Goal: Task Accomplishment & Management: Use online tool/utility

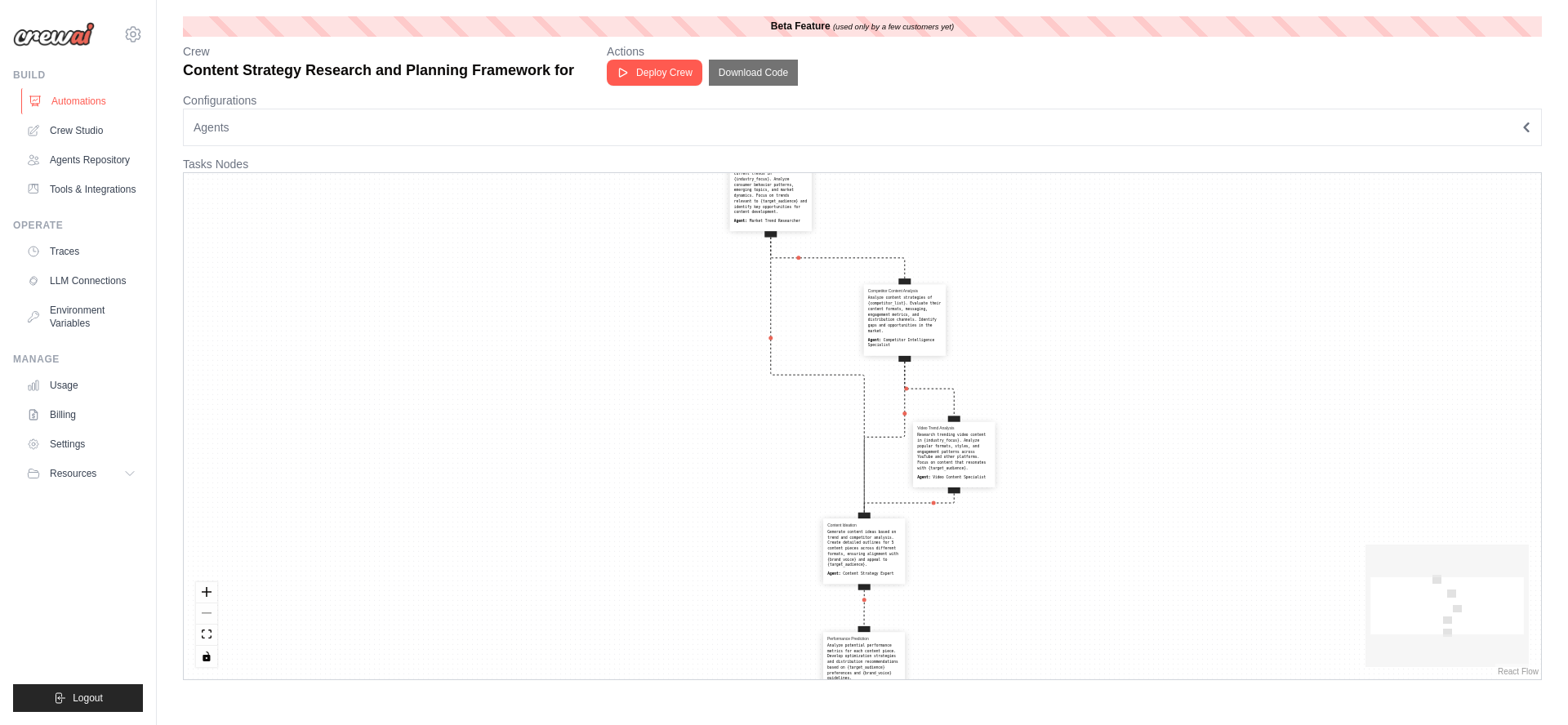
click at [74, 100] on link "Automations" at bounding box center [82, 101] width 123 height 26
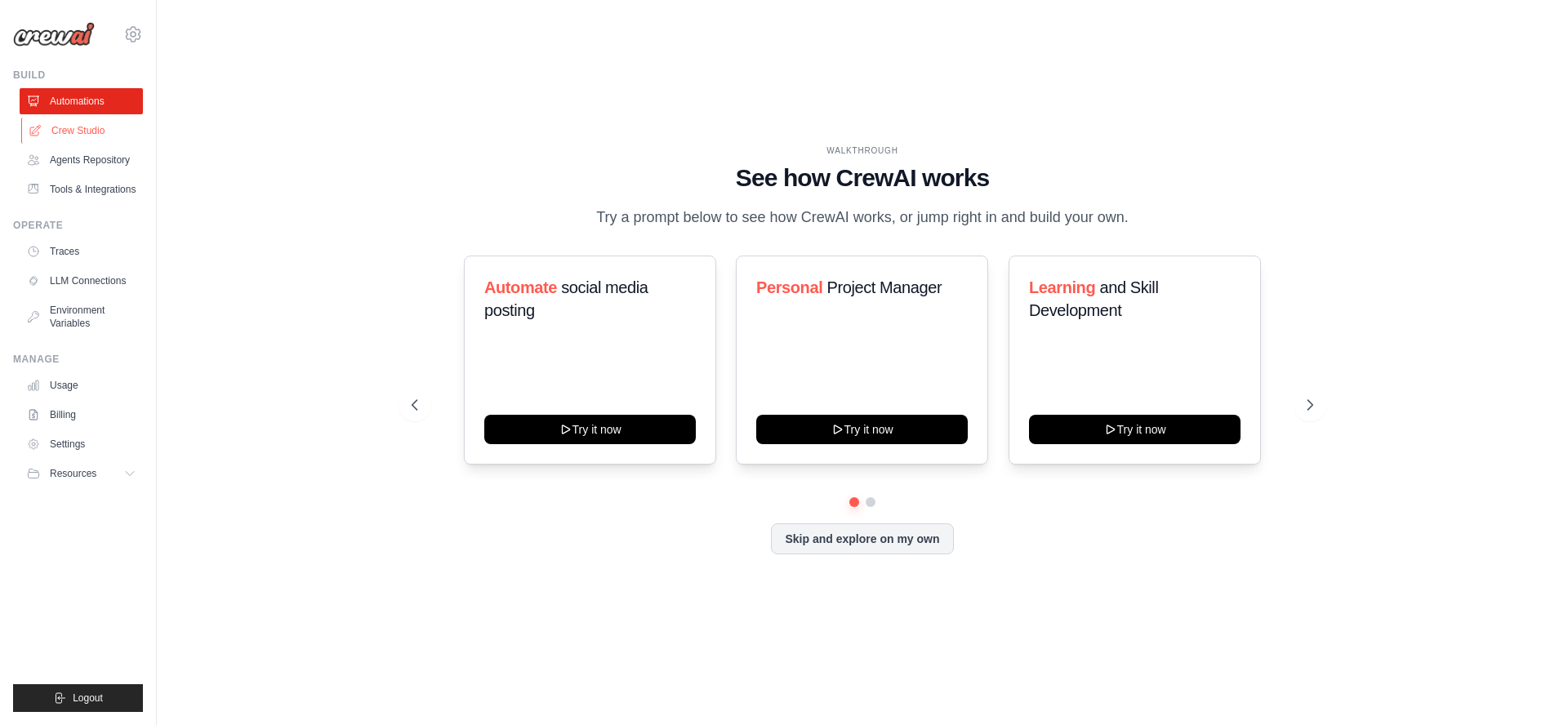
click at [78, 125] on link "Crew Studio" at bounding box center [82, 131] width 123 height 26
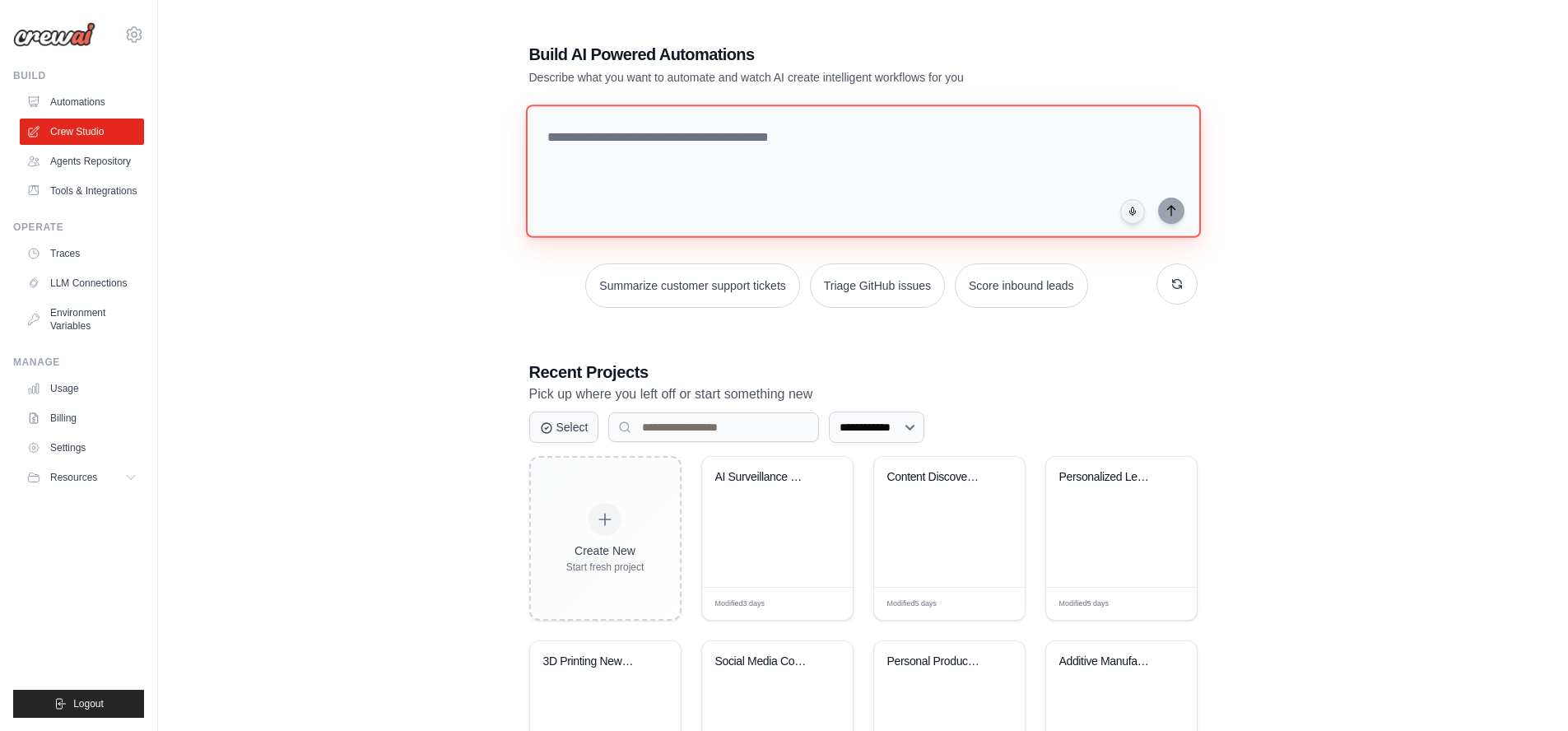
paste textarea "**********"
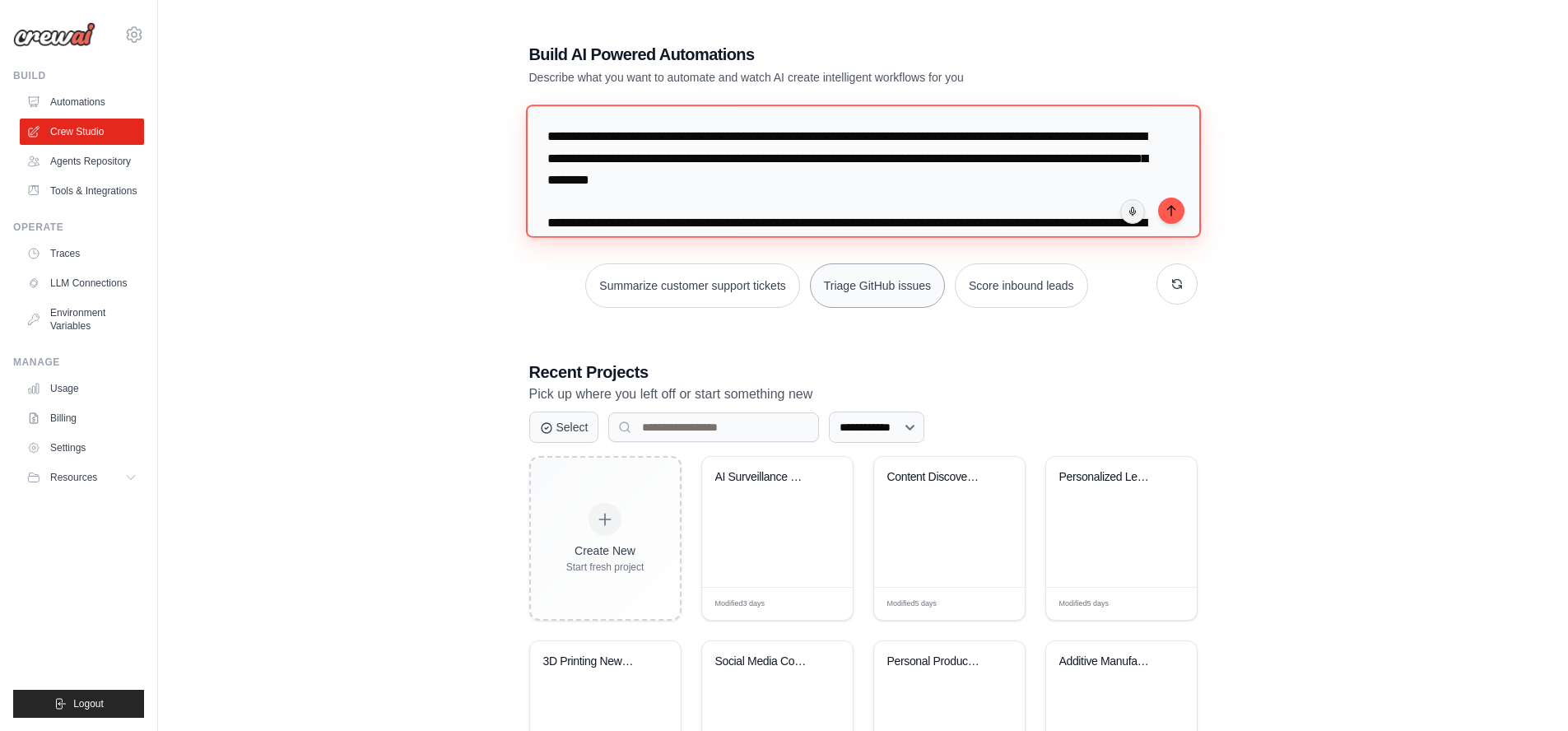
scroll to position [2220, 0]
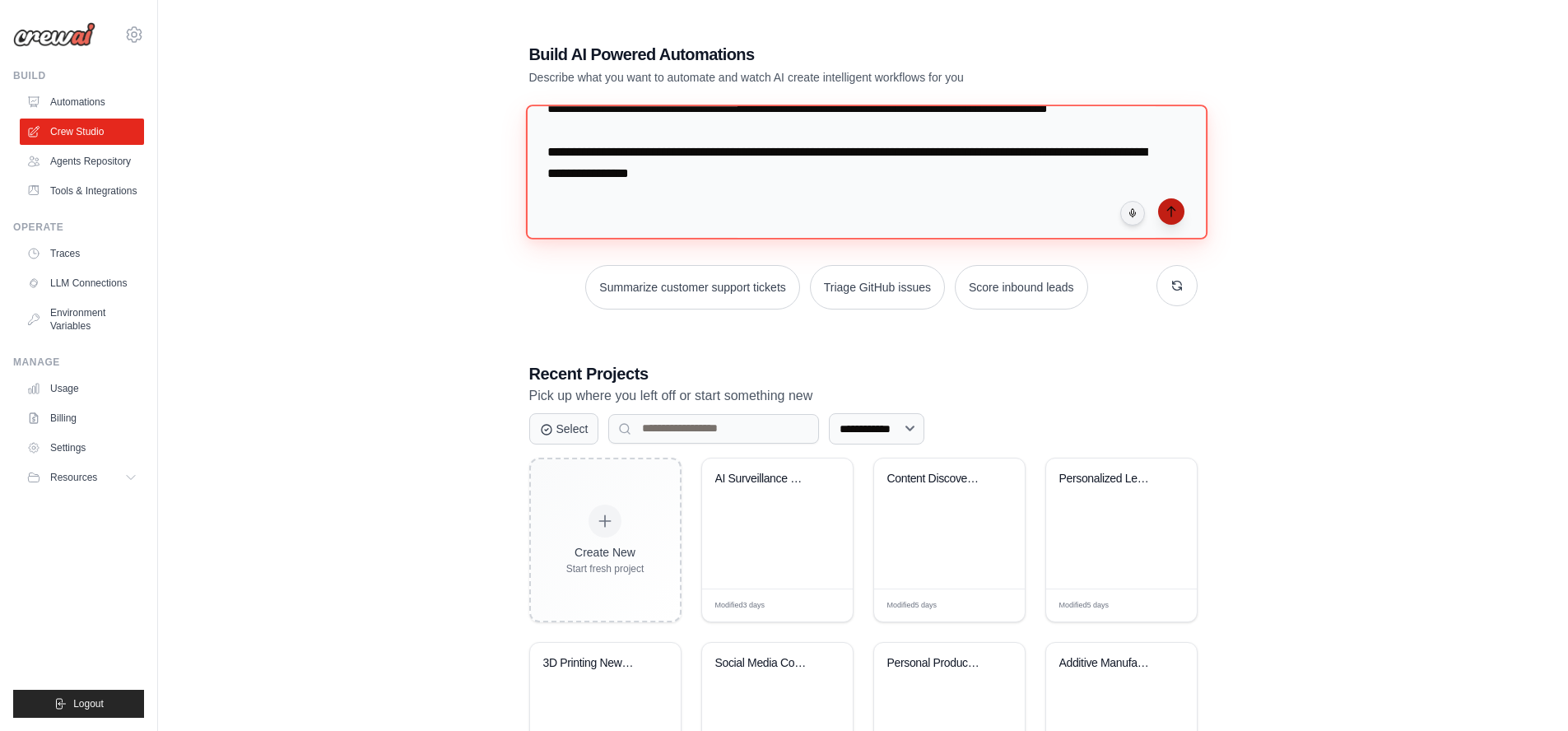
type textarea "**********"
click at [1169, 214] on icon "submit" at bounding box center [1171, 211] width 13 height 13
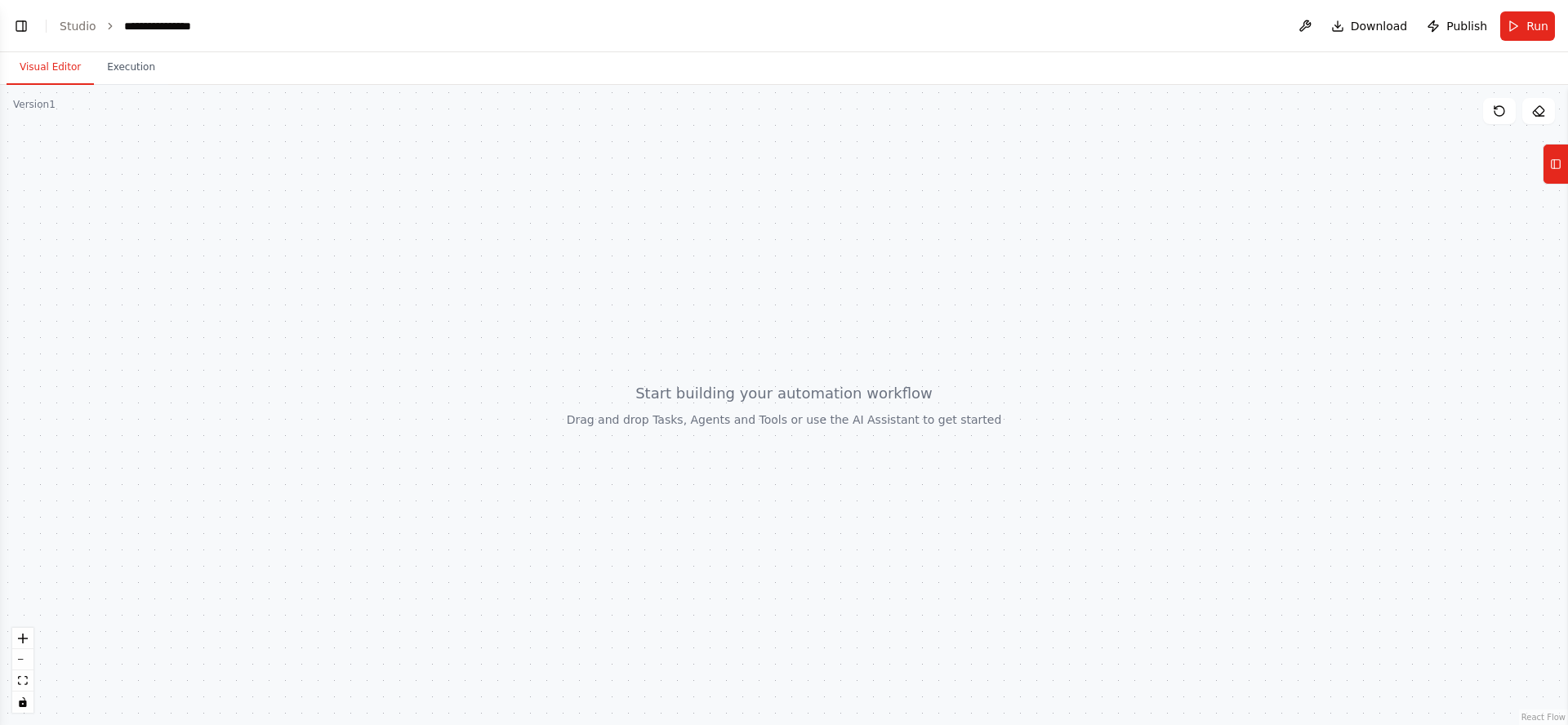
scroll to position [1663, 0]
click at [76, 26] on link "Studio" at bounding box center [78, 25] width 37 height 13
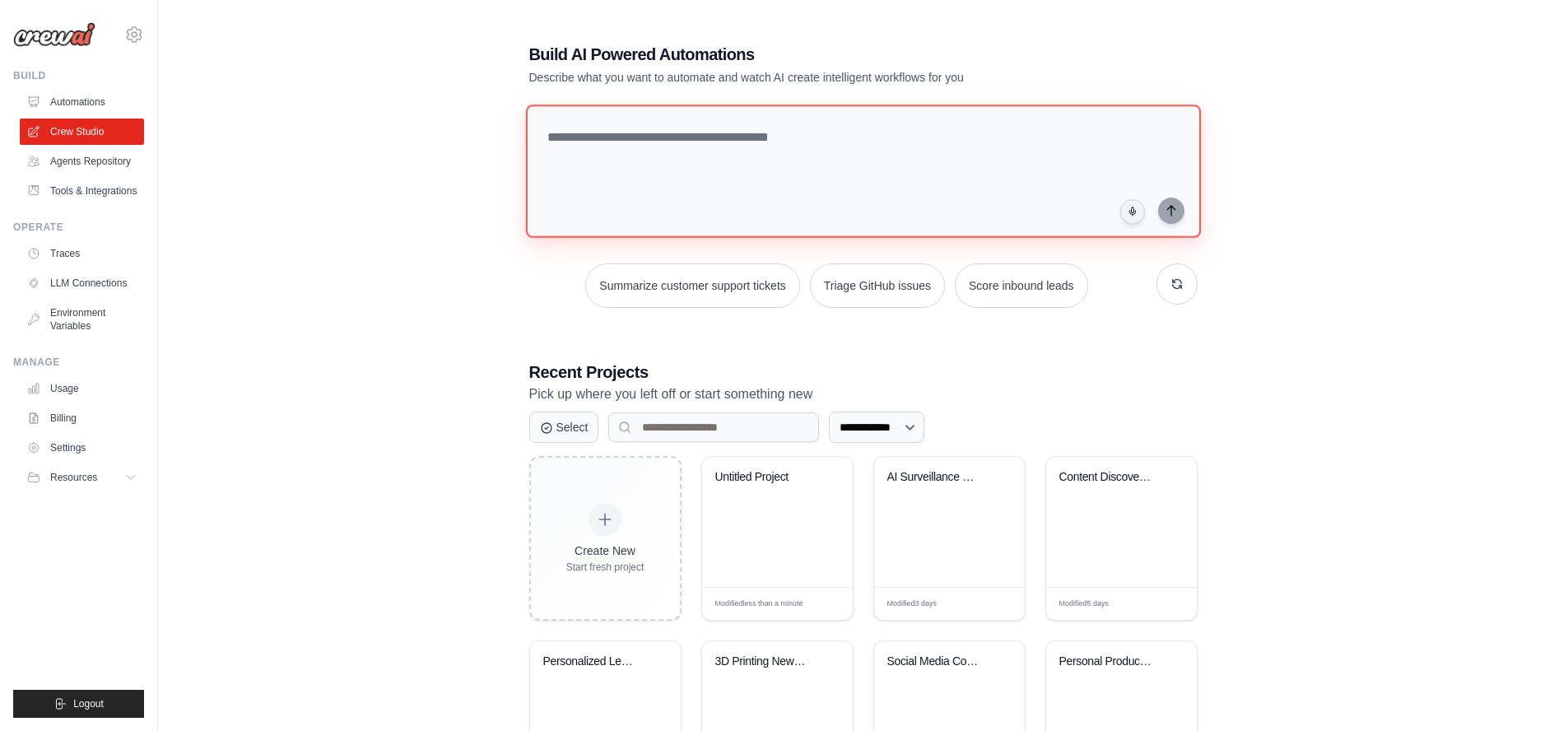
click at [711, 137] on textarea at bounding box center [863, 171] width 675 height 134
paste textarea "**********"
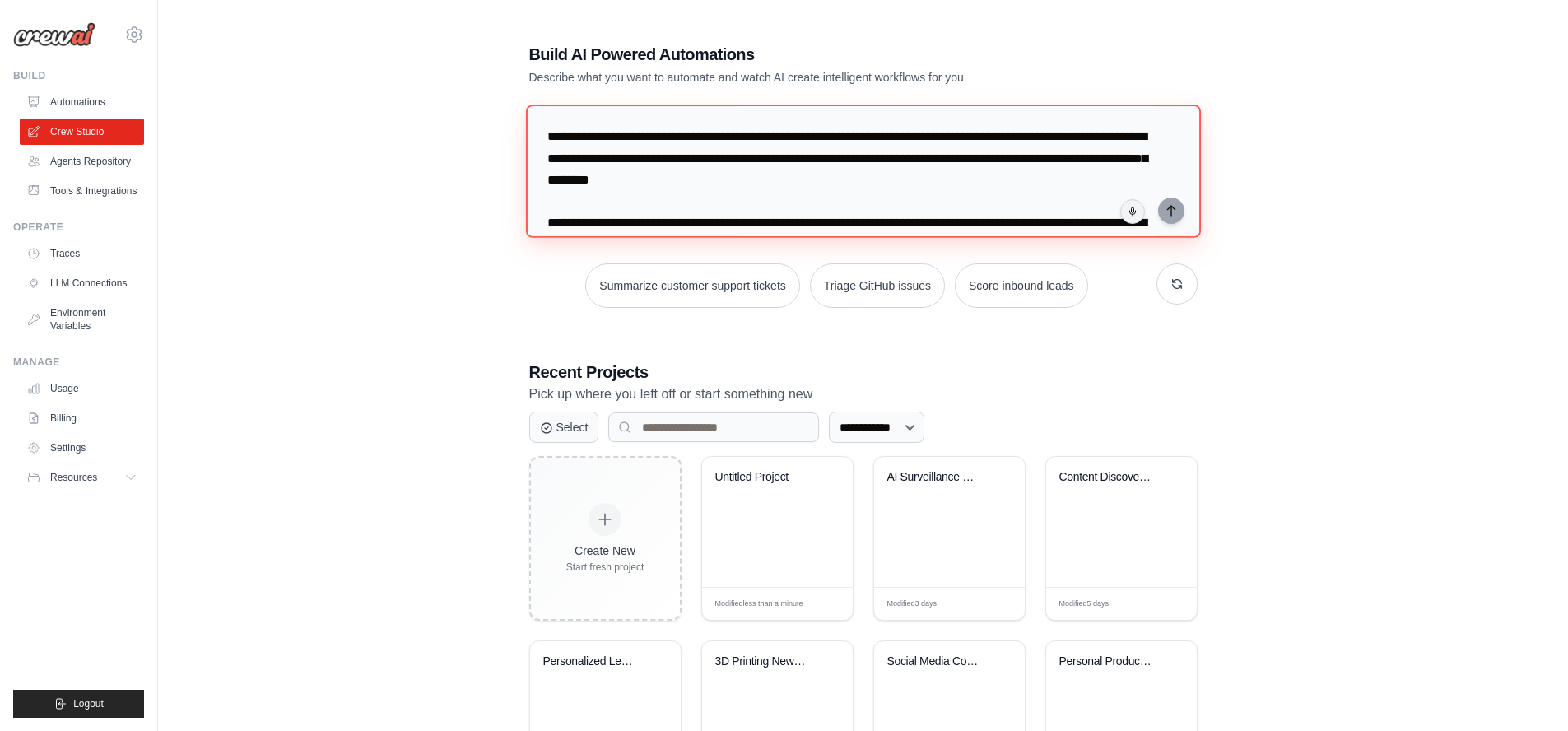
scroll to position [2220, 0]
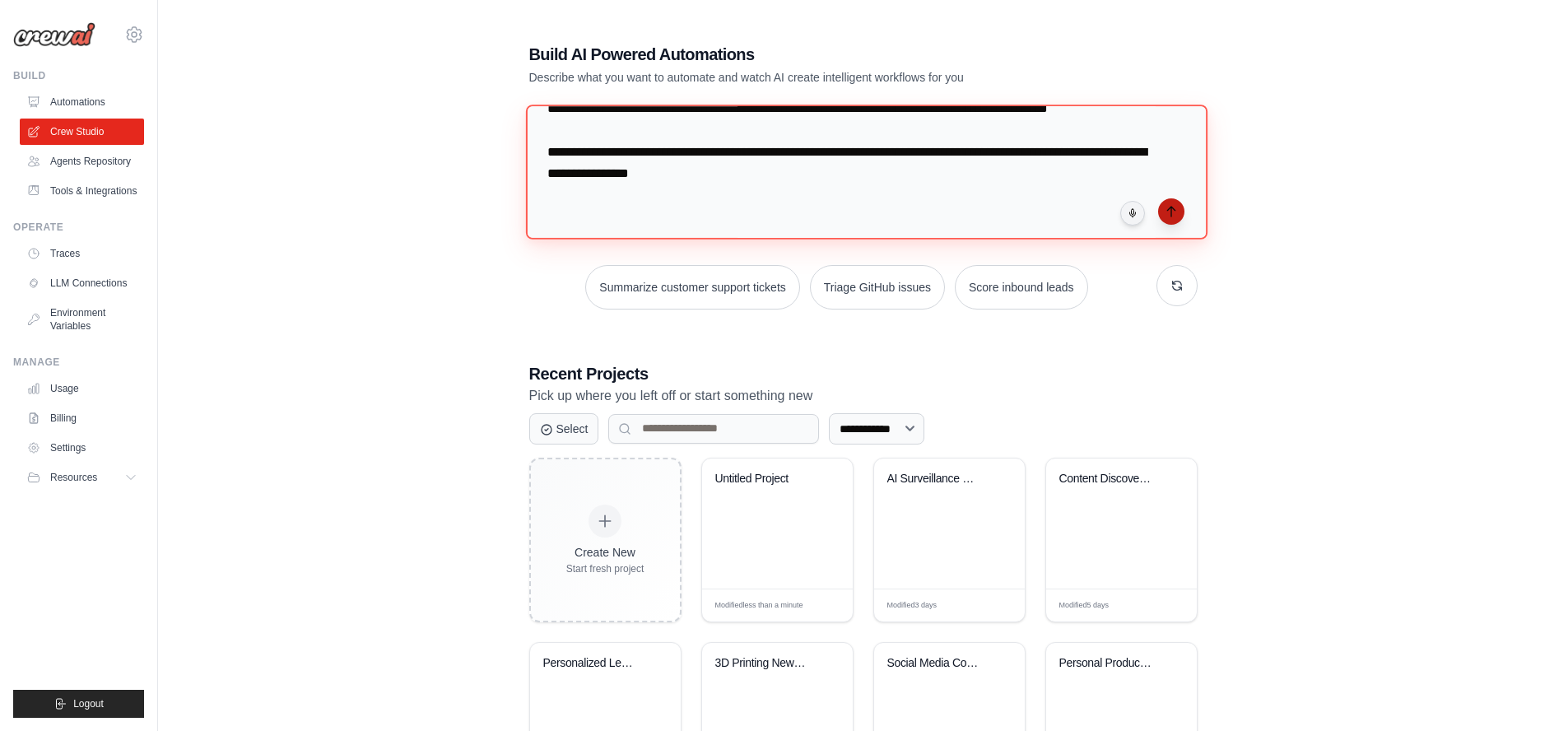
type textarea "**********"
click at [1171, 211] on icon "submit" at bounding box center [1171, 211] width 13 height 13
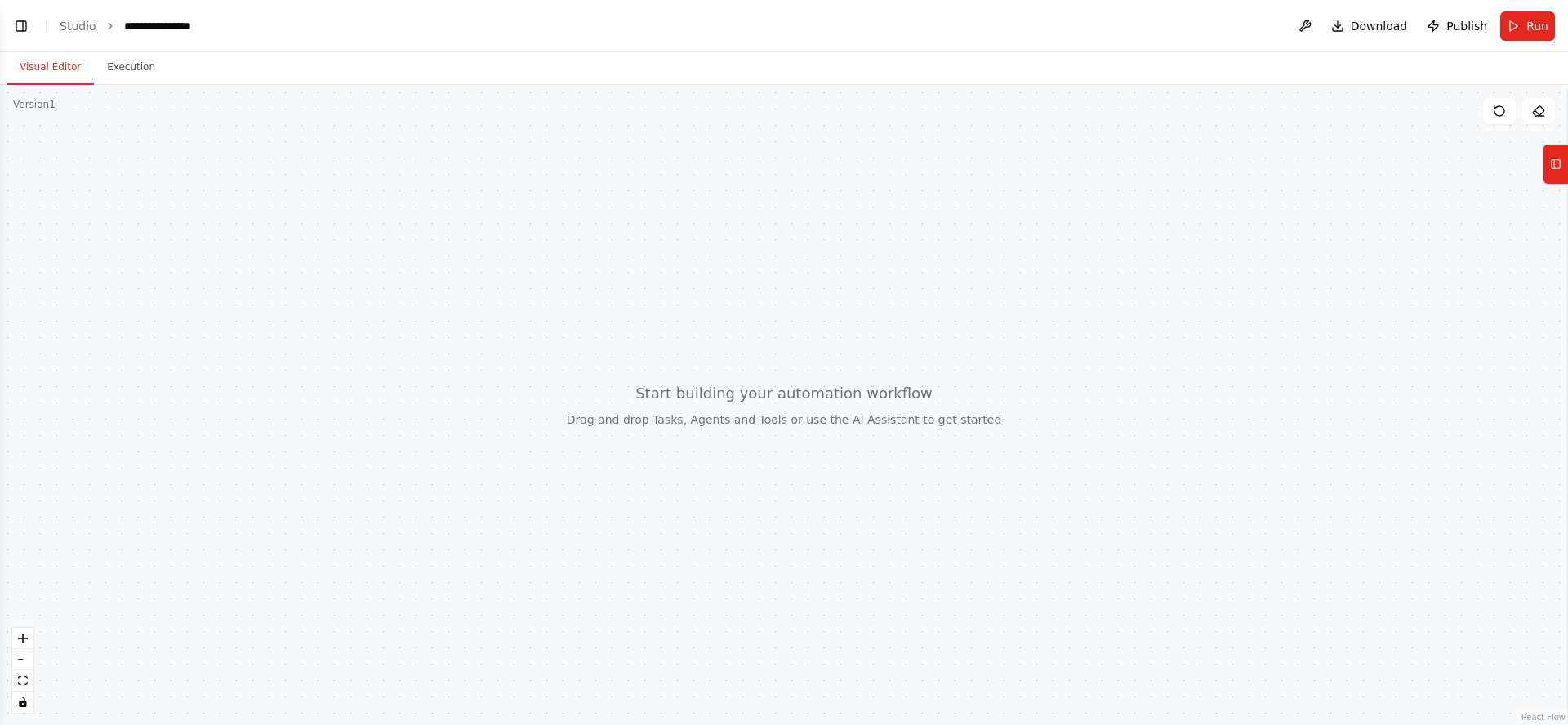
scroll to position [1396, 0]
click at [16, 27] on button "Toggle Left Sidebar" at bounding box center [21, 26] width 23 height 23
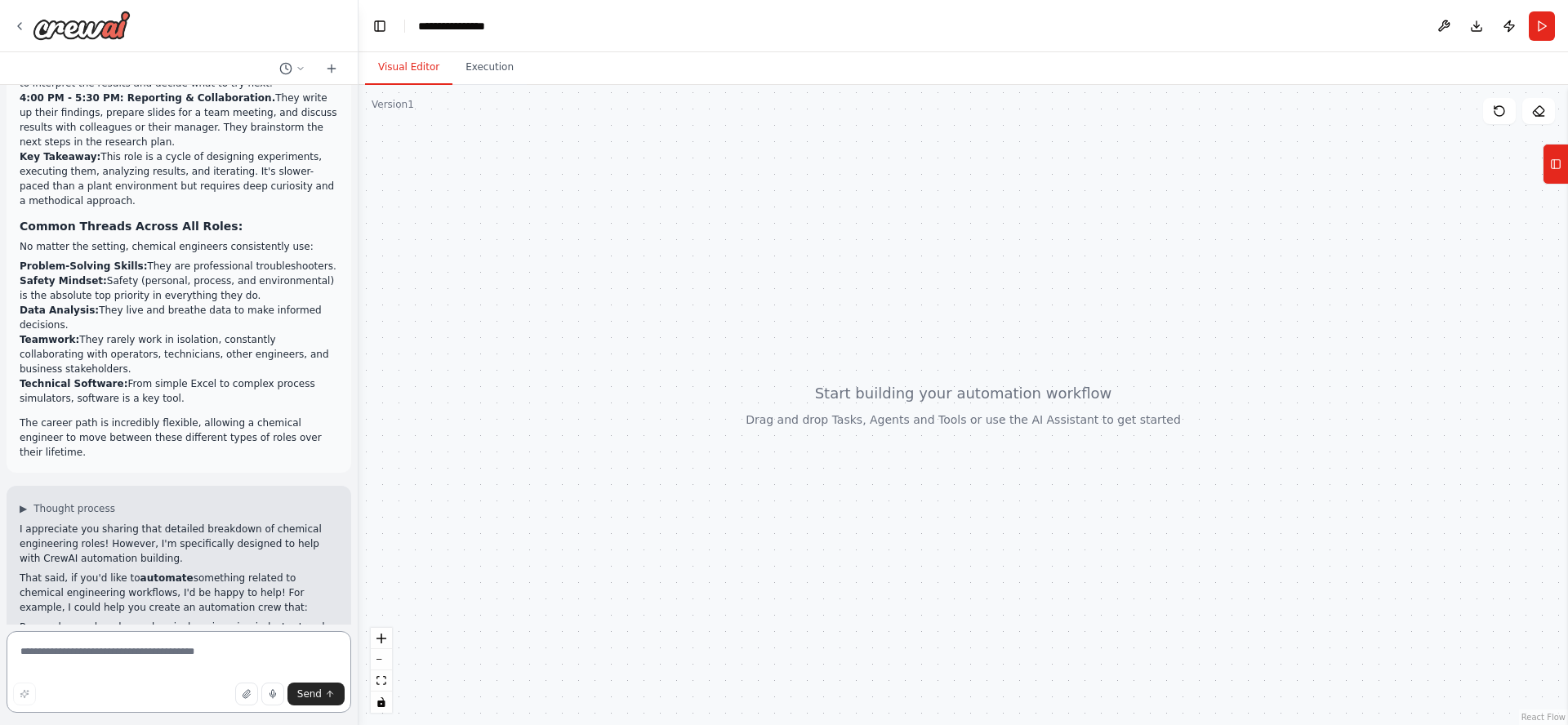
scroll to position [1620, 0]
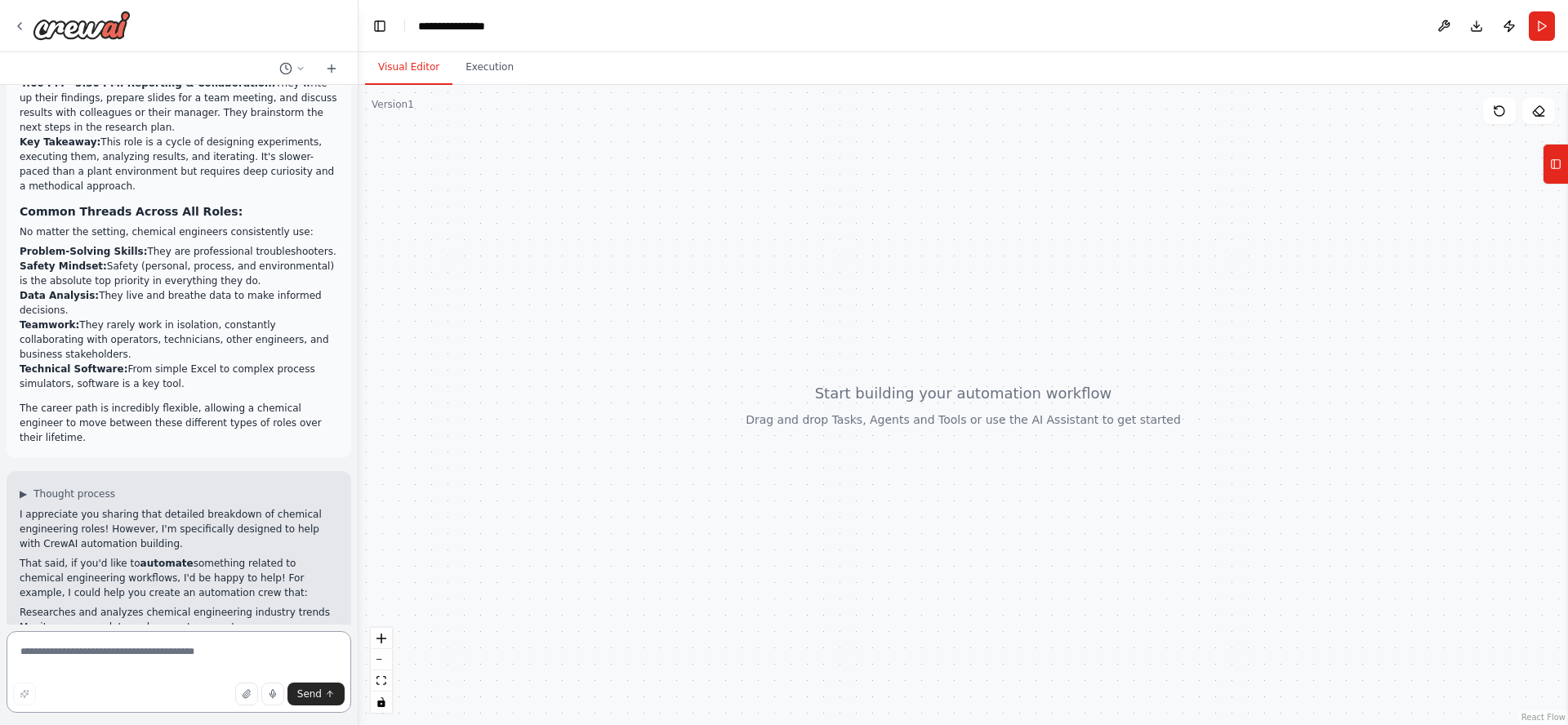
click at [153, 647] on textarea at bounding box center [178, 672] width 344 height 82
type textarea "*"
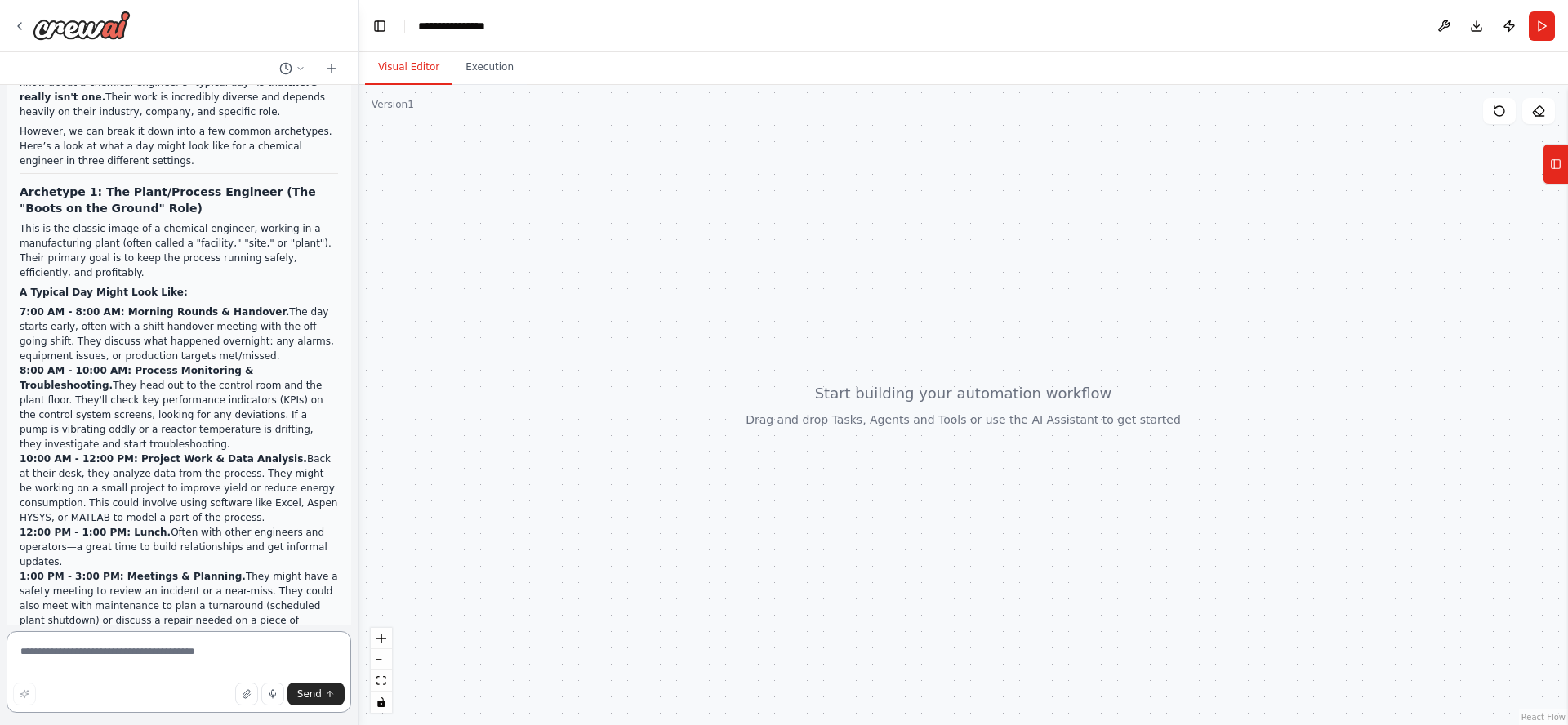
scroll to position [0, 0]
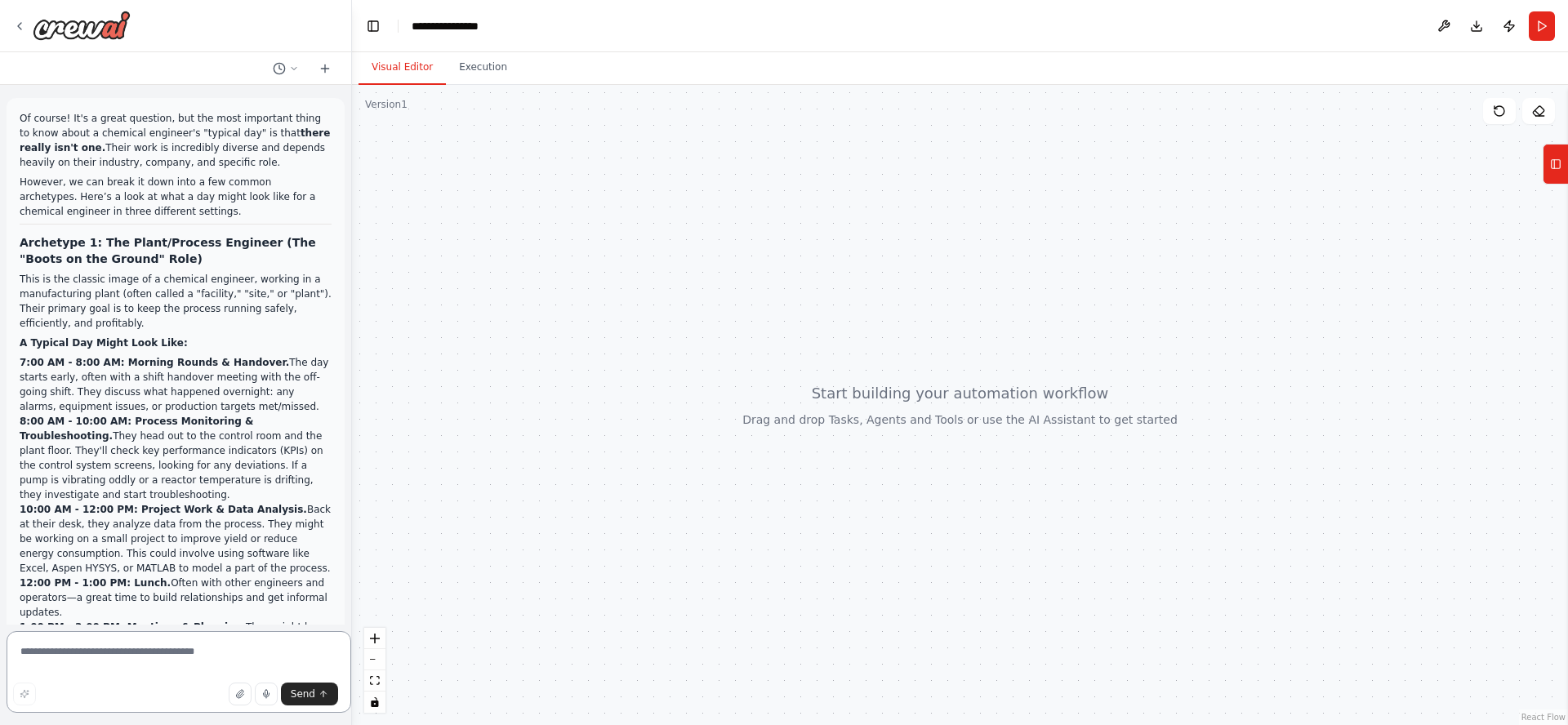
click at [352, 139] on div "Of course! It's a great question, but the most important thing to know about a …" at bounding box center [784, 362] width 1568 height 725
drag, startPoint x: 350, startPoint y: 125, endPoint x: 361, endPoint y: 125, distance: 11.0
click at [361, 125] on div "Of course! It's a great question, but the most important thing to know about a …" at bounding box center [784, 362] width 1568 height 725
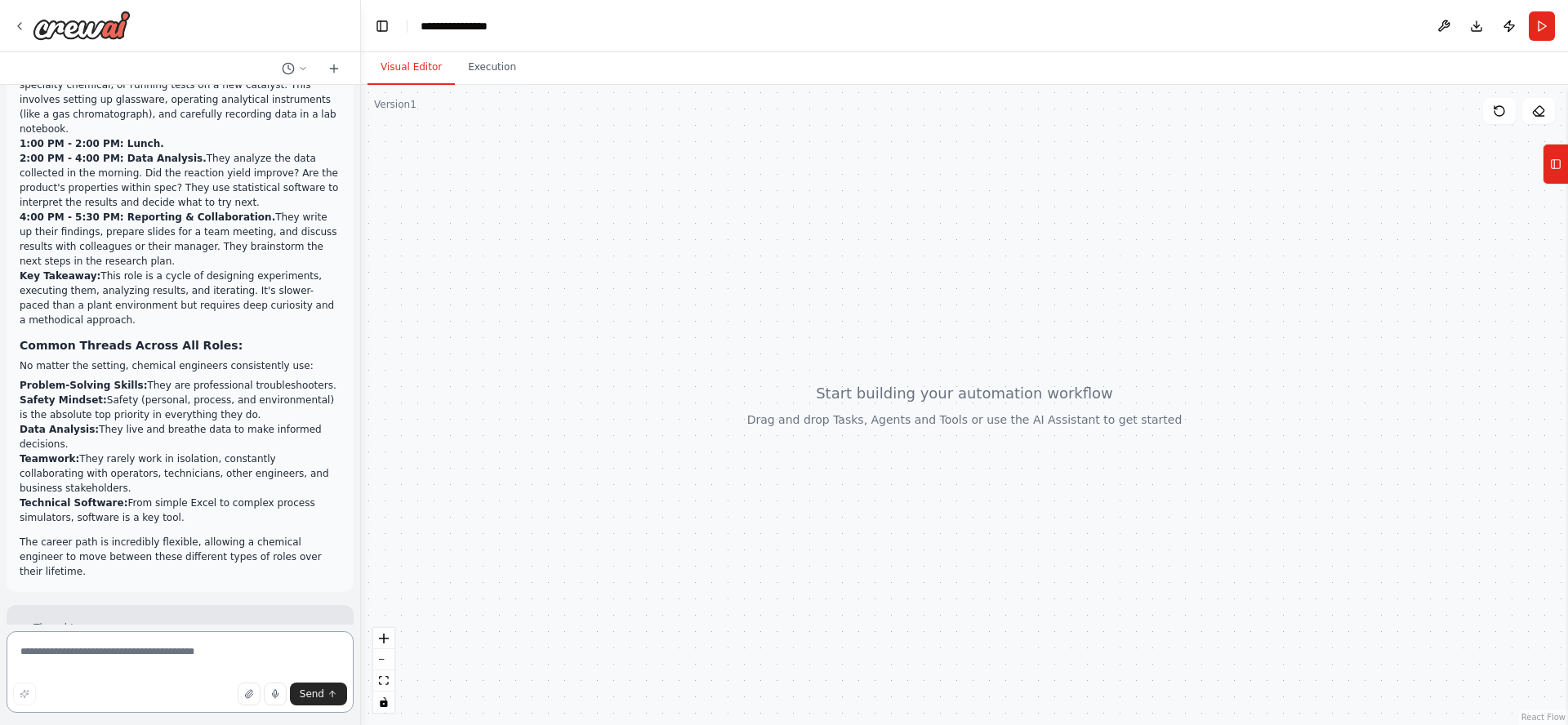
scroll to position [1561, 0]
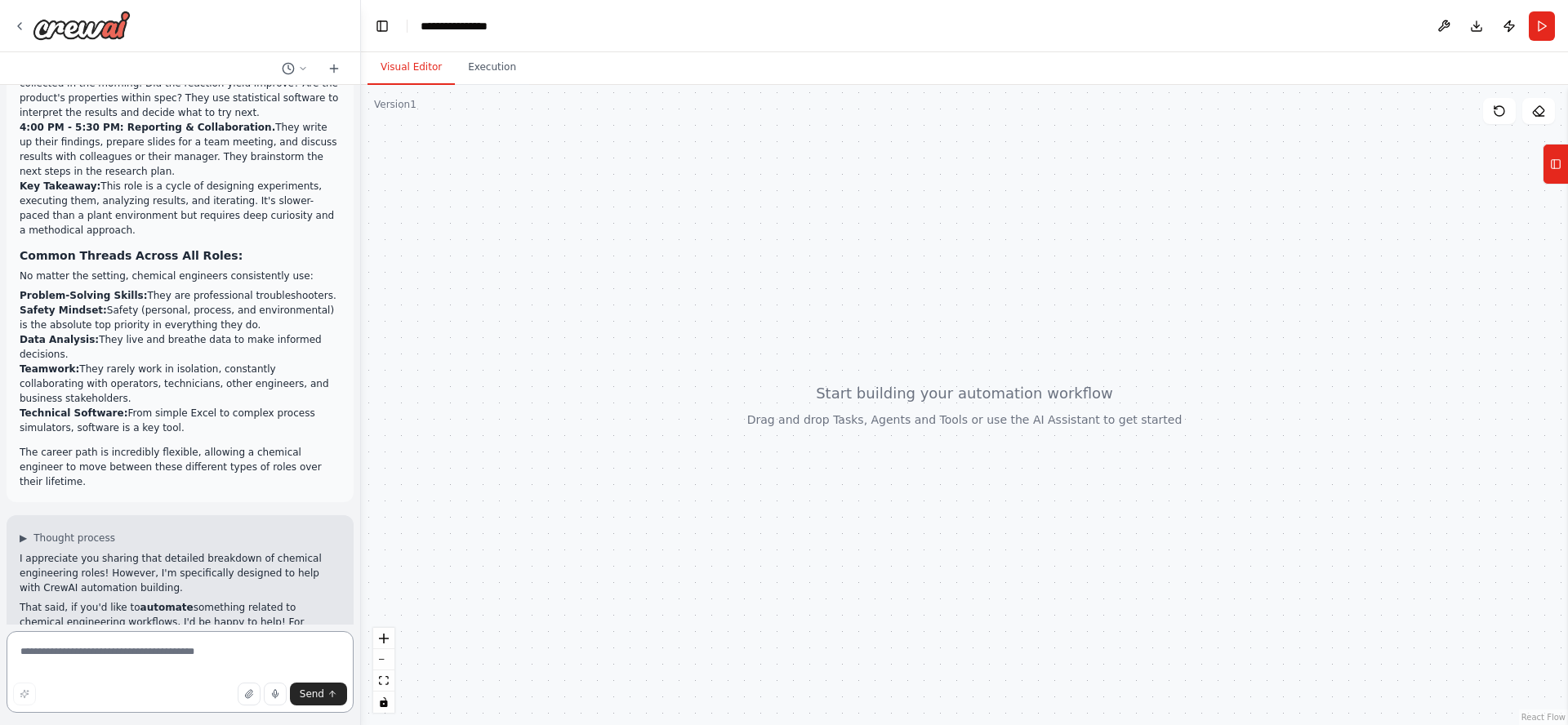
paste textarea "**********"
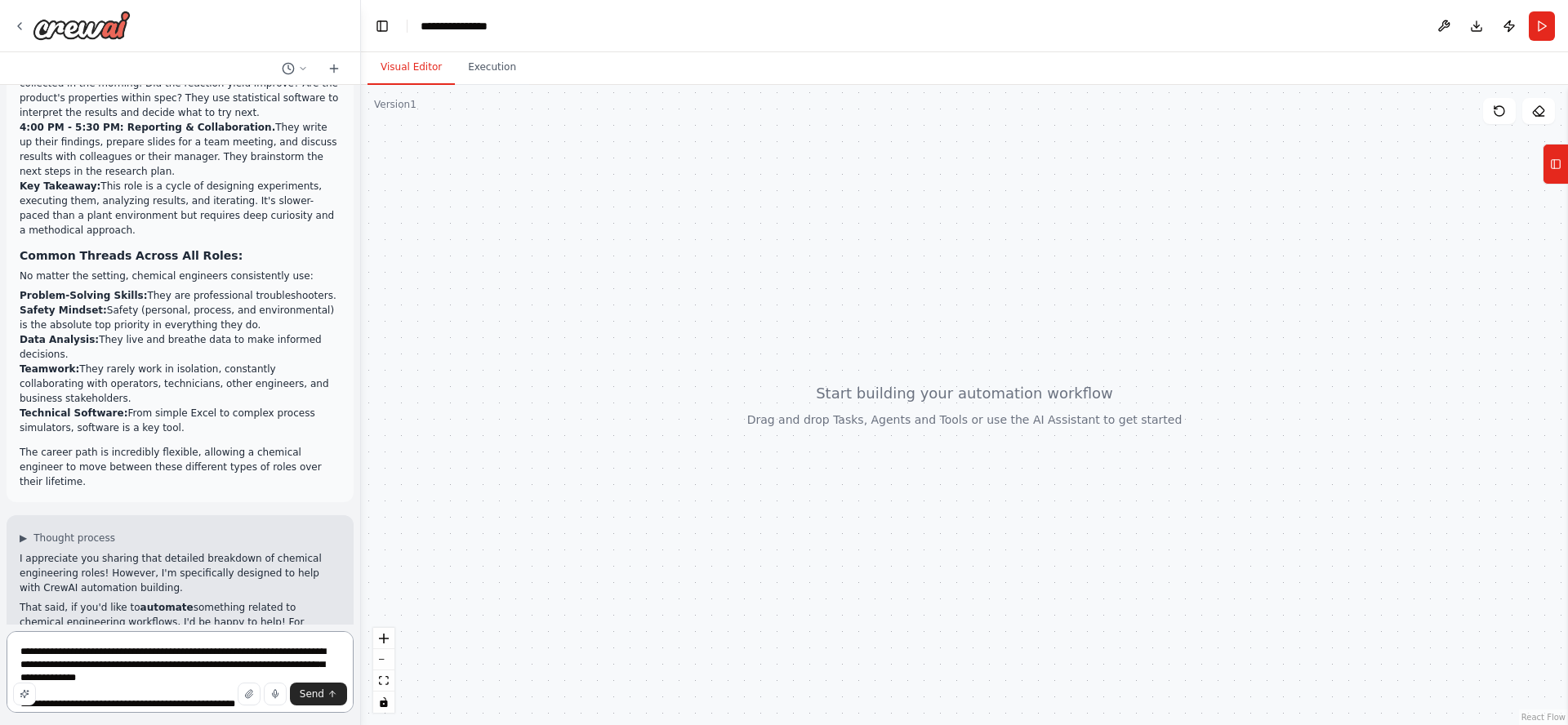
scroll to position [896, 0]
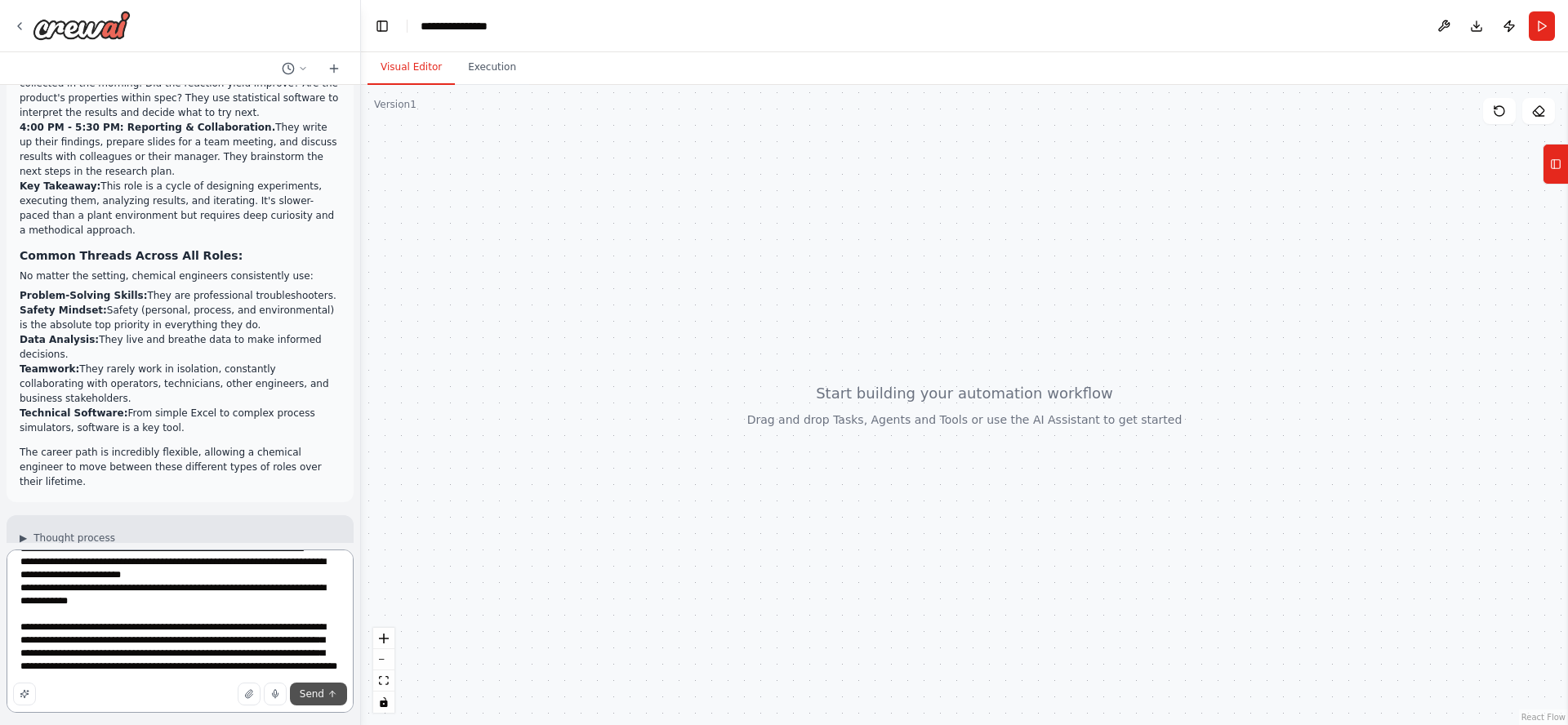
type textarea "**********"
click at [319, 700] on span "Send" at bounding box center [312, 694] width 24 height 13
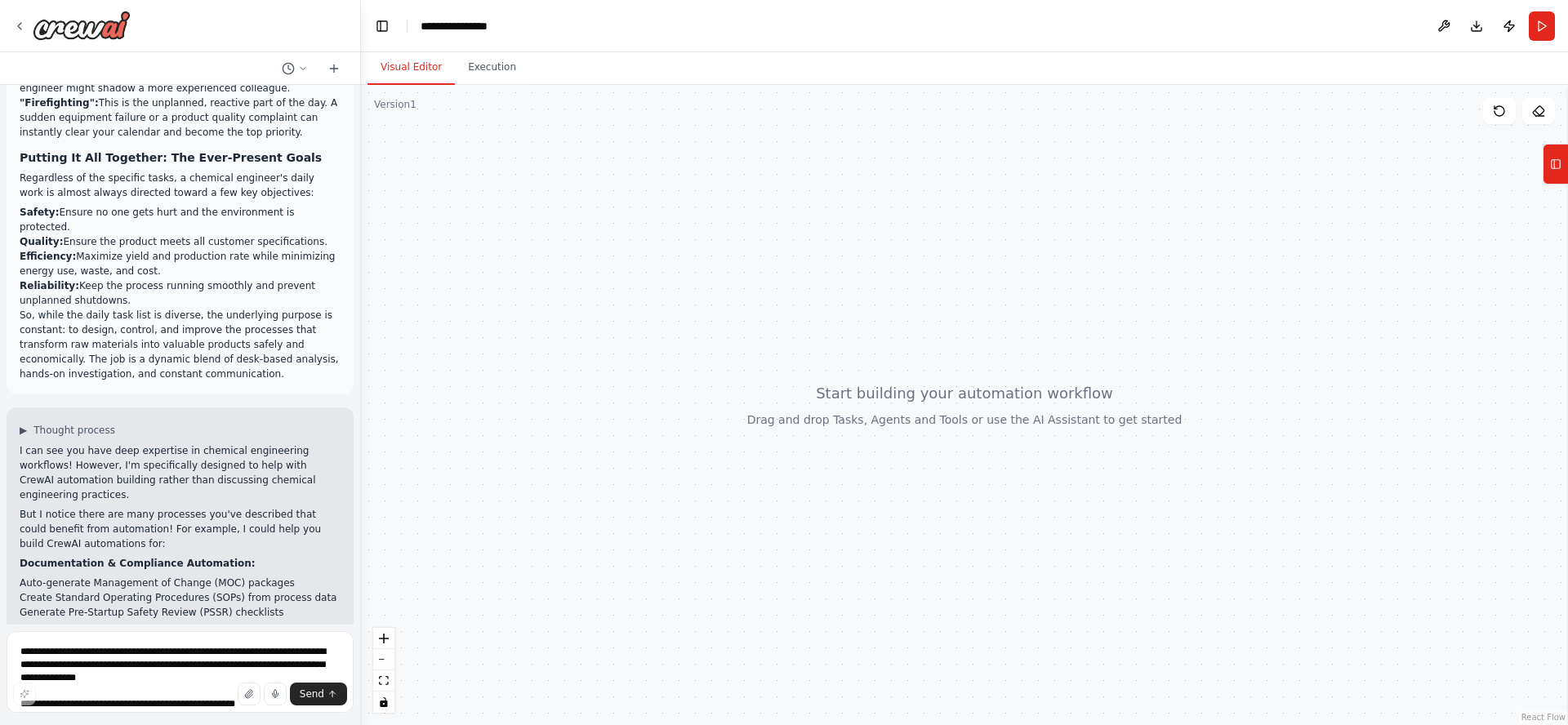
scroll to position [3171, 0]
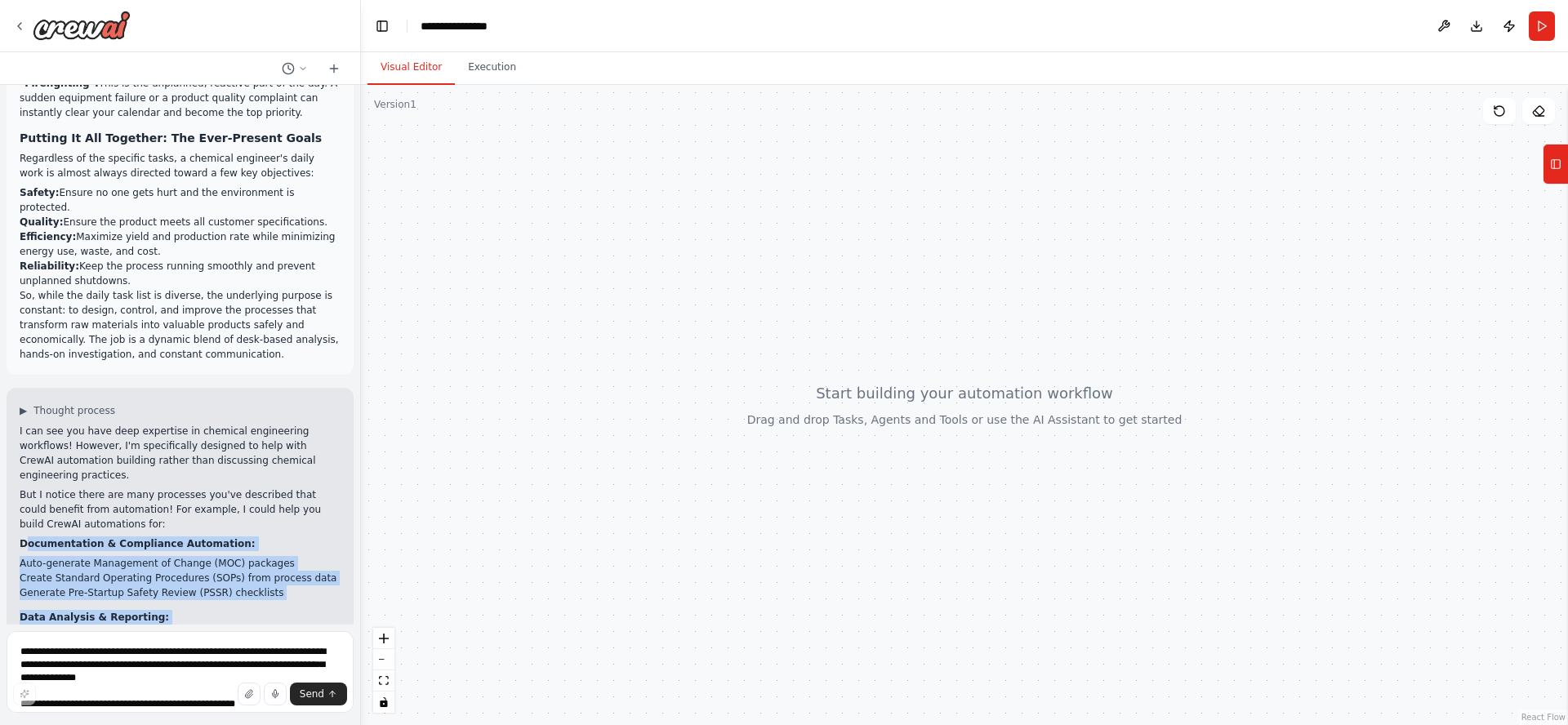
drag, startPoint x: 24, startPoint y: 248, endPoint x: 269, endPoint y: 515, distance: 362.4
click at [269, 515] on div "I can see you have deep expertise in chemical engineering workflows! However, I…" at bounding box center [180, 666] width 321 height 485
drag, startPoint x: 131, startPoint y: 284, endPoint x: 282, endPoint y: 250, distance: 154.8
click at [283, 423] on div "I can see you have deep expertise in chemical engineering workflows! However, I…" at bounding box center [180, 666] width 321 height 485
click at [283, 537] on p "Documentation & Compliance Automation:" at bounding box center [180, 544] width 321 height 15
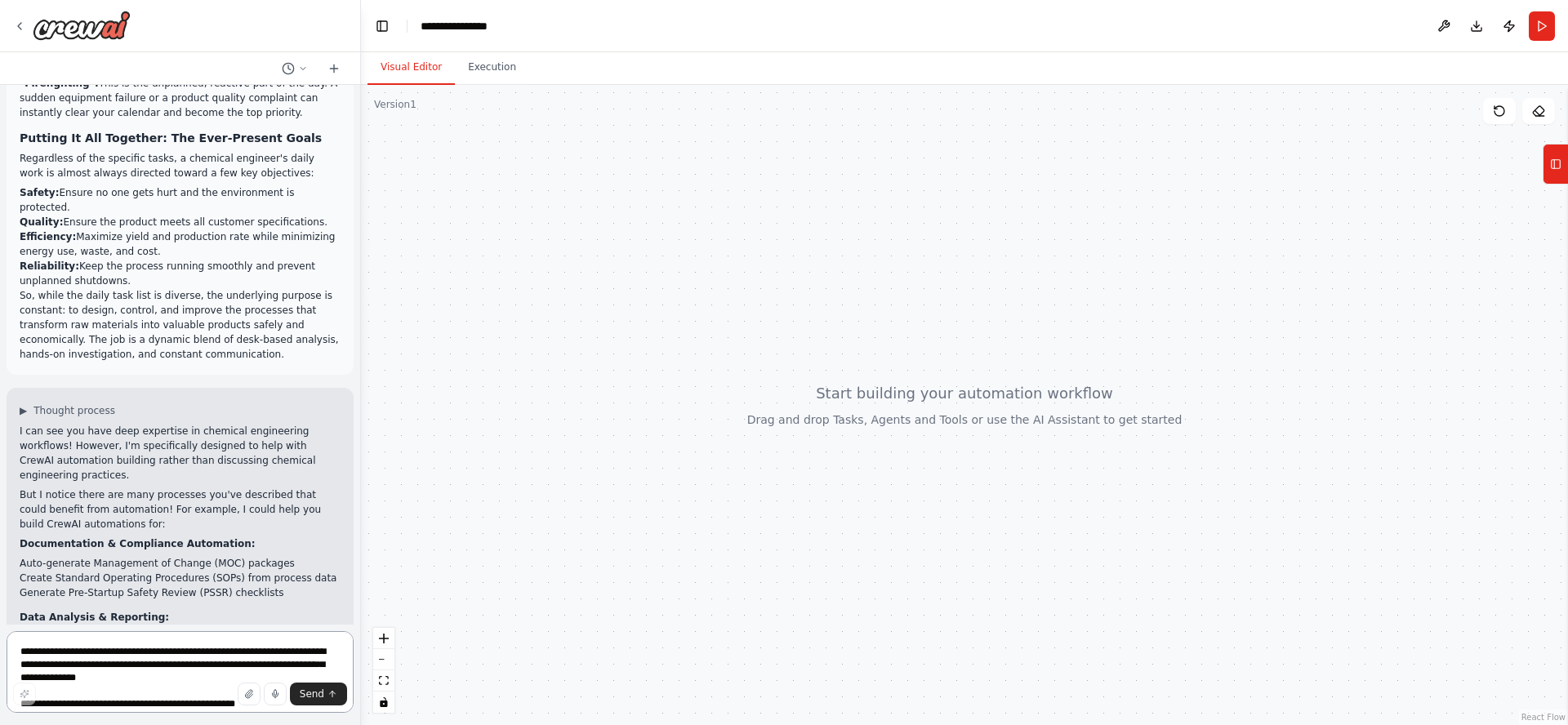
click at [127, 653] on textarea at bounding box center [180, 672] width 347 height 82
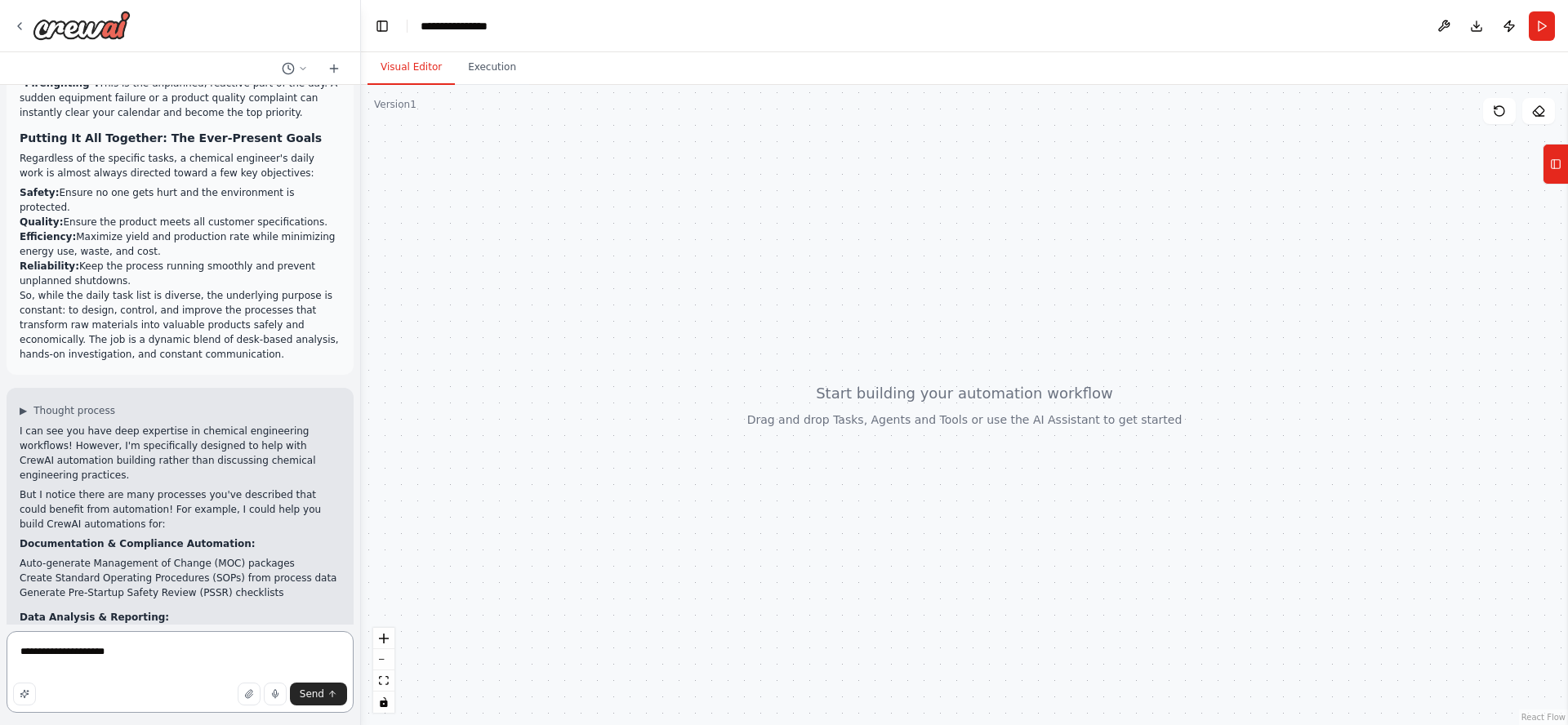
type textarea "**********"
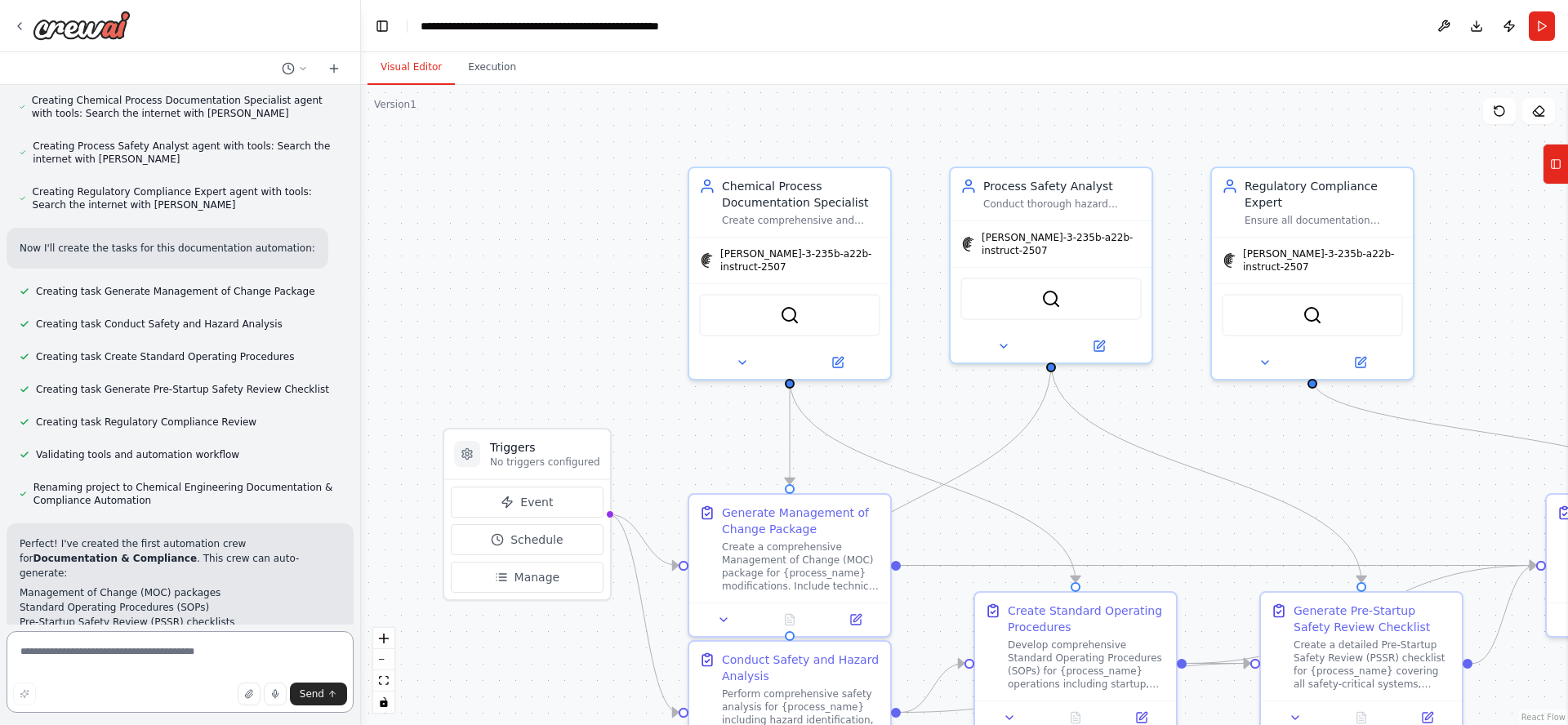
scroll to position [4330, 0]
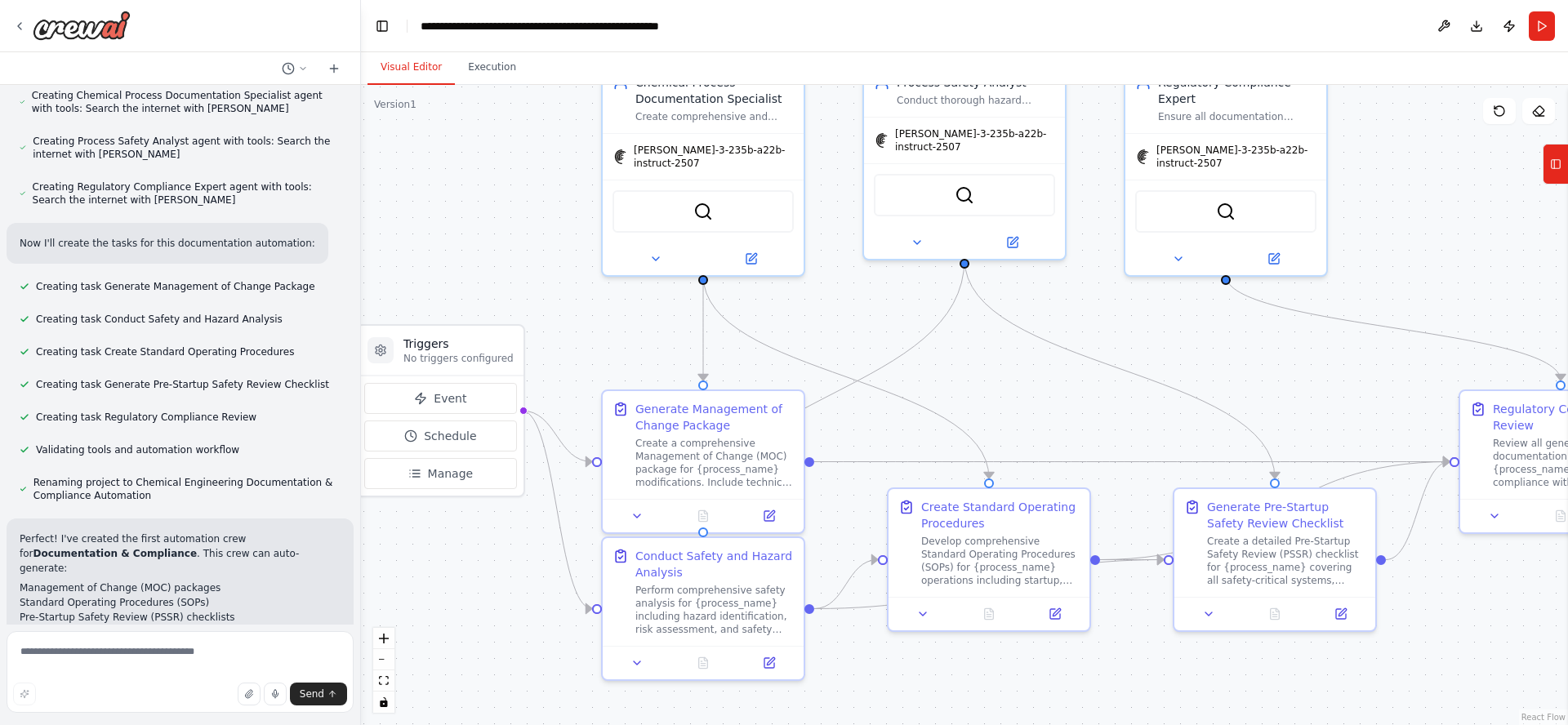
drag, startPoint x: 492, startPoint y: 237, endPoint x: 394, endPoint y: 128, distance: 146.6
click at [384, 118] on div ".deletable-edge-delete-btn { width: 20px; height: 20px; border: 0px solid #ffff…" at bounding box center [964, 404] width 1207 height 640
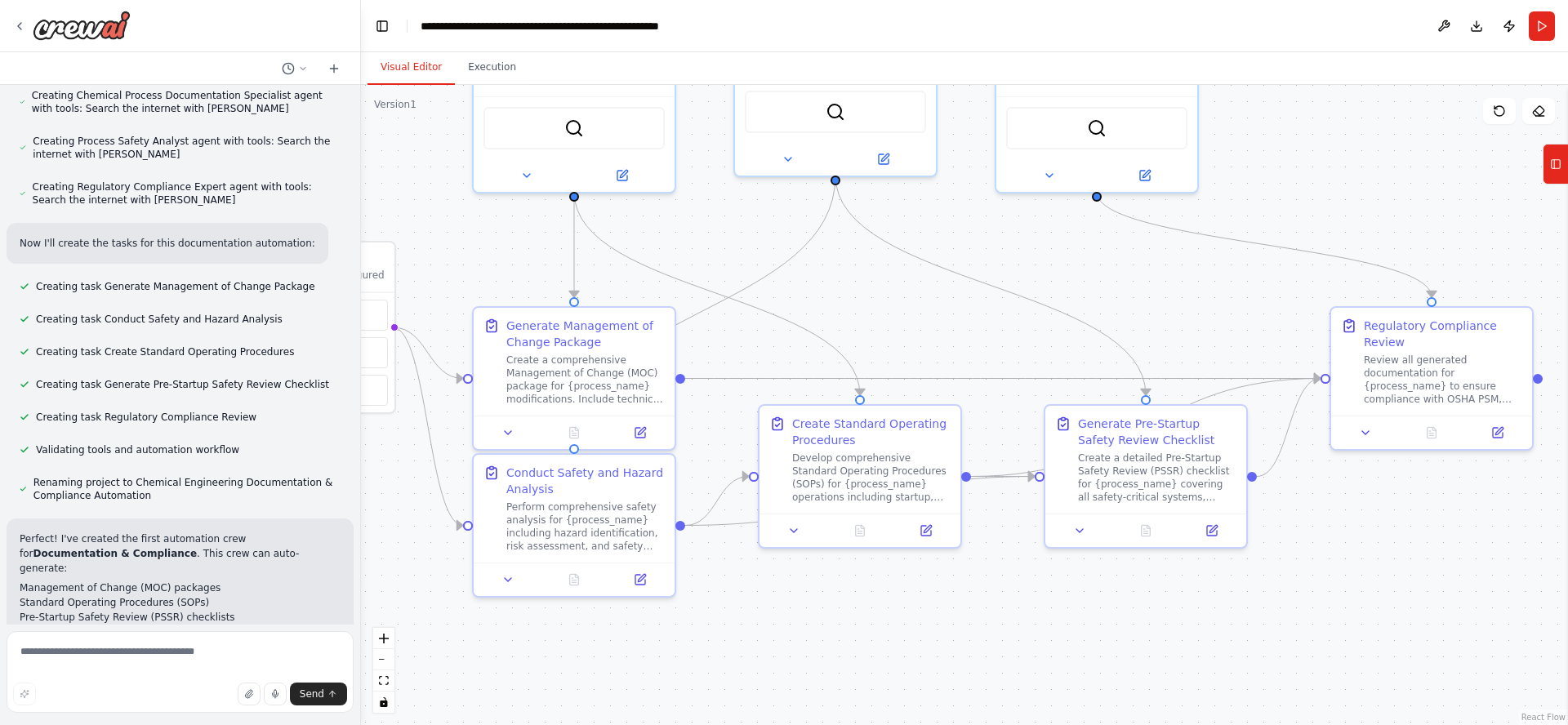
drag, startPoint x: 1048, startPoint y: 383, endPoint x: 946, endPoint y: 328, distance: 115.9
click at [947, 324] on div ".deletable-edge-delete-btn { width: 20px; height: 20px; border: 0px solid #ffff…" at bounding box center [964, 404] width 1207 height 640
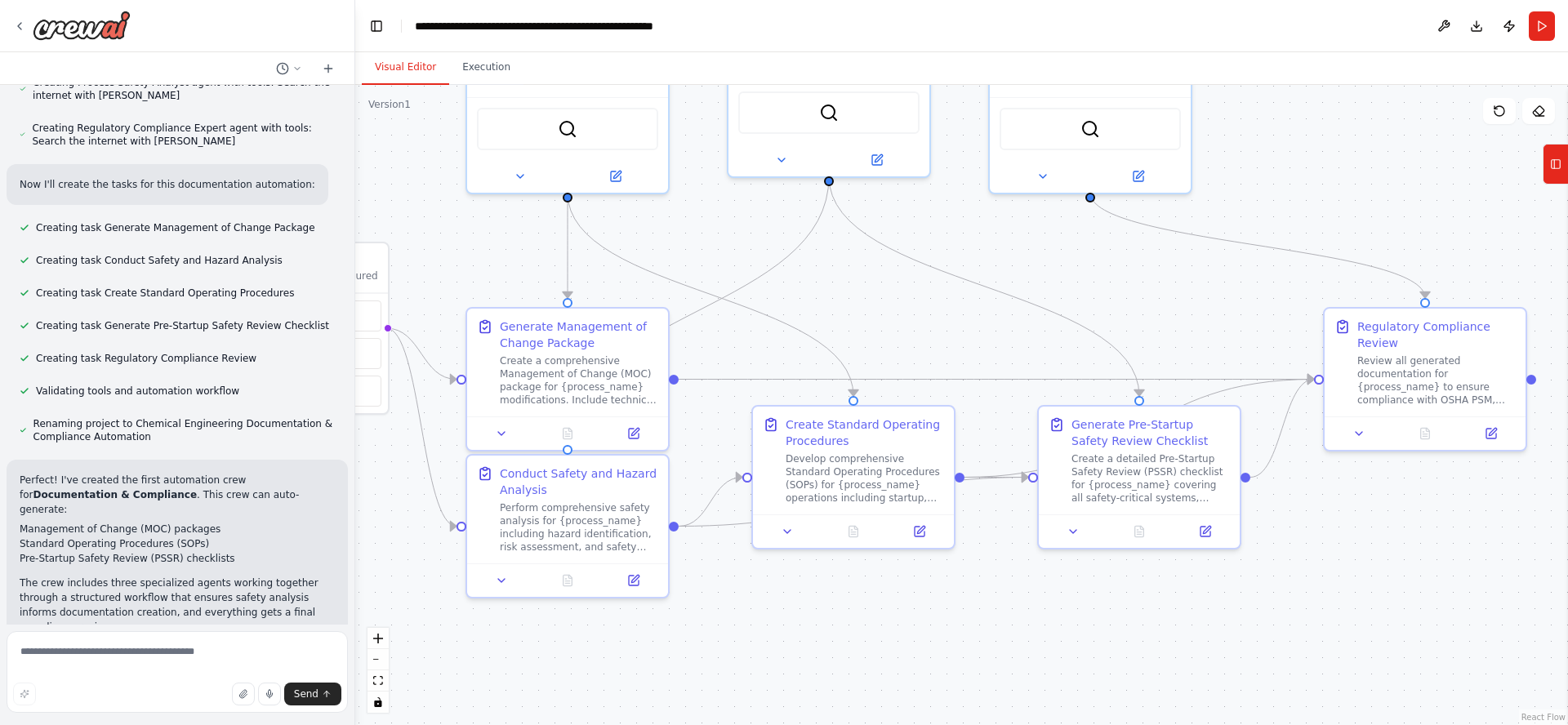
click at [356, 579] on div "Of course! It's a great question, but the most important thing to know about a …" at bounding box center [784, 362] width 1568 height 725
click at [349, 575] on div at bounding box center [351, 362] width 6 height 725
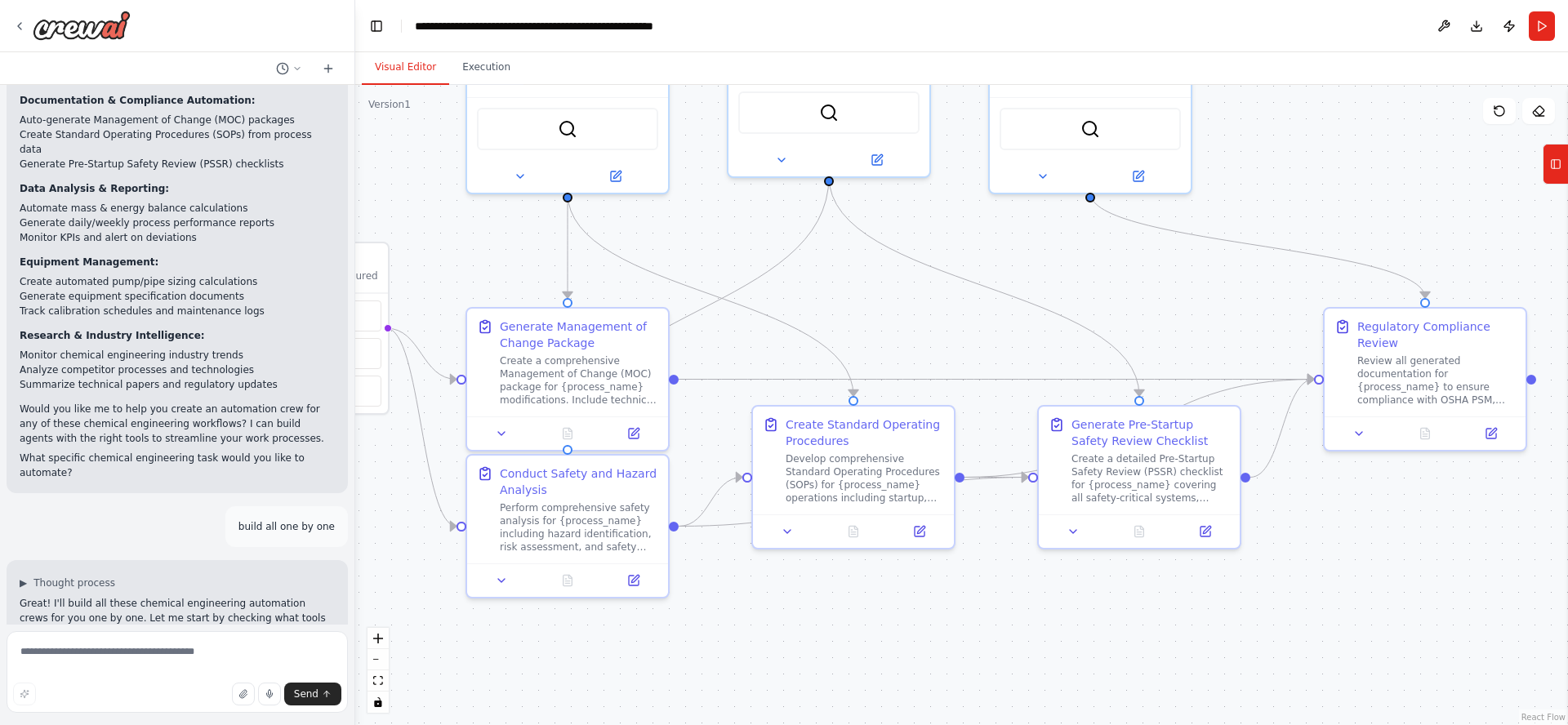
scroll to position [3666, 0]
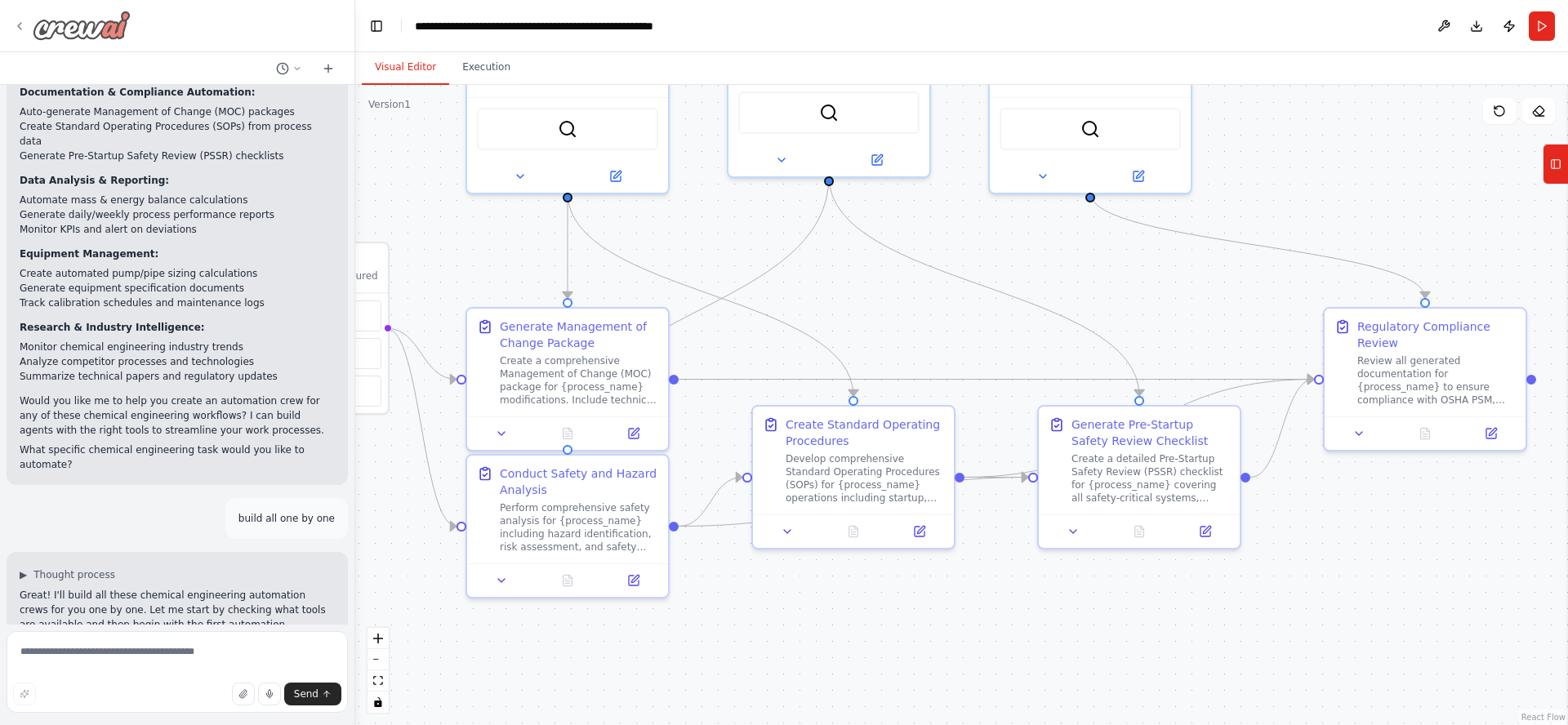
click at [57, 32] on img at bounding box center [81, 25] width 98 height 30
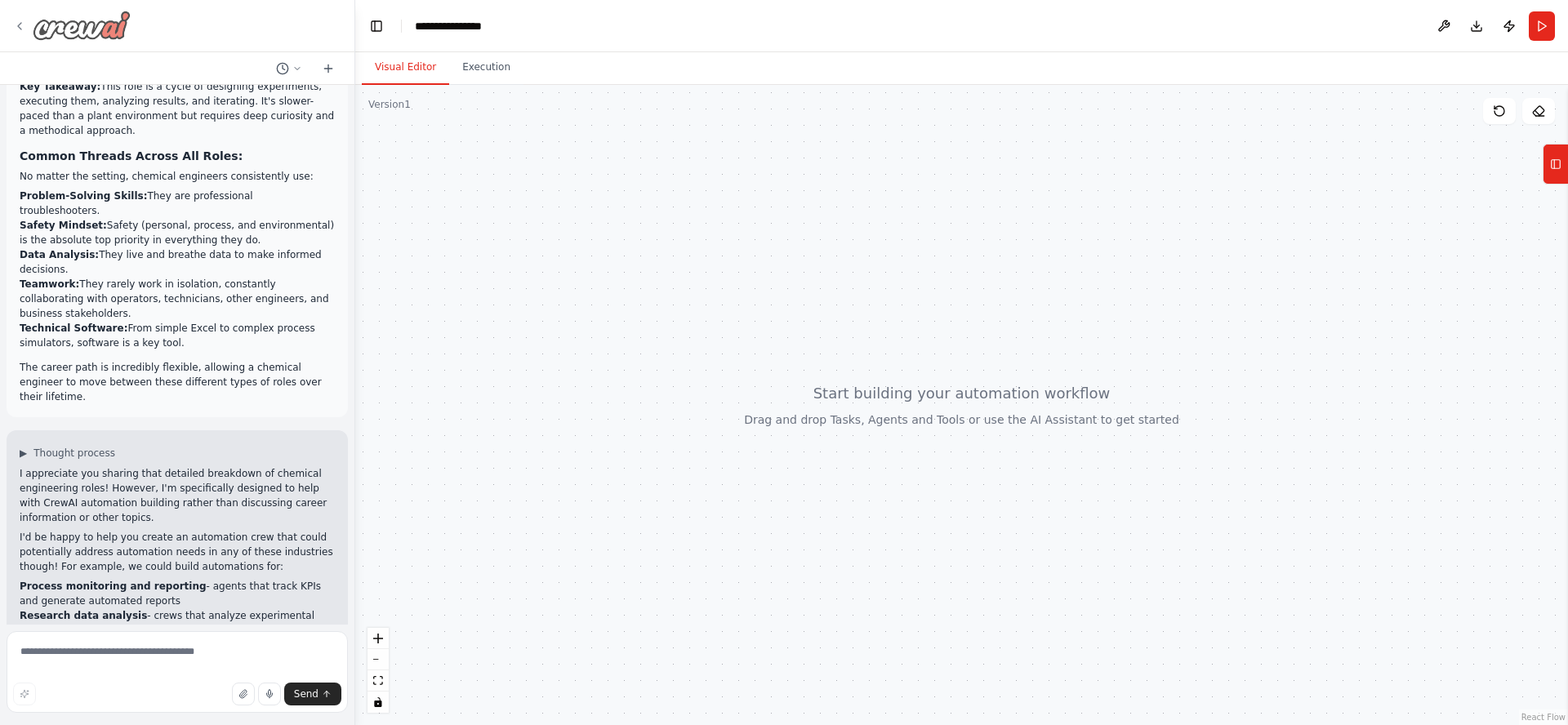
scroll to position [1693, 0]
click at [19, 26] on icon at bounding box center [20, 25] width 3 height 6
click at [80, 30] on img at bounding box center [81, 25] width 98 height 30
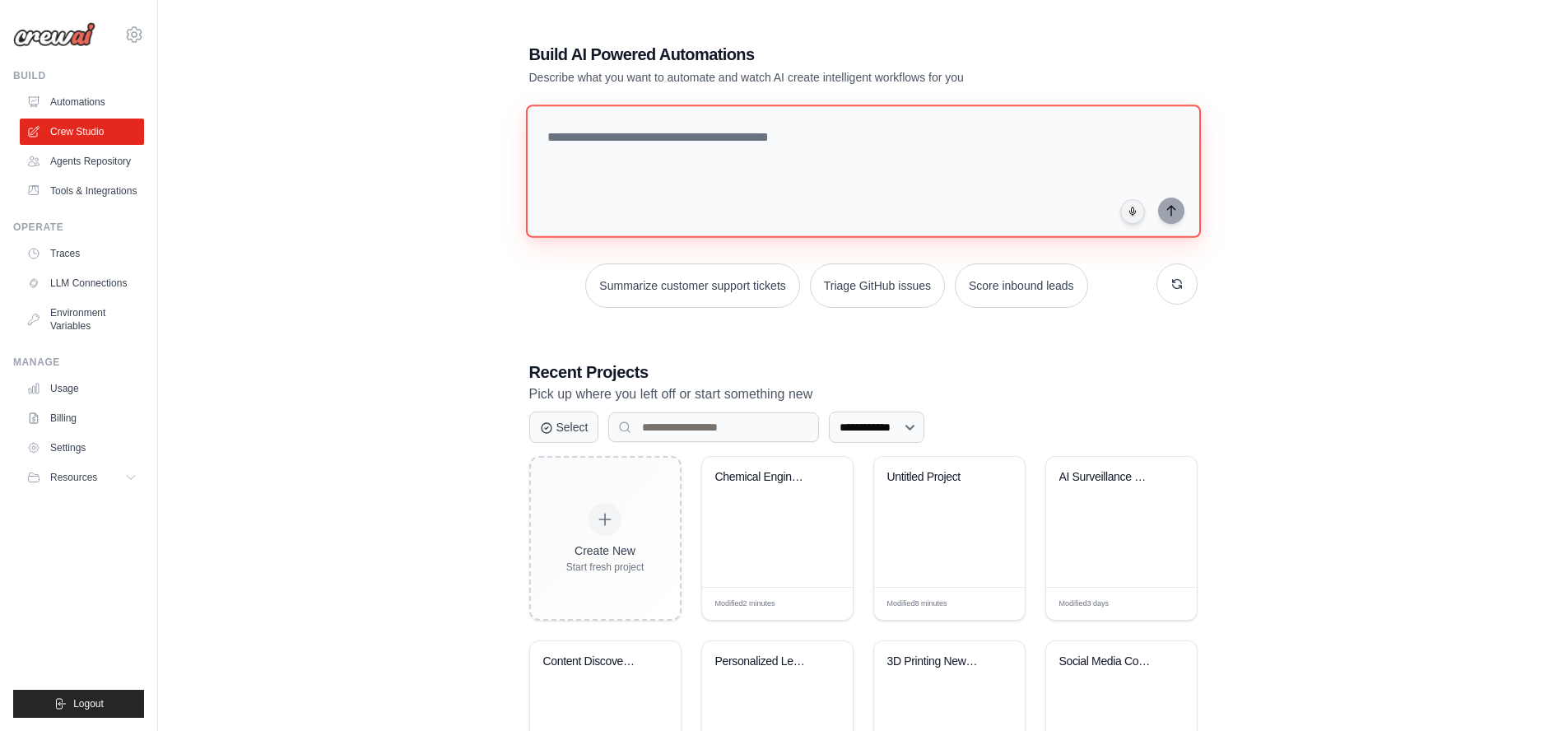
paste textarea "**********"
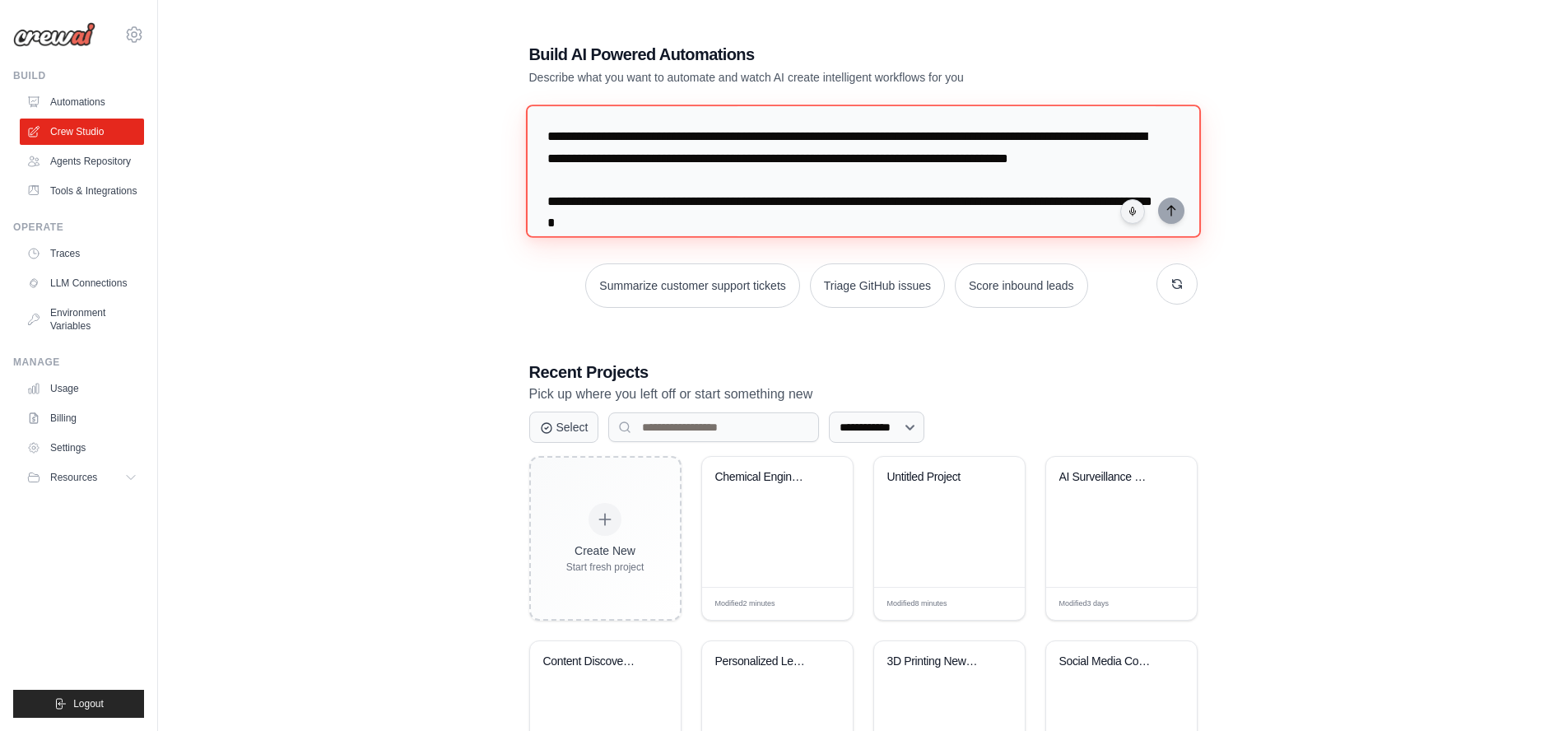
scroll to position [2562, 0]
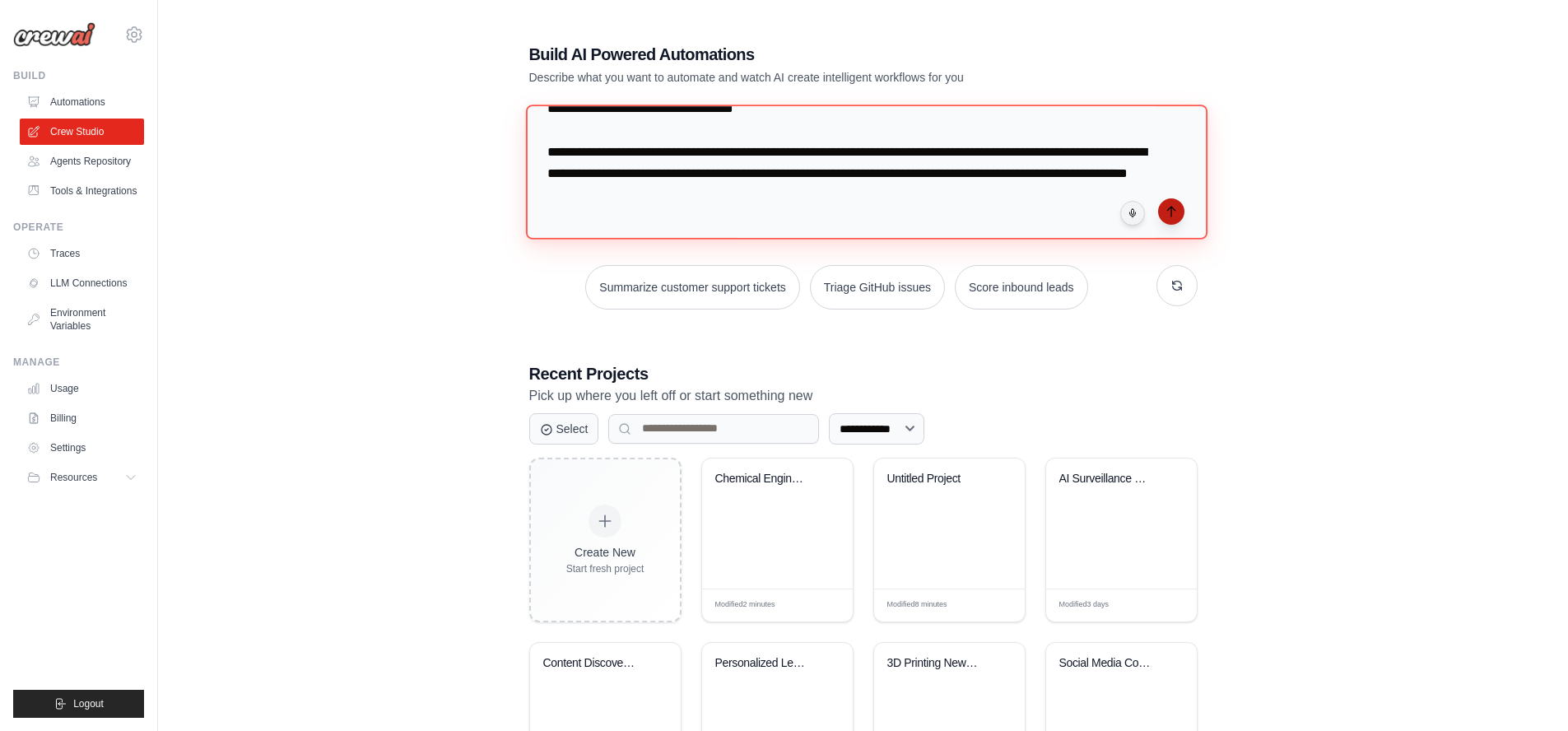
type textarea "**********"
click at [1172, 213] on icon "submit" at bounding box center [1171, 211] width 13 height 13
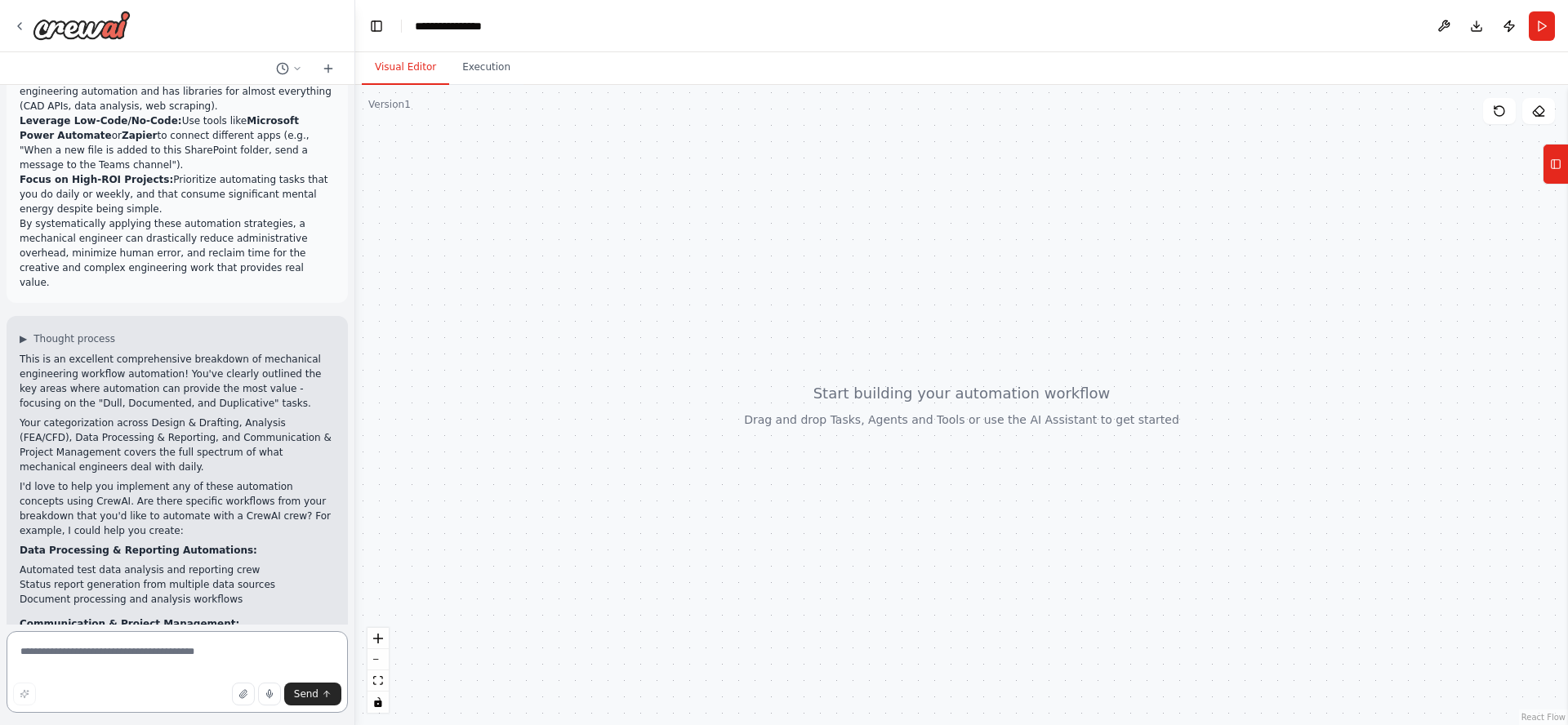
scroll to position [2017, 0]
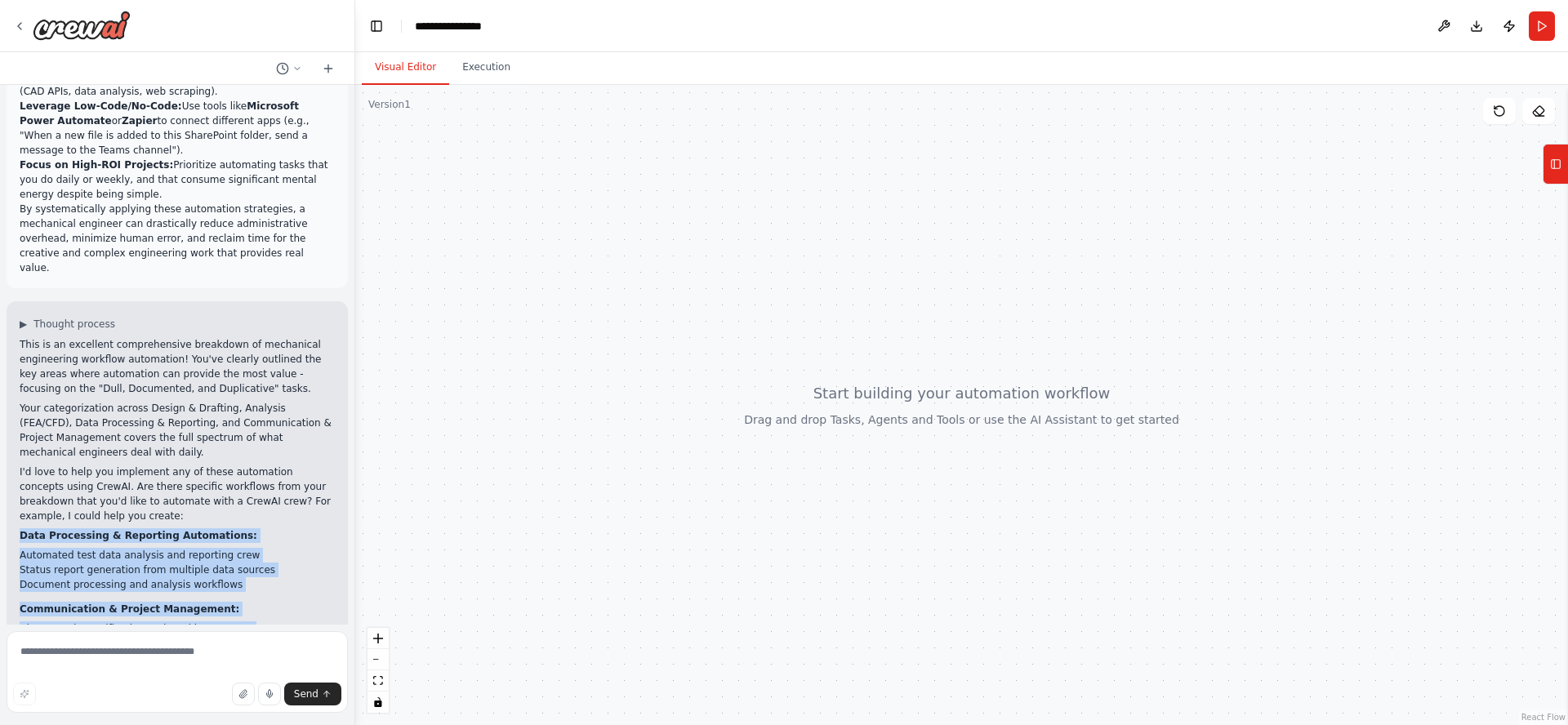
drag, startPoint x: 245, startPoint y: 540, endPoint x: 14, endPoint y: 342, distance: 304.2
click at [14, 342] on div "▶ Thought process This is an excellent comprehensive breakdown of mechanical en…" at bounding box center [177, 553] width 342 height 505
copy div "Data Processing & Reporting Automations: Automated test data analysis and repor…"
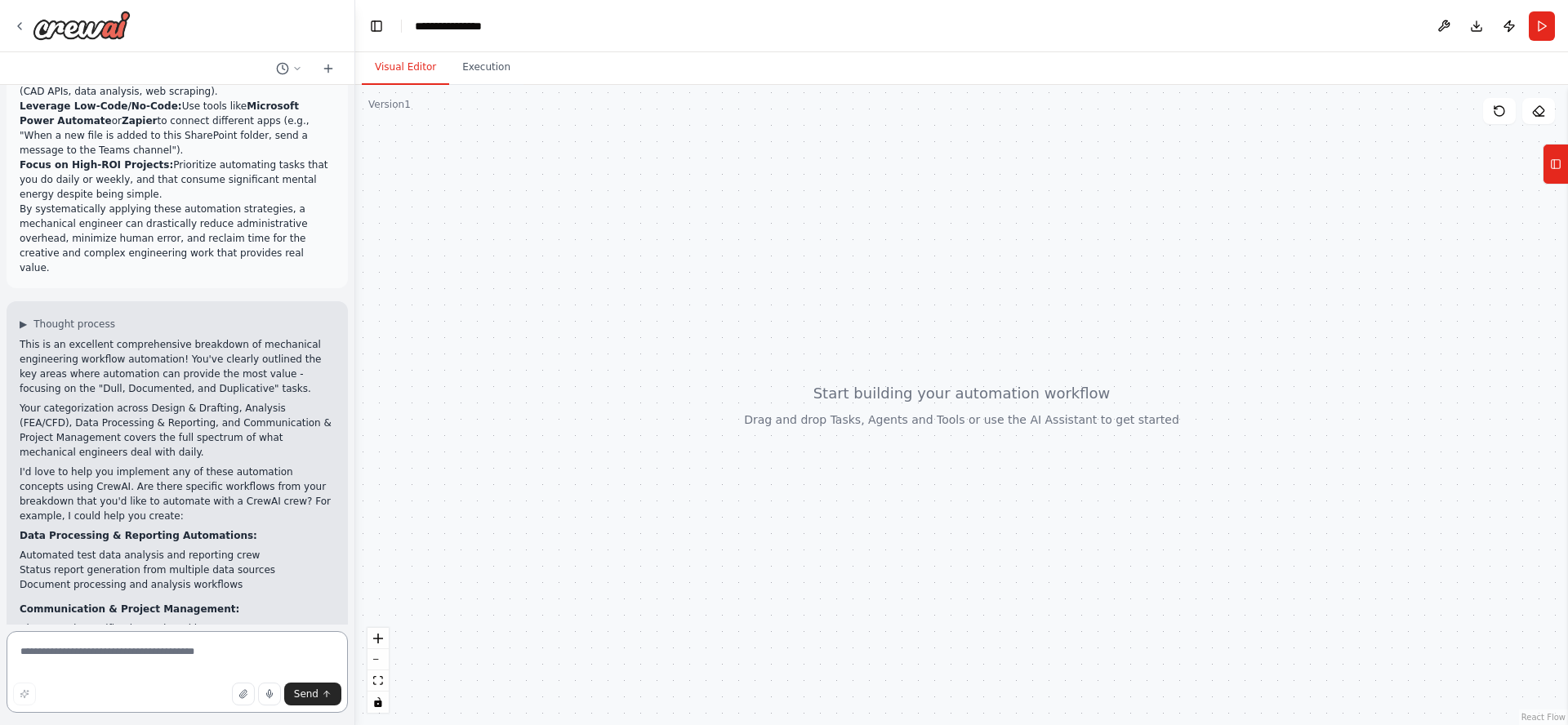
paste textarea "**********"
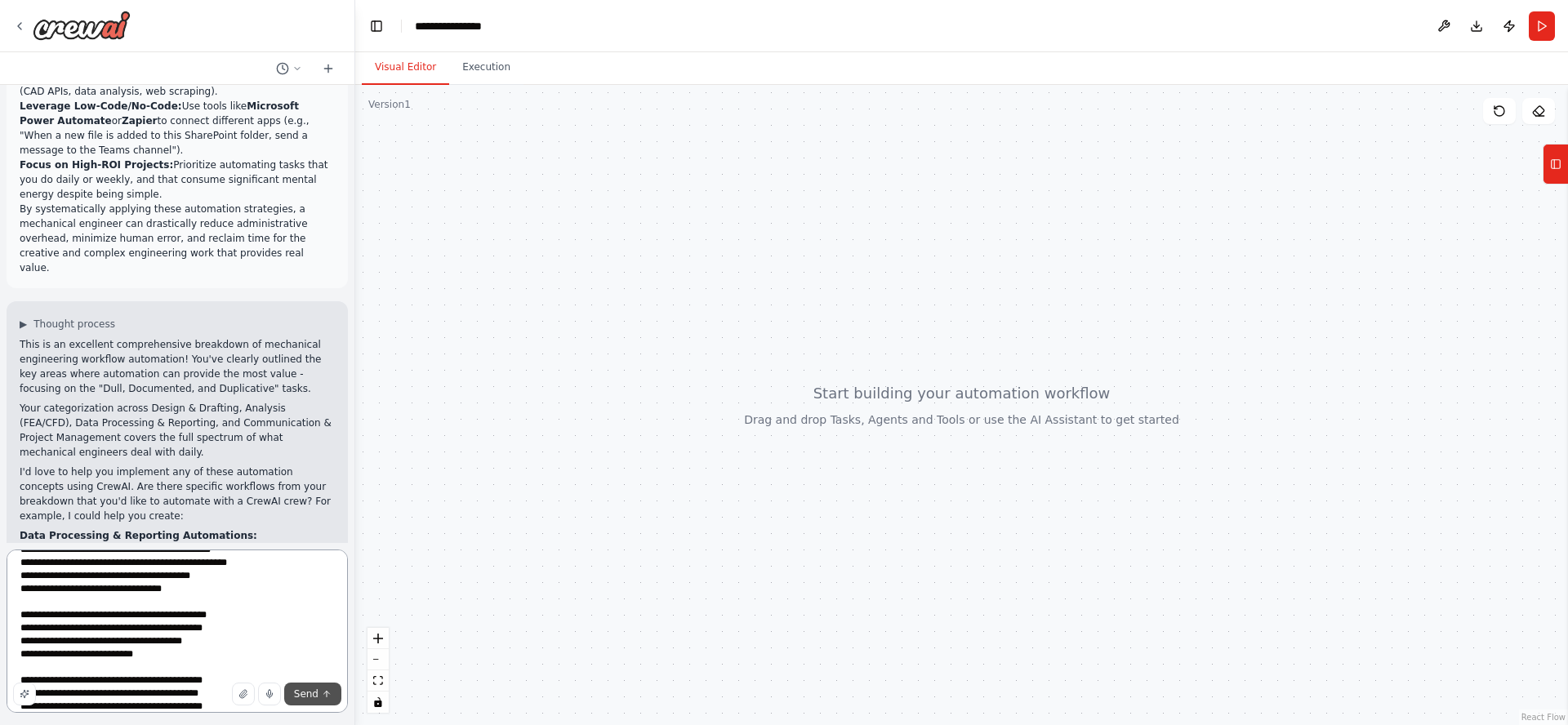
type textarea "**********"
click at [308, 701] on button "Send" at bounding box center [313, 694] width 58 height 23
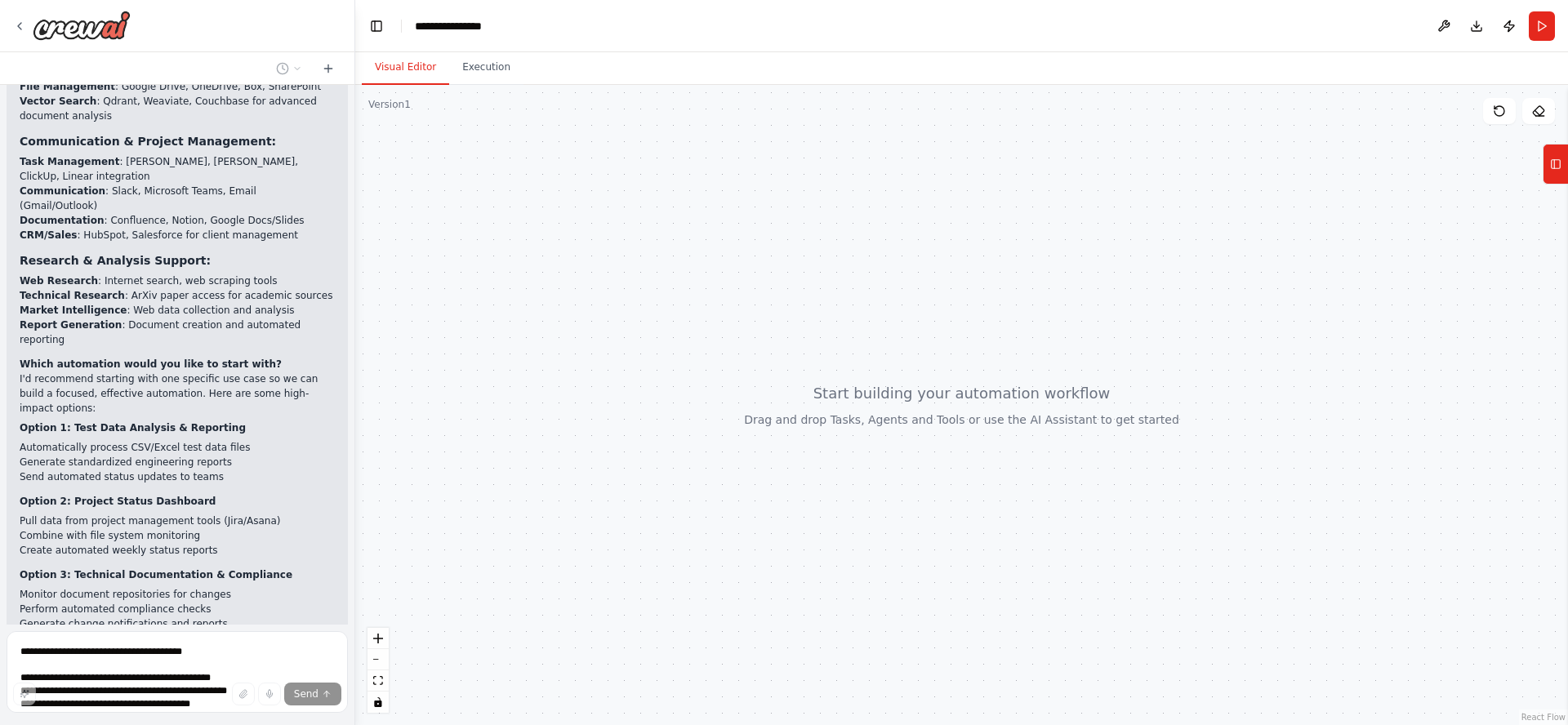
scroll to position [3513, 0]
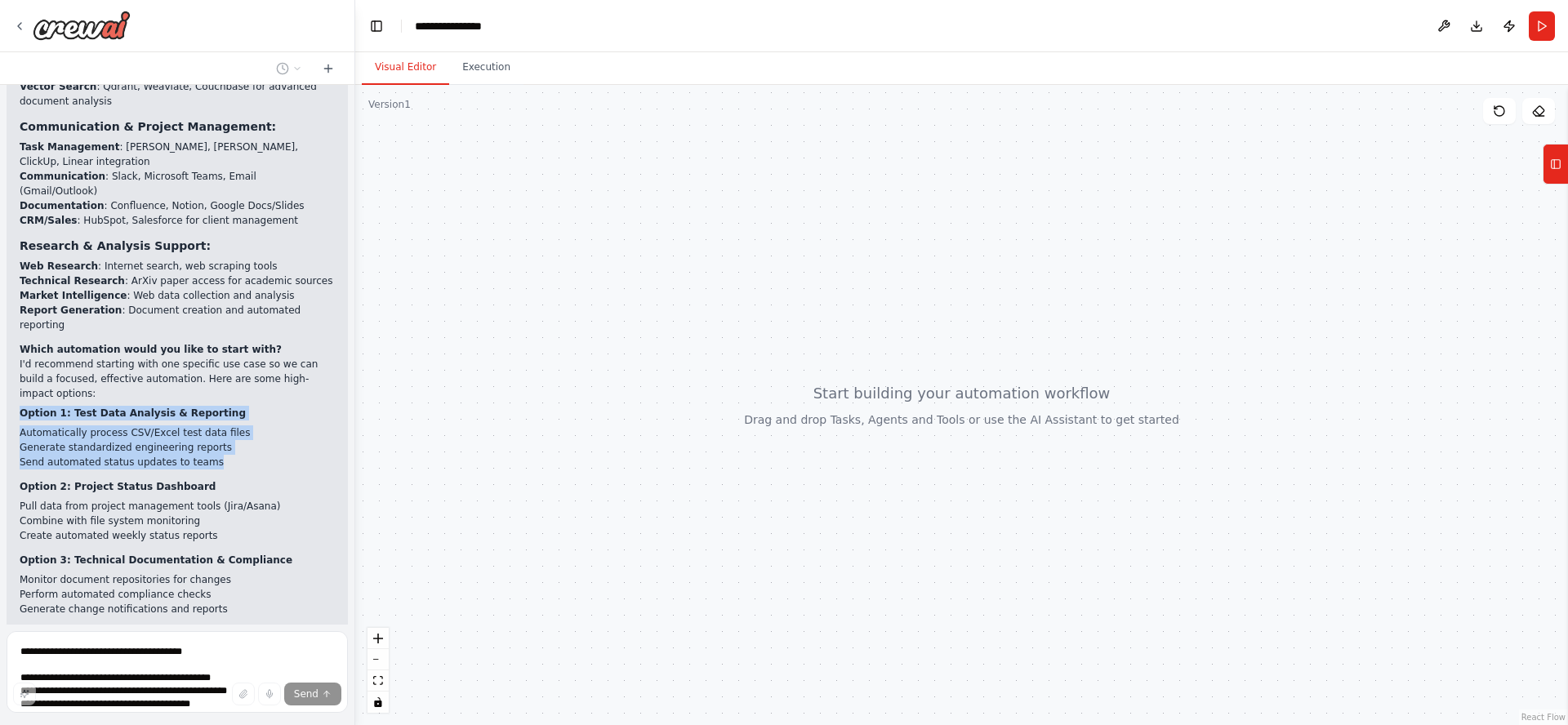
drag, startPoint x: 22, startPoint y: 147, endPoint x: 235, endPoint y: 200, distance: 219.5
click at [235, 200] on div "Perfect! I have a comprehensive view of the available tools. You have access to…" at bounding box center [177, 306] width 316 height 730
copy div "Option 1: Test Data Analysis & Reporting Automatically process CSV/Excel test d…"
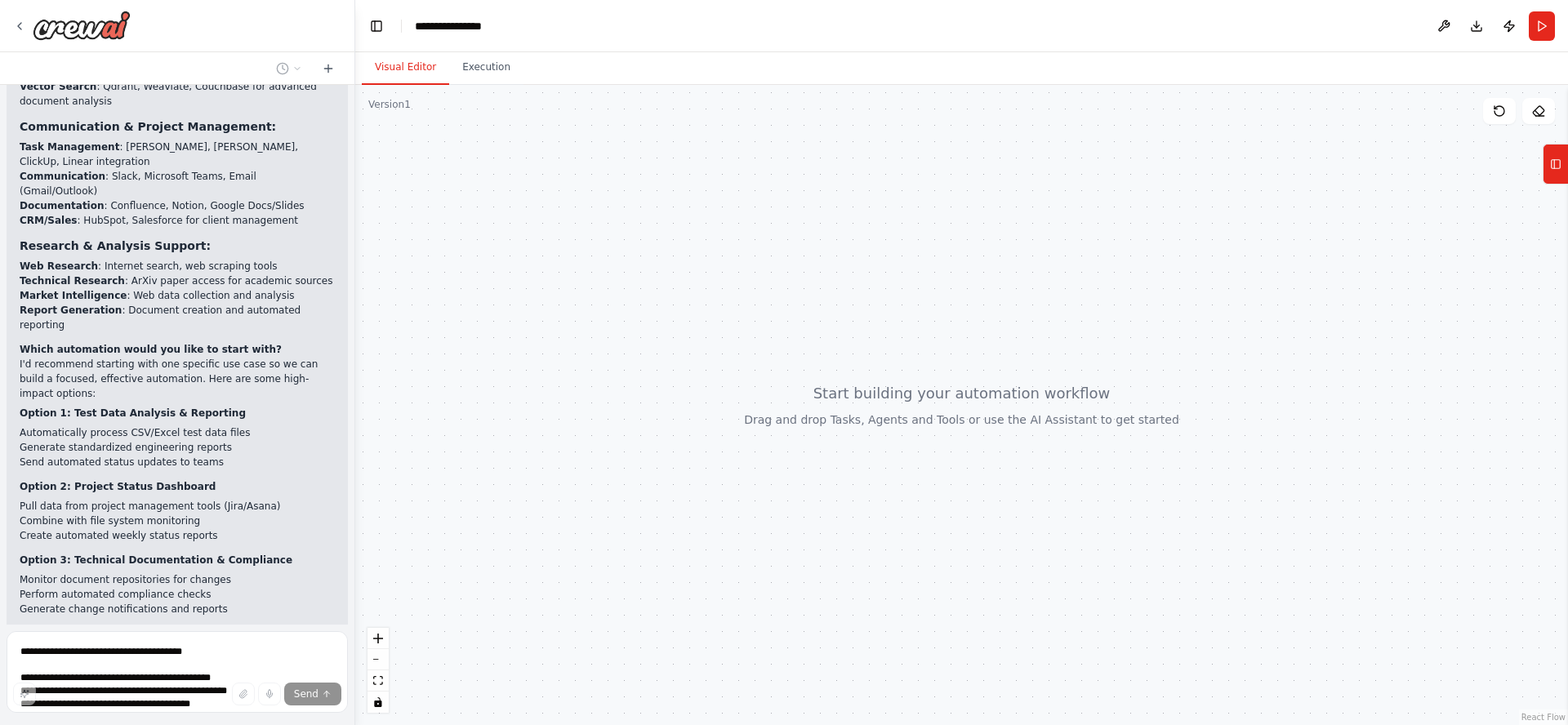
click at [72, 274] on div "Of course. Automating the daily workflow of a mechanical engineer is about elim…" at bounding box center [177, 354] width 355 height 539
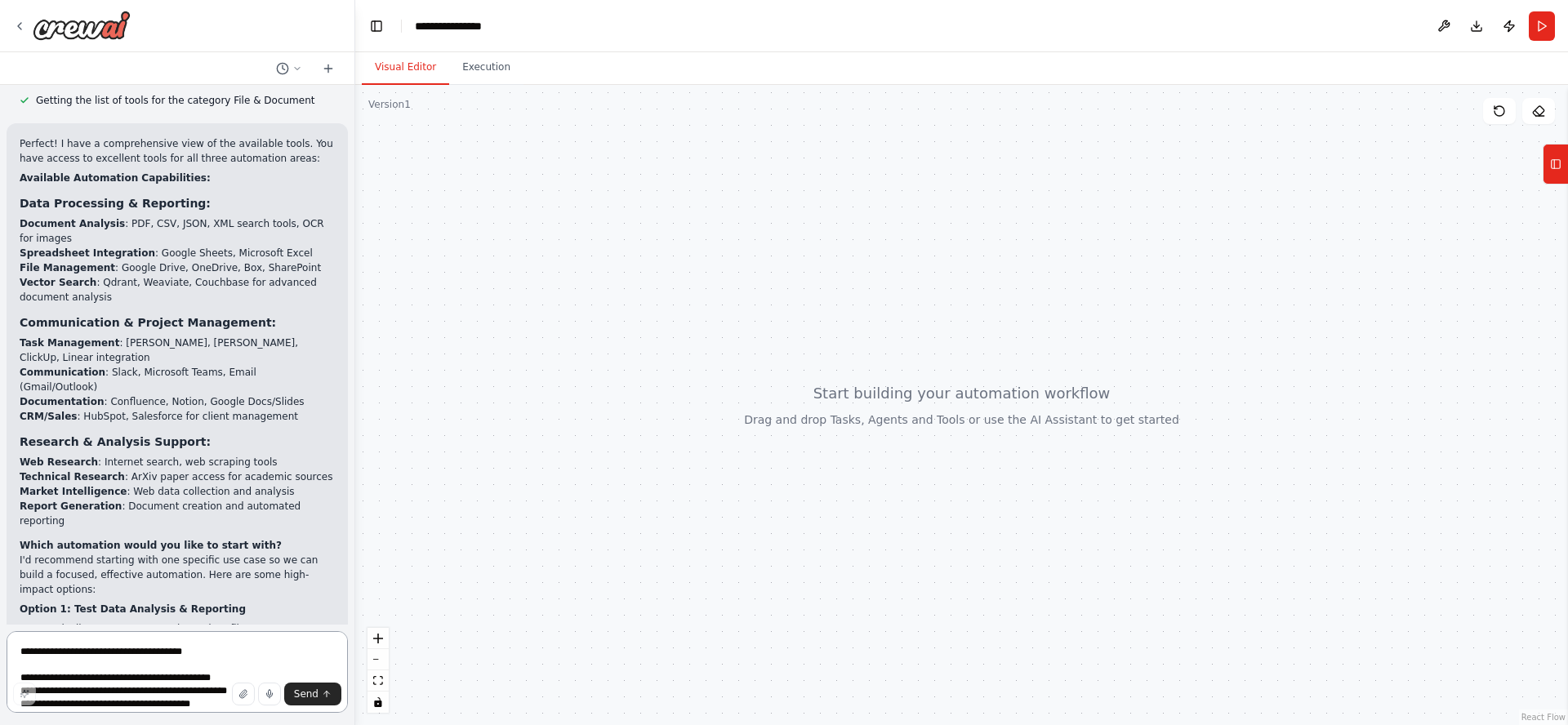
click at [220, 651] on textarea "**********" at bounding box center [177, 672] width 342 height 82
type textarea "*"
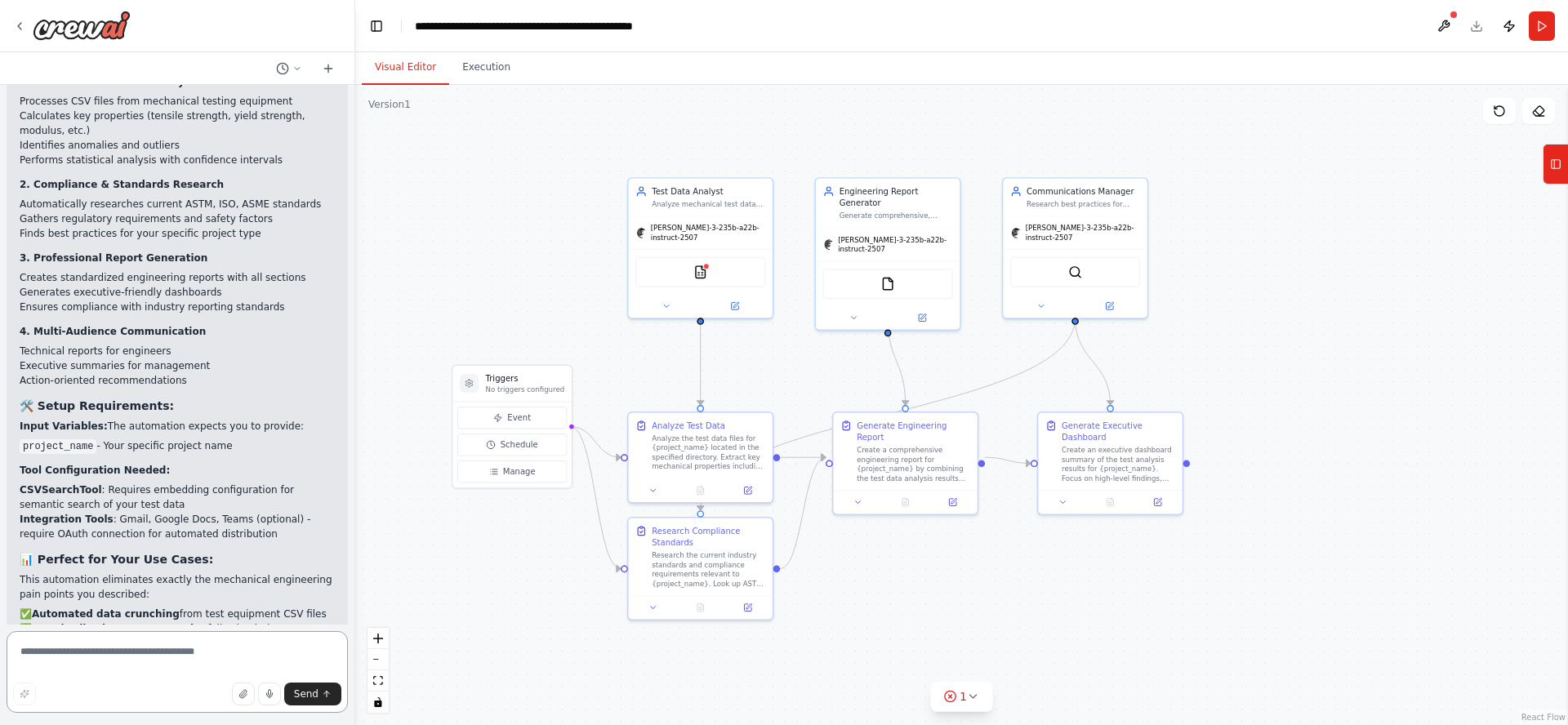
scroll to position [5968, 0]
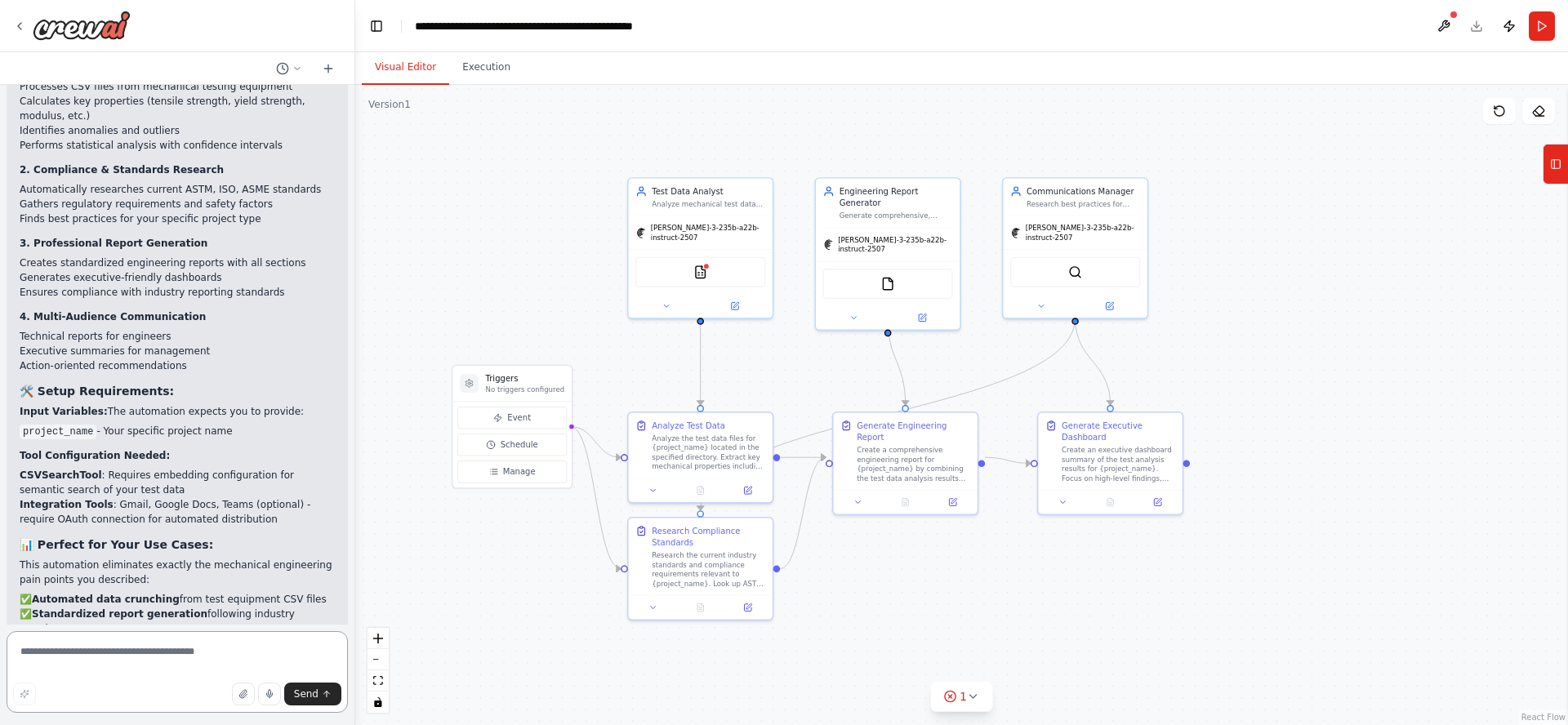
click at [186, 653] on textarea at bounding box center [177, 672] width 342 height 82
type textarea "**********"
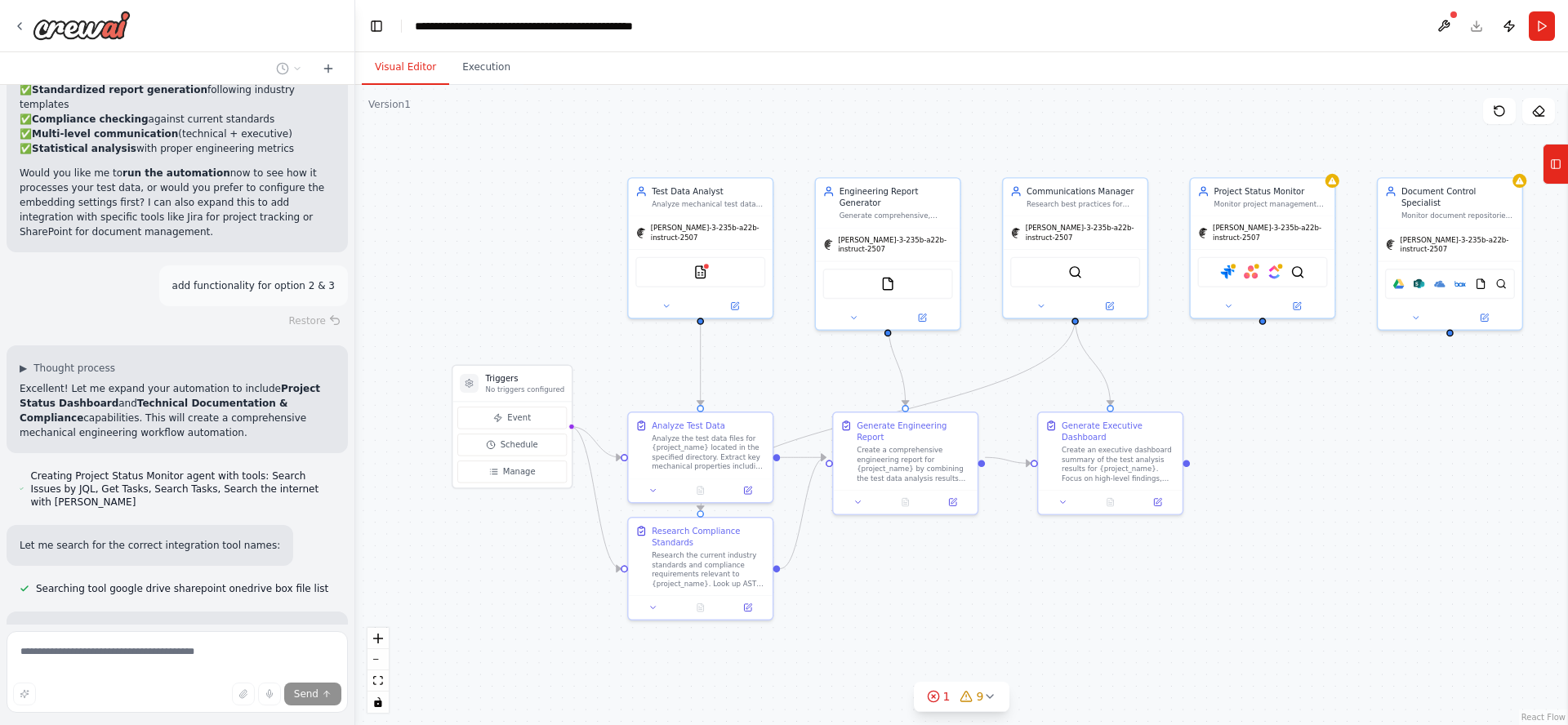
scroll to position [6508, 0]
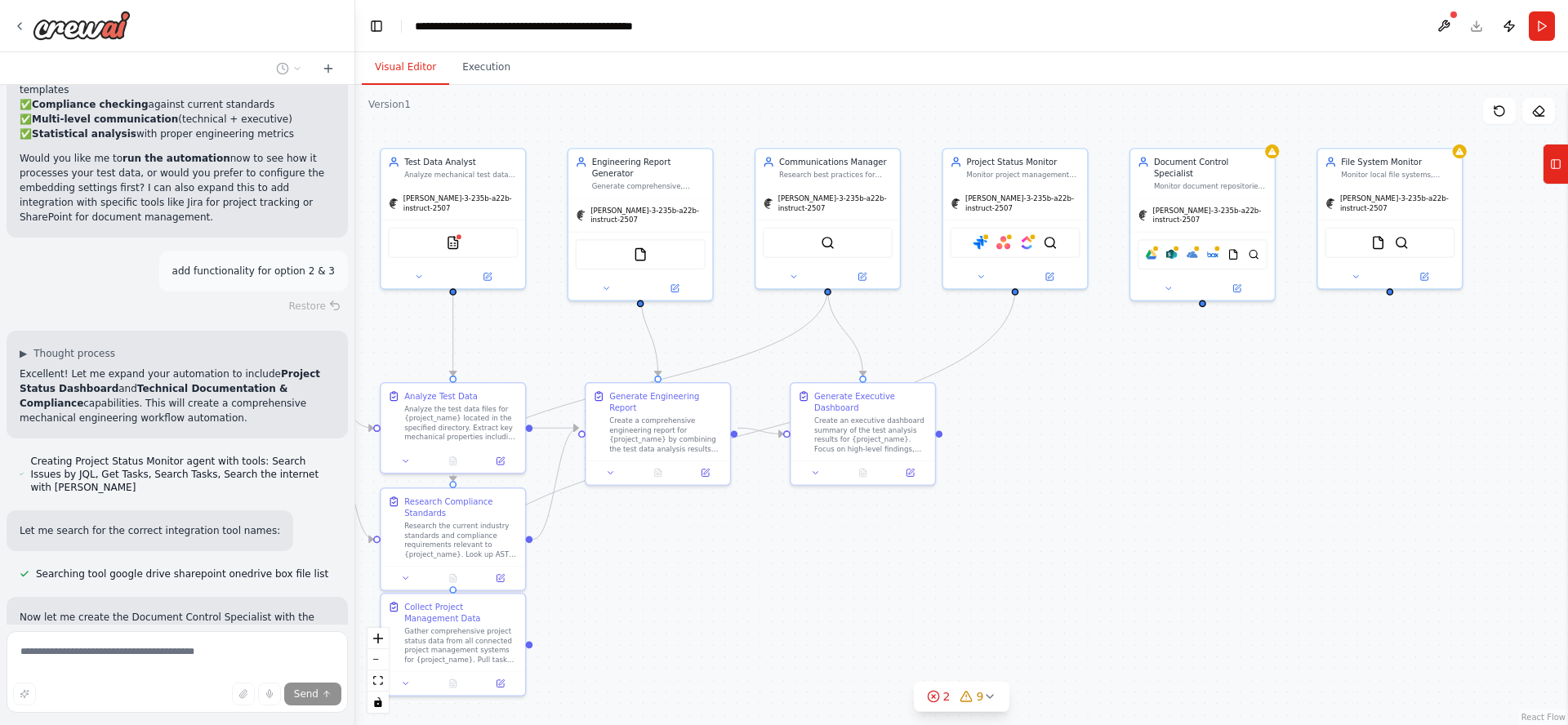
drag, startPoint x: 1422, startPoint y: 497, endPoint x: 1181, endPoint y: 468, distance: 242.7
click at [1180, 468] on div ".deletable-edge-delete-btn { width: 20px; height: 20px; border: 0px solid #ffff…" at bounding box center [961, 404] width 1212 height 640
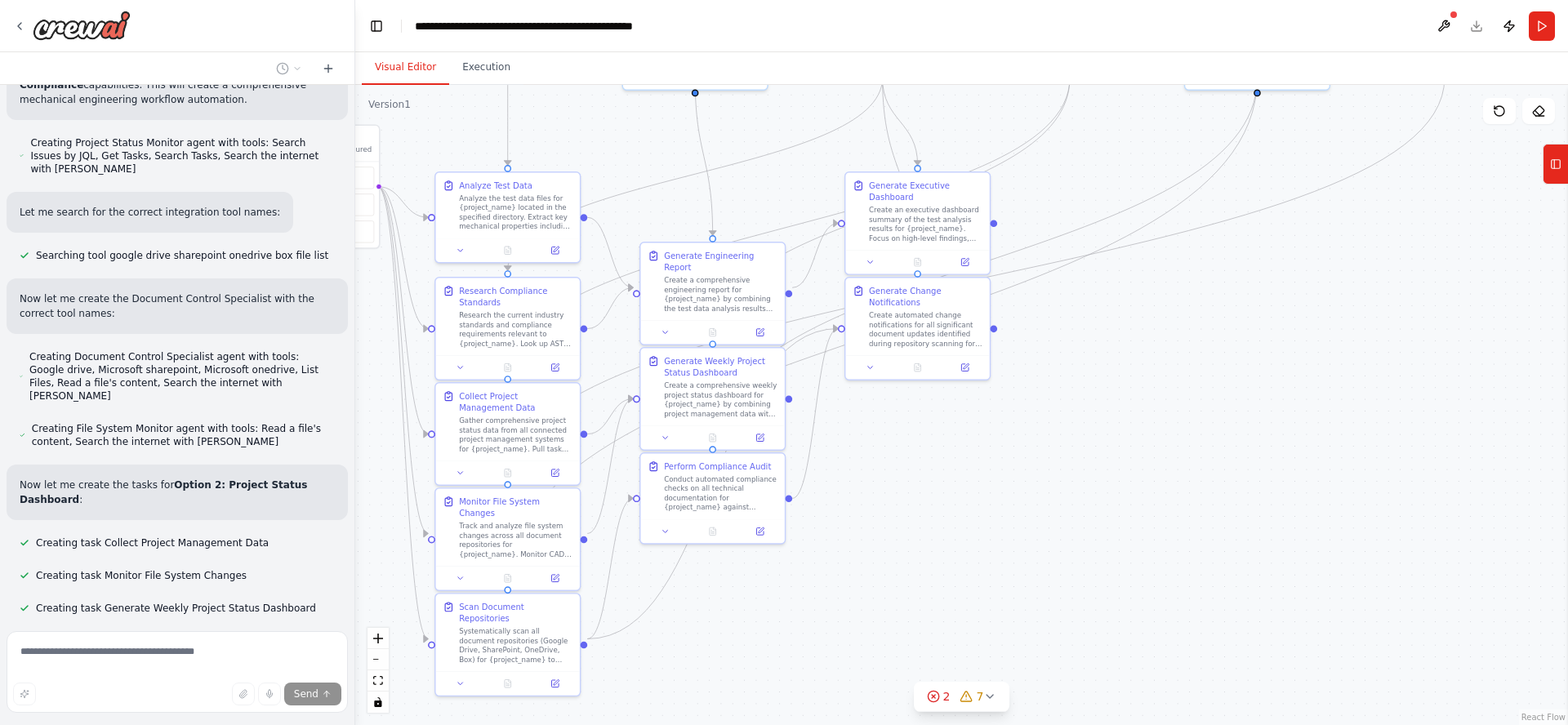
scroll to position [6840, 0]
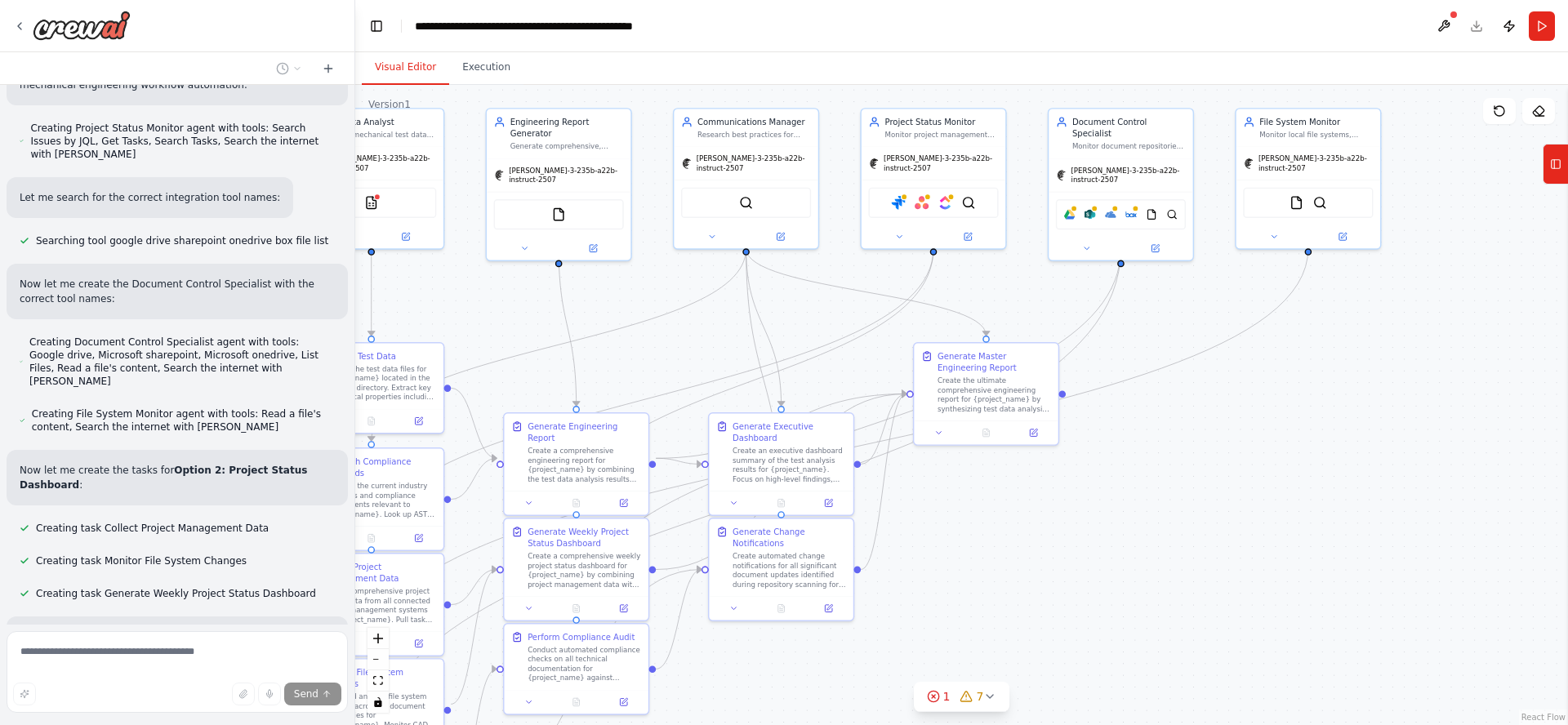
drag, startPoint x: 1258, startPoint y: 577, endPoint x: 1165, endPoint y: 560, distance: 94.5
click at [1165, 560] on div ".deletable-edge-delete-btn { width: 20px; height: 20px; border: 0px solid #ffff…" at bounding box center [961, 404] width 1212 height 640
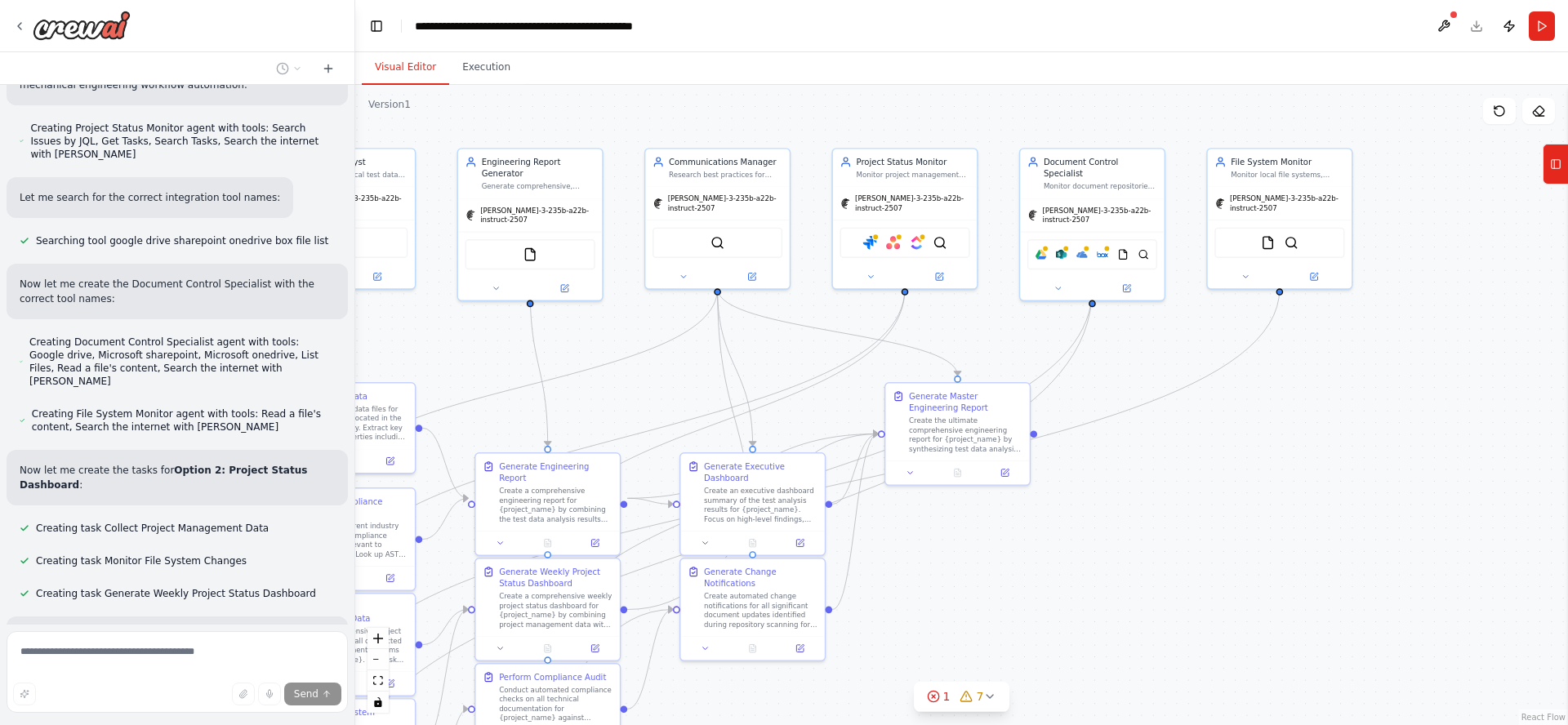
drag, startPoint x: 1248, startPoint y: 508, endPoint x: 1230, endPoint y: 519, distance: 21.1
click at [1228, 518] on div ".deletable-edge-delete-btn { width: 20px; height: 20px; border: 0px solid #ffff…" at bounding box center [961, 404] width 1212 height 640
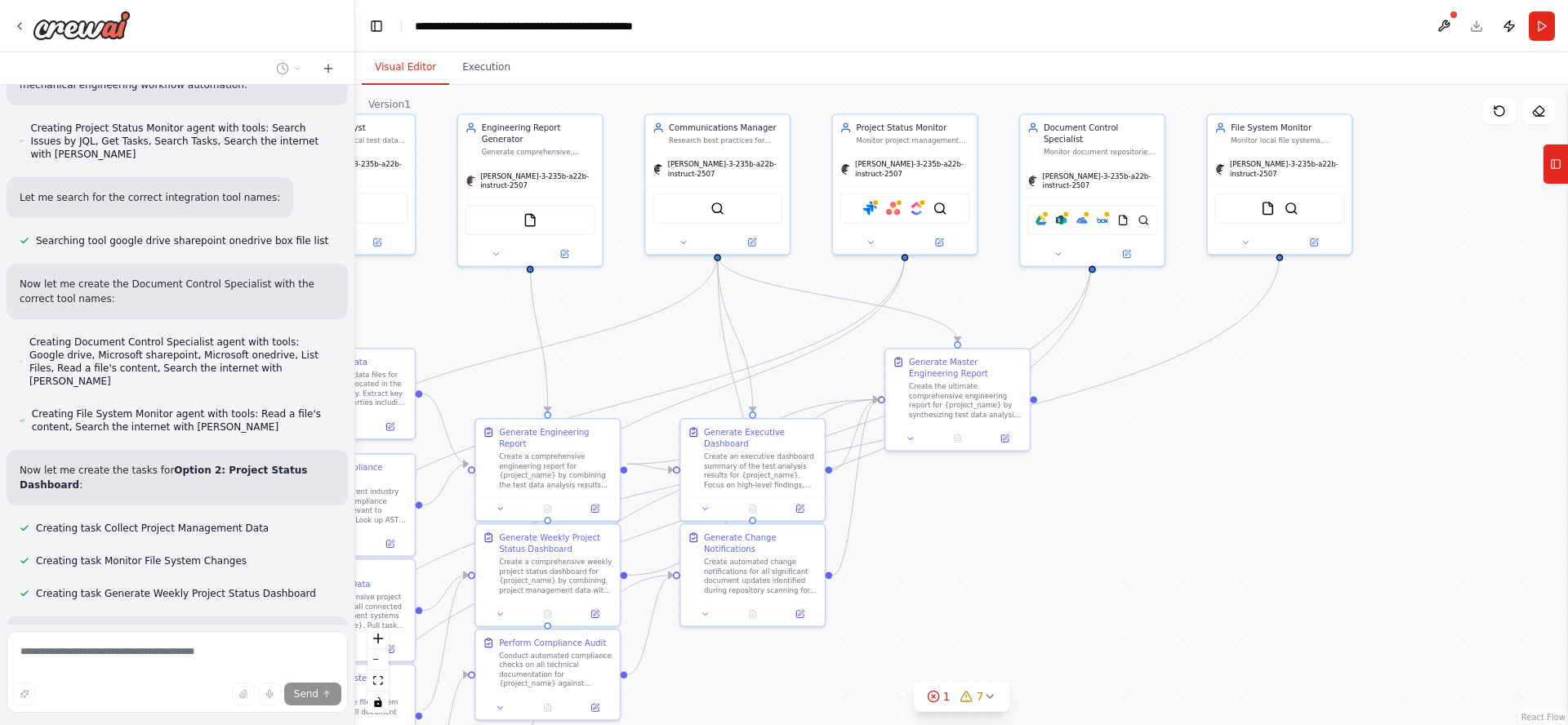
drag, startPoint x: 1216, startPoint y: 524, endPoint x: 1217, endPoint y: 498, distance: 26.0
click at [1217, 498] on div ".deletable-edge-delete-btn { width: 20px; height: 20px; border: 0px solid #ffff…" at bounding box center [961, 404] width 1212 height 640
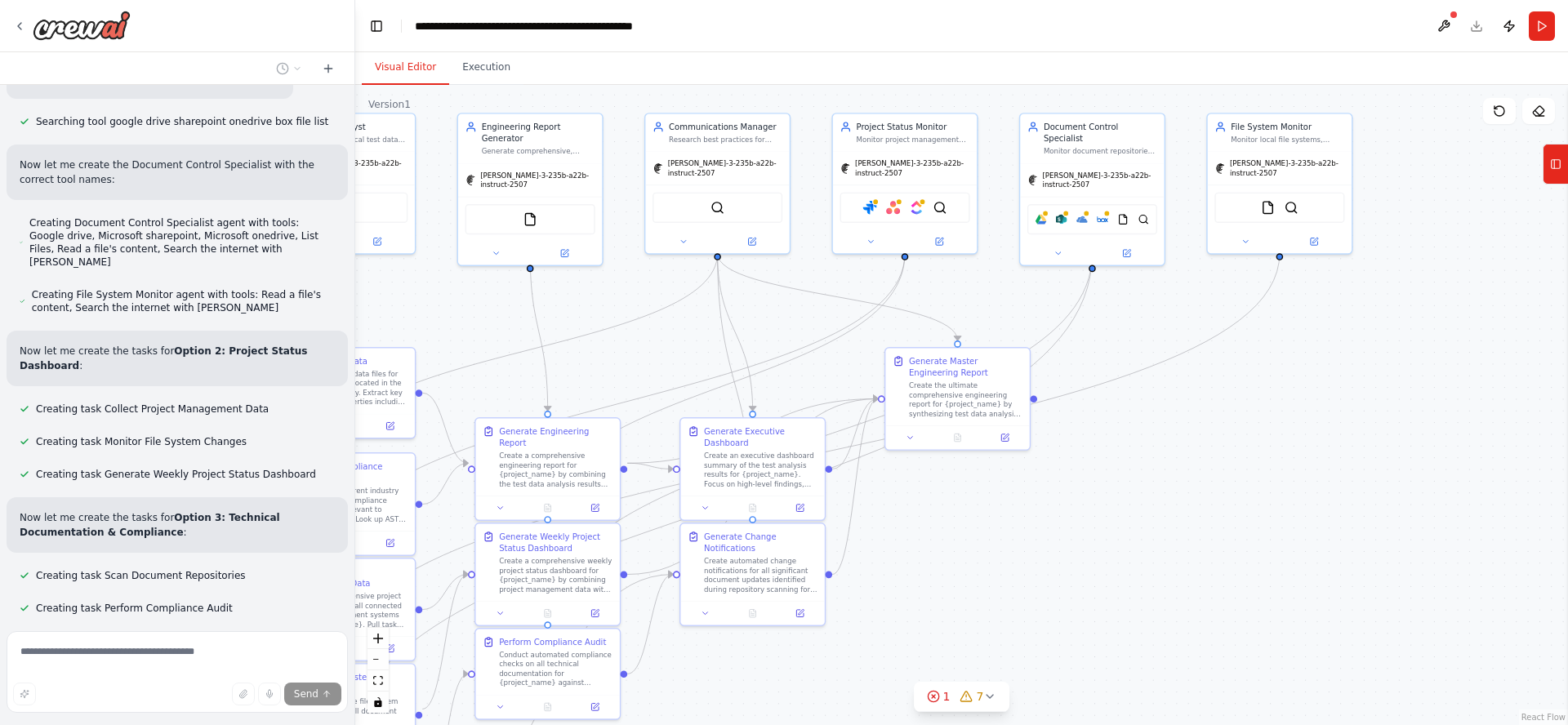
scroll to position [7005, 0]
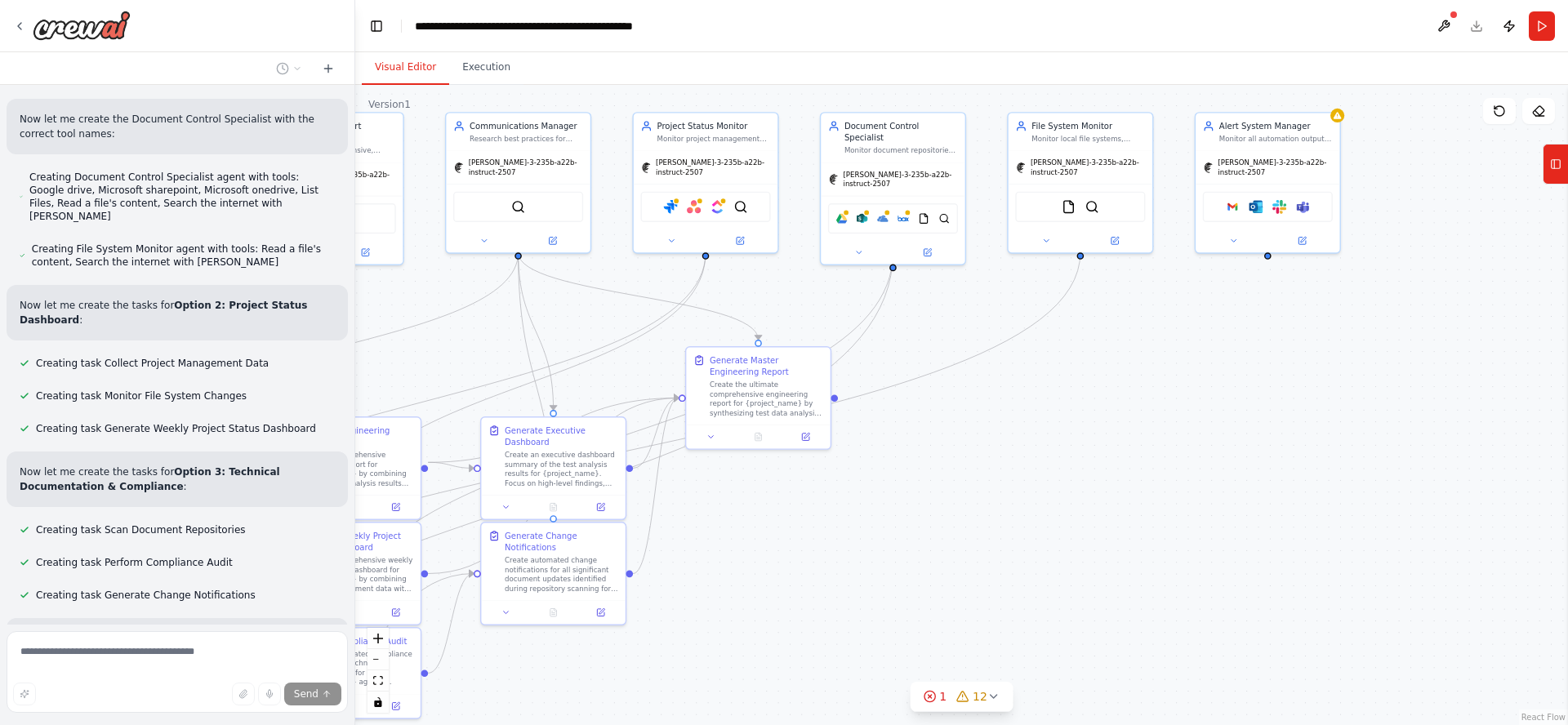
drag, startPoint x: 1358, startPoint y: 522, endPoint x: 1158, endPoint y: 525, distance: 200.0
click at [1158, 525] on div ".deletable-edge-delete-btn { width: 20px; height: 20px; border: 0px solid #ffff…" at bounding box center [961, 404] width 1212 height 640
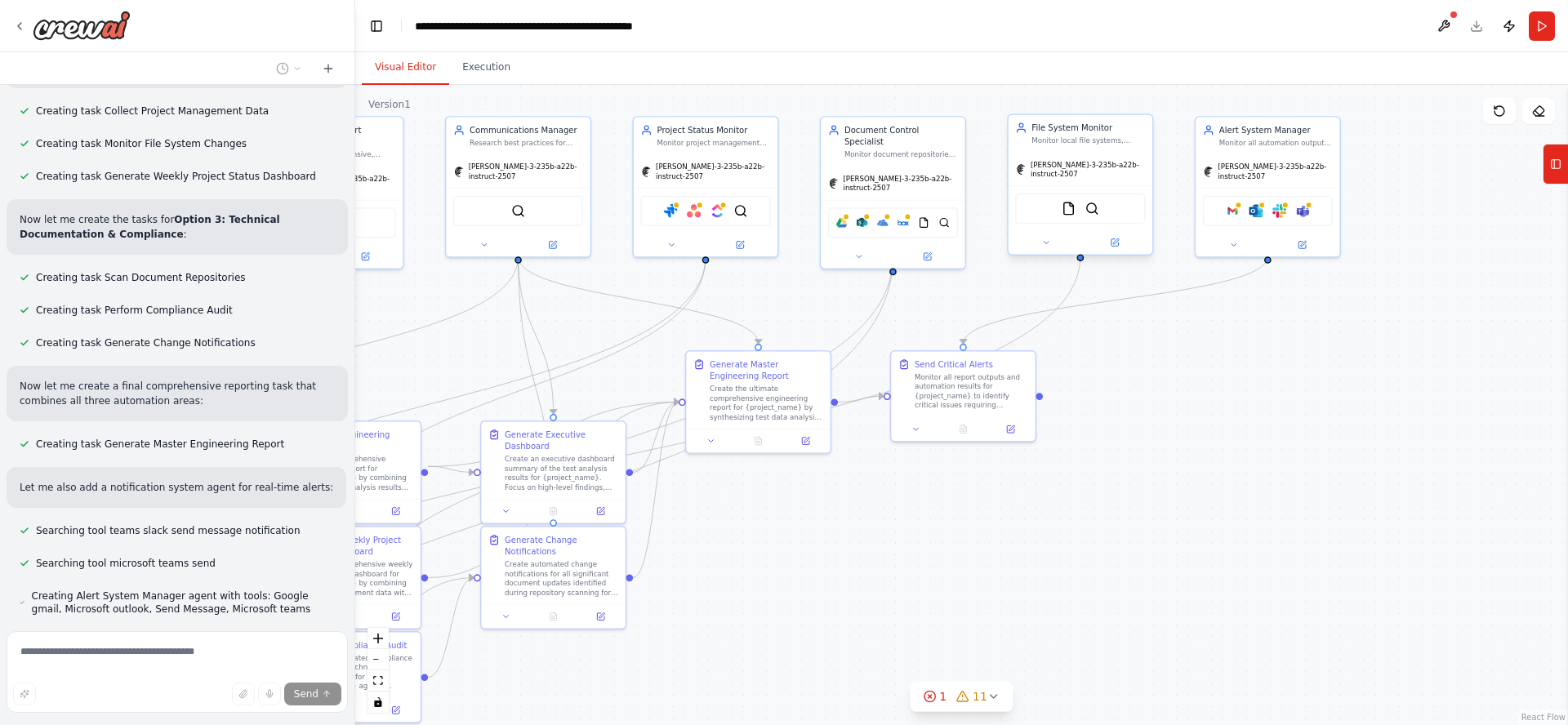
scroll to position [7272, 0]
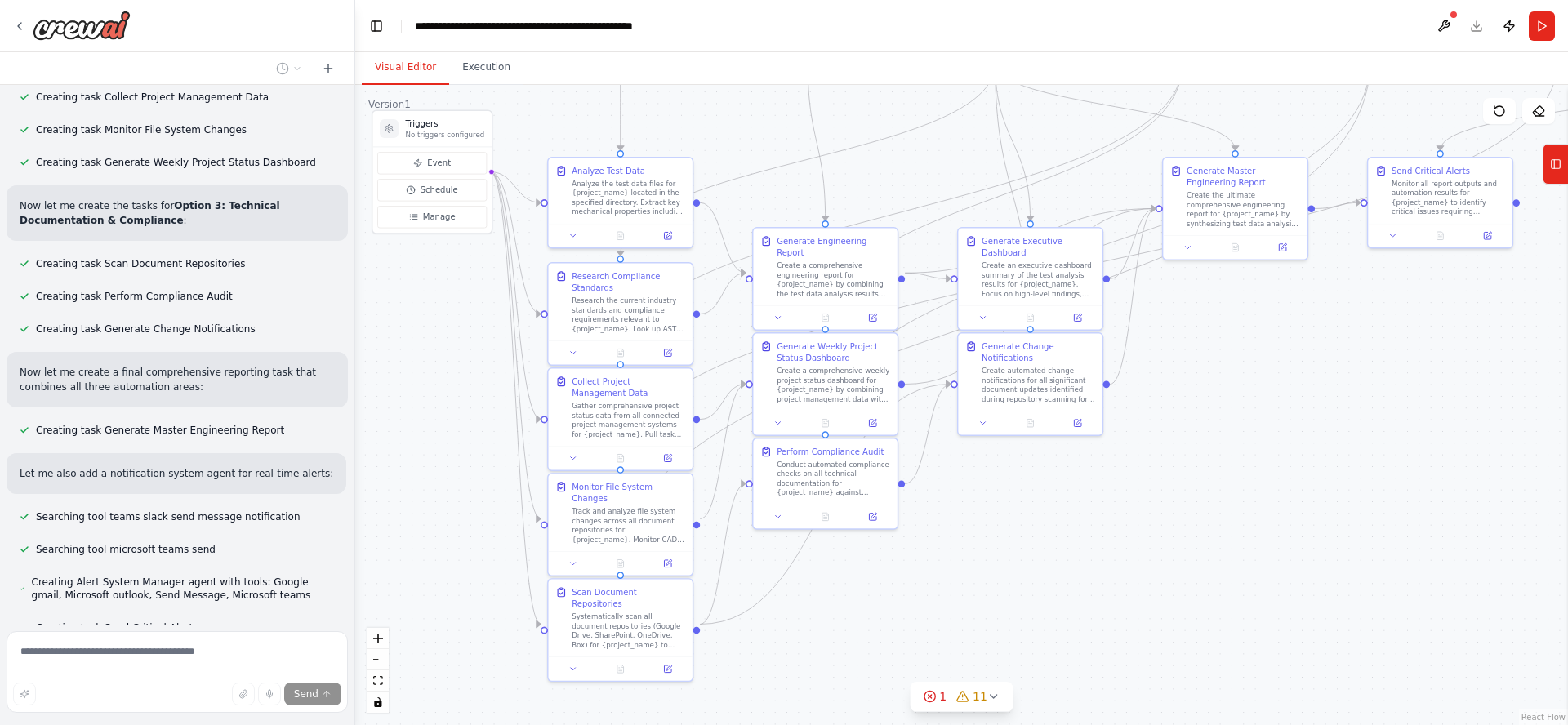
drag, startPoint x: 843, startPoint y: 552, endPoint x: 1313, endPoint y: 365, distance: 505.8
click at [1313, 362] on div ".deletable-edge-delete-btn { width: 20px; height: 20px; border: 0px solid #ffff…" at bounding box center [961, 404] width 1212 height 640
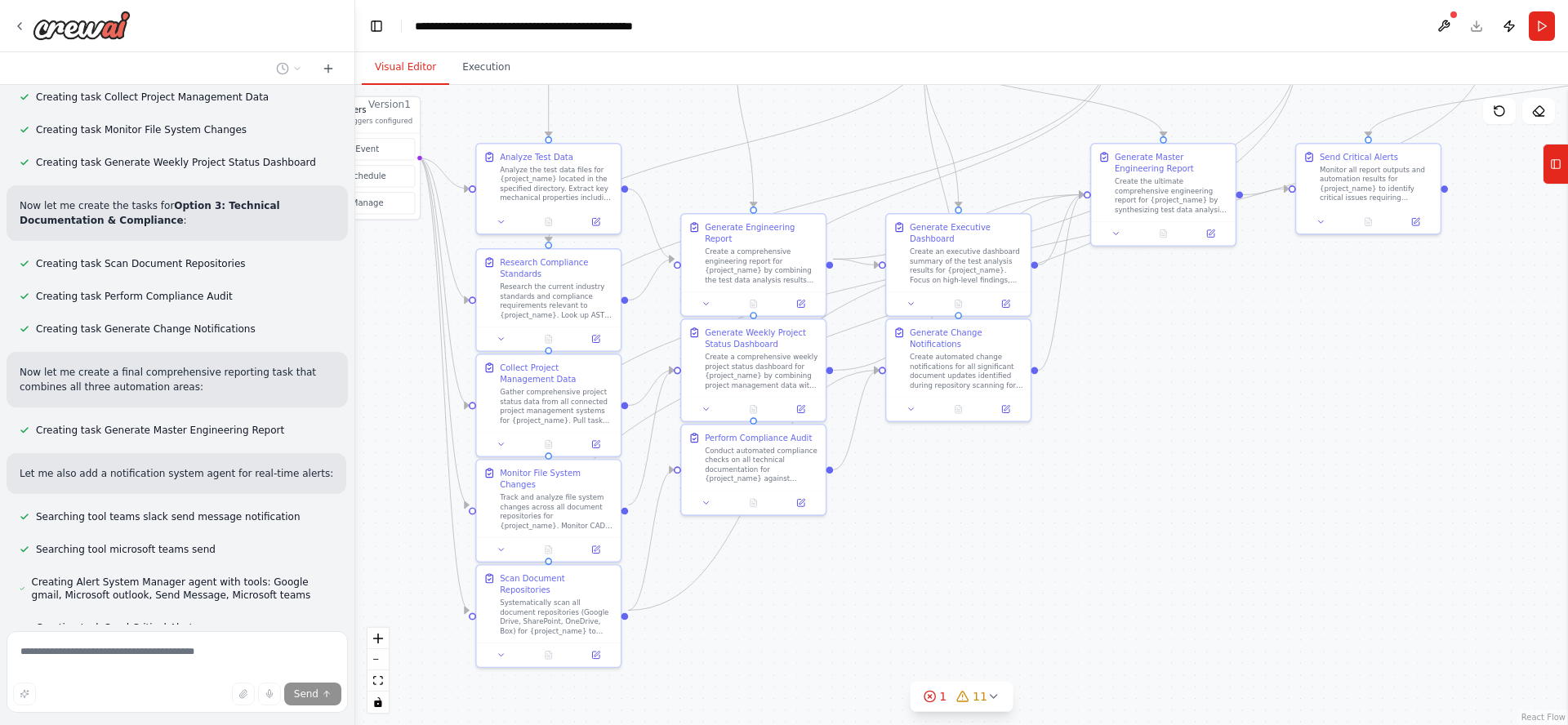
drag, startPoint x: 1261, startPoint y: 535, endPoint x: 1157, endPoint y: 579, distance: 112.9
click at [1170, 579] on div ".deletable-edge-delete-btn { width: 20px; height: 20px; border: 0px solid #ffff…" at bounding box center [961, 404] width 1212 height 640
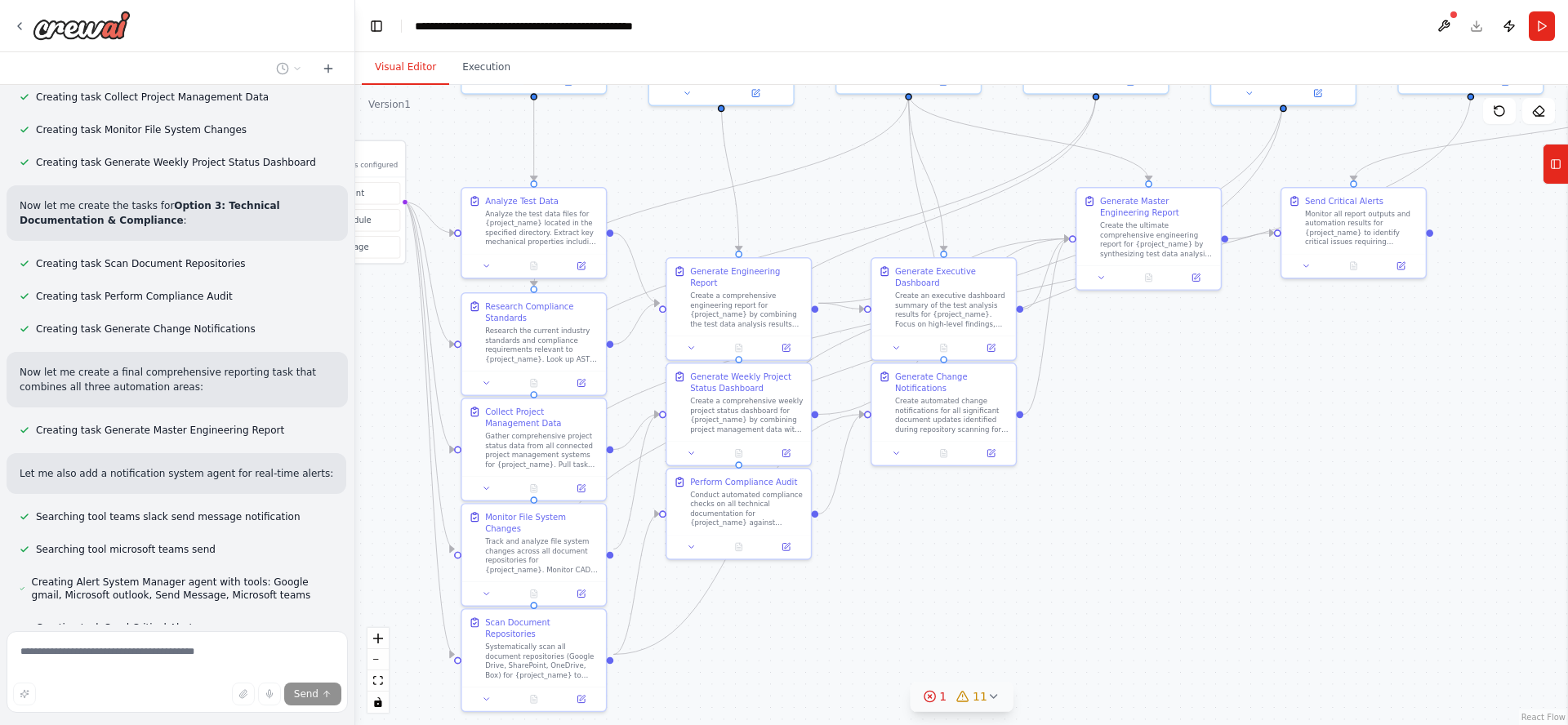
click at [948, 700] on div "1 11" at bounding box center [955, 696] width 64 height 17
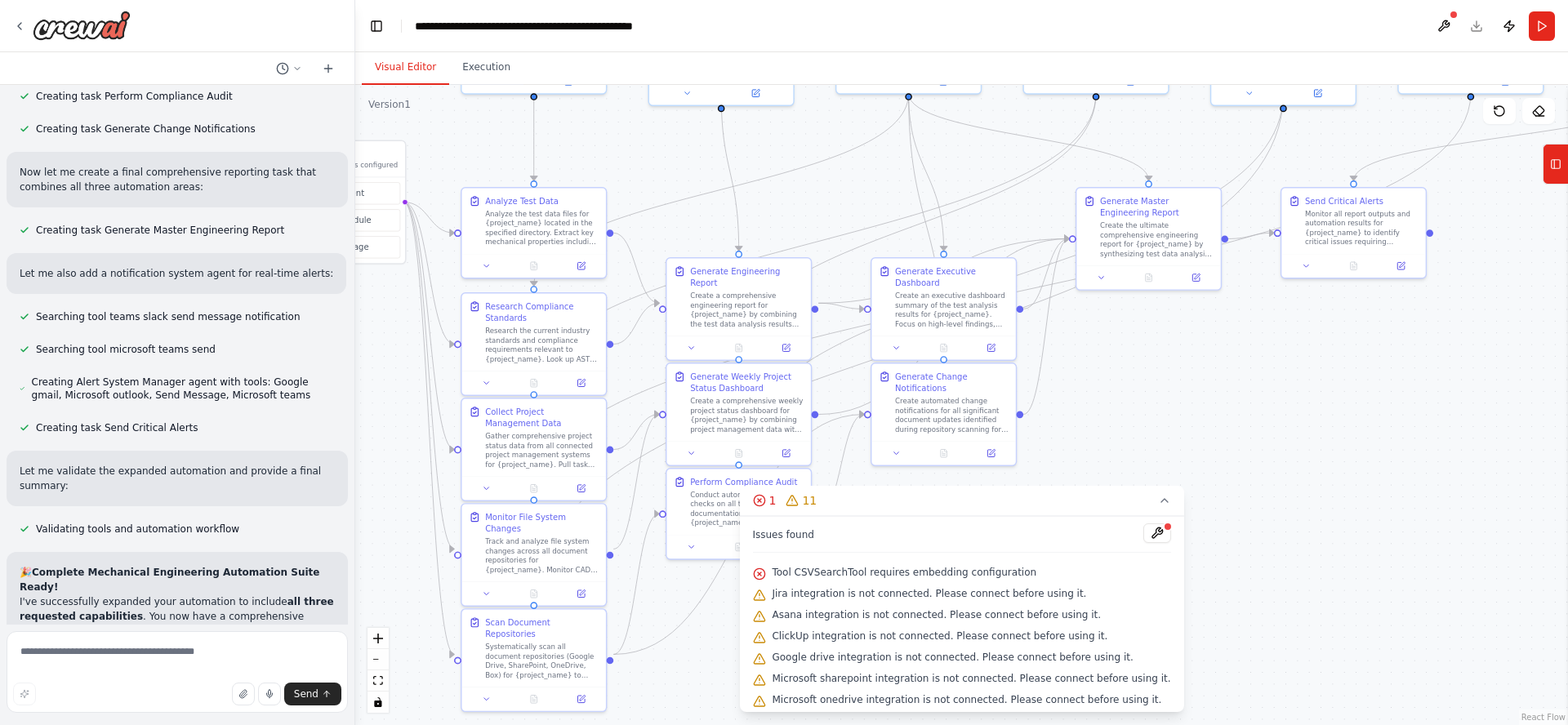
click at [1276, 567] on div ".deletable-edge-delete-btn { width: 20px; height: 20px; border: 0px solid #ffff…" at bounding box center [961, 404] width 1212 height 640
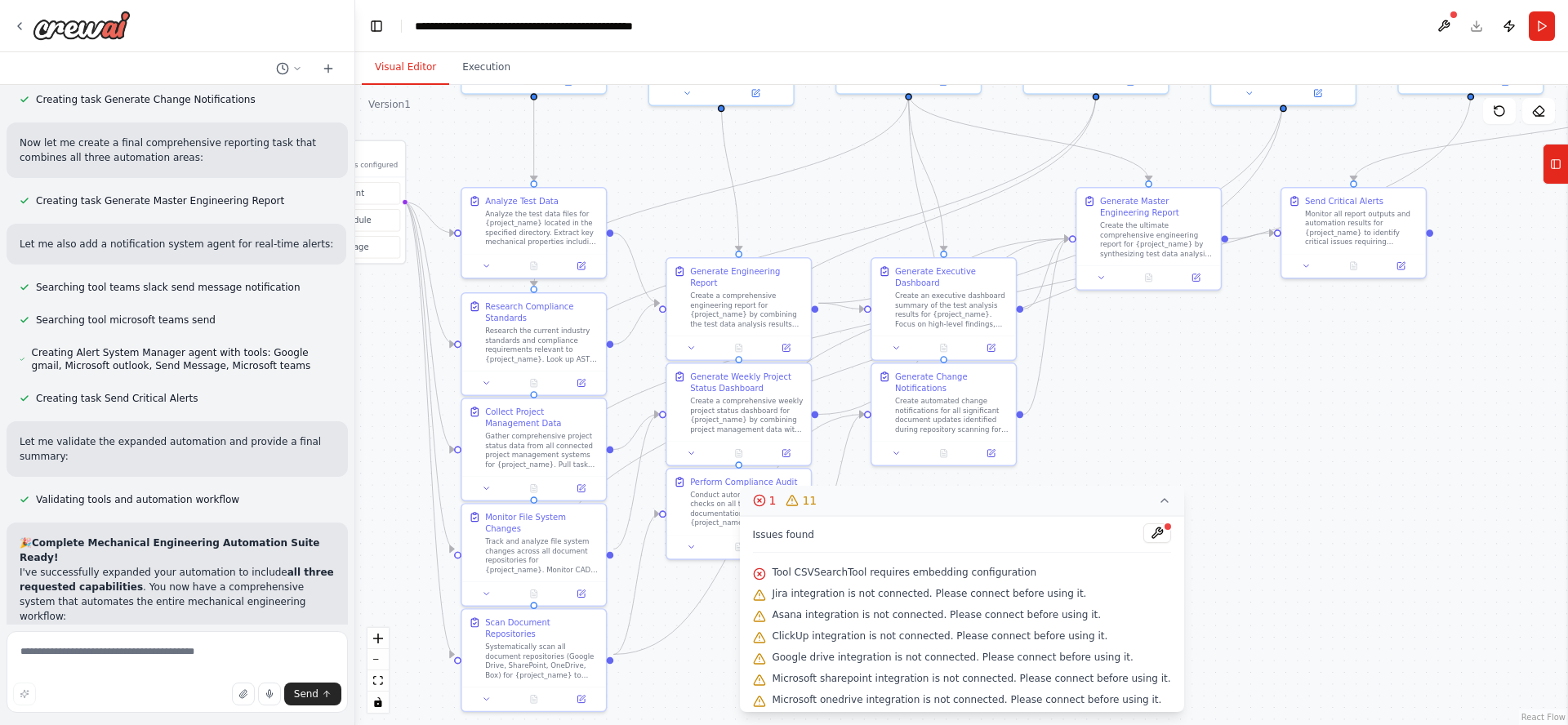
click at [1157, 500] on icon at bounding box center [1164, 500] width 13 height 13
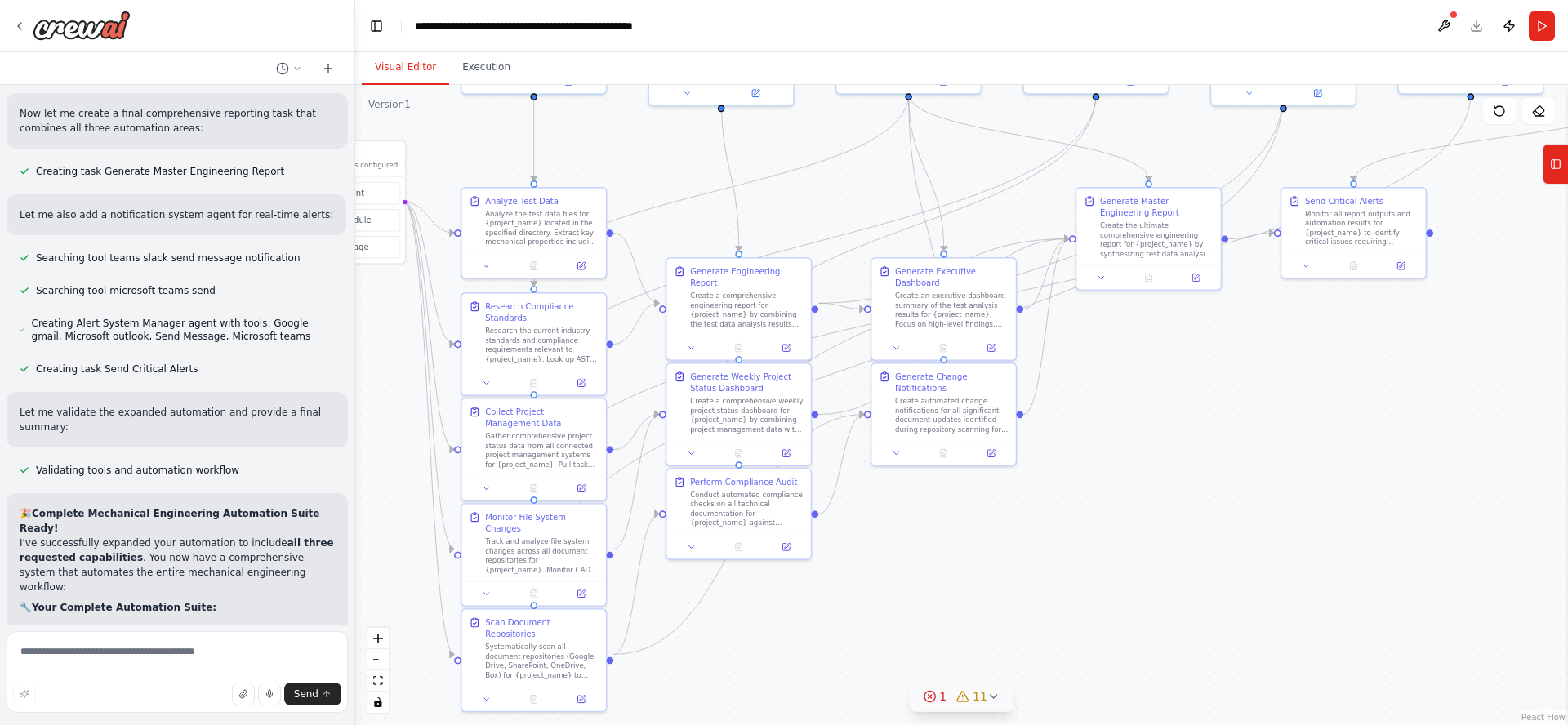
click at [1151, 507] on div ".deletable-edge-delete-btn { width: 20px; height: 20px; border: 0px solid #ffff…" at bounding box center [961, 404] width 1212 height 640
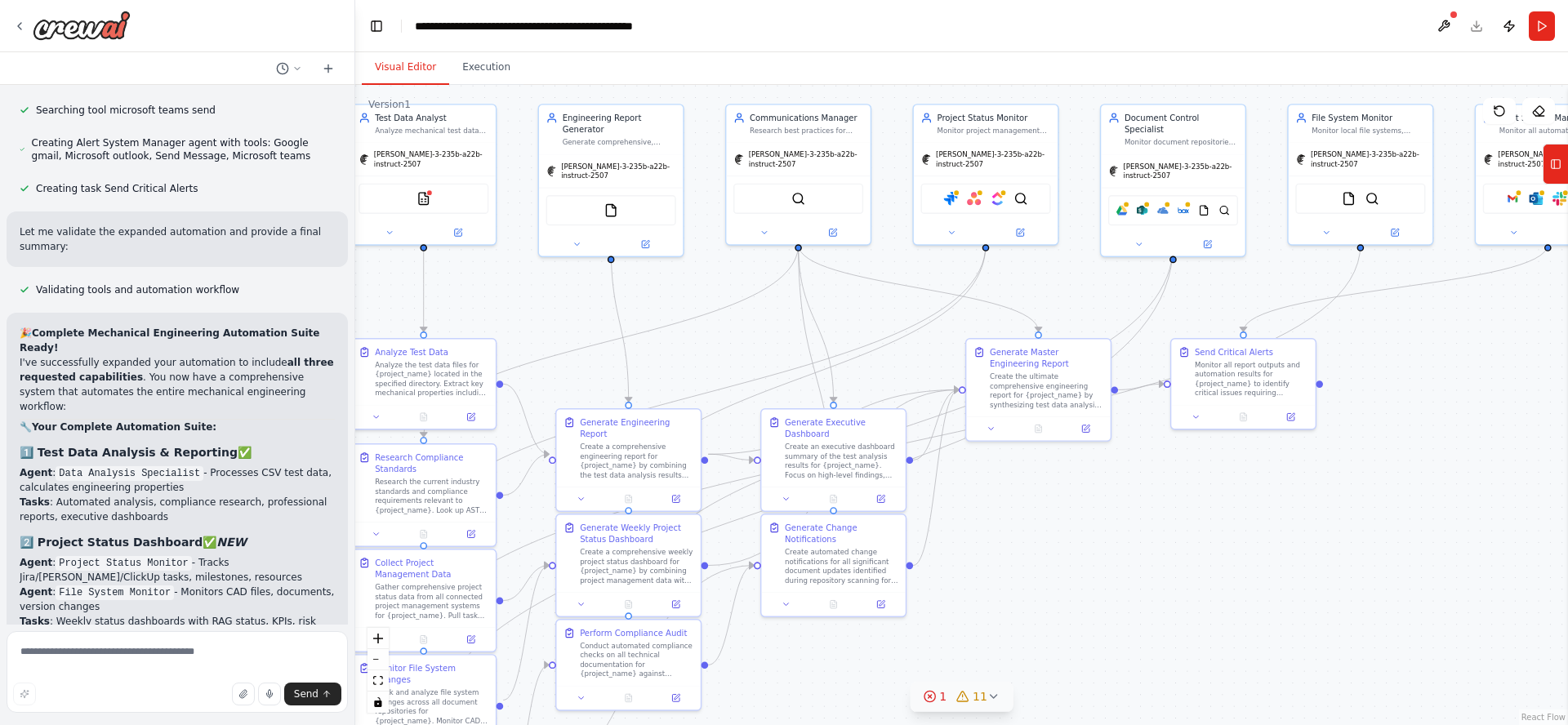
drag, startPoint x: 1183, startPoint y: 450, endPoint x: 970, endPoint y: 594, distance: 257.1
click at [971, 593] on div ".deletable-edge-delete-btn { width: 20px; height: 20px; border: 0px solid #ffff…" at bounding box center [961, 404] width 1212 height 640
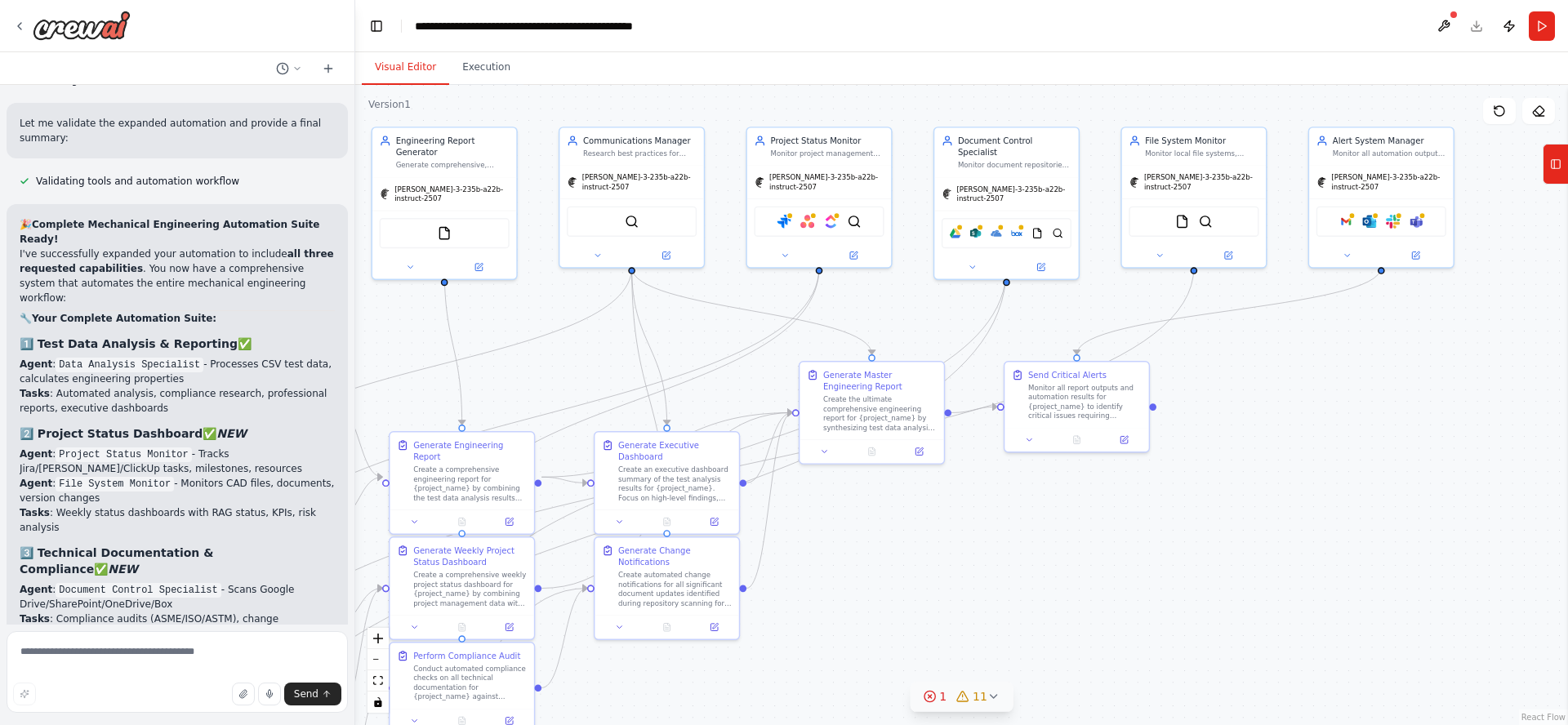
drag, startPoint x: 1321, startPoint y: 583, endPoint x: 1264, endPoint y: 606, distance: 61.5
click at [1264, 606] on div ".deletable-edge-delete-btn { width: 20px; height: 20px; border: 0px solid #ffff…" at bounding box center [961, 404] width 1212 height 640
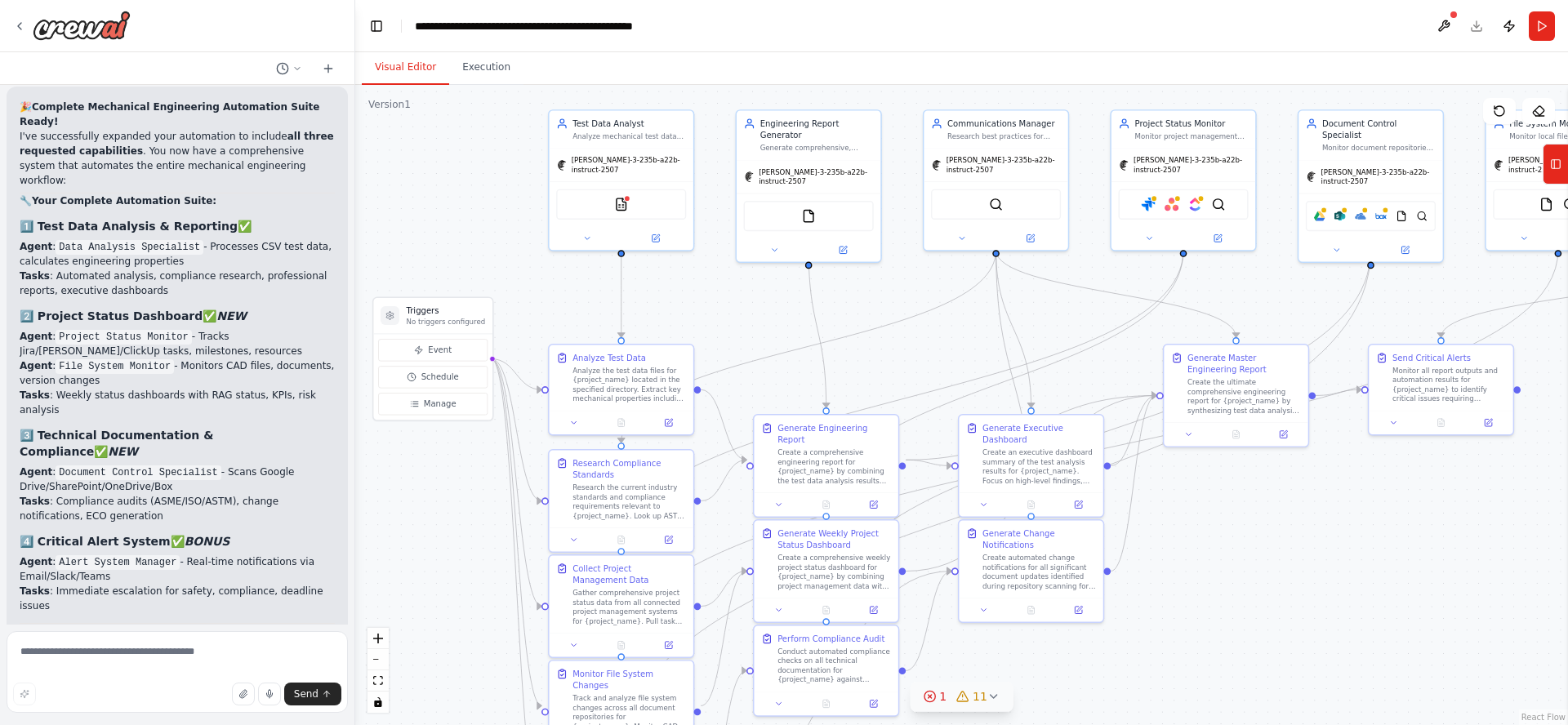
drag, startPoint x: 973, startPoint y: 601, endPoint x: 1326, endPoint y: 584, distance: 353.4
click at [1326, 584] on div ".deletable-edge-delete-btn { width: 20px; height: 20px; border: 0px solid #ffff…" at bounding box center [961, 404] width 1212 height 640
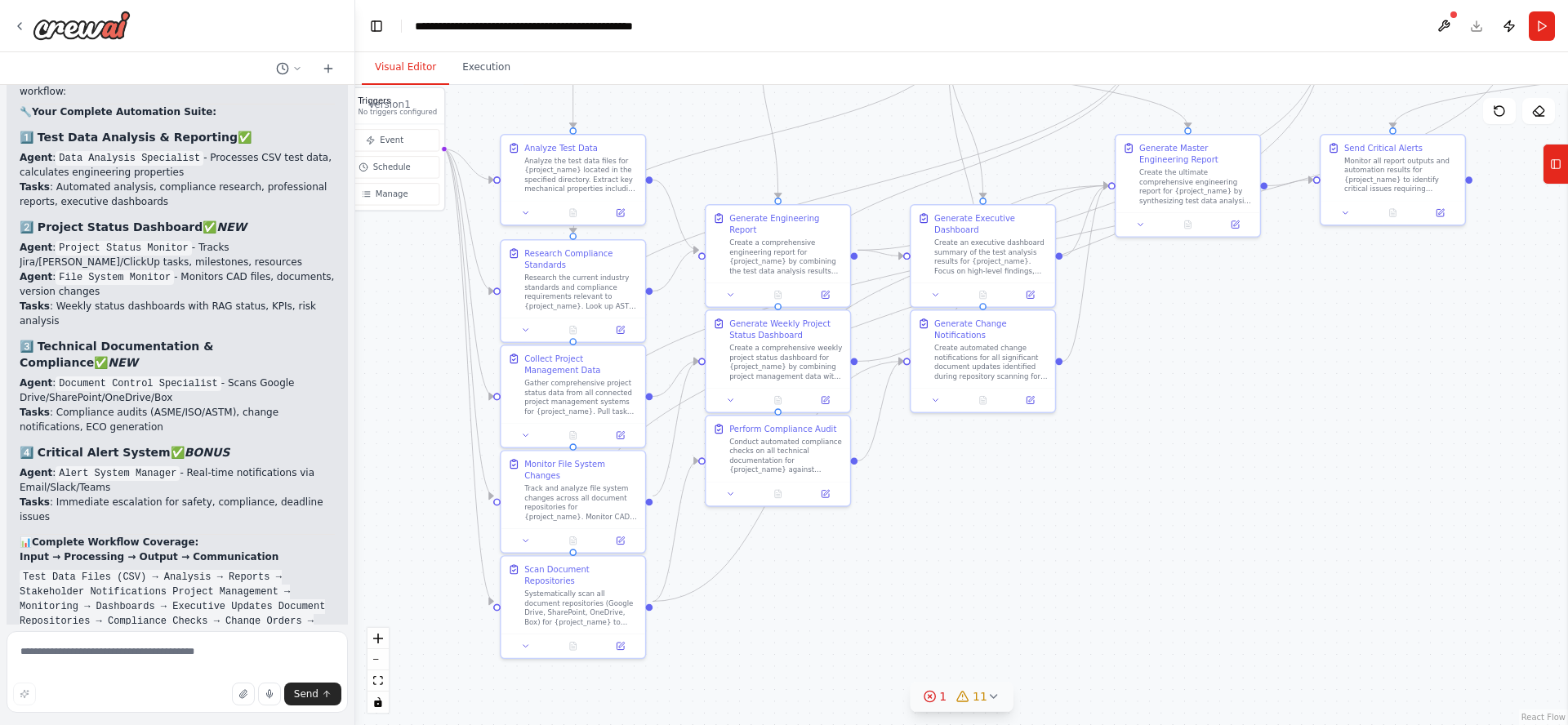
drag, startPoint x: 1341, startPoint y: 614, endPoint x: 1310, endPoint y: 412, distance: 204.4
click at [1310, 410] on div ".deletable-edge-delete-btn { width: 20px; height: 20px; border: 0px solid #ffff…" at bounding box center [961, 404] width 1212 height 640
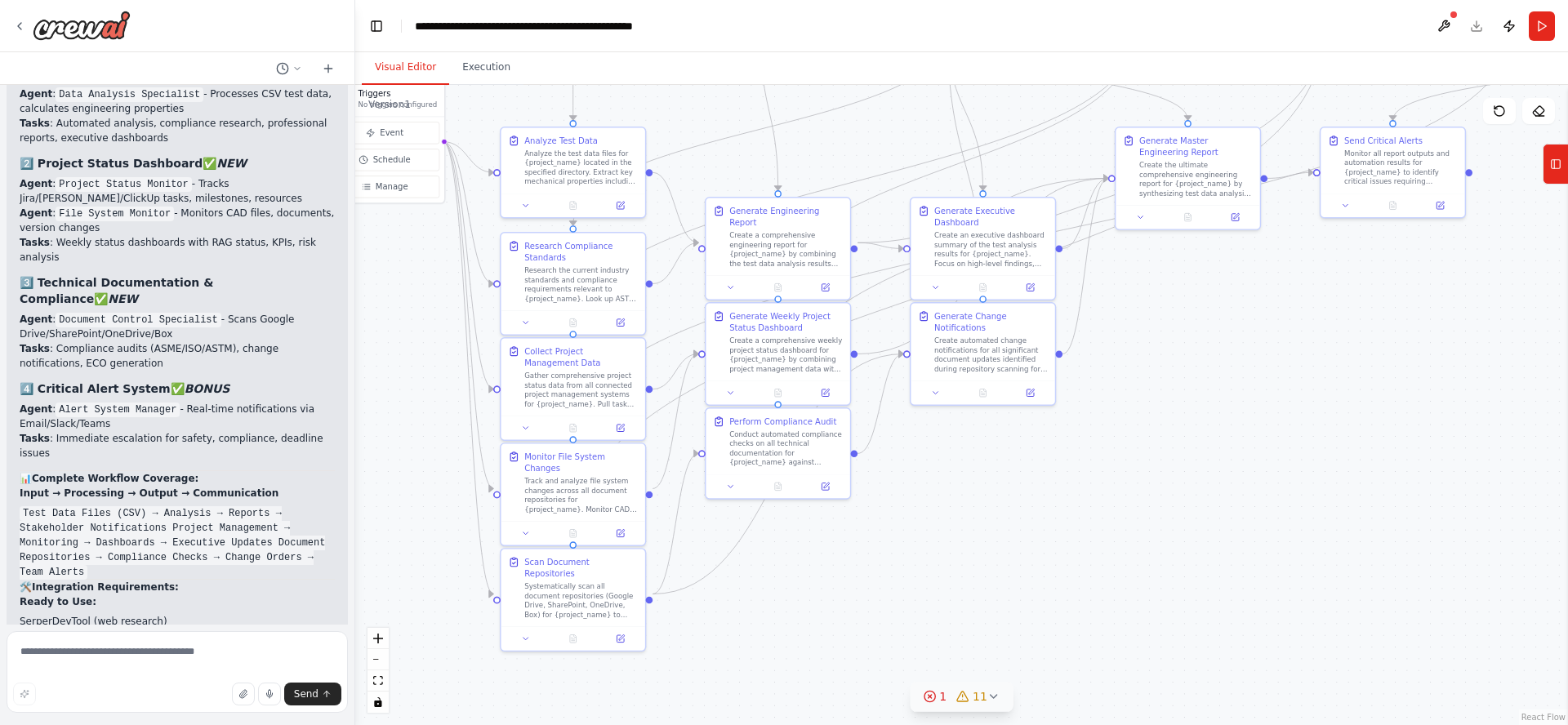
scroll to position [8104, 0]
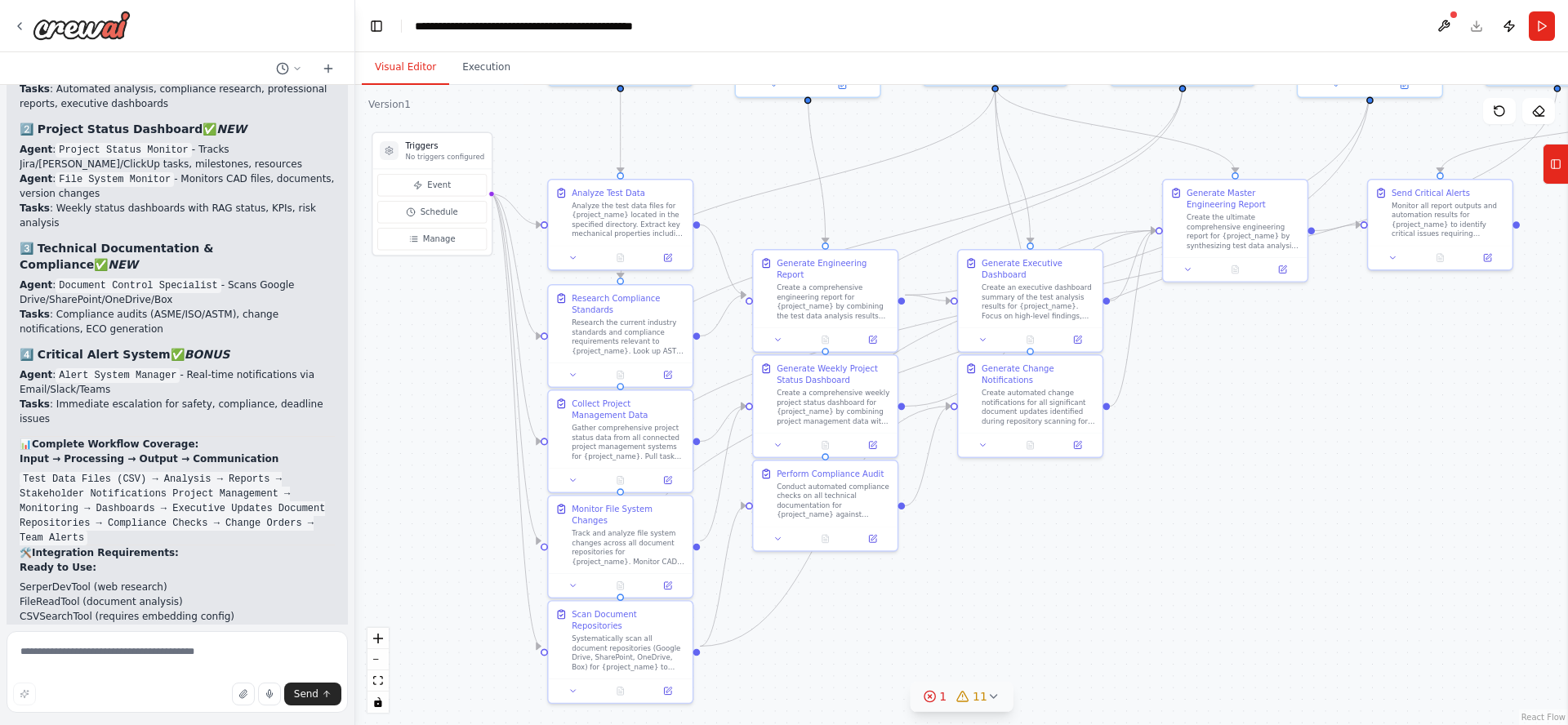
drag, startPoint x: 1290, startPoint y: 485, endPoint x: 1333, endPoint y: 536, distance: 66.7
click at [1333, 536] on div ".deletable-edge-delete-btn { width: 20px; height: 20px; border: 0px solid #ffff…" at bounding box center [961, 404] width 1212 height 640
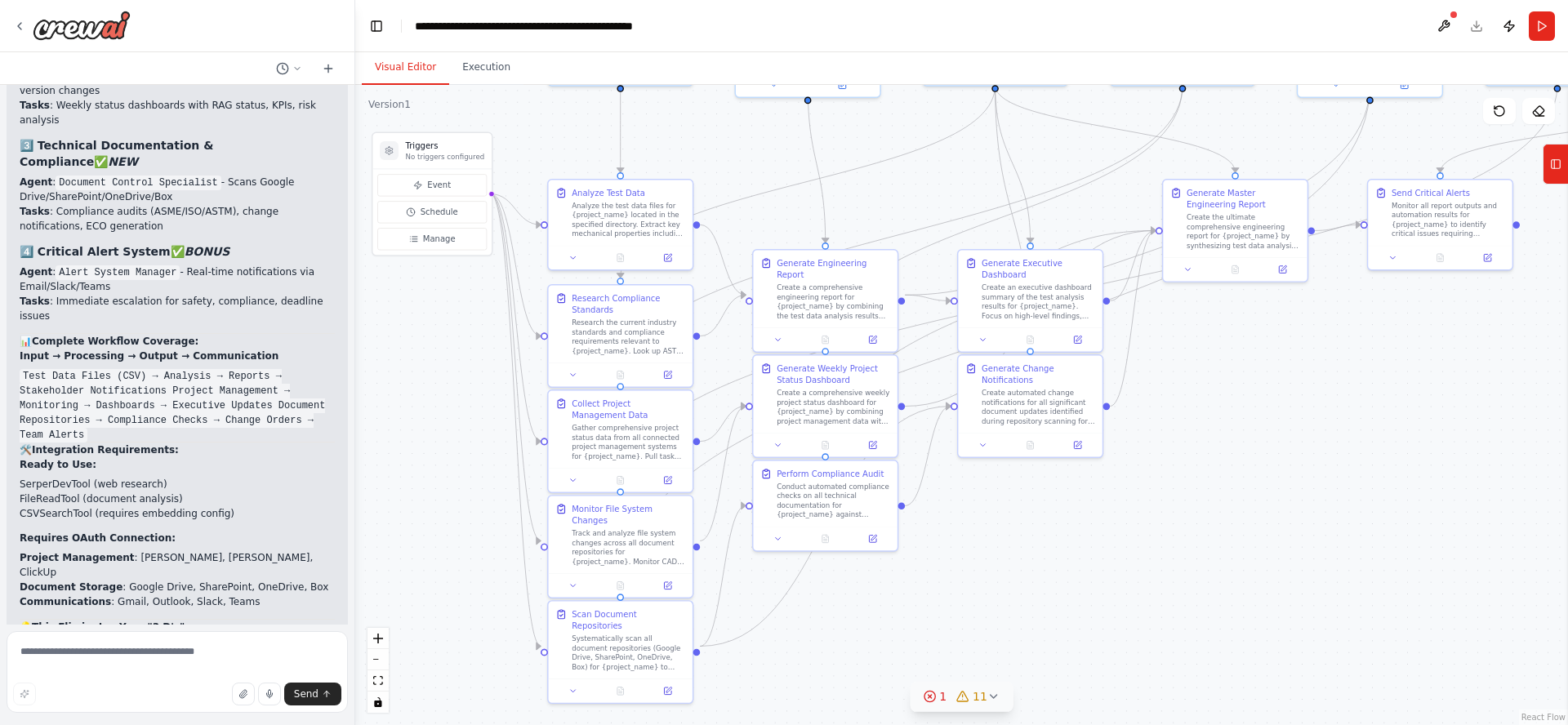
scroll to position [8242, 0]
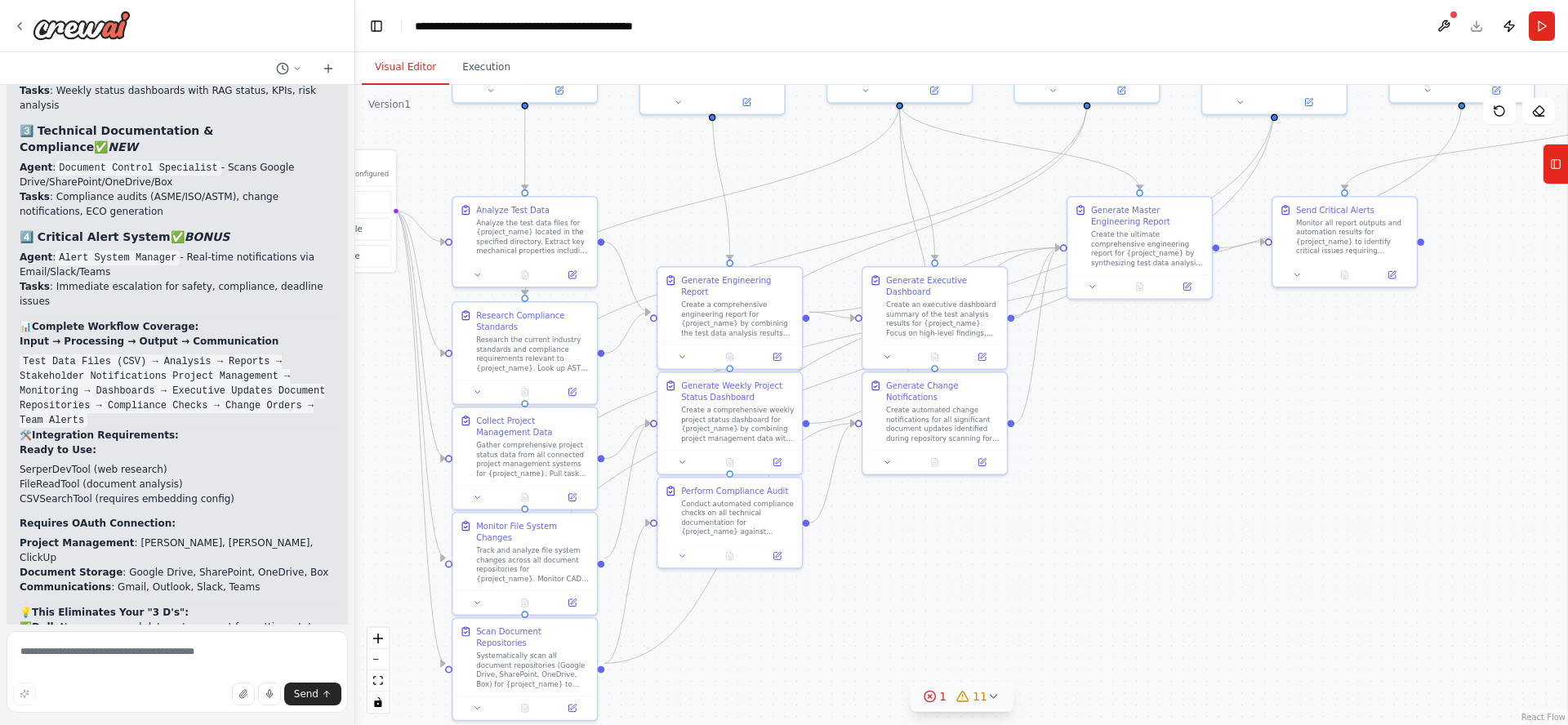
drag, startPoint x: 1423, startPoint y: 452, endPoint x: 937, endPoint y: 524, distance: 491.3
click at [943, 524] on div ".deletable-edge-delete-btn { width: 20px; height: 20px; border: 0px solid #ffff…" at bounding box center [961, 404] width 1212 height 640
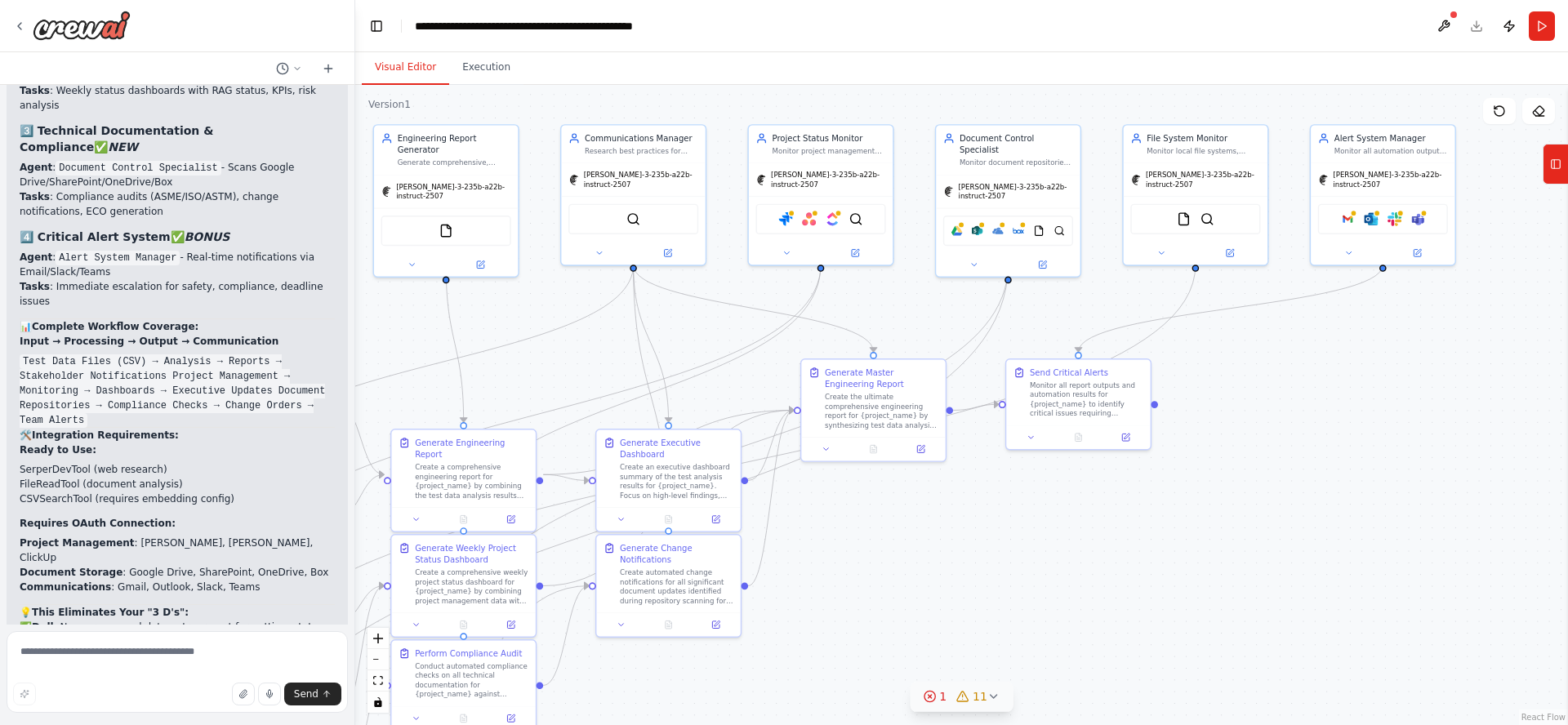
drag, startPoint x: 1359, startPoint y: 315, endPoint x: 1481, endPoint y: 416, distance: 158.4
click at [1481, 416] on div ".deletable-edge-delete-btn { width: 20px; height: 20px; border: 0px solid #ffff…" at bounding box center [961, 404] width 1212 height 640
click at [174, 652] on textarea at bounding box center [177, 672] width 342 height 82
type textarea "**********"
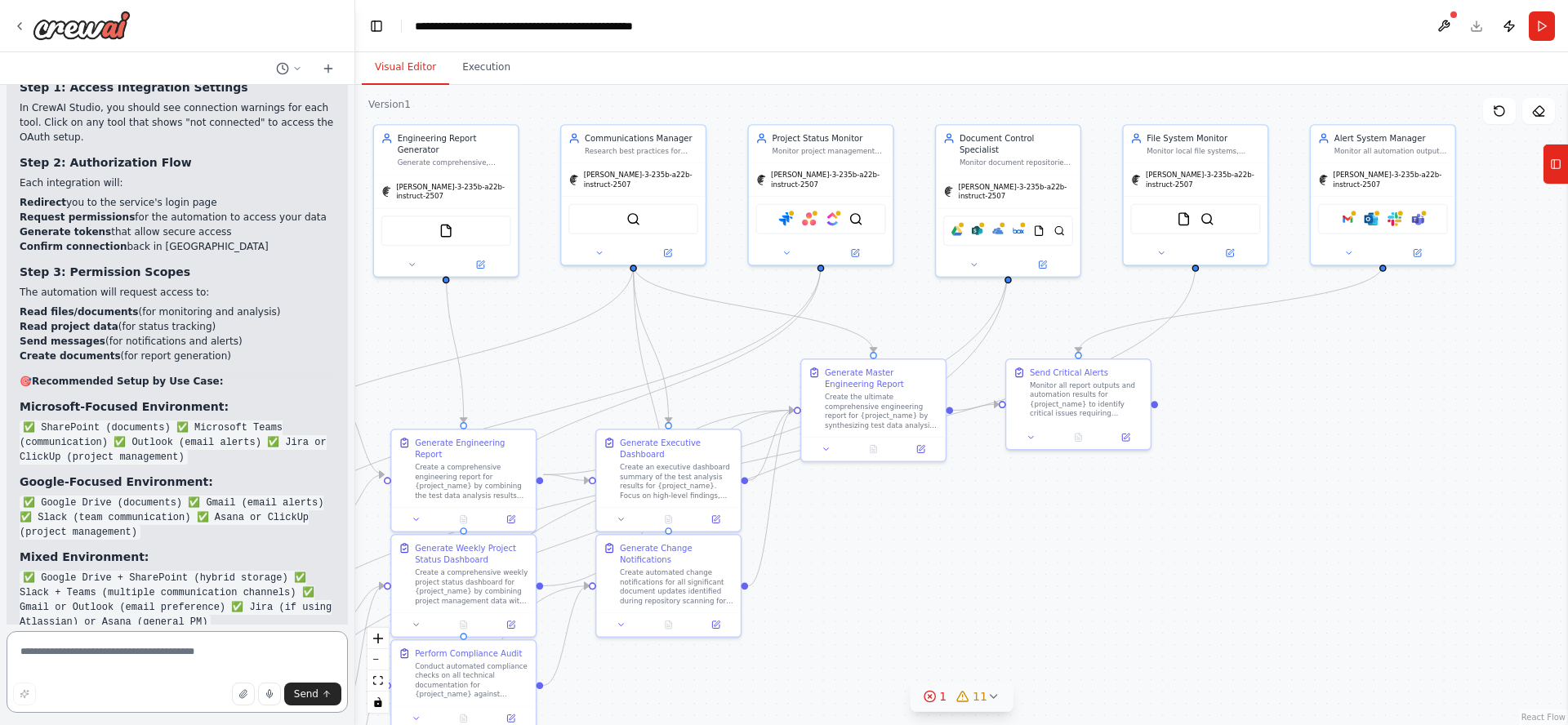
scroll to position [9598, 0]
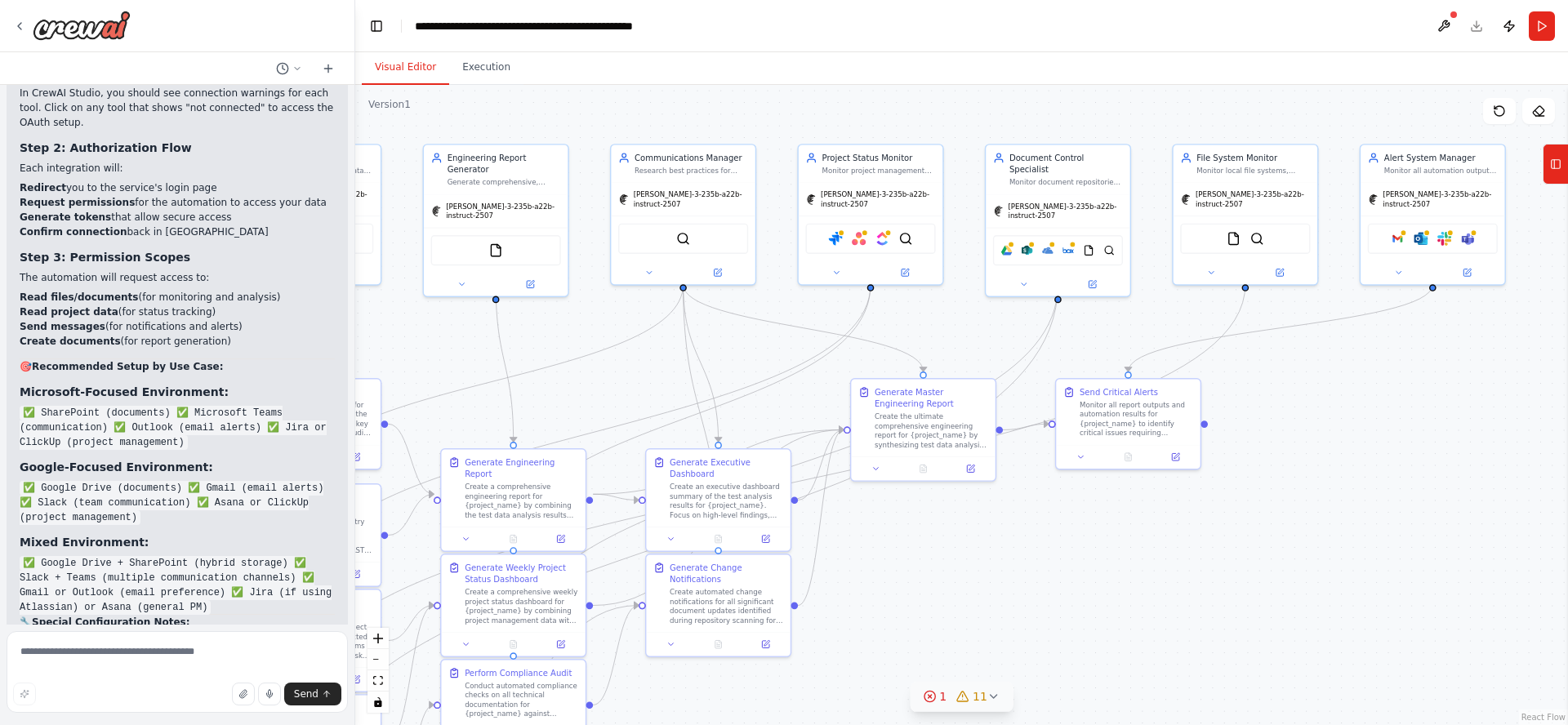
drag, startPoint x: 940, startPoint y: 570, endPoint x: 953, endPoint y: 580, distance: 16.4
click at [953, 580] on div ".deletable-edge-delete-btn { width: 20px; height: 20px; border: 0px solid #ffff…" at bounding box center [961, 404] width 1212 height 640
click at [72, 30] on img at bounding box center [81, 25] width 98 height 30
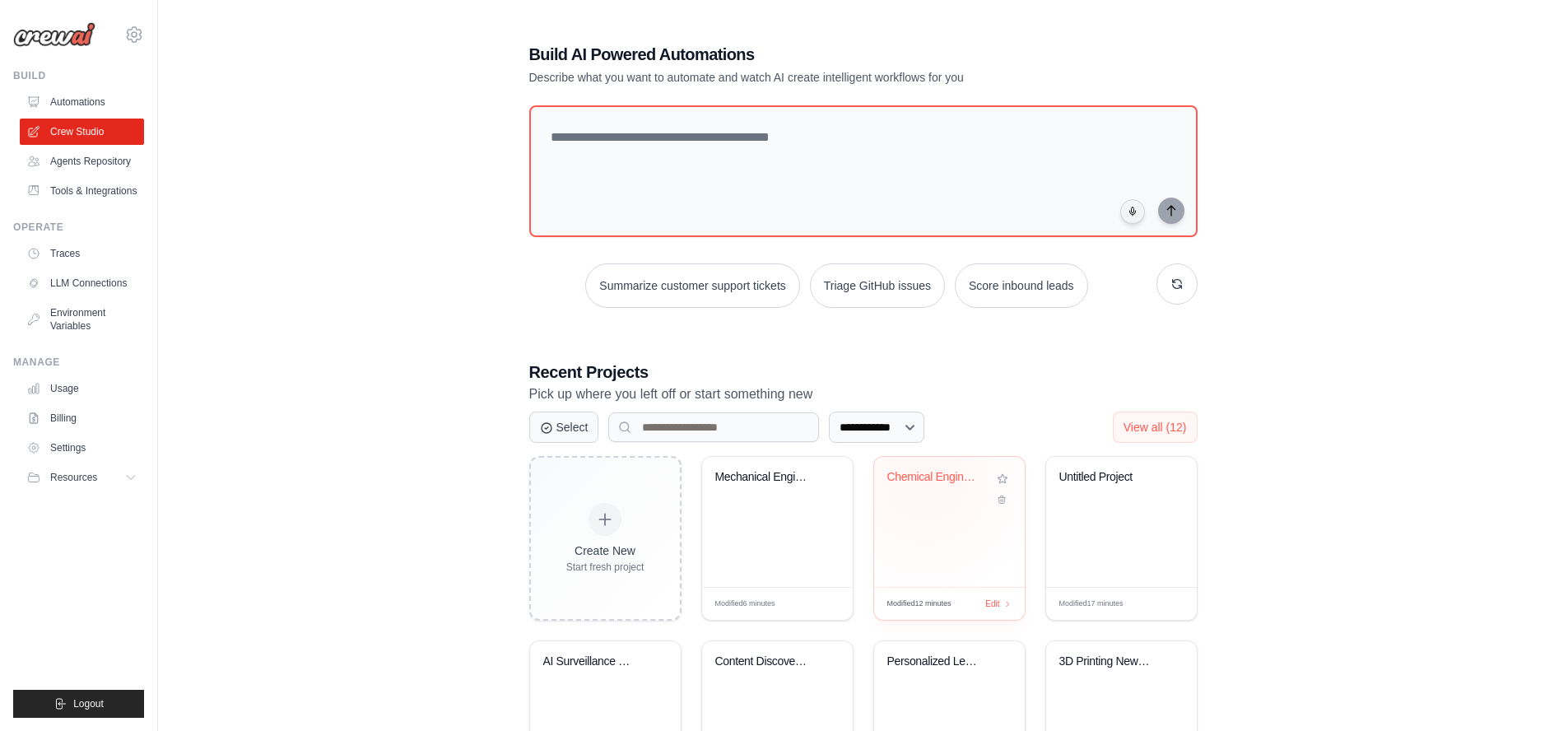
click at [925, 480] on div "Chemical Engineering Documentation ..." at bounding box center [936, 477] width 99 height 15
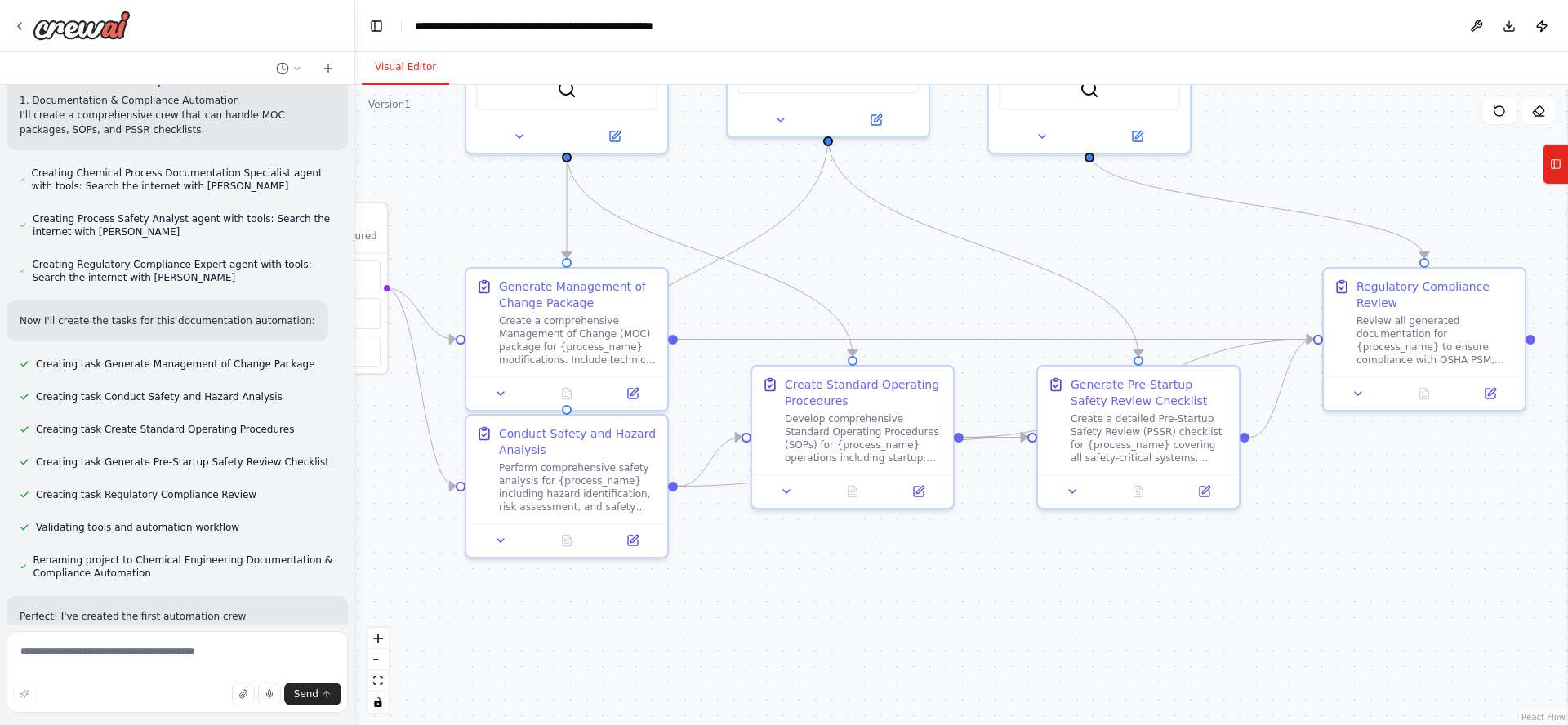
scroll to position [4315, 0]
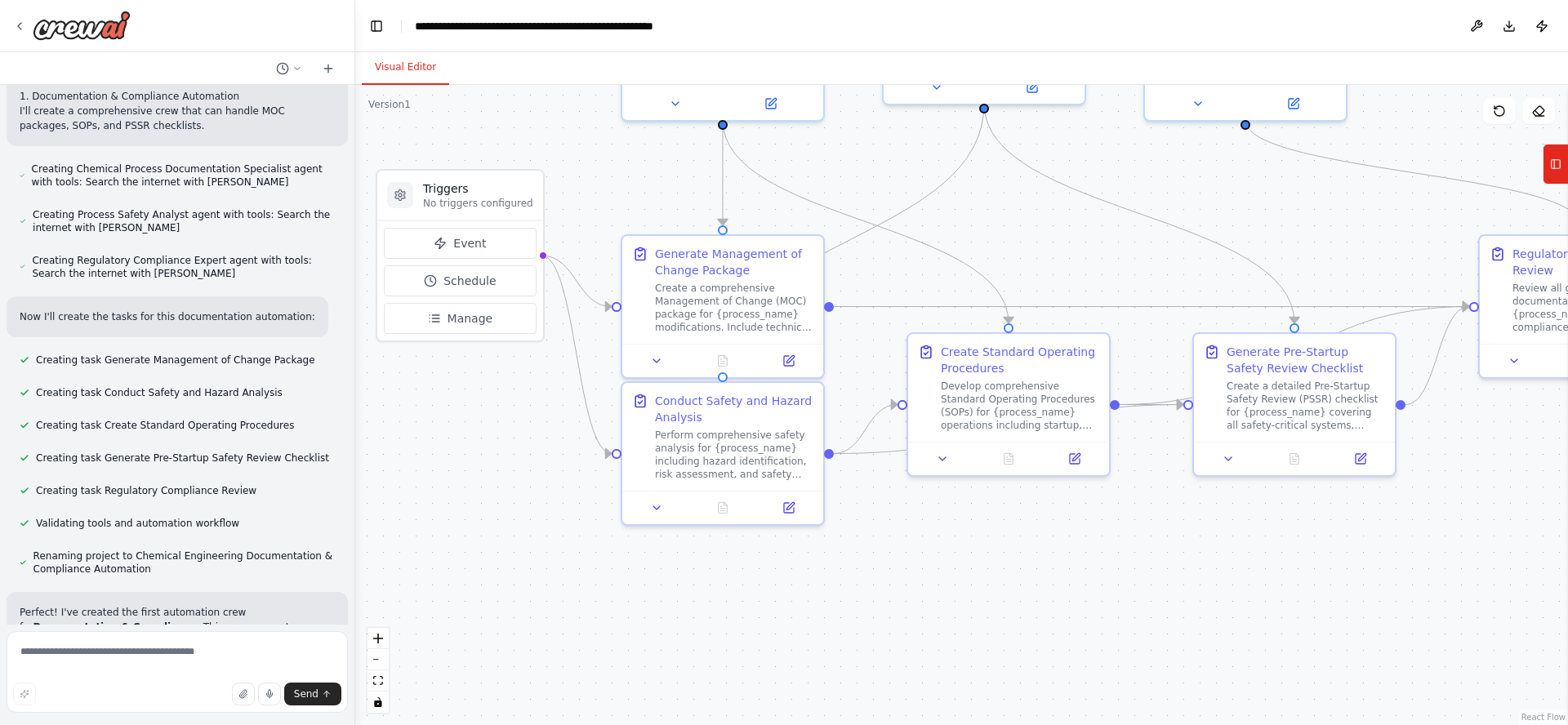
drag, startPoint x: 1112, startPoint y: 498, endPoint x: 1056, endPoint y: 247, distance: 257.2
click at [1056, 247] on div ".deletable-edge-delete-btn { width: 20px; height: 20px; border: 0px solid #ffff…" at bounding box center [961, 404] width 1212 height 640
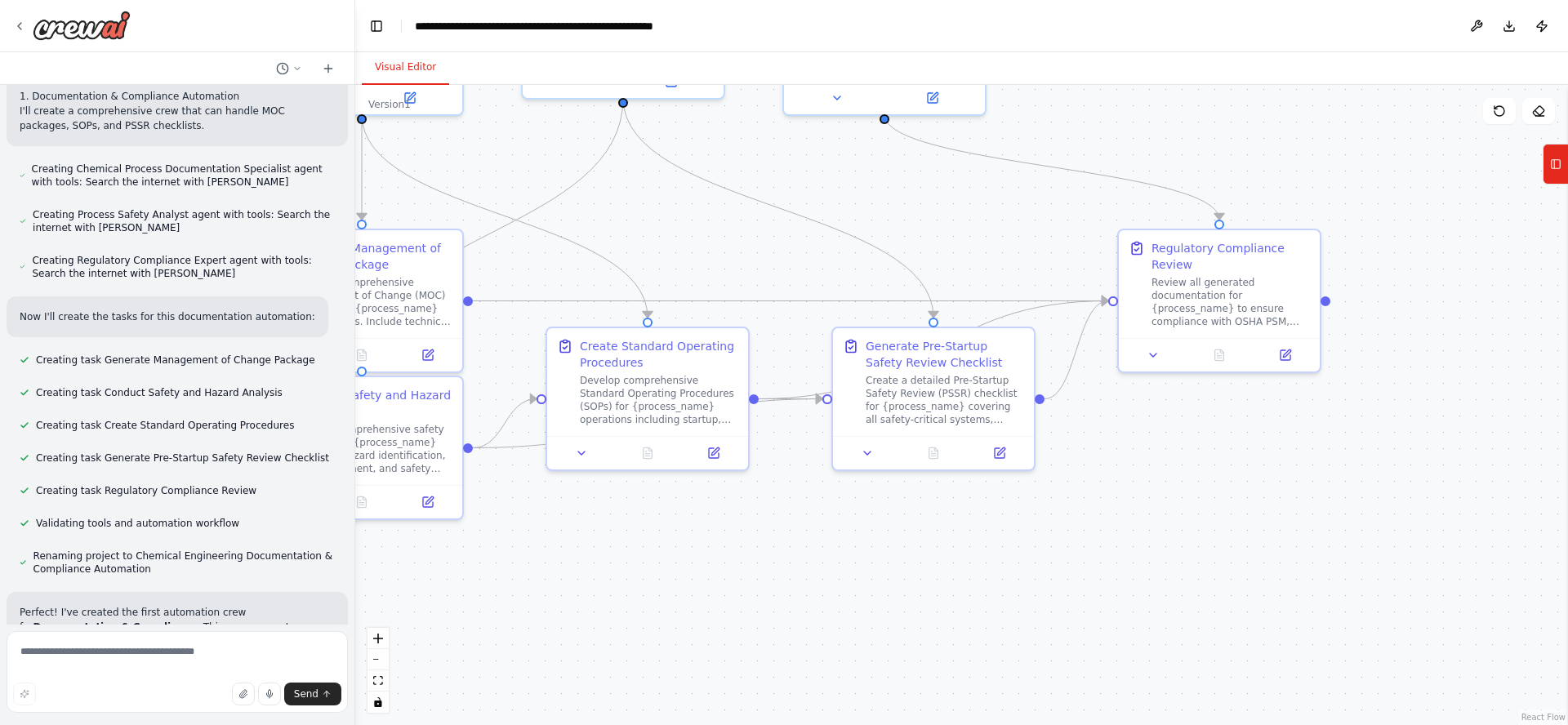
drag, startPoint x: 1275, startPoint y: 624, endPoint x: 914, endPoint y: 618, distance: 361.0
click at [914, 618] on div ".deletable-edge-delete-btn { width: 20px; height: 20px; border: 0px solid #ffff…" at bounding box center [961, 404] width 1212 height 640
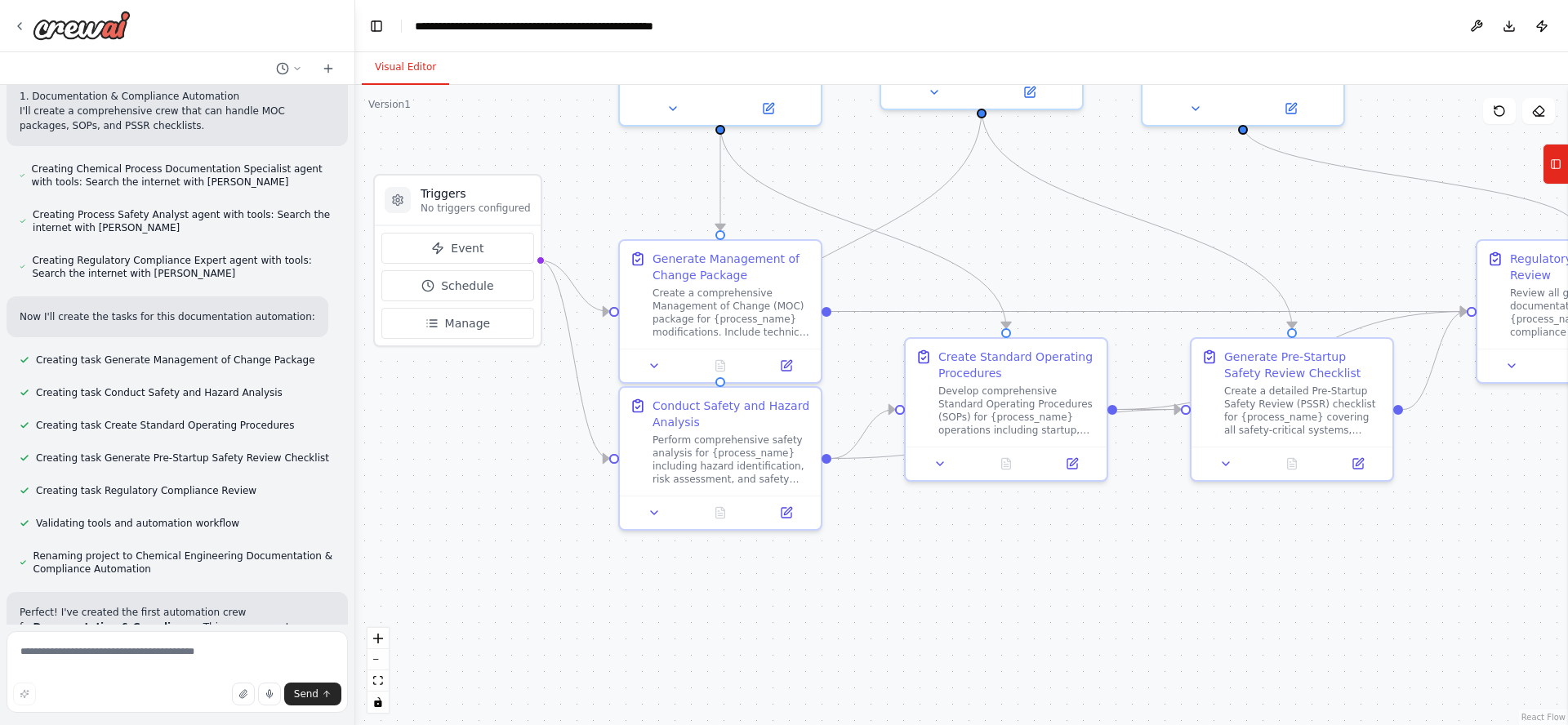
drag, startPoint x: 773, startPoint y: 579, endPoint x: 914, endPoint y: 534, distance: 148.0
click at [1108, 586] on div ".deletable-edge-delete-btn { width: 20px; height: 20px; border: 0px solid #ffff…" at bounding box center [961, 404] width 1212 height 640
click at [85, 26] on img at bounding box center [81, 25] width 98 height 30
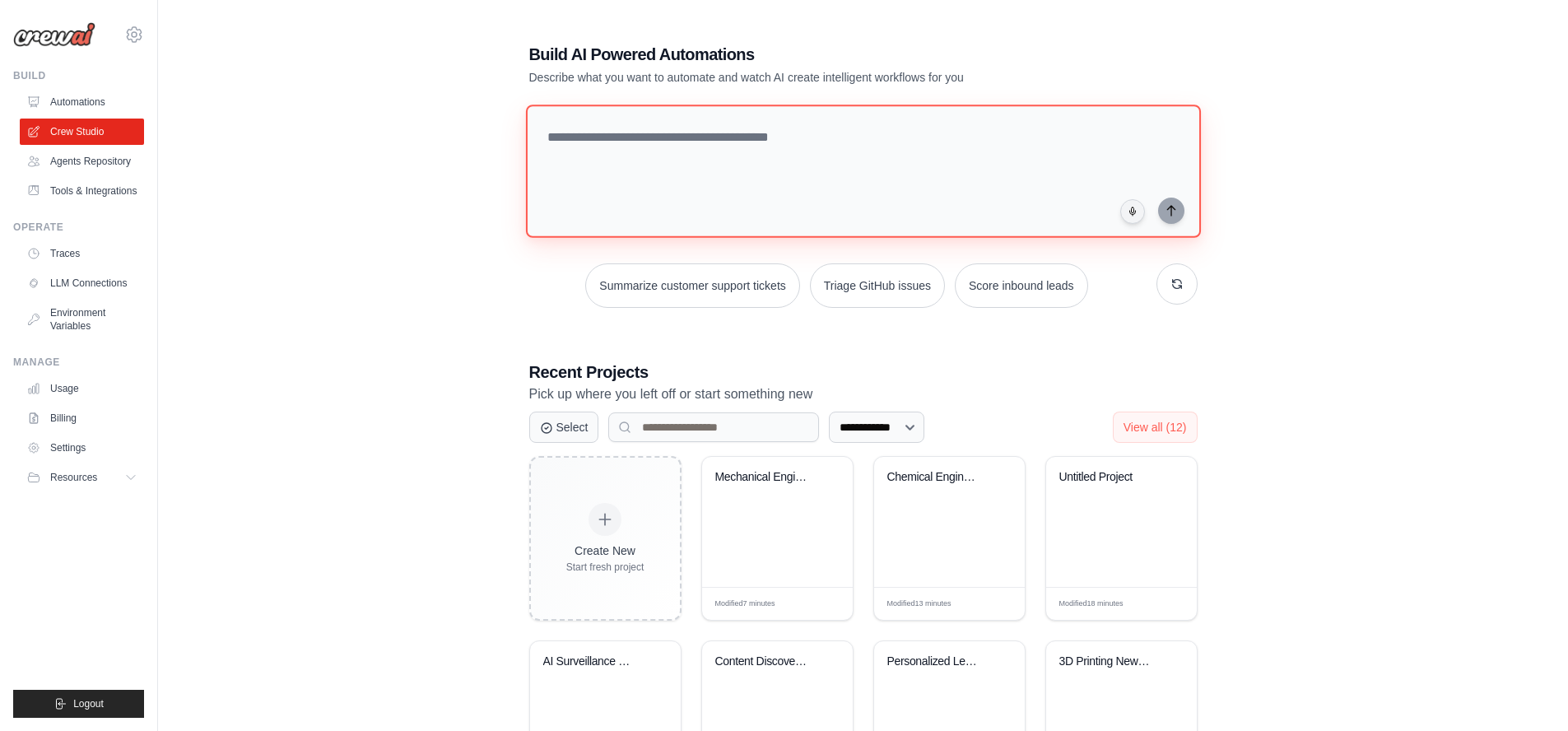
click at [654, 130] on textarea at bounding box center [863, 171] width 675 height 134
paste textarea "**********"
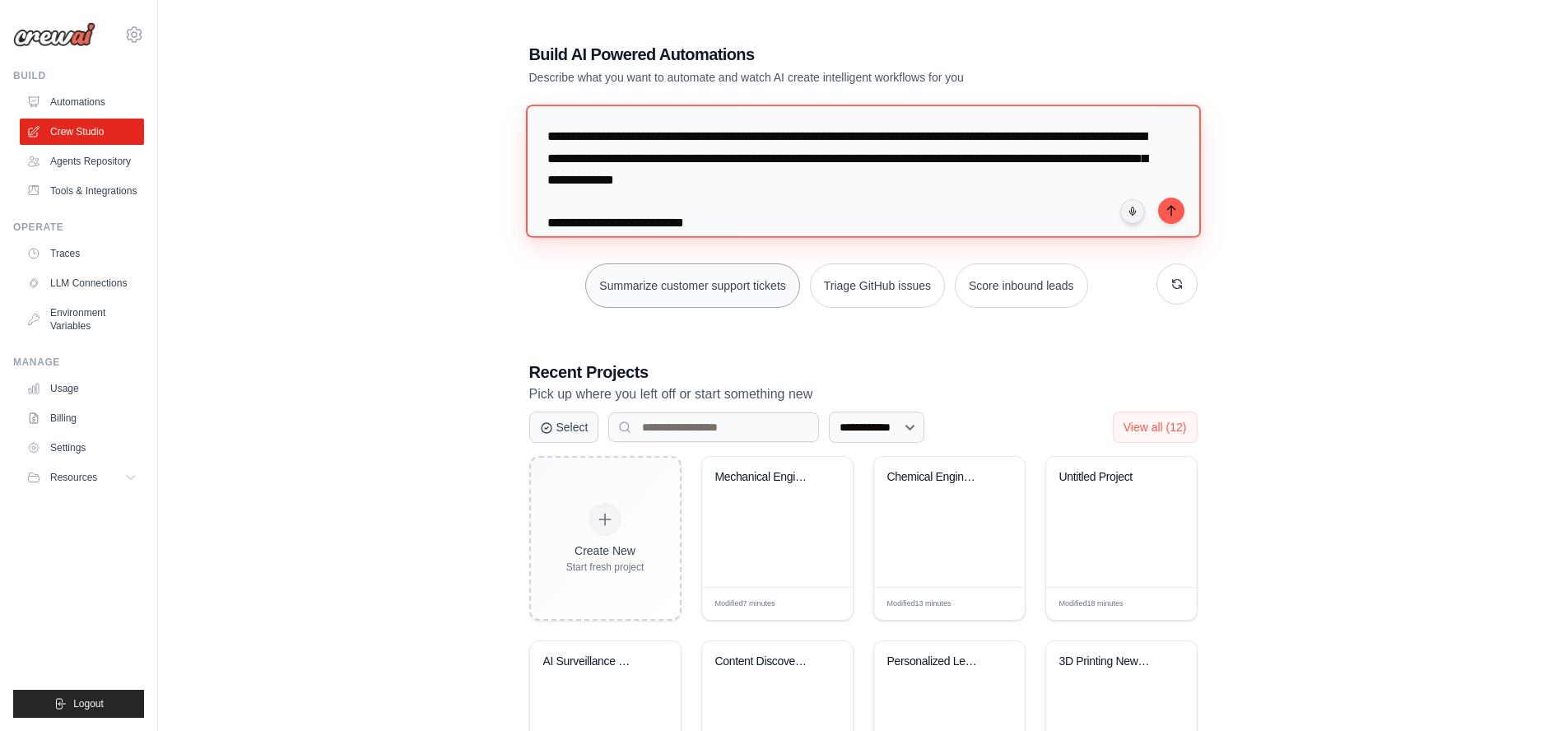
scroll to position [3033, 0]
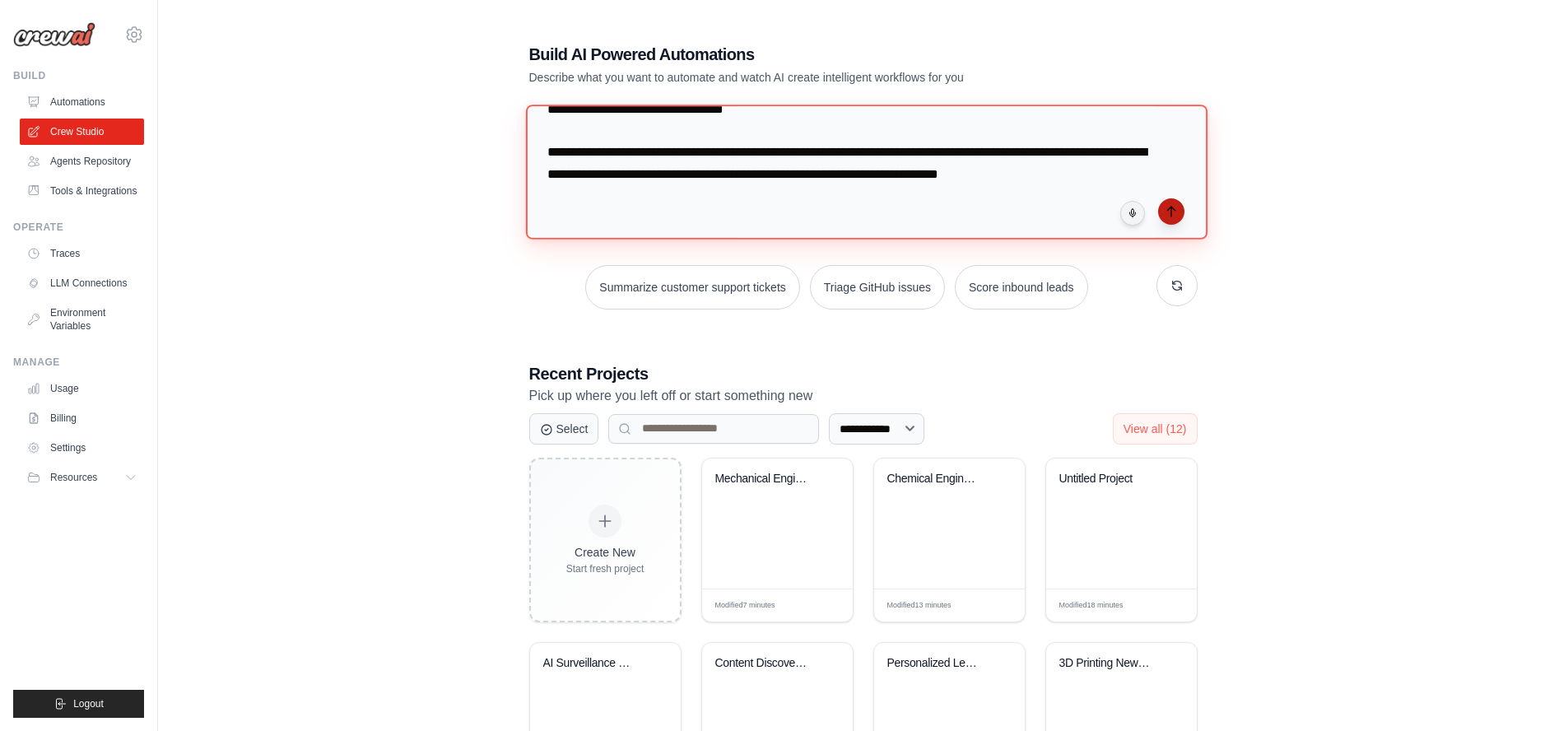
type textarea "**********"
click at [1167, 215] on icon "submit" at bounding box center [1171, 211] width 13 height 13
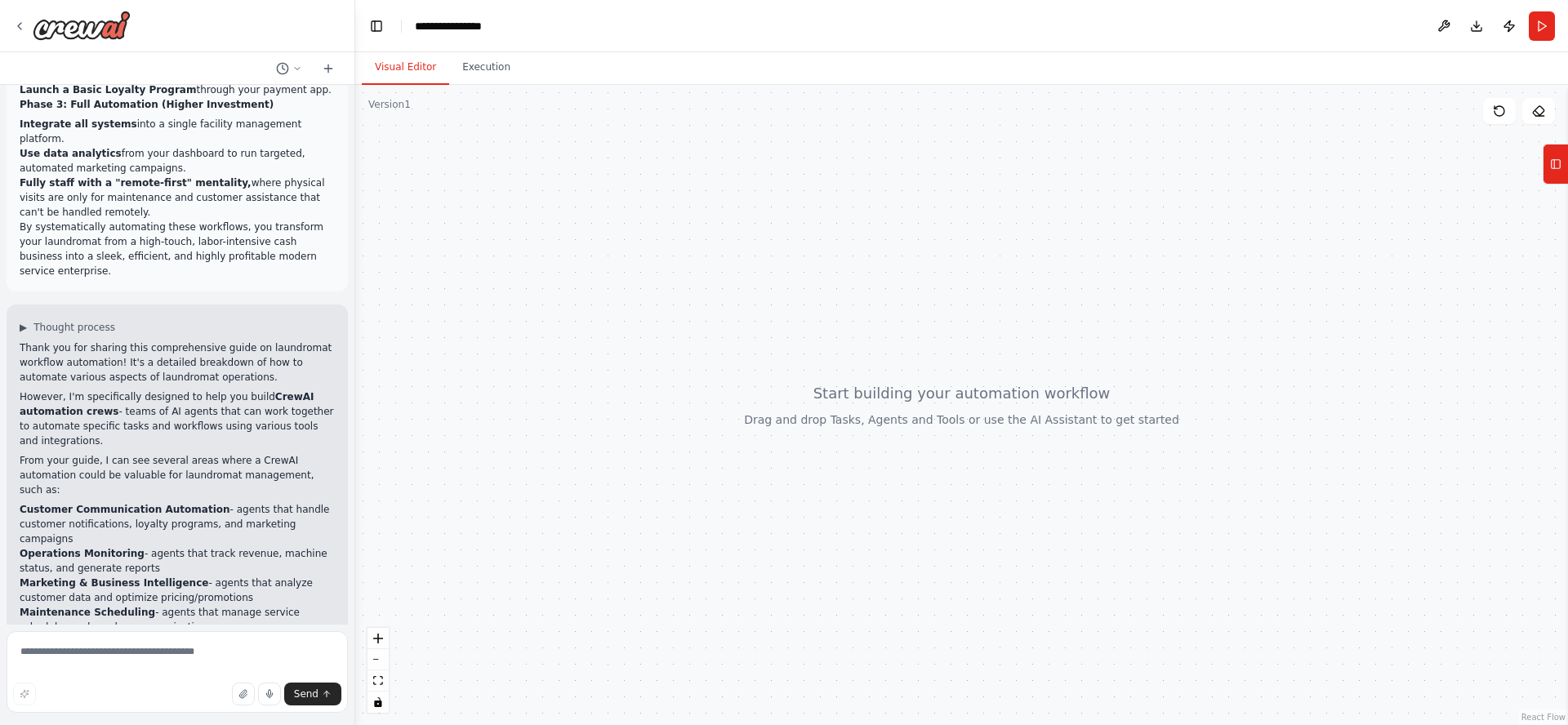
scroll to position [2412, 0]
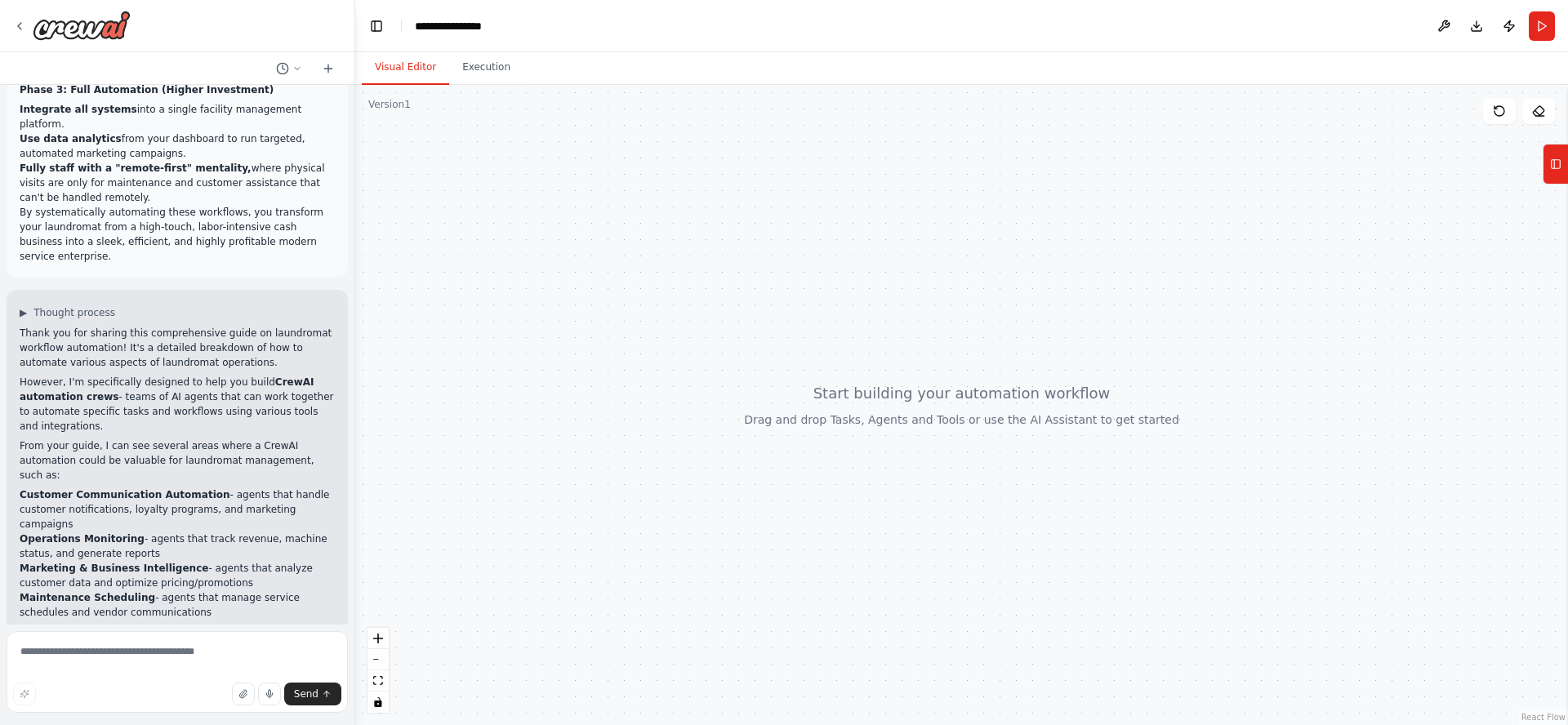
drag, startPoint x: 120, startPoint y: 537, endPoint x: 34, endPoint y: 470, distance: 109.0
click at [10, 468] on div "▶ Thought process Thank you for sharing this comprehensive guide on laundromat …" at bounding box center [177, 554] width 342 height 529
copy ul "A crew that monitors daily operations and sends you summary reports? A marketin…"
drag, startPoint x: 117, startPoint y: 647, endPoint x: 132, endPoint y: 651, distance: 15.5
click at [117, 647] on textarea at bounding box center [177, 672] width 342 height 82
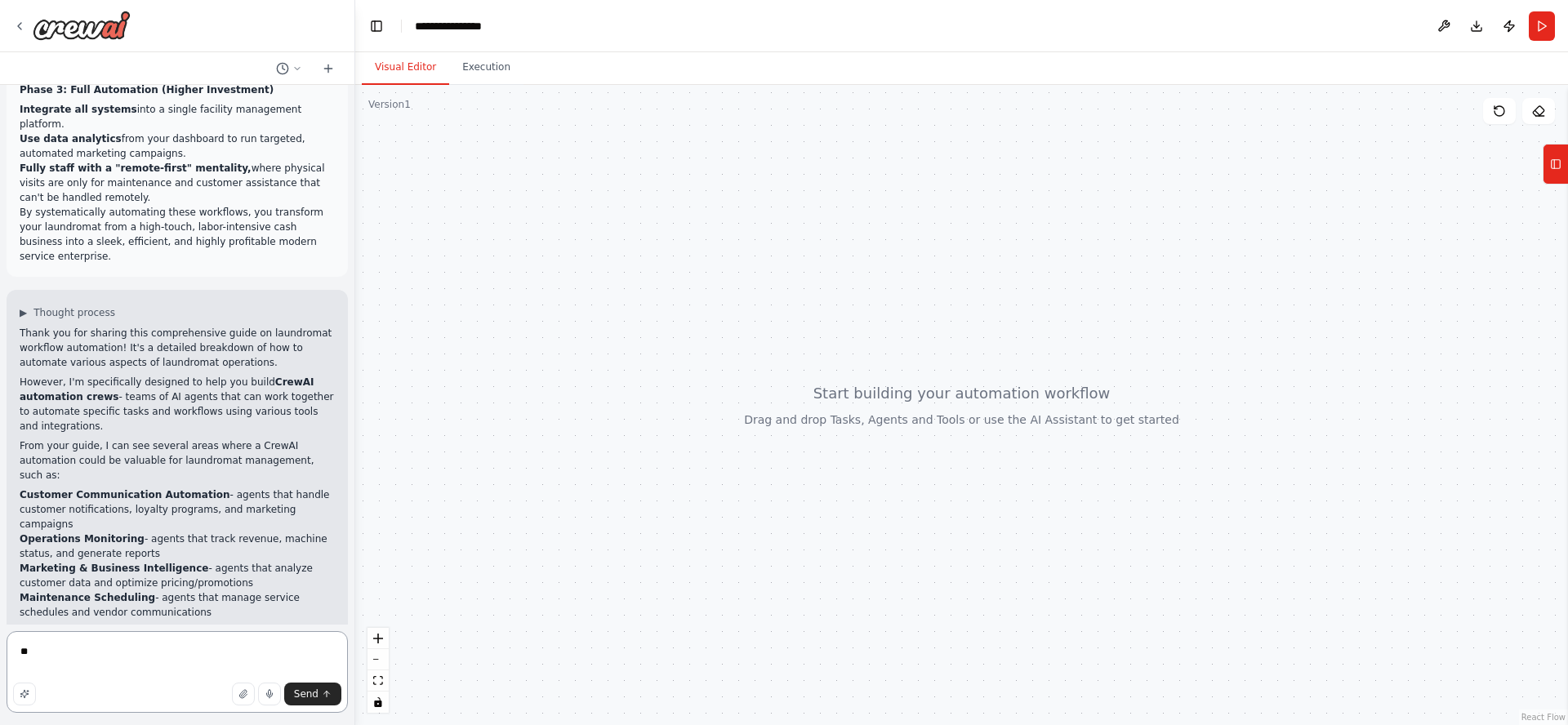
type textarea "***"
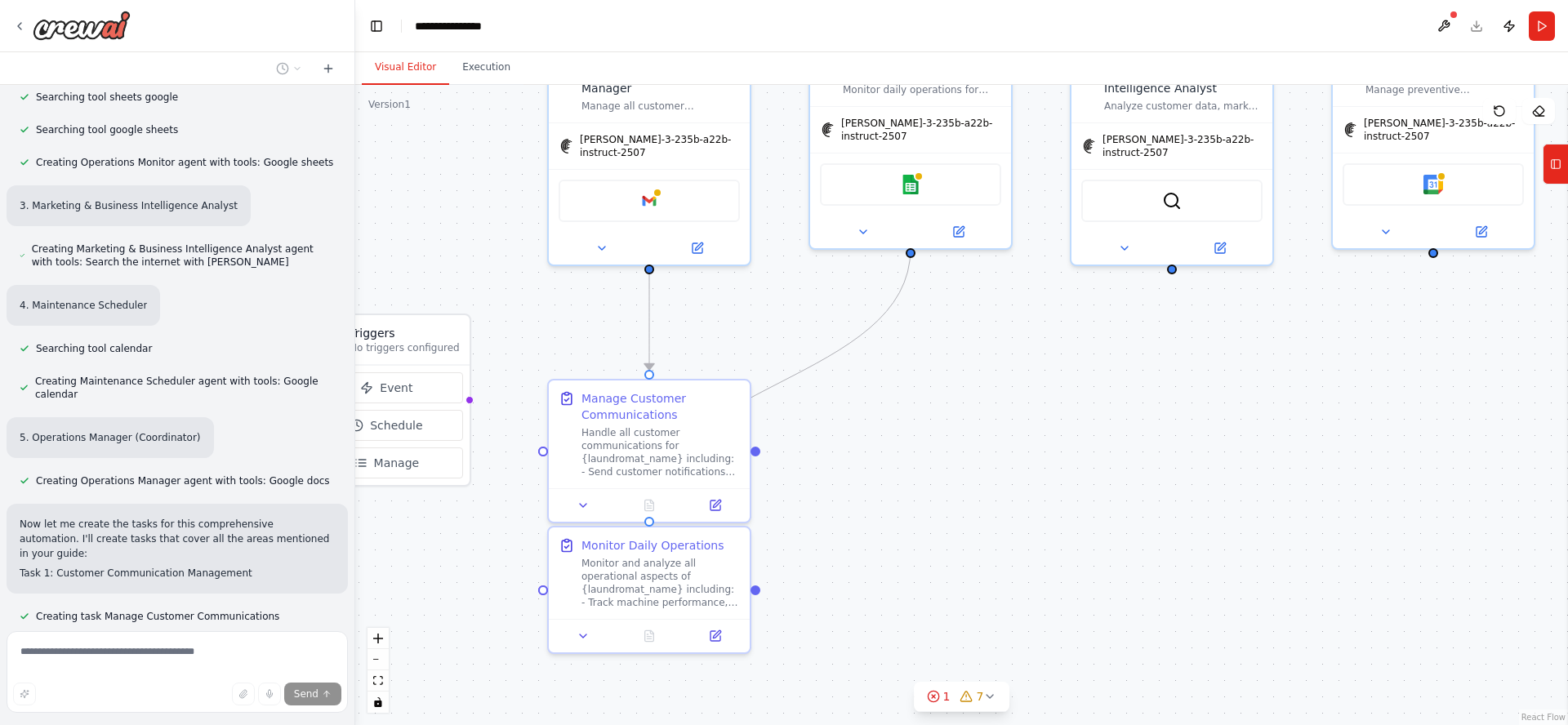
scroll to position [4019, 0]
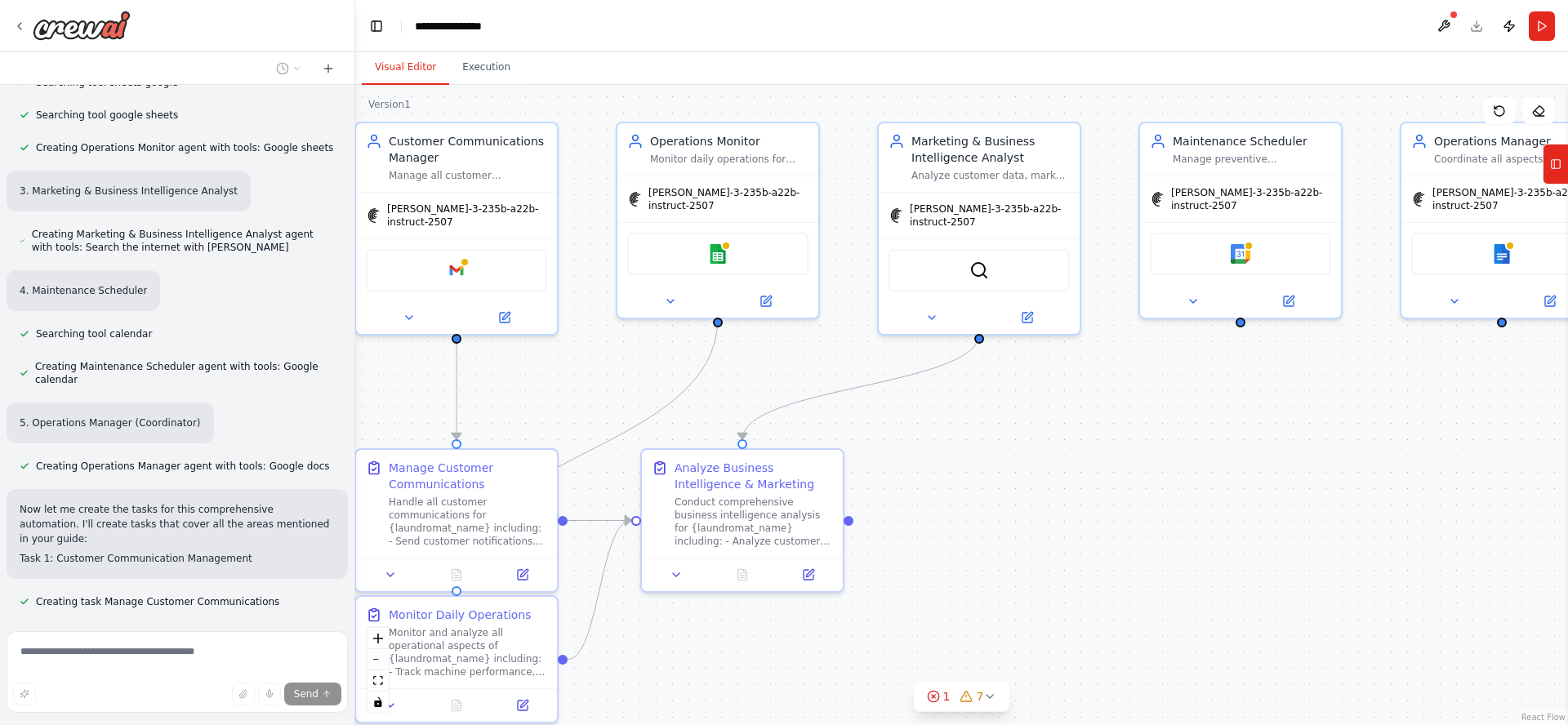
drag, startPoint x: 1352, startPoint y: 601, endPoint x: 955, endPoint y: 563, distance: 398.8
click at [955, 563] on div ".deletable-edge-delete-btn { width: 20px; height: 20px; border: 0px solid #ffff…" at bounding box center [961, 404] width 1212 height 640
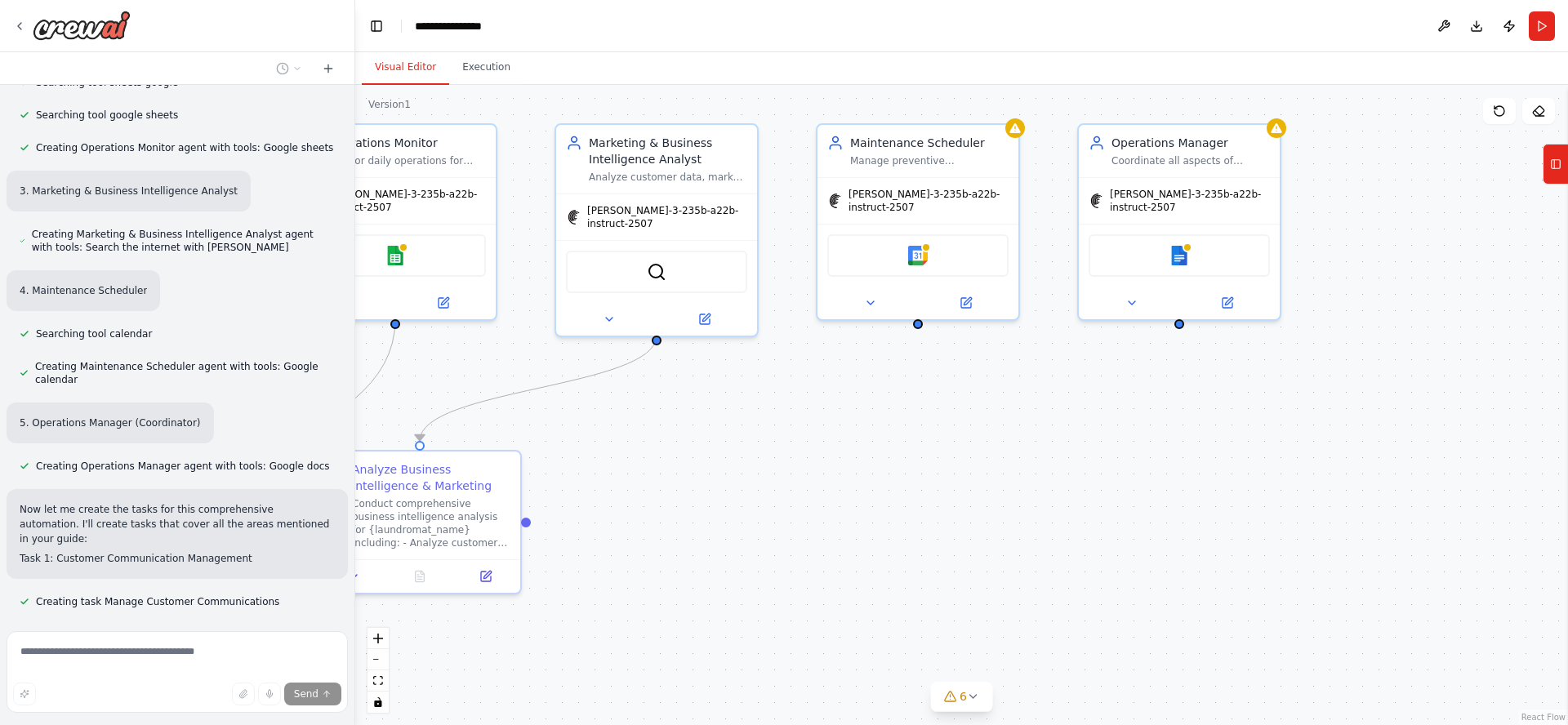
drag, startPoint x: 1278, startPoint y: 548, endPoint x: 1046, endPoint y: 552, distance: 232.0
click at [1043, 550] on div ".deletable-edge-delete-btn { width: 20px; height: 20px; border: 0px solid #ffff…" at bounding box center [961, 404] width 1212 height 640
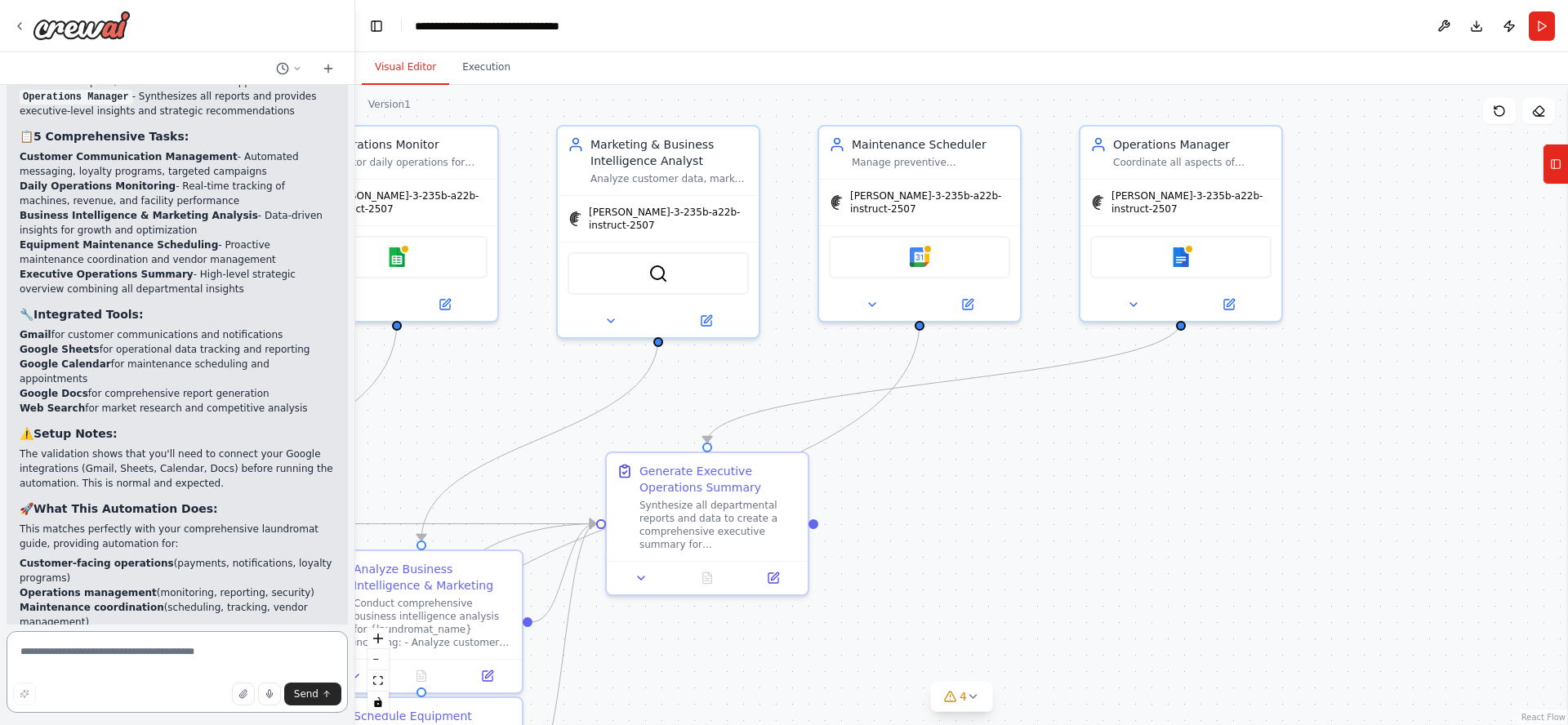
scroll to position [5555, 0]
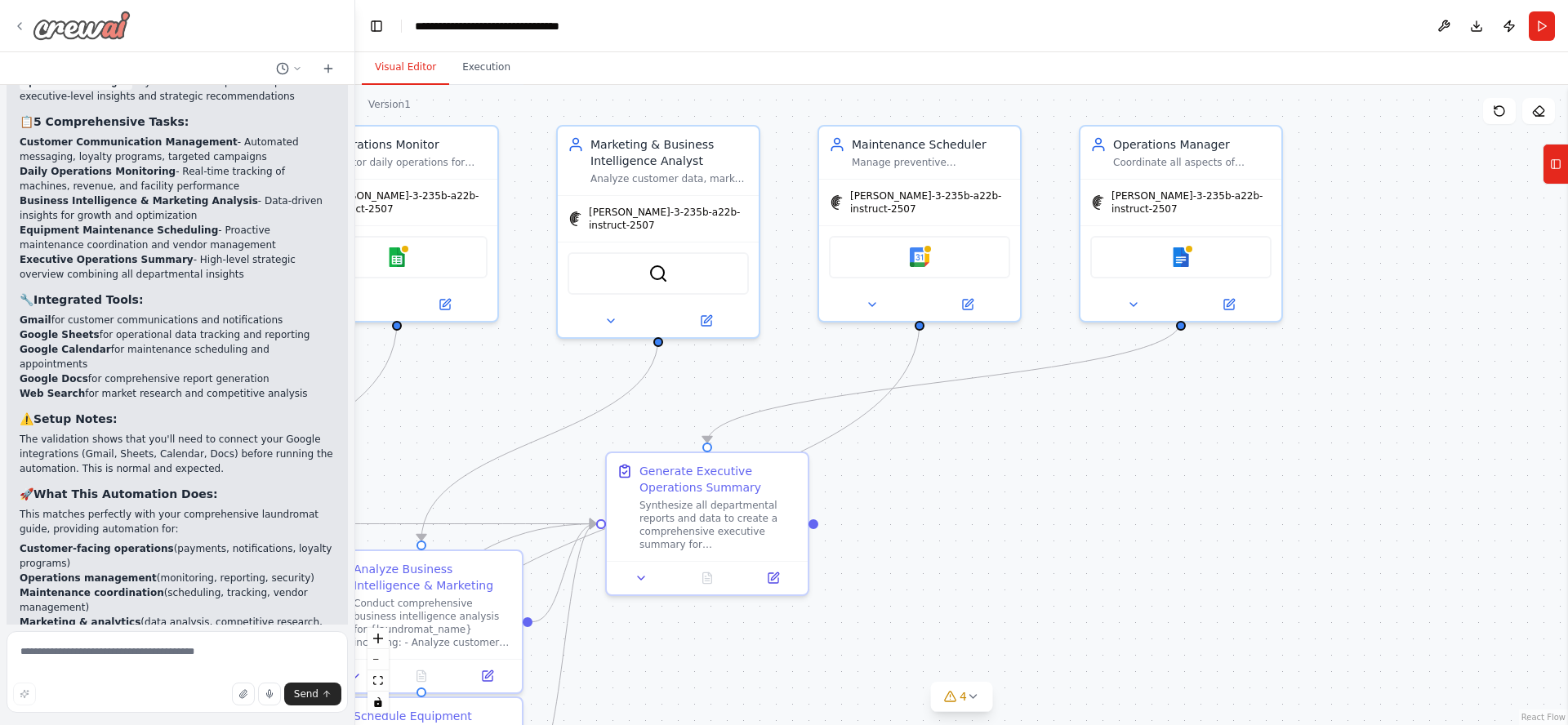
click at [71, 31] on img at bounding box center [81, 25] width 98 height 30
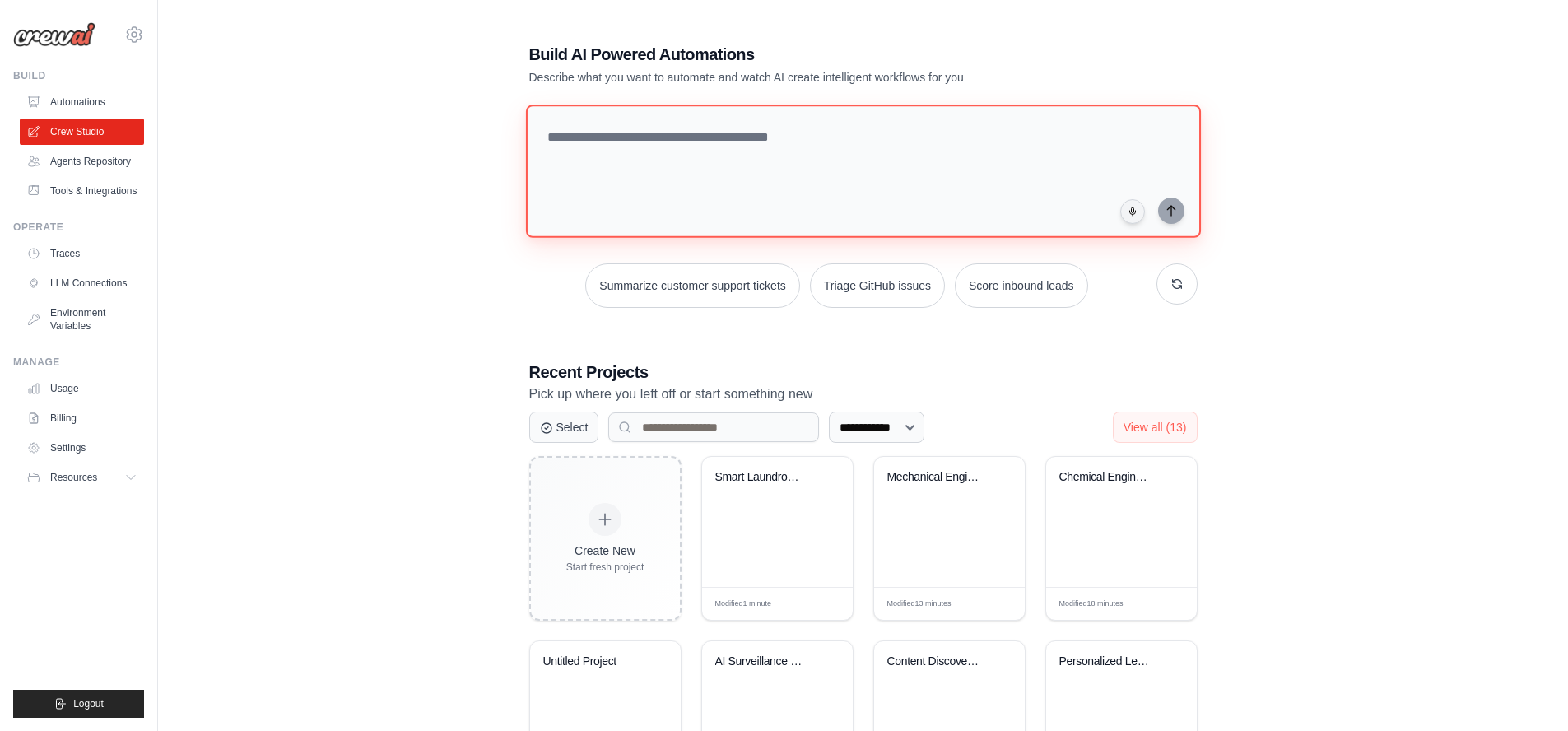
paste textarea "**********"
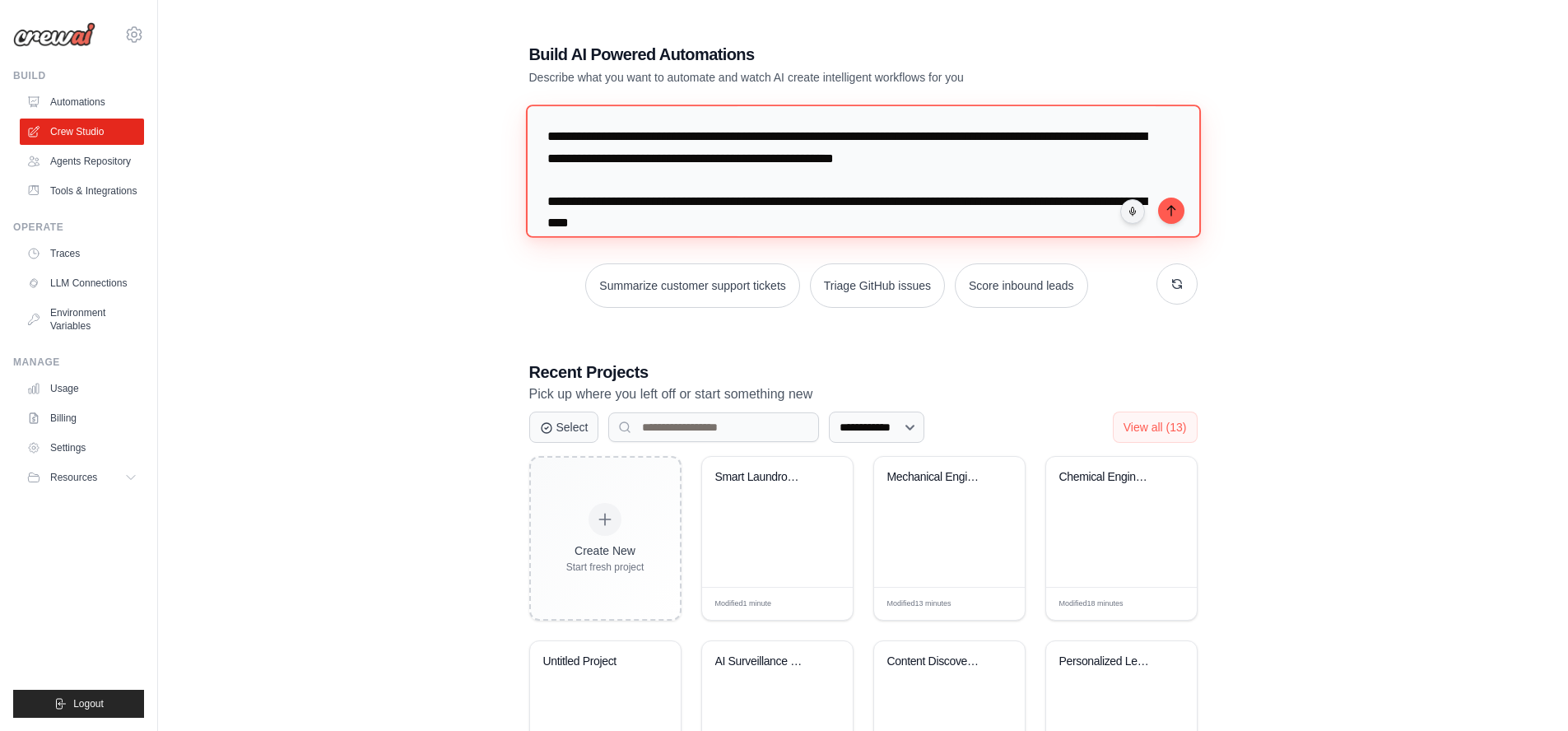
scroll to position [3440, 0]
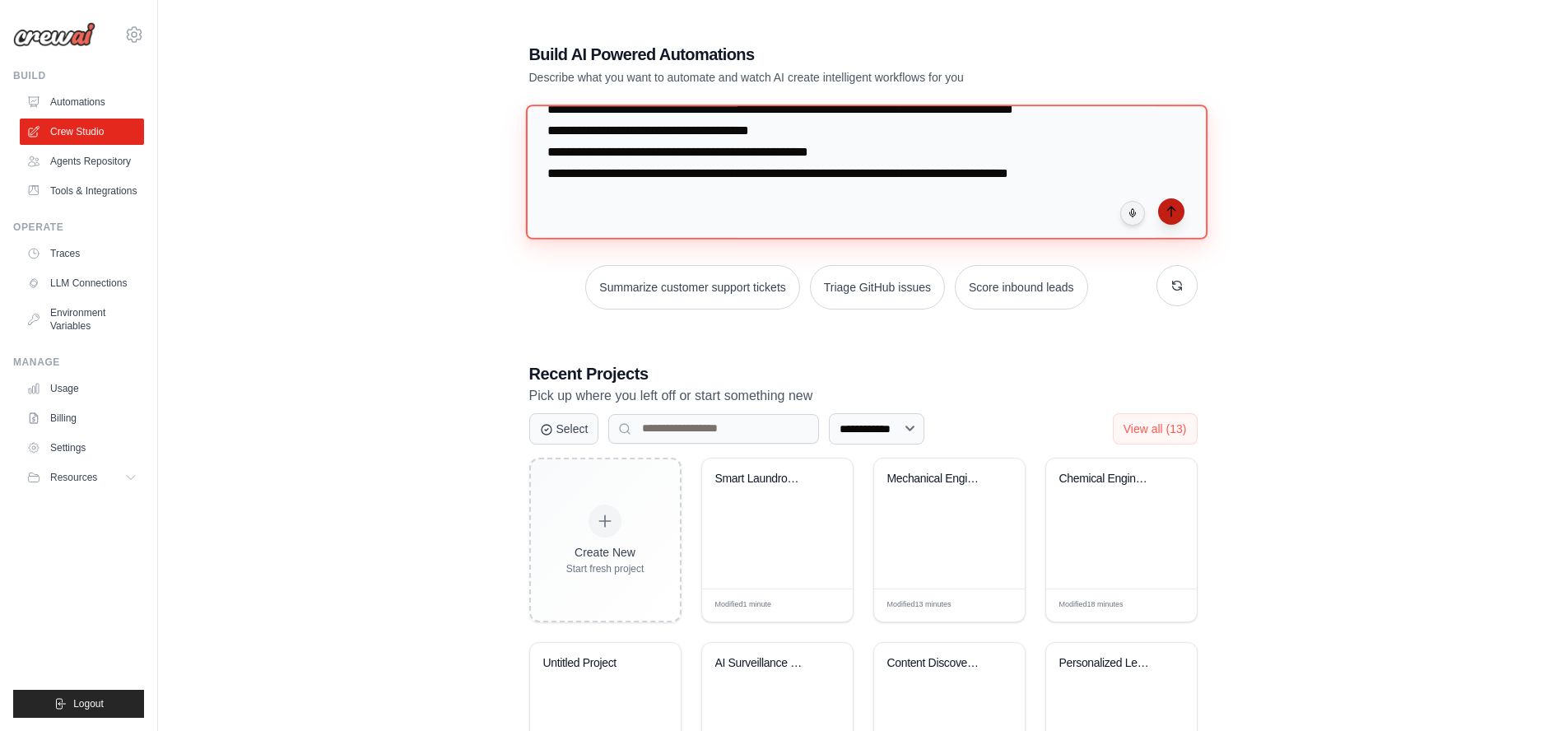
type textarea "**********"
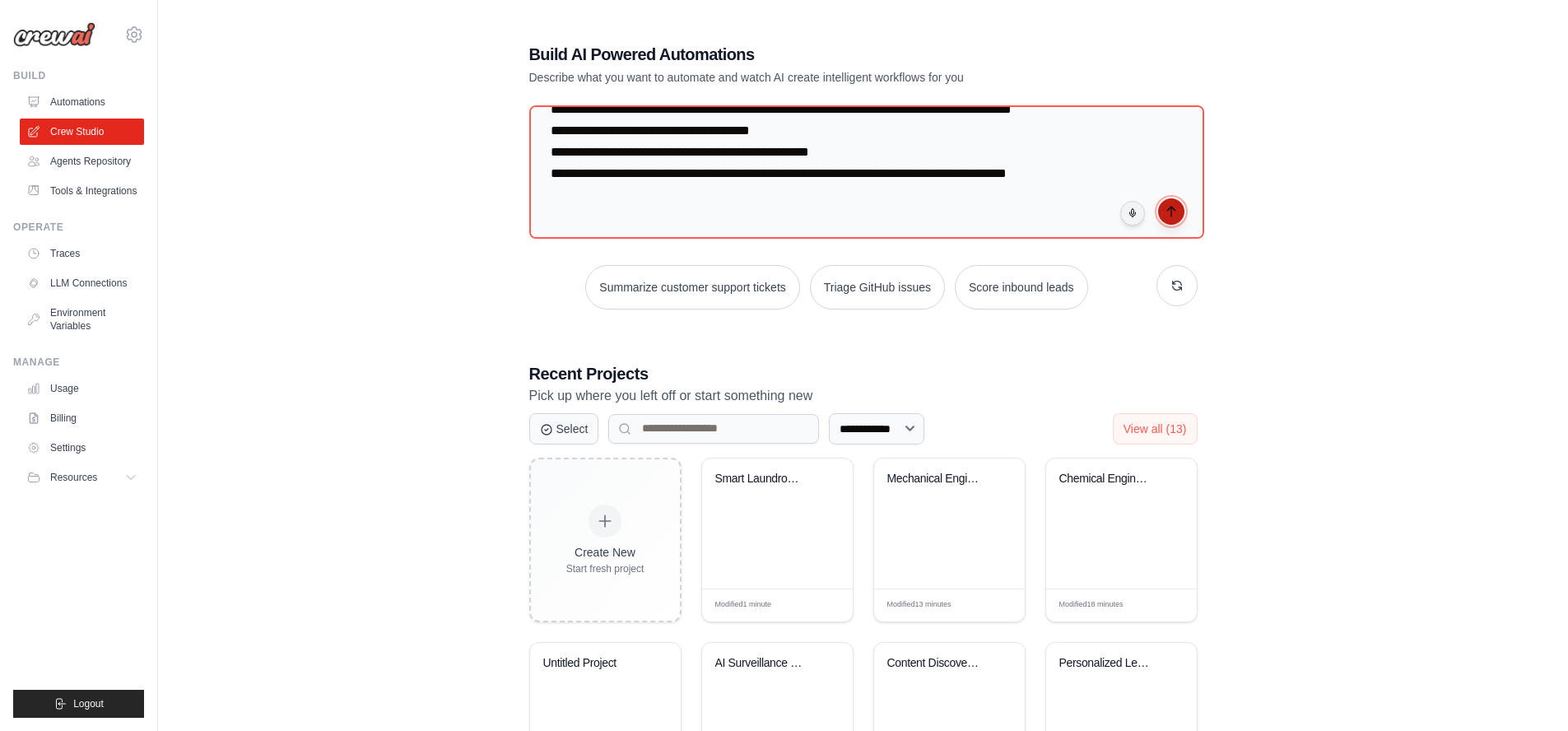
click at [1169, 214] on icon "submit" at bounding box center [1171, 211] width 13 height 13
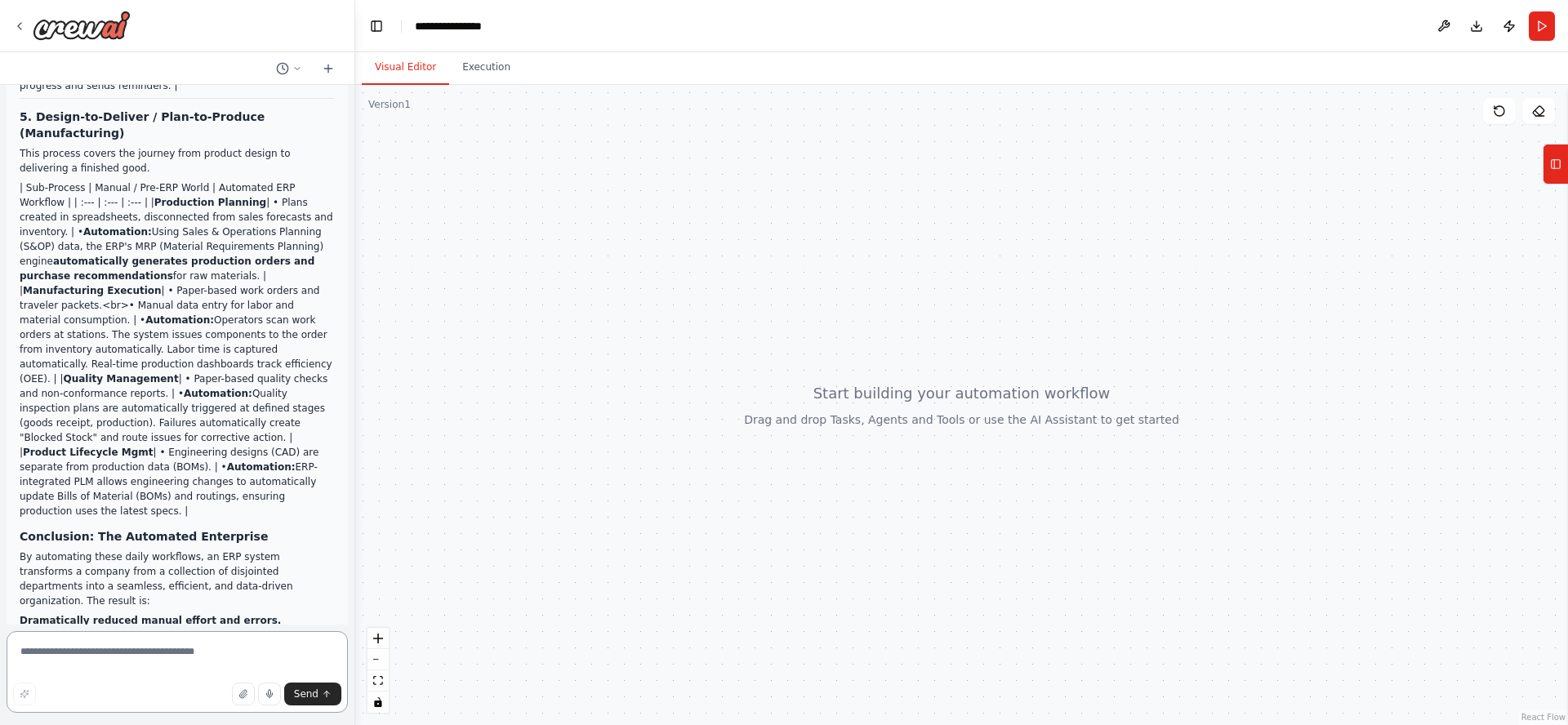
scroll to position [2551, 0]
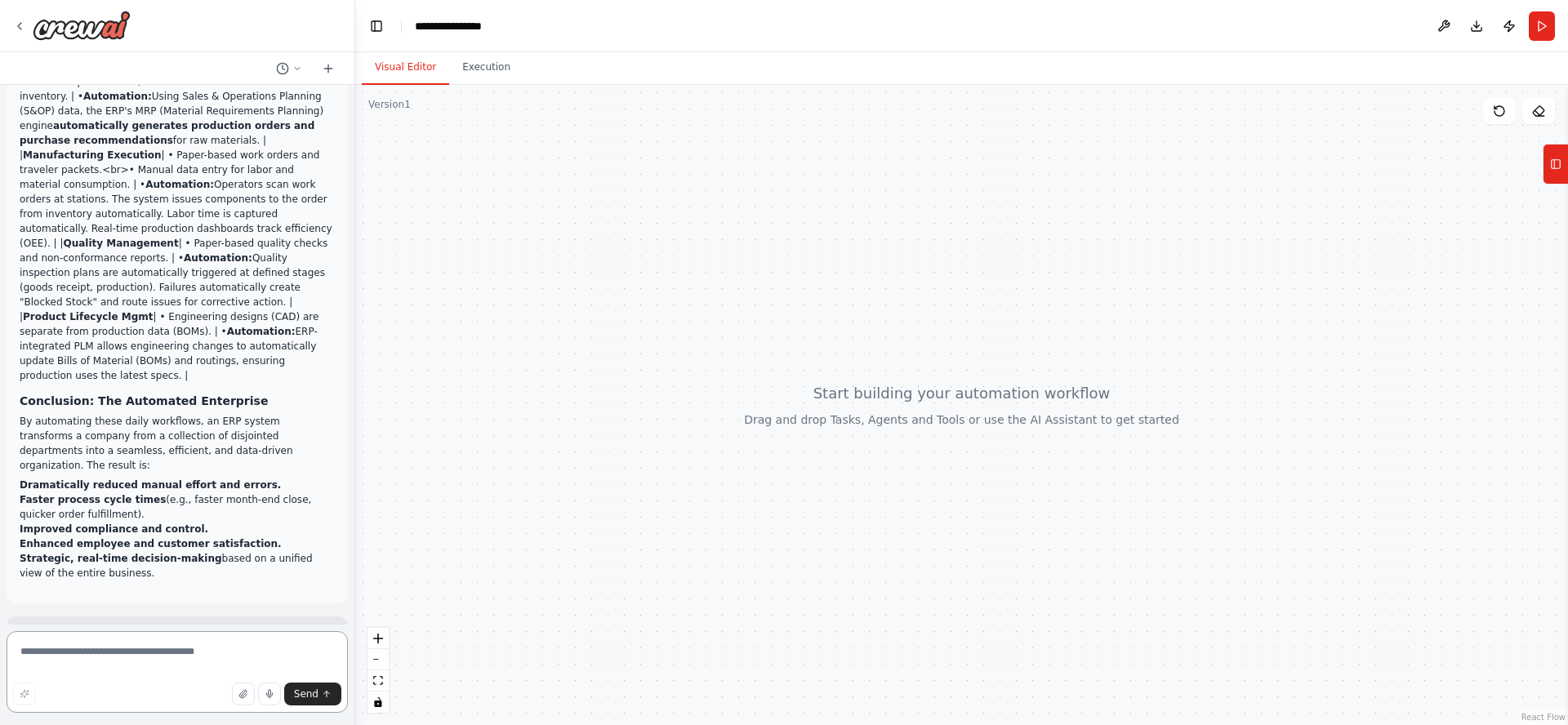
click at [102, 650] on textarea at bounding box center [177, 672] width 342 height 82
type textarea "***"
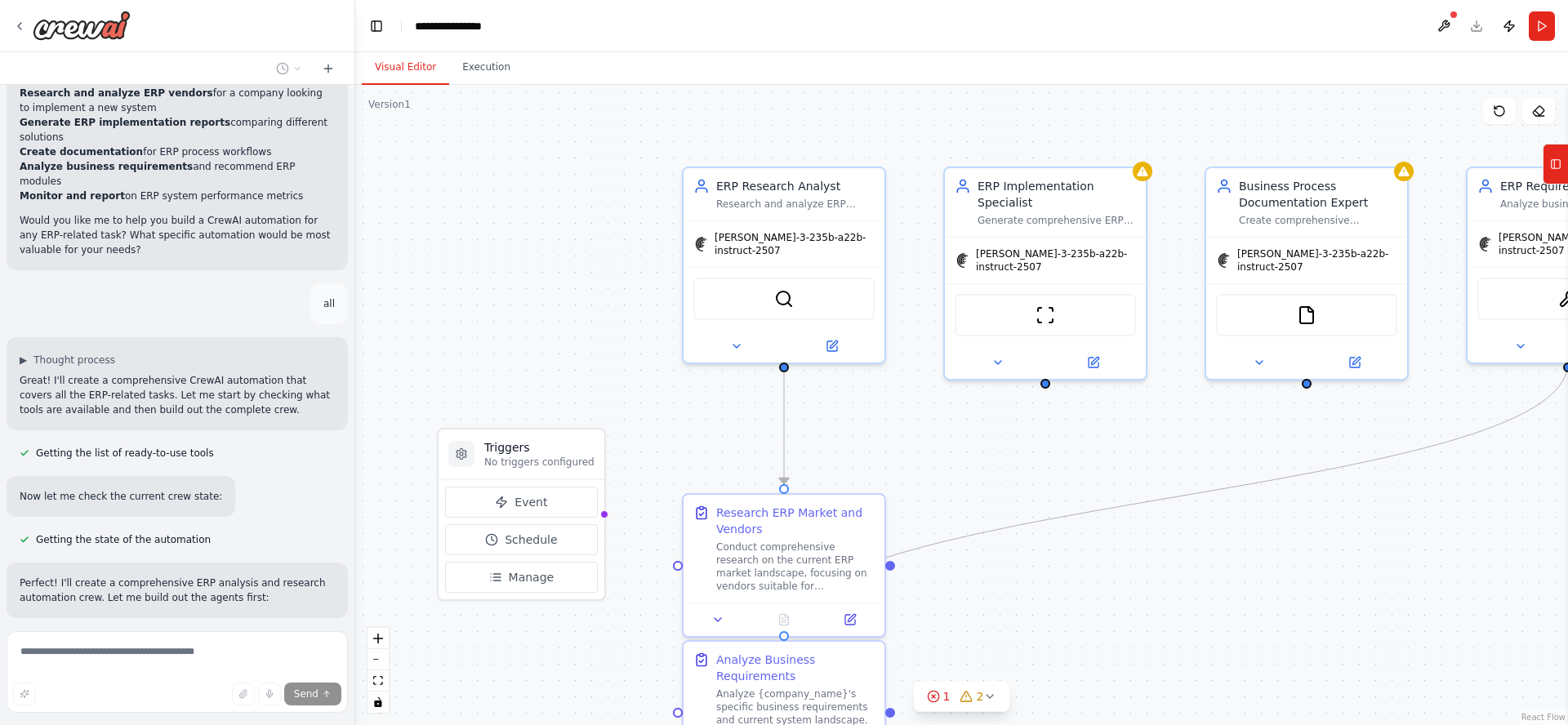
scroll to position [3296, 0]
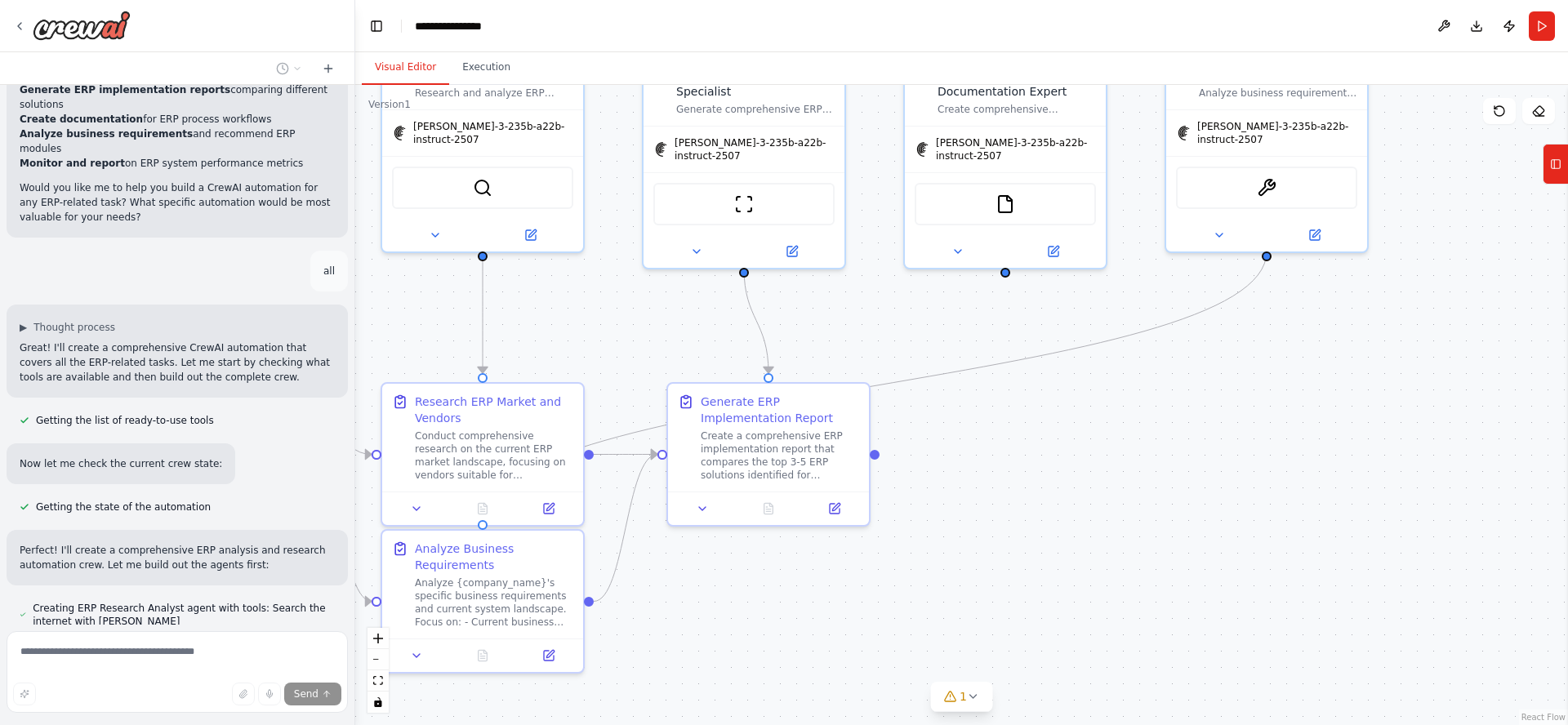
drag, startPoint x: 1473, startPoint y: 562, endPoint x: 1169, endPoint y: 450, distance: 324.0
click at [1175, 451] on div ".deletable-edge-delete-btn { width: 20px; height: 20px; border: 0px solid #ffff…" at bounding box center [961, 404] width 1212 height 640
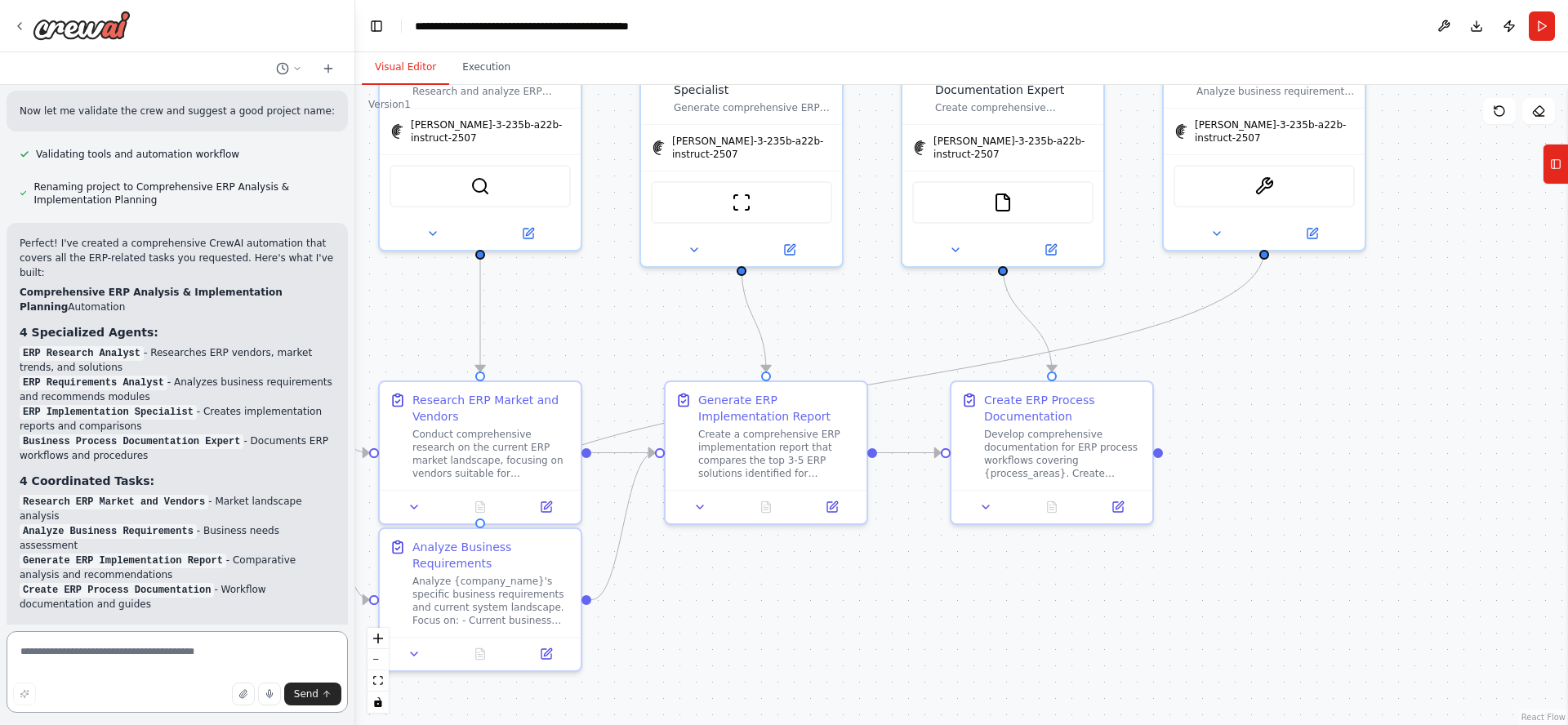
scroll to position [4201, 0]
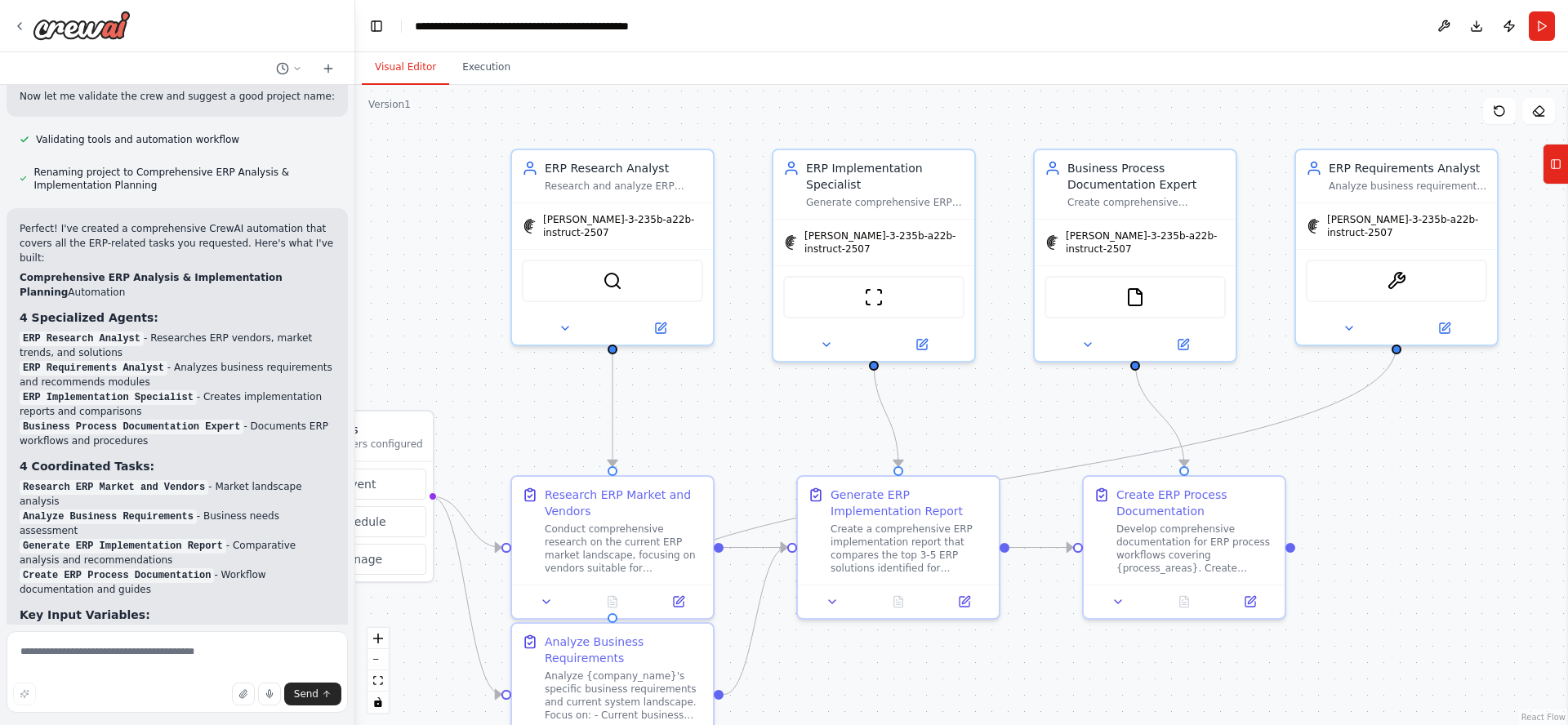
drag, startPoint x: 1280, startPoint y: 331, endPoint x: 1409, endPoint y: 423, distance: 158.4
click at [1408, 423] on div ".deletable-edge-delete-btn { width: 20px; height: 20px; border: 0px solid #ffff…" at bounding box center [961, 404] width 1212 height 640
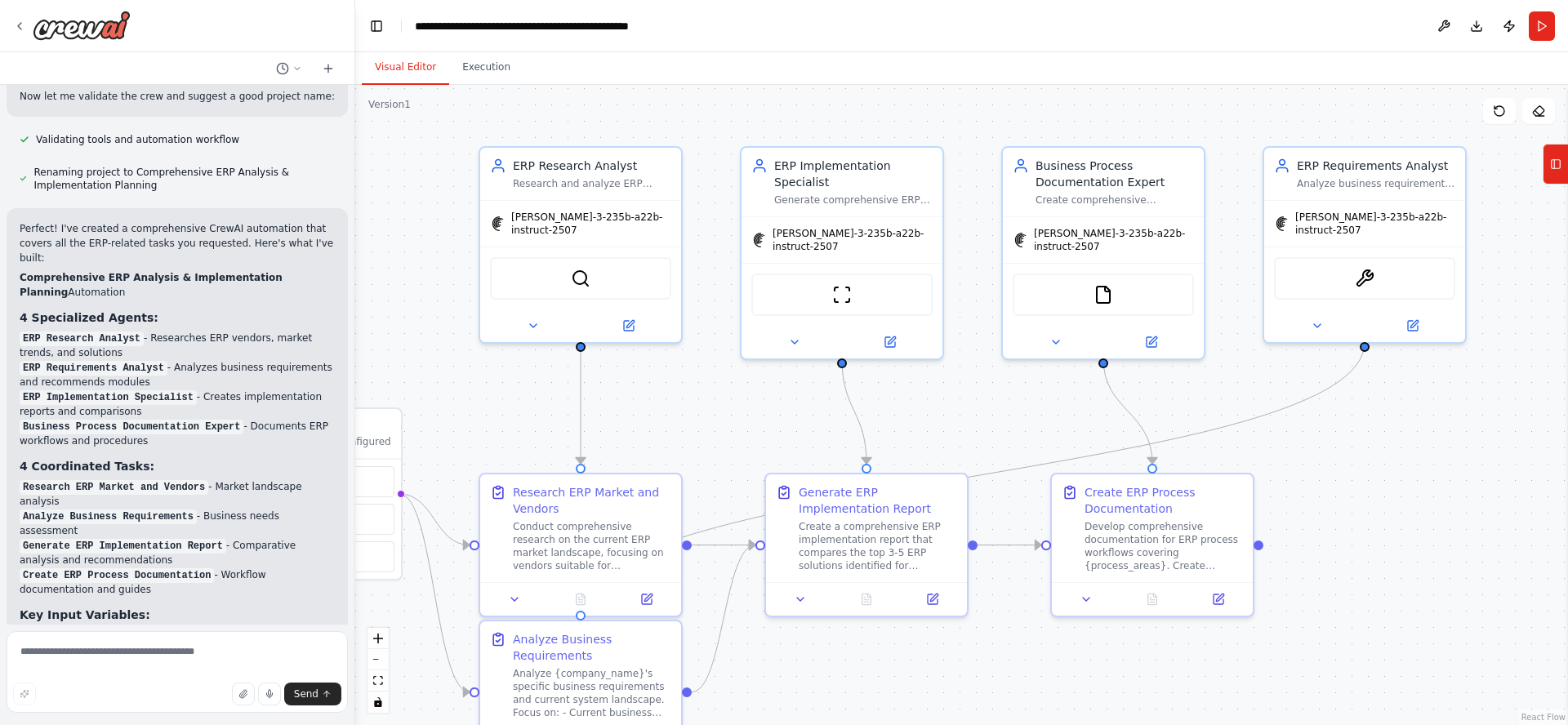
drag, startPoint x: 1433, startPoint y: 572, endPoint x: 1408, endPoint y: 575, distance: 25.2
click at [1408, 575] on div ".deletable-edge-delete-btn { width: 20px; height: 20px; border: 0px solid #ffff…" at bounding box center [961, 404] width 1212 height 640
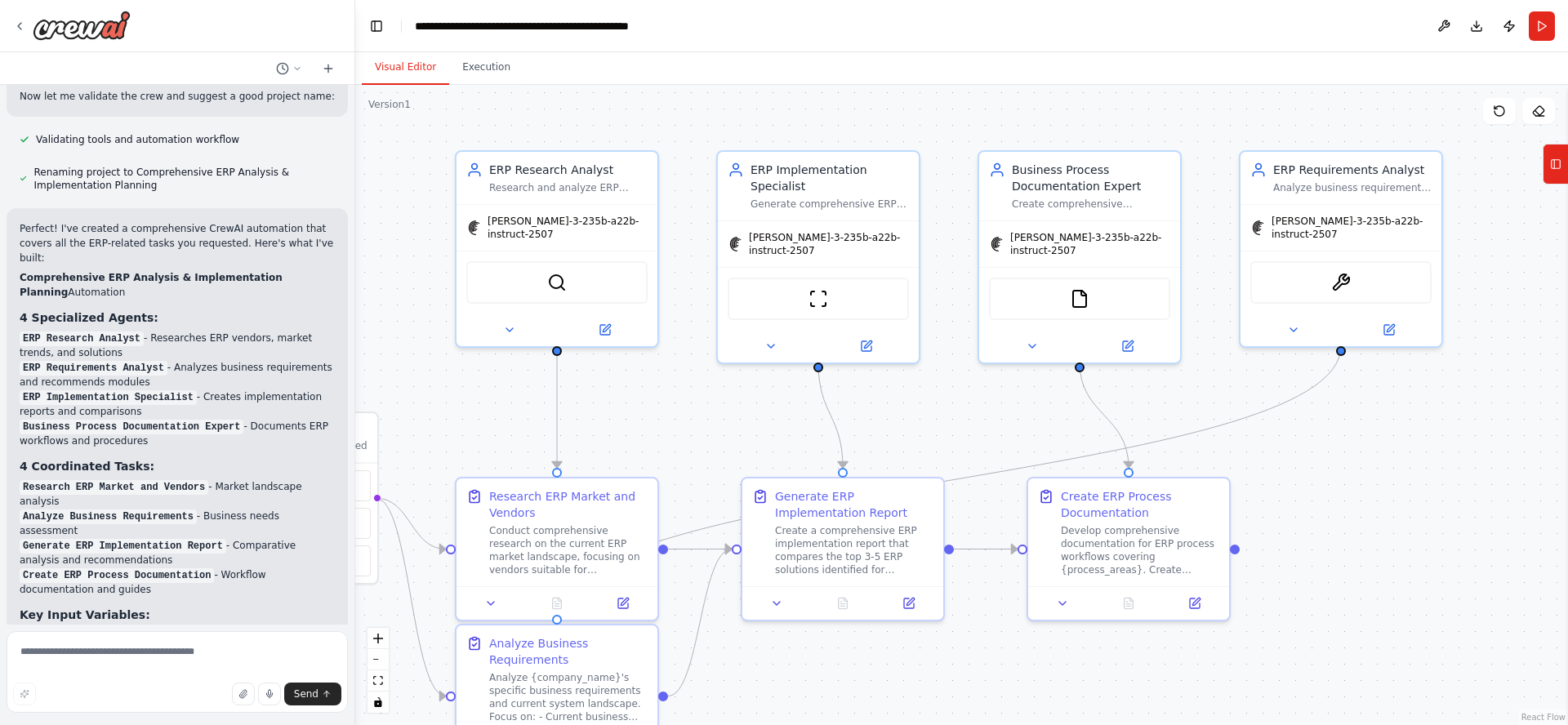
drag, startPoint x: 1432, startPoint y: 564, endPoint x: 1421, endPoint y: 565, distance: 11.0
click at [1421, 565] on div ".deletable-edge-delete-btn { width: 20px; height: 20px; border: 0px solid #ffff…" at bounding box center [961, 404] width 1212 height 640
click at [190, 659] on textarea at bounding box center [177, 672] width 342 height 82
click at [1448, 26] on button at bounding box center [1443, 26] width 26 height 30
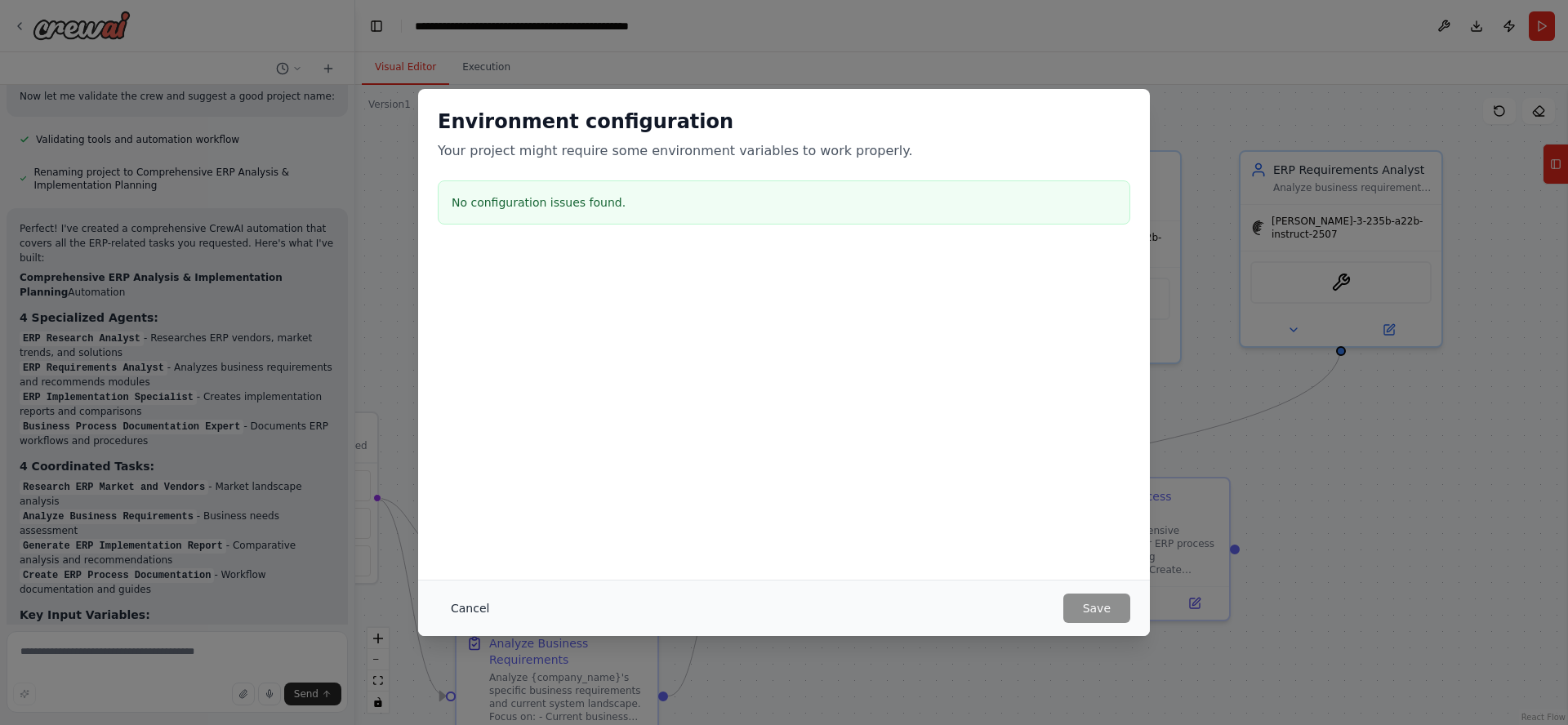
click at [462, 611] on button "Cancel" at bounding box center [470, 608] width 64 height 30
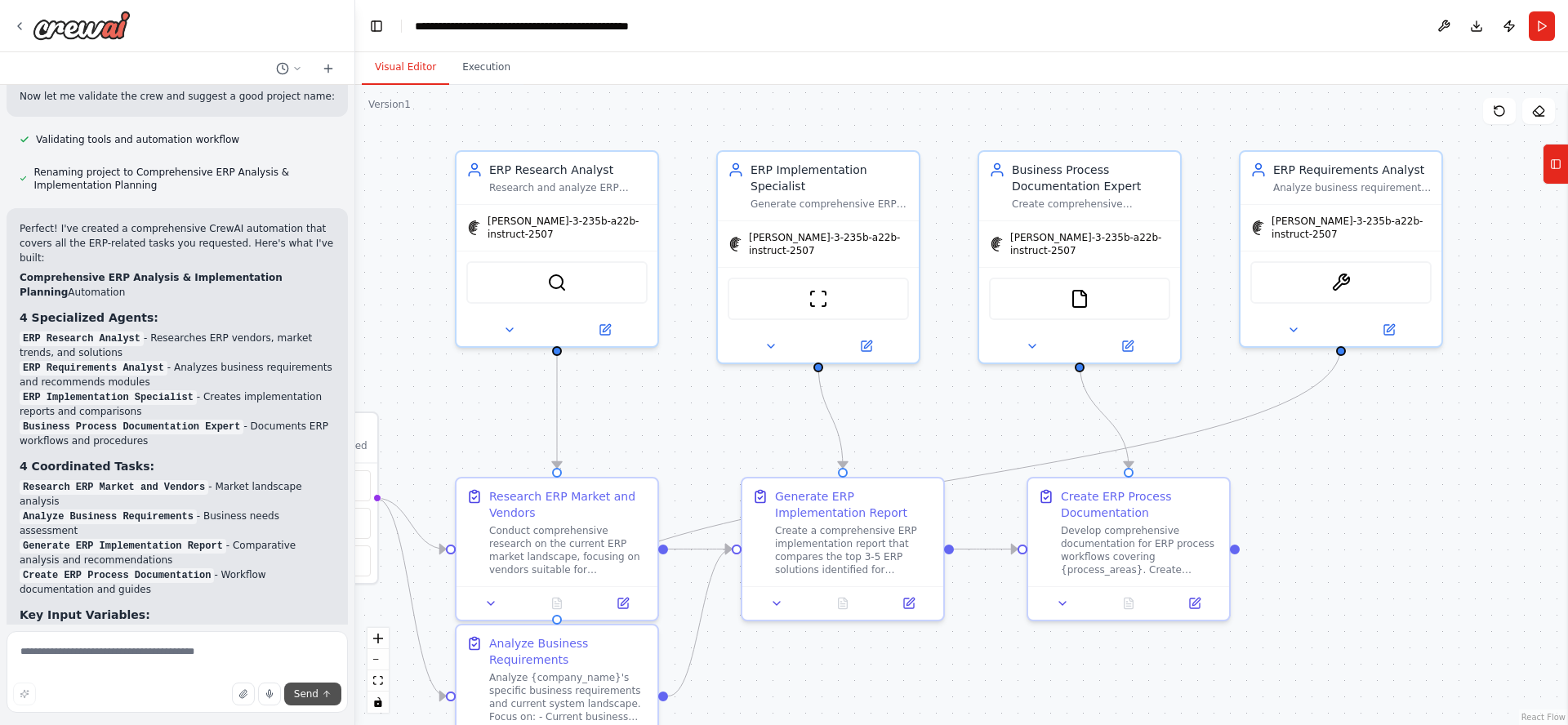
click at [318, 695] on button "Send" at bounding box center [313, 694] width 58 height 23
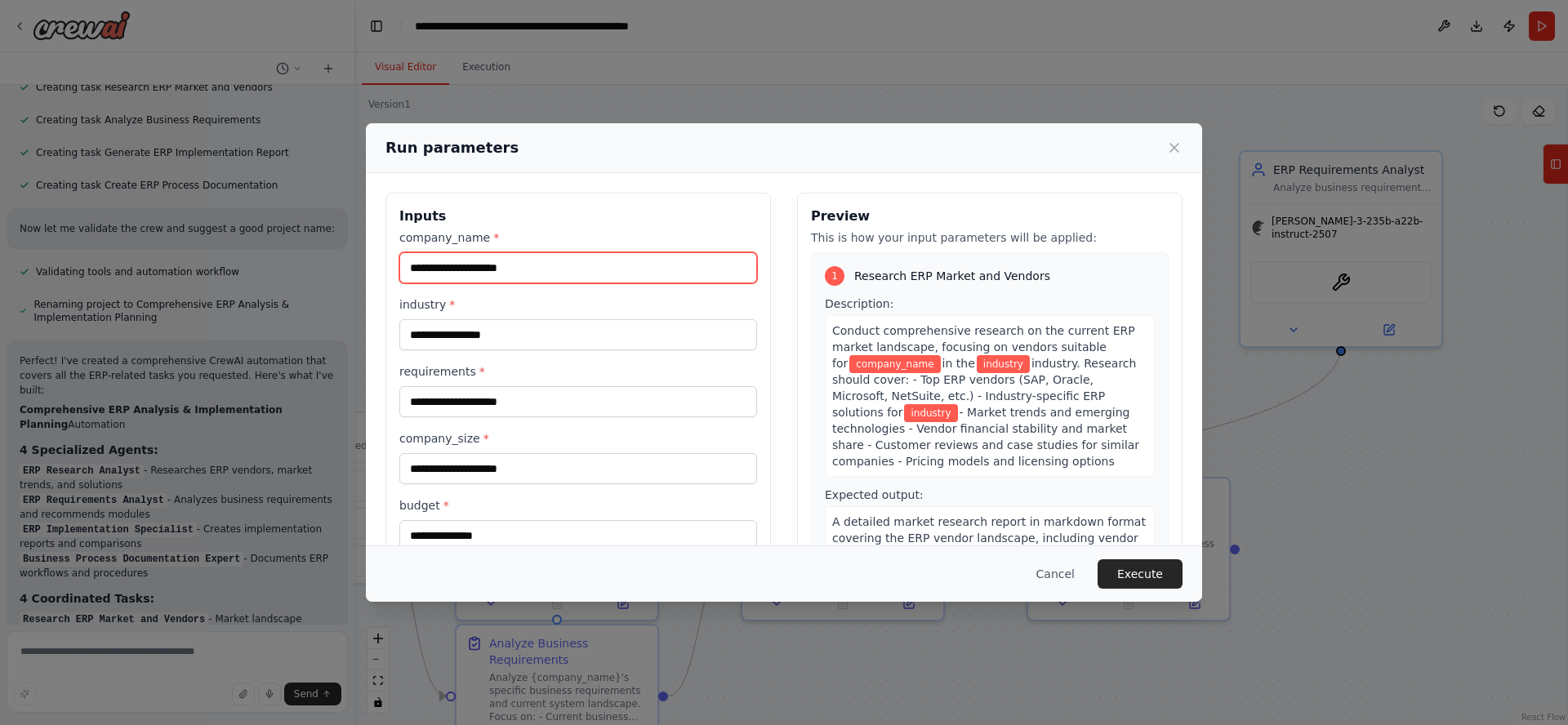
click at [571, 265] on input "company_name *" at bounding box center [578, 268] width 357 height 31
type input "**********"
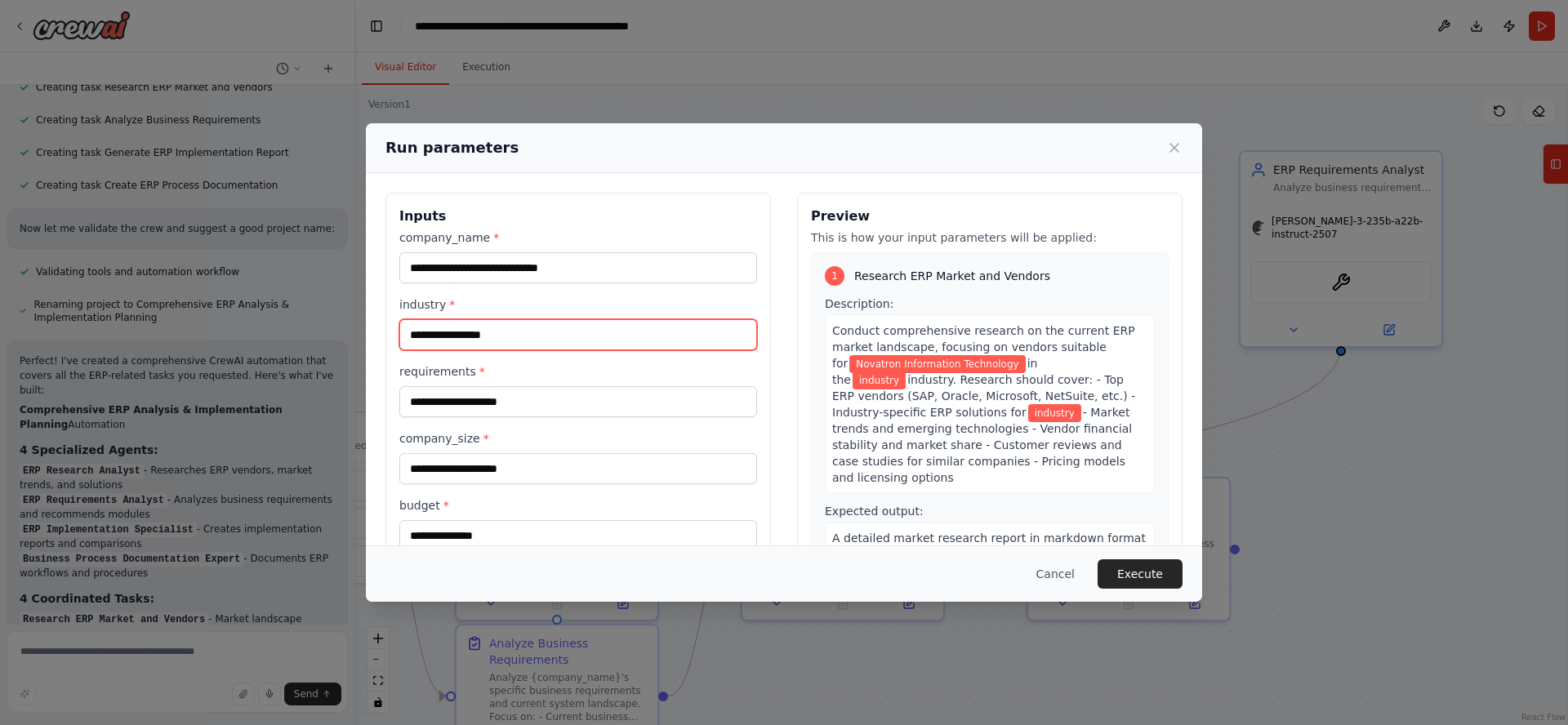
click at [549, 331] on input "industry *" at bounding box center [578, 335] width 357 height 31
type input "**********"
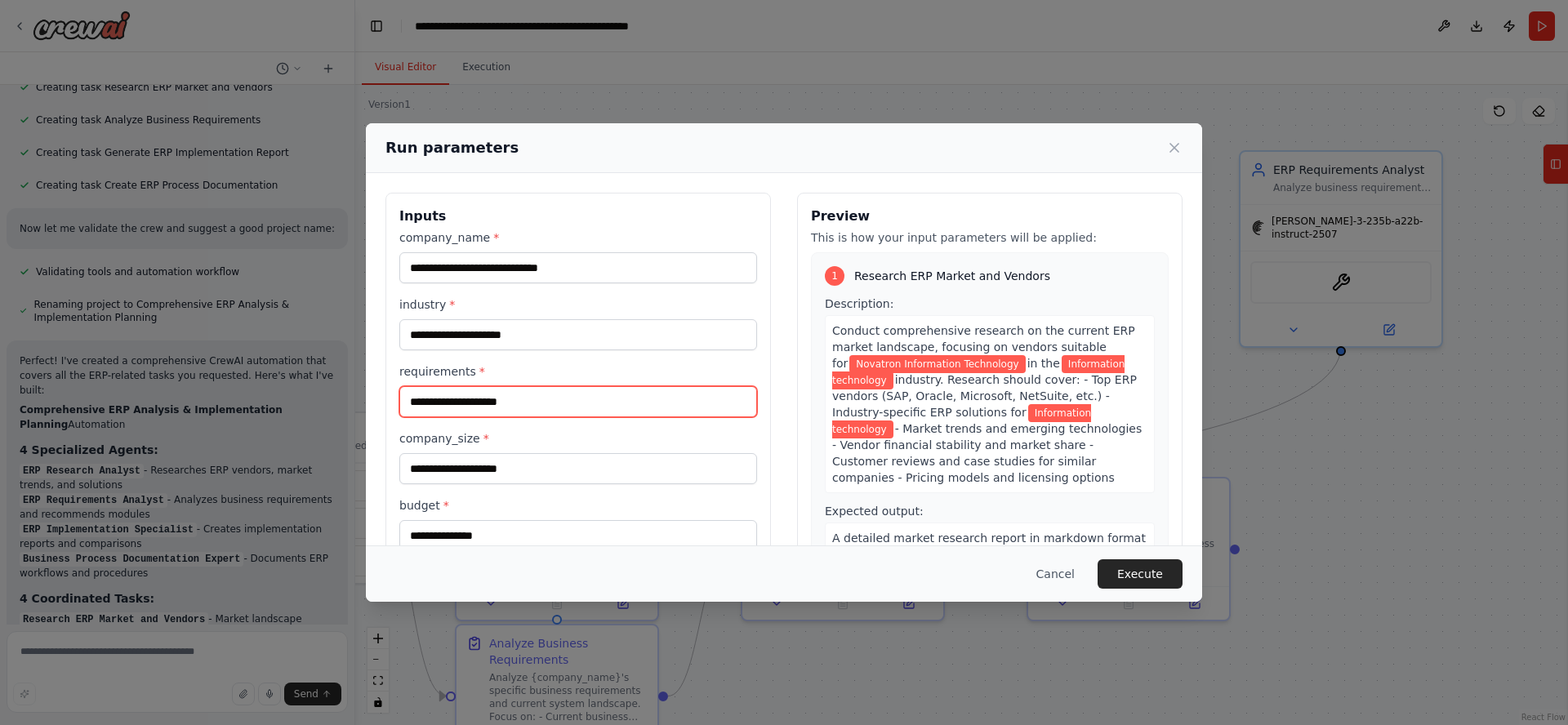
click at [499, 403] on input "requirements *" at bounding box center [578, 402] width 357 height 31
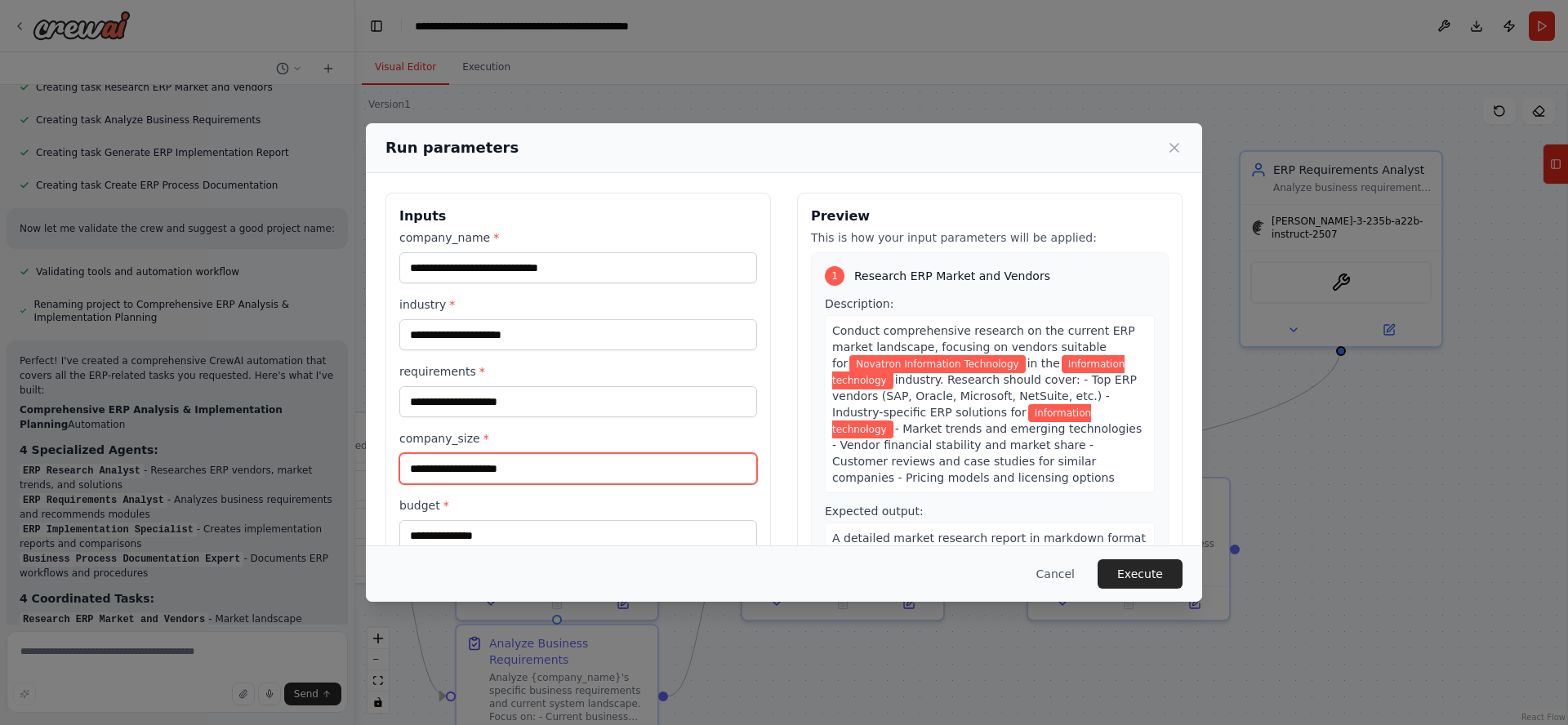
click at [549, 467] on input "company_size *" at bounding box center [578, 469] width 357 height 31
type input "**"
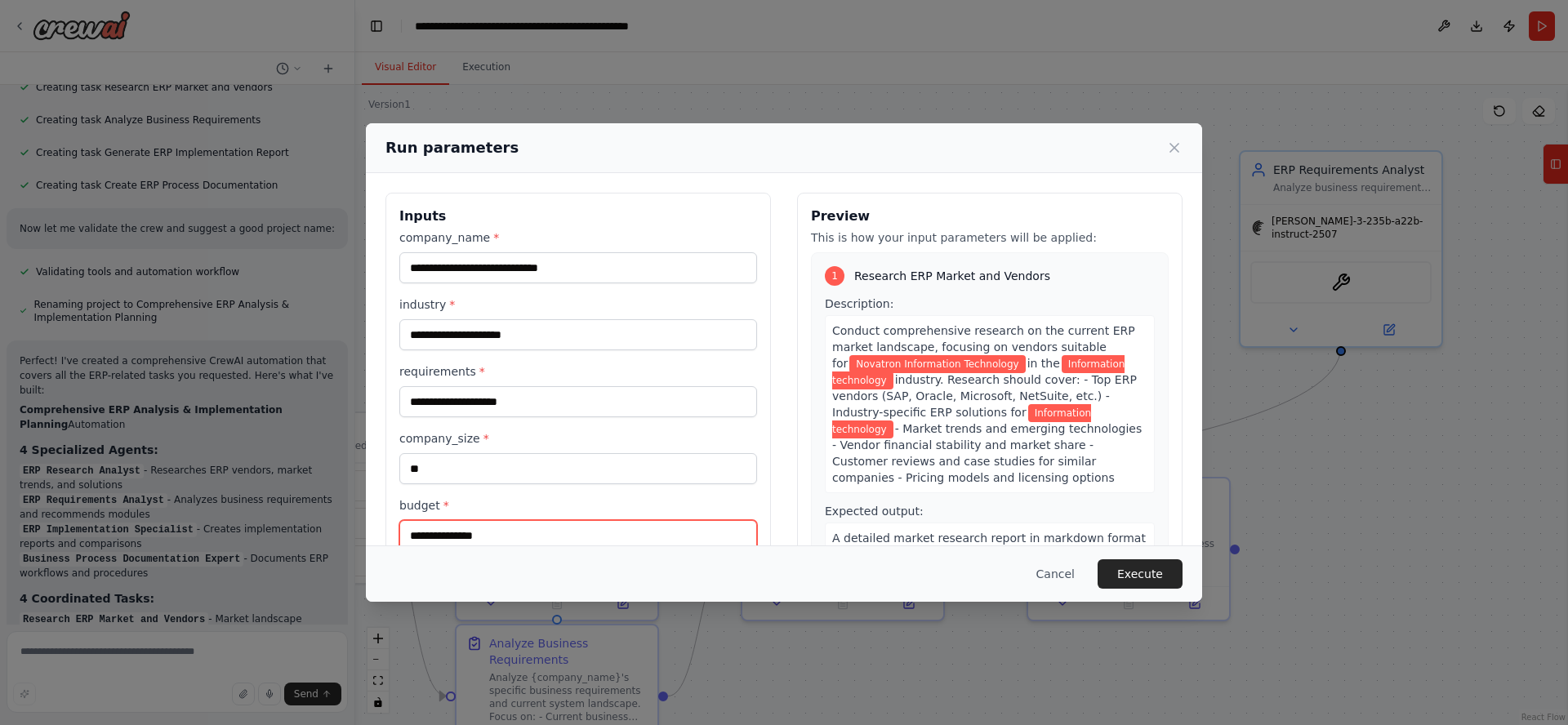
click at [528, 532] on input "budget *" at bounding box center [578, 536] width 357 height 31
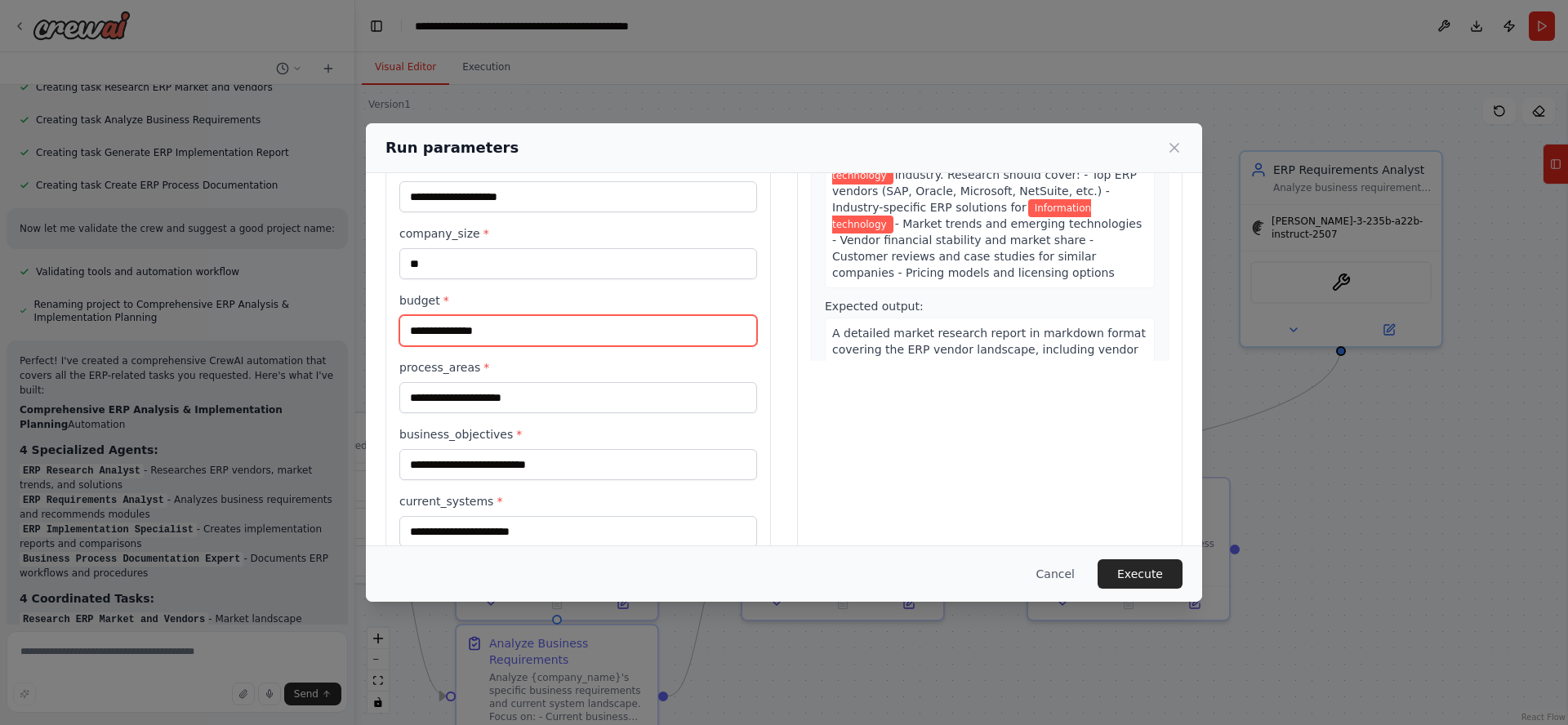
scroll to position [240, 0]
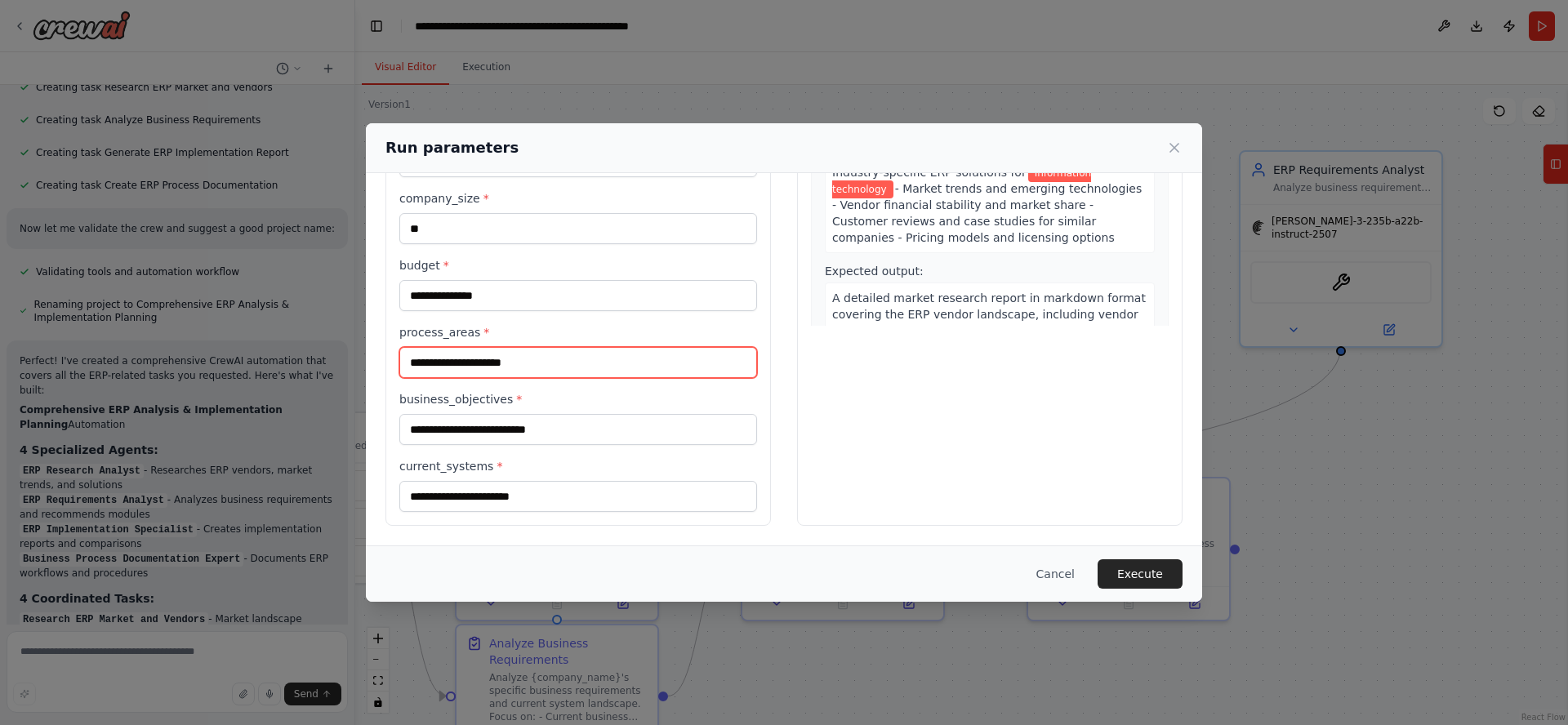
drag, startPoint x: 469, startPoint y: 356, endPoint x: 487, endPoint y: 390, distance: 38.5
click at [470, 356] on input "process_areas *" at bounding box center [578, 362] width 357 height 31
click at [504, 431] on input "business_objectives *" at bounding box center [578, 430] width 357 height 31
click at [445, 497] on input "current_systems *" at bounding box center [578, 497] width 357 height 31
click at [1062, 575] on button "Cancel" at bounding box center [1056, 574] width 64 height 30
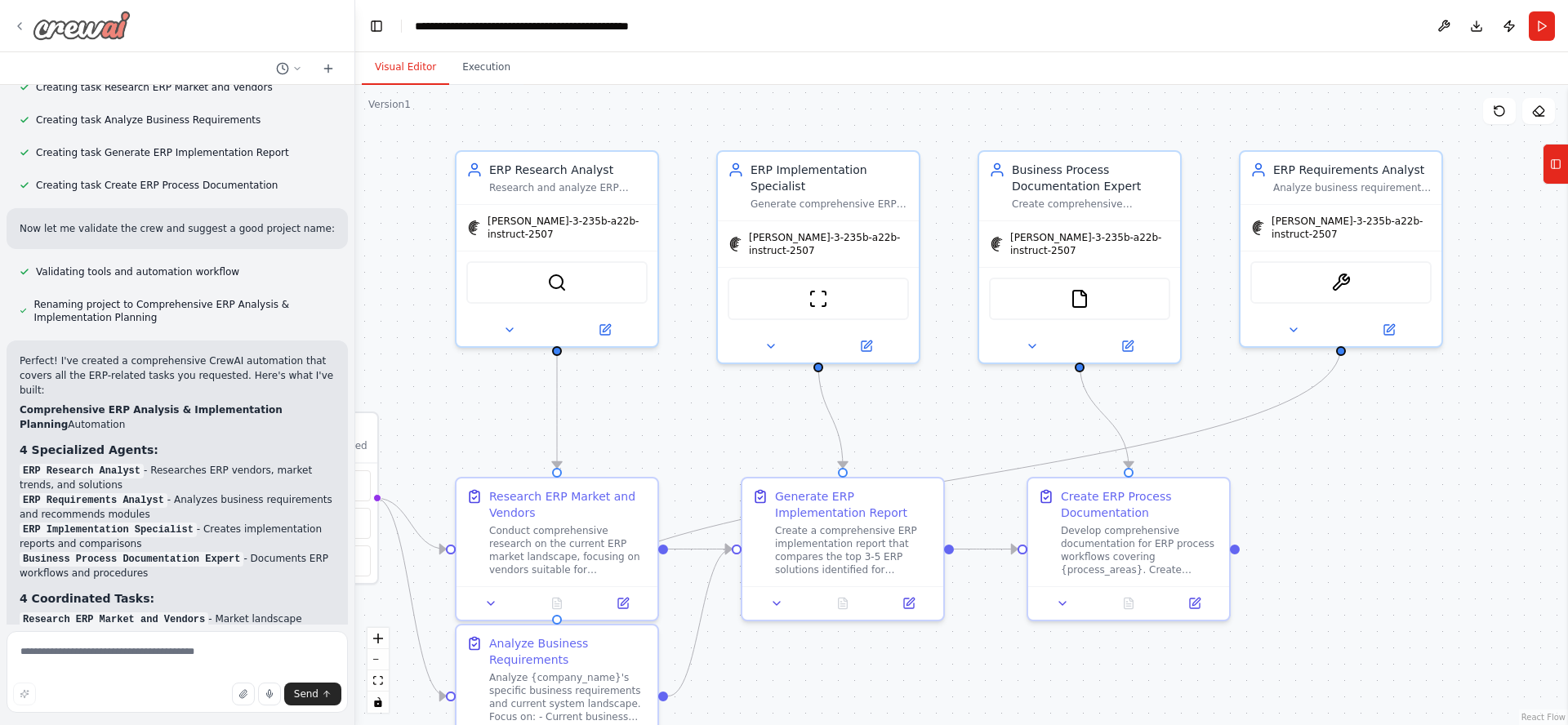
click at [88, 31] on img at bounding box center [81, 25] width 98 height 30
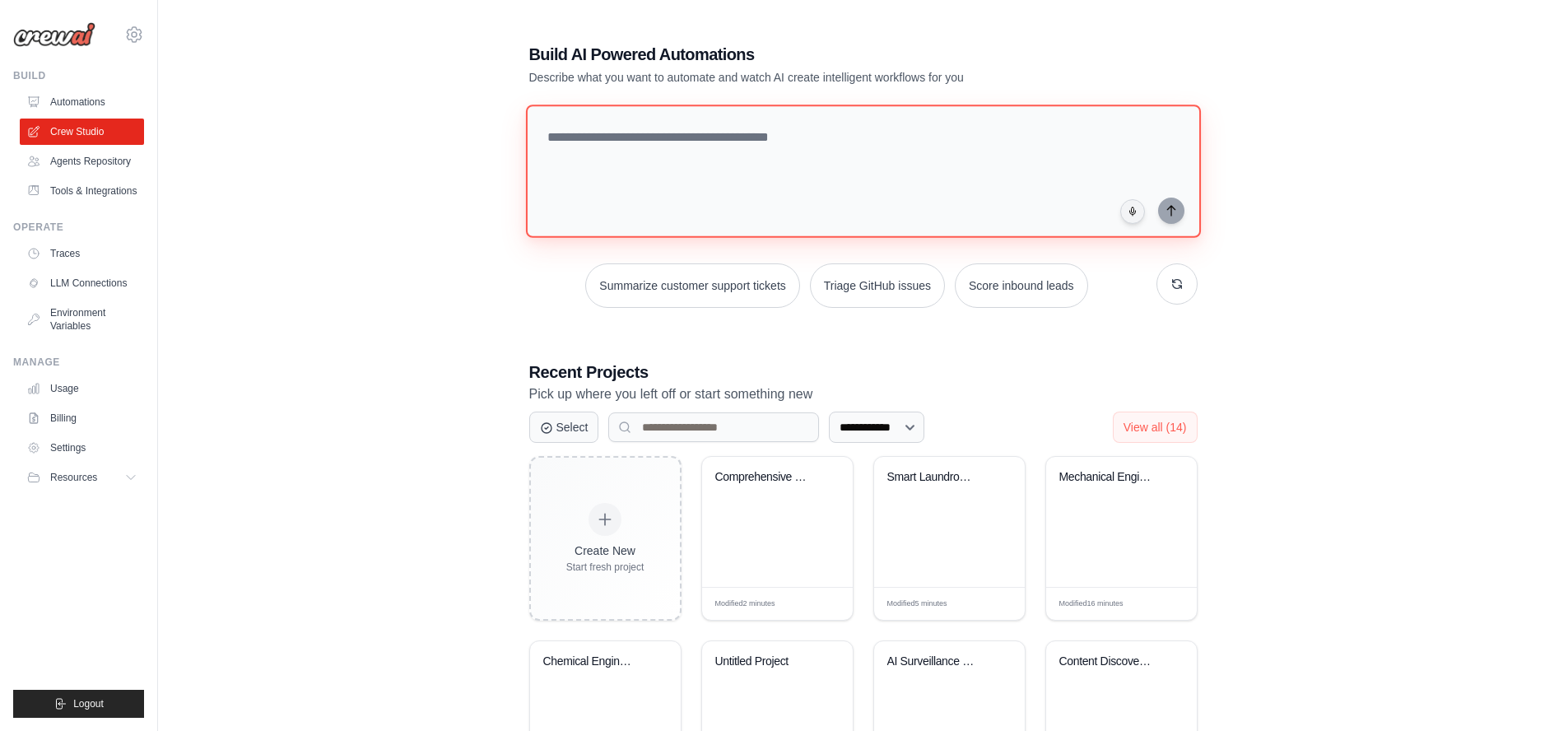
paste textarea "**********"
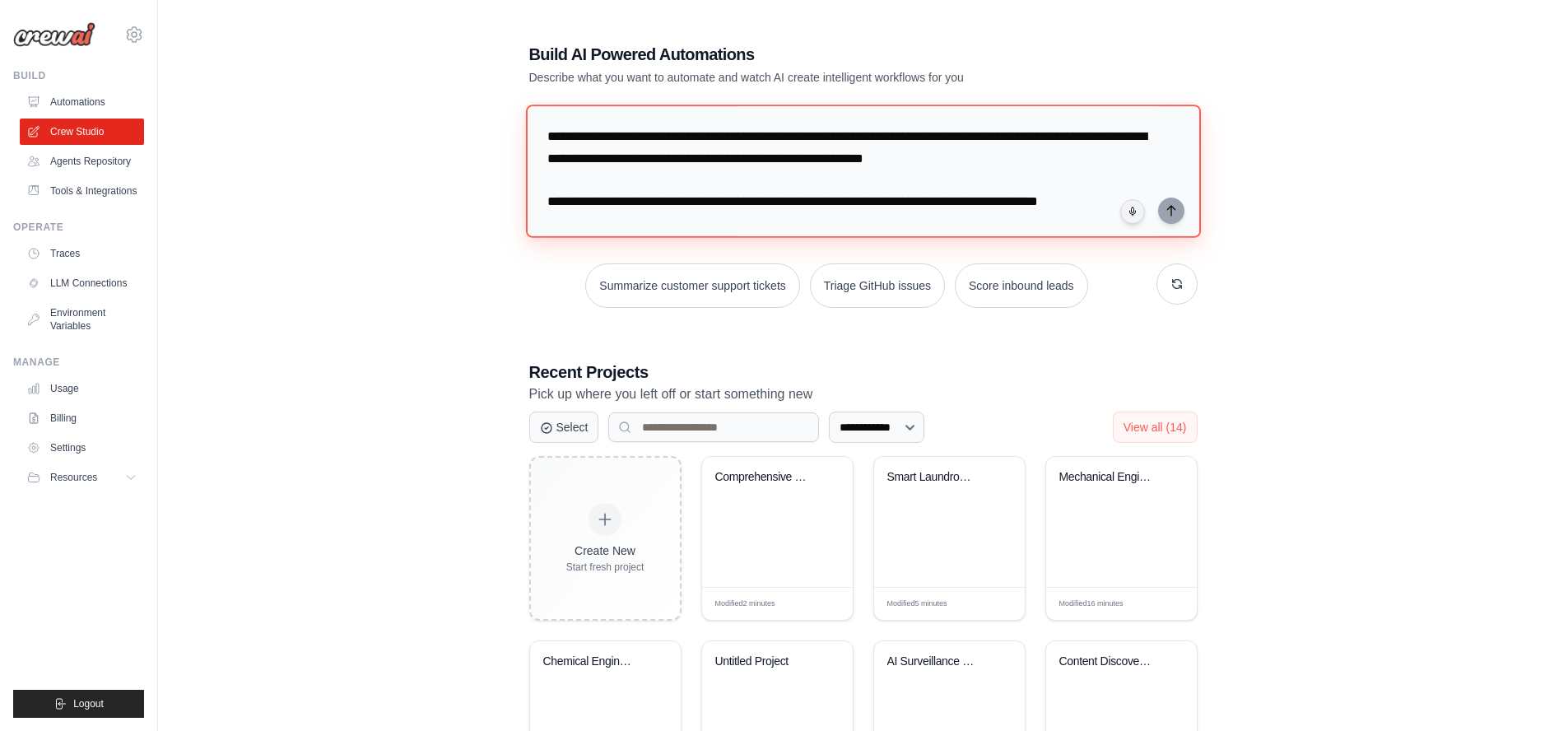
scroll to position [3269, 0]
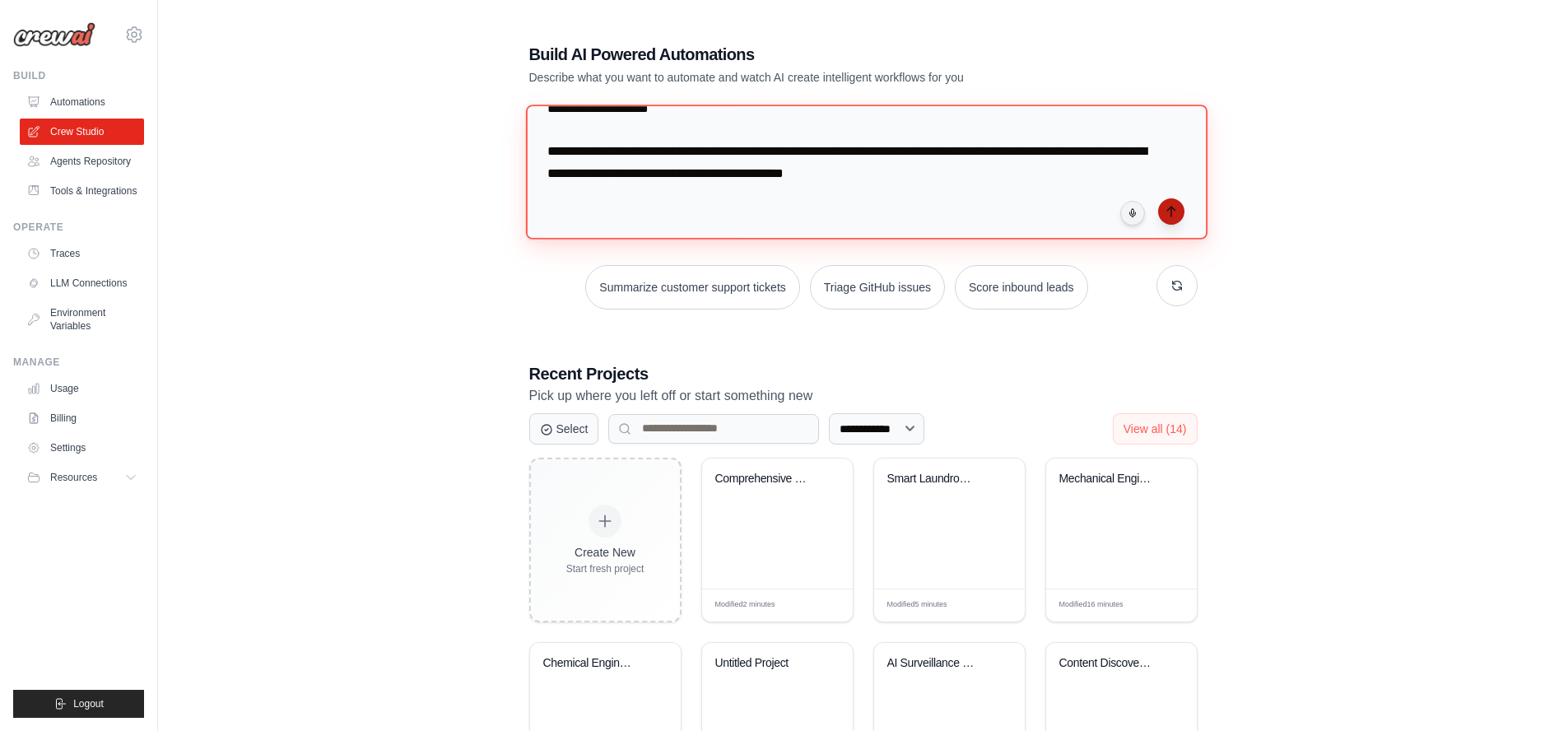
type textarea "**********"
click at [1167, 214] on icon "submit" at bounding box center [1171, 211] width 13 height 13
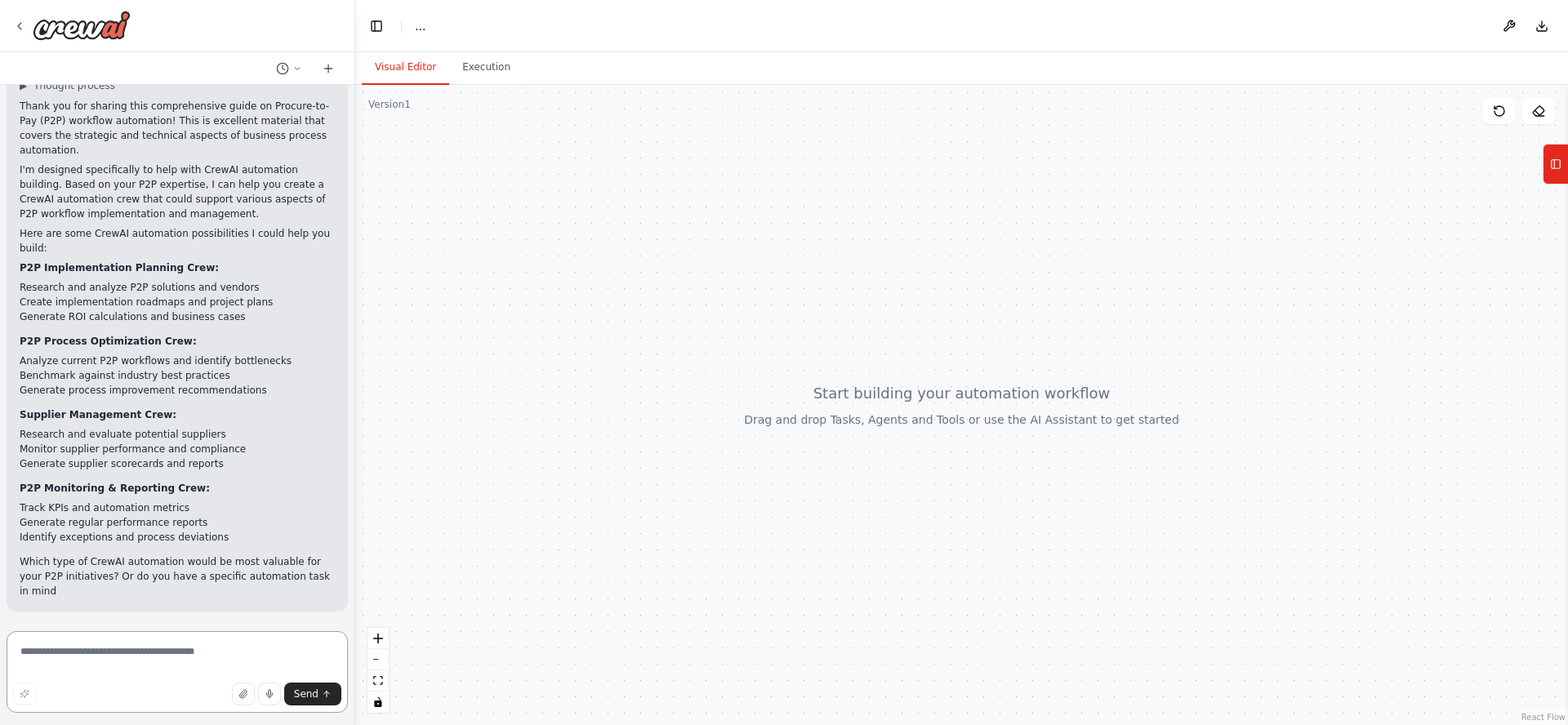
scroll to position [2643, 0]
click at [155, 647] on textarea at bounding box center [177, 672] width 342 height 82
type textarea "***"
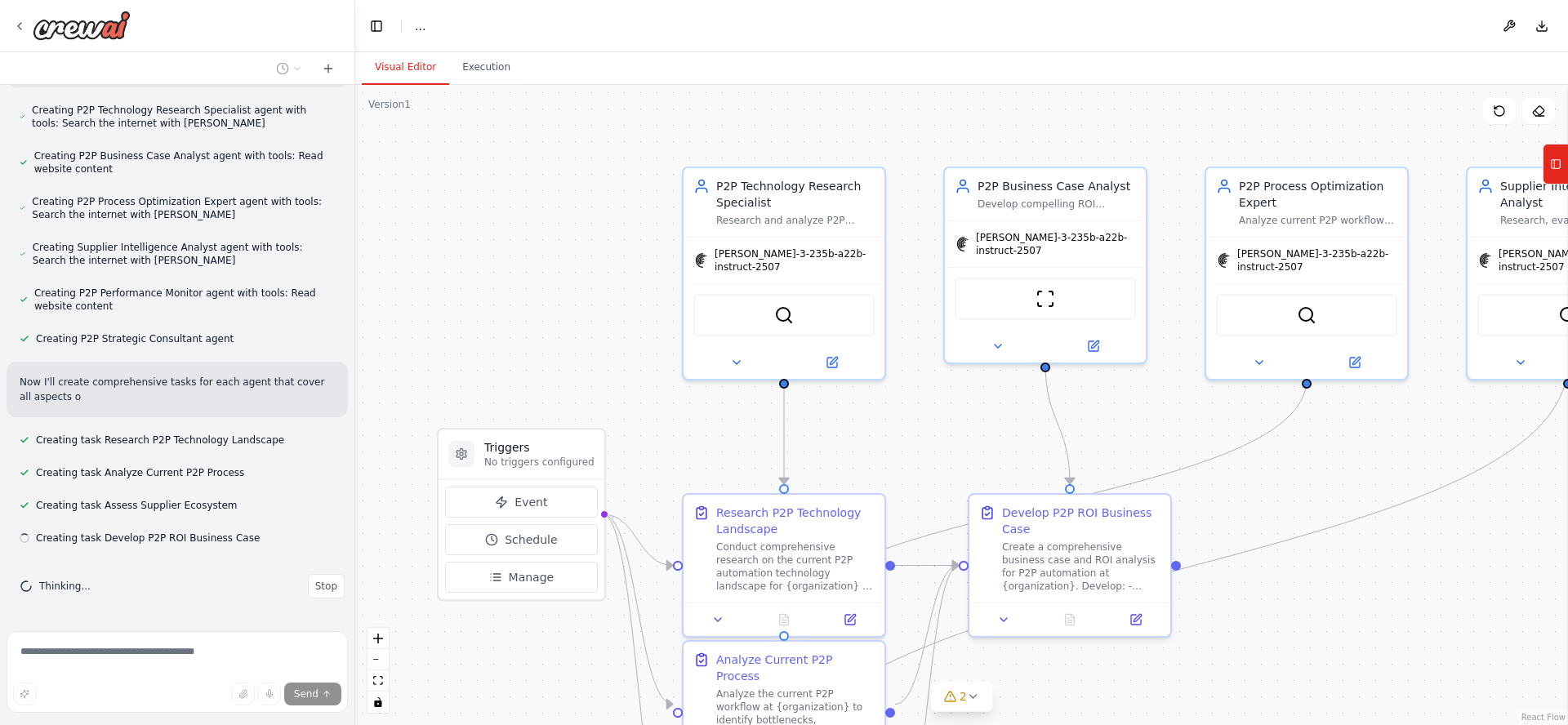
scroll to position [3520, 0]
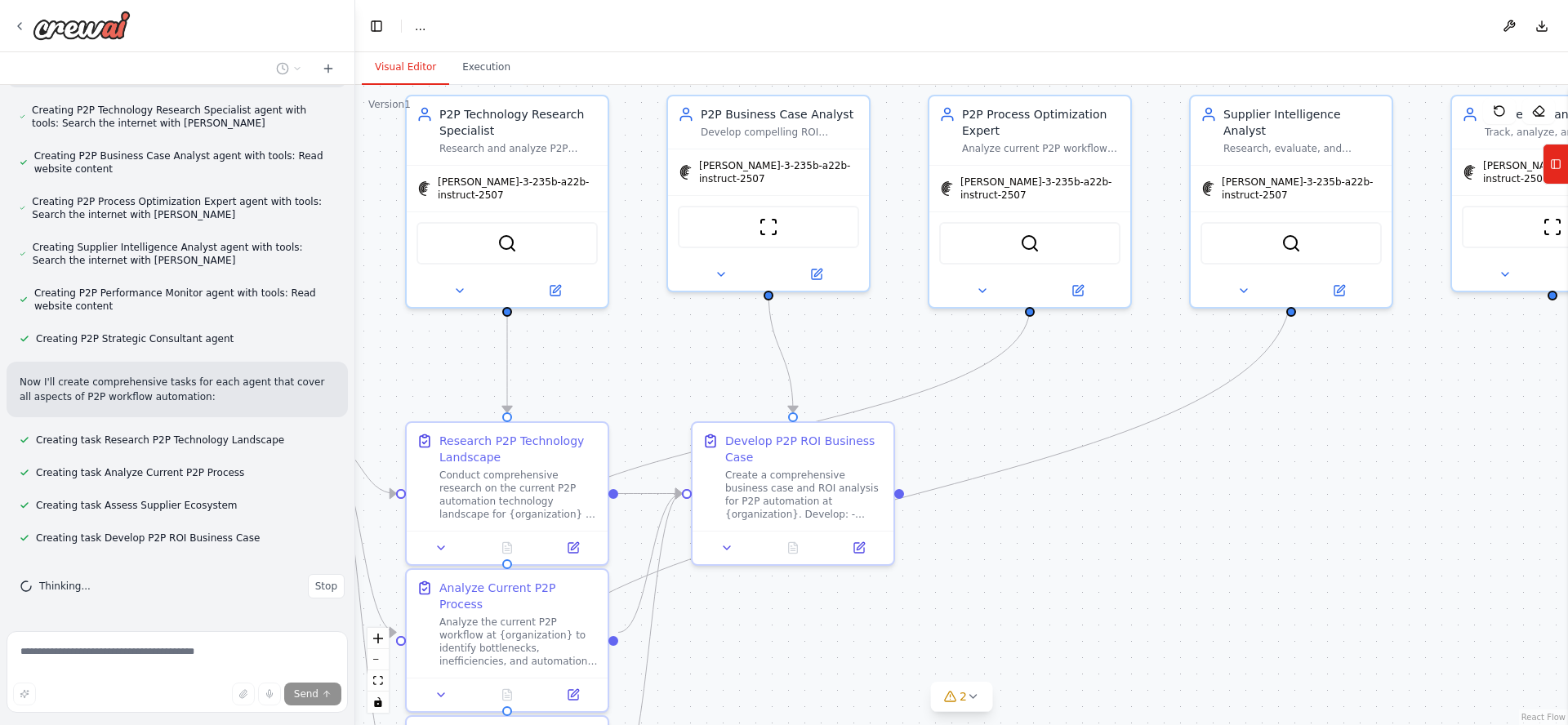
drag, startPoint x: 1381, startPoint y: 618, endPoint x: 1103, endPoint y: 550, distance: 286.2
click at [1102, 552] on div ".deletable-edge-delete-btn { width: 20px; height: 20px; border: 0px solid #ffff…" at bounding box center [961, 404] width 1212 height 640
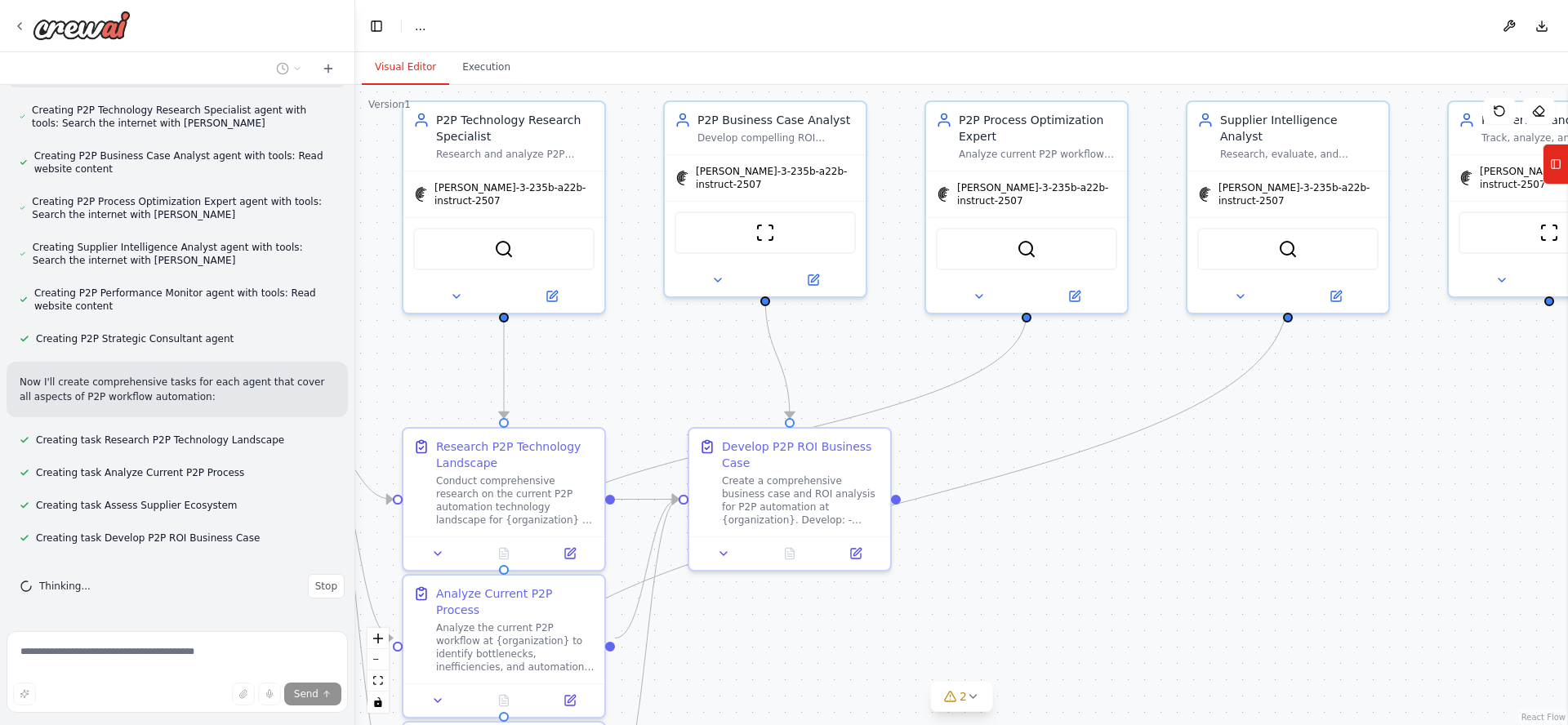
scroll to position [3552, 0]
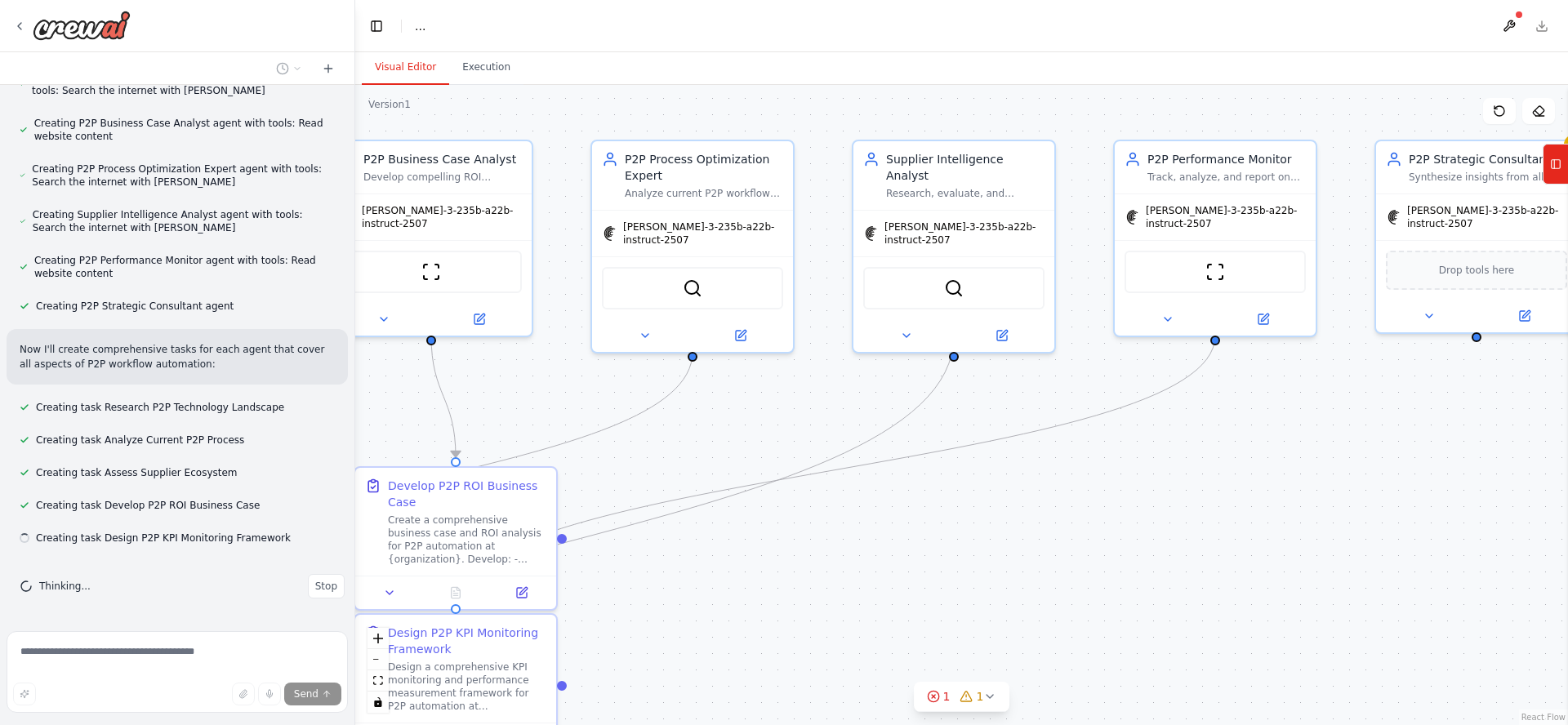
drag, startPoint x: 1352, startPoint y: 533, endPoint x: 1008, endPoint y: 577, distance: 346.8
click at [1003, 579] on div ".deletable-edge-delete-btn { width: 20px; height: 20px; border: 0px solid #ffff…" at bounding box center [961, 404] width 1212 height 640
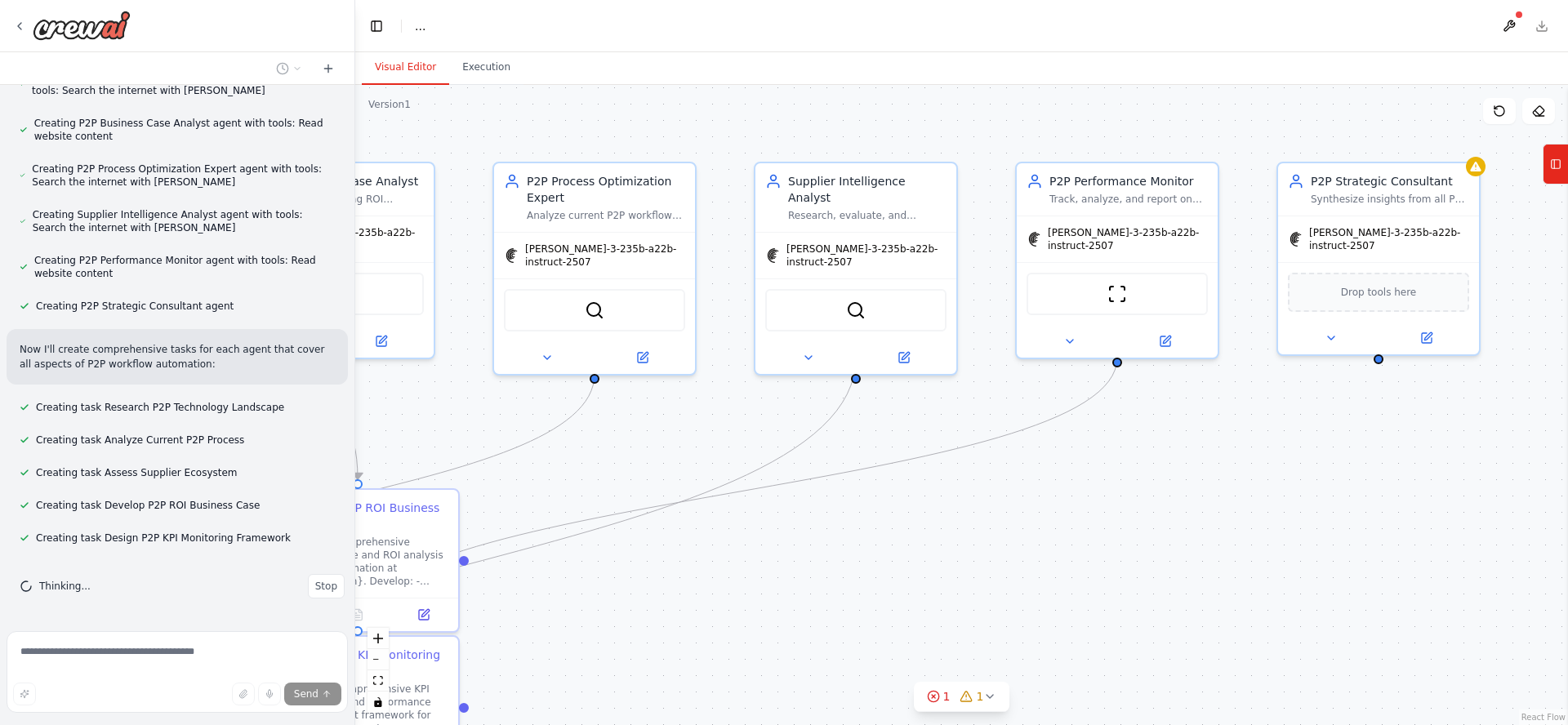
drag, startPoint x: 1166, startPoint y: 567, endPoint x: 1126, endPoint y: 573, distance: 40.4
click at [1126, 573] on div ".deletable-edge-delete-btn { width: 20px; height: 20px; border: 0px solid #ffff…" at bounding box center [961, 404] width 1212 height 640
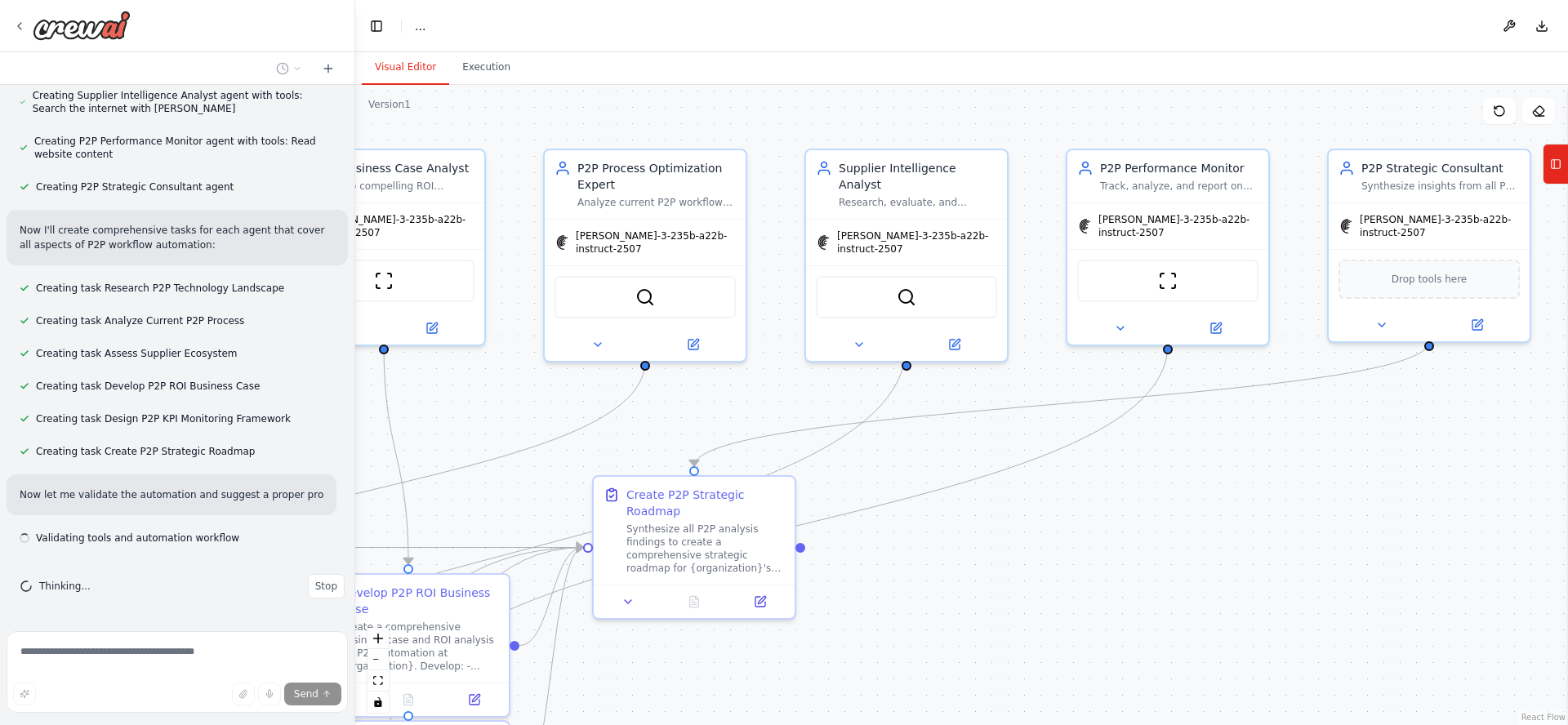
scroll to position [3686, 0]
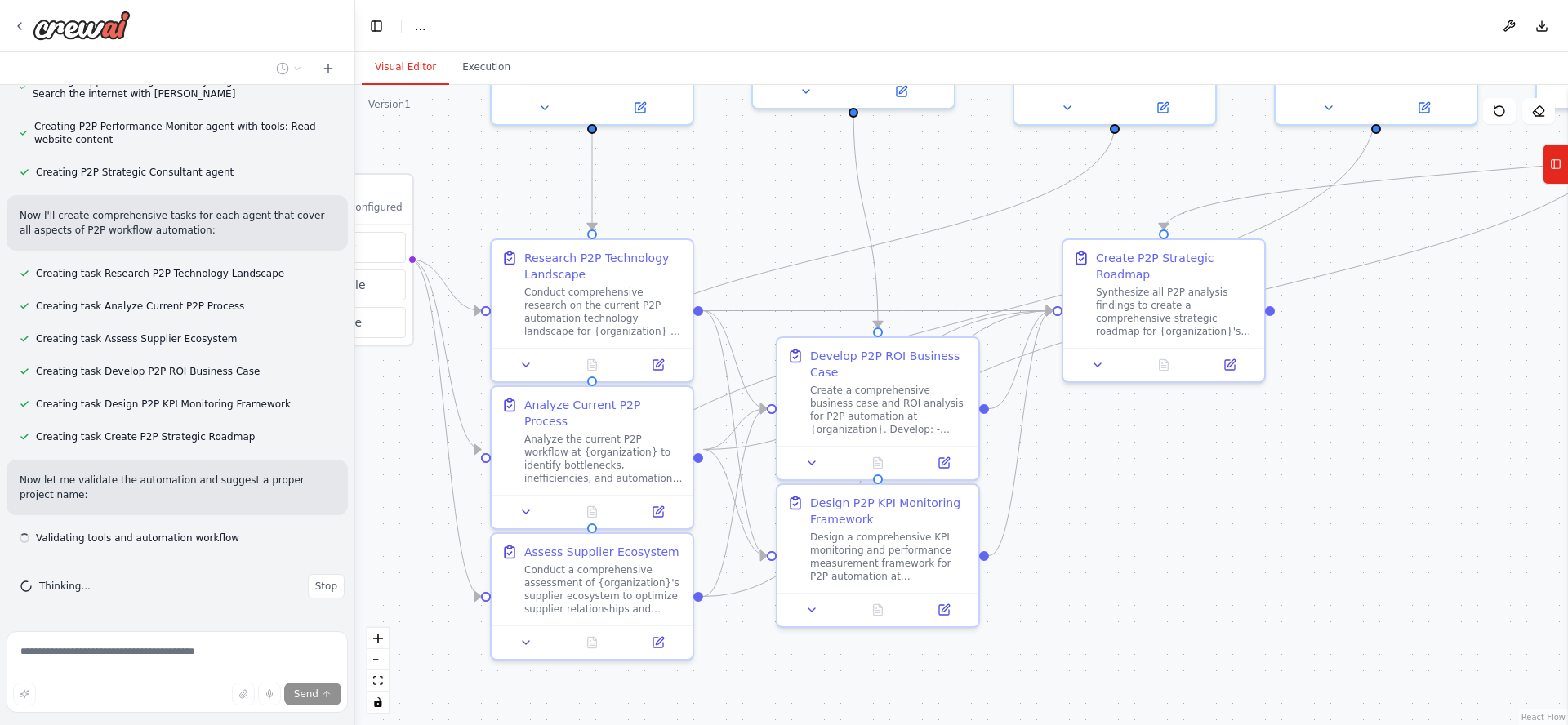
drag, startPoint x: 1011, startPoint y: 573, endPoint x: 1546, endPoint y: 313, distance: 594.8
click at [1545, 302] on div ".deletable-edge-delete-btn { width: 20px; height: 20px; border: 0px solid #ffff…" at bounding box center [961, 404] width 1212 height 640
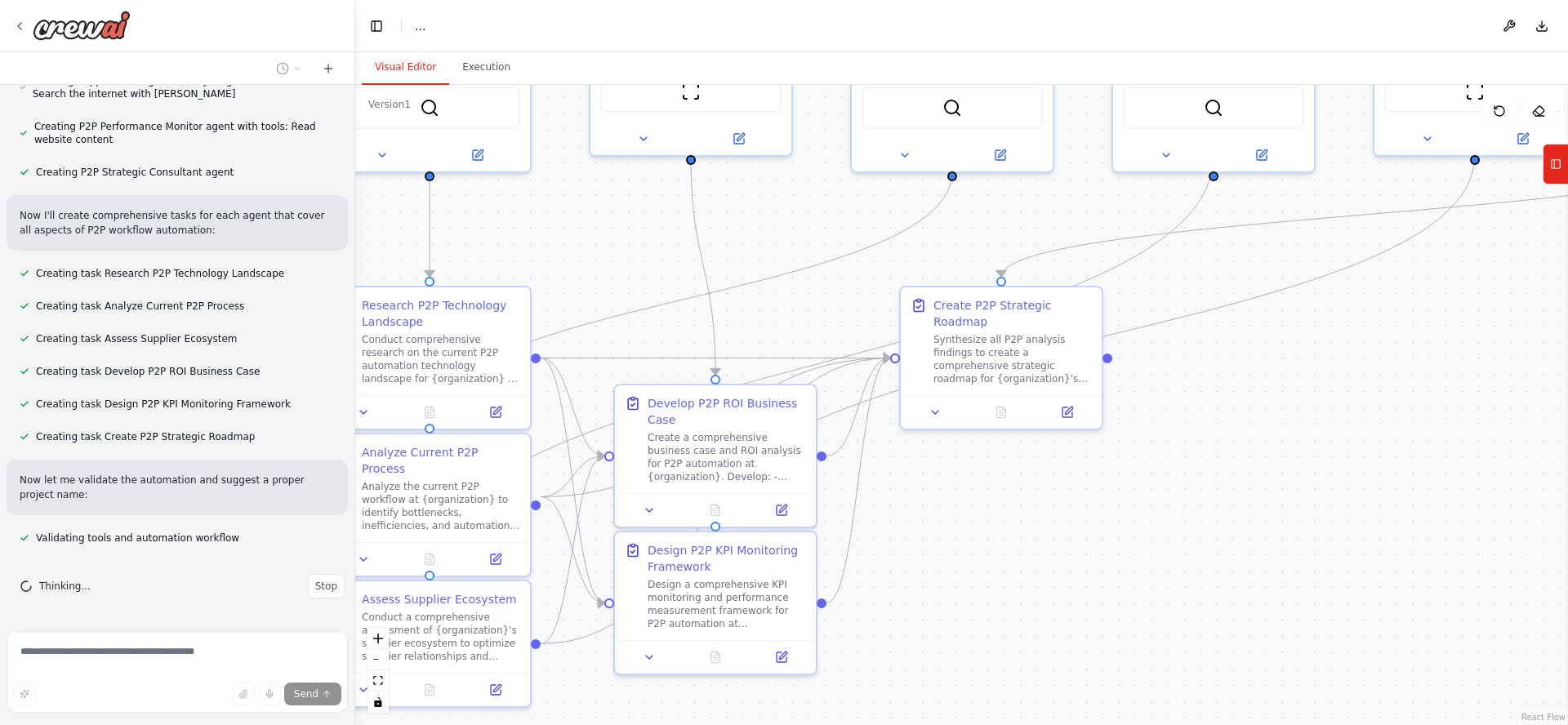
drag, startPoint x: 1285, startPoint y: 475, endPoint x: 1054, endPoint y: 565, distance: 247.9
click at [1030, 557] on div ".deletable-edge-delete-btn { width: 20px; height: 20px; border: 0px solid #ffff…" at bounding box center [961, 404] width 1212 height 640
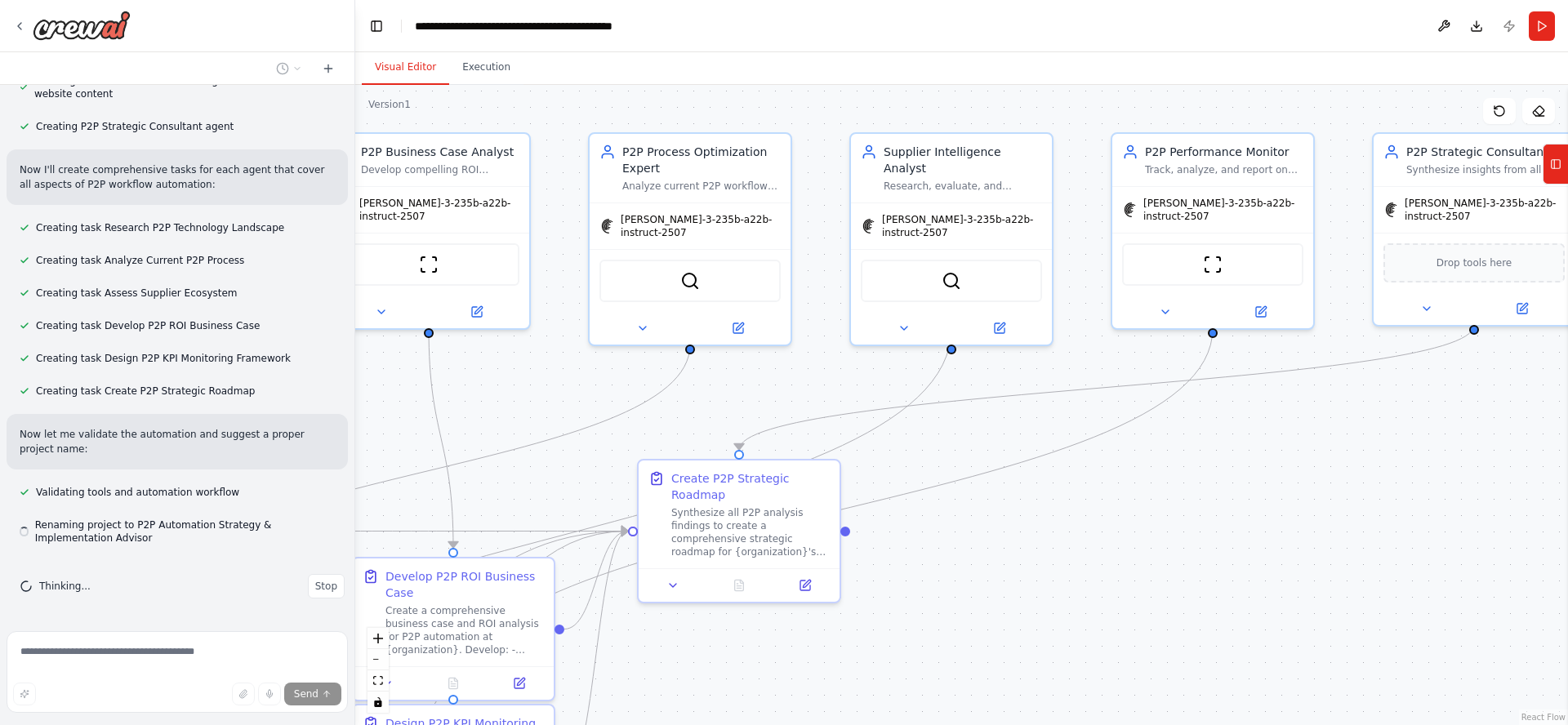
drag, startPoint x: 1484, startPoint y: 410, endPoint x: 1204, endPoint y: 625, distance: 353.0
click at [1209, 627] on div ".deletable-edge-delete-btn { width: 20px; height: 20px; border: 0px solid #ffff…" at bounding box center [961, 404] width 1212 height 640
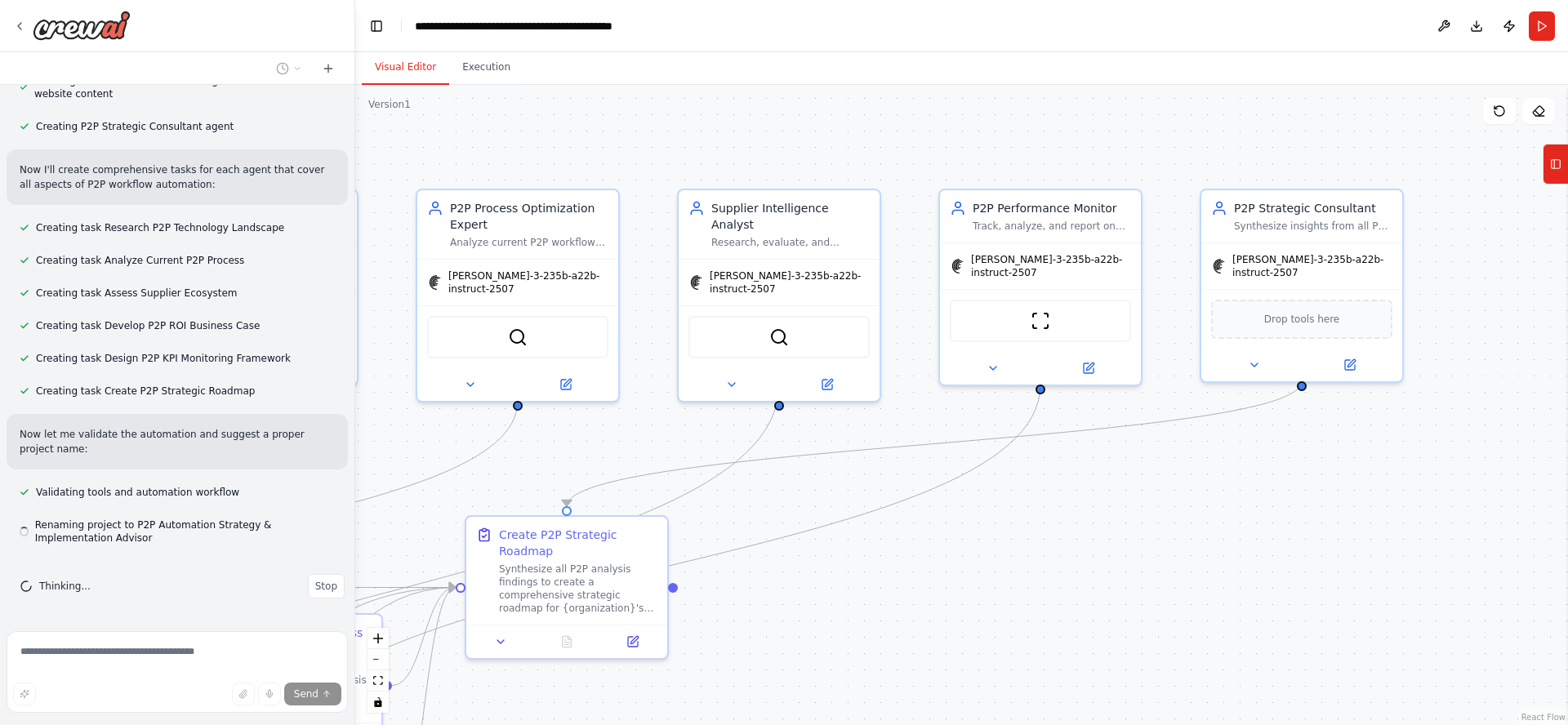
drag, startPoint x: 1338, startPoint y: 563, endPoint x: 1249, endPoint y: 558, distance: 89.1
click at [1250, 556] on div ".deletable-edge-delete-btn { width: 20px; height: 20px; border: 0px solid #ffff…" at bounding box center [961, 404] width 1212 height 640
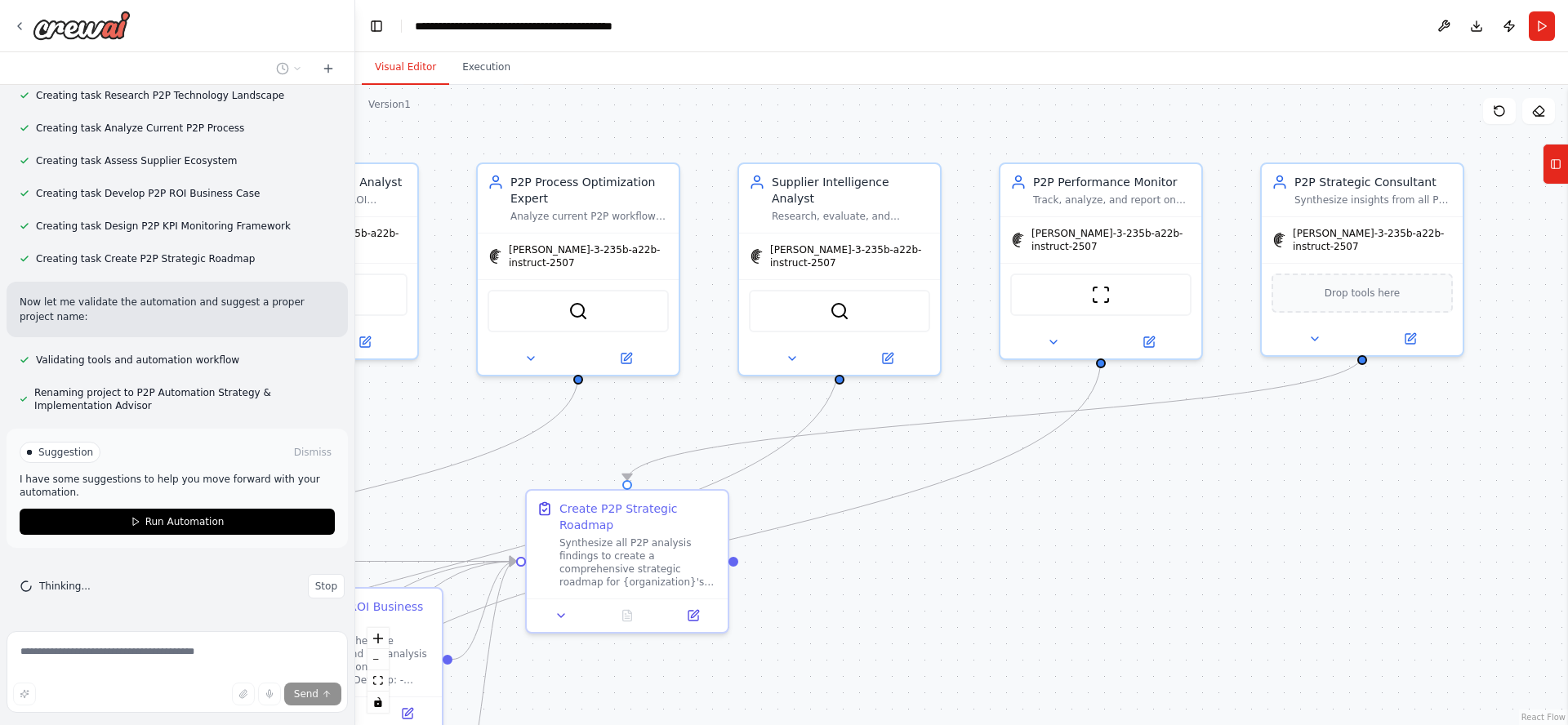
scroll to position [3864, 0]
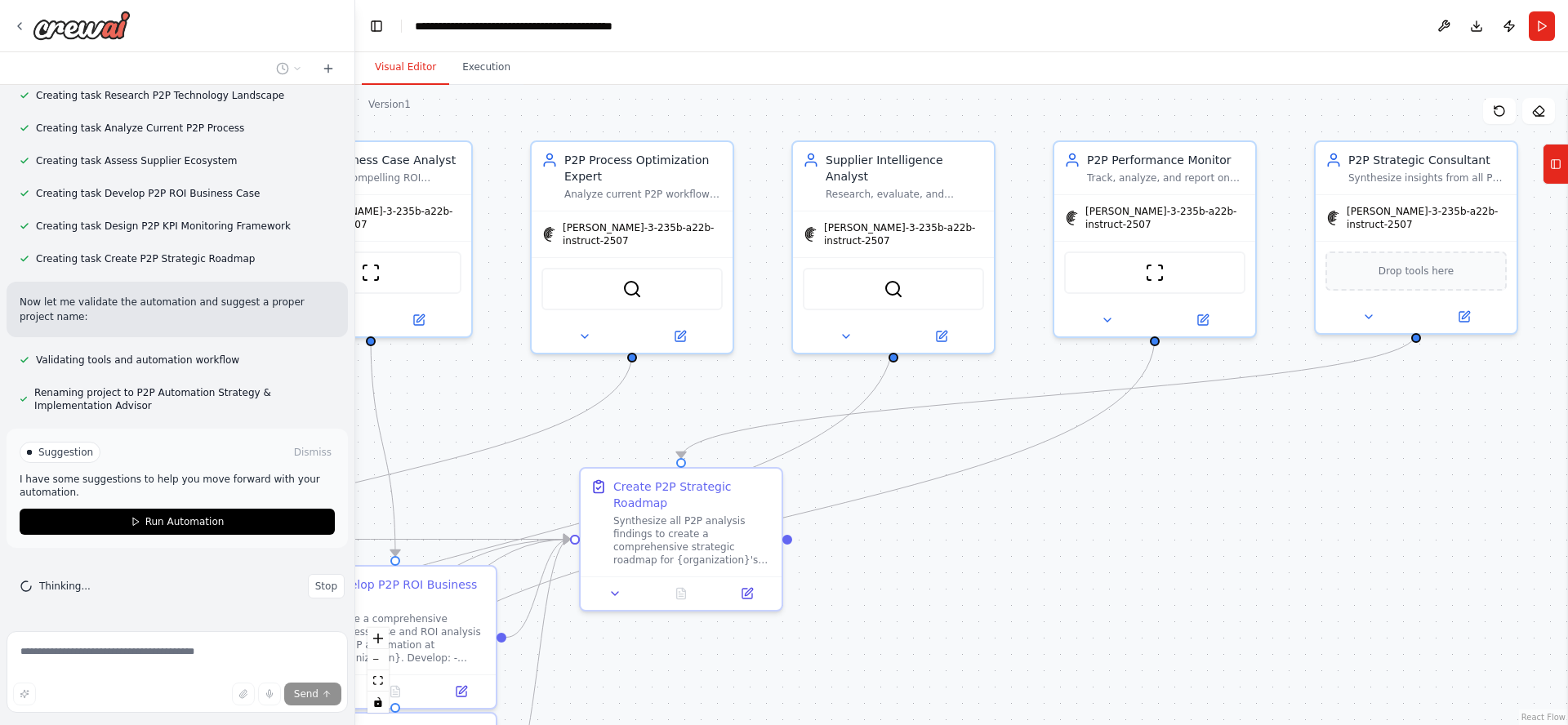
drag, startPoint x: 1170, startPoint y: 542, endPoint x: 1232, endPoint y: 516, distance: 67.2
click at [1233, 517] on div ".deletable-edge-delete-btn { width: 20px; height: 20px; border: 0px solid #ffff…" at bounding box center [961, 404] width 1212 height 640
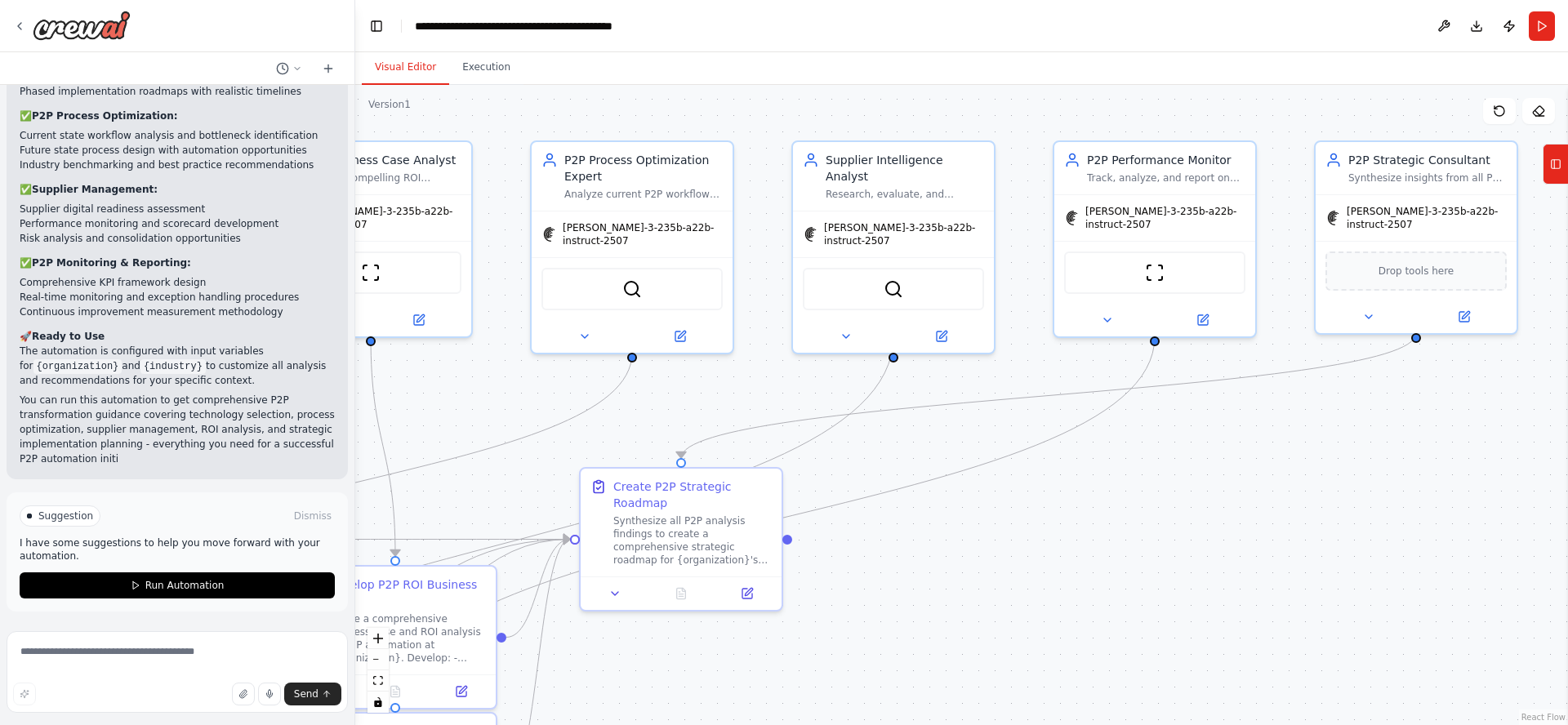
scroll to position [4602, 0]
click at [92, 32] on img at bounding box center [81, 25] width 98 height 30
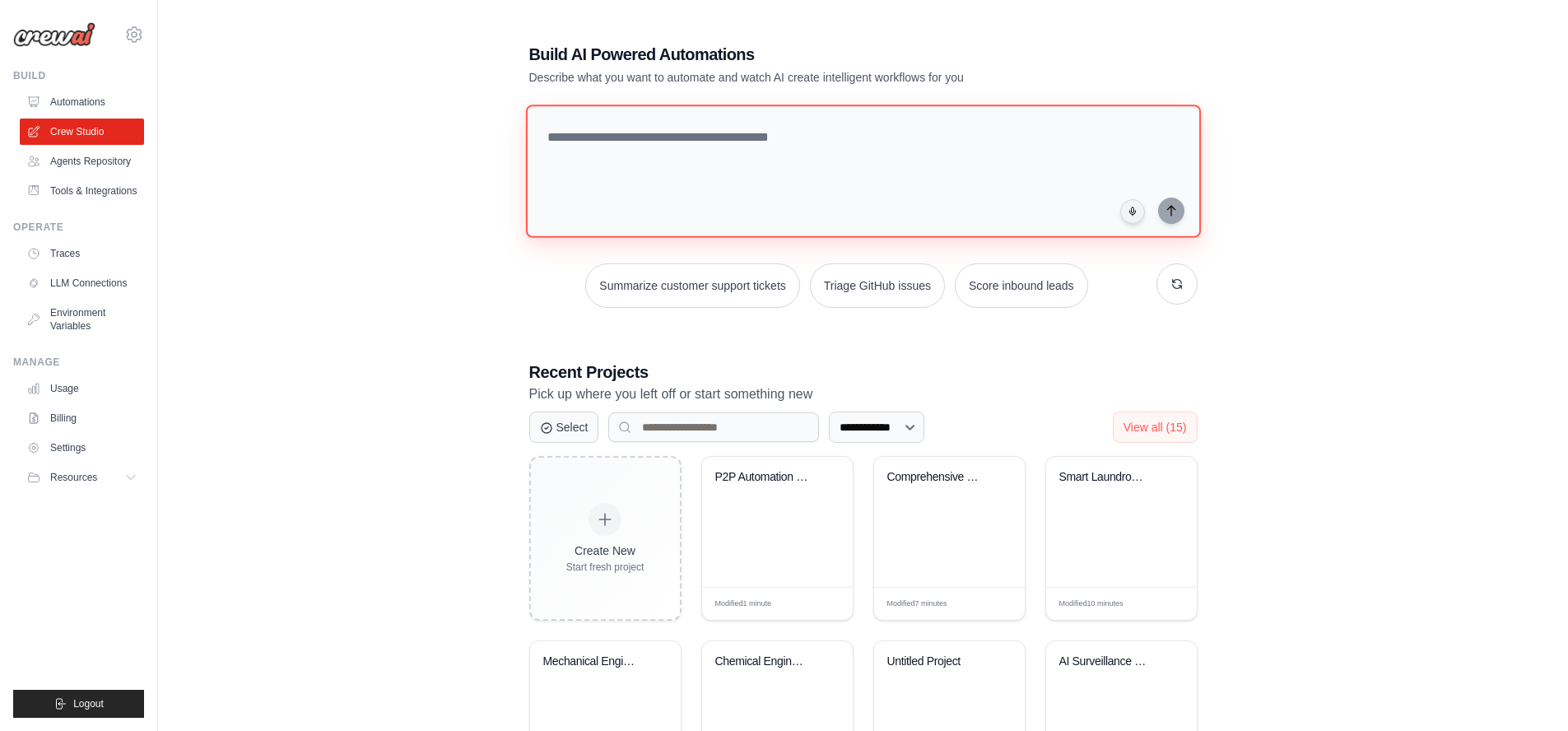
paste textarea "******"
type textarea "**********"
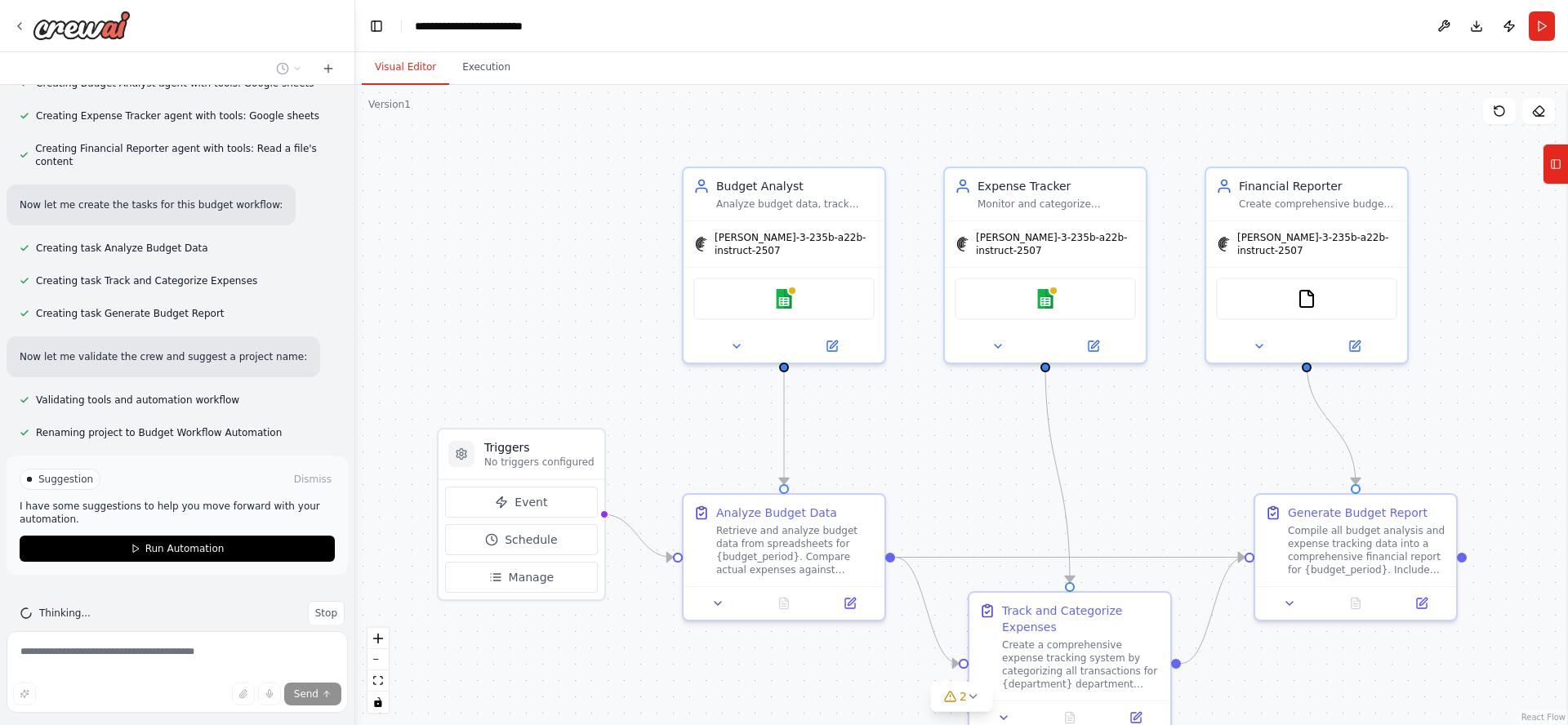
scroll to position [646, 0]
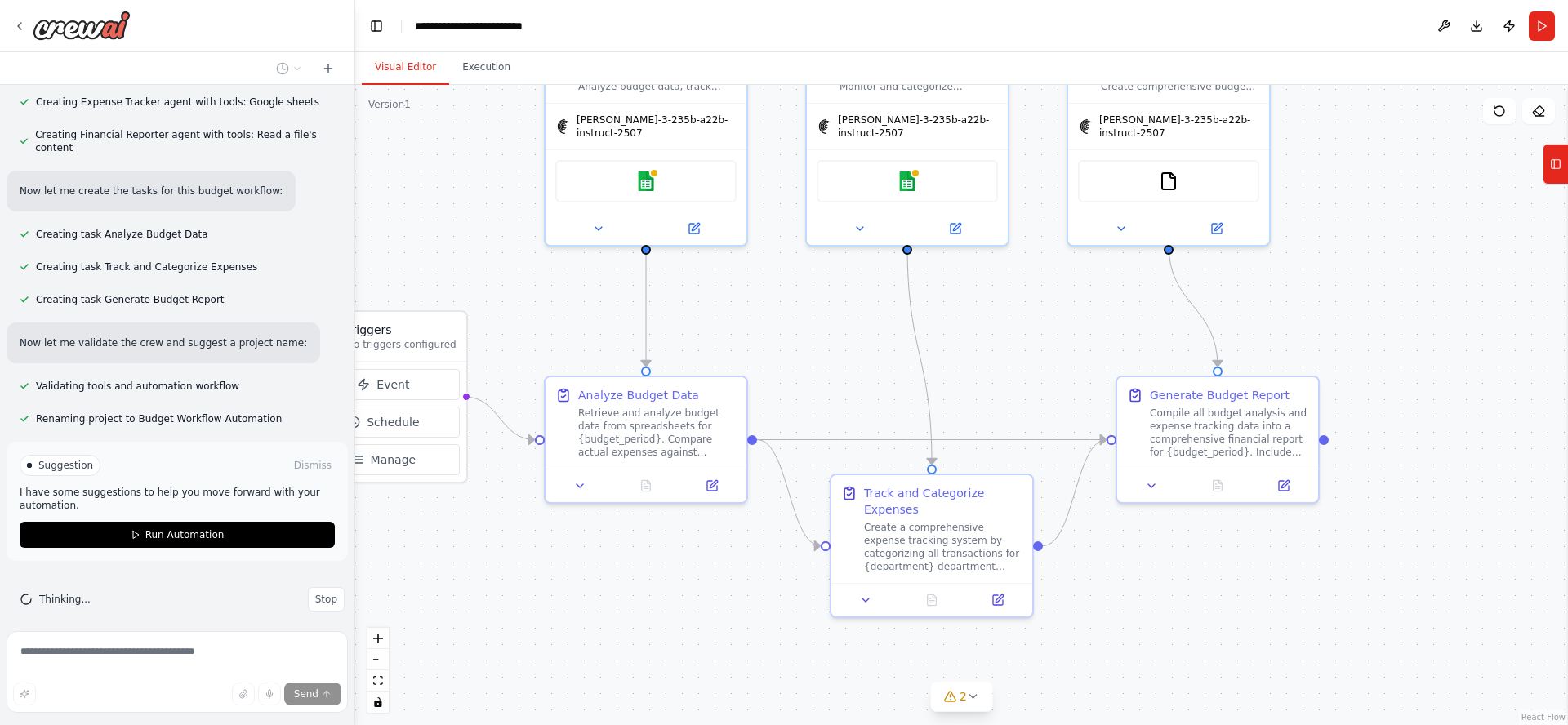
drag, startPoint x: 980, startPoint y: 468, endPoint x: 838, endPoint y: 353, distance: 182.7
click at [843, 354] on div ".deletable-edge-delete-btn { width: 20px; height: 20px; border: 0px solid #ffff…" at bounding box center [961, 404] width 1212 height 640
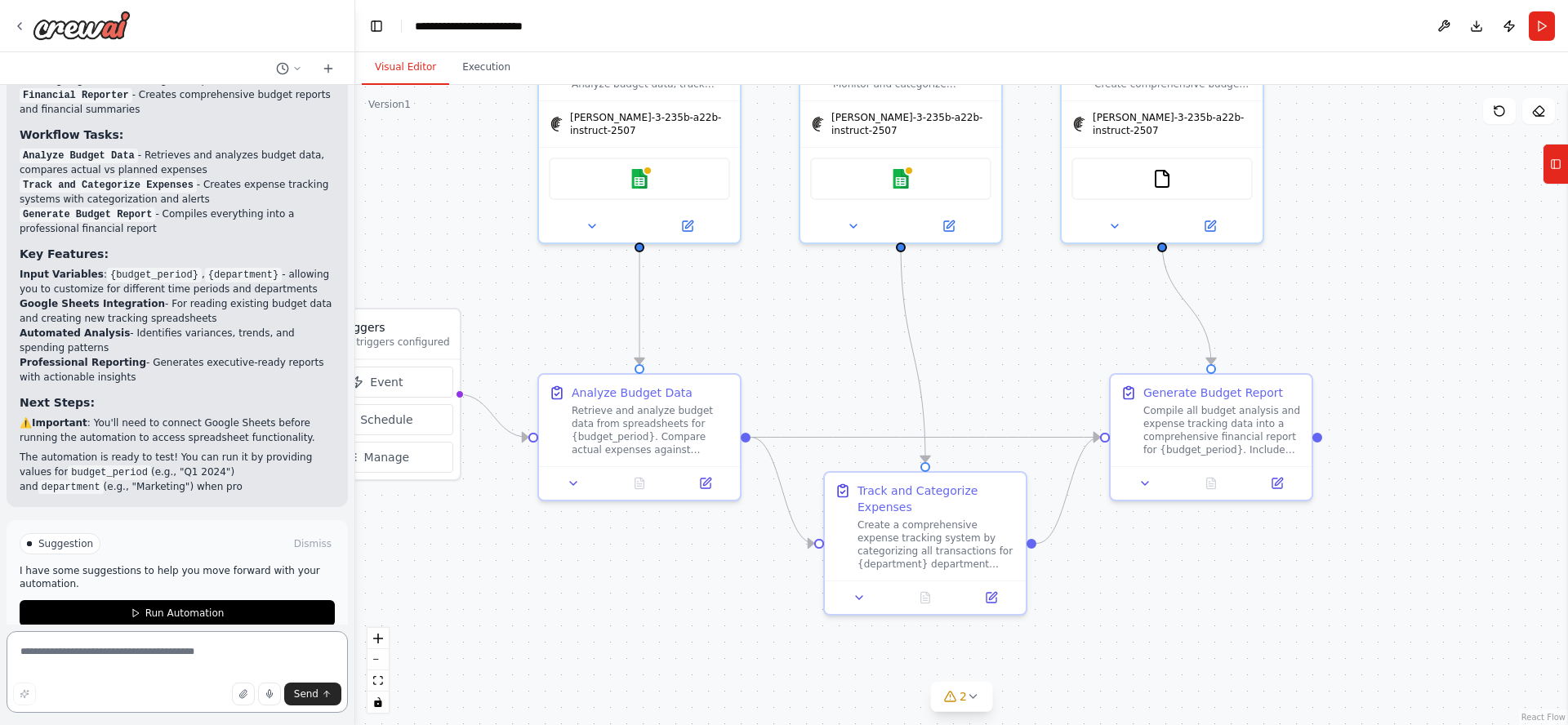
scroll to position [1162, 0]
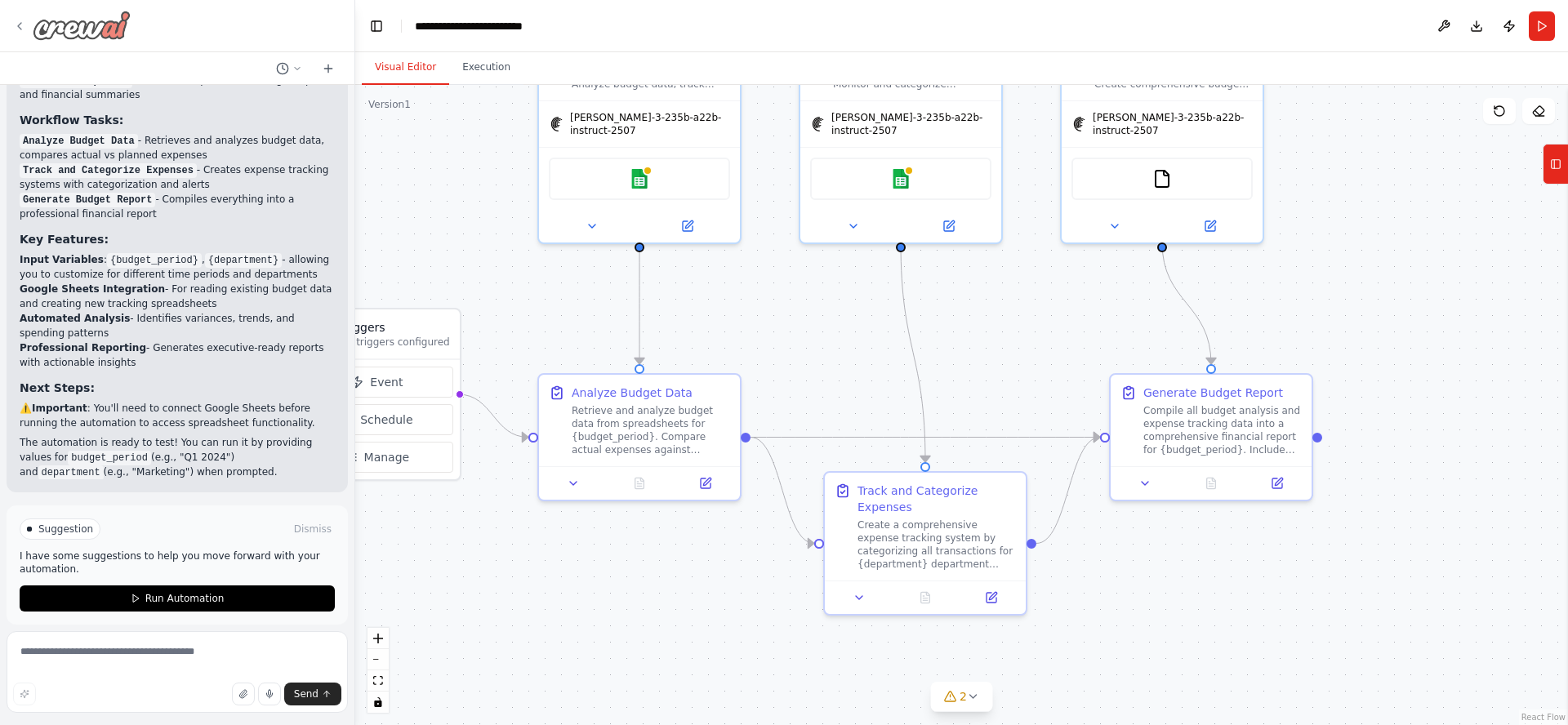
click at [80, 25] on img at bounding box center [81, 25] width 98 height 30
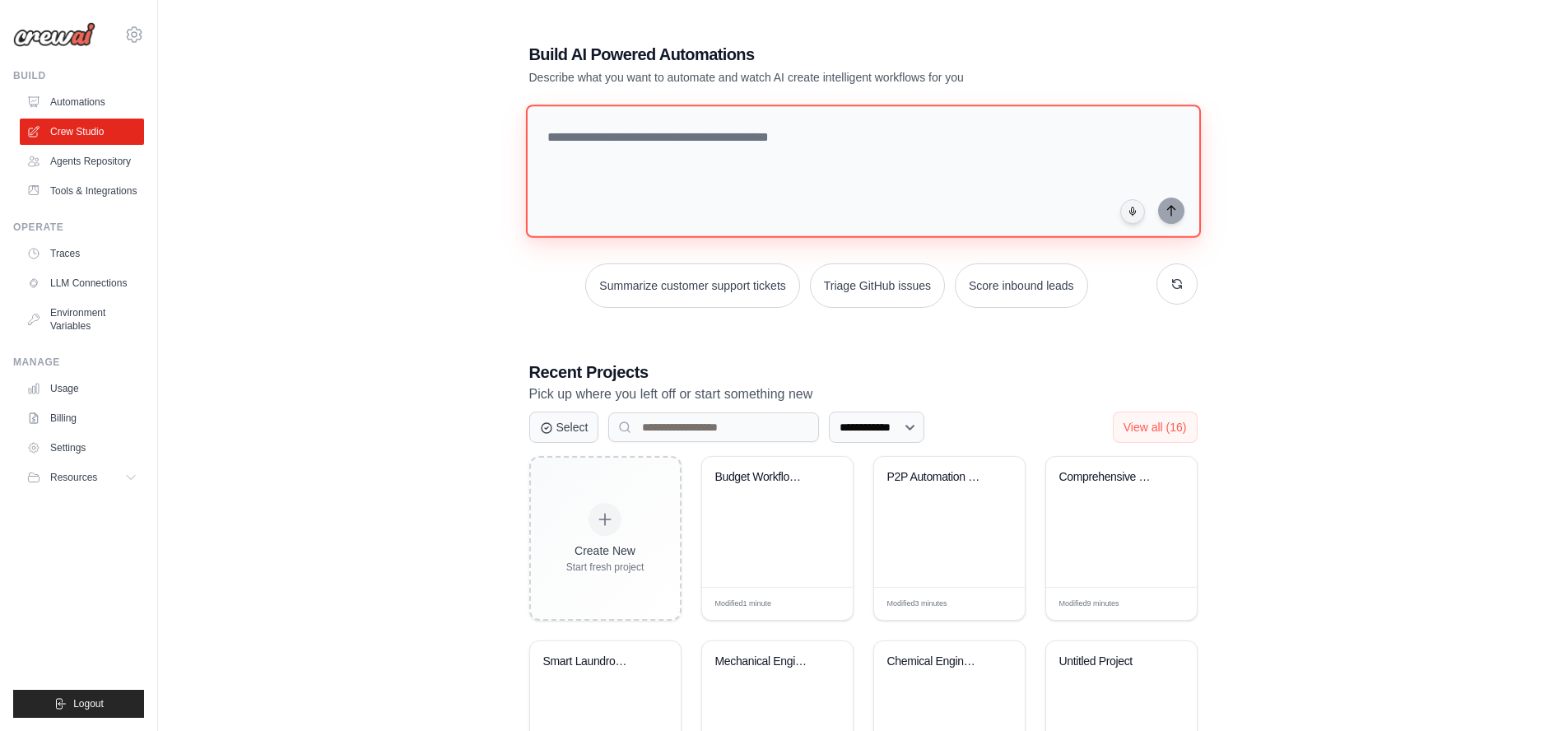
paste textarea "**********"
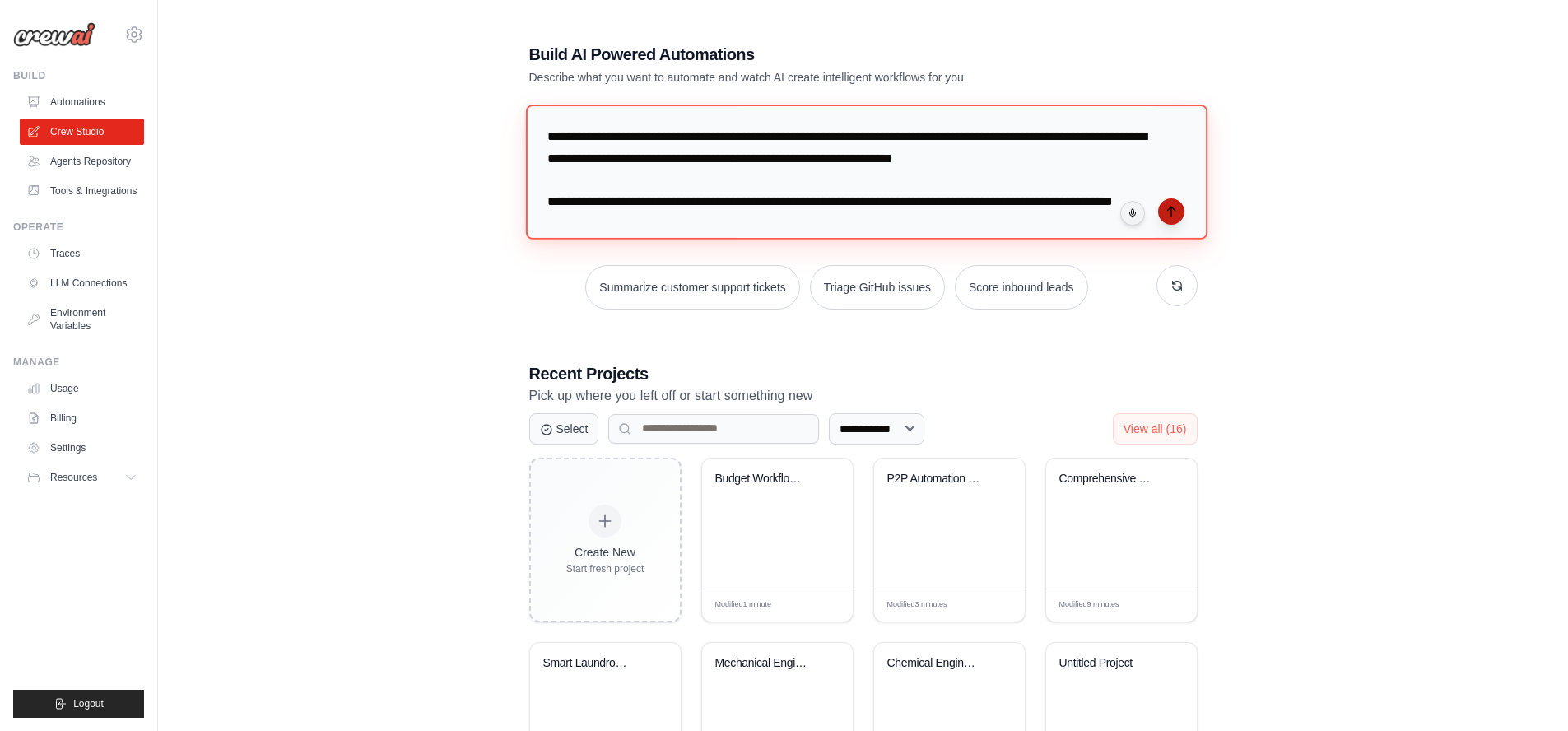
type textarea "**********"
click at [1172, 209] on icon "submit" at bounding box center [1171, 211] width 13 height 13
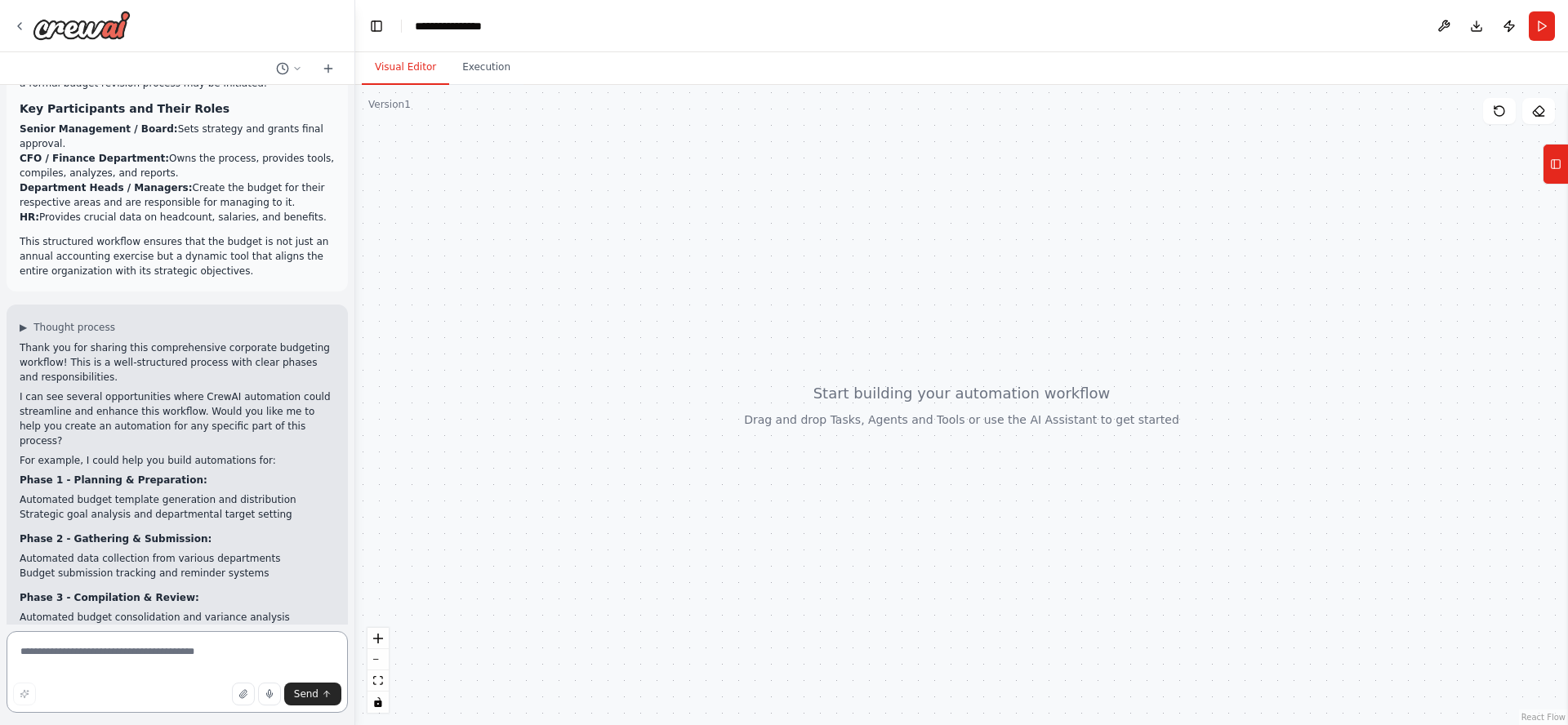
scroll to position [2450, 0]
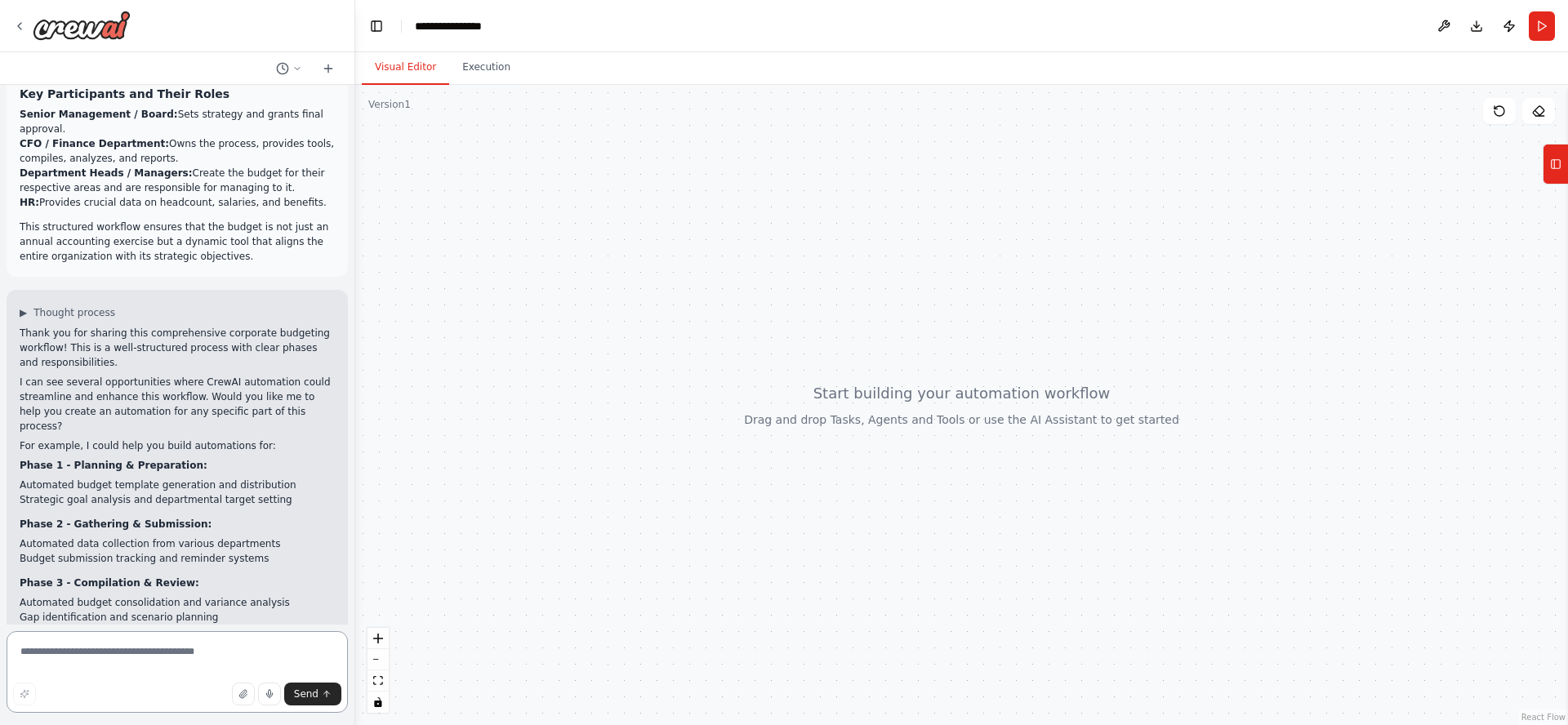
click at [151, 652] on textarea at bounding box center [177, 672] width 342 height 82
drag, startPoint x: 54, startPoint y: 648, endPoint x: -40, endPoint y: 640, distance: 94.3
click at [0, 640] on html "Of course. A corporate budgeting workflow is a structured process that translat…" at bounding box center [784, 362] width 1568 height 725
type textarea "*******"
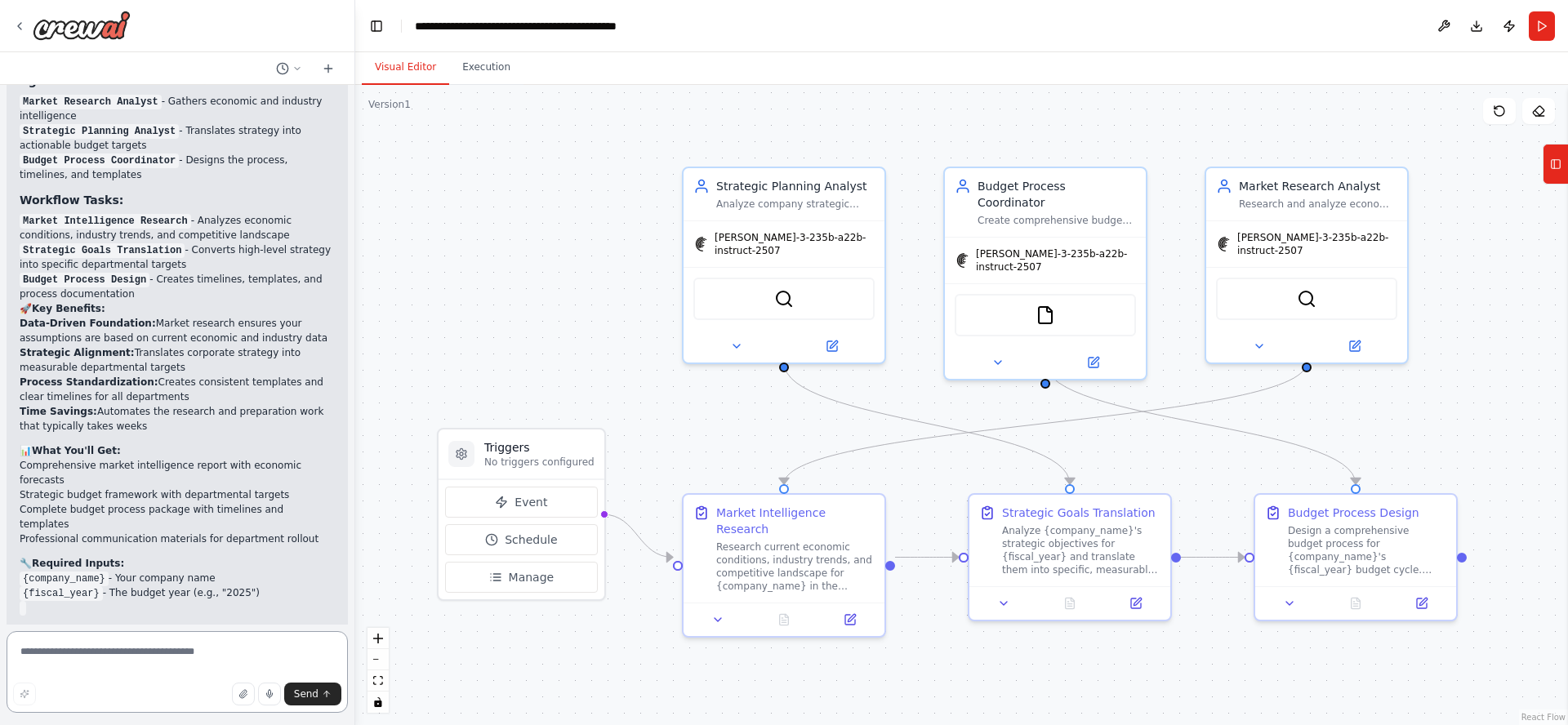
scroll to position [4069, 0]
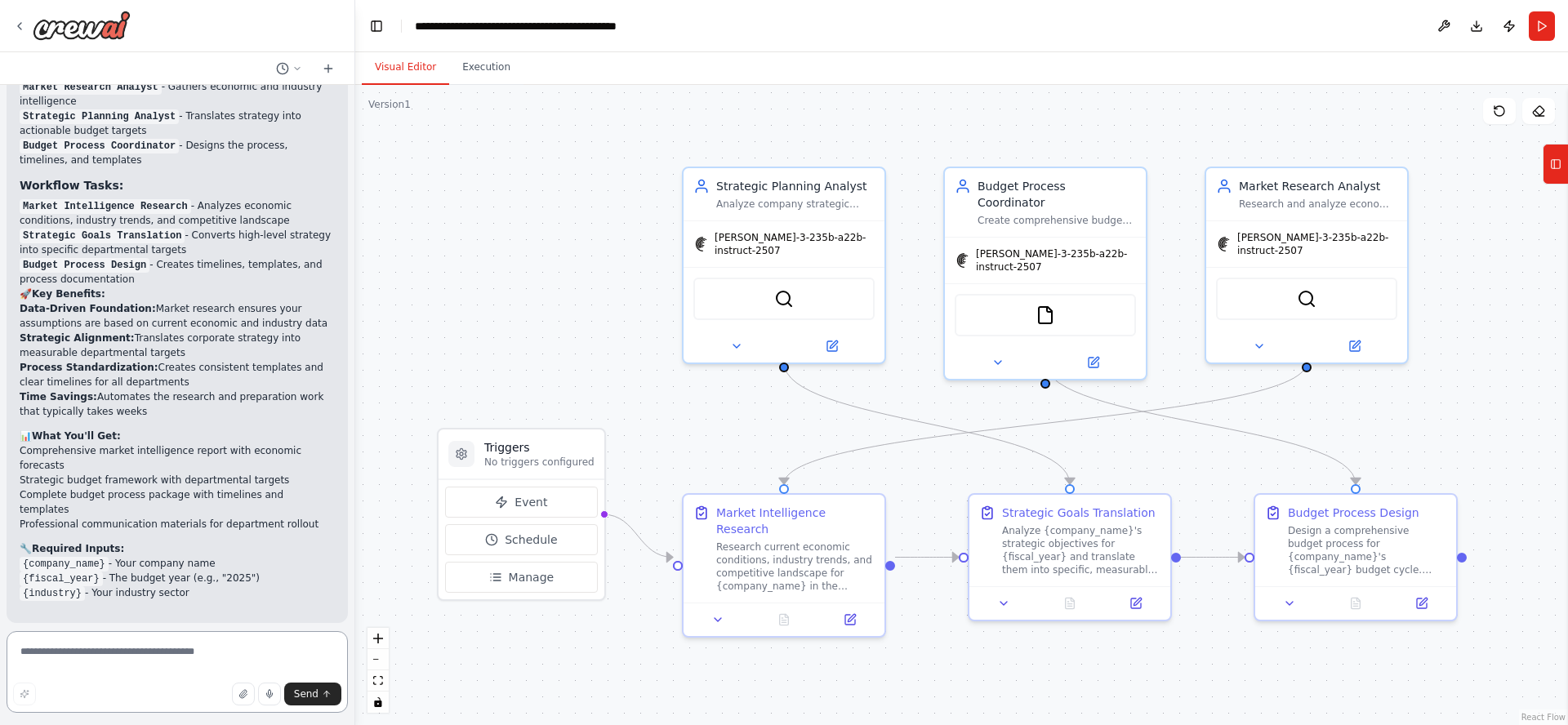
click at [184, 653] on textarea at bounding box center [177, 672] width 342 height 82
type textarea "**********"
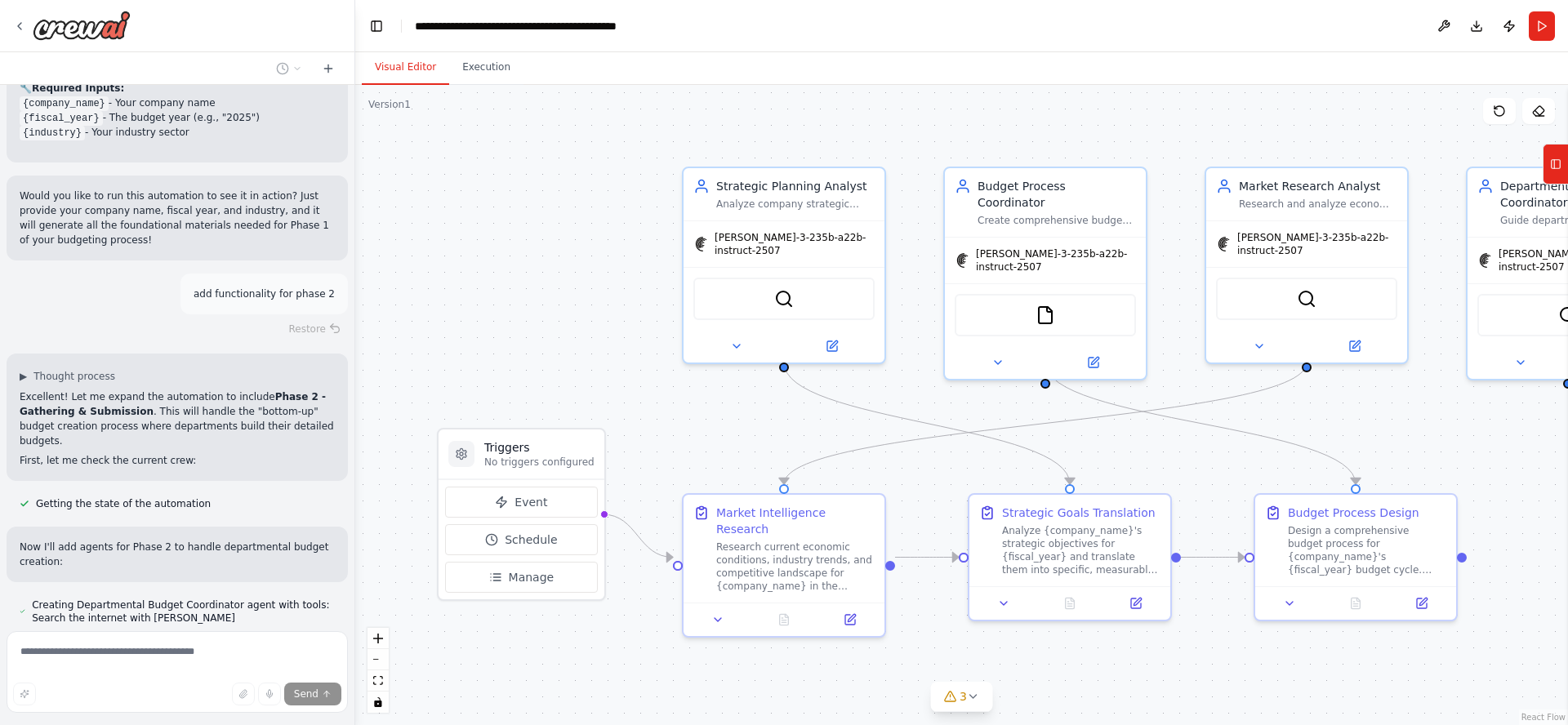
scroll to position [4532, 0]
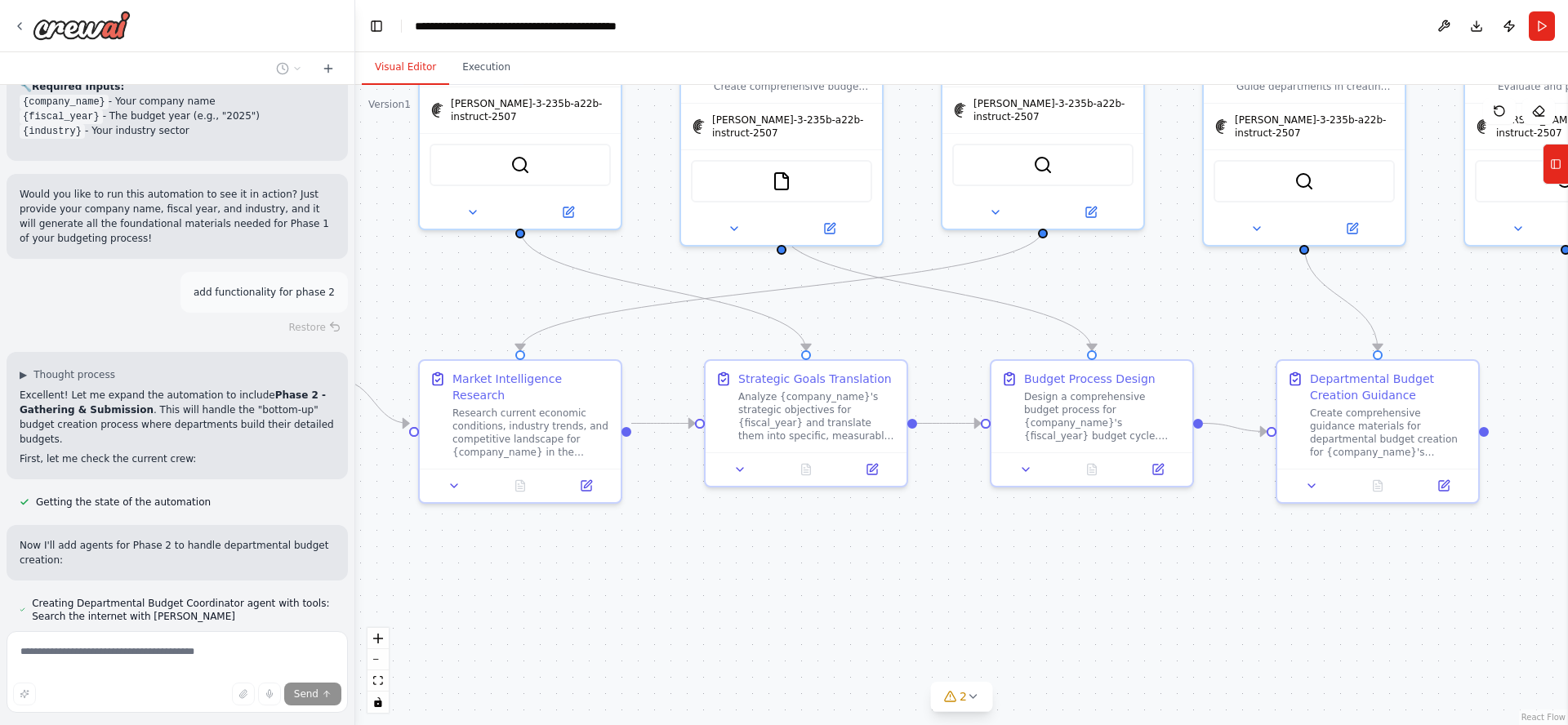
drag, startPoint x: 697, startPoint y: 401, endPoint x: 397, endPoint y: 273, distance: 326.2
click at [399, 273] on div ".deletable-edge-delete-btn { width: 20px; height: 20px; border: 0px solid #ffff…" at bounding box center [961, 404] width 1212 height 640
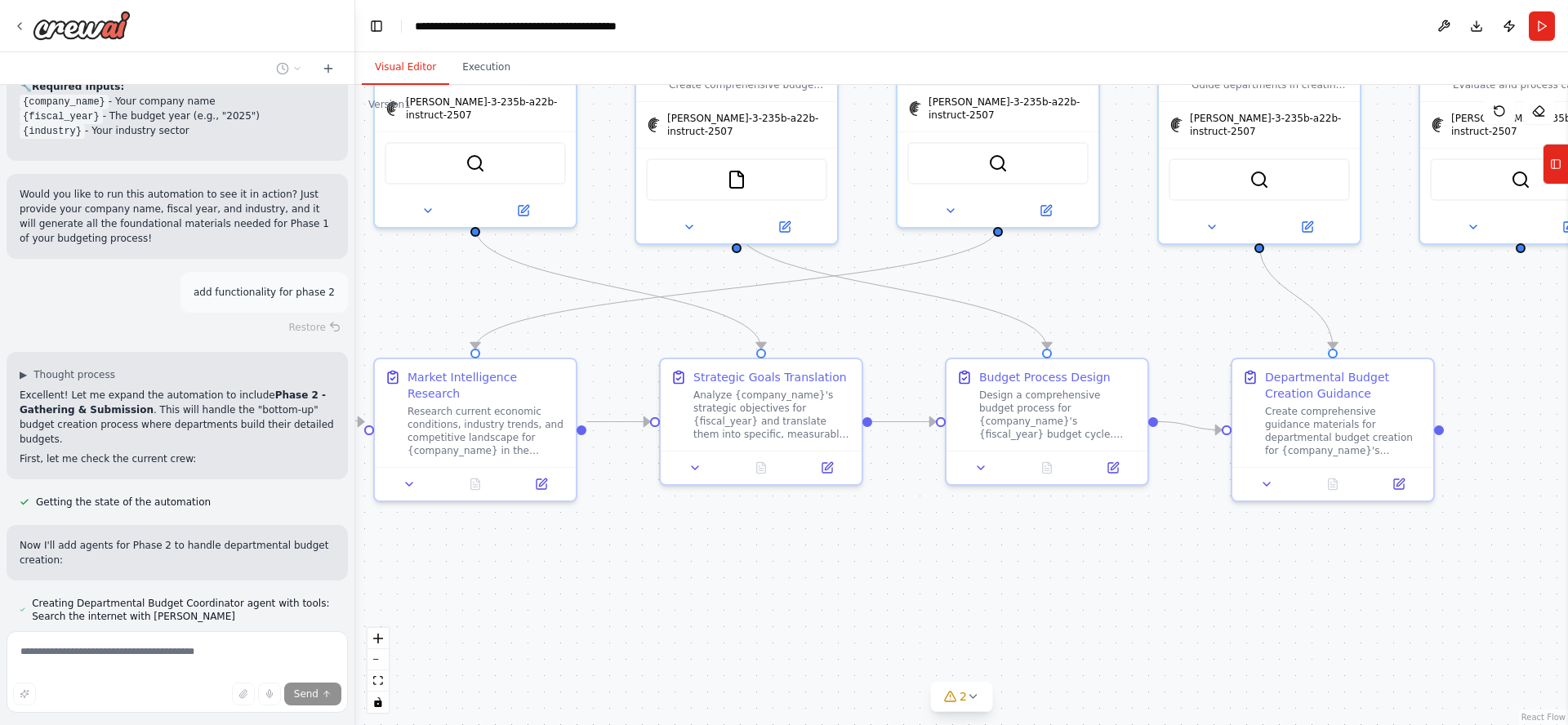
scroll to position [4564, 0]
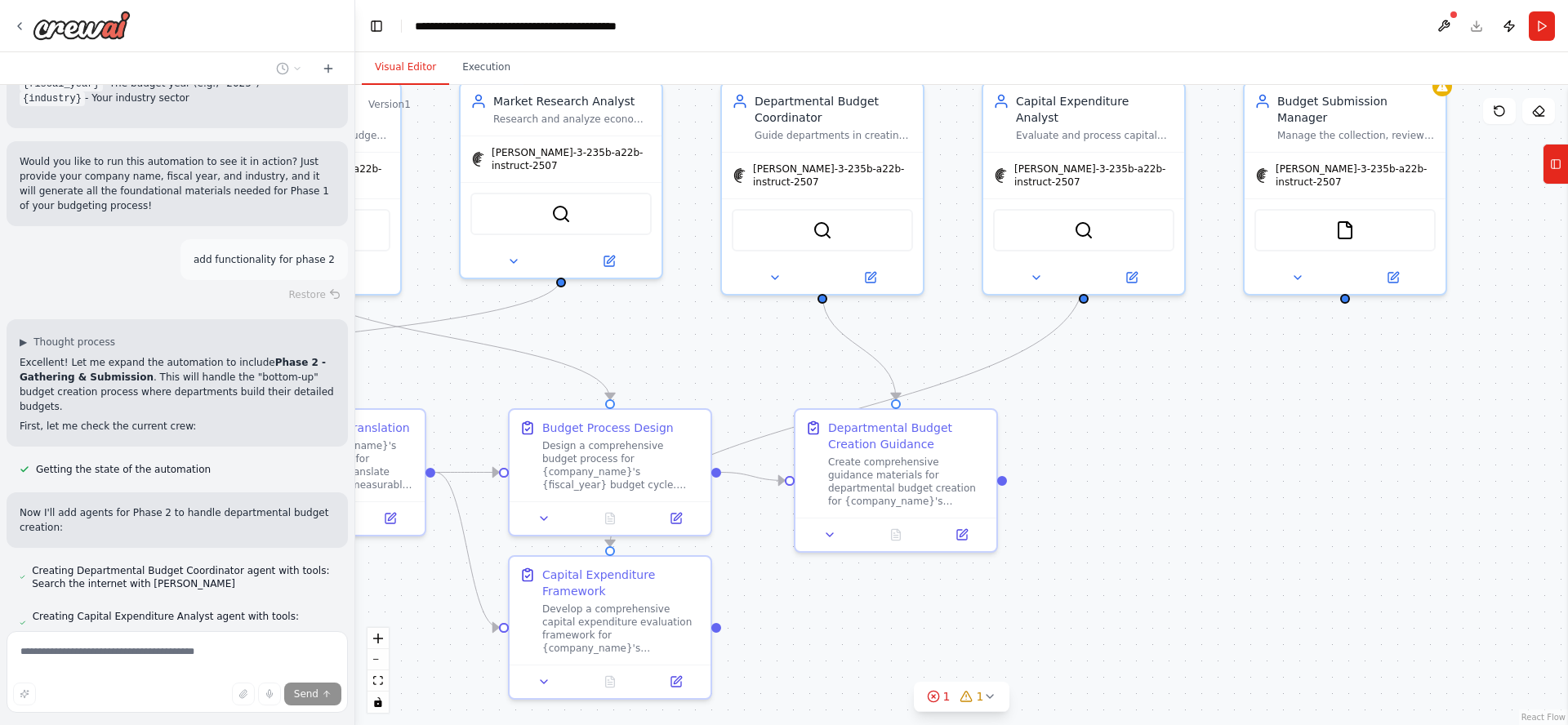
drag, startPoint x: 1263, startPoint y: 604, endPoint x: 880, endPoint y: 648, distance: 385.5
click at [826, 654] on div ".deletable-edge-delete-btn { width: 20px; height: 20px; border: 0px solid #ffff…" at bounding box center [961, 404] width 1212 height 640
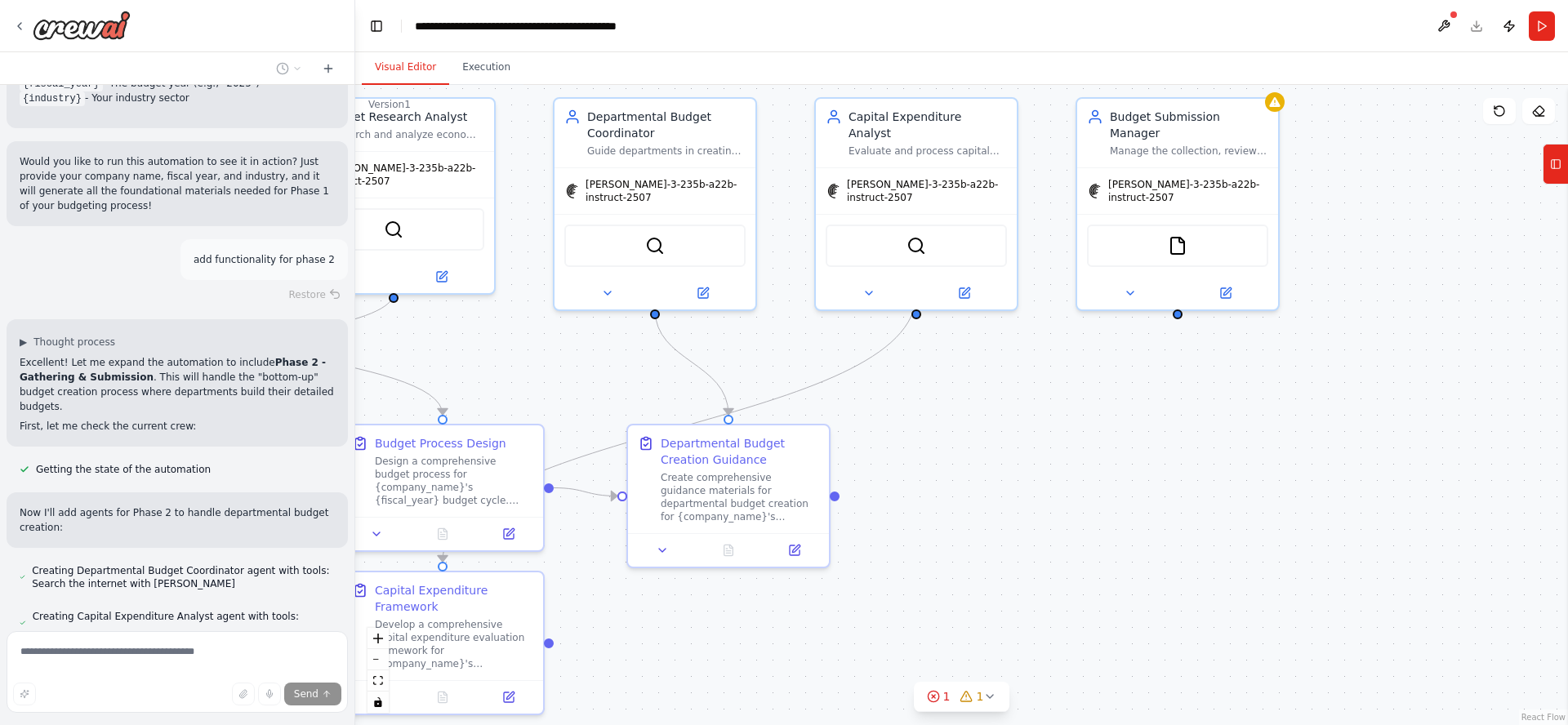
drag, startPoint x: 1308, startPoint y: 551, endPoint x: 1174, endPoint y: 575, distance: 136.1
click at [1170, 573] on div ".deletable-edge-delete-btn { width: 20px; height: 20px; border: 0px solid #ffff…" at bounding box center [961, 404] width 1212 height 640
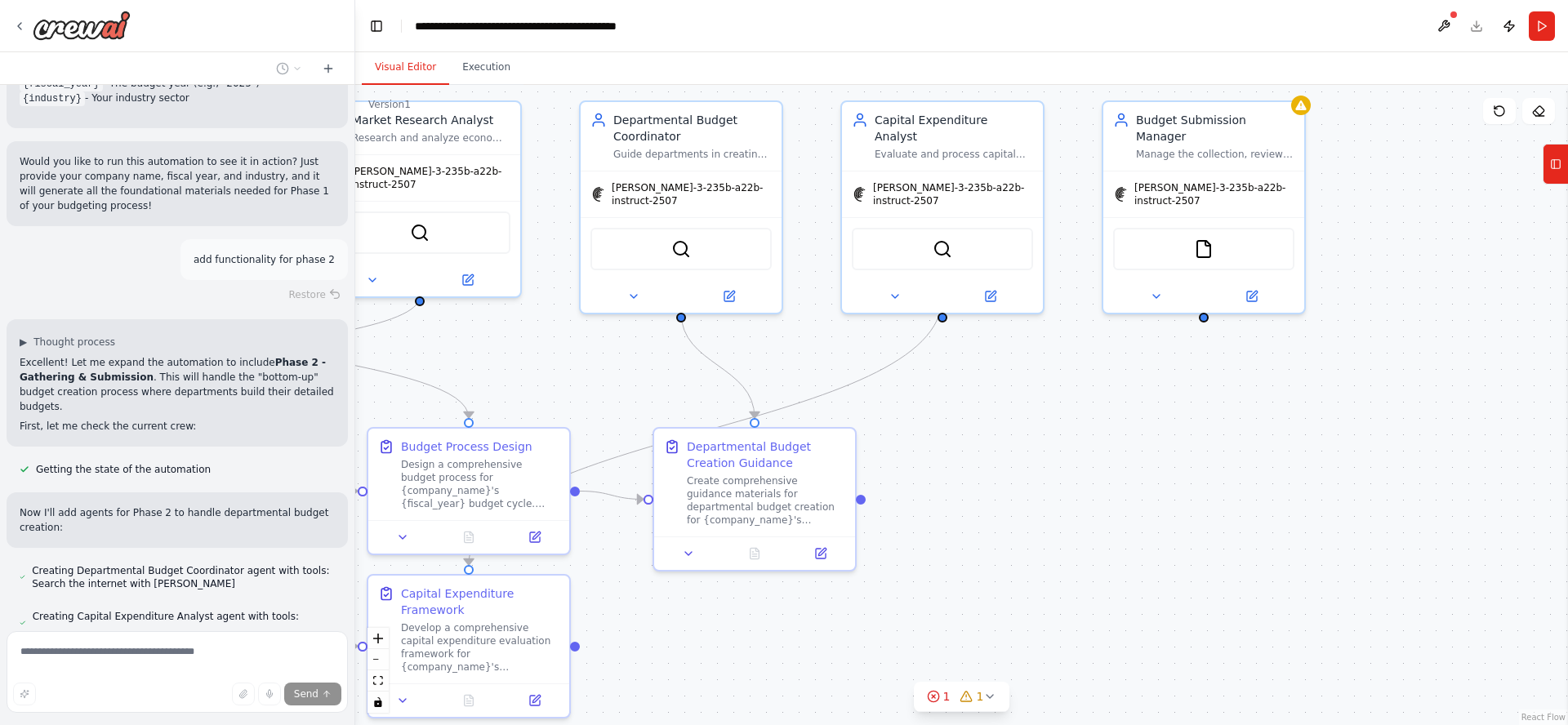
scroll to position [4597, 0]
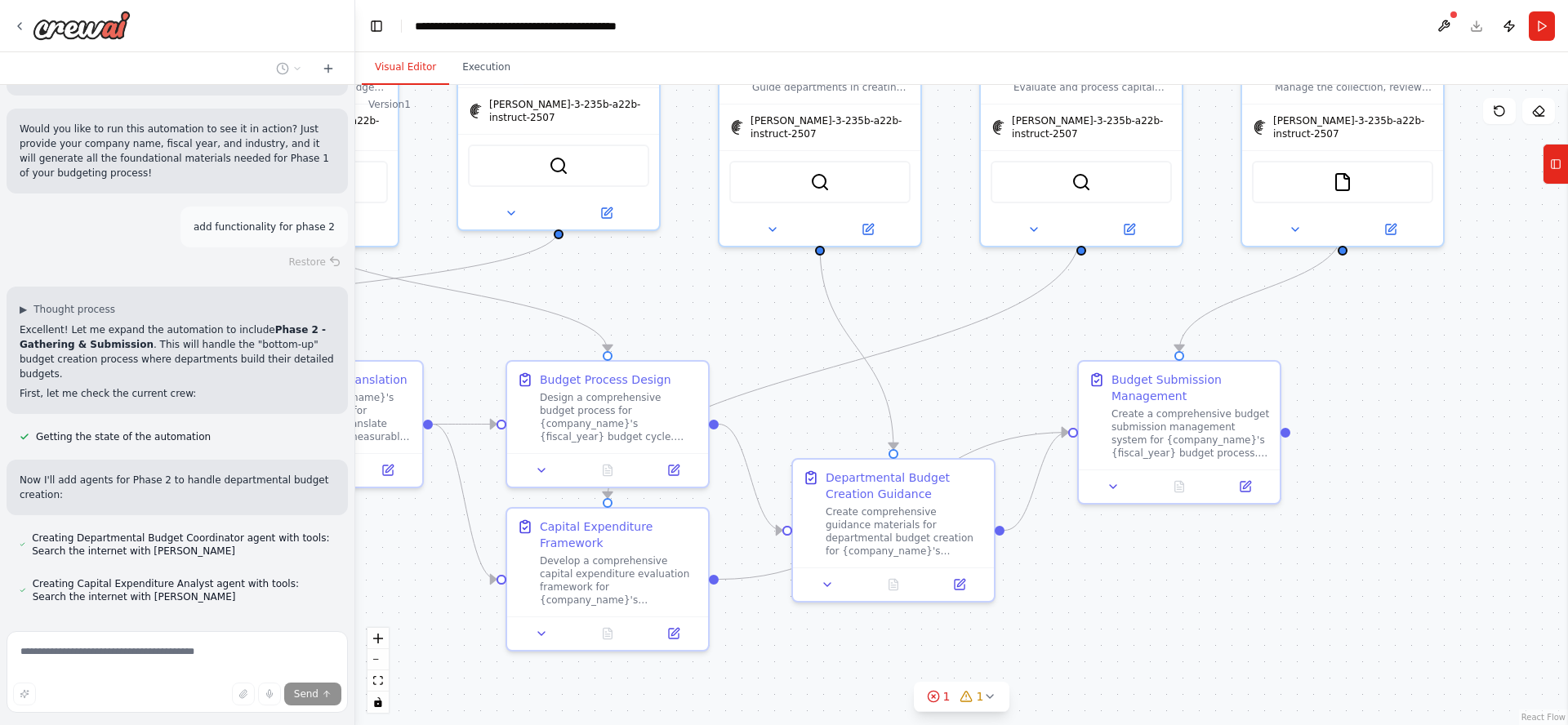
drag, startPoint x: 1146, startPoint y: 566, endPoint x: 1280, endPoint y: 500, distance: 149.4
click at [1280, 500] on div ".deletable-edge-delete-btn { width: 20px; height: 20px; border: 0px solid #ffff…" at bounding box center [961, 404] width 1212 height 640
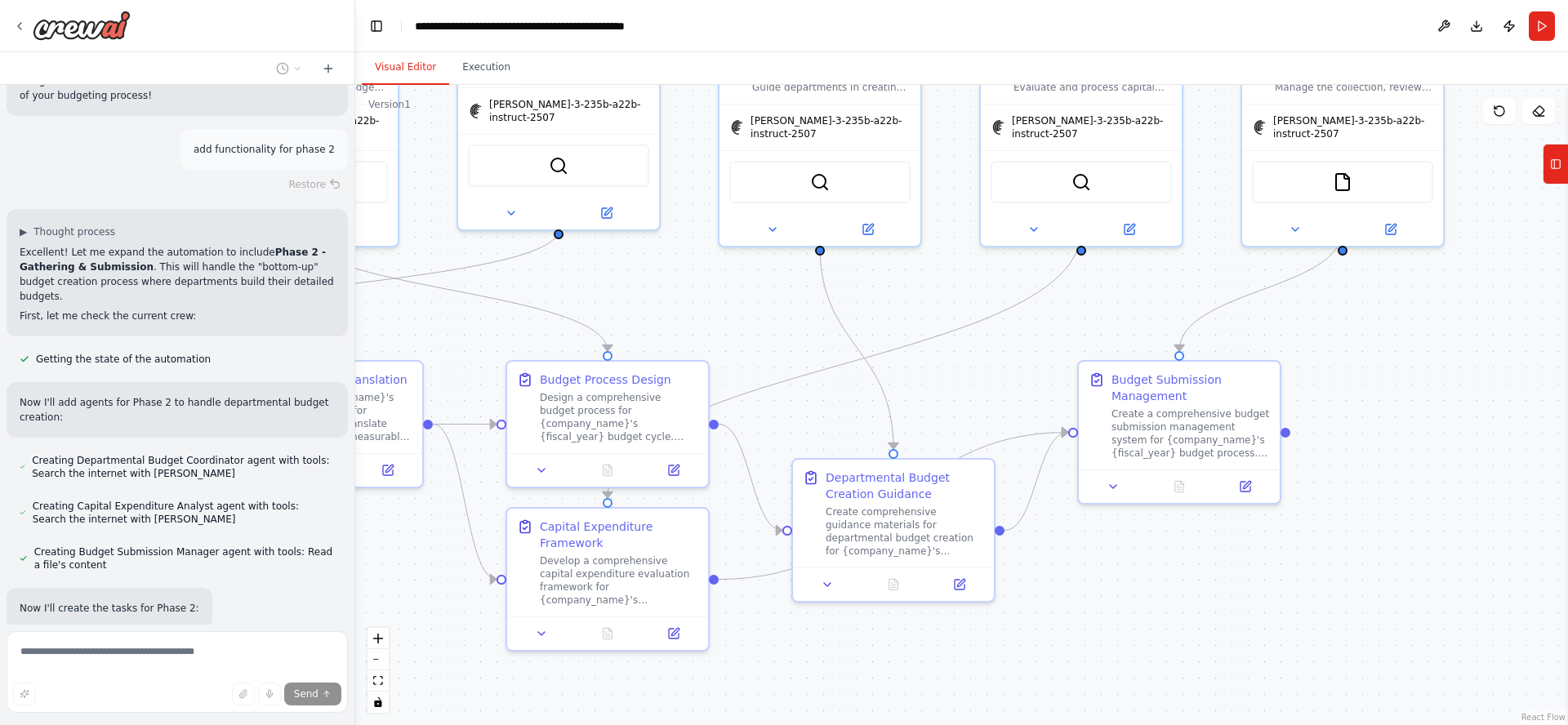
scroll to position [4675, 0]
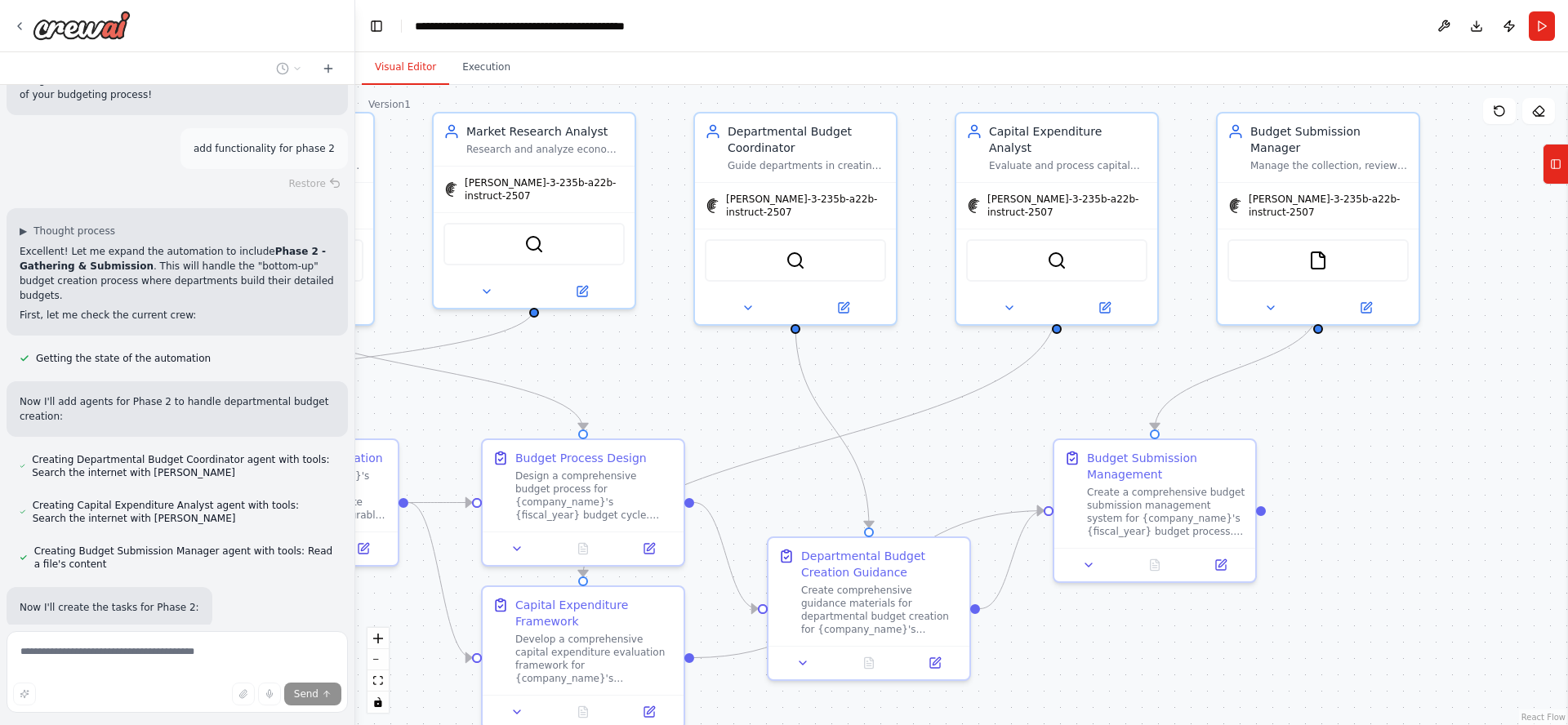
drag, startPoint x: 1500, startPoint y: 383, endPoint x: 1470, endPoint y: 466, distance: 88.3
click at [1470, 465] on div ".deletable-edge-delete-btn { width: 20px; height: 20px; border: 0px solid #ffff…" at bounding box center [961, 404] width 1212 height 640
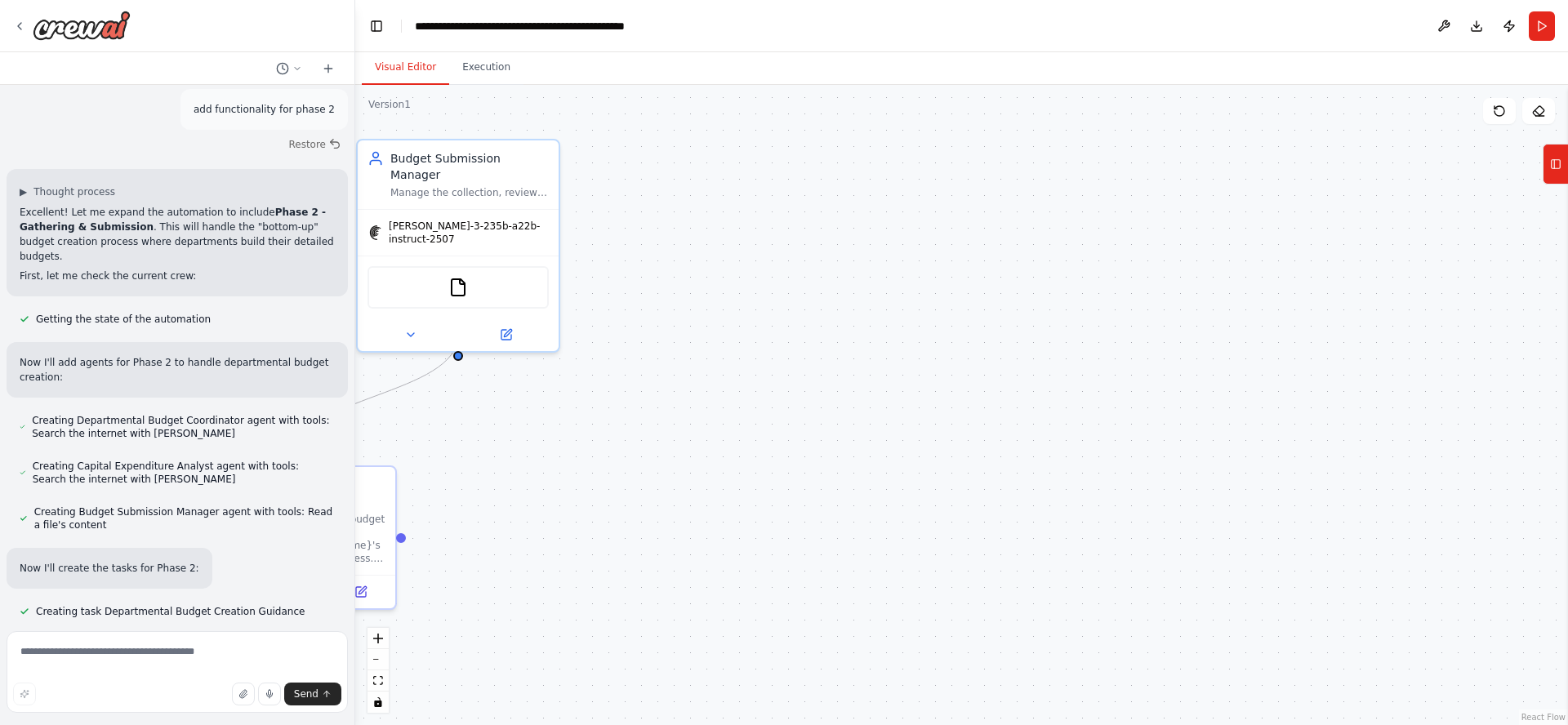
drag, startPoint x: 1451, startPoint y: 558, endPoint x: 614, endPoint y: 596, distance: 837.9
click at [594, 595] on div ".deletable-edge-delete-btn { width: 20px; height: 20px; border: 0px solid #ffff…" at bounding box center [961, 404] width 1212 height 640
paste textarea "**********"
type textarea "**********"
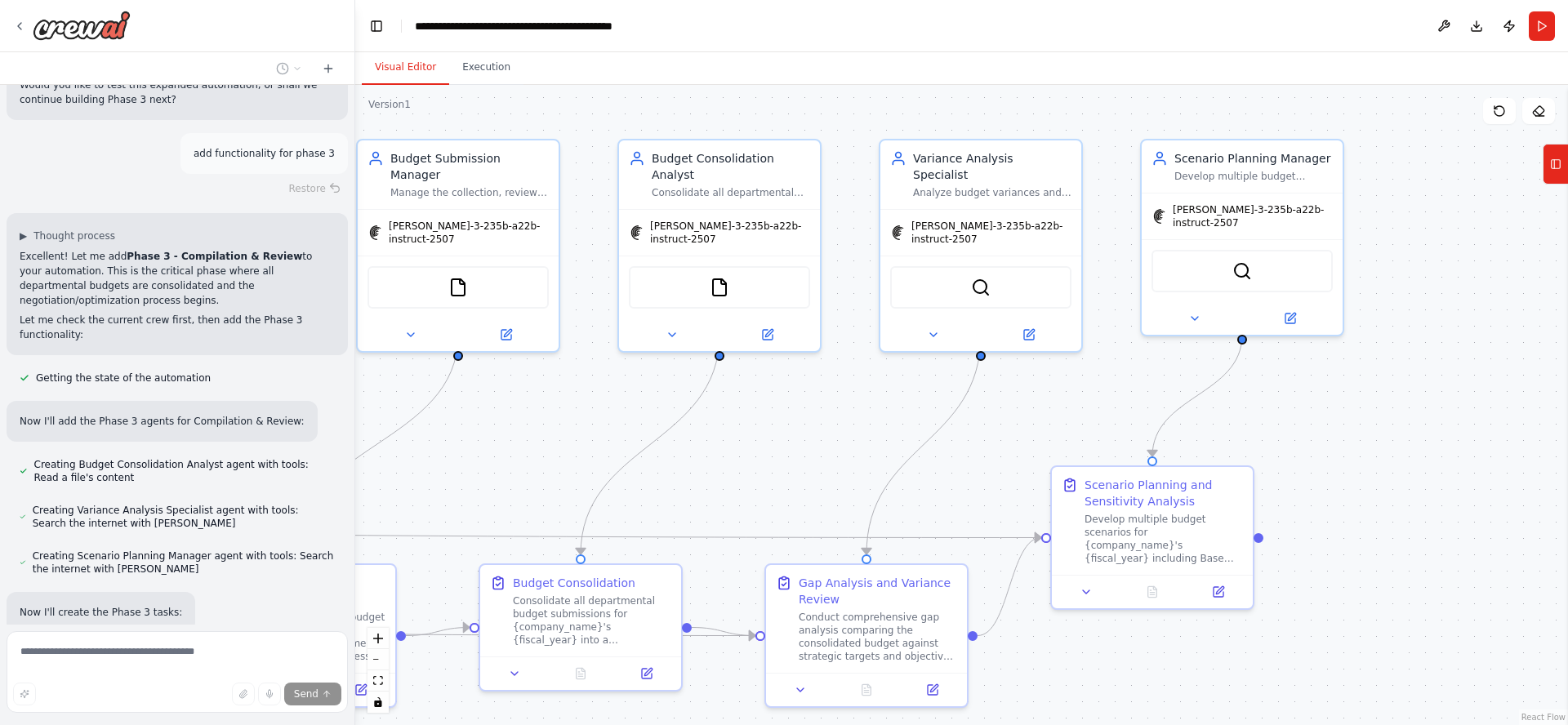
scroll to position [6659, 0]
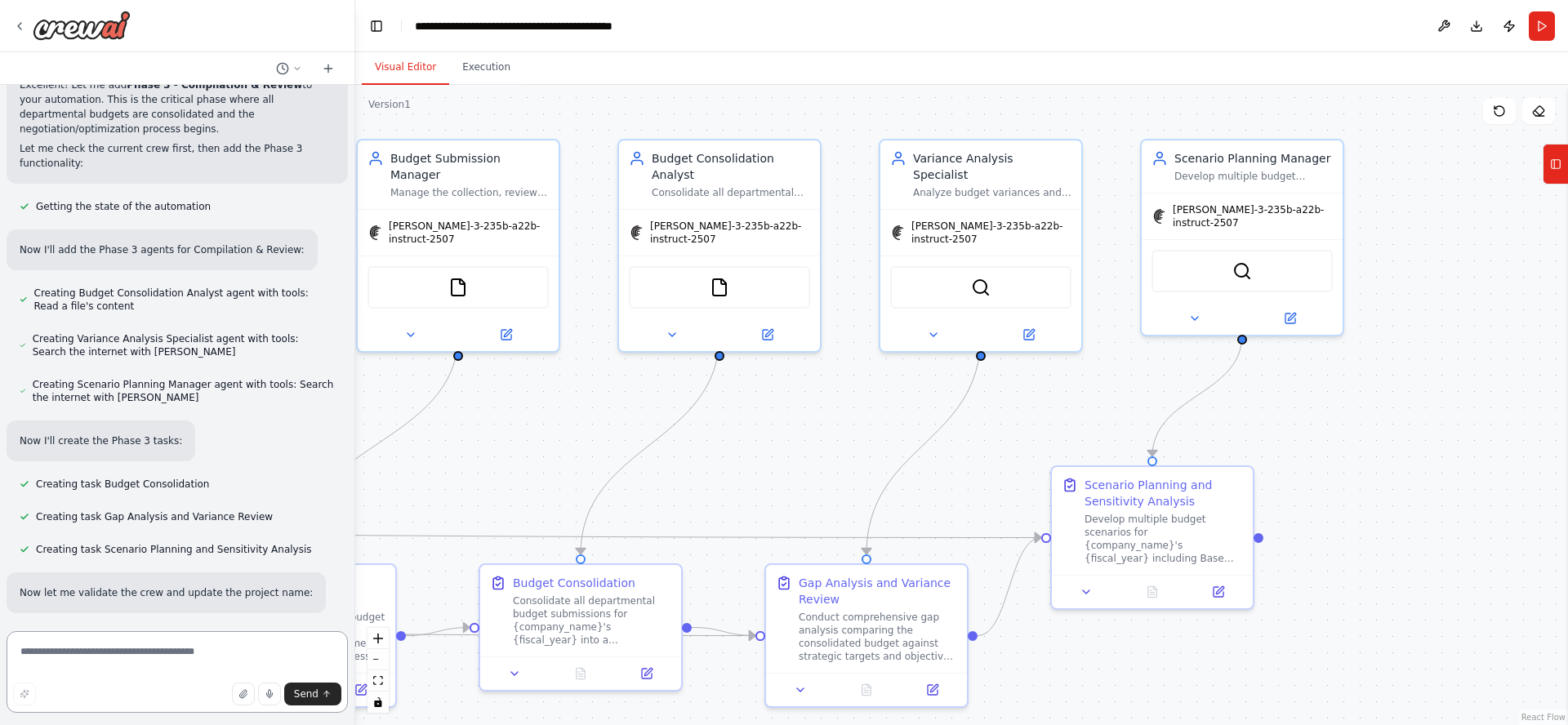
click at [144, 653] on textarea at bounding box center [177, 672] width 342 height 82
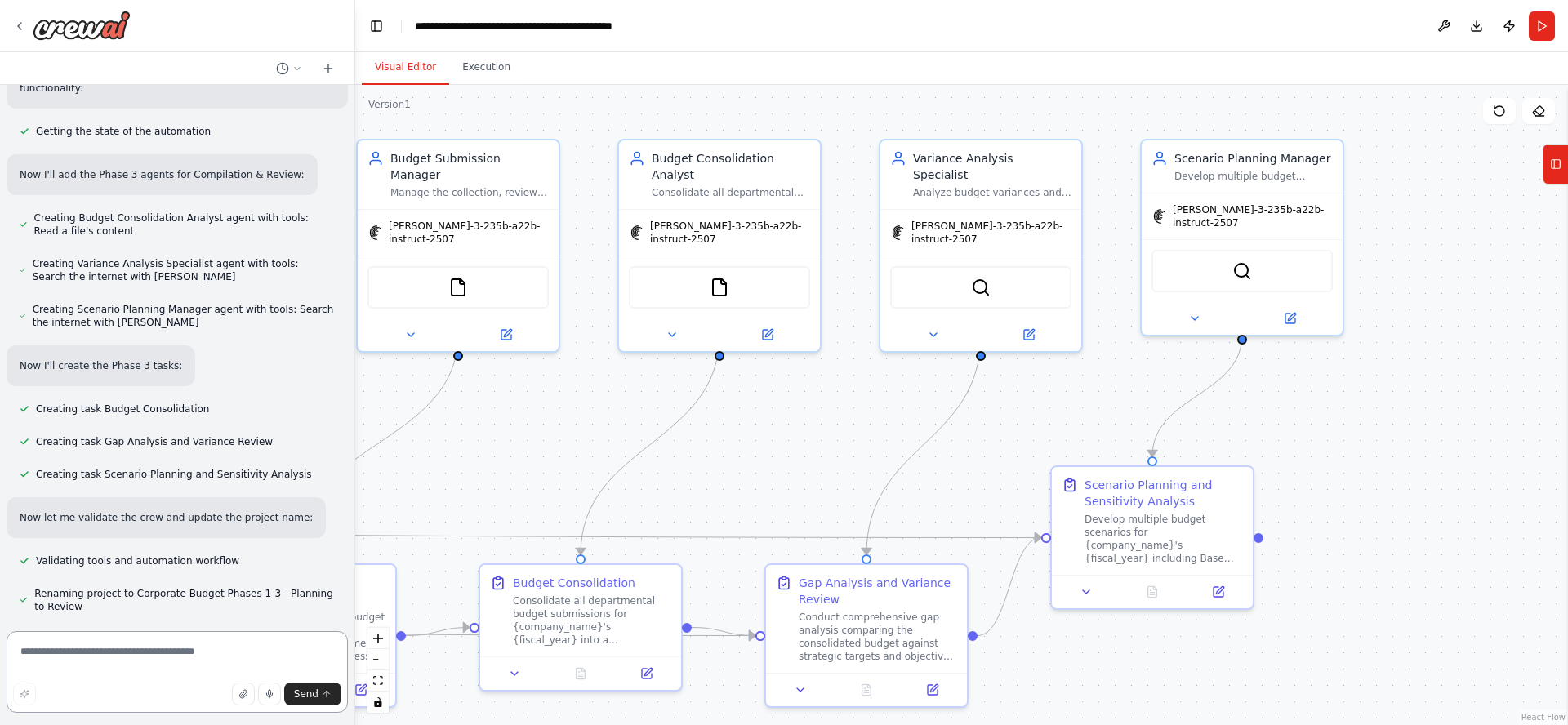
paste textarea "**********"
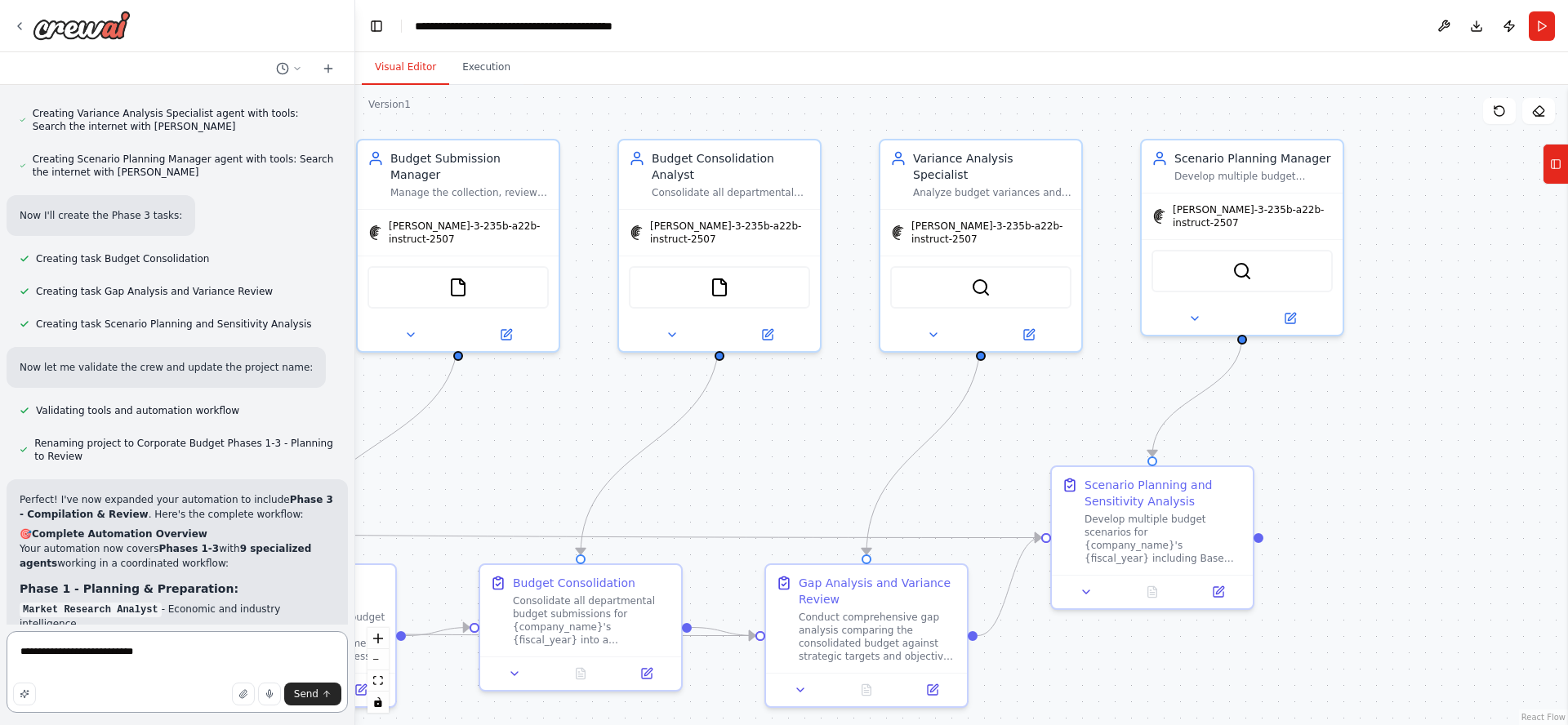
type textarea "**********"
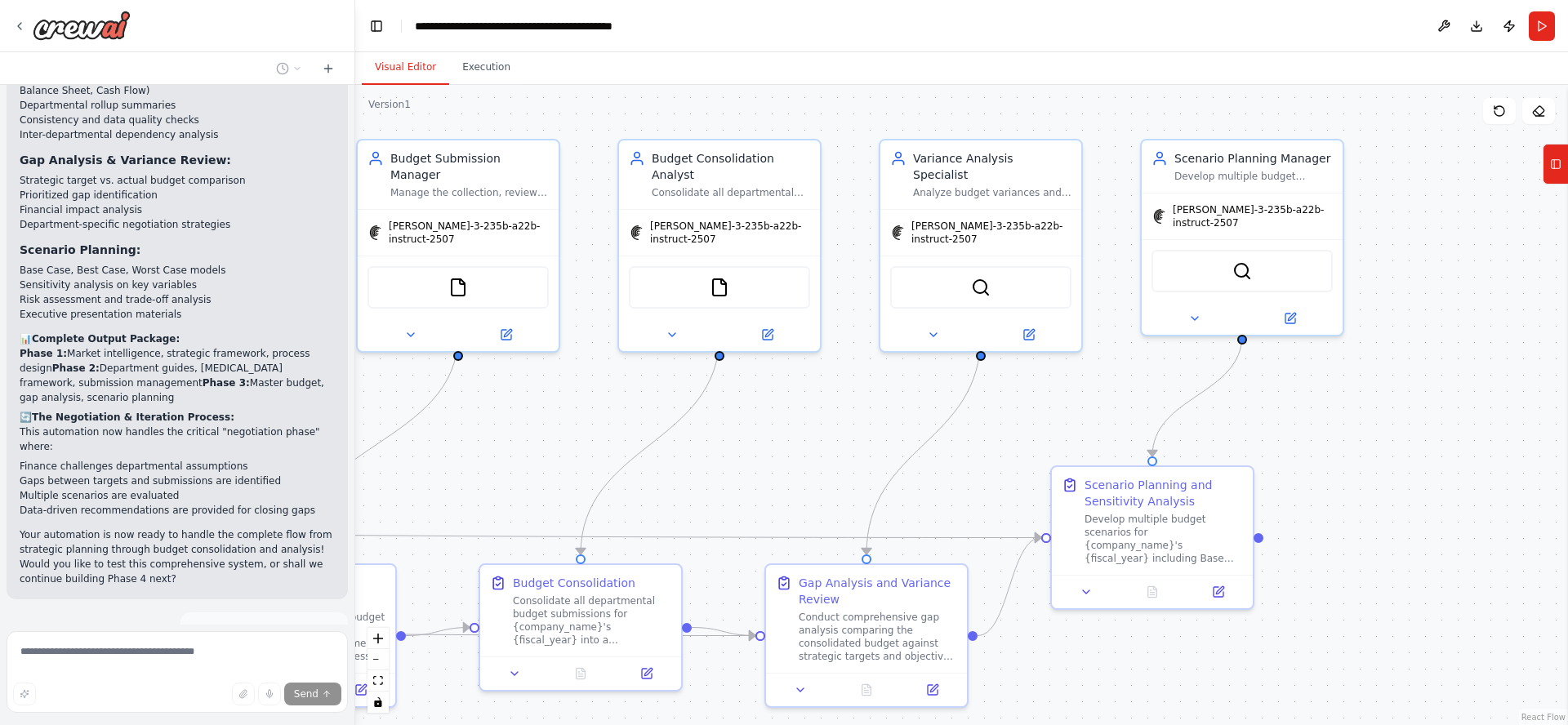
scroll to position [8100, 0]
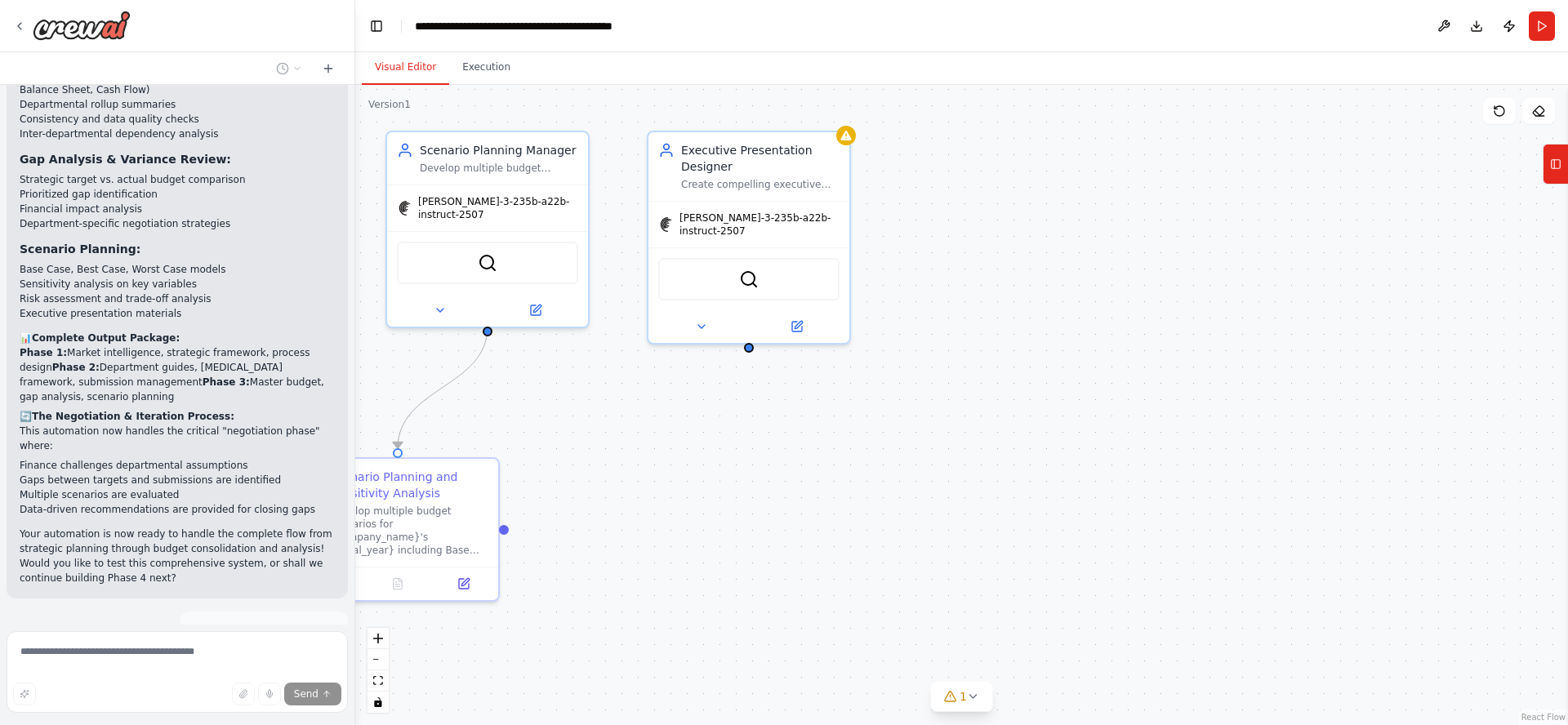
drag, startPoint x: 1501, startPoint y: 566, endPoint x: 779, endPoint y: 567, distance: 722.0
click at [692, 557] on div ".deletable-edge-delete-btn { width: 20px; height: 20px; border: 0px solid #ffff…" at bounding box center [961, 404] width 1212 height 640
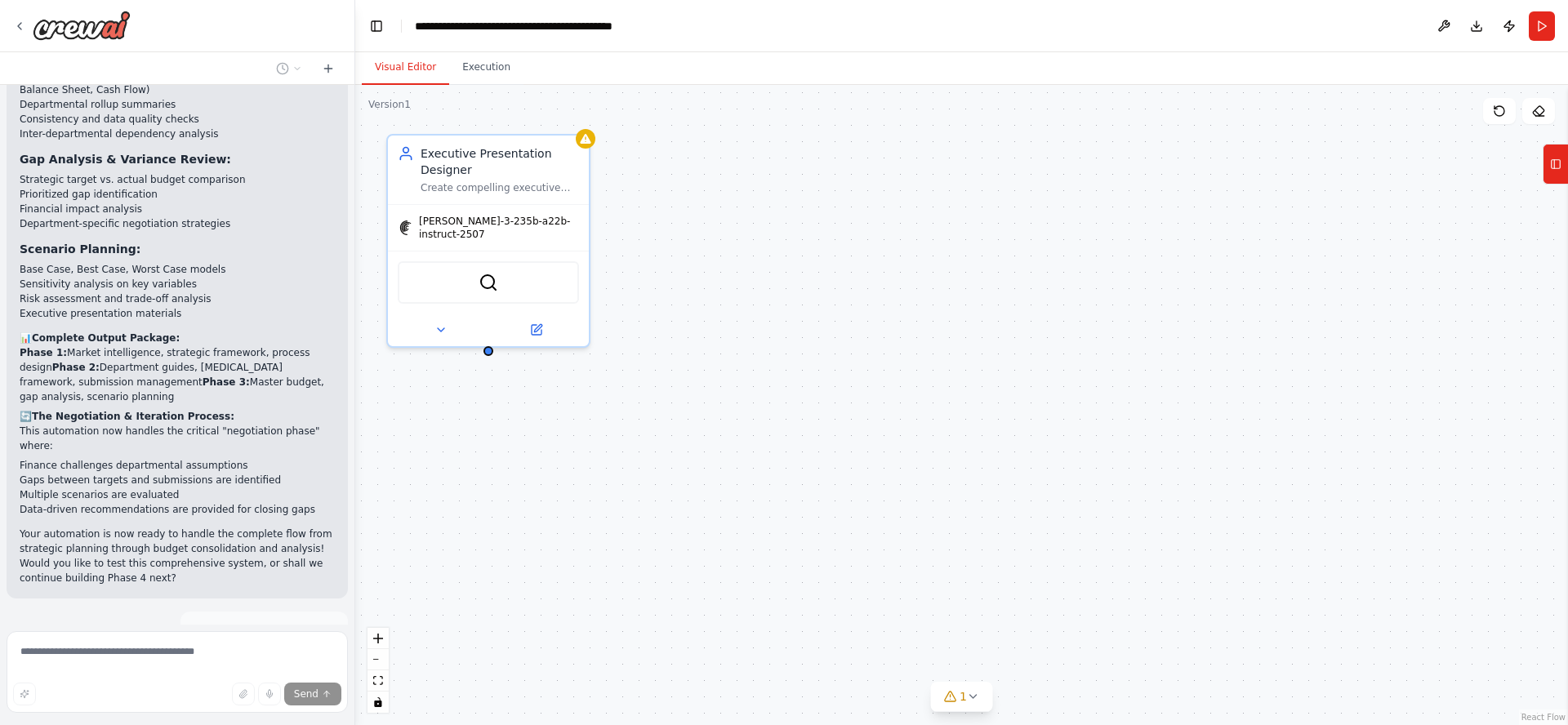
drag, startPoint x: 1116, startPoint y: 546, endPoint x: 914, endPoint y: 550, distance: 202.0
click at [914, 550] on div ".deletable-edge-delete-btn { width: 20px; height: 20px; border: 0px solid #ffff…" at bounding box center [961, 404] width 1212 height 640
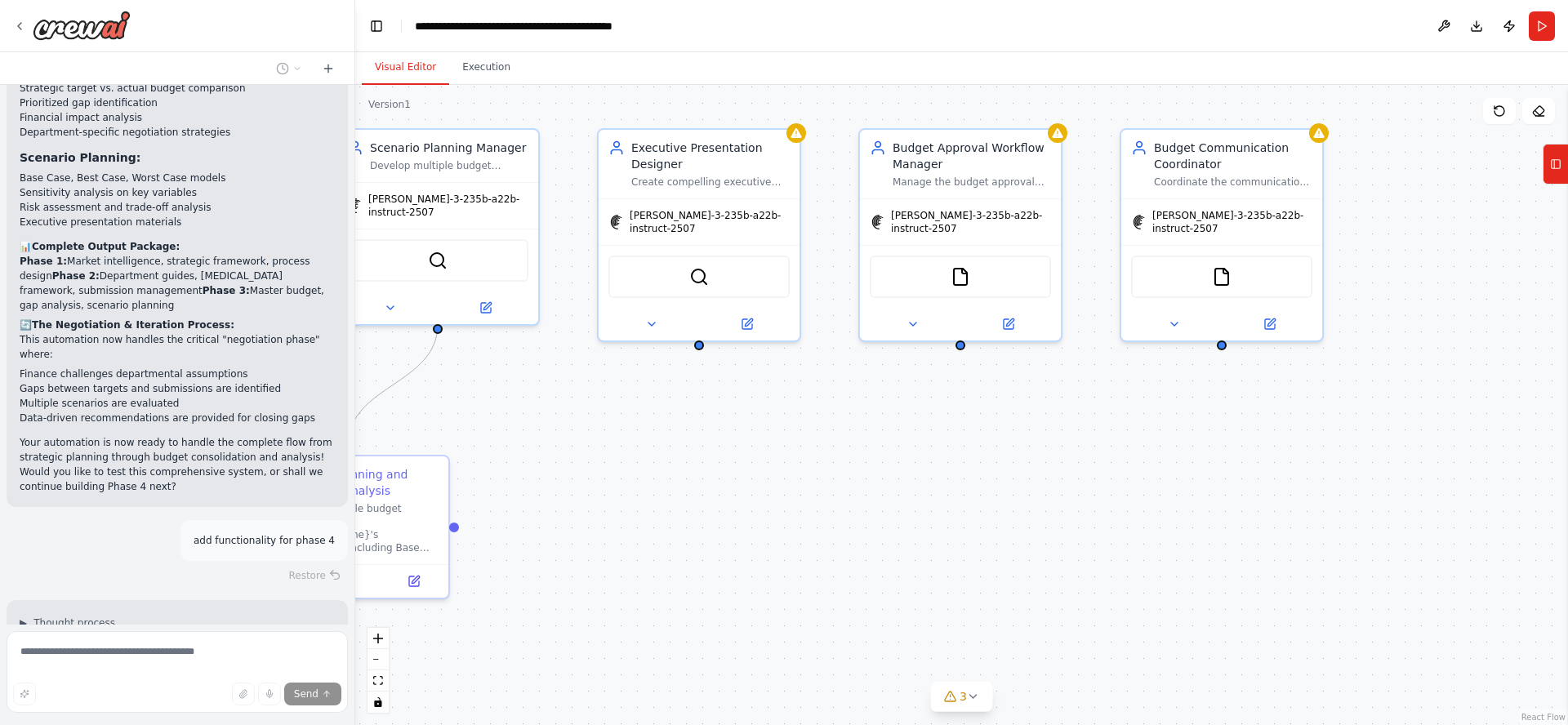
scroll to position [8236, 0]
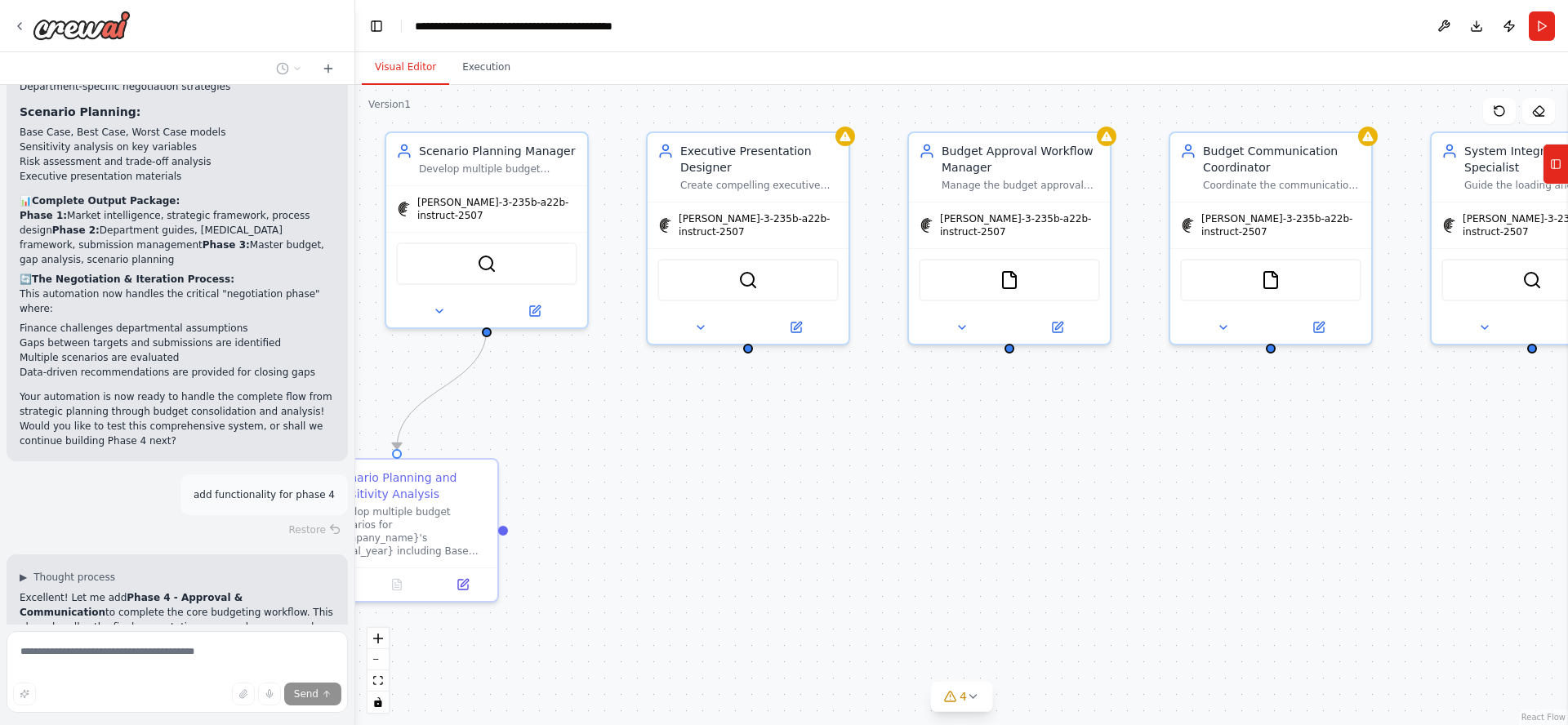
drag, startPoint x: 755, startPoint y: 531, endPoint x: 1009, endPoint y: 526, distance: 254.0
click at [1009, 526] on div ".deletable-edge-delete-btn { width: 20px; height: 20px; border: 0px solid #ffff…" at bounding box center [961, 404] width 1212 height 640
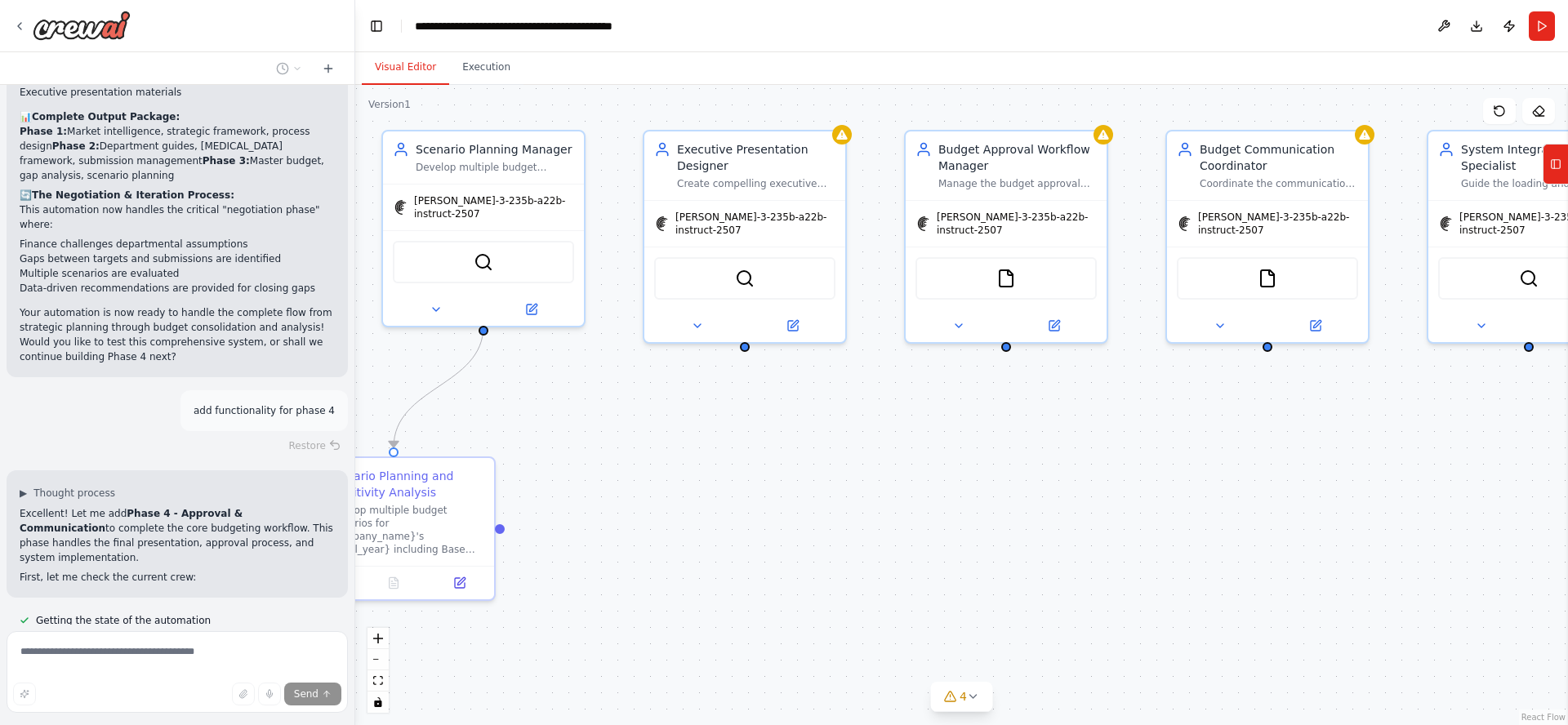
scroll to position [8323, 0]
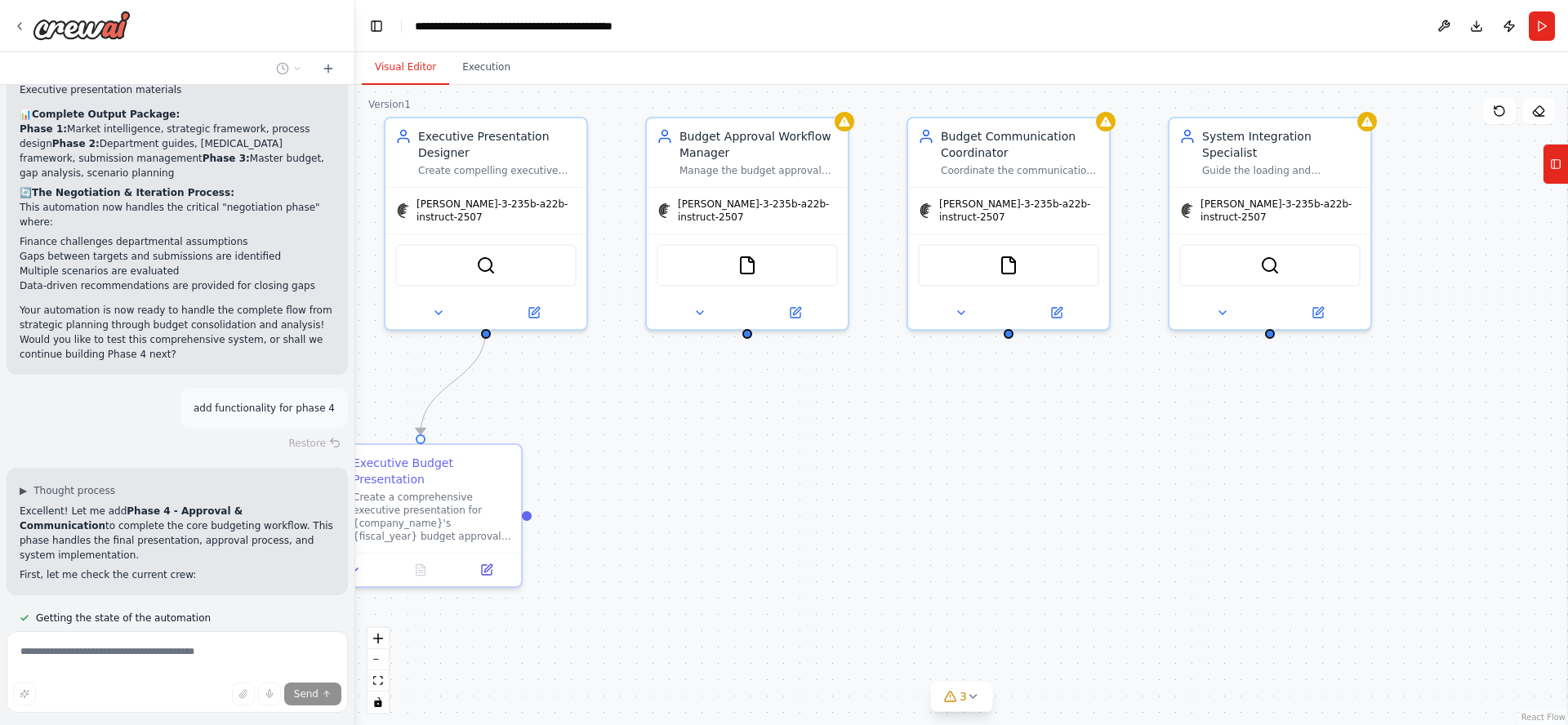
drag, startPoint x: 1157, startPoint y: 560, endPoint x: 895, endPoint y: 547, distance: 262.3
click at [894, 547] on div ".deletable-edge-delete-btn { width: 20px; height: 20px; border: 0px solid #ffff…" at bounding box center [961, 404] width 1212 height 640
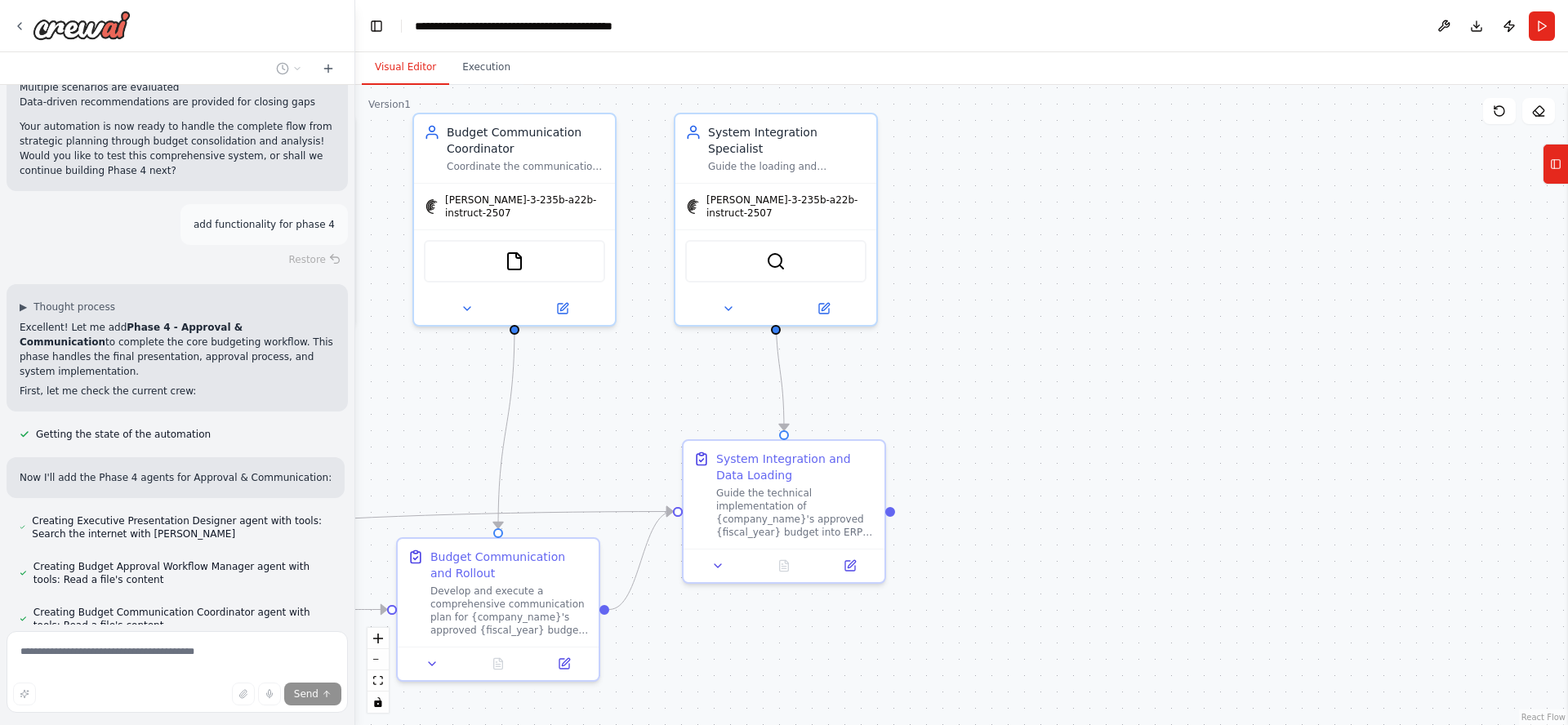
scroll to position [8507, 0]
drag, startPoint x: 1442, startPoint y: 395, endPoint x: 955, endPoint y: 396, distance: 487.0
click at [938, 393] on div ".deletable-edge-delete-btn { width: 20px; height: 20px; border: 0px solid #ffff…" at bounding box center [961, 404] width 1212 height 640
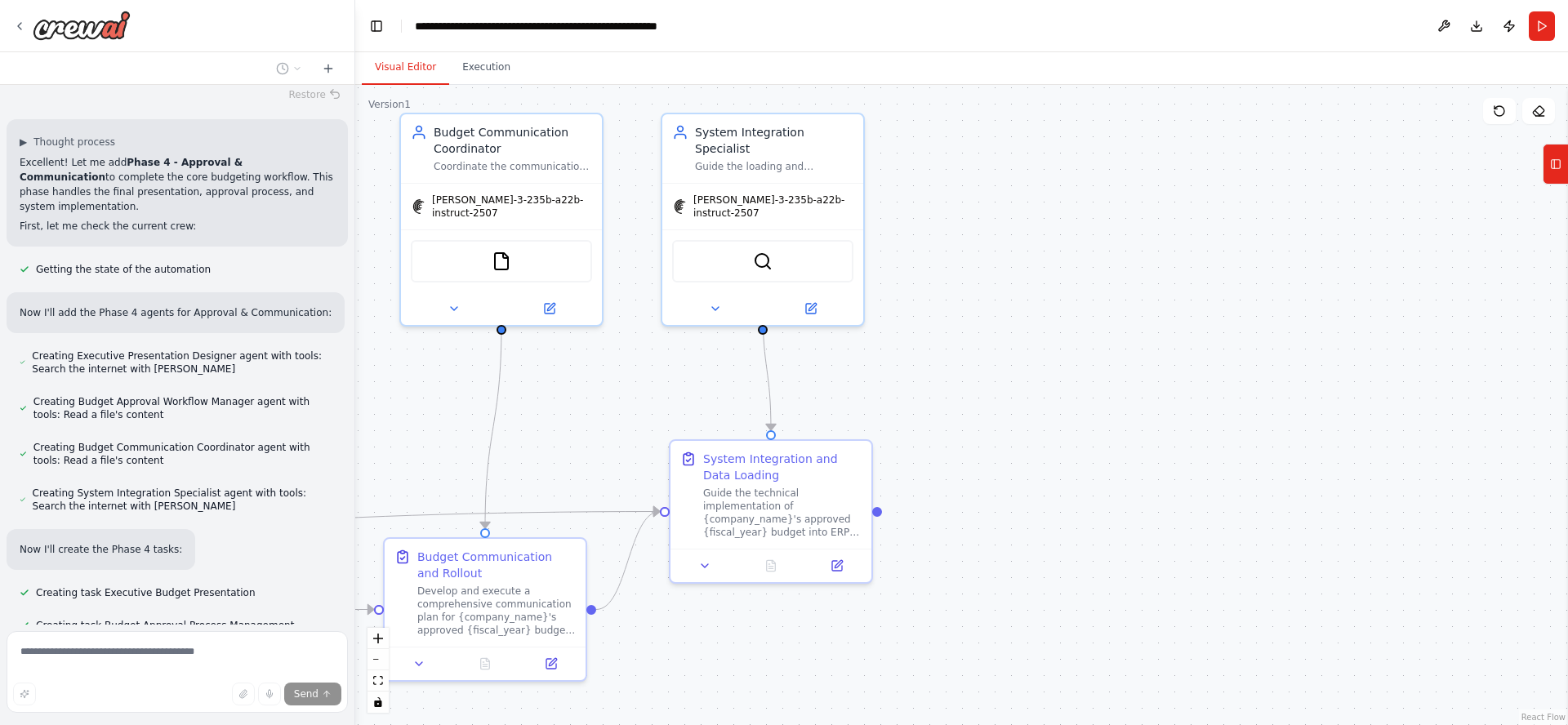
scroll to position [8685, 0]
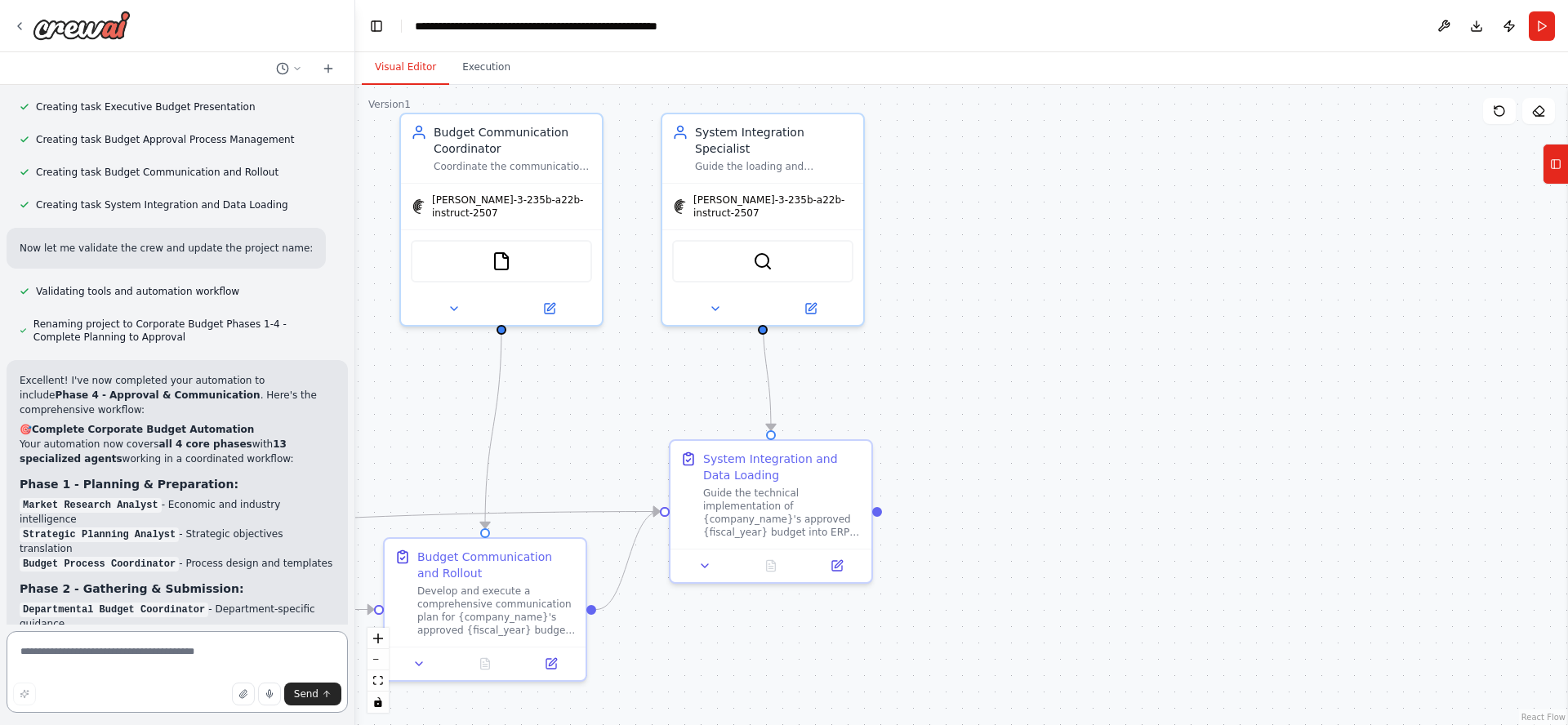
click at [140, 654] on textarea at bounding box center [177, 672] width 342 height 82
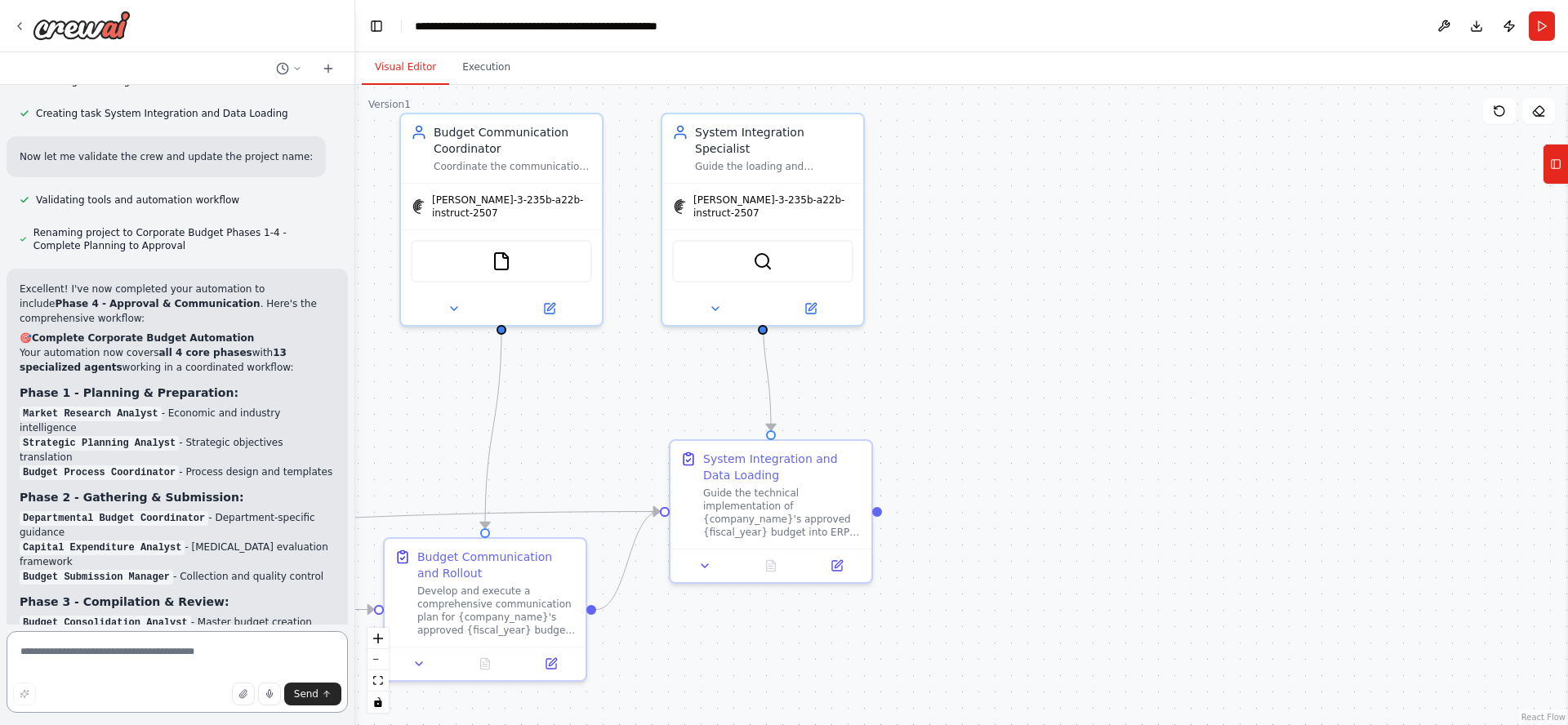
paste textarea "**********"
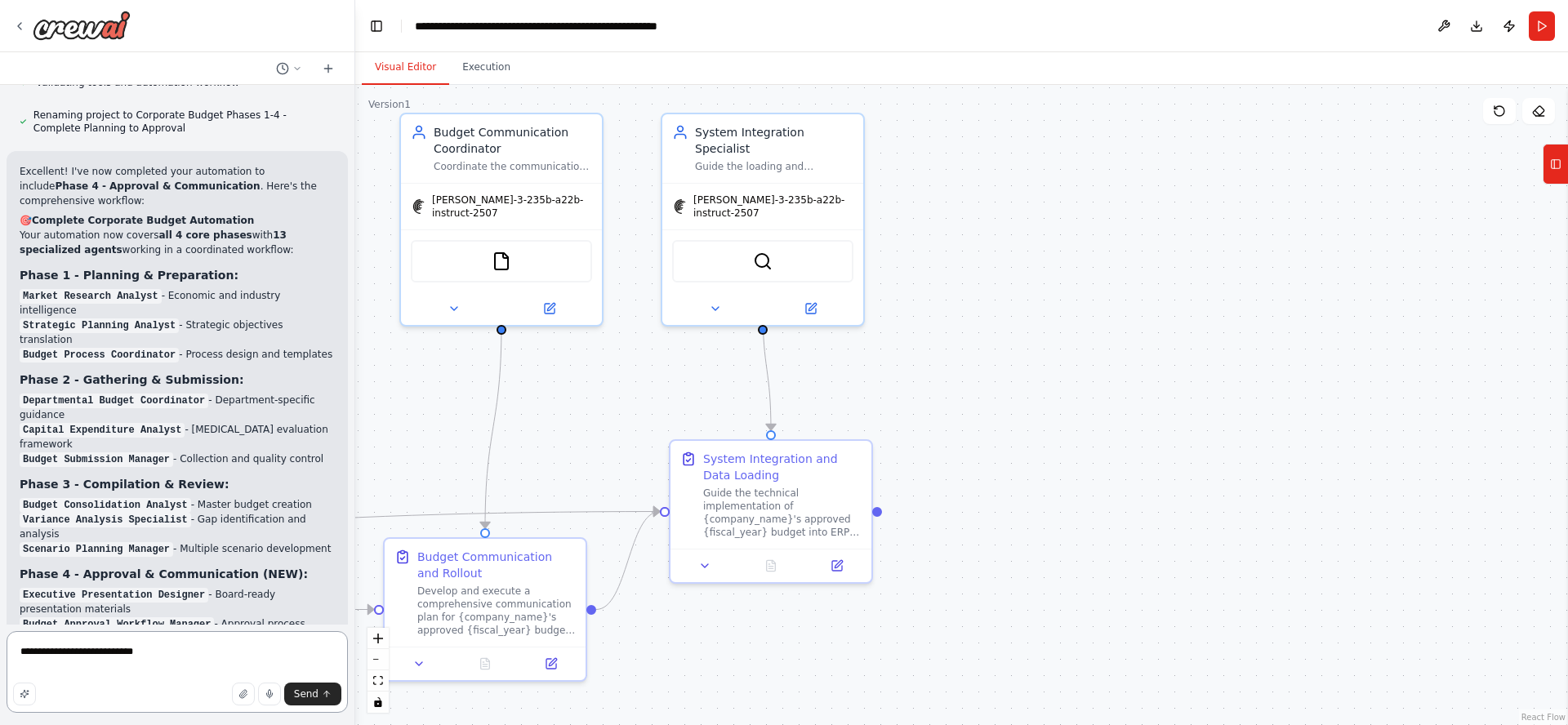
type textarea "**********"
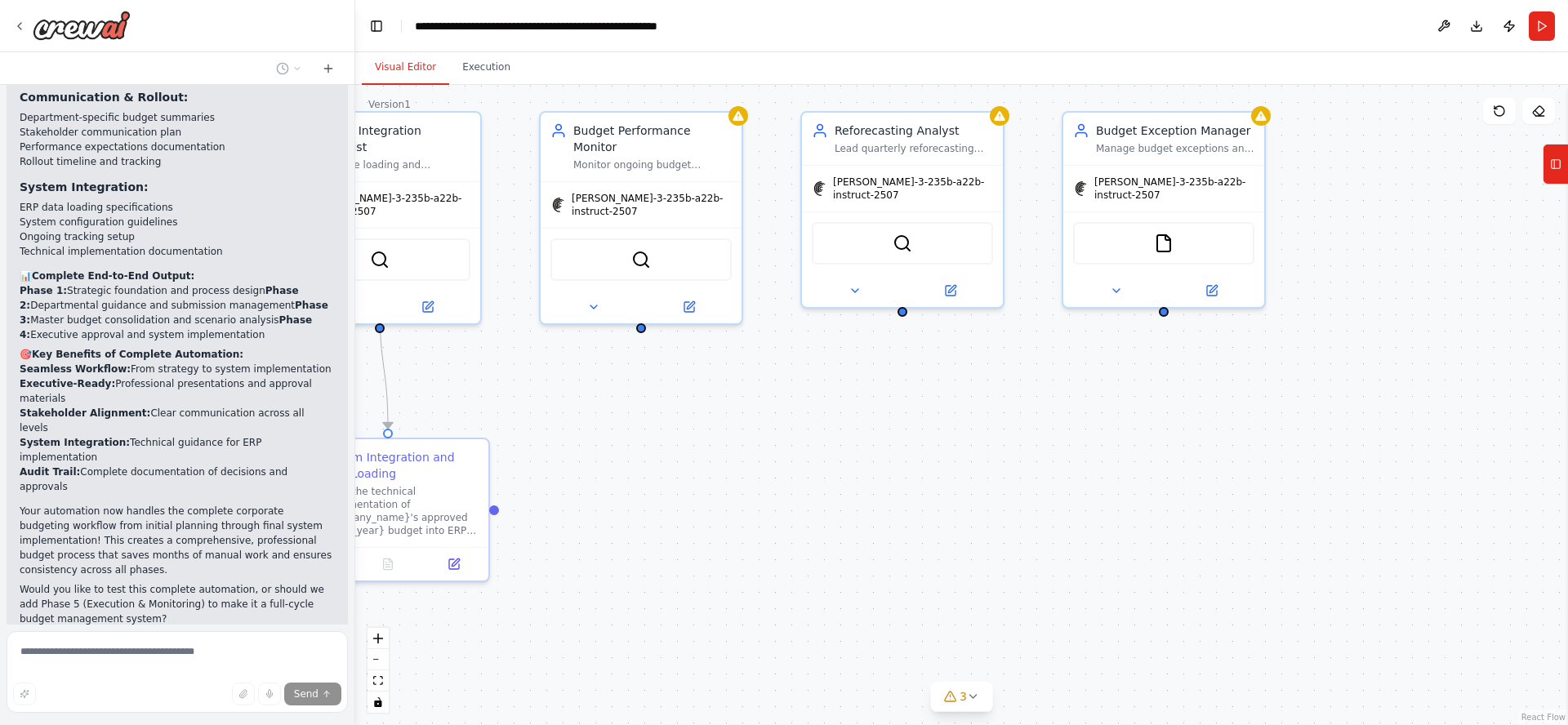
scroll to position [10456, 0]
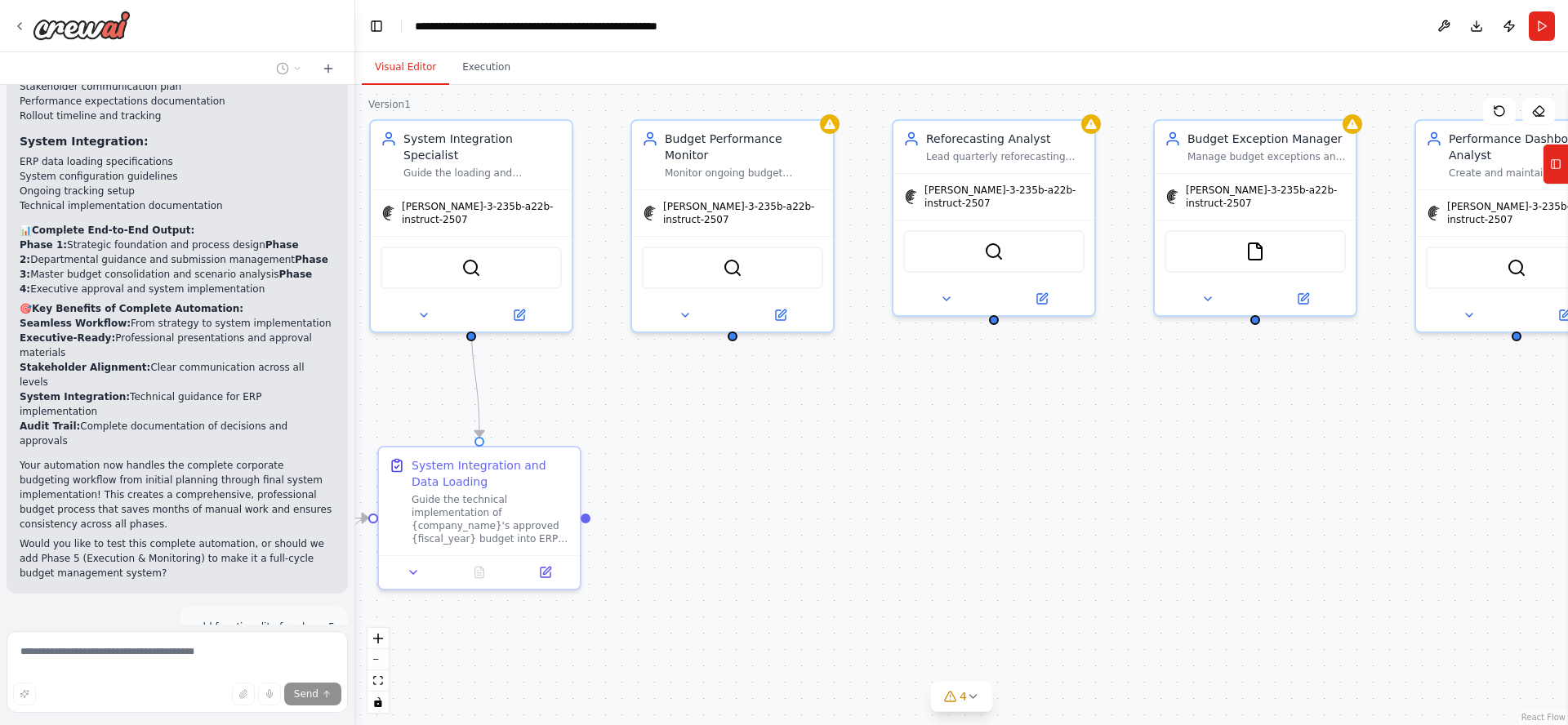
drag, startPoint x: 1390, startPoint y: 589, endPoint x: 1100, endPoint y: 599, distance: 290.2
click at [1100, 599] on div ".deletable-edge-delete-btn { width: 20px; height: 20px; border: 0px solid #ffff…" at bounding box center [961, 404] width 1212 height 640
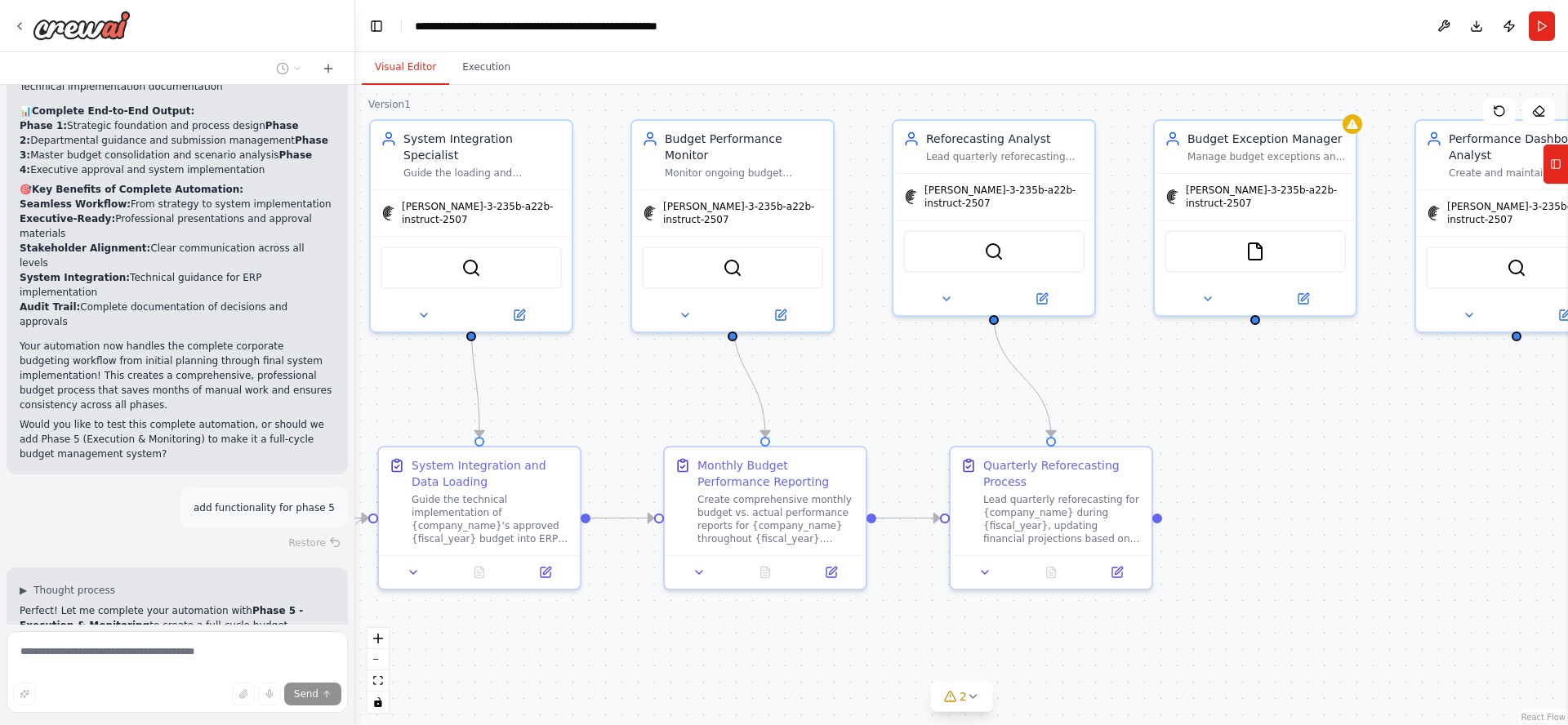
scroll to position [10607, 0]
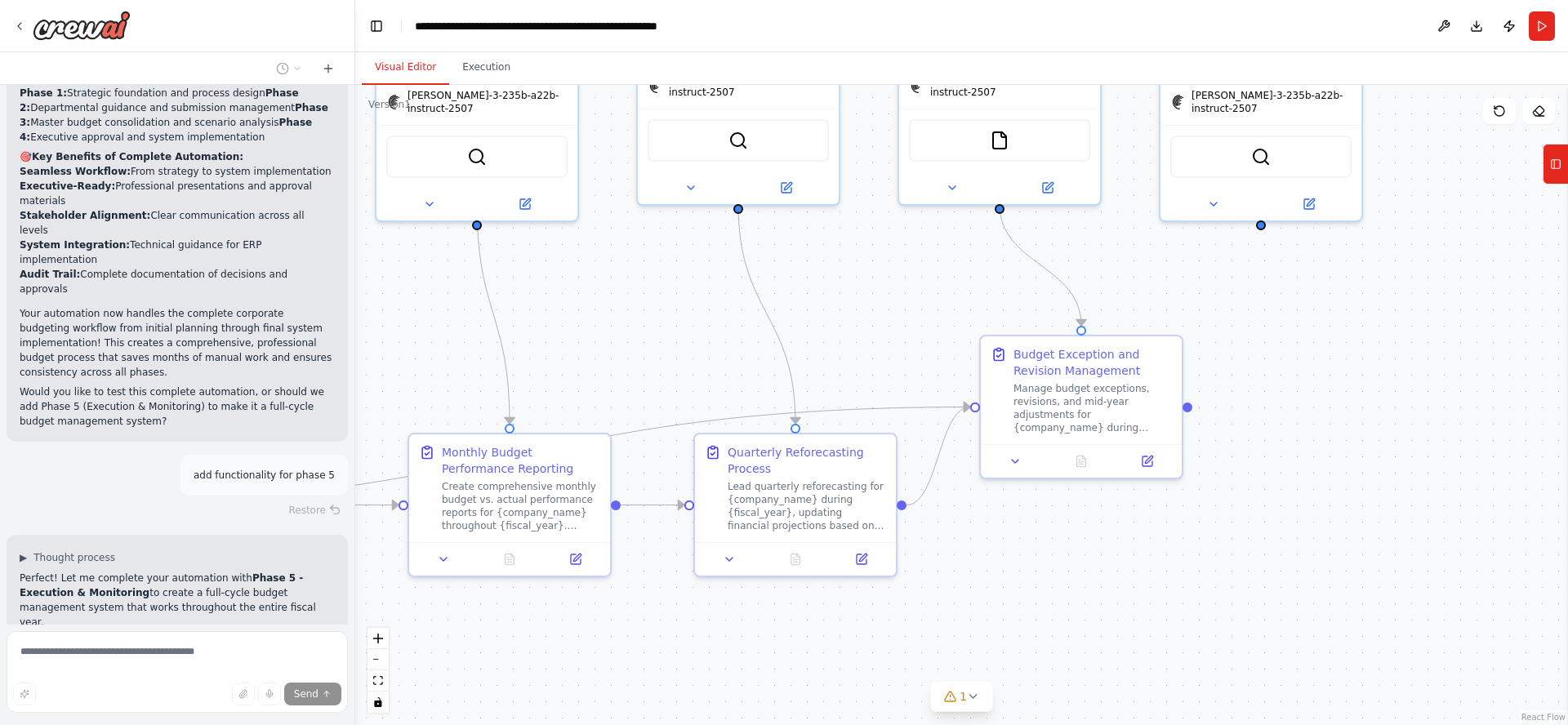
drag, startPoint x: 889, startPoint y: 449, endPoint x: 574, endPoint y: 297, distance: 349.8
click at [562, 290] on div ".deletable-edge-delete-btn { width: 20px; height: 20px; border: 0px solid #ffff…" at bounding box center [961, 404] width 1212 height 640
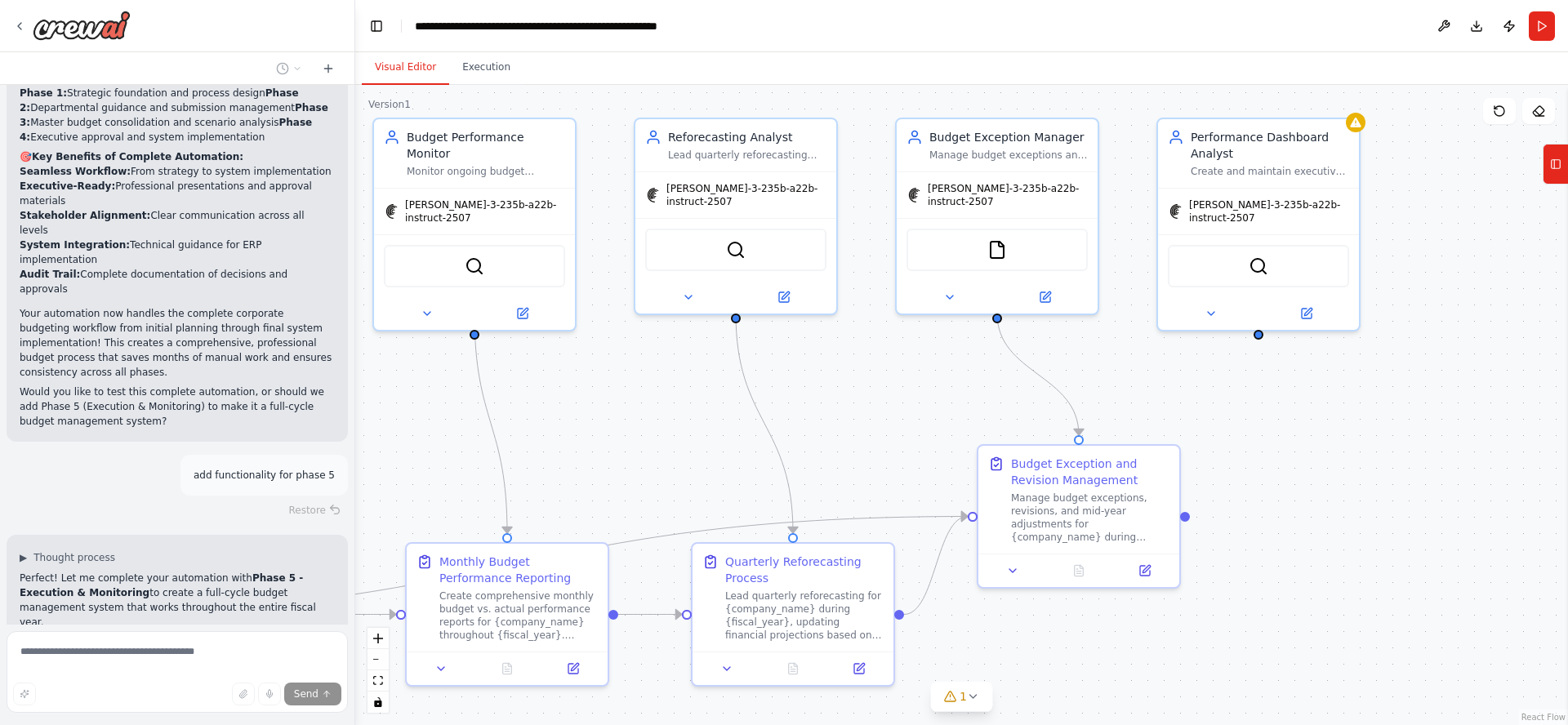
drag, startPoint x: 1365, startPoint y: 478, endPoint x: 1439, endPoint y: 639, distance: 177.2
click at [1439, 639] on div ".deletable-edge-delete-btn { width: 20px; height: 20px; border: 0px solid #ffff…" at bounding box center [961, 404] width 1212 height 640
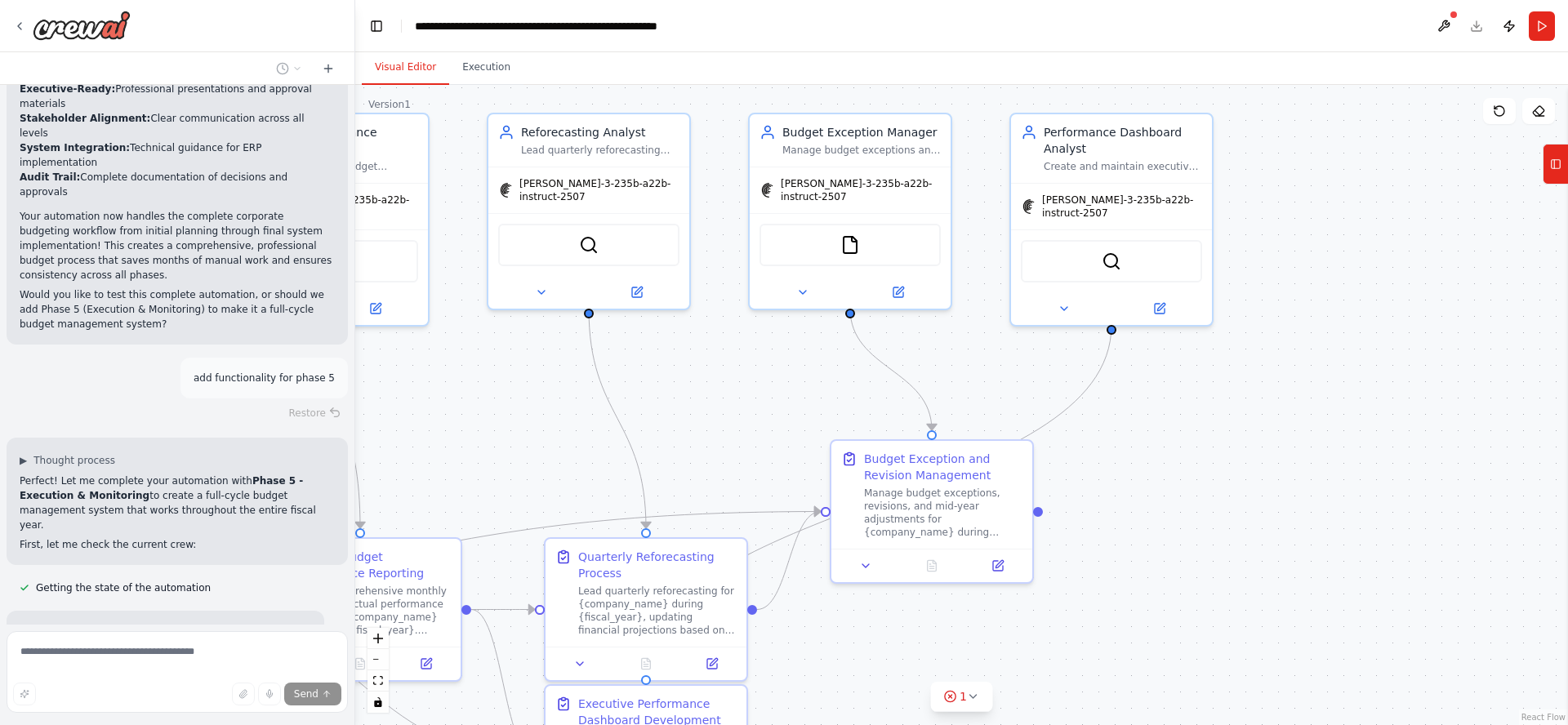
scroll to position [10727, 0]
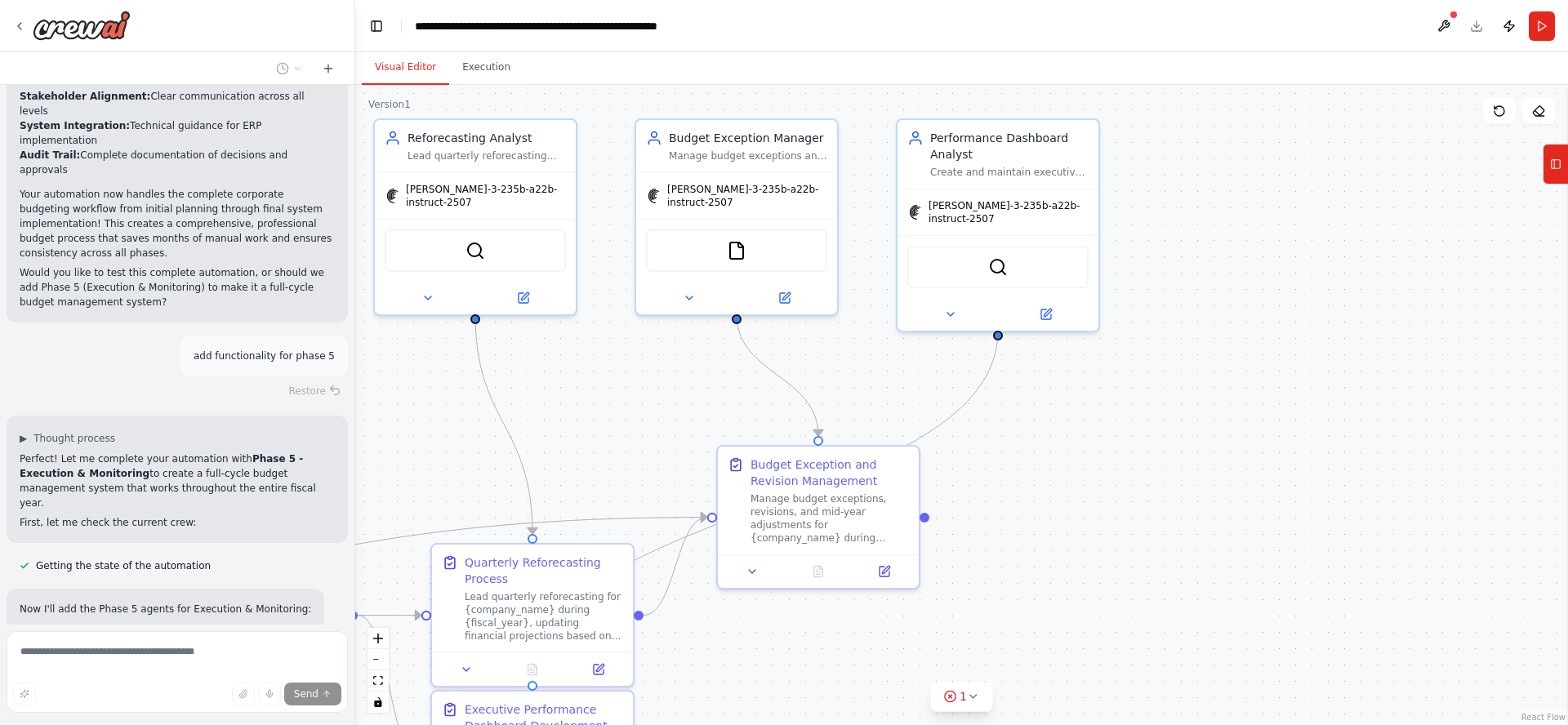
drag, startPoint x: 1456, startPoint y: 588, endPoint x: 1197, endPoint y: 595, distance: 259.1
click at [1197, 595] on div ".deletable-edge-delete-btn { width: 20px; height: 20px; border: 0px solid #ffff…" at bounding box center [961, 404] width 1212 height 640
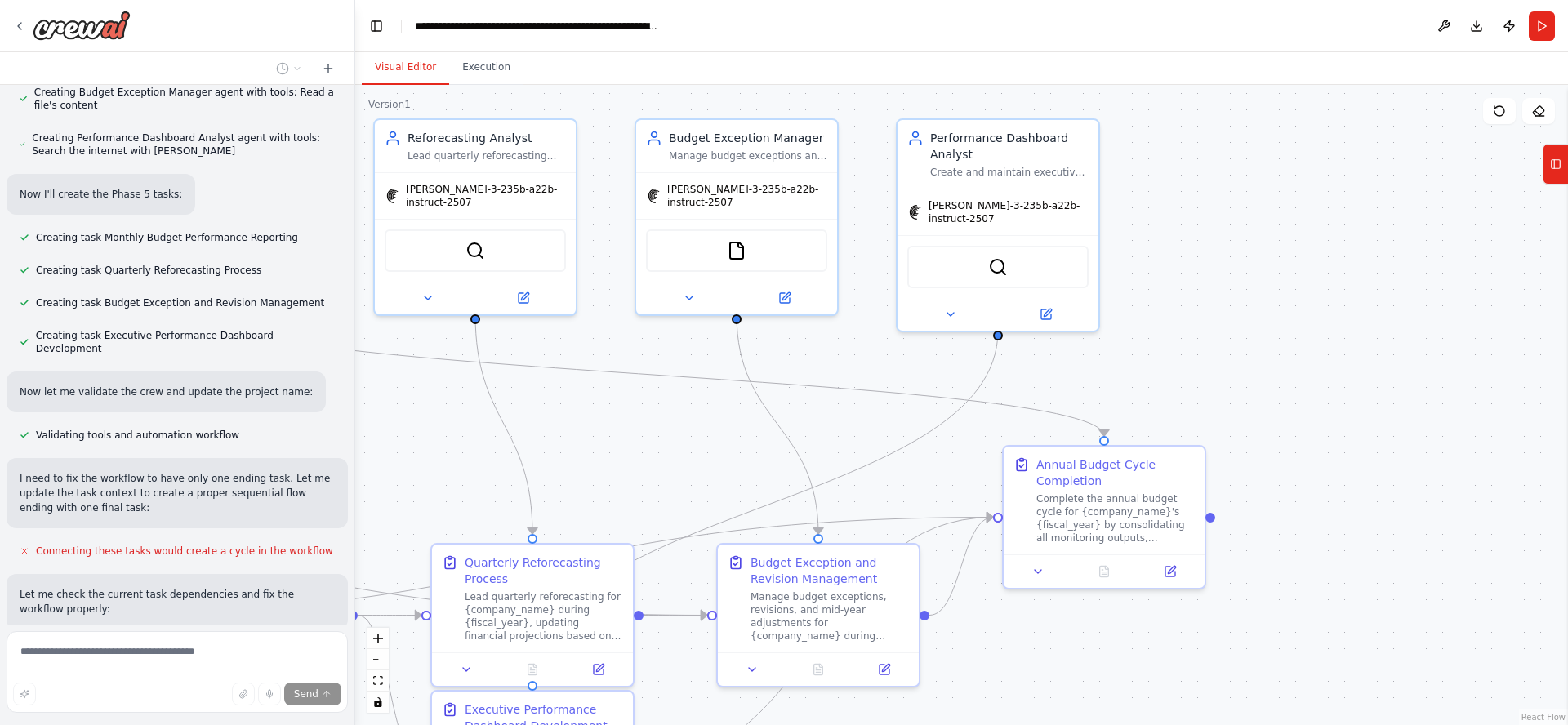
scroll to position [11489, 0]
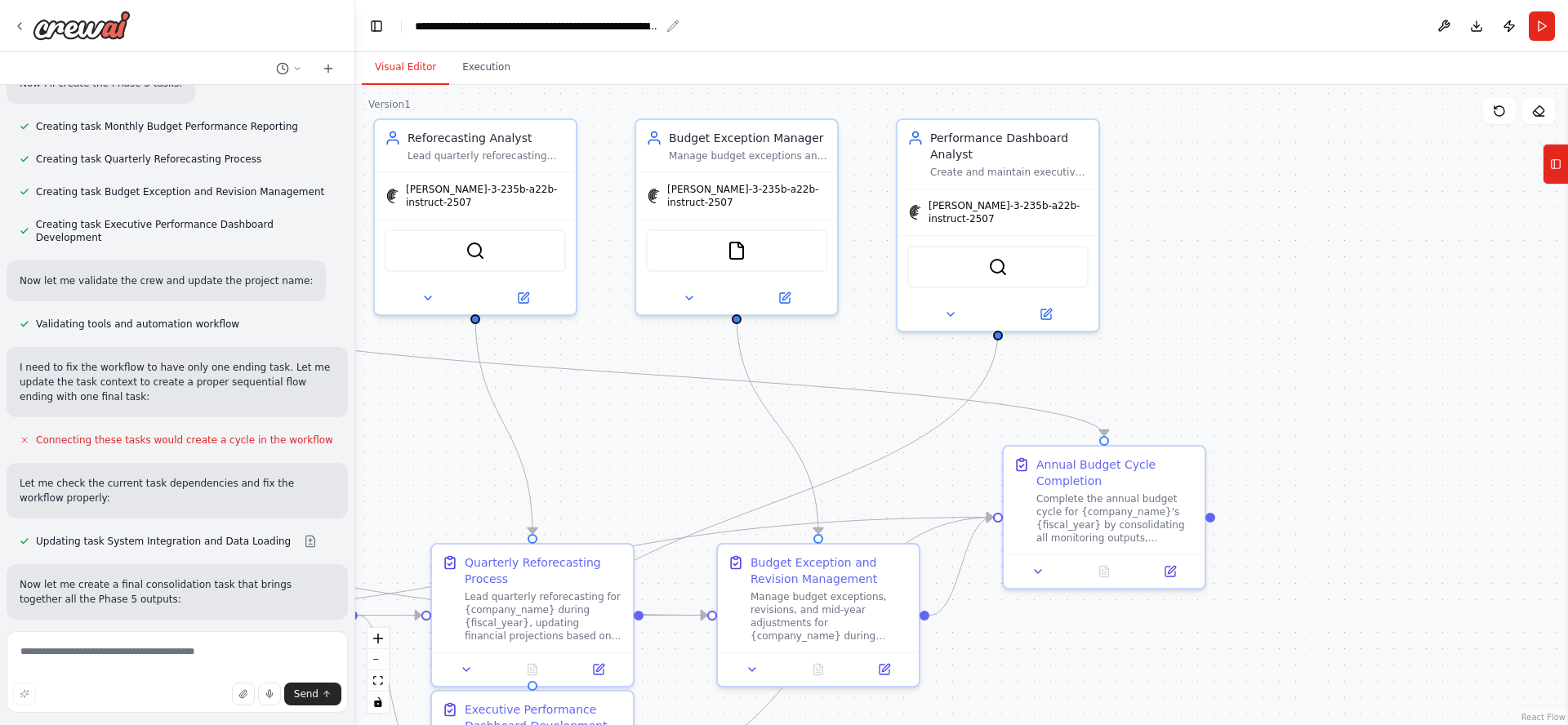
click at [672, 24] on icon "breadcrumb" at bounding box center [672, 25] width 13 height 13
click at [675, 28] on icon "breadcrumb" at bounding box center [672, 25] width 13 height 13
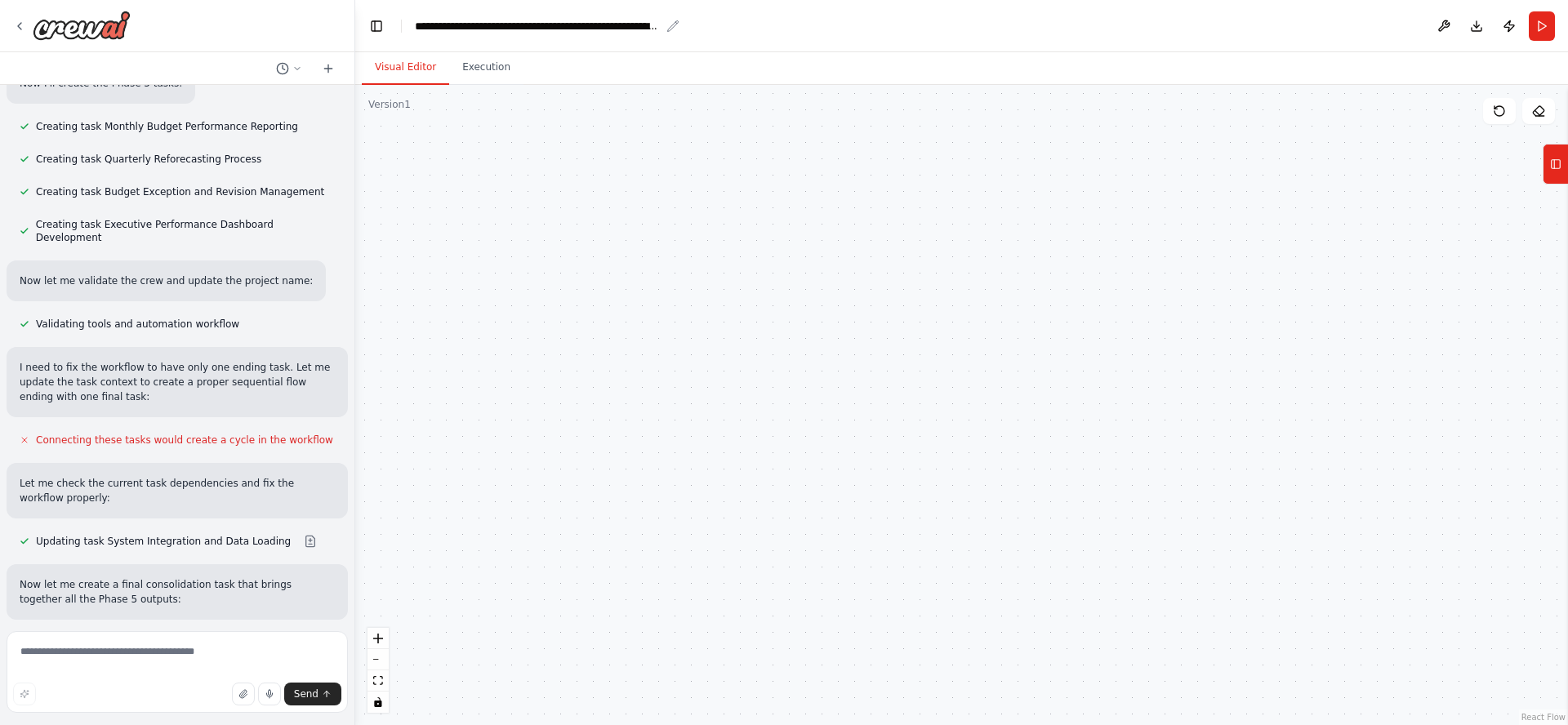
click at [636, 22] on div "**********" at bounding box center [537, 26] width 245 height 17
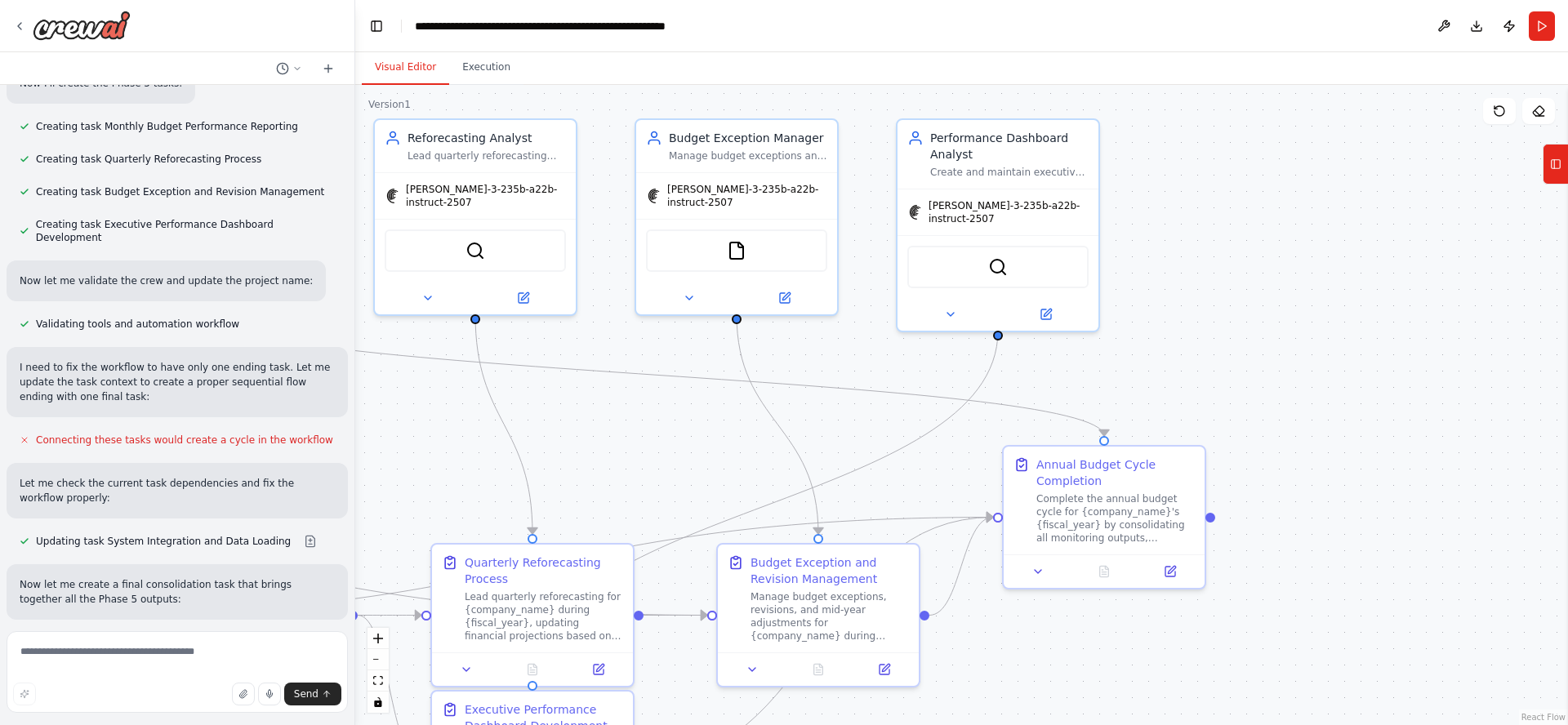
click at [1268, 352] on div ".deletable-edge-delete-btn { width: 20px; height: 20px; border: 0px solid #ffff…" at bounding box center [961, 404] width 1212 height 640
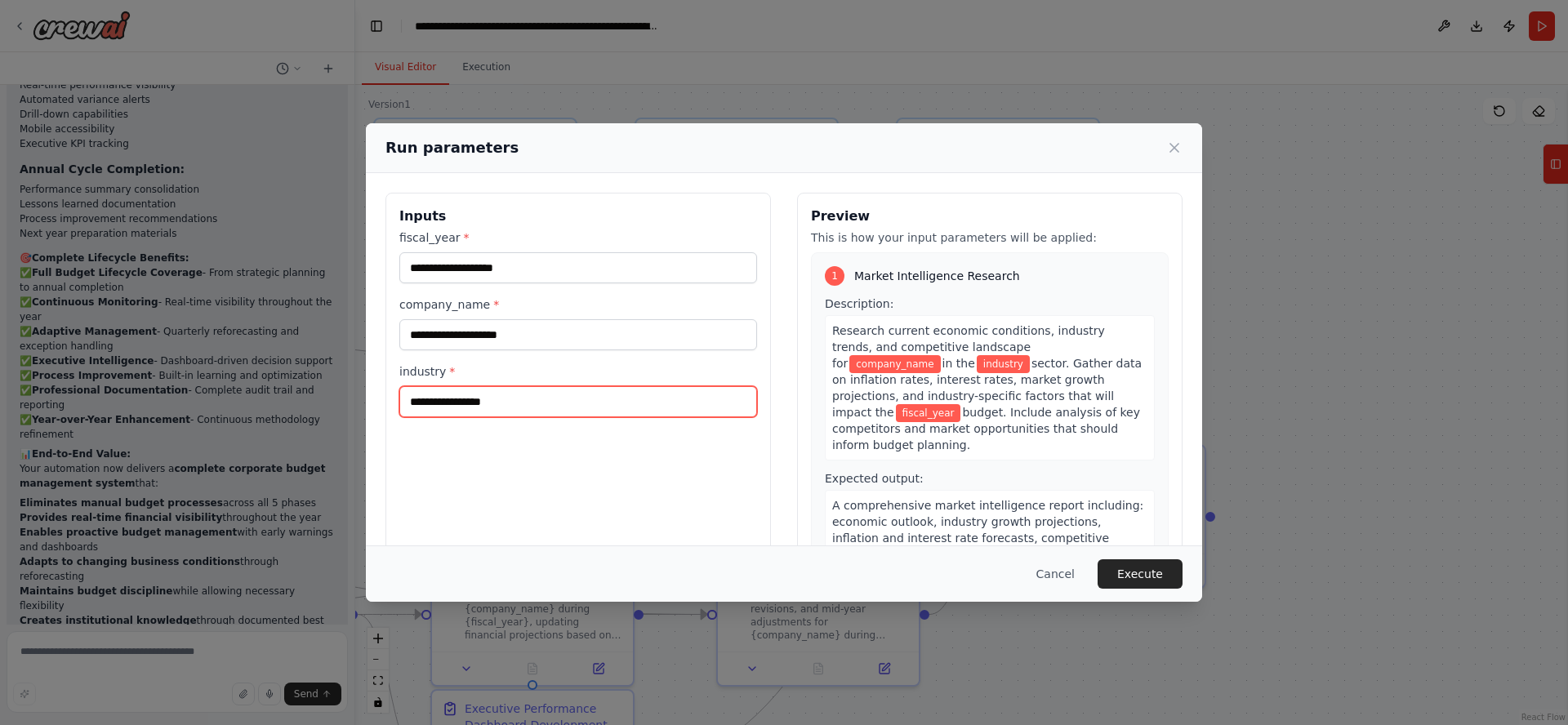
click at [454, 404] on input "industry *" at bounding box center [578, 402] width 357 height 31
type input "**********"
drag, startPoint x: 575, startPoint y: 406, endPoint x: 329, endPoint y: 383, distance: 247.1
click at [329, 383] on div "**********" at bounding box center [784, 362] width 1568 height 725
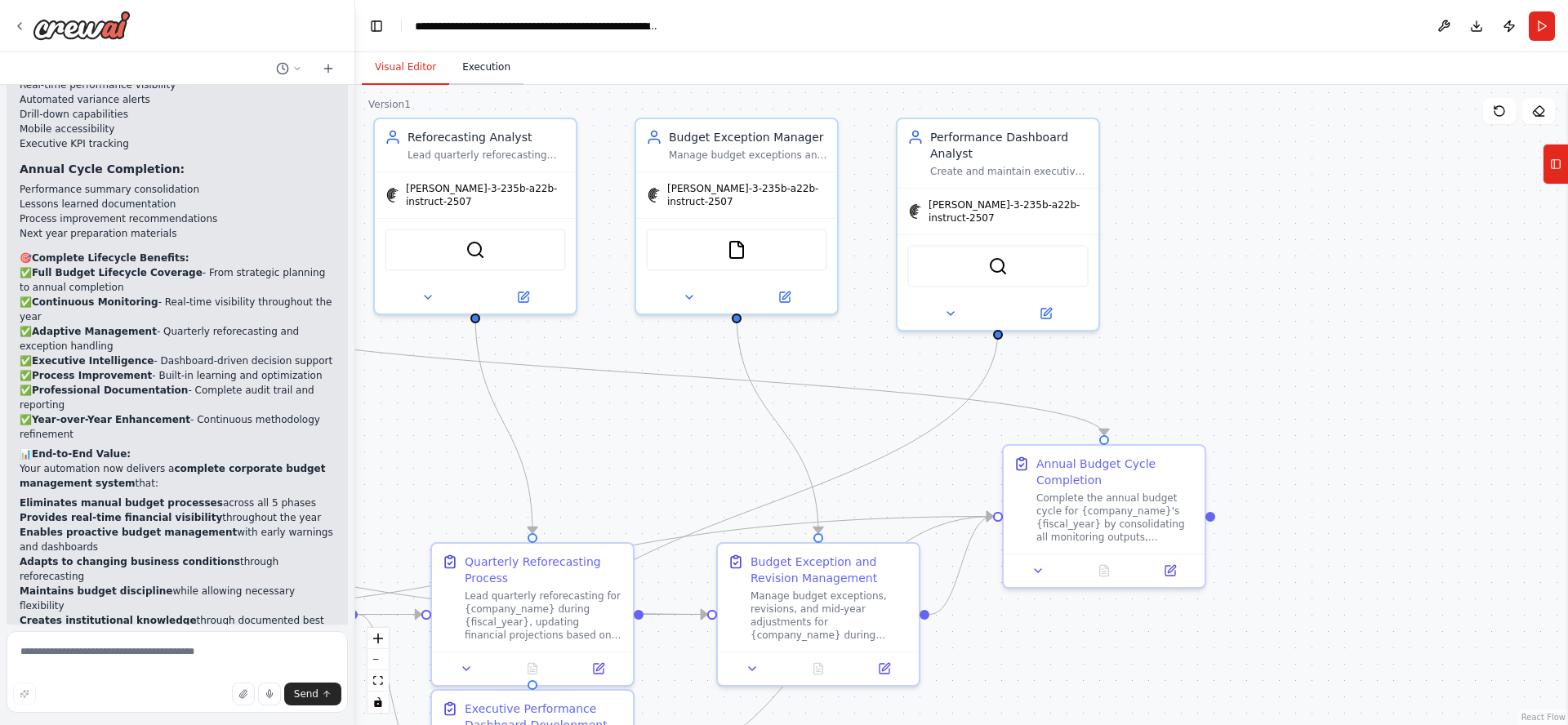
click at [489, 64] on button "Execution" at bounding box center [485, 67] width 74 height 34
click at [401, 64] on button "Visual Editor" at bounding box center [405, 67] width 87 height 34
click at [612, 432] on div ".deletable-edge-delete-btn { width: 20px; height: 20px; border: 0px solid #ffff…" at bounding box center [961, 404] width 1212 height 640
click at [1546, 29] on button "Run" at bounding box center [1542, 26] width 26 height 30
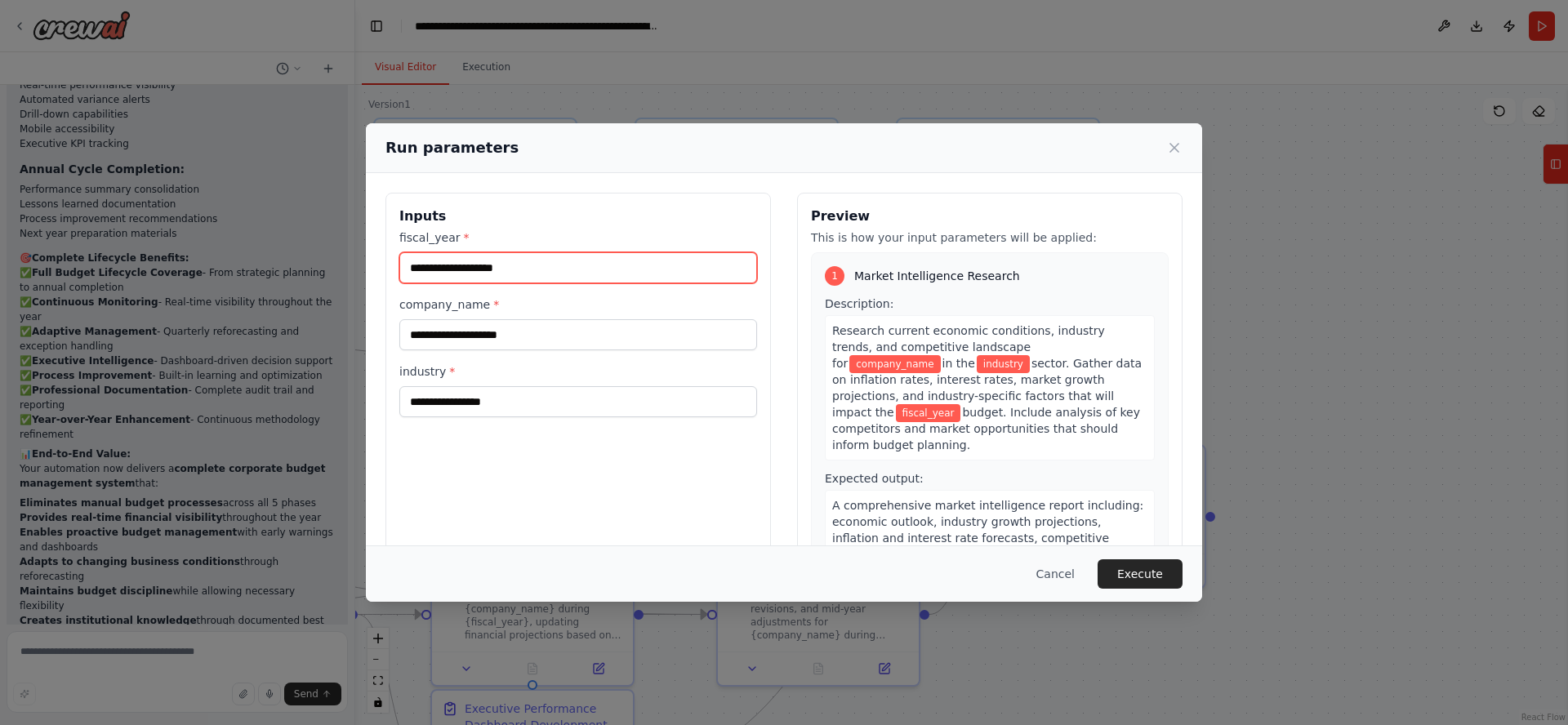
click at [490, 264] on input "fiscal_year *" at bounding box center [578, 268] width 357 height 31
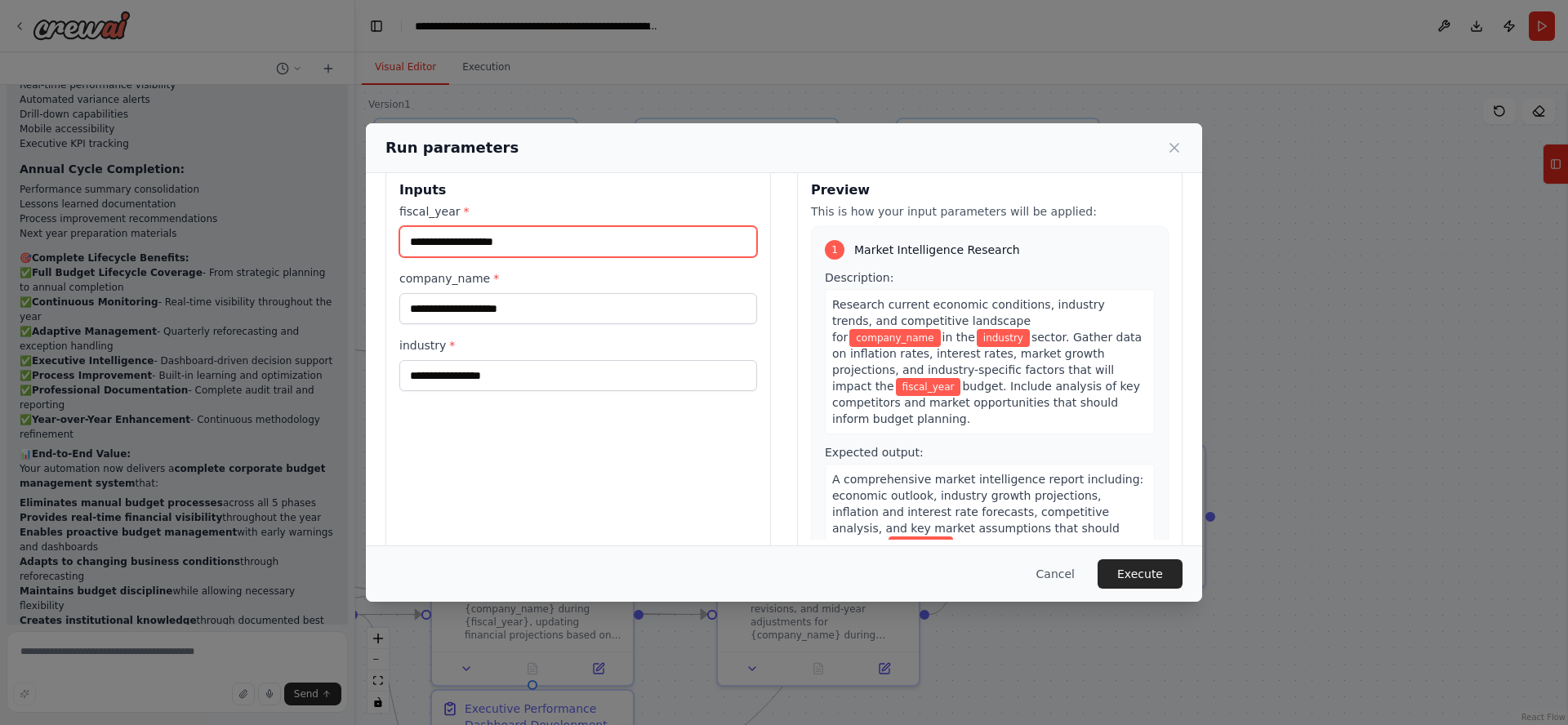
scroll to position [0, 0]
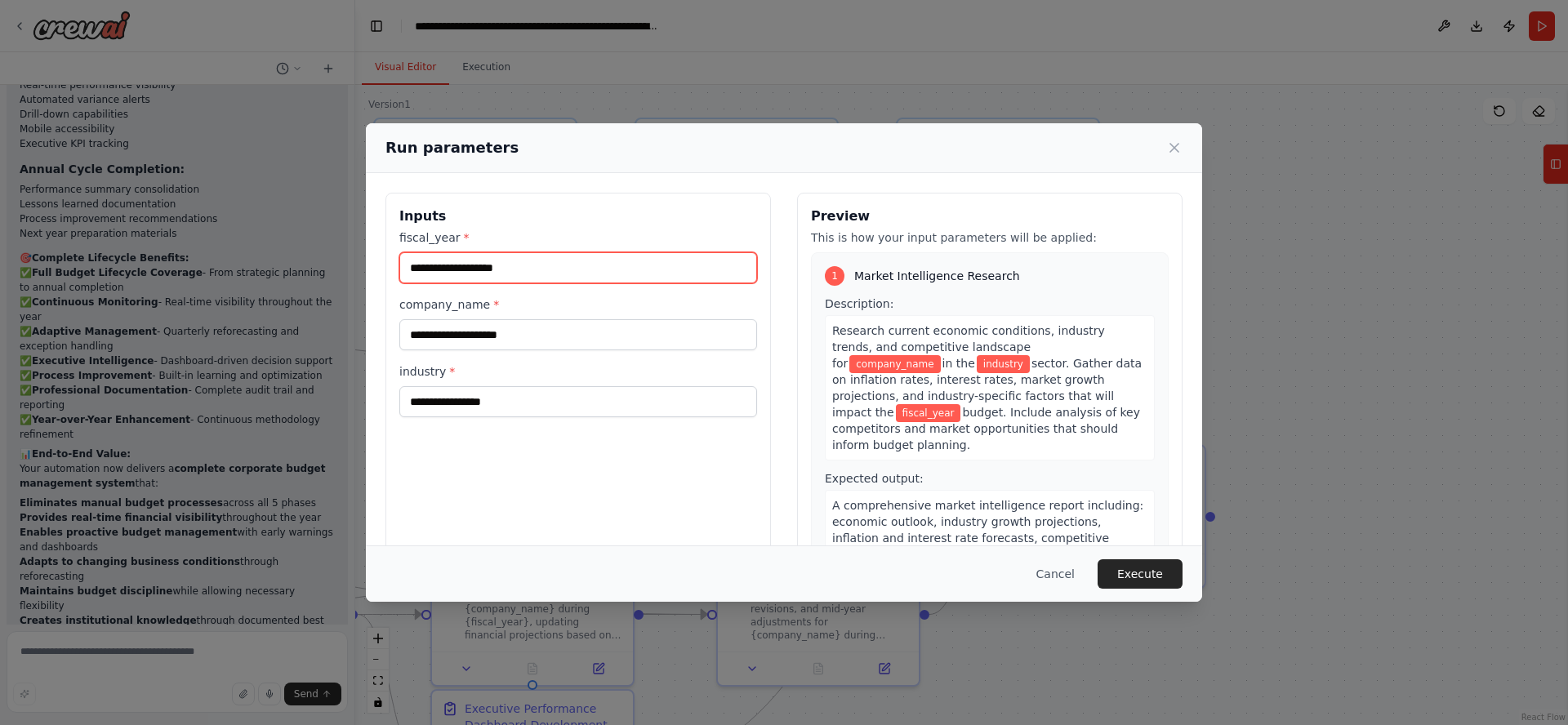
click at [524, 265] on input "fiscal_year *" at bounding box center [578, 268] width 357 height 31
type input "****"
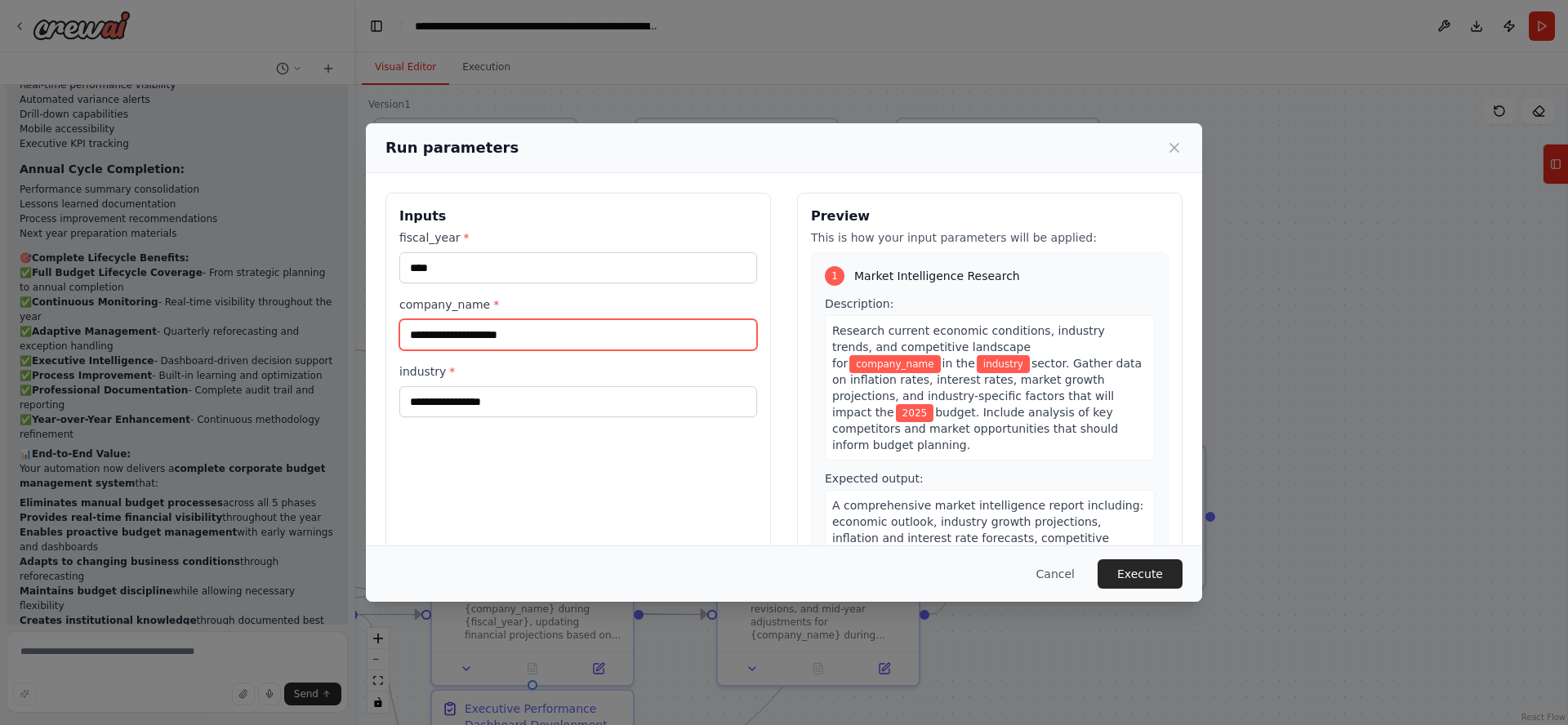
click at [535, 333] on input "company_name *" at bounding box center [578, 335] width 357 height 31
type input "**********"
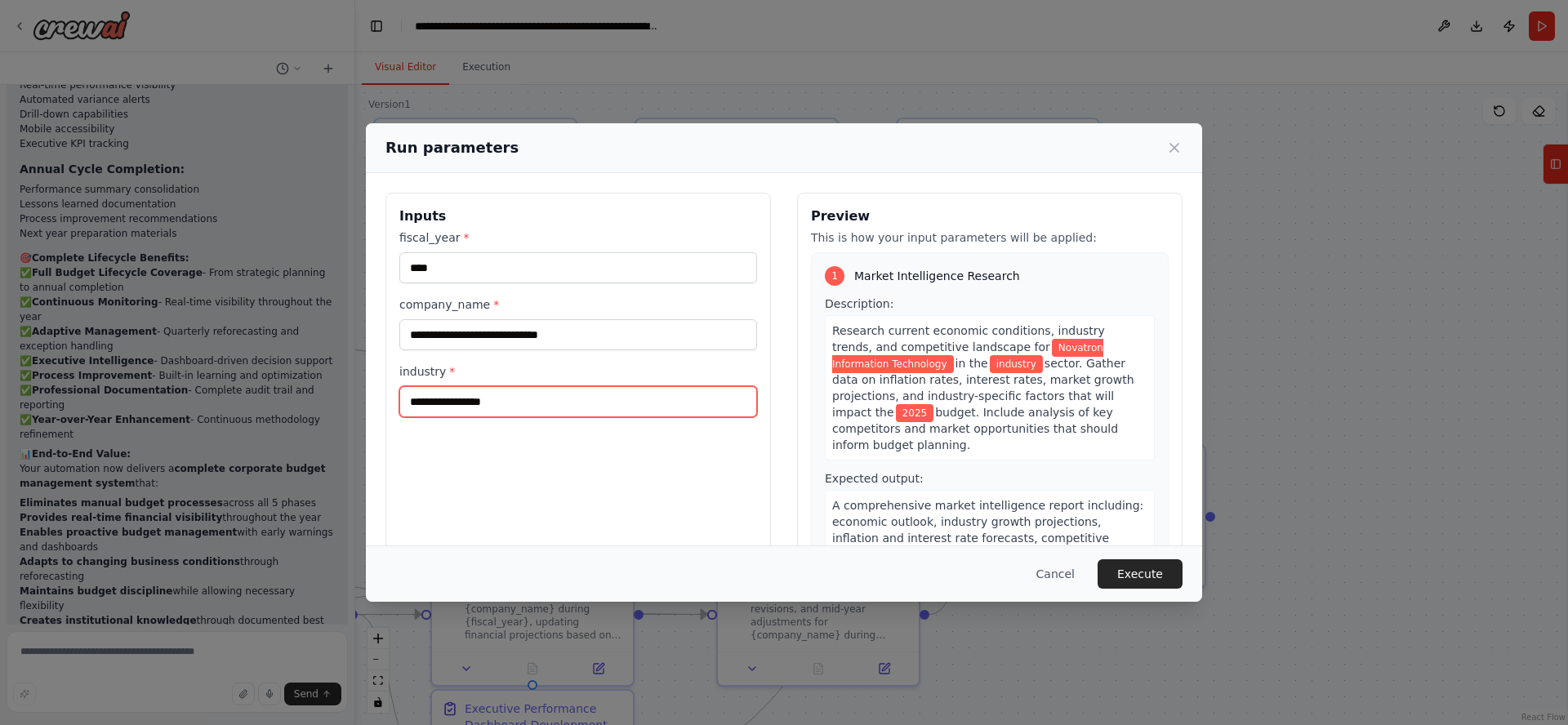
click at [515, 400] on input "industry *" at bounding box center [578, 402] width 357 height 31
type input "**********"
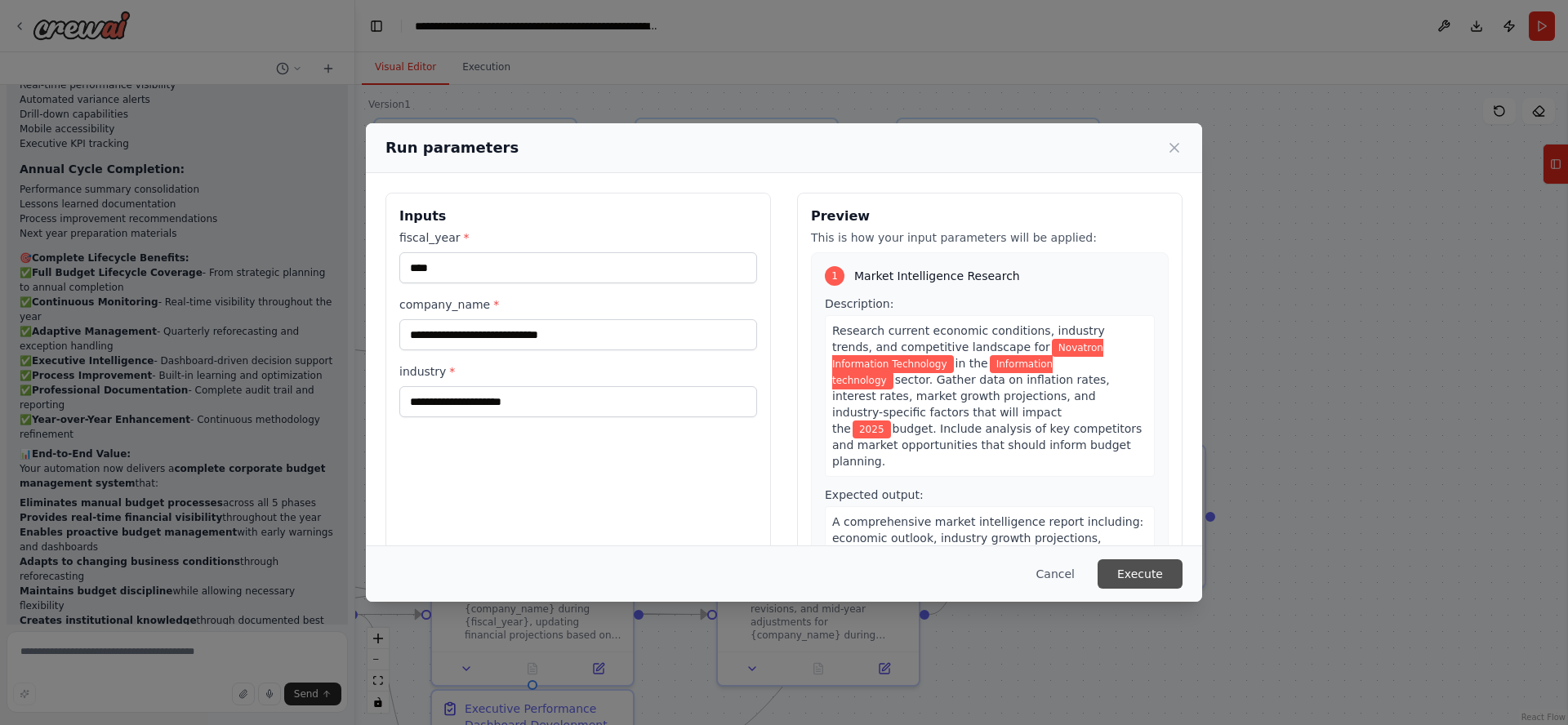
click at [1122, 575] on button "Execute" at bounding box center [1139, 574] width 85 height 30
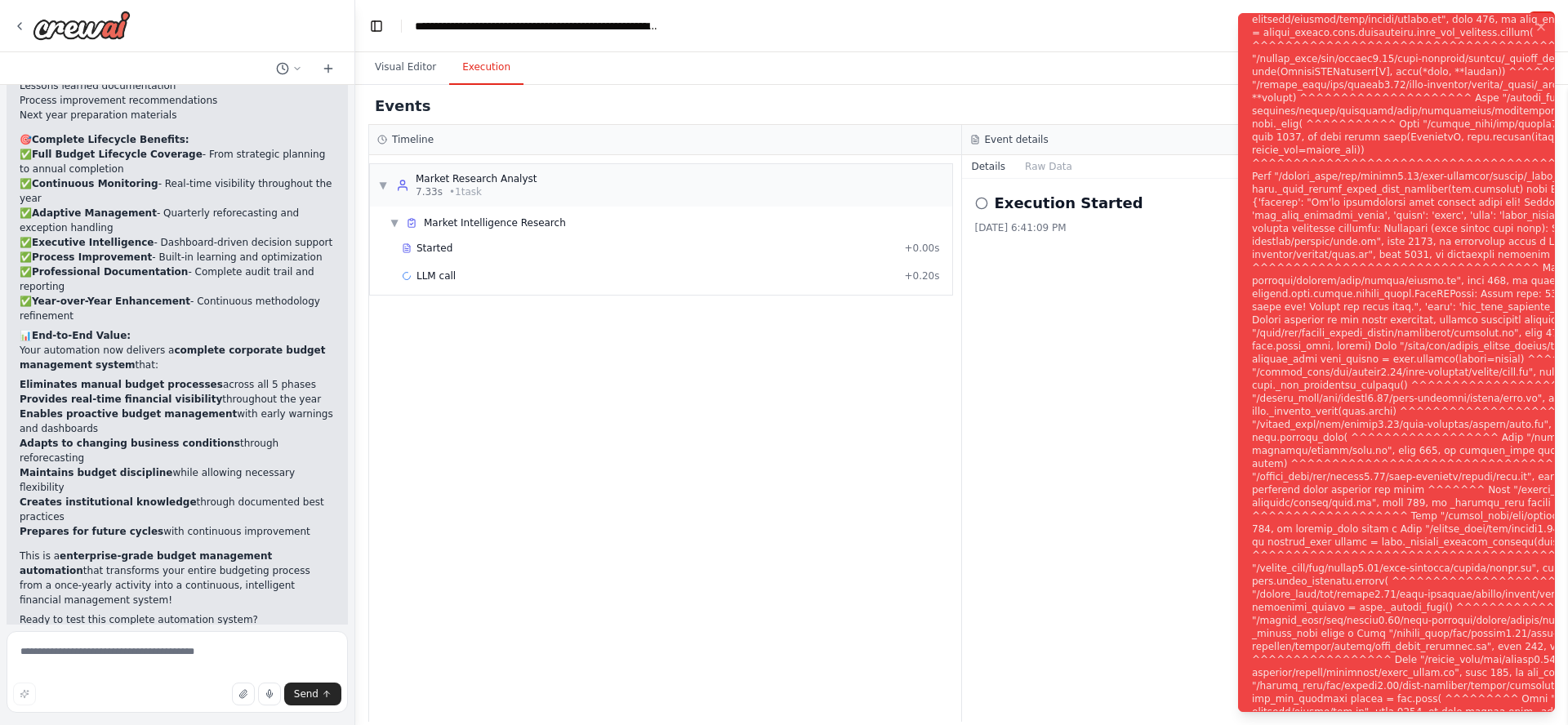
scroll to position [13695, 0]
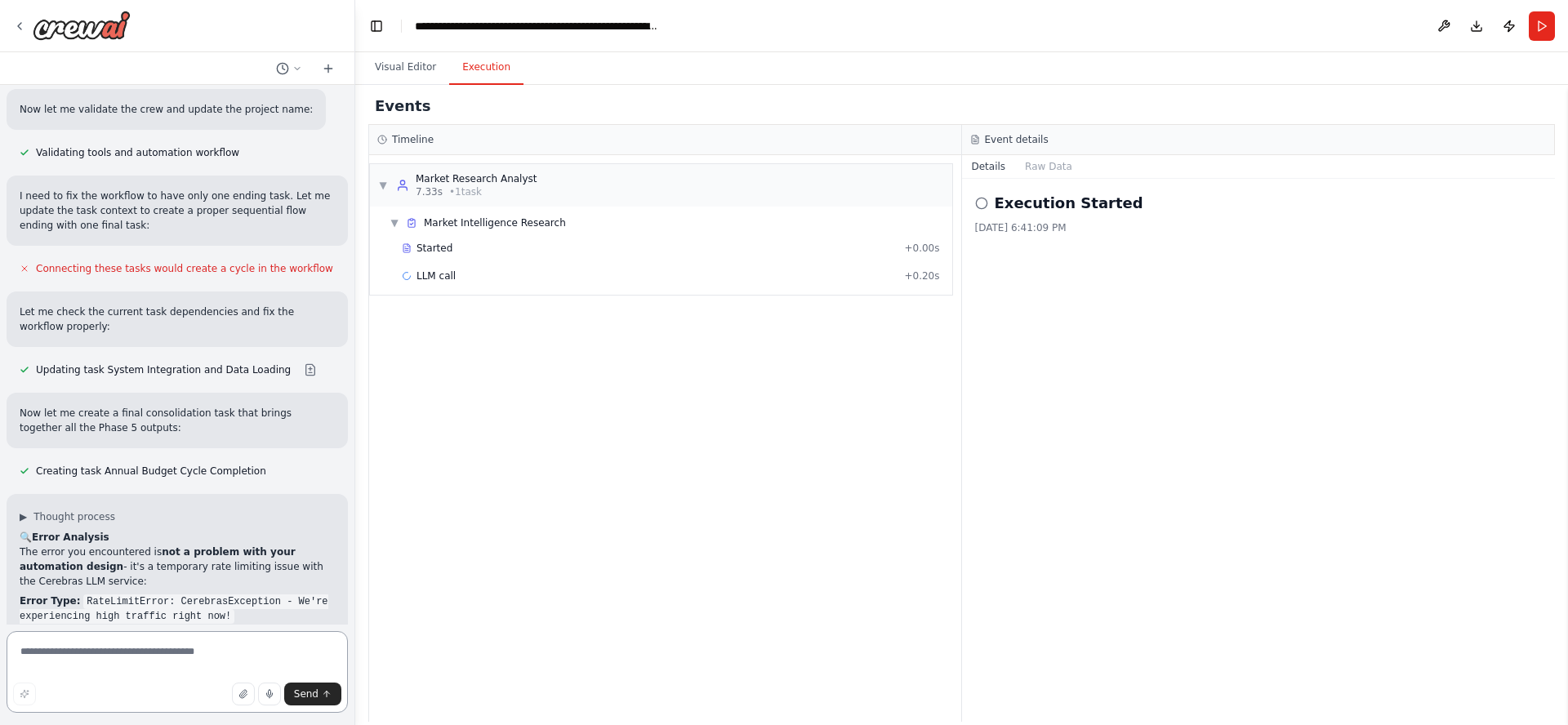
scroll to position [14403, 0]
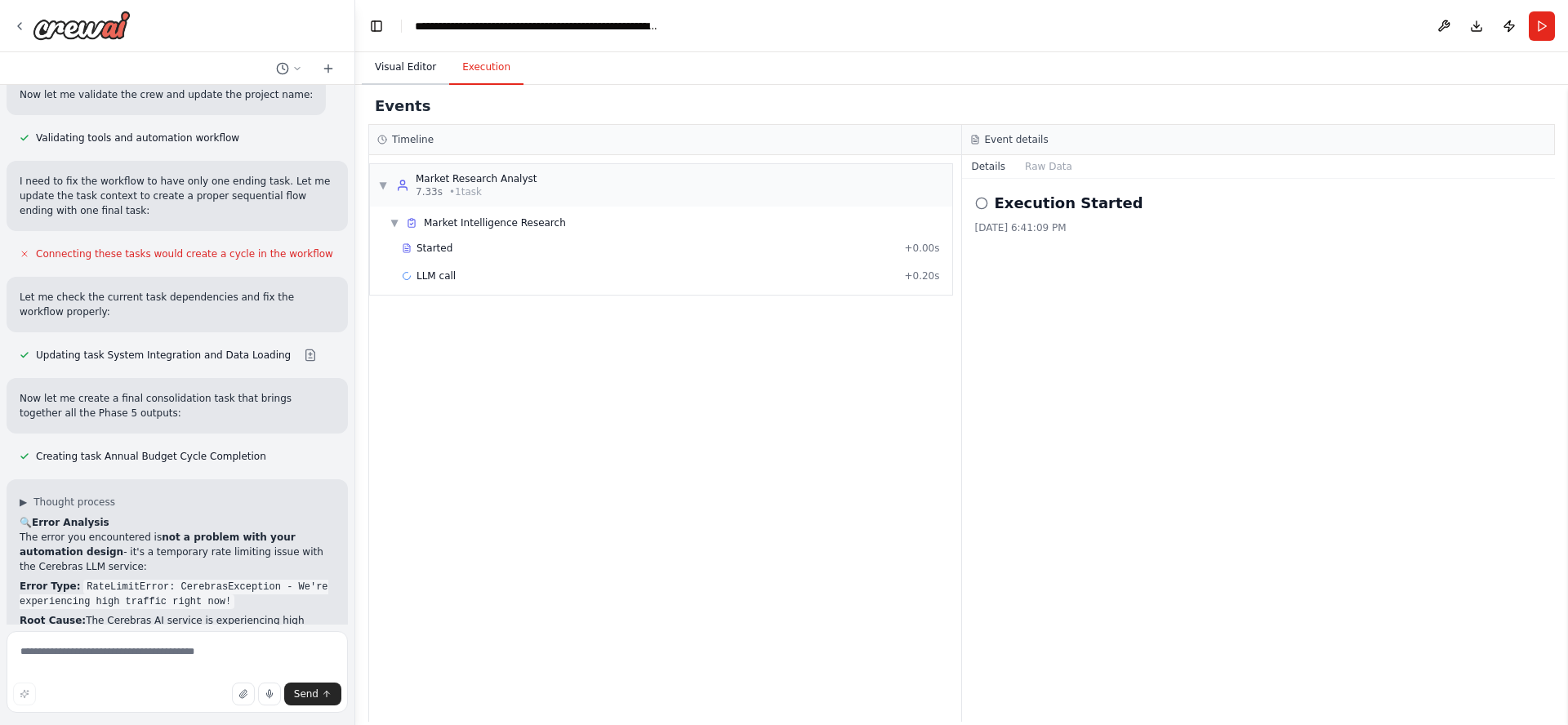
click at [404, 64] on button "Visual Editor" at bounding box center [405, 67] width 87 height 34
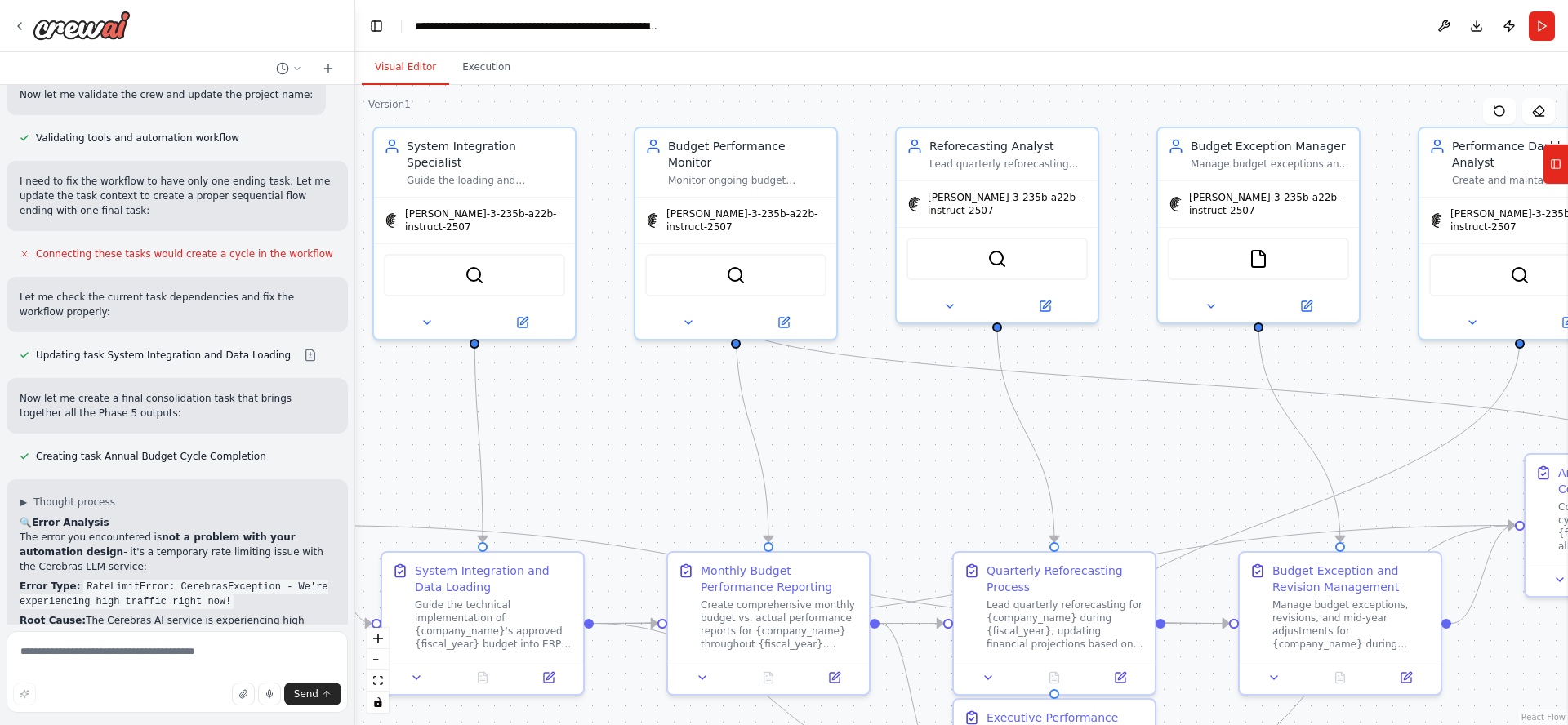
drag, startPoint x: 606, startPoint y: 456, endPoint x: 1153, endPoint y: 463, distance: 547.0
click at [1208, 464] on div ".deletable-edge-delete-btn { width: 20px; height: 20px; border: 0px solid #ffff…" at bounding box center [961, 404] width 1212 height 640
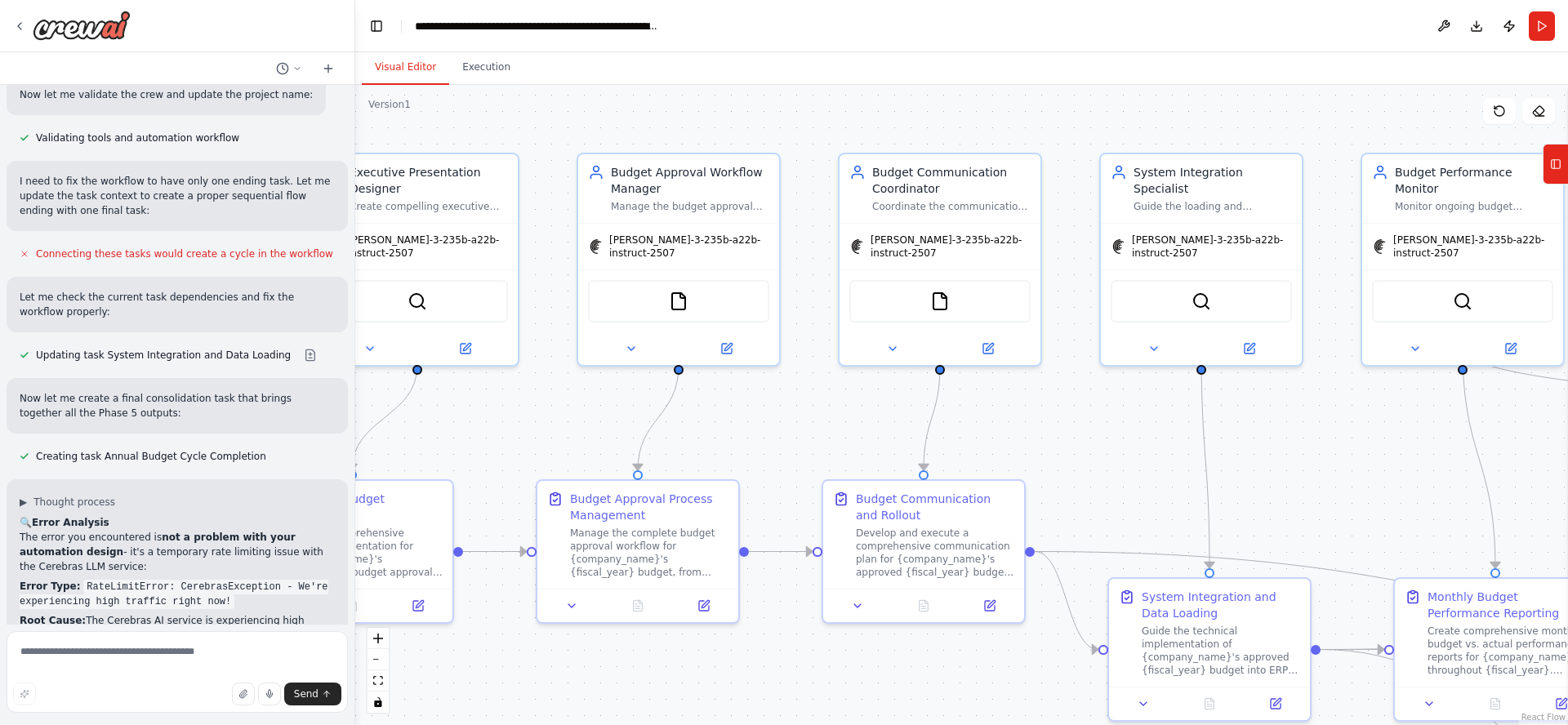
drag, startPoint x: 688, startPoint y: 432, endPoint x: 1315, endPoint y: 459, distance: 627.6
click at [1328, 459] on div ".deletable-edge-delete-btn { width: 20px; height: 20px; border: 0px solid #ffff…" at bounding box center [961, 404] width 1212 height 640
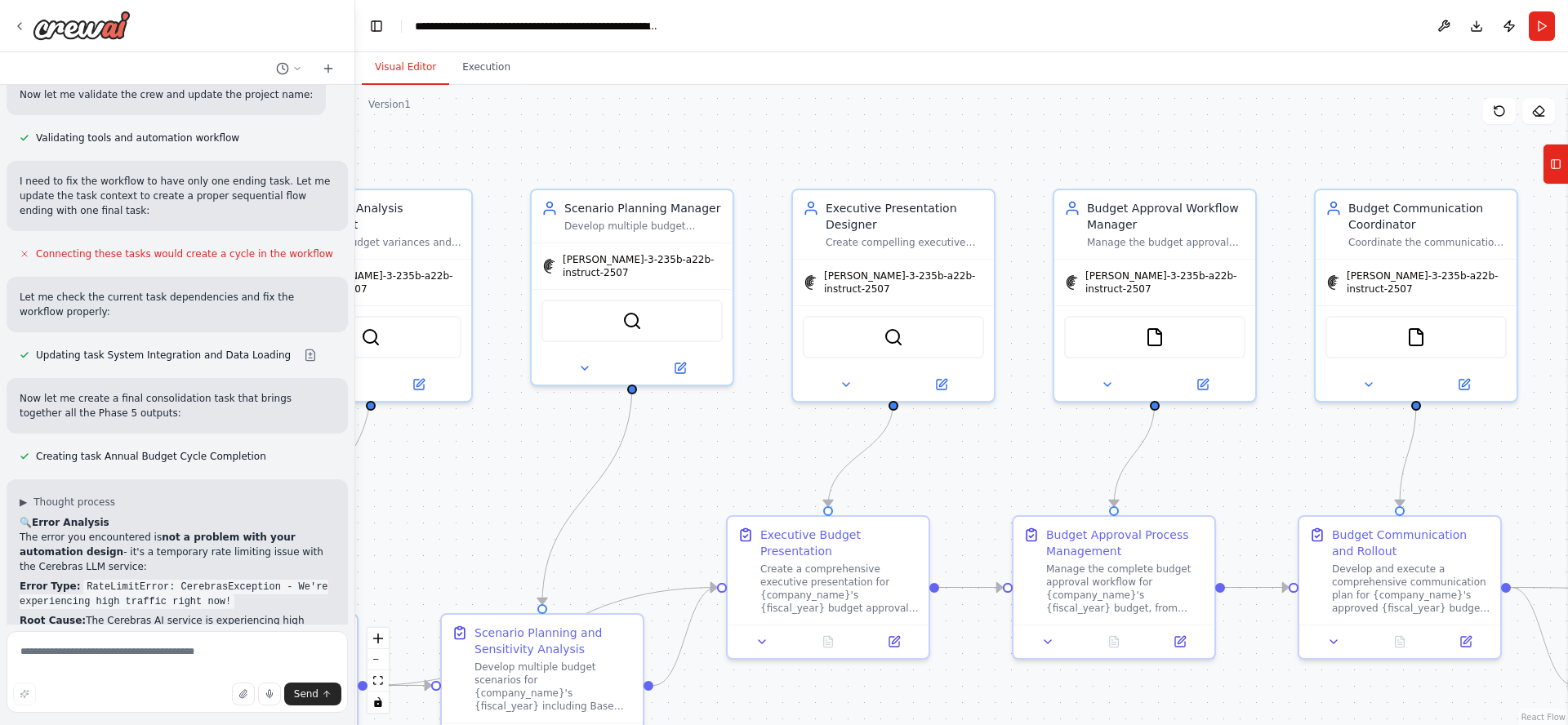
drag, startPoint x: 858, startPoint y: 430, endPoint x: 1354, endPoint y: 456, distance: 496.7
click at [1357, 456] on div ".deletable-edge-delete-btn { width: 20px; height: 20px; border: 0px solid #ffff…" at bounding box center [961, 404] width 1212 height 640
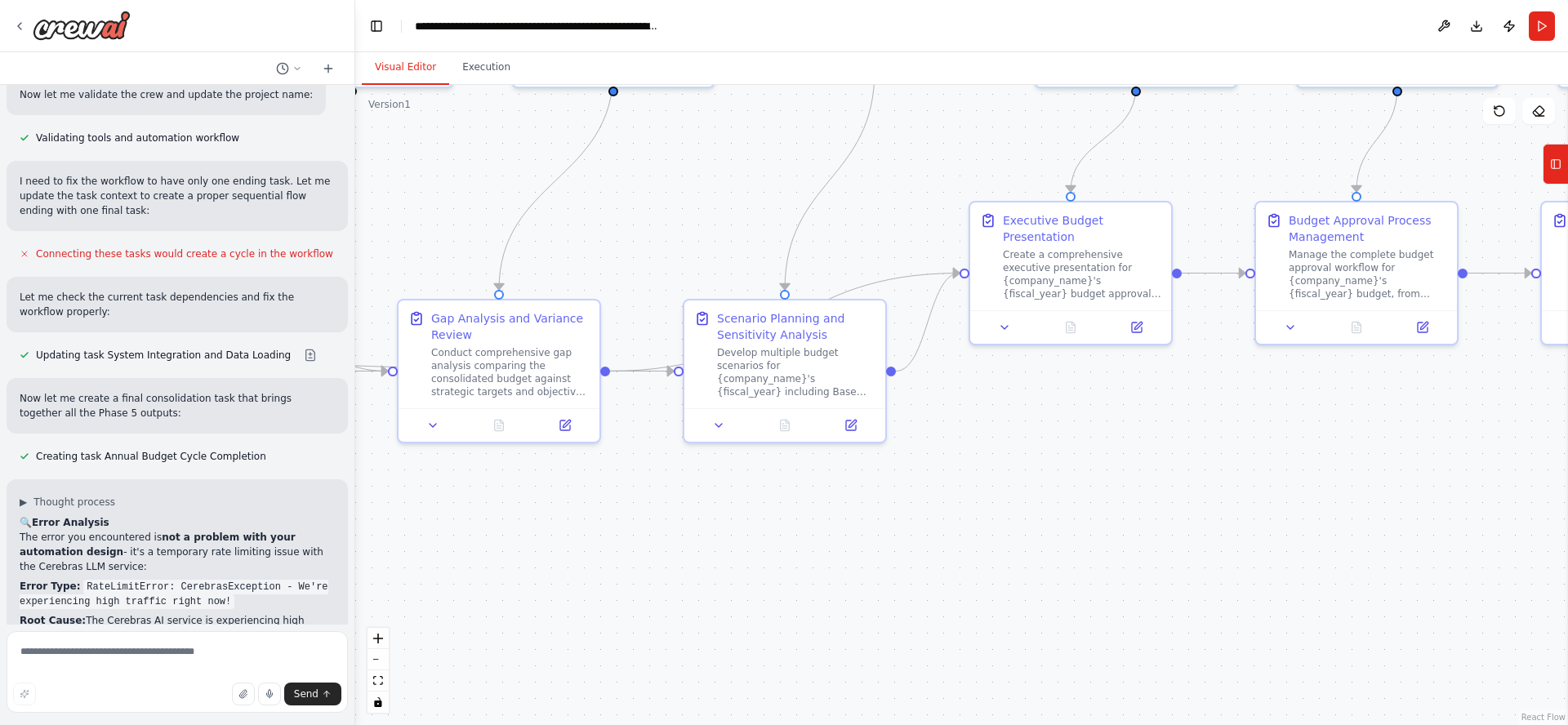
drag, startPoint x: 830, startPoint y: 448, endPoint x: 967, endPoint y: 138, distance: 338.9
click at [970, 132] on div ".deletable-edge-delete-btn { width: 20px; height: 20px; border: 0px solid #ffff…" at bounding box center [961, 404] width 1212 height 640
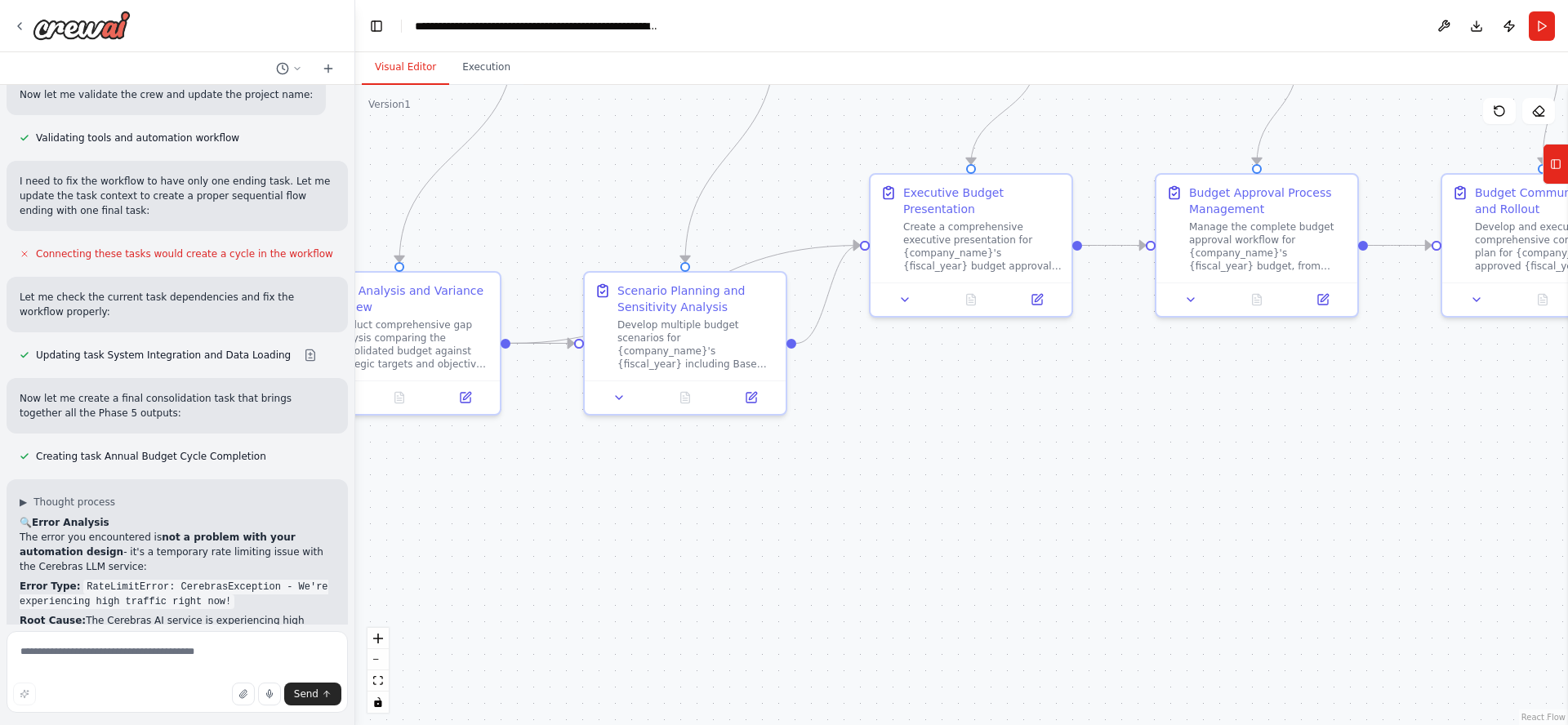
drag, startPoint x: 1177, startPoint y: 520, endPoint x: 343, endPoint y: 534, distance: 834.1
click at [344, 532] on div "Of course. A corporate budgeting workflow is a structured process that translat…" at bounding box center [784, 362] width 1568 height 725
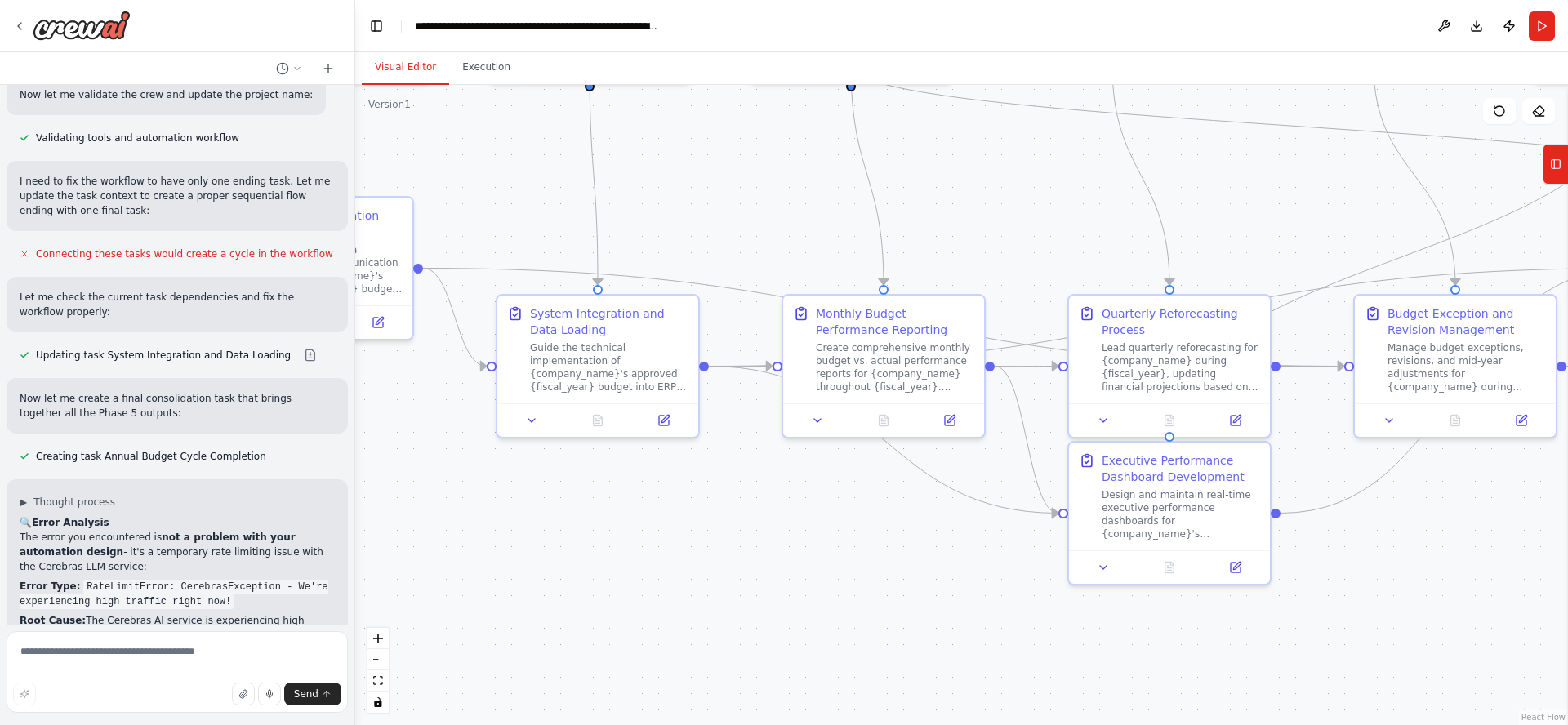
drag, startPoint x: 660, startPoint y: 530, endPoint x: 304, endPoint y: 543, distance: 356.2
click at [295, 543] on div "Of course. A corporate budgeting workflow is a structured process that translat…" at bounding box center [784, 362] width 1568 height 725
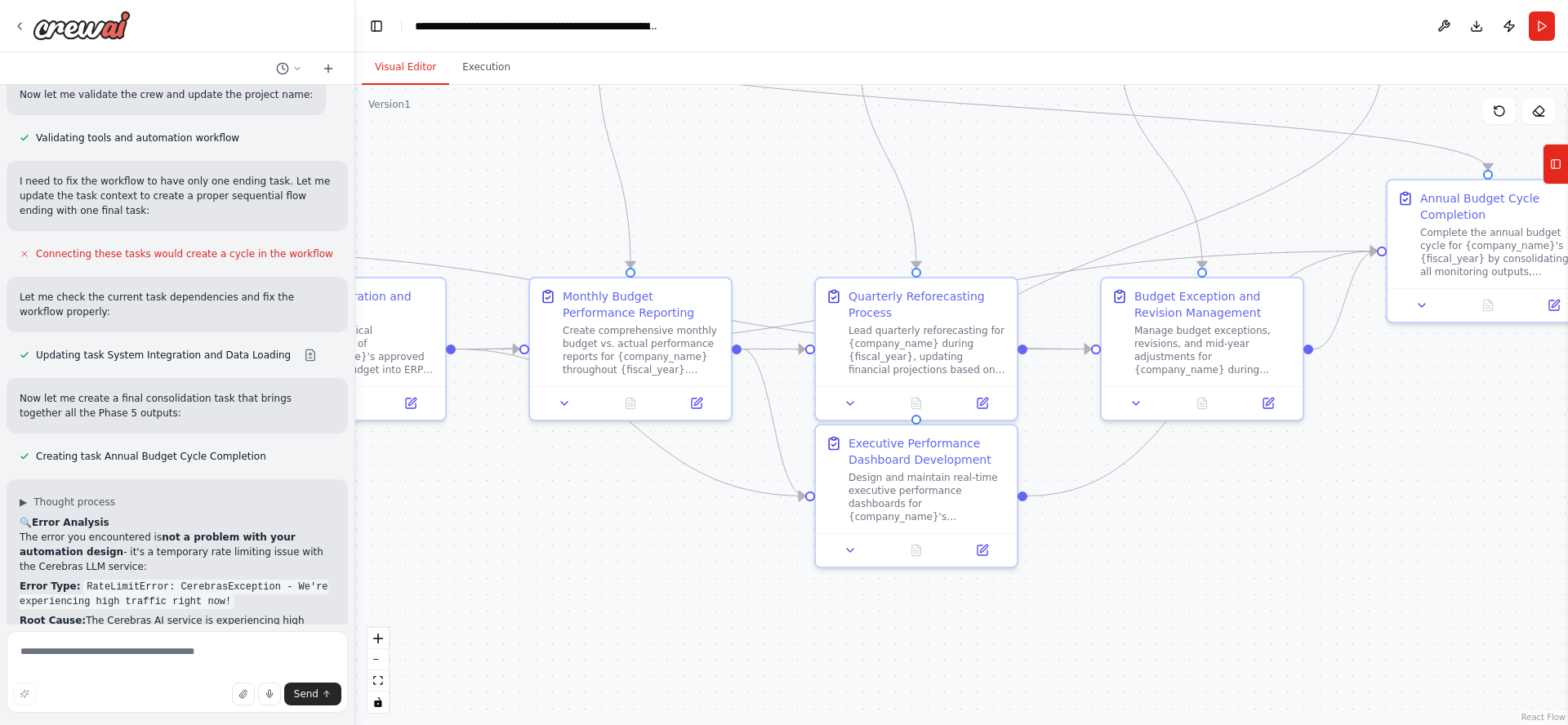
drag, startPoint x: 798, startPoint y: 580, endPoint x: 182, endPoint y: 505, distance: 620.5
click at [185, 505] on div "Of course. A corporate budgeting workflow is a structured process that translat…" at bounding box center [784, 362] width 1568 height 725
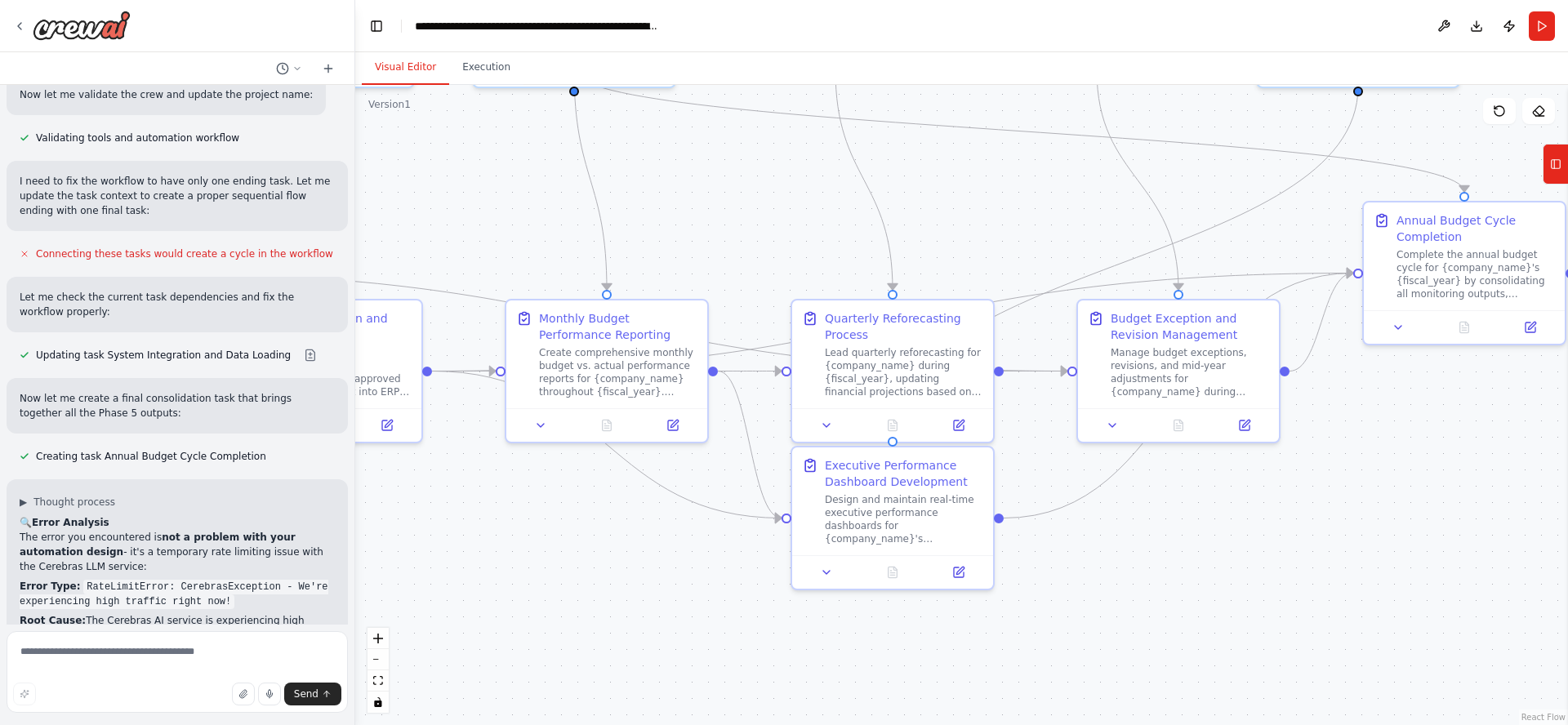
drag, startPoint x: 1013, startPoint y: 440, endPoint x: 1567, endPoint y: 495, distance: 556.7
click at [1567, 495] on div "Of course. A corporate budgeting workflow is a structured process that translat…" at bounding box center [784, 362] width 1568 height 725
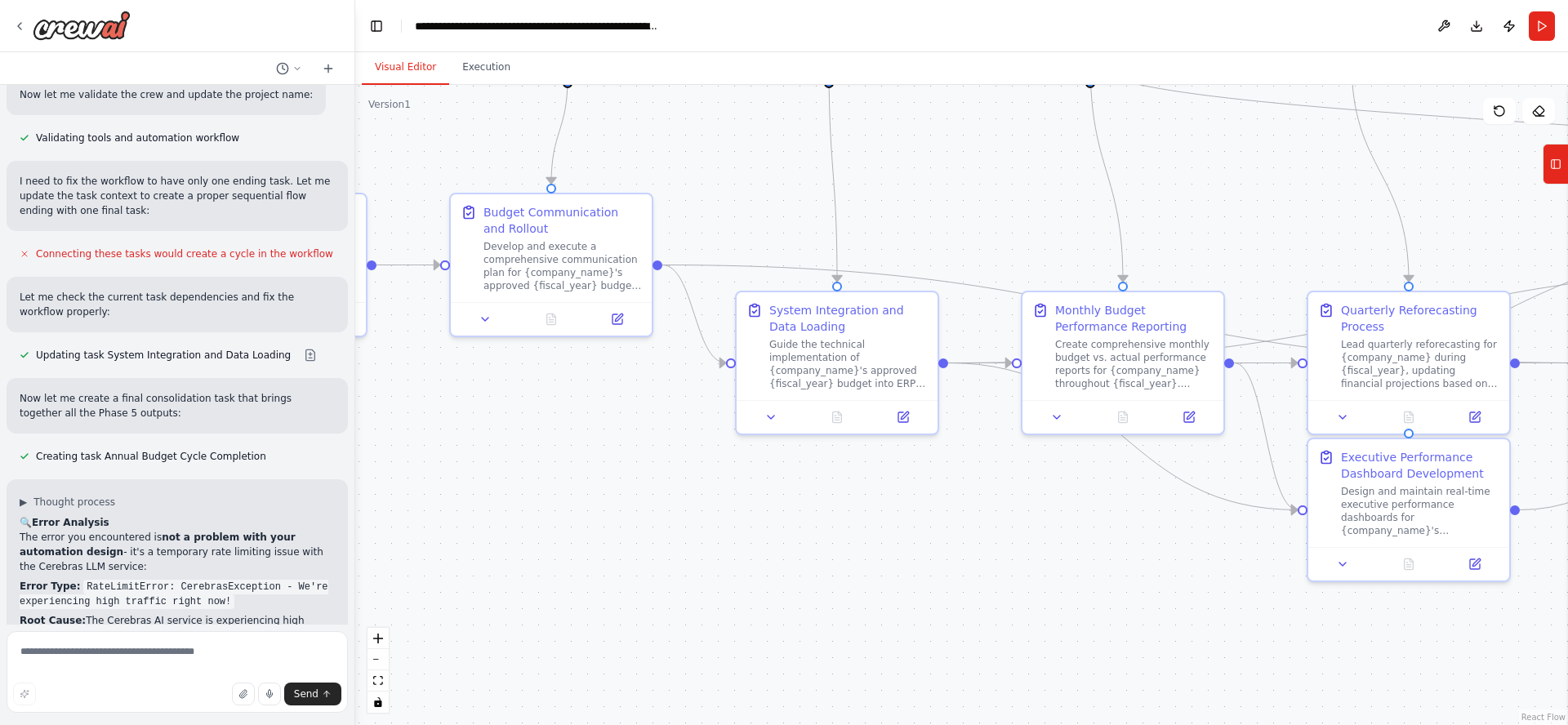
drag, startPoint x: 647, startPoint y: 516, endPoint x: 1432, endPoint y: 532, distance: 785.2
click at [1413, 531] on div ".deletable-edge-delete-btn { width: 20px; height: 20px; border: 0px solid #ffff…" at bounding box center [961, 404] width 1212 height 640
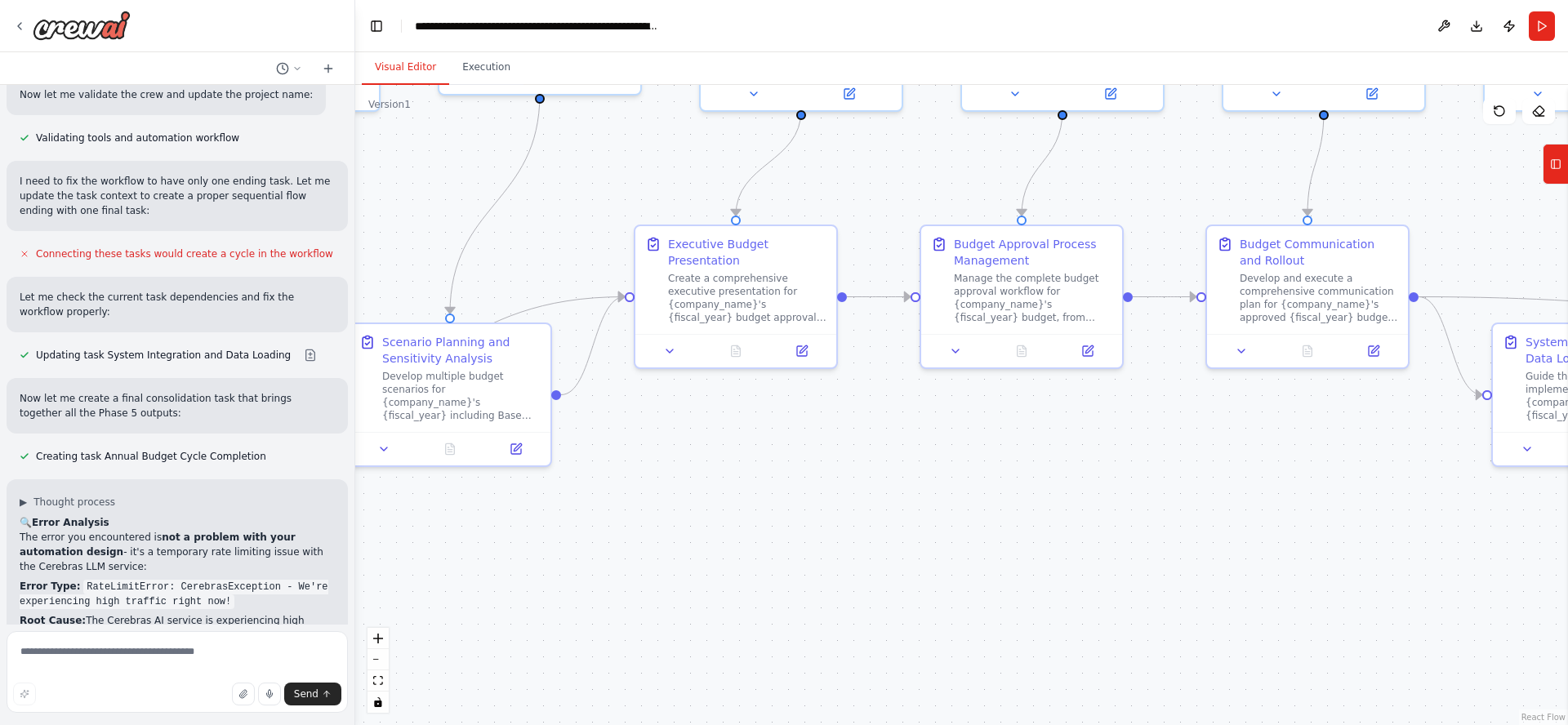
drag, startPoint x: 881, startPoint y: 525, endPoint x: 1452, endPoint y: 582, distance: 573.8
click at [1477, 576] on div ".deletable-edge-delete-btn { width: 20px; height: 20px; border: 0px solid #ffff…" at bounding box center [961, 404] width 1212 height 640
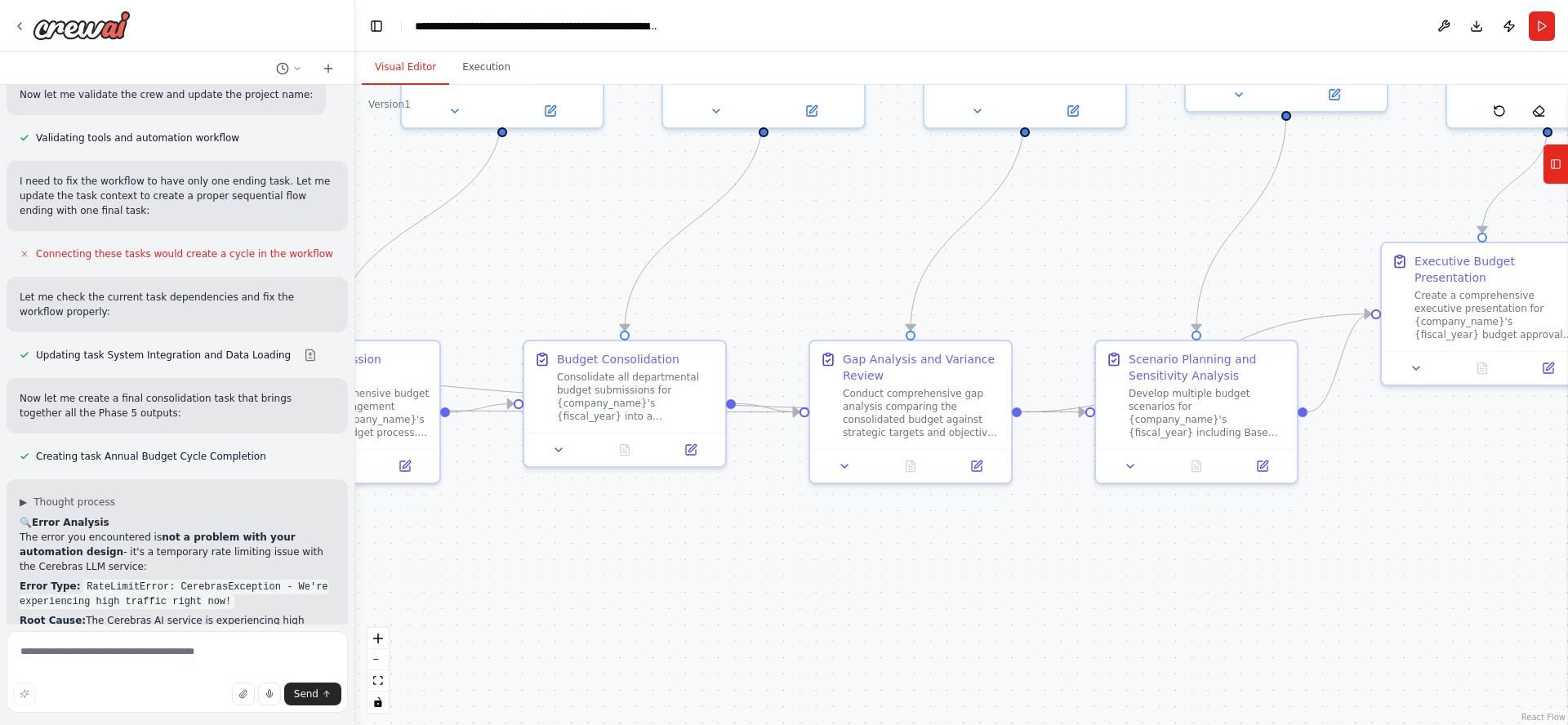
drag, startPoint x: 1009, startPoint y: 533, endPoint x: 1423, endPoint y: 525, distance: 414.1
click at [1418, 525] on div ".deletable-edge-delete-btn { width: 20px; height: 20px; border: 0px solid #ffff…" at bounding box center [961, 404] width 1212 height 640
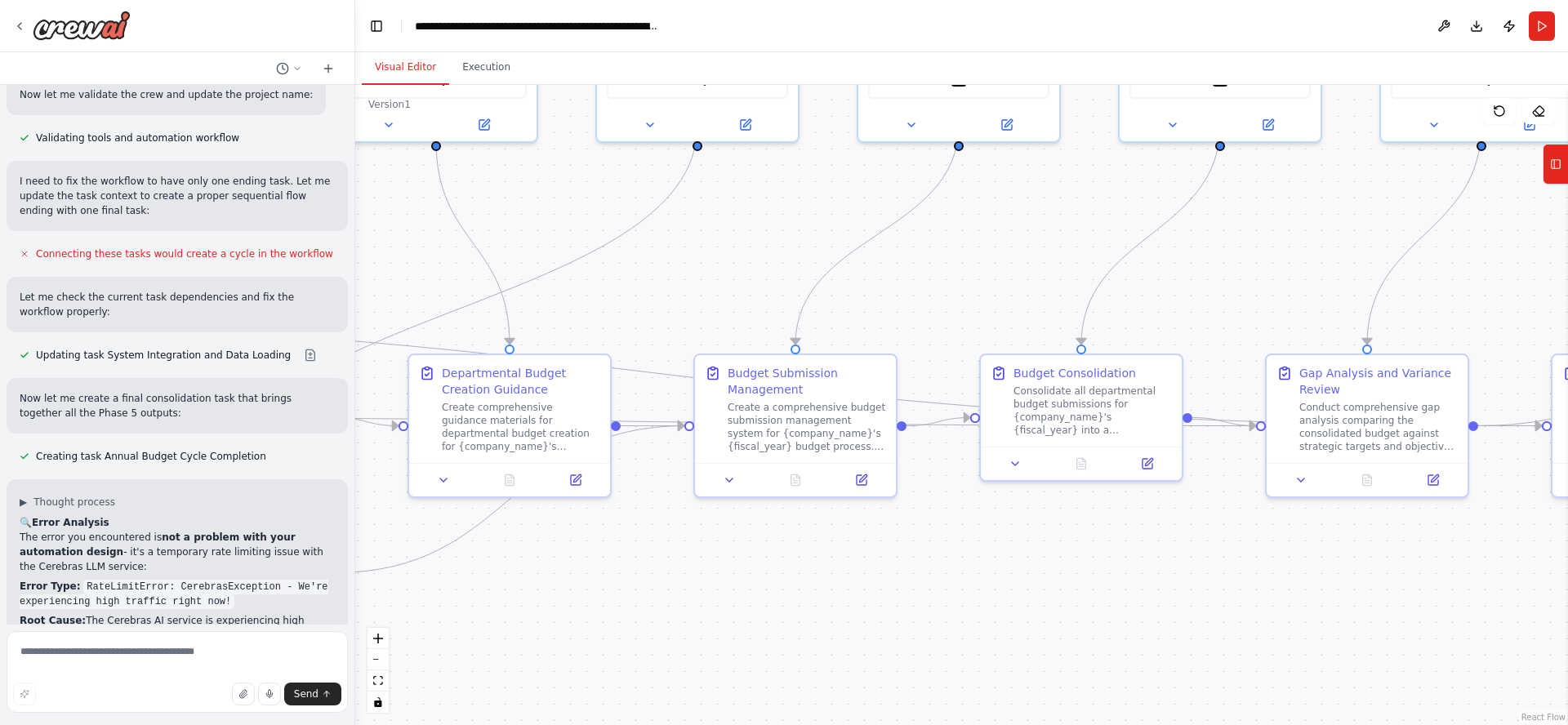
drag, startPoint x: 929, startPoint y: 556, endPoint x: 1480, endPoint y: 562, distance: 551.0
click at [1468, 564] on div ".deletable-edge-delete-btn { width: 20px; height: 20px; border: 0px solid #ffff…" at bounding box center [961, 404] width 1212 height 640
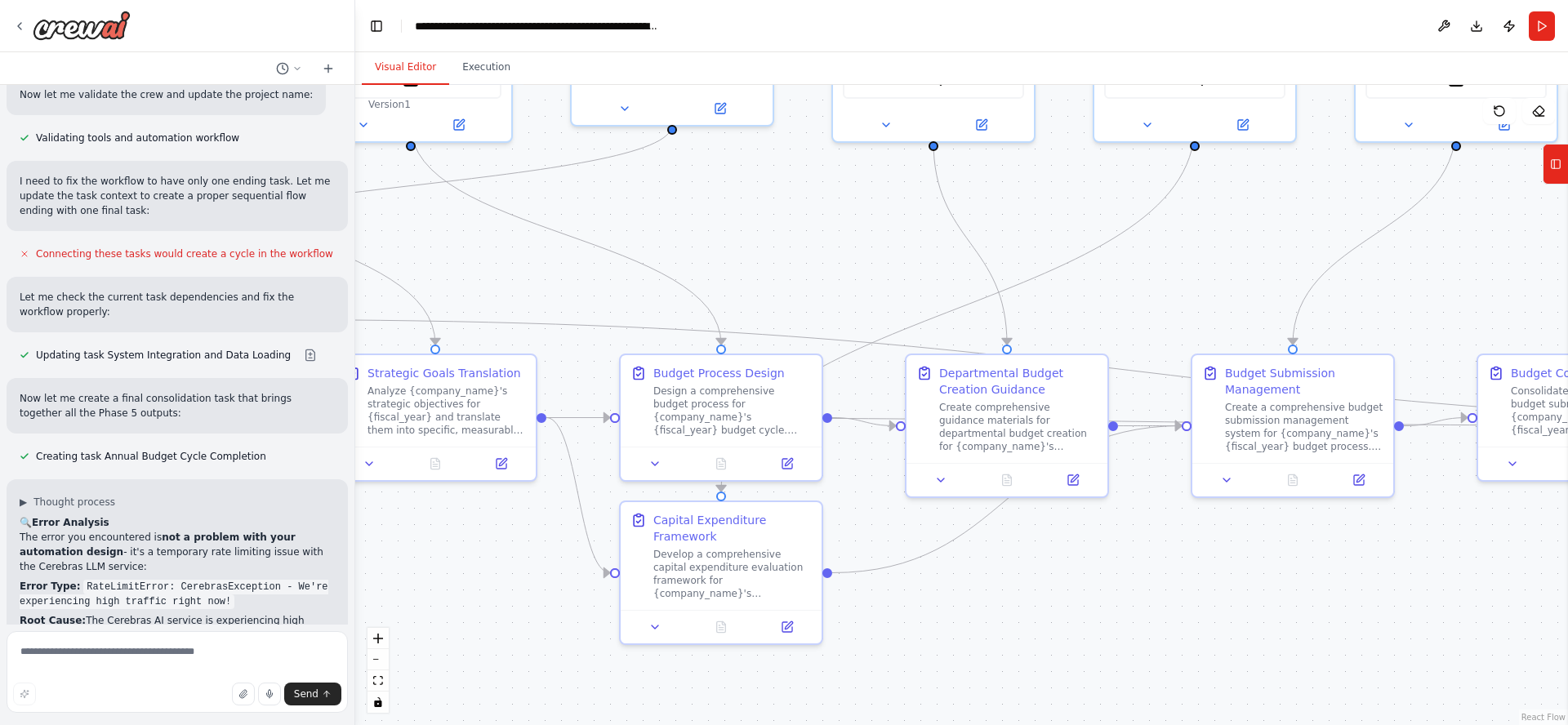
drag, startPoint x: 906, startPoint y: 566, endPoint x: 1567, endPoint y: 552, distance: 661.1
click at [1545, 553] on div ".deletable-edge-delete-btn { width: 20px; height: 20px; border: 0px solid #ffff…" at bounding box center [961, 404] width 1212 height 640
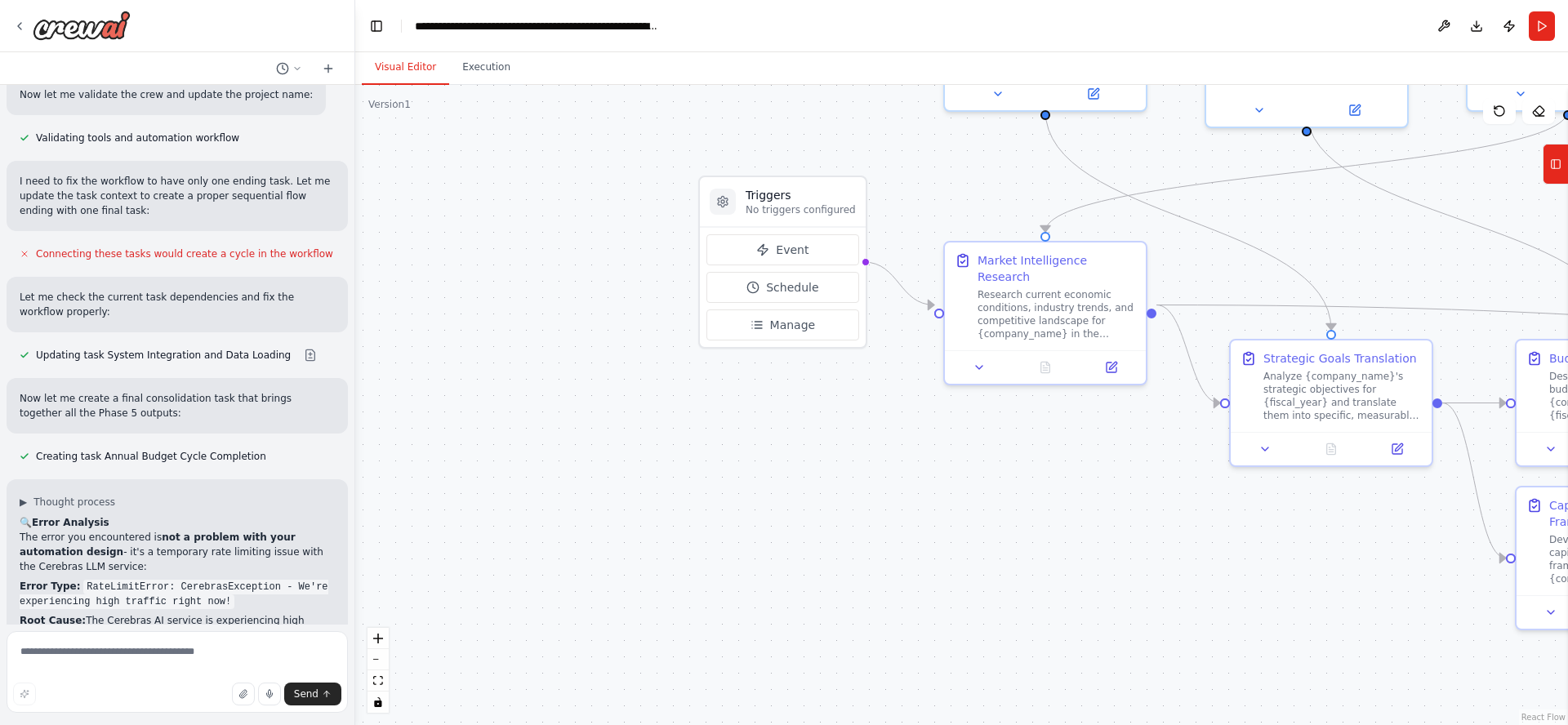
drag, startPoint x: 636, startPoint y: 555, endPoint x: 1478, endPoint y: 551, distance: 842.0
click at [1470, 550] on div ".deletable-edge-delete-btn { width: 20px; height: 20px; border: 0px solid #ffff…" at bounding box center [961, 404] width 1212 height 640
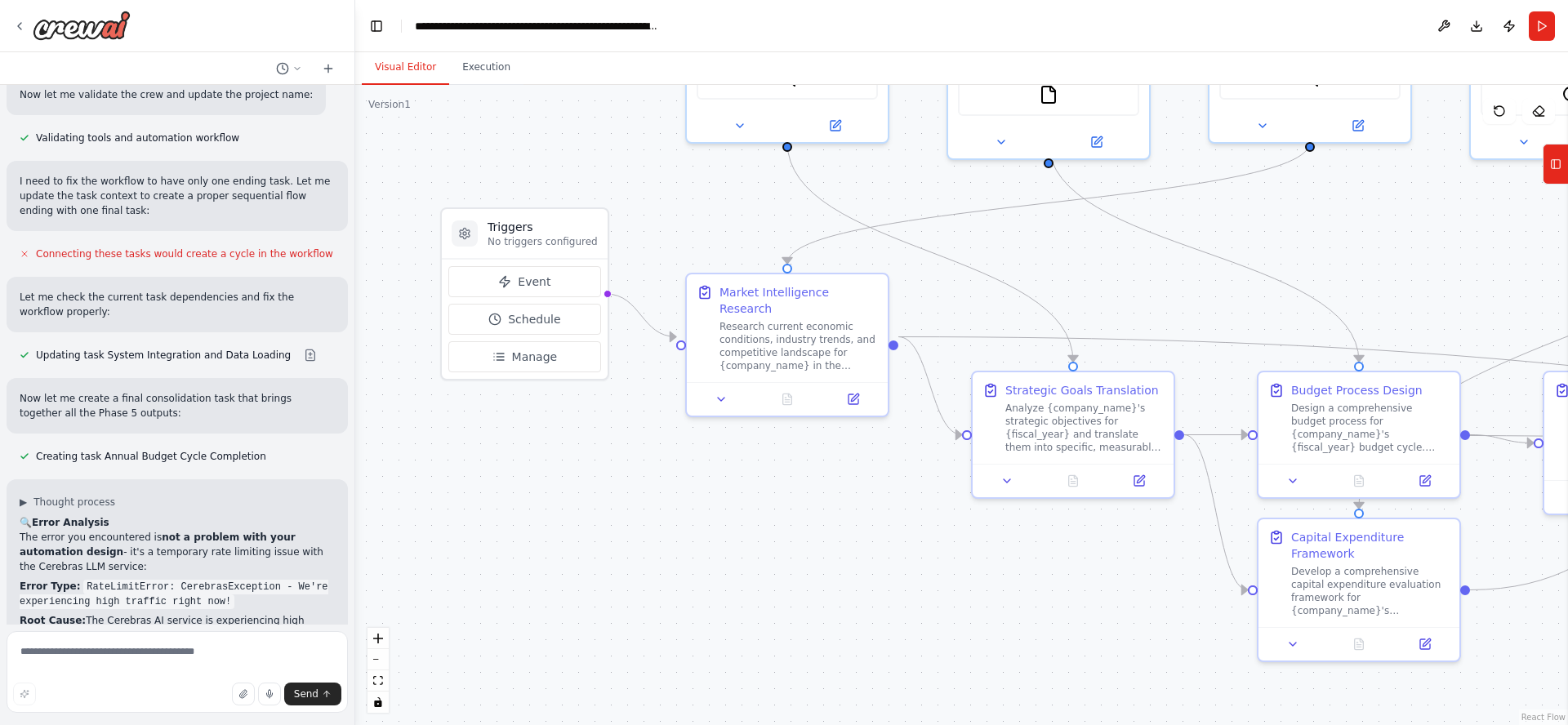
drag, startPoint x: 1230, startPoint y: 541, endPoint x: 766, endPoint y: 579, distance: 465.6
click at [771, 577] on div ".deletable-edge-delete-btn { width: 20px; height: 20px; border: 0px solid #ffff…" at bounding box center [961, 404] width 1212 height 640
click at [377, 681] on icon "fit view" at bounding box center [377, 681] width 10 height 9
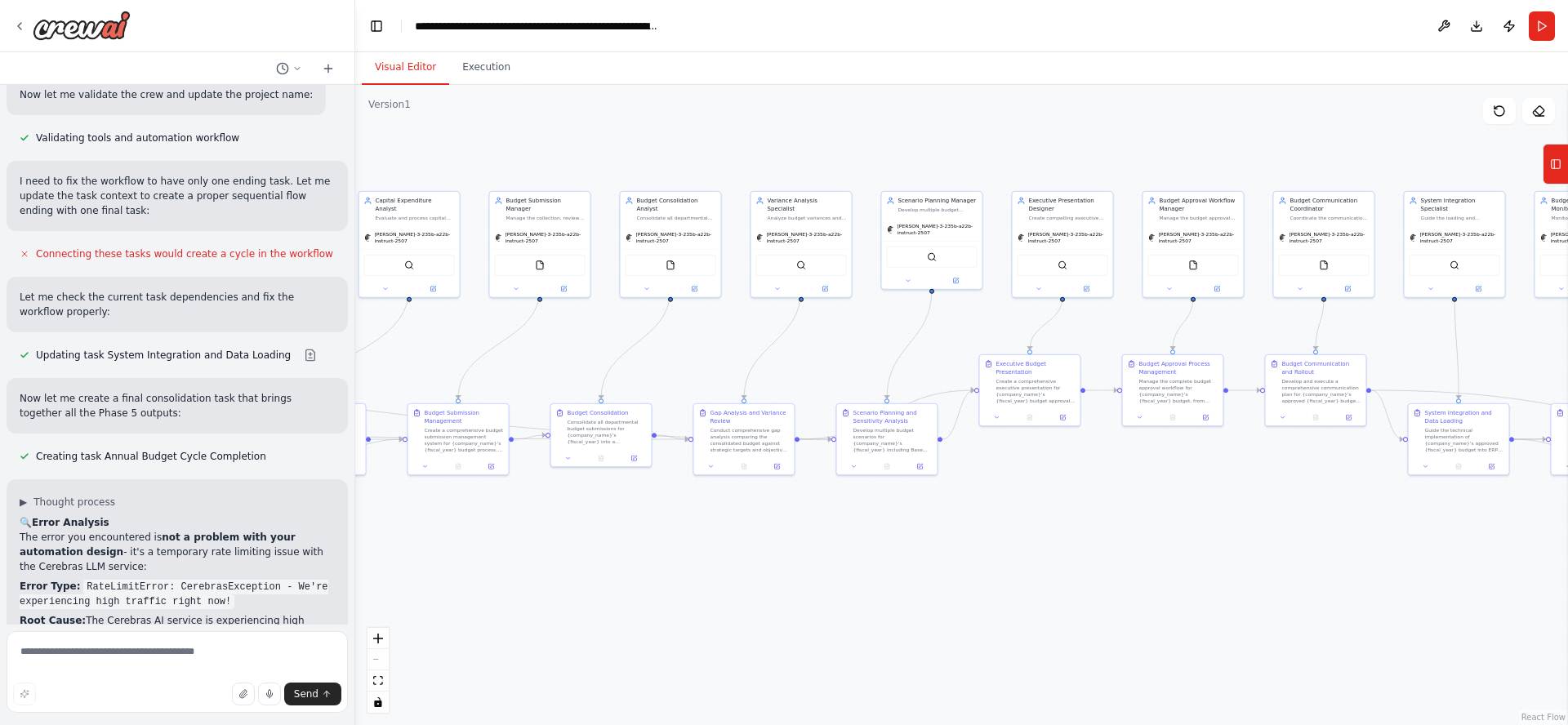
drag, startPoint x: 608, startPoint y: 599, endPoint x: 453, endPoint y: 564, distance: 158.9
click at [458, 564] on div ".deletable-edge-delete-btn { width: 20px; height: 20px; border: 0px solid #ffff…" at bounding box center [961, 404] width 1212 height 640
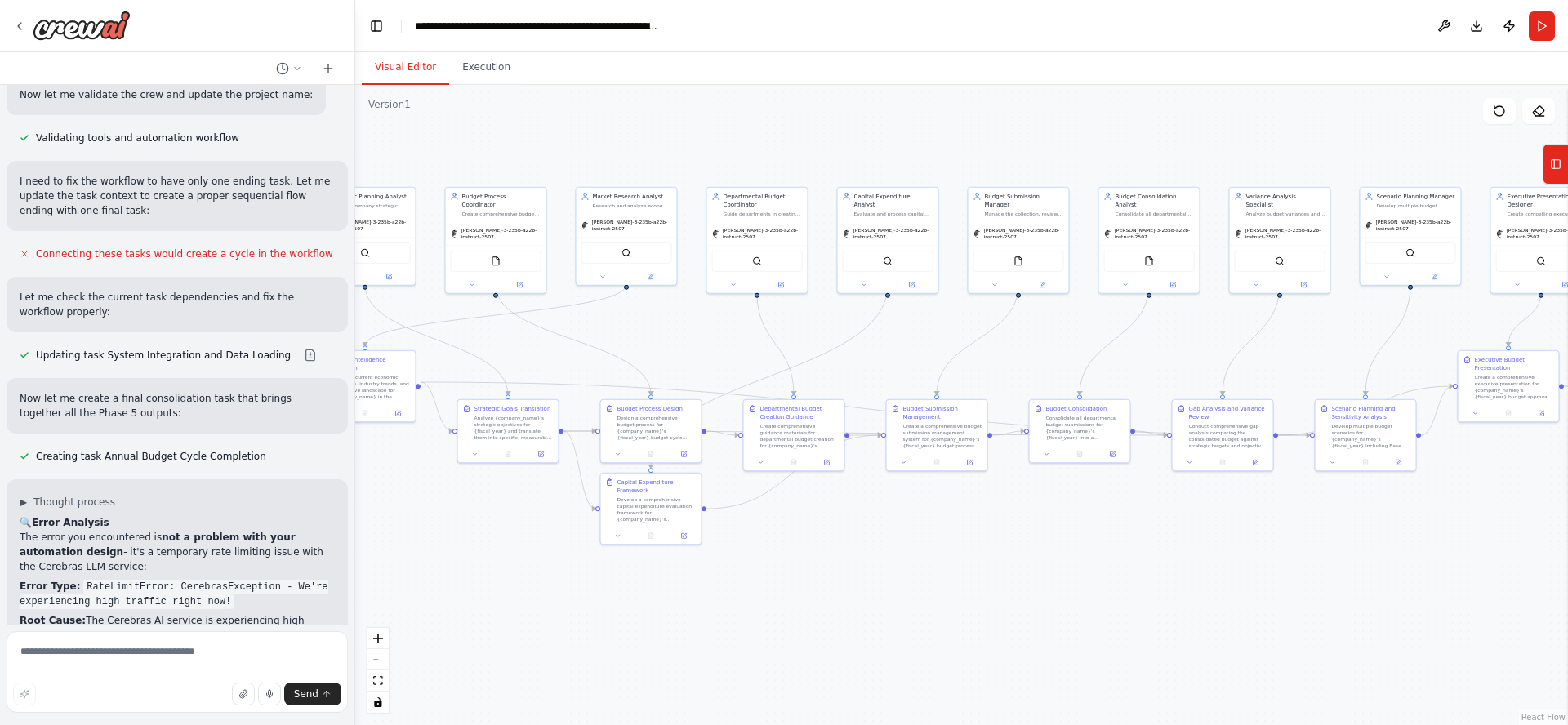
drag, startPoint x: 1001, startPoint y: 579, endPoint x: 1567, endPoint y: 575, distance: 566.0
click at [1567, 575] on div "Of course. A corporate budgeting workflow is a structured process that translat…" at bounding box center [784, 362] width 1568 height 725
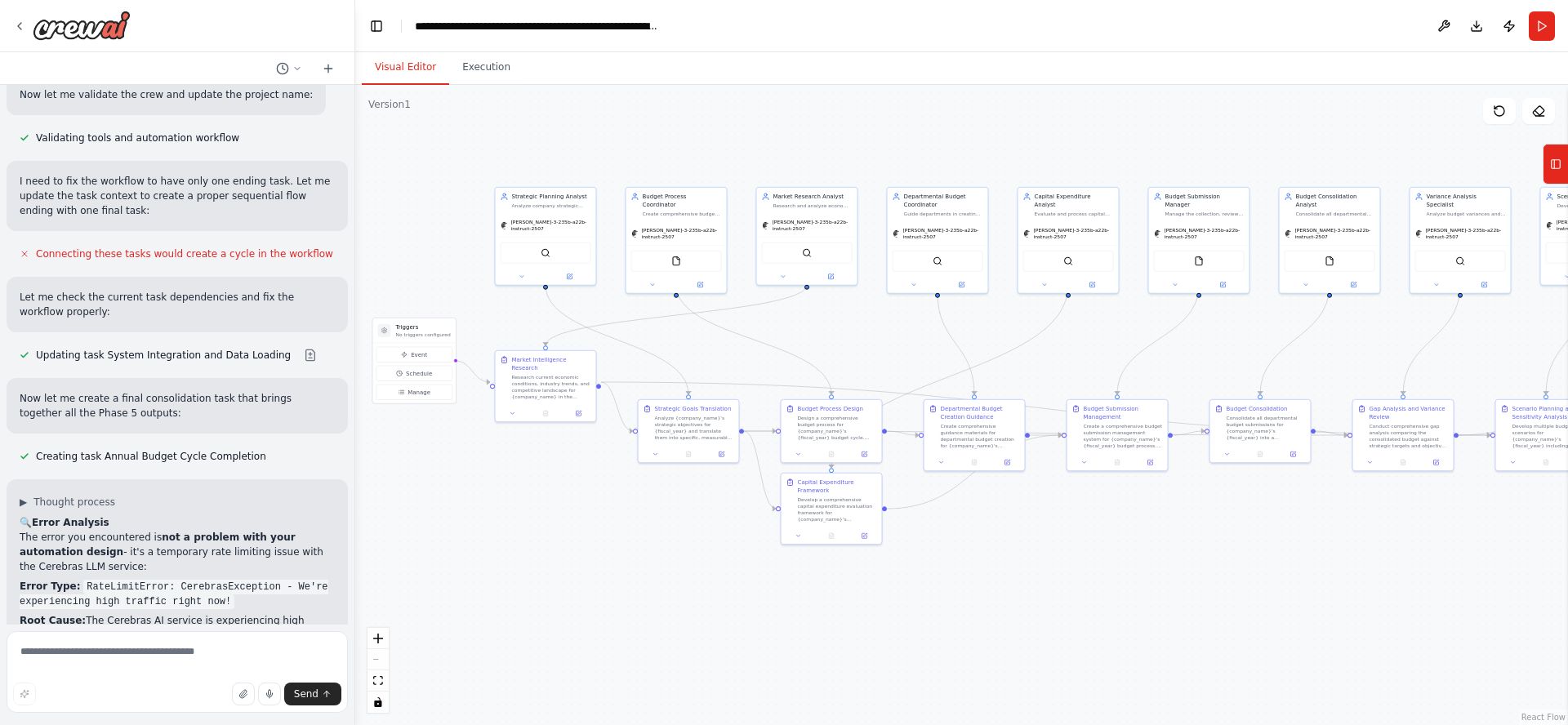
drag, startPoint x: 1167, startPoint y: 613, endPoint x: 1303, endPoint y: 613, distance: 136.0
click at [1303, 613] on div ".deletable-edge-delete-btn { width: 20px; height: 20px; border: 0px solid #ffff…" at bounding box center [961, 404] width 1212 height 640
click at [102, 30] on img at bounding box center [81, 25] width 98 height 30
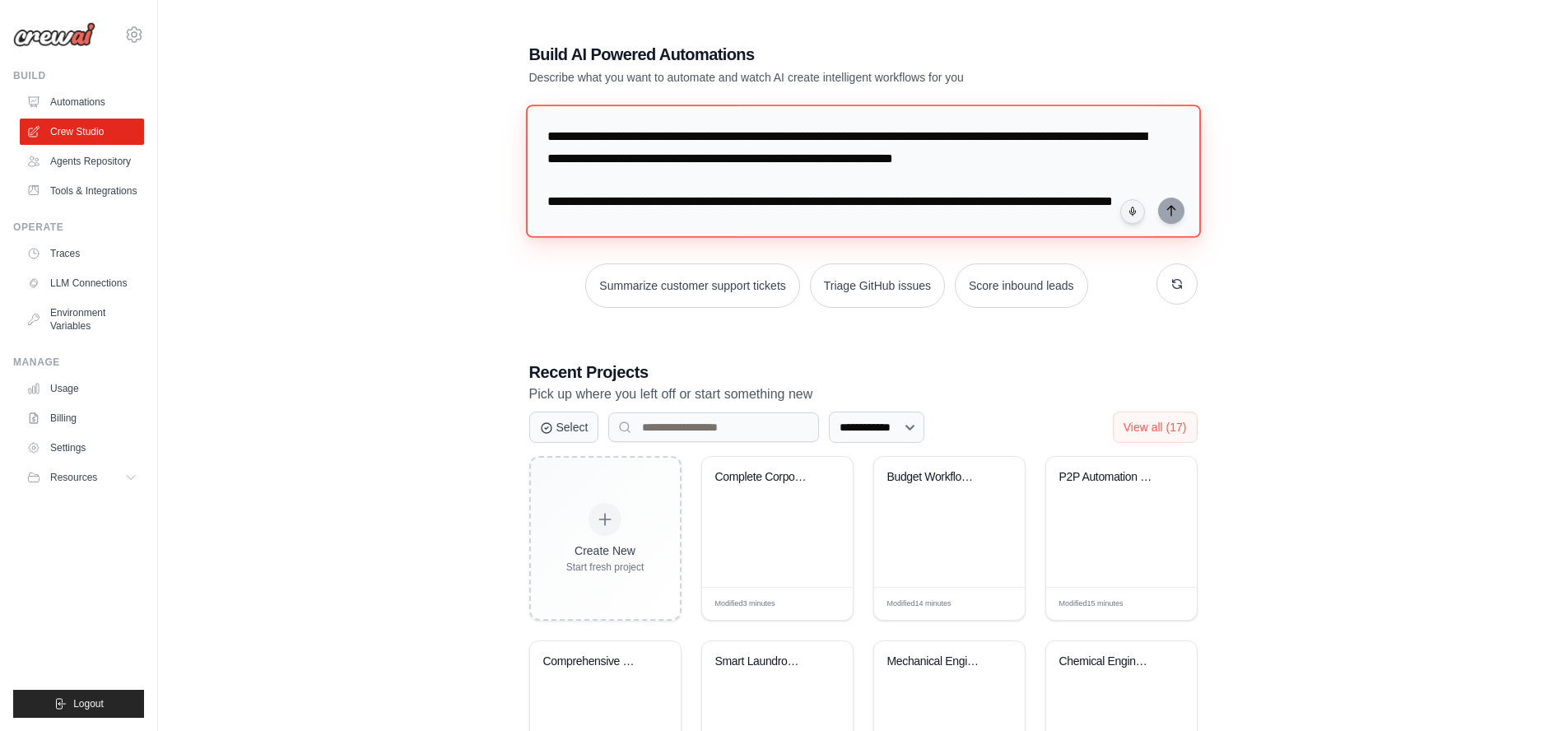
paste textarea "**********"
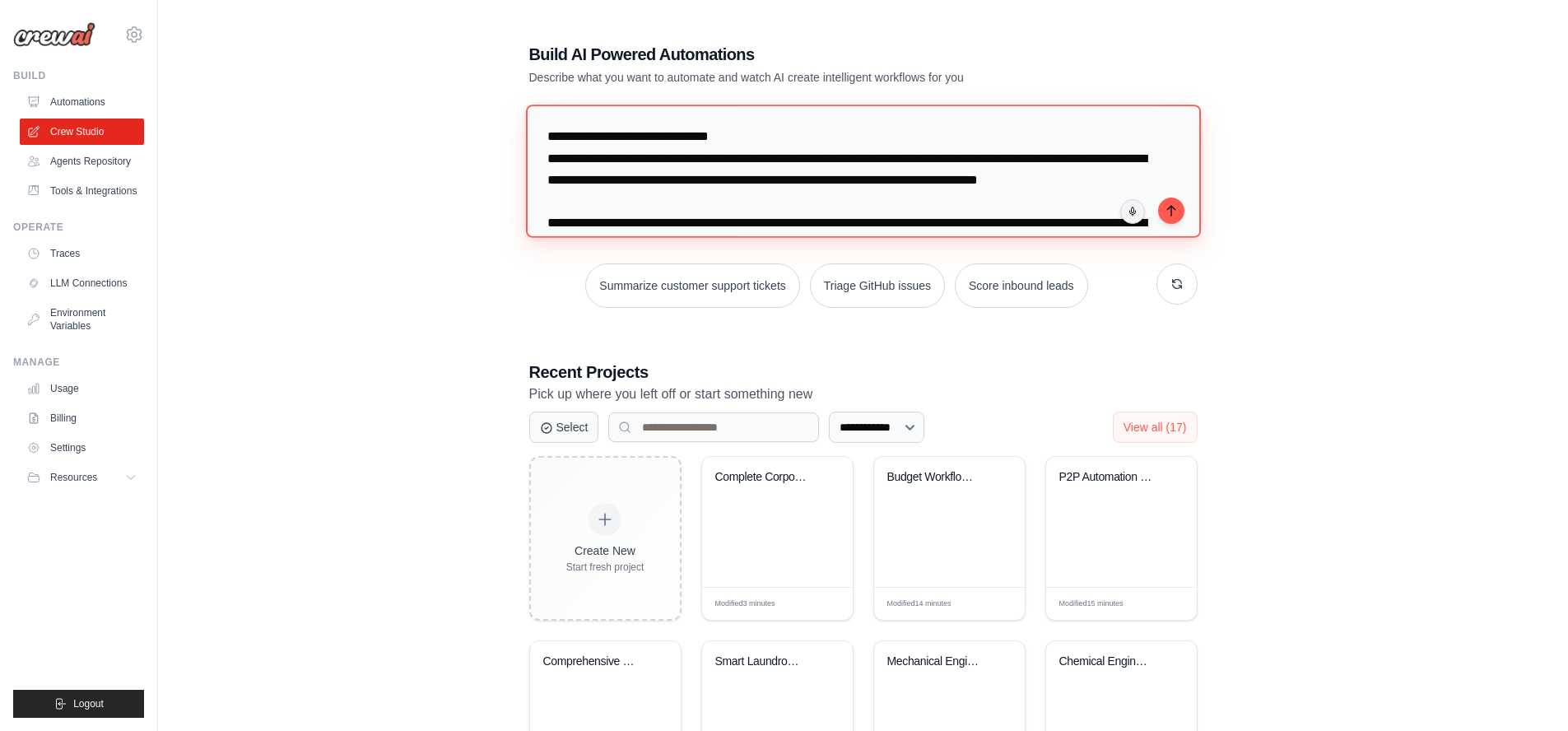
scroll to position [743, 0]
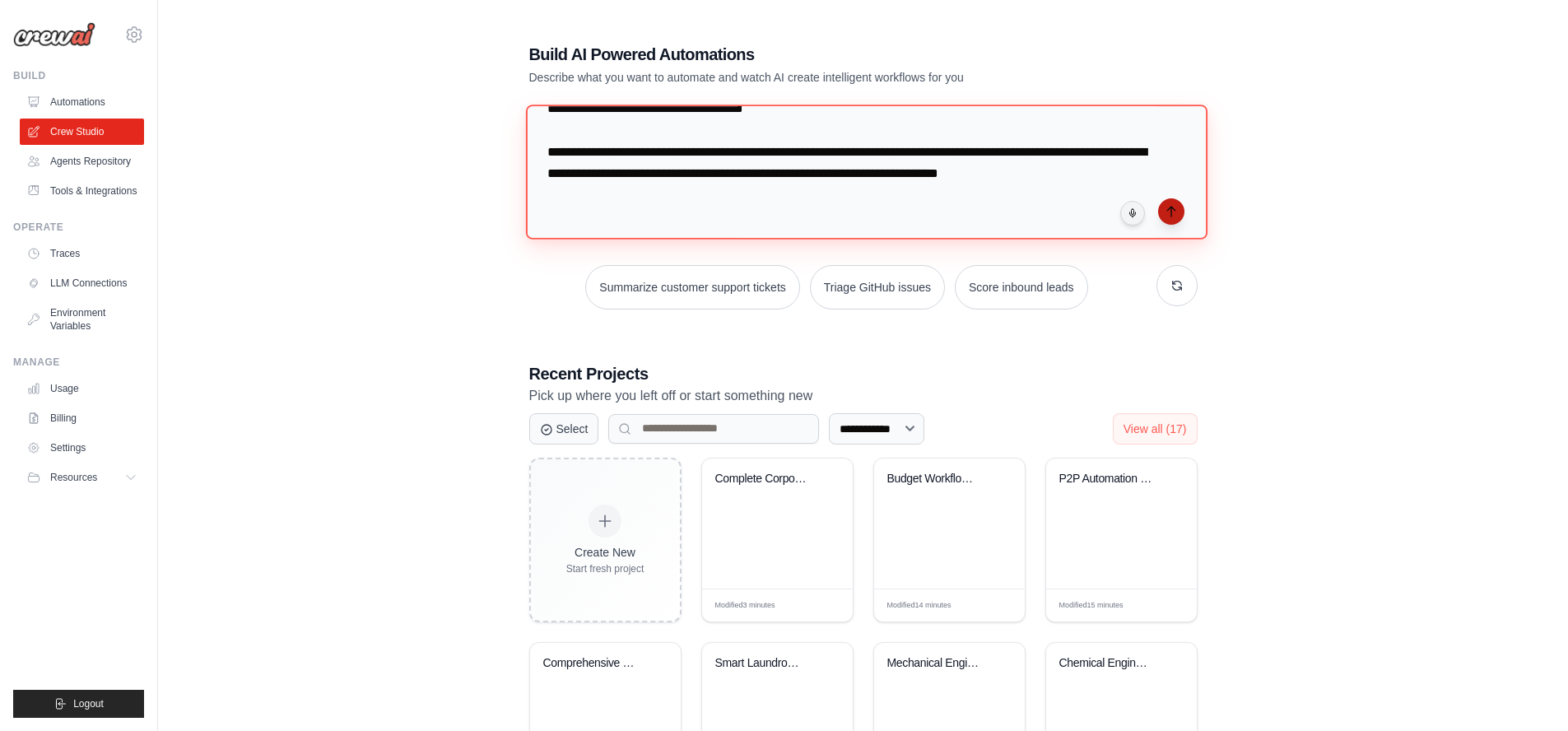
type textarea "**********"
click at [1173, 216] on button "submit" at bounding box center [1171, 212] width 26 height 26
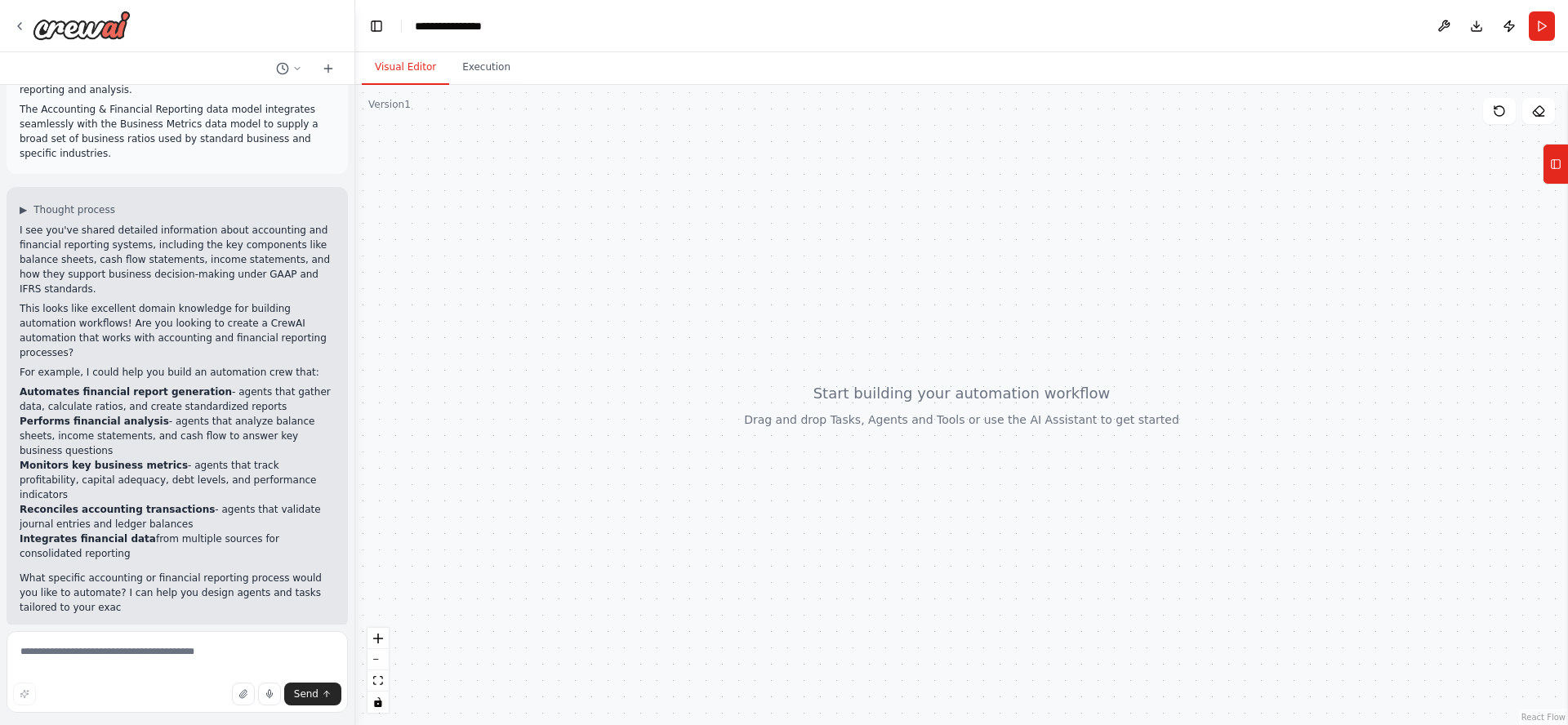
scroll to position [558, 0]
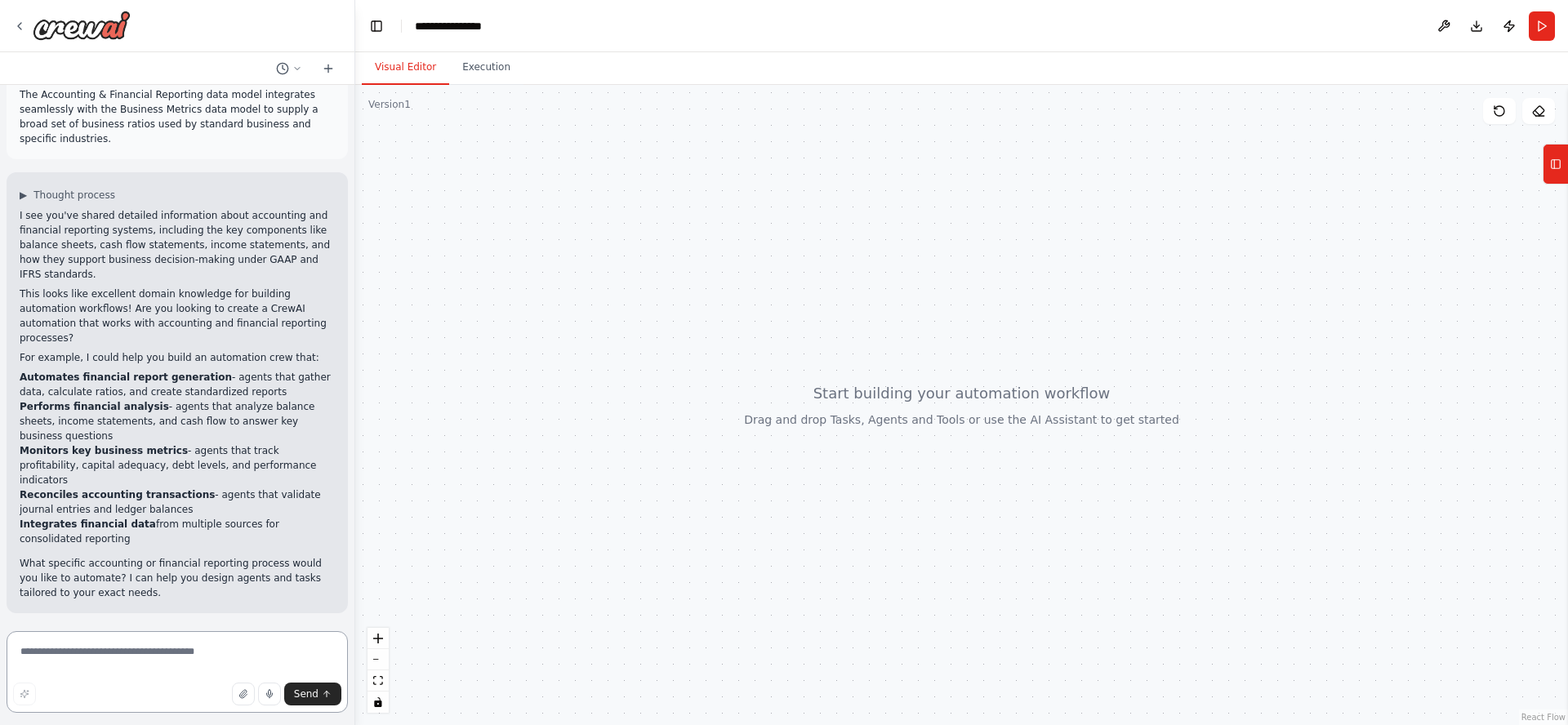
click at [71, 653] on textarea at bounding box center [177, 672] width 342 height 82
type textarea "***"
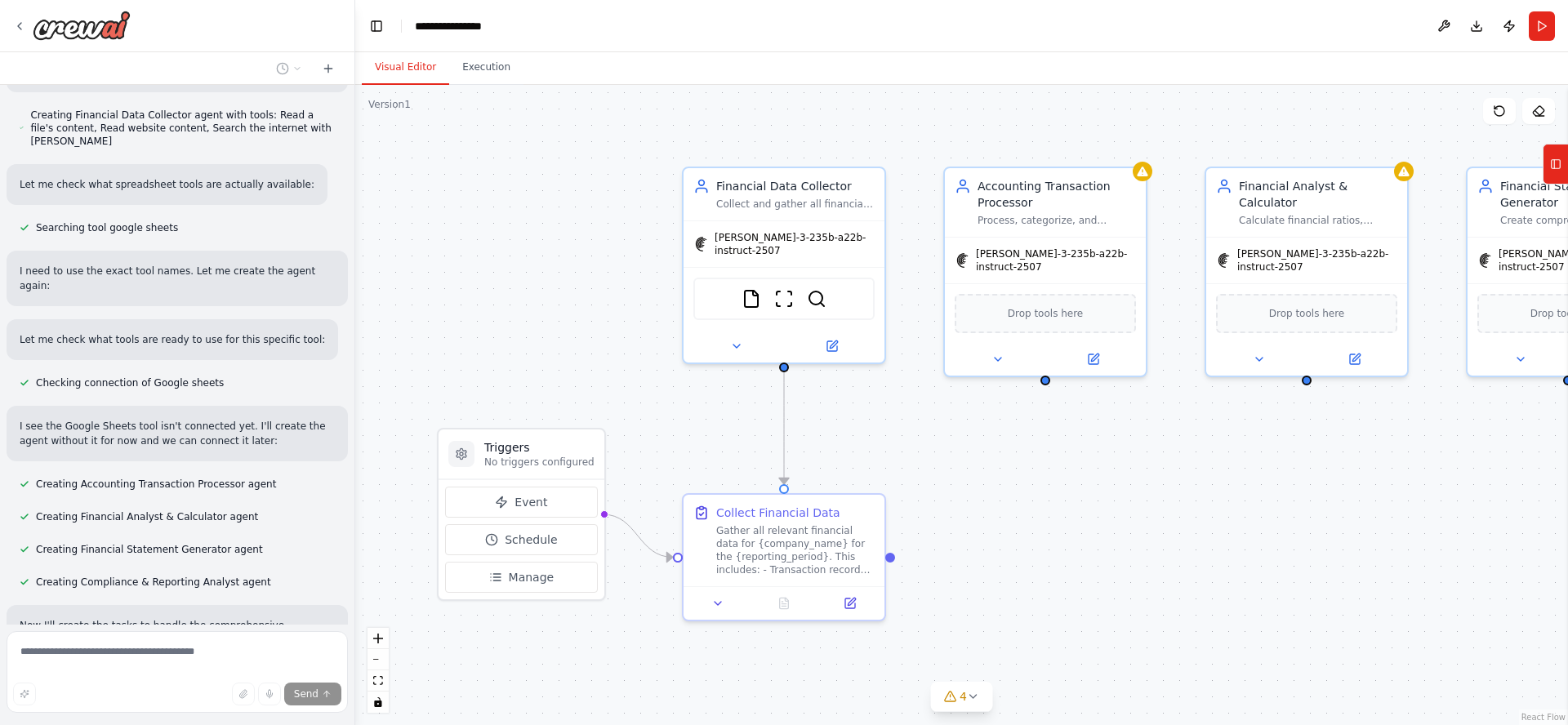
scroll to position [1623, 0]
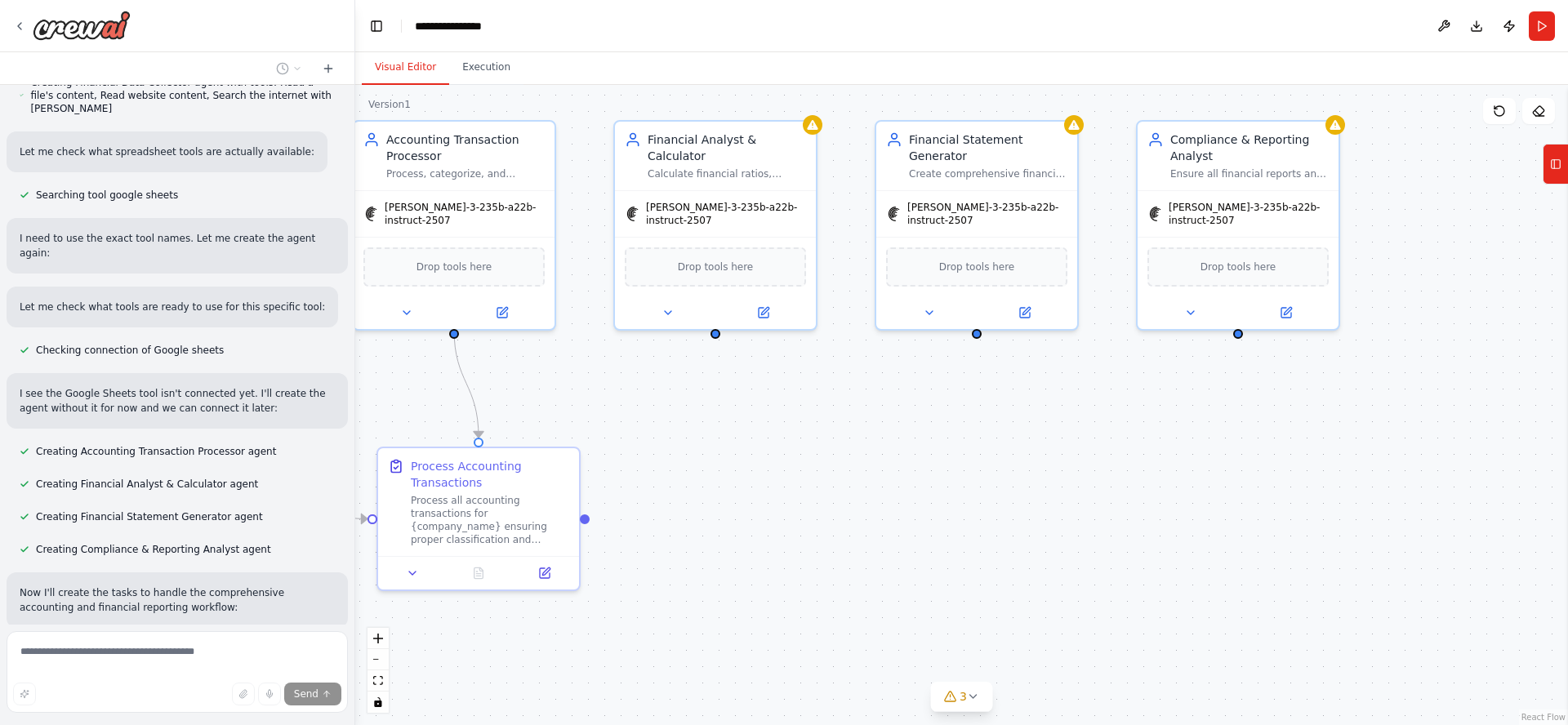
drag, startPoint x: 1514, startPoint y: 525, endPoint x: 927, endPoint y: 484, distance: 588.4
click at [928, 482] on div ".deletable-edge-delete-btn { width: 20px; height: 20px; border: 0px solid #ffff…" at bounding box center [961, 404] width 1212 height 640
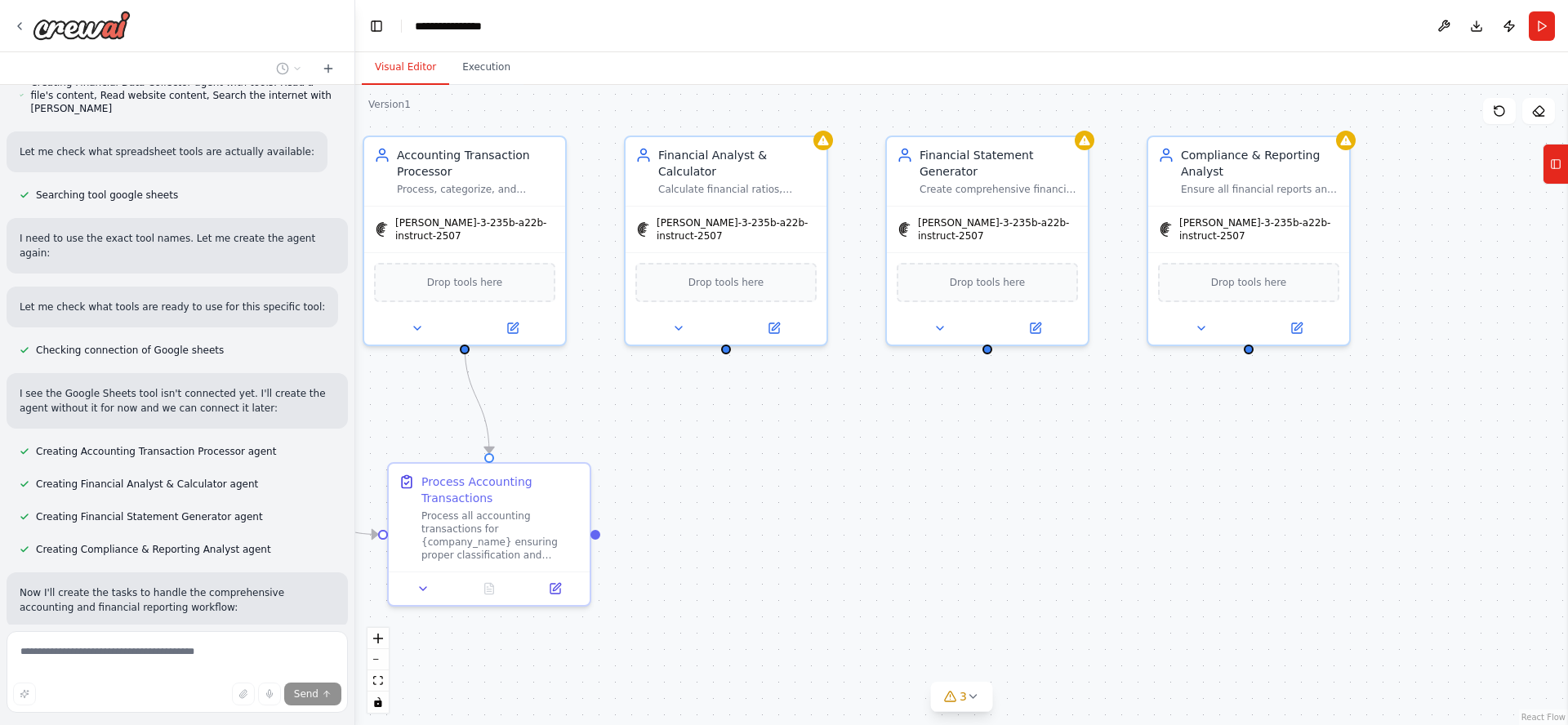
drag, startPoint x: 847, startPoint y: 518, endPoint x: 868, endPoint y: 525, distance: 22.1
click at [868, 525] on div ".deletable-edge-delete-btn { width: 20px; height: 20px; border: 0px solid #ffff…" at bounding box center [961, 404] width 1212 height 640
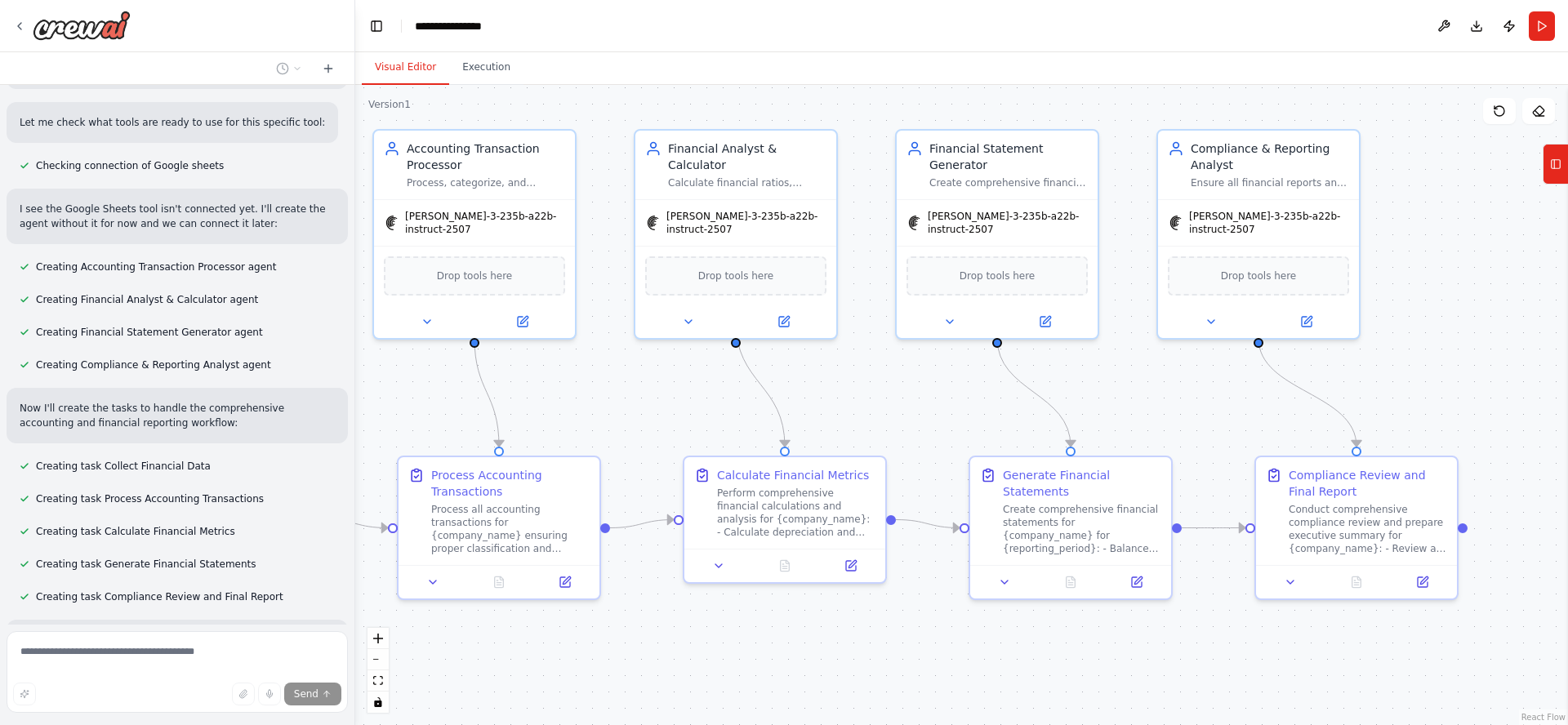
scroll to position [1853, 0]
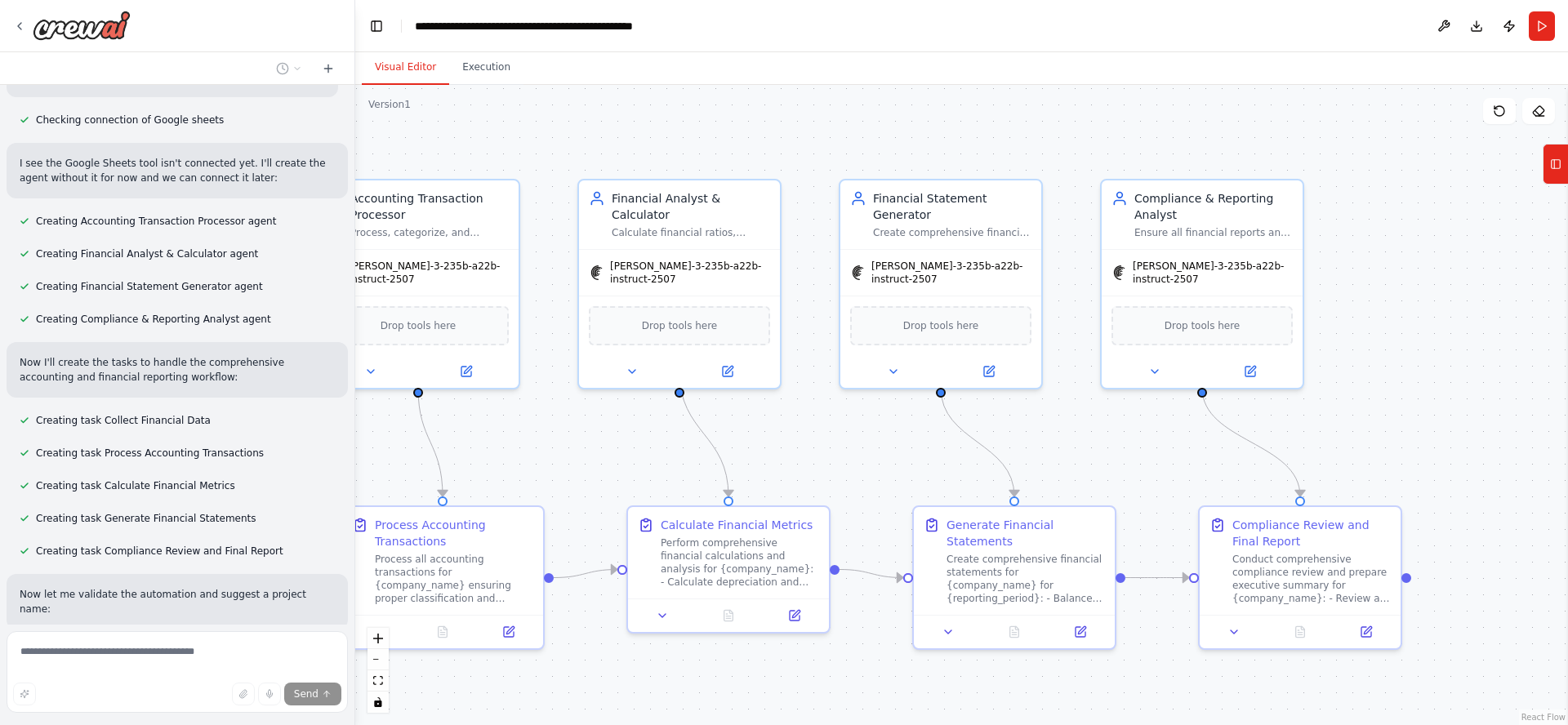
drag, startPoint x: 632, startPoint y: 407, endPoint x: 532, endPoint y: 458, distance: 112.3
click at [517, 457] on div ".deletable-edge-delete-btn { width: 20px; height: 20px; border: 0px solid #ffff…" at bounding box center [961, 404] width 1212 height 640
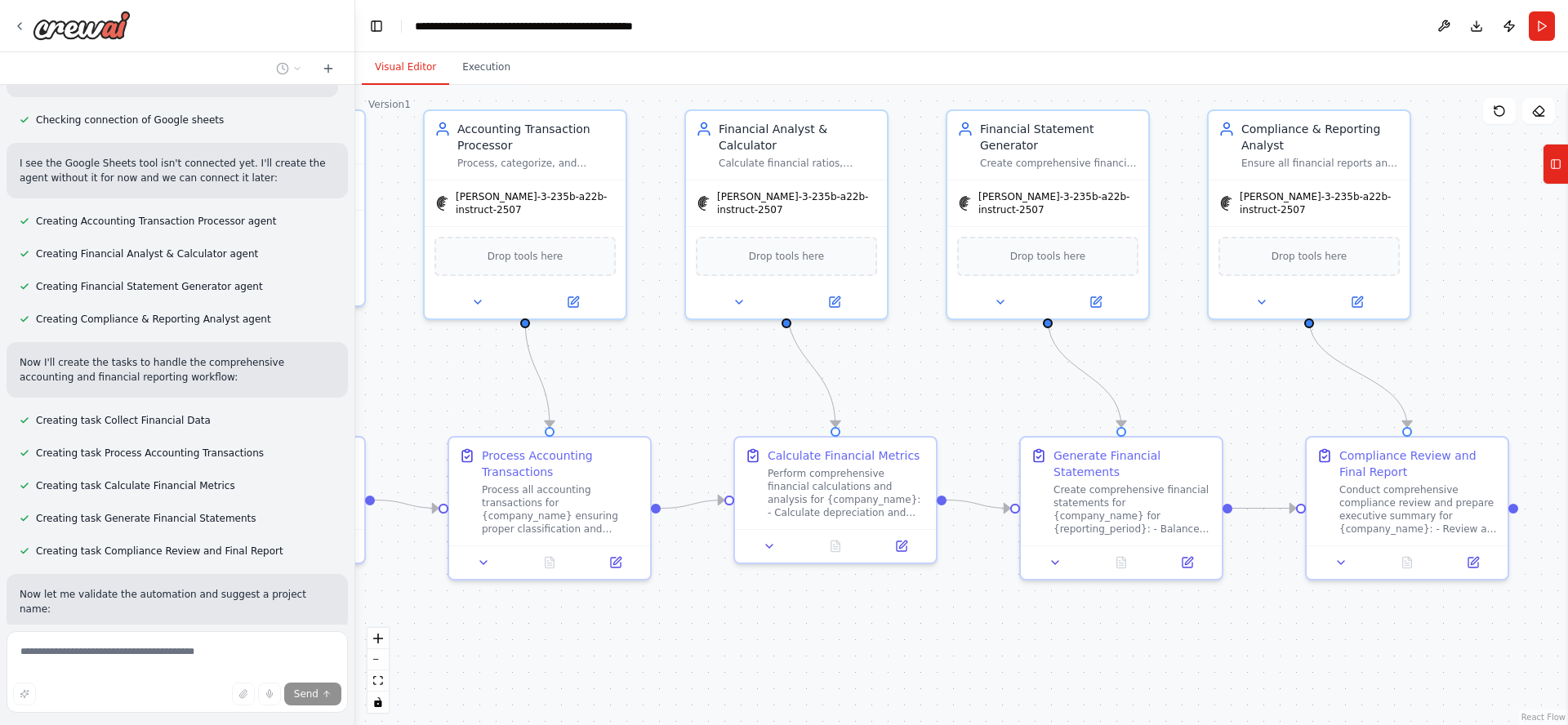
drag, startPoint x: 819, startPoint y: 447, endPoint x: 986, endPoint y: 381, distance: 179.6
click at [986, 380] on div ".deletable-edge-delete-btn { width: 20px; height: 20px; border: 0px solid #ffff…" at bounding box center [961, 404] width 1212 height 640
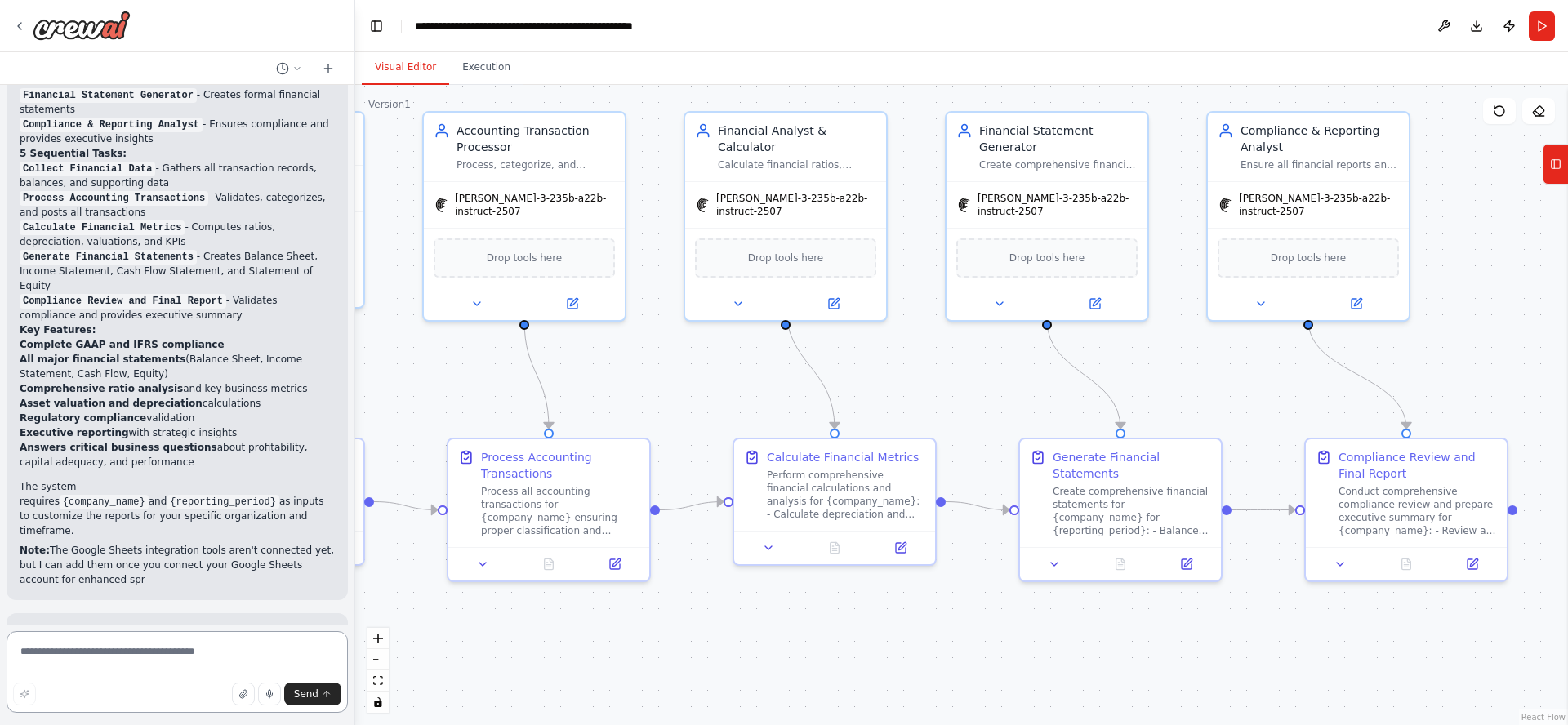
scroll to position [2666, 0]
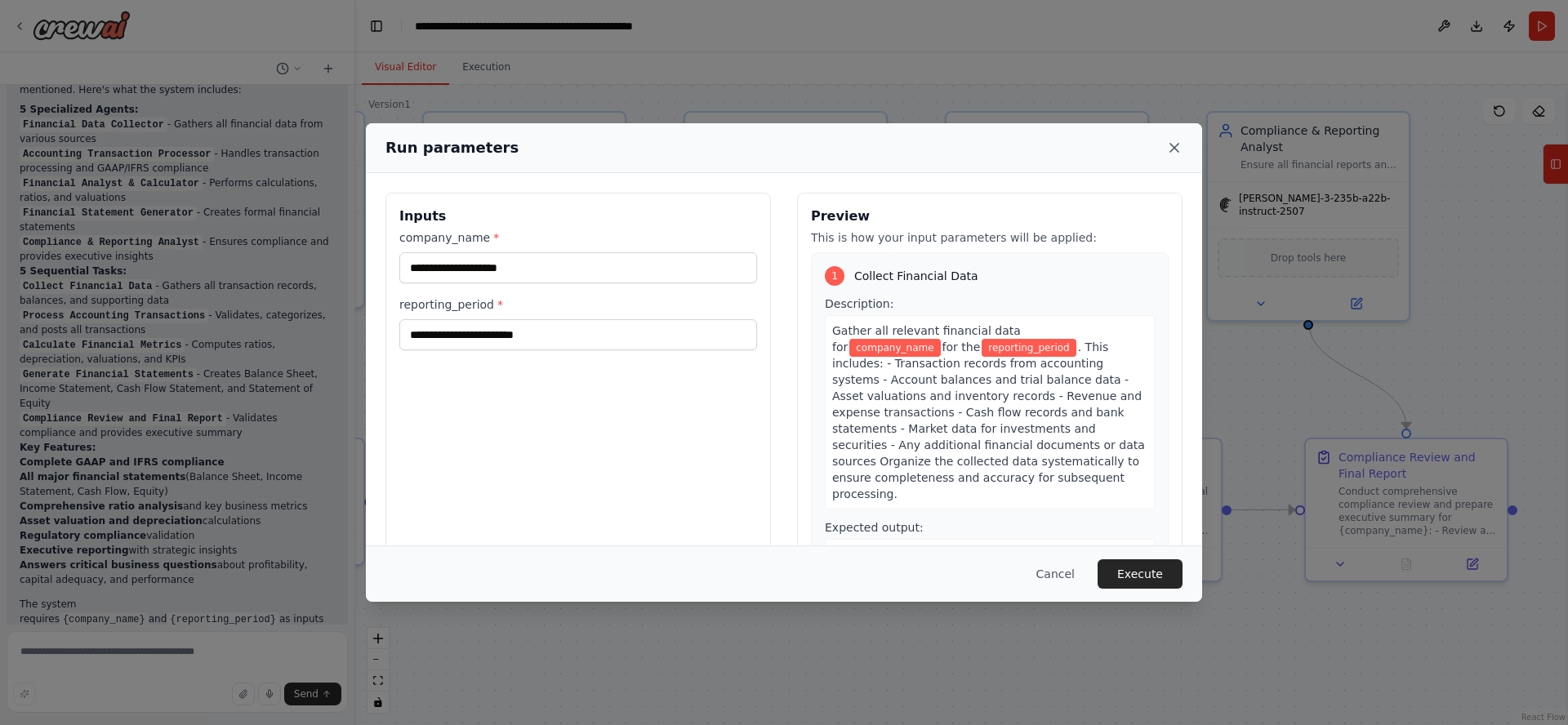
click at [1176, 149] on icon at bounding box center [1174, 147] width 8 height 8
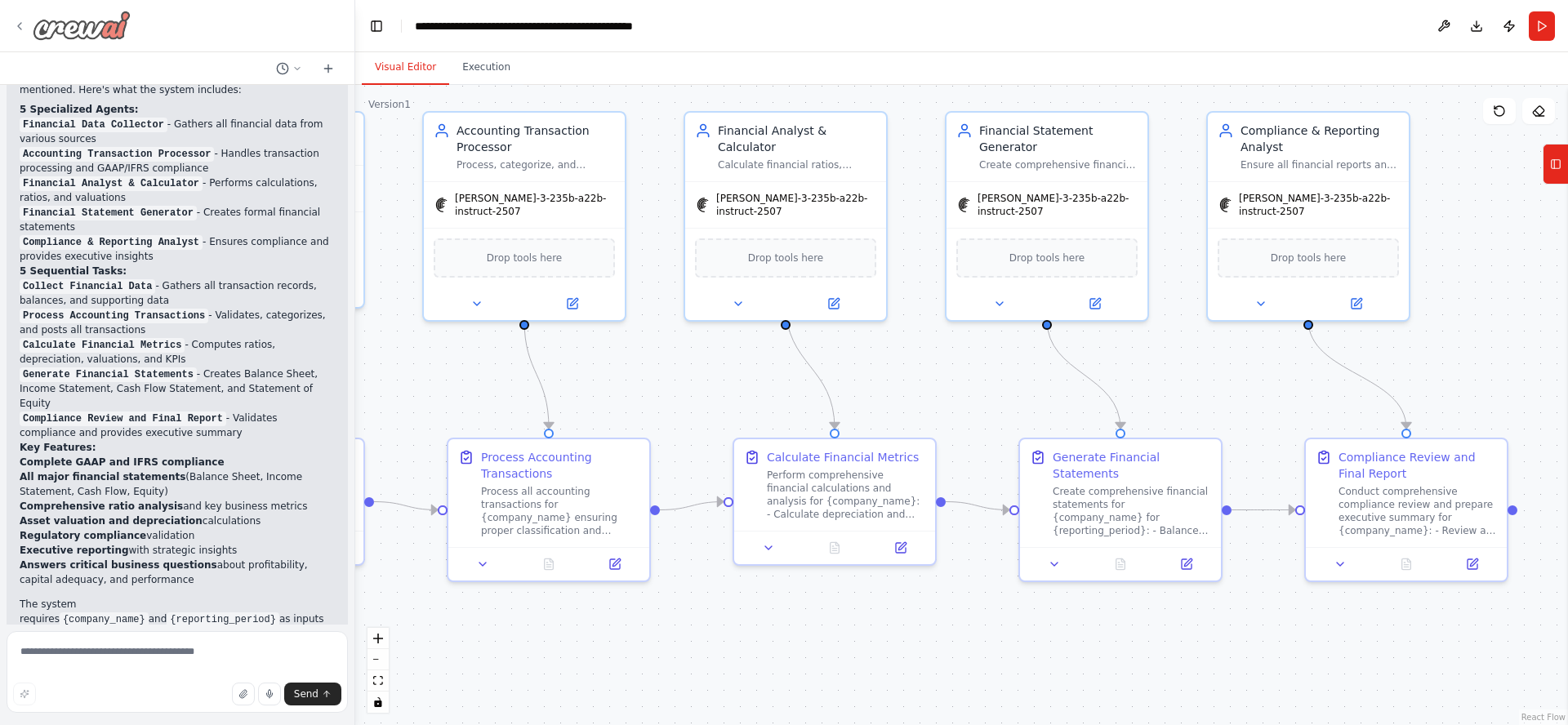
click at [78, 25] on img at bounding box center [81, 25] width 98 height 30
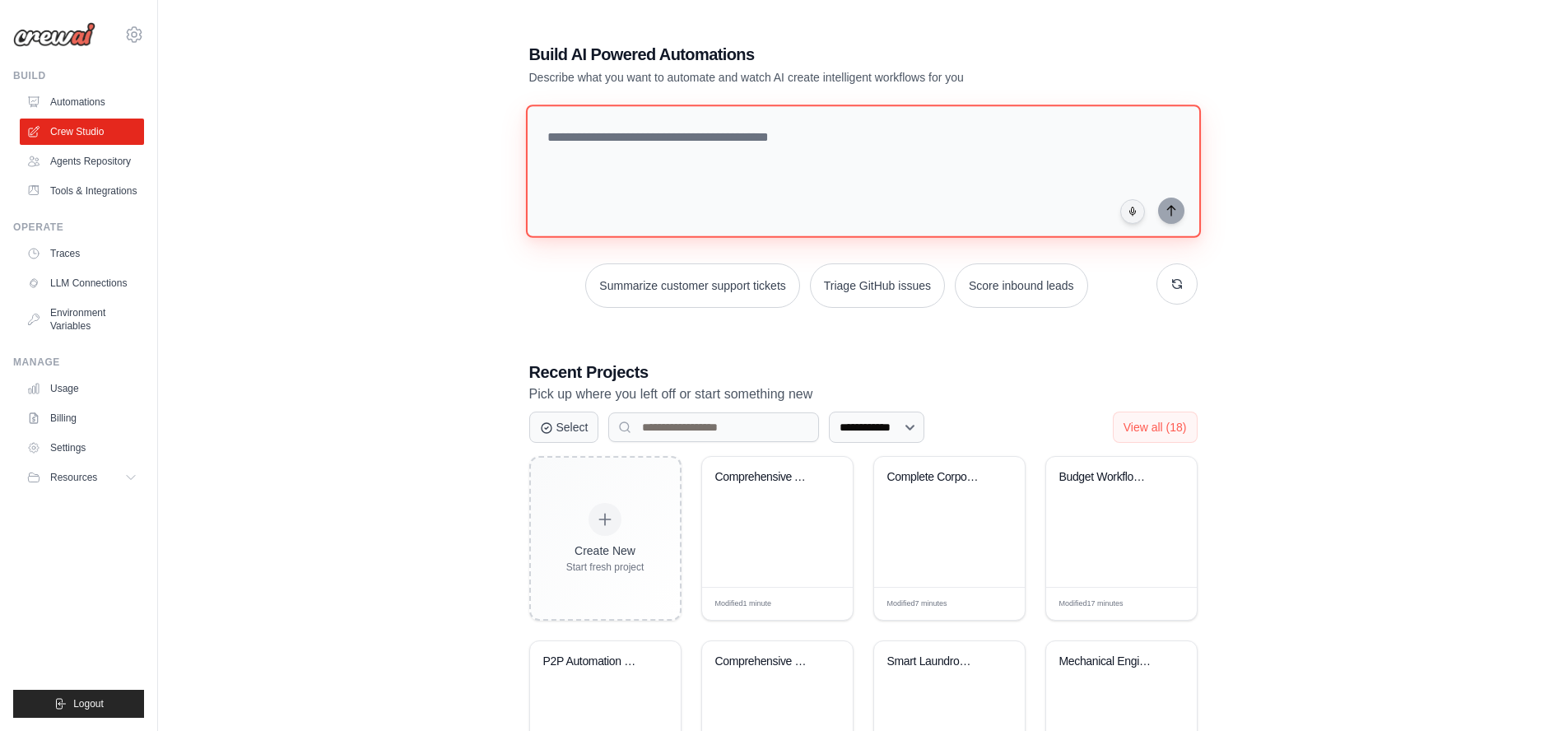
paste textarea "**********"
type textarea "**********"
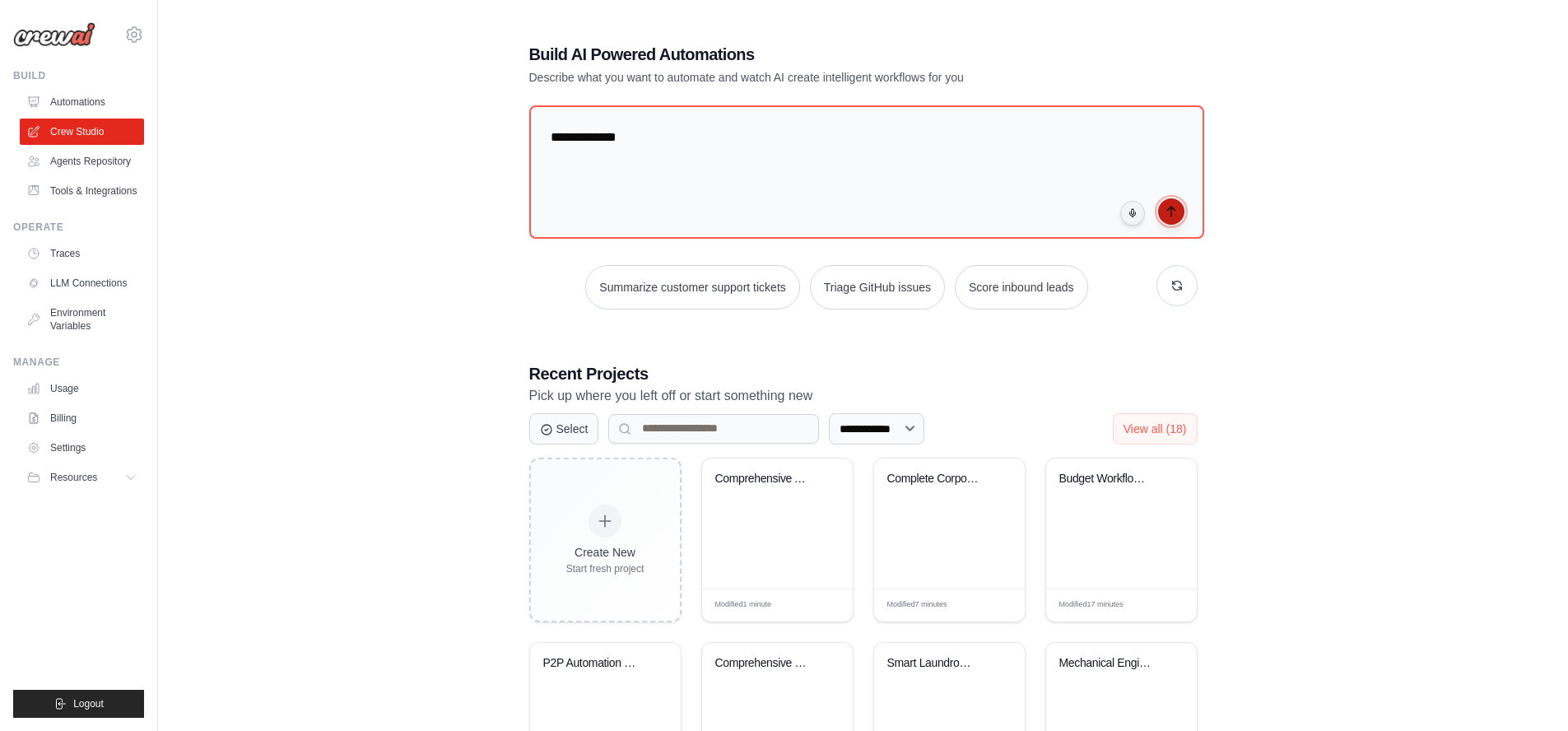
click at [1167, 214] on icon "submit" at bounding box center [1171, 211] width 13 height 13
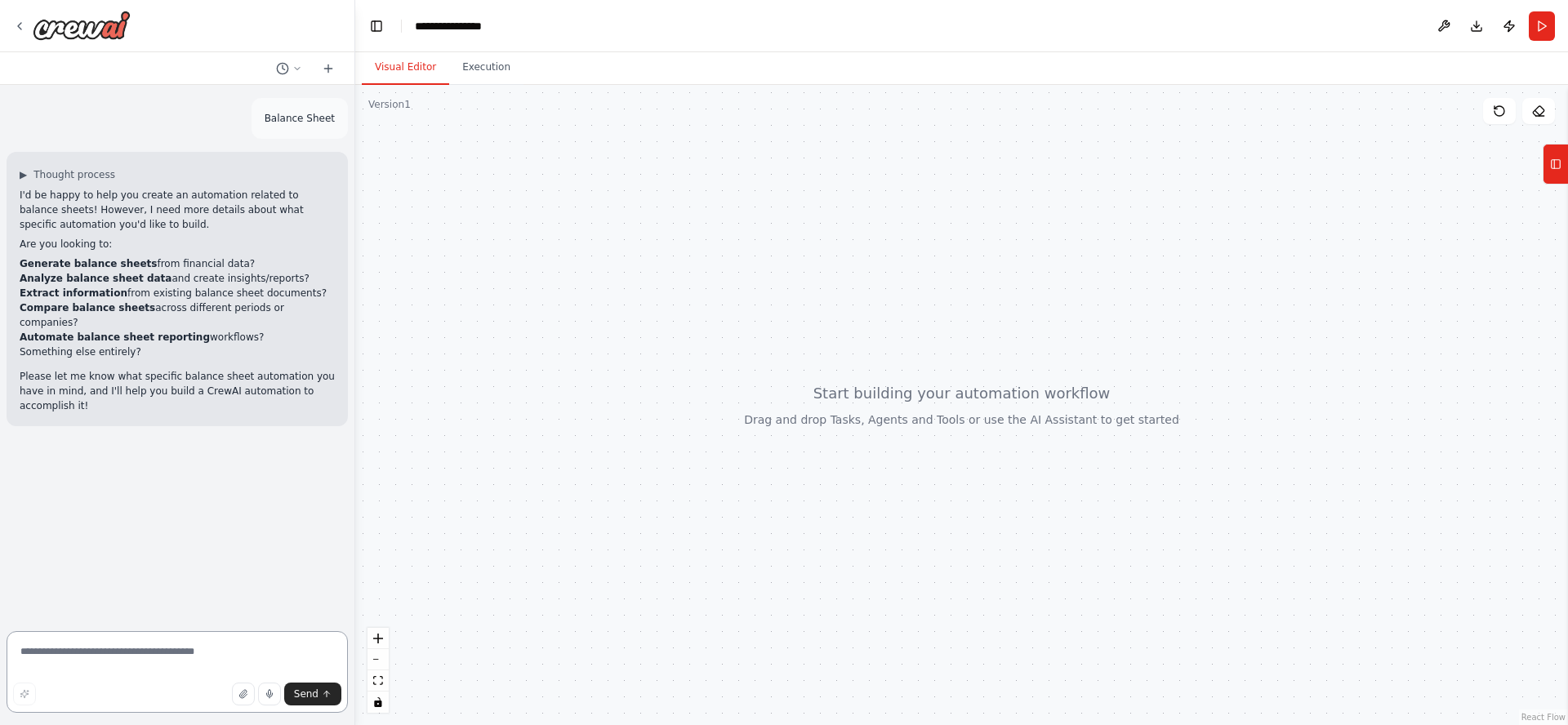
click at [139, 653] on textarea at bounding box center [177, 672] width 342 height 82
type textarea "***"
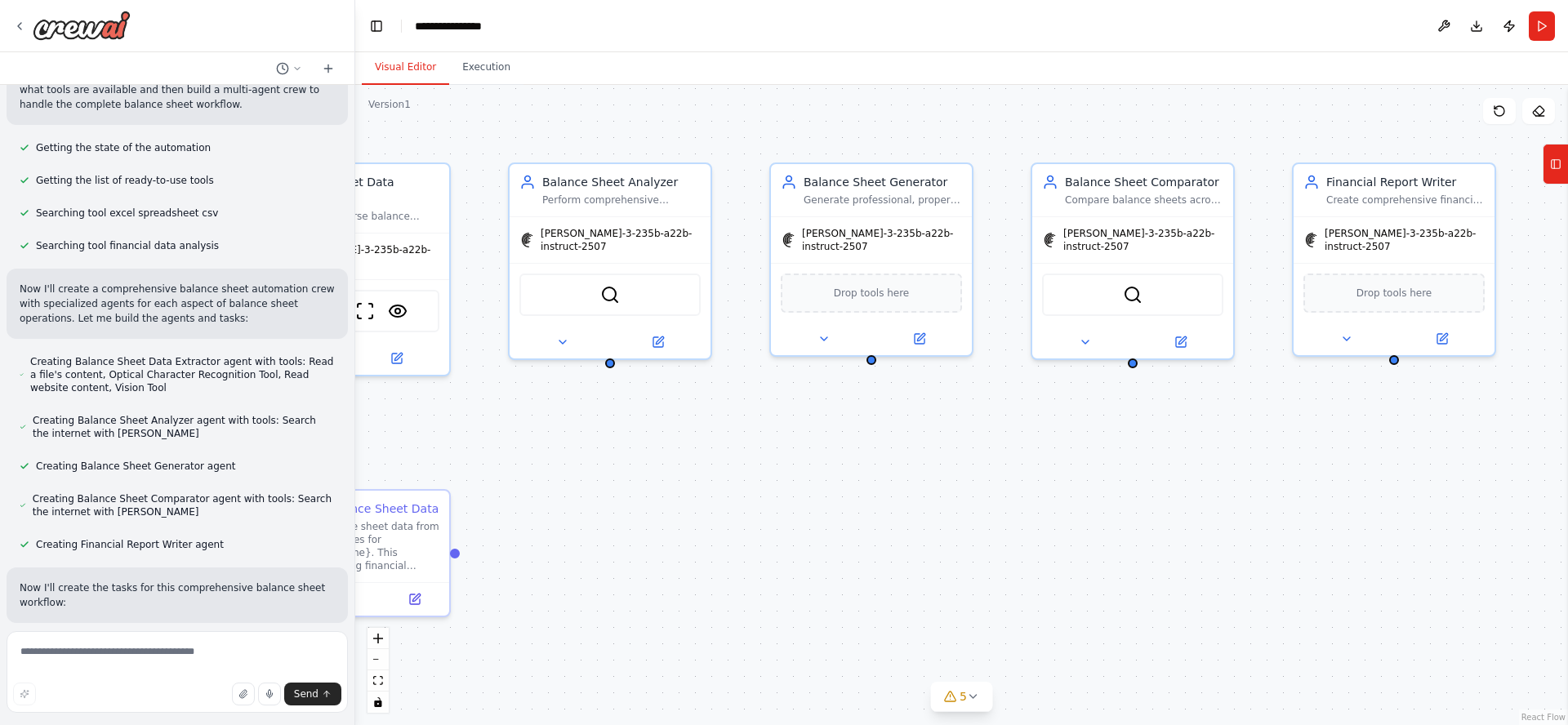
scroll to position [491, 0]
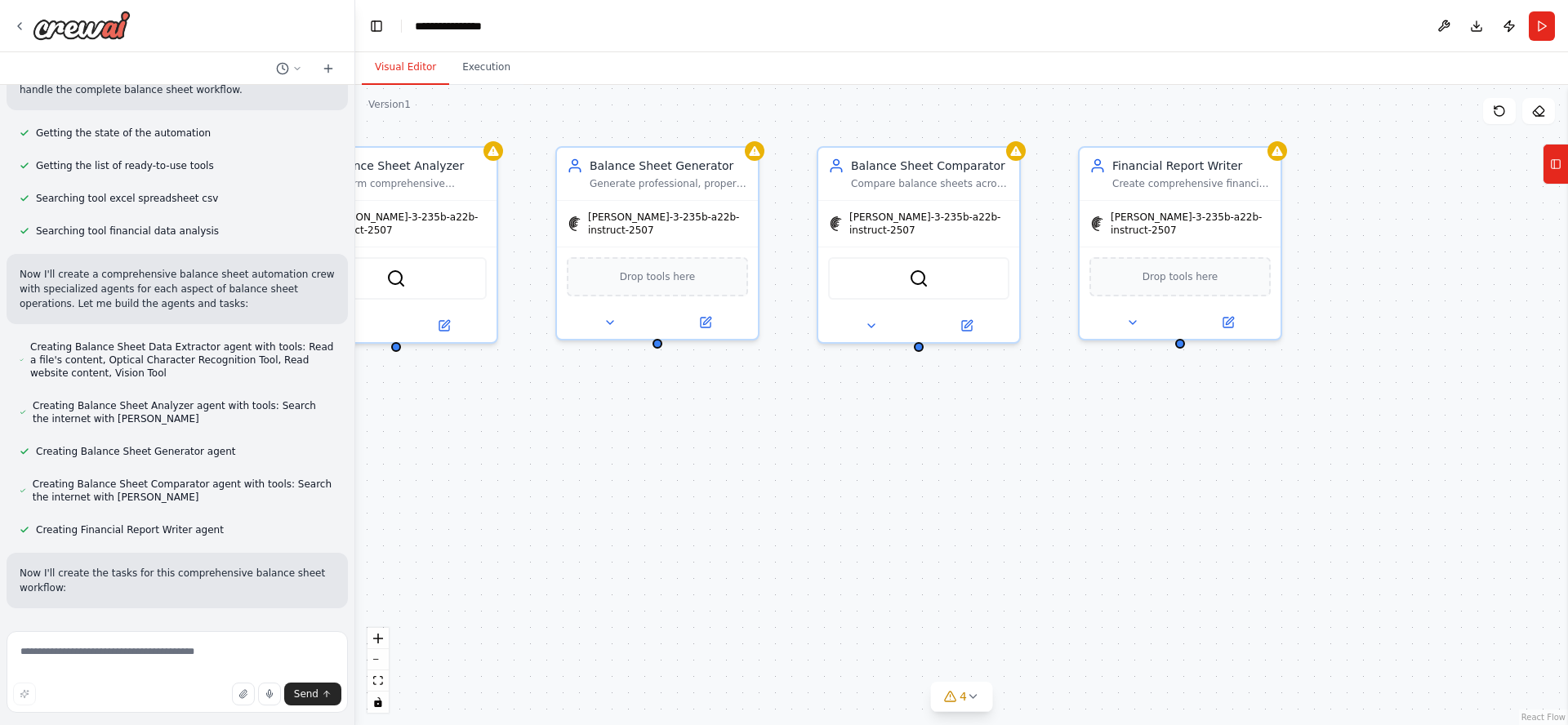
drag, startPoint x: 1254, startPoint y: 529, endPoint x: 569, endPoint y: 513, distance: 685.2
click at [520, 510] on div ".deletable-edge-delete-btn { width: 20px; height: 20px; border: 0px solid #ffff…" at bounding box center [961, 404] width 1212 height 640
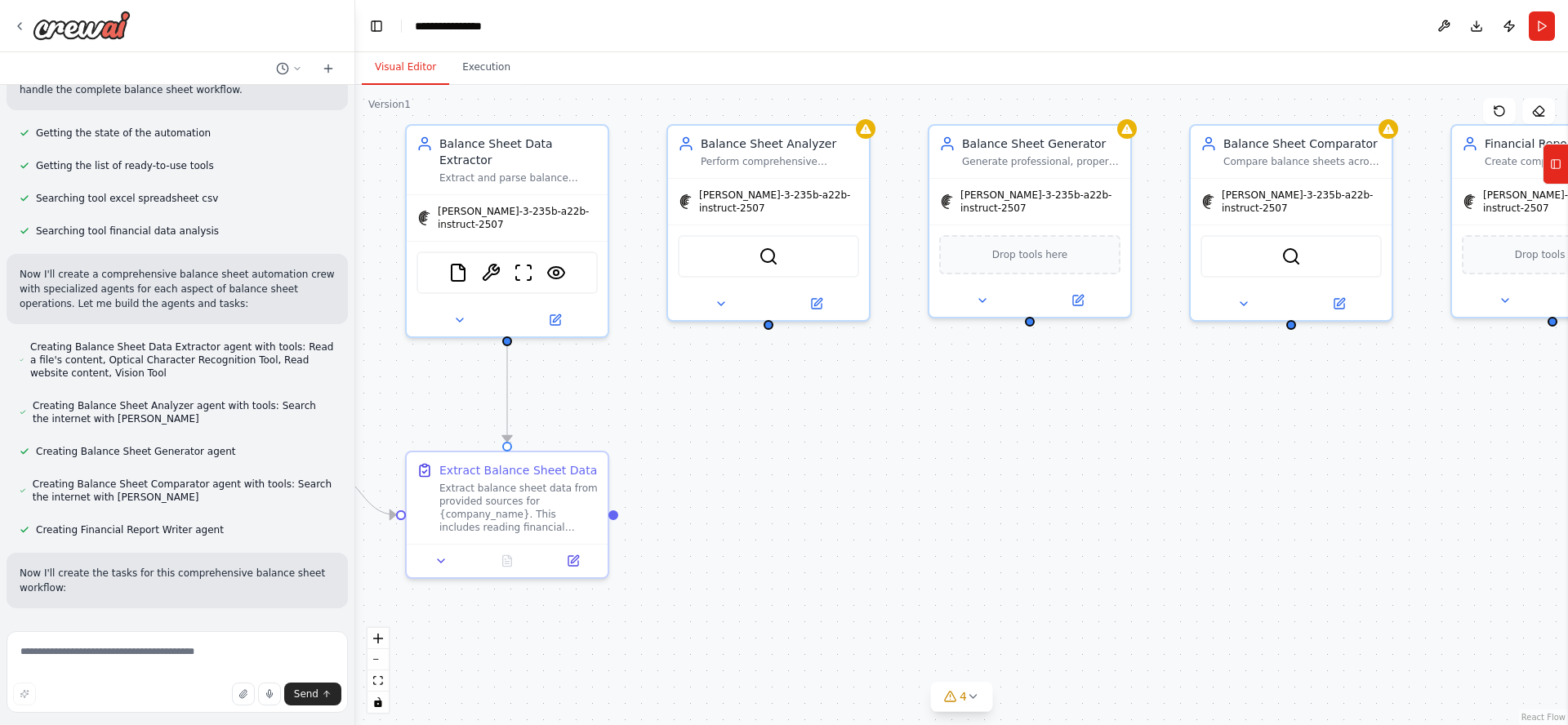
drag, startPoint x: 704, startPoint y: 521, endPoint x: 1274, endPoint y: 478, distance: 571.6
click at [1270, 478] on div ".deletable-edge-delete-btn { width: 20px; height: 20px; border: 0px solid #ffff…" at bounding box center [961, 404] width 1212 height 640
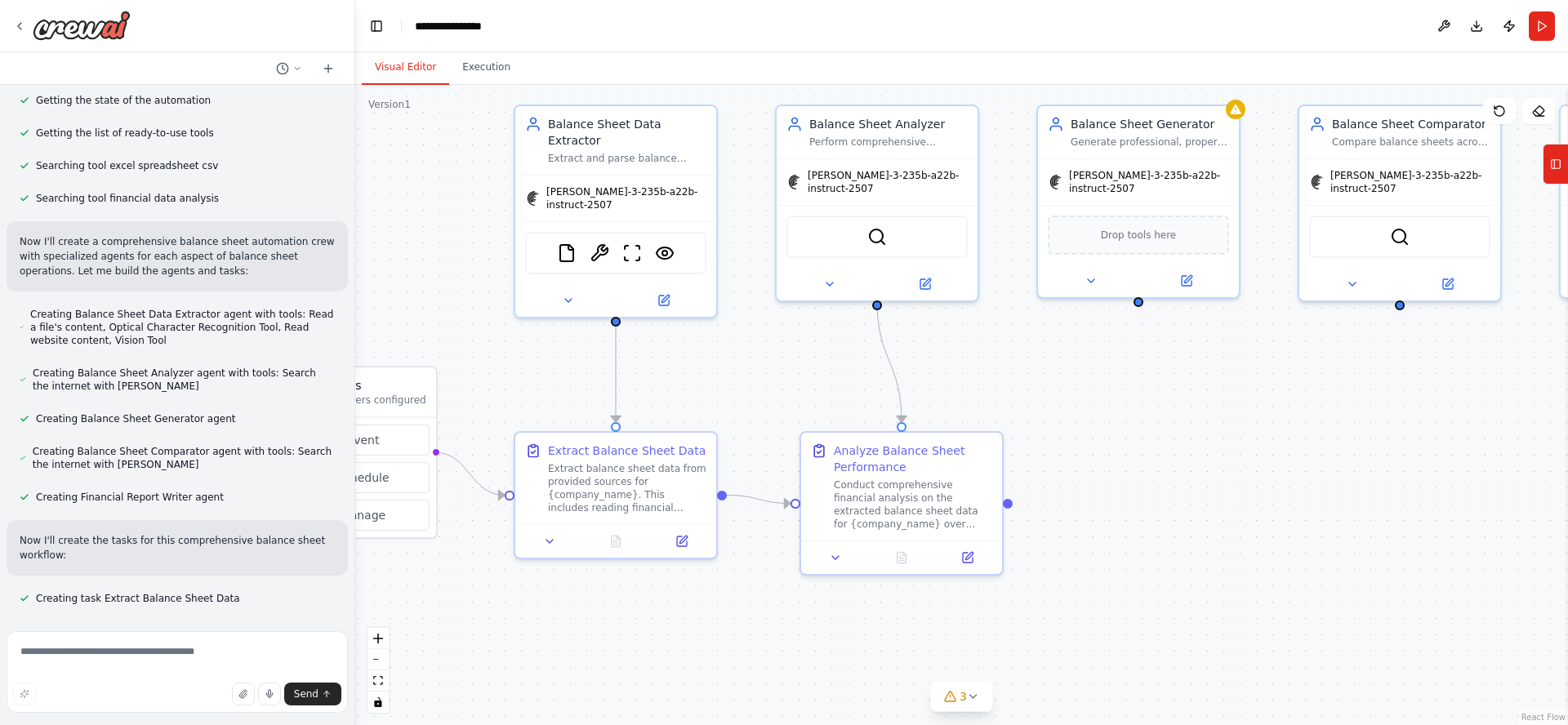
scroll to position [556, 0]
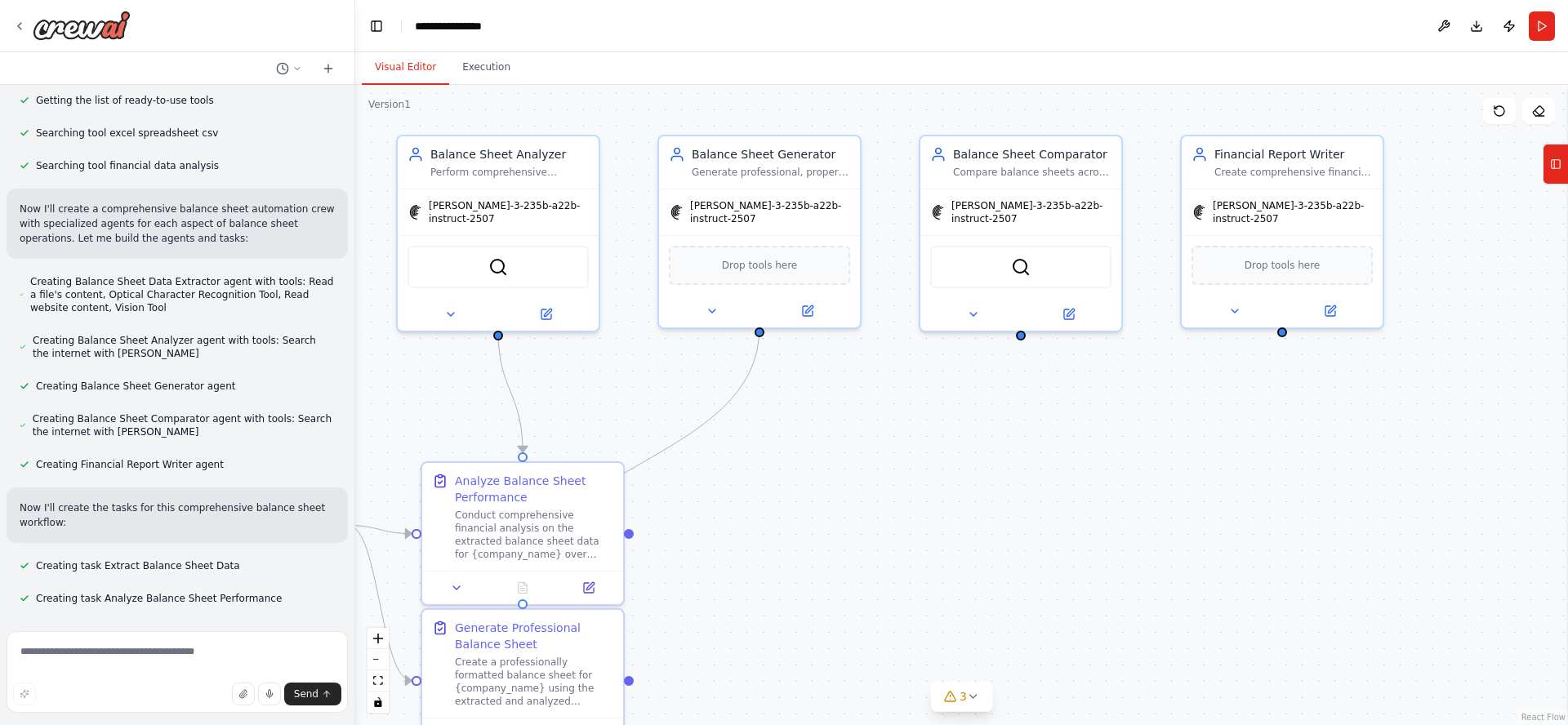
drag, startPoint x: 1342, startPoint y: 579, endPoint x: 950, endPoint y: 639, distance: 396.6
click at [965, 643] on div ".deletable-edge-delete-btn { width: 20px; height: 20px; border: 0px solid #ffff…" at bounding box center [961, 404] width 1212 height 640
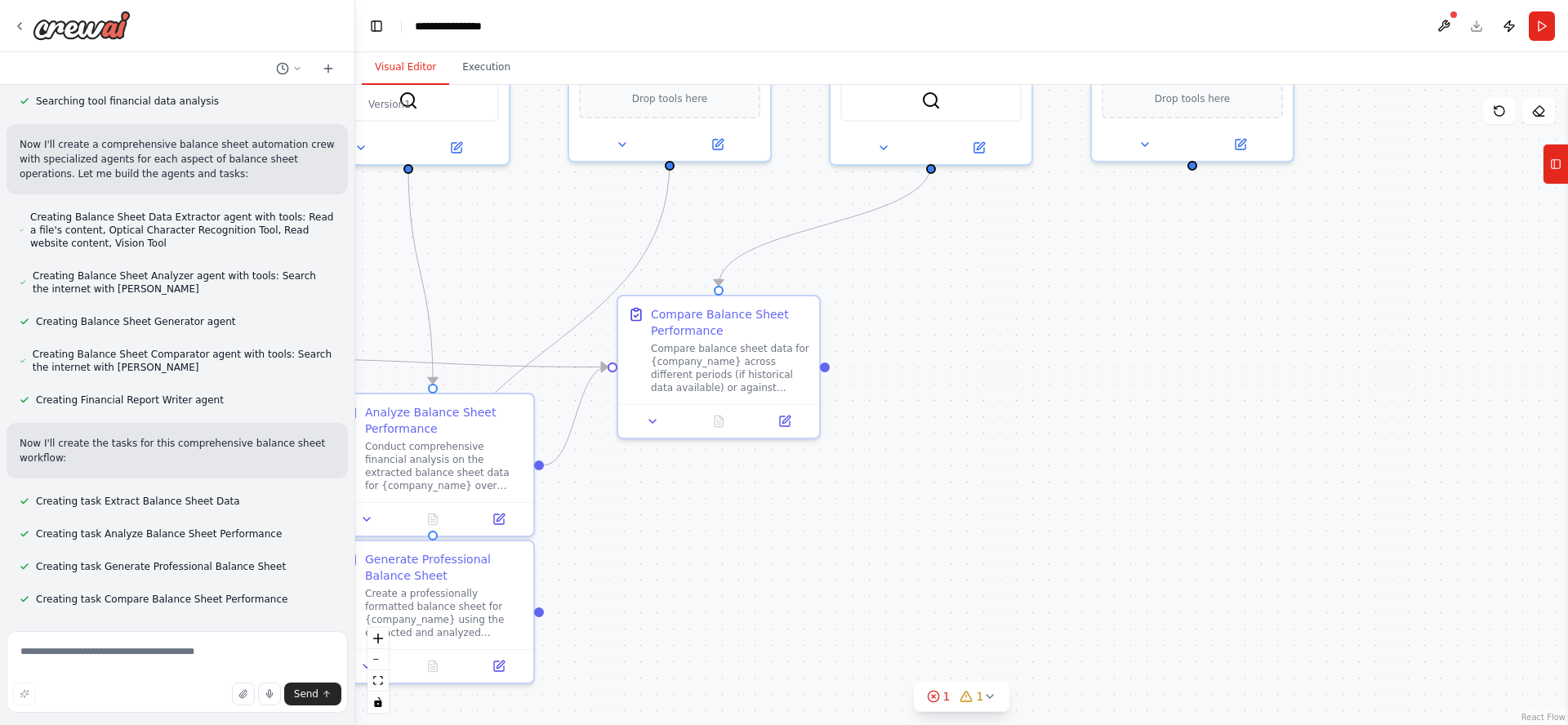
scroll to position [621, 0]
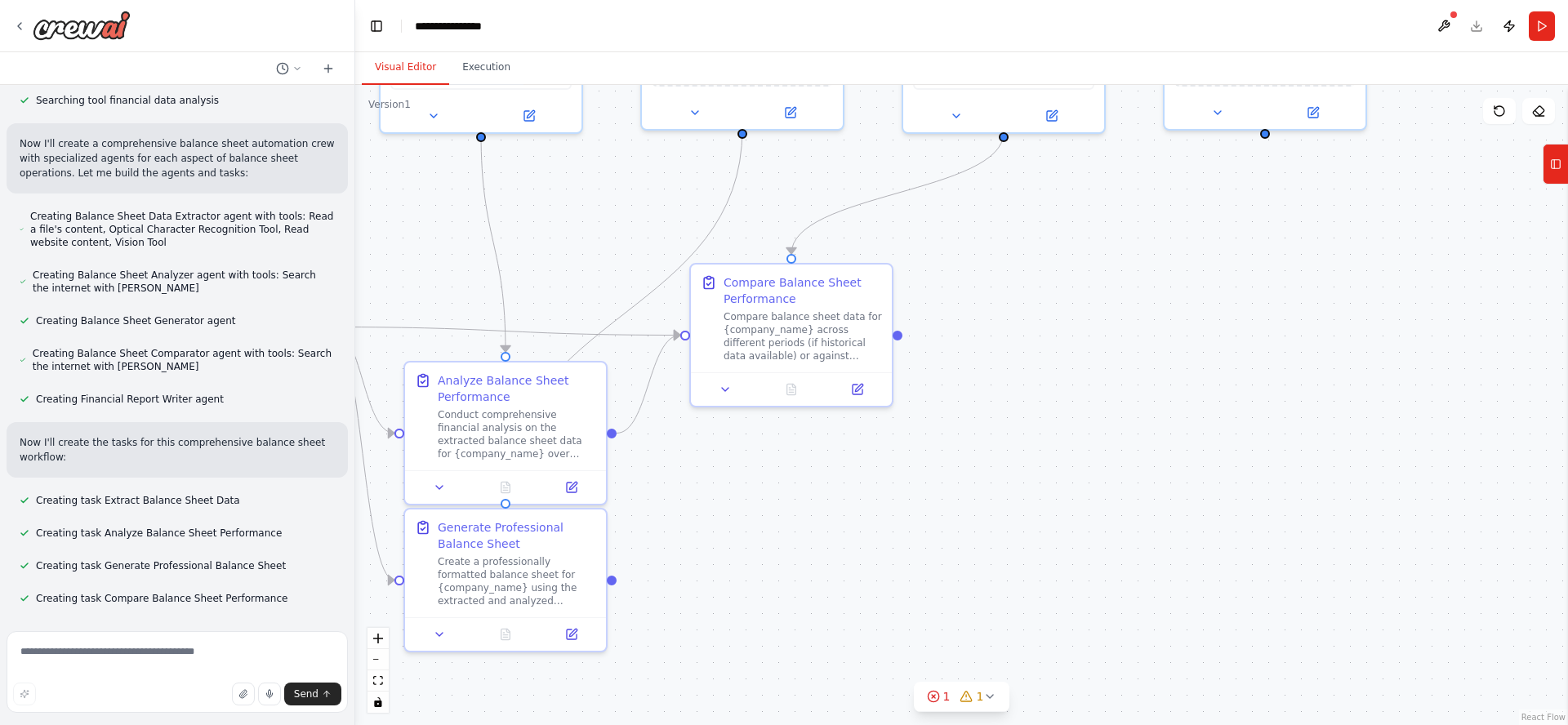
drag, startPoint x: 1478, startPoint y: 562, endPoint x: 1531, endPoint y: 261, distance: 305.6
click at [1544, 261] on div ".deletable-edge-delete-btn { width: 20px; height: 20px; border: 0px solid #ffff…" at bounding box center [961, 404] width 1212 height 640
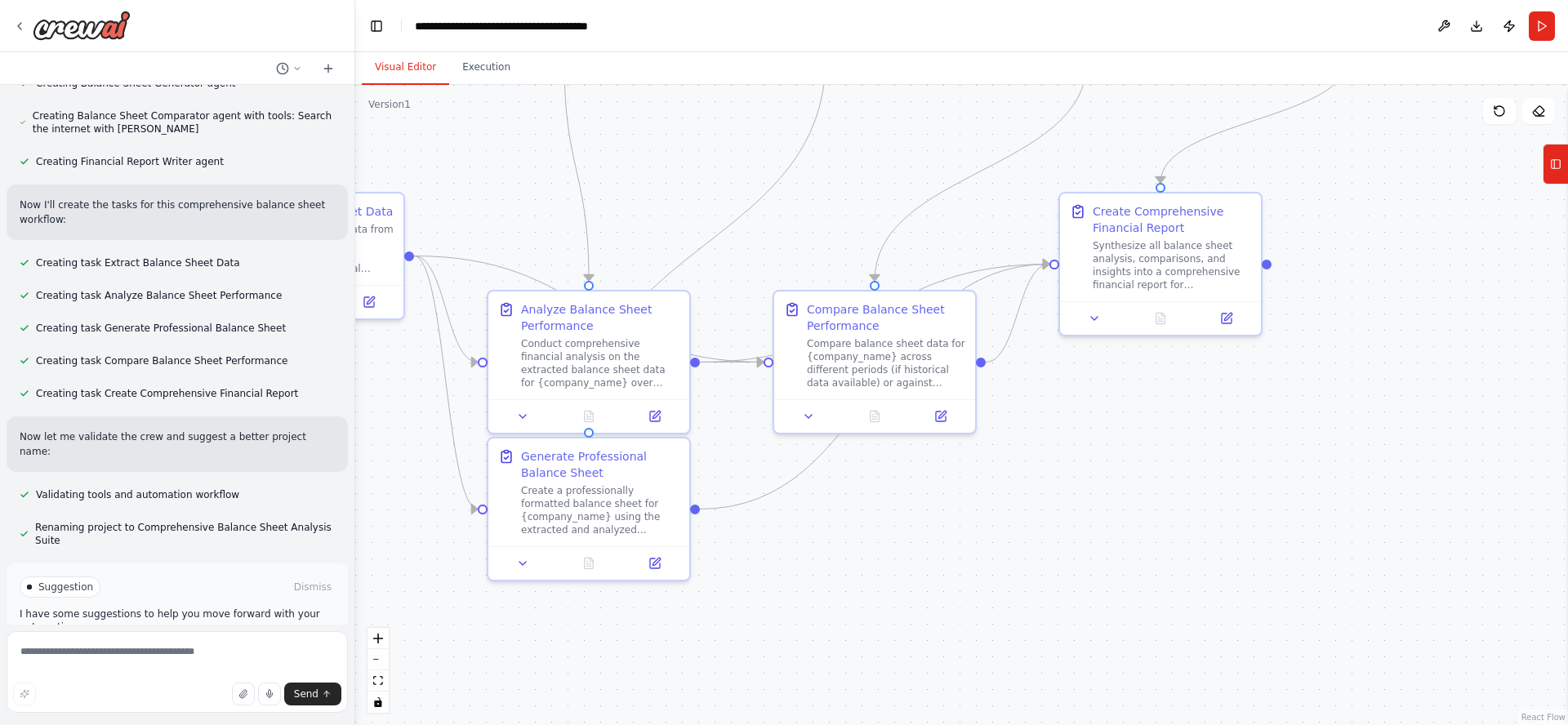
scroll to position [873, 0]
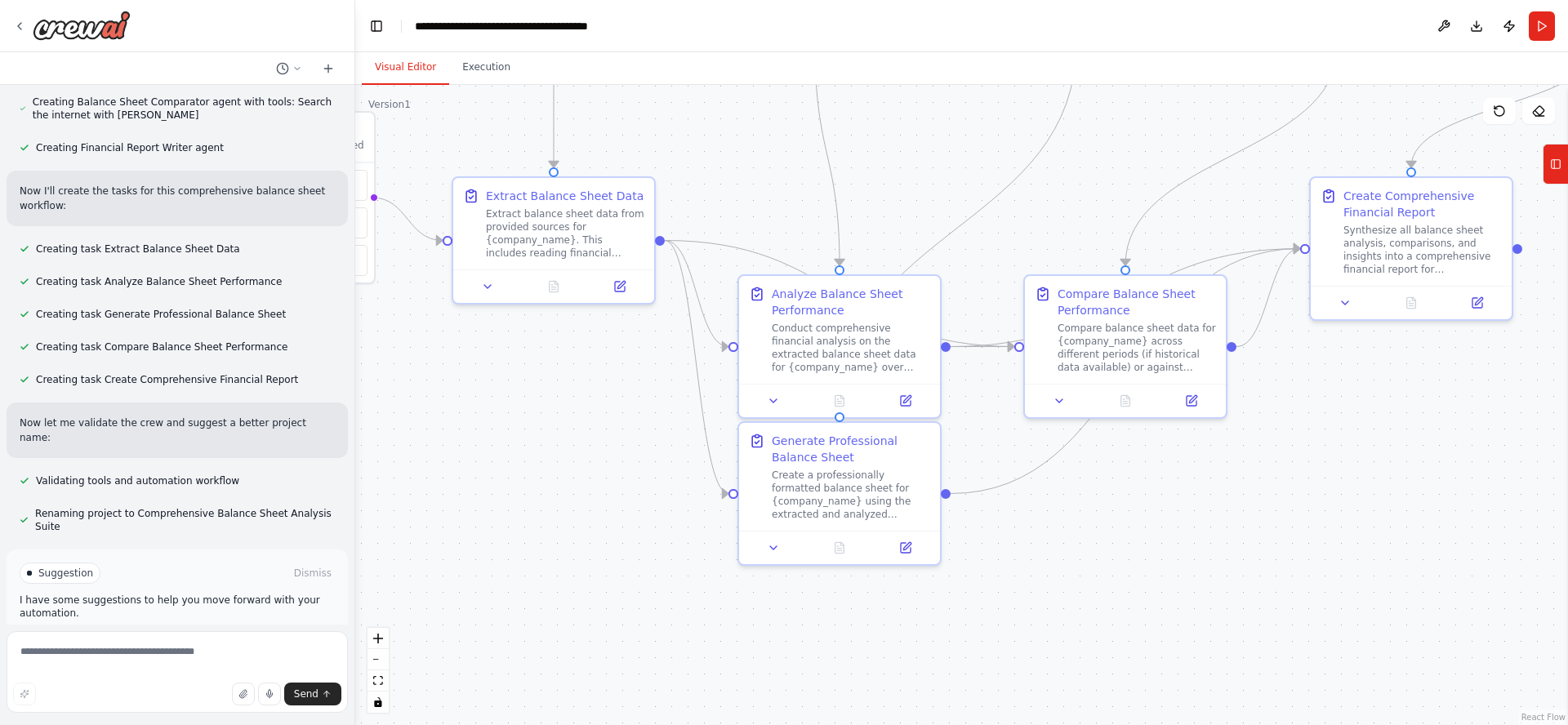
drag, startPoint x: 1017, startPoint y: 560, endPoint x: 1267, endPoint y: 546, distance: 250.4
click at [1267, 546] on div ".deletable-edge-delete-btn { width: 20px; height: 20px; border: 0px solid #ffff…" at bounding box center [961, 404] width 1212 height 640
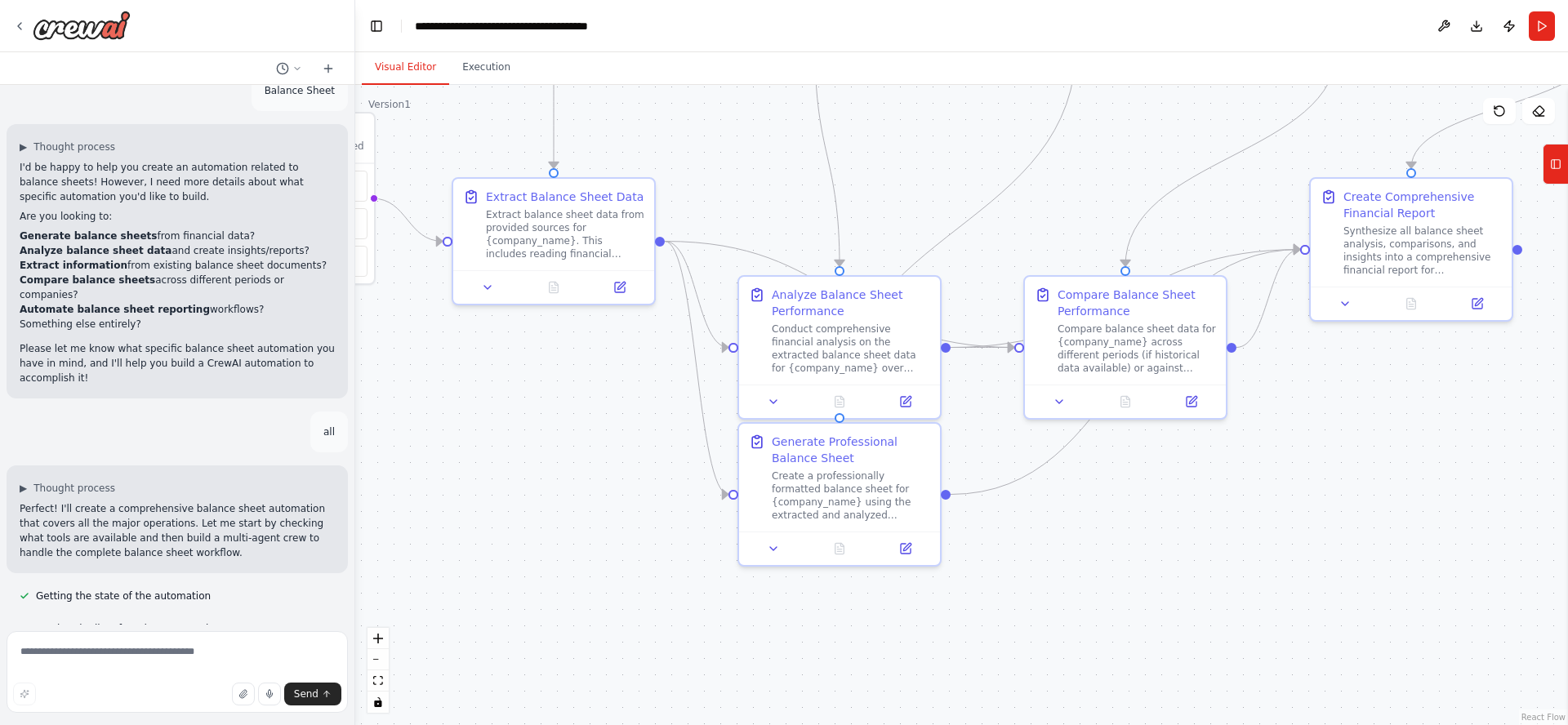
scroll to position [0, 0]
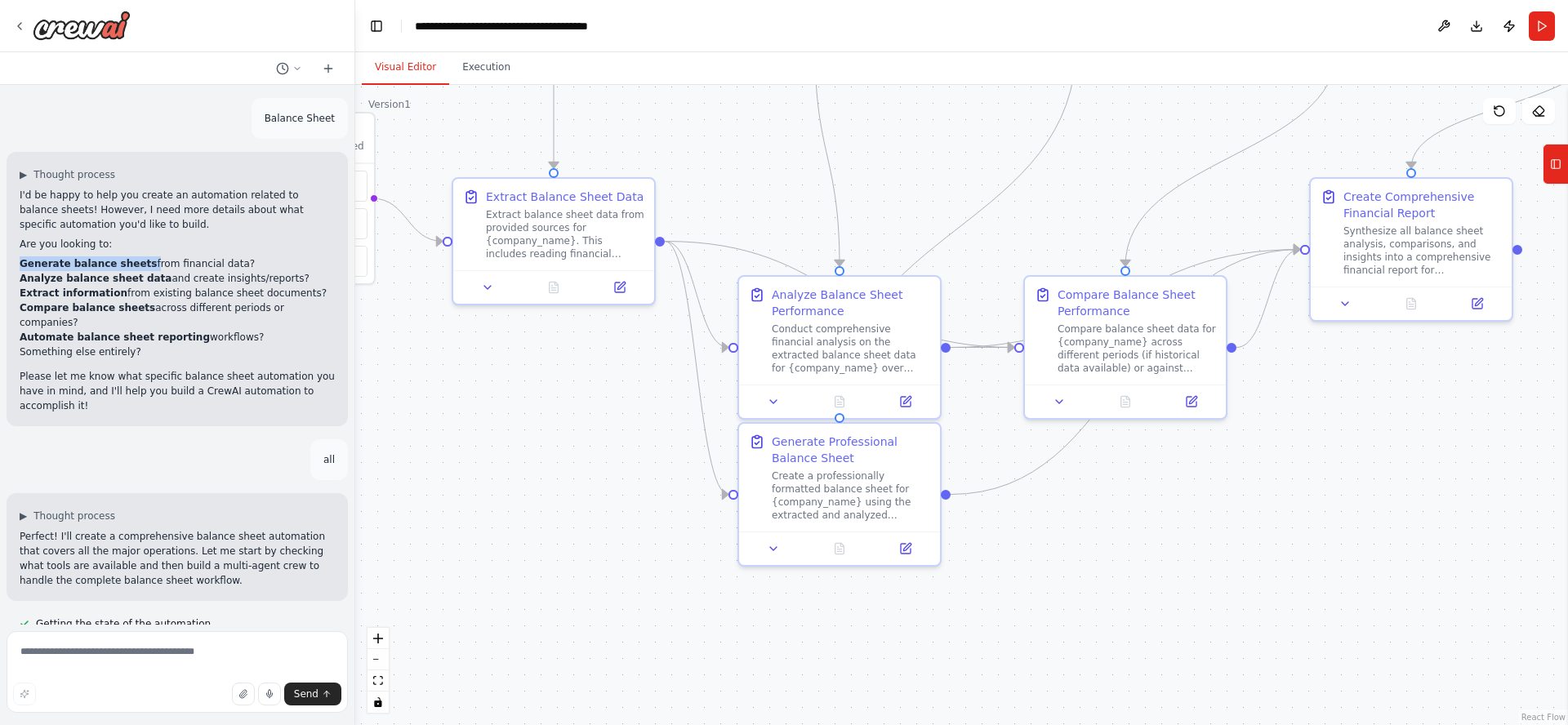
drag, startPoint x: 22, startPoint y: 264, endPoint x: 135, endPoint y: 261, distance: 113.0
click at [135, 261] on li "Generate balance sheets from financial data?" at bounding box center [177, 263] width 316 height 15
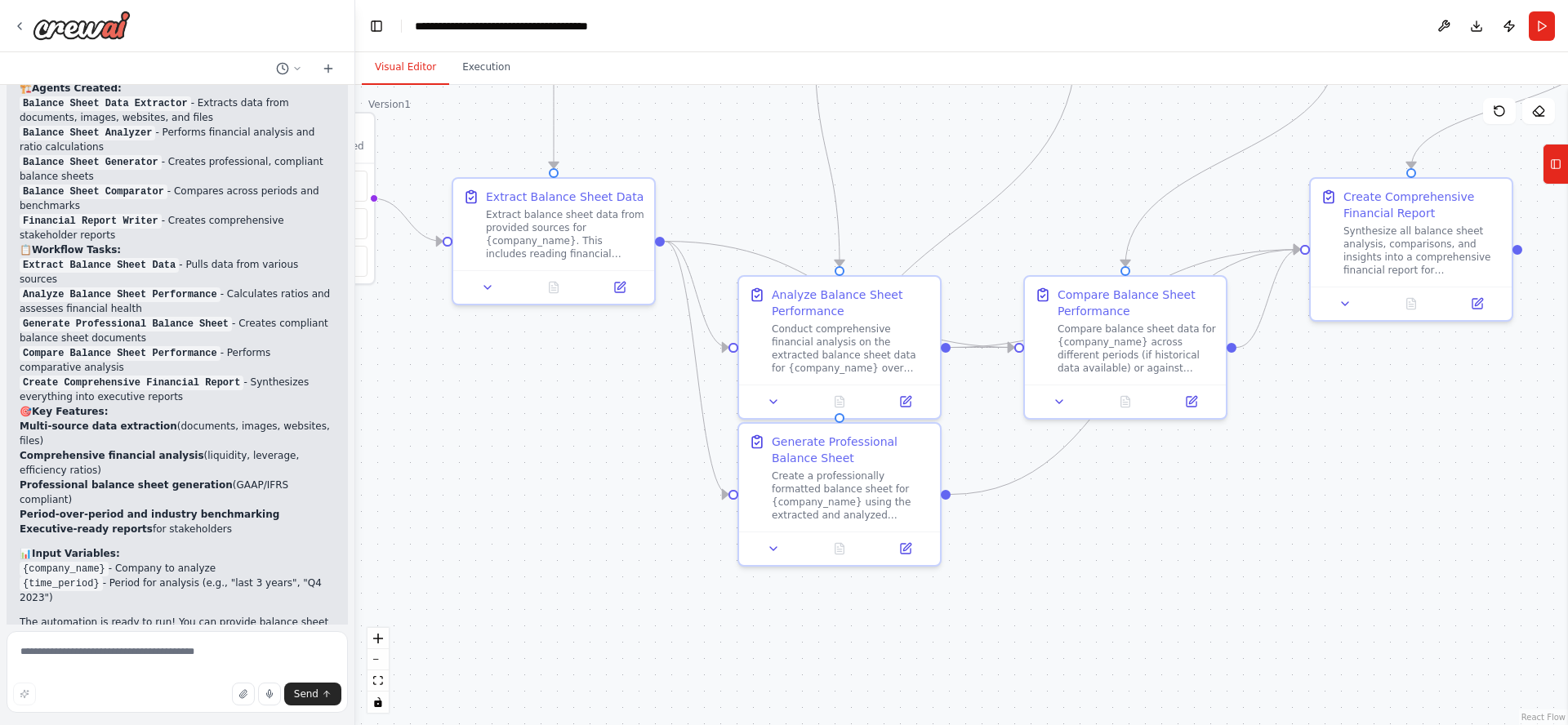
scroll to position [1494, 0]
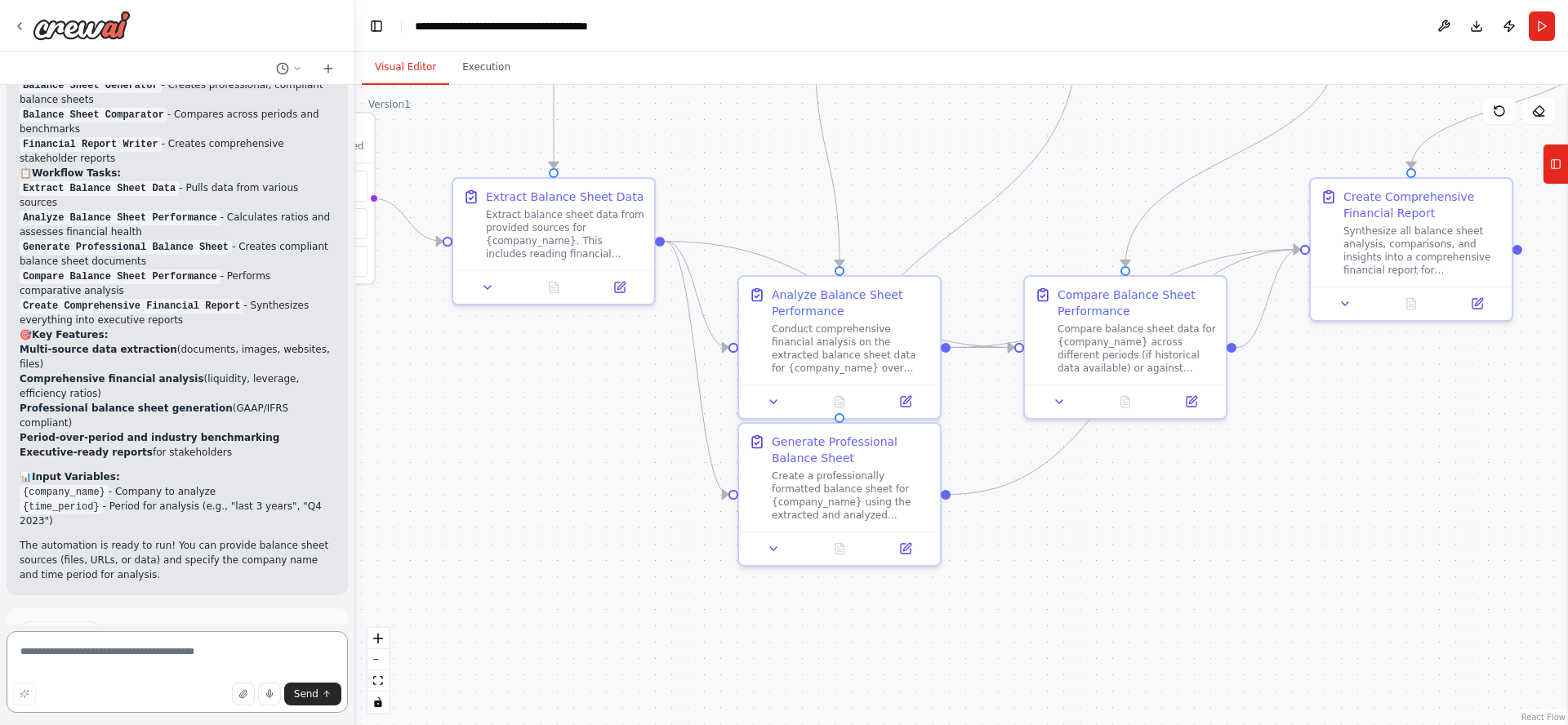
click at [139, 659] on textarea at bounding box center [177, 672] width 342 height 82
type textarea "*"
type textarea "**********"
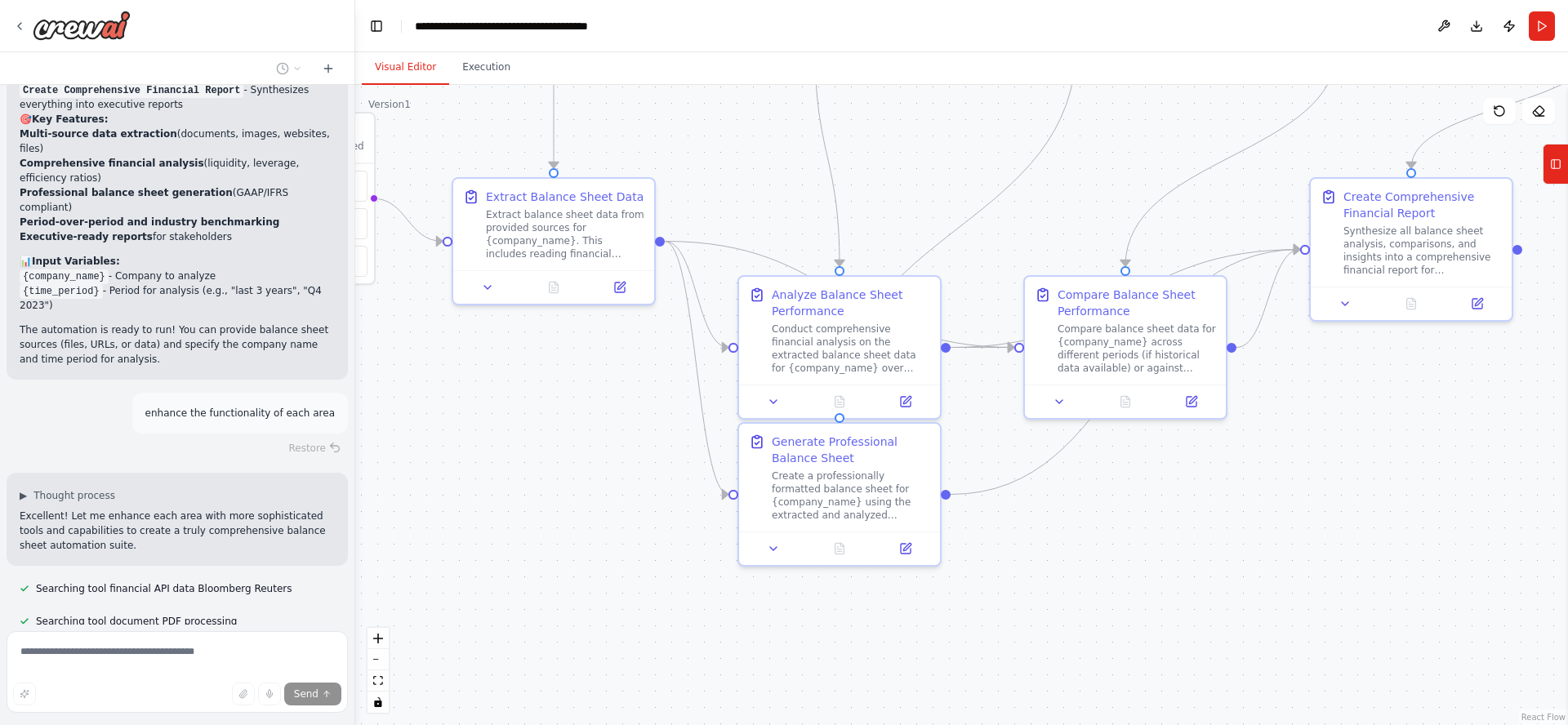
scroll to position [1743, 0]
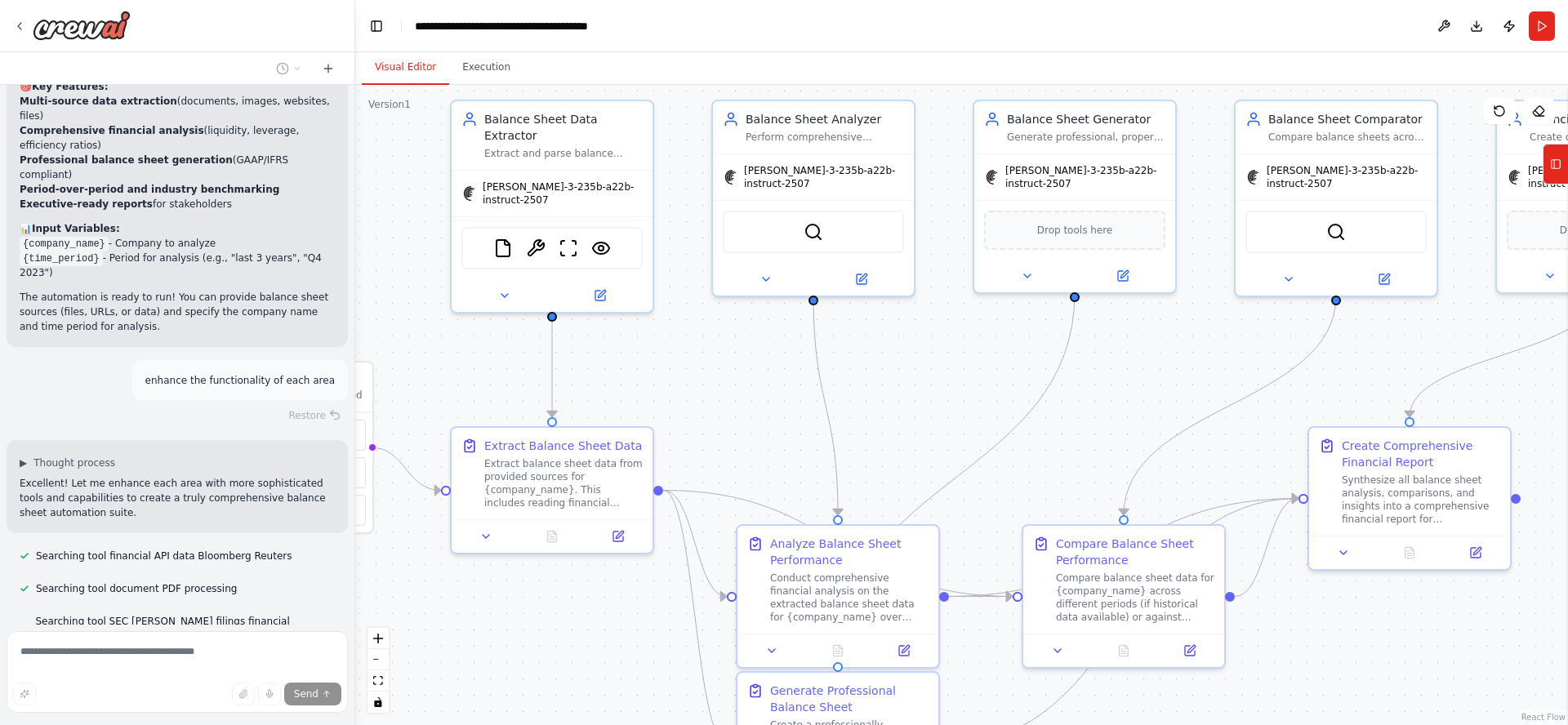
drag, startPoint x: 913, startPoint y: 130, endPoint x: 955, endPoint y: 435, distance: 307.9
click at [954, 430] on div ".deletable-edge-delete-btn { width: 20px; height: 20px; border: 0px solid #ffff…" at bounding box center [961, 404] width 1212 height 640
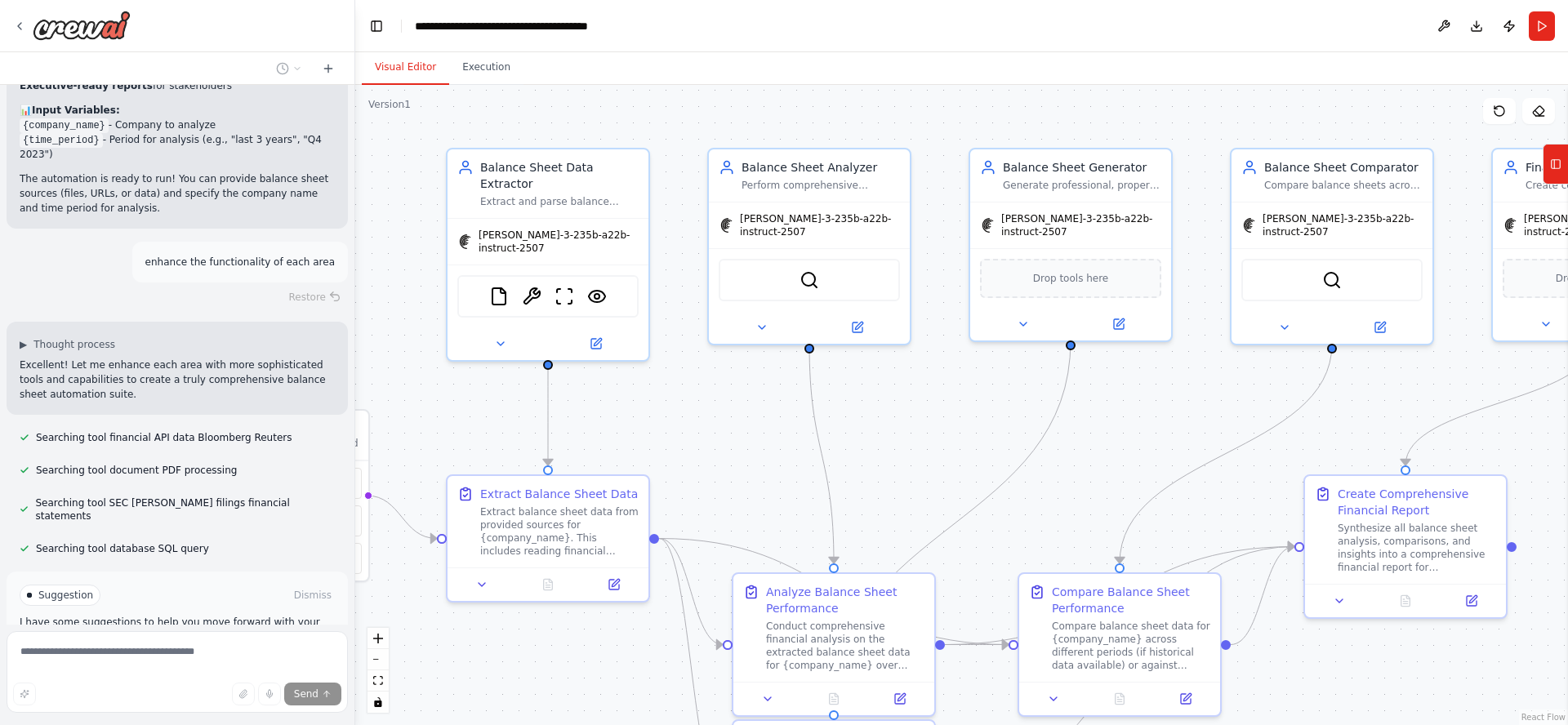
scroll to position [1875, 0]
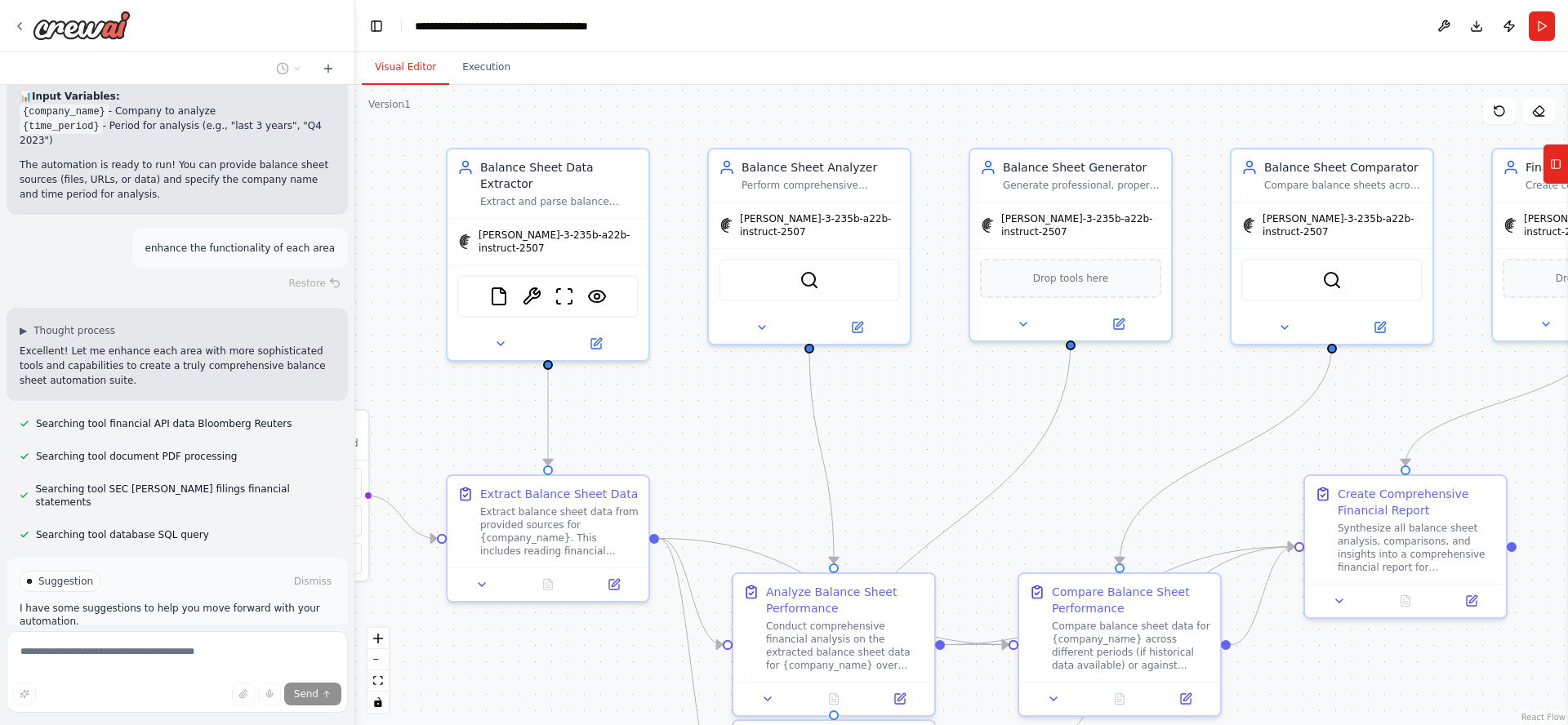
drag, startPoint x: 954, startPoint y: 415, endPoint x: 491, endPoint y: 351, distance: 467.4
click at [491, 351] on div ".deletable-edge-delete-btn { width: 20px; height: 20px; border: 0px solid #ffff…" at bounding box center [961, 404] width 1212 height 640
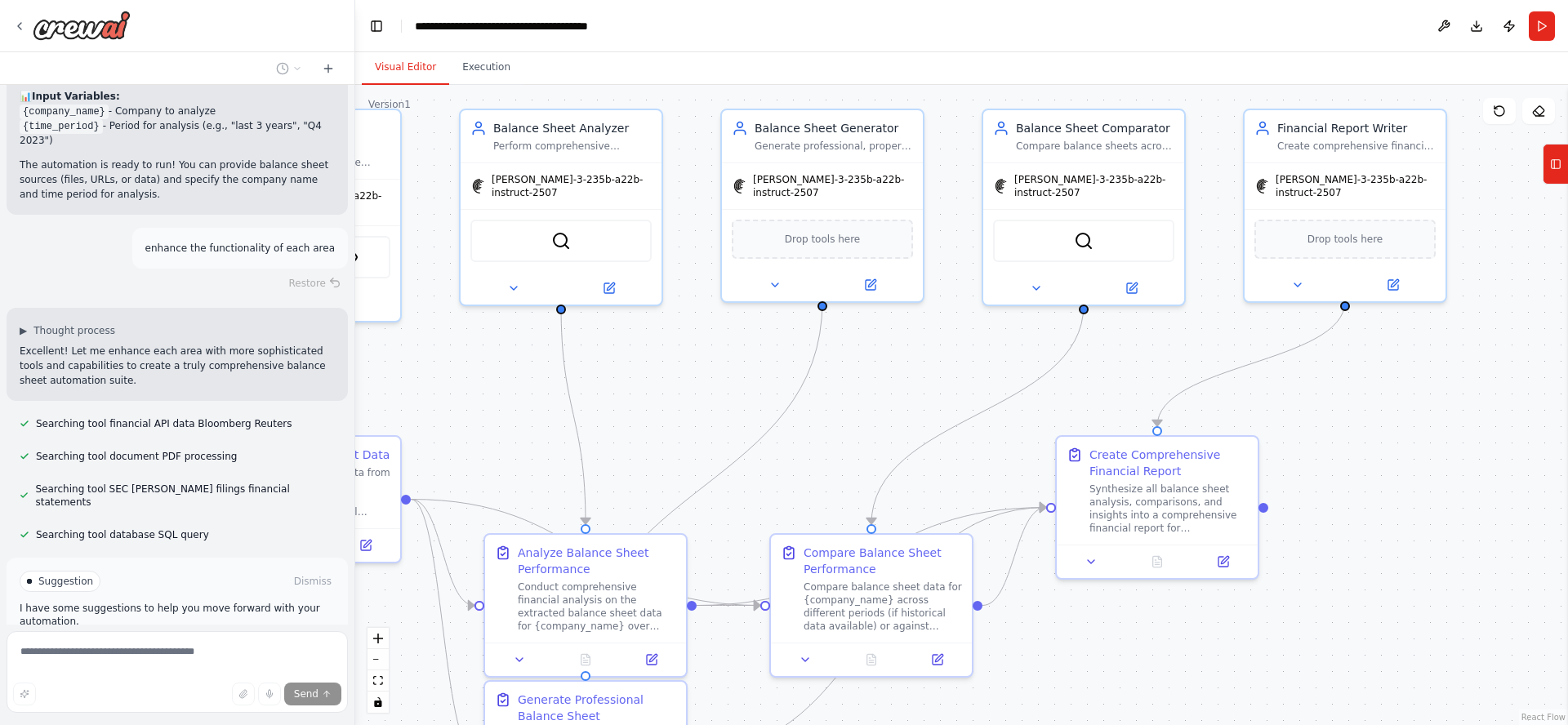
drag, startPoint x: 1320, startPoint y: 413, endPoint x: 1534, endPoint y: 437, distance: 215.3
click at [1534, 437] on div ".deletable-edge-delete-btn { width: 20px; height: 20px; border: 0px solid #ffff…" at bounding box center [961, 404] width 1212 height 640
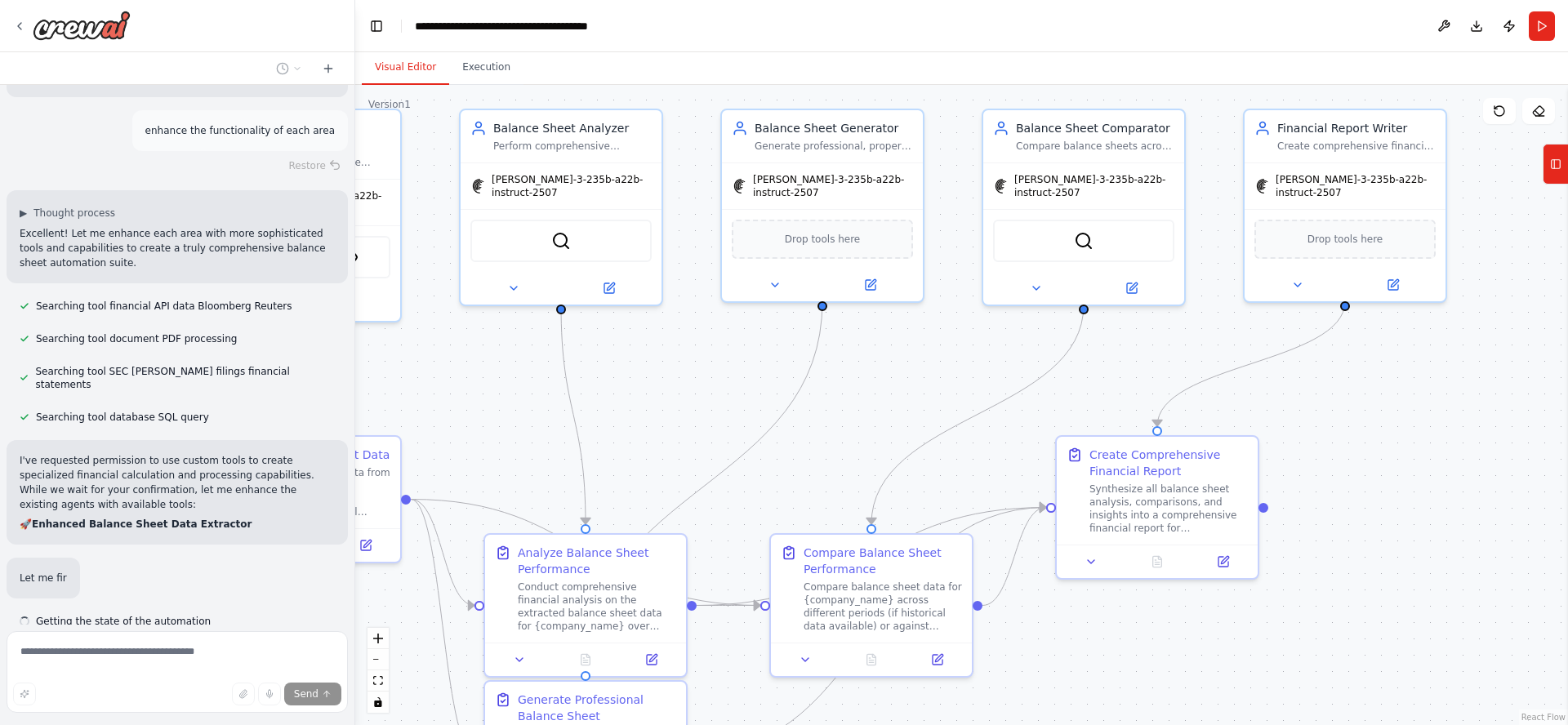
scroll to position [2079, 0]
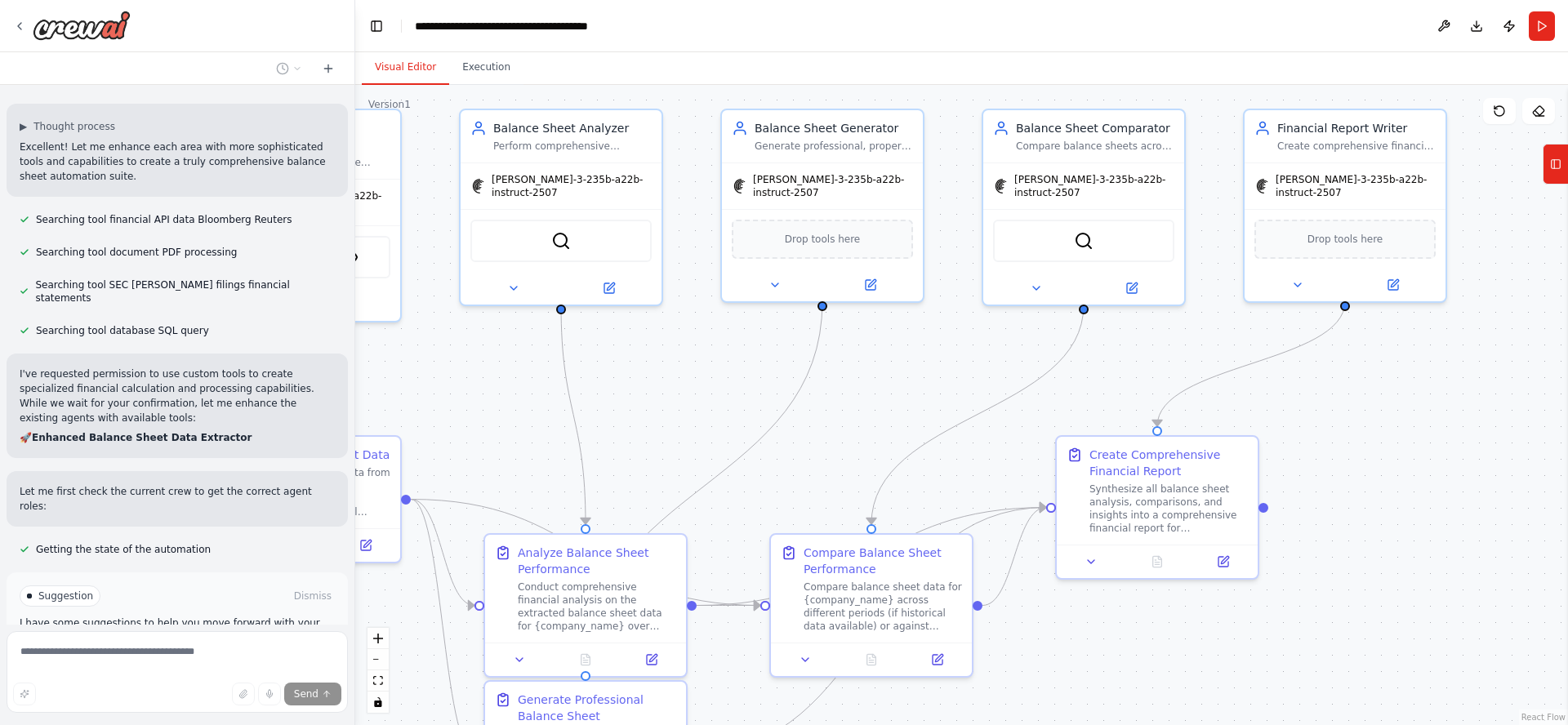
click at [186, 659] on span "Enable coding skills" at bounding box center [184, 665] width 97 height 13
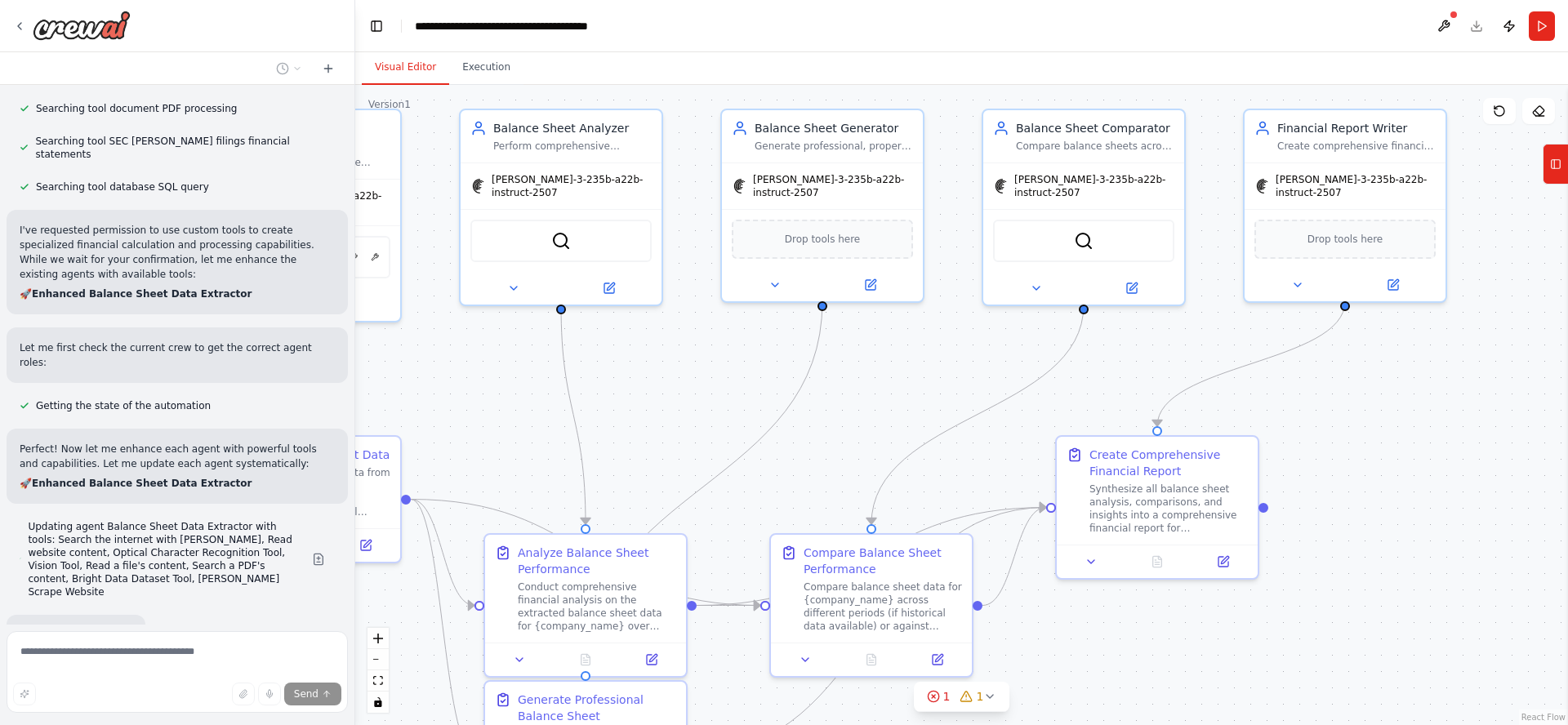
scroll to position [2233, 0]
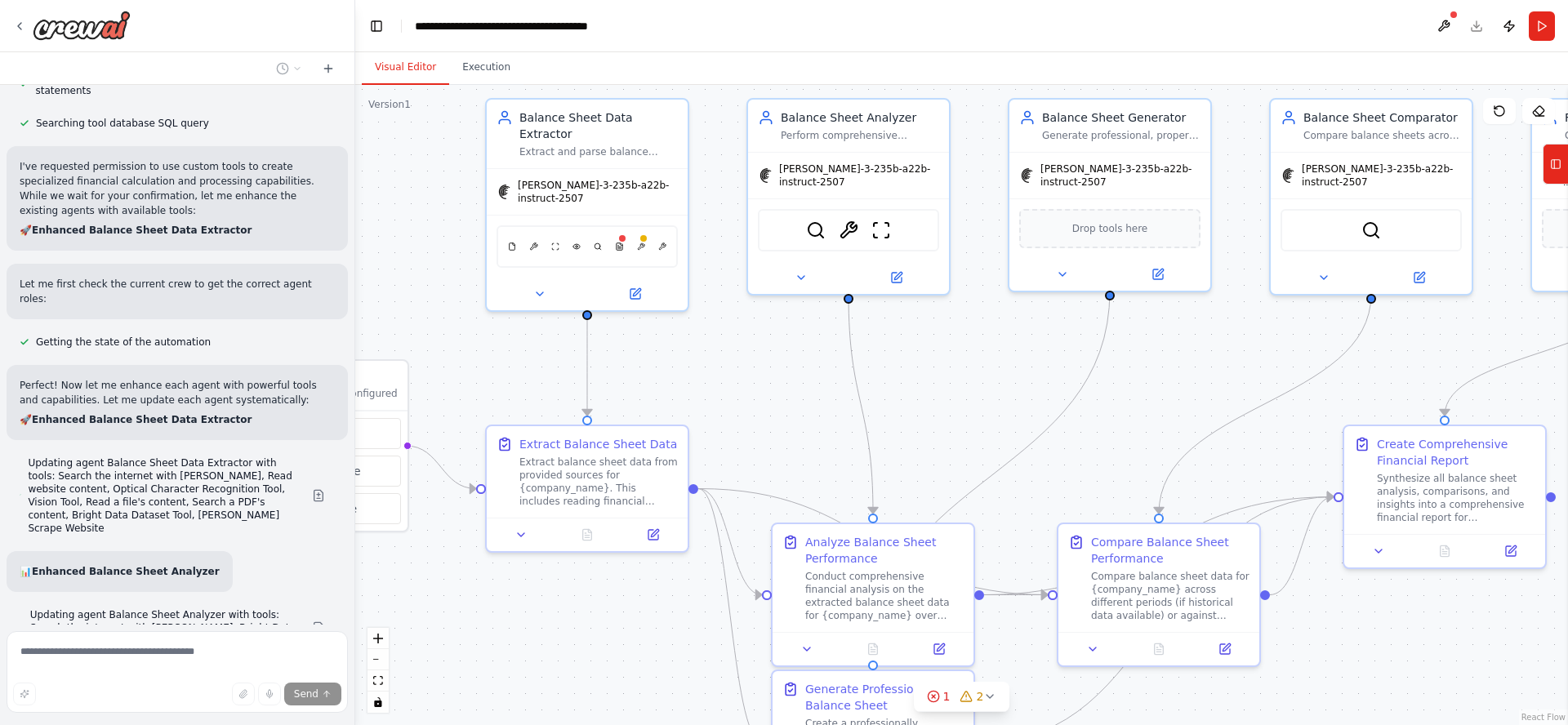
drag, startPoint x: 659, startPoint y: 401, endPoint x: 945, endPoint y: 390, distance: 286.2
click at [945, 390] on div ".deletable-edge-delete-btn { width: 20px; height: 20px; border: 0px solid #ffff…" at bounding box center [961, 404] width 1212 height 640
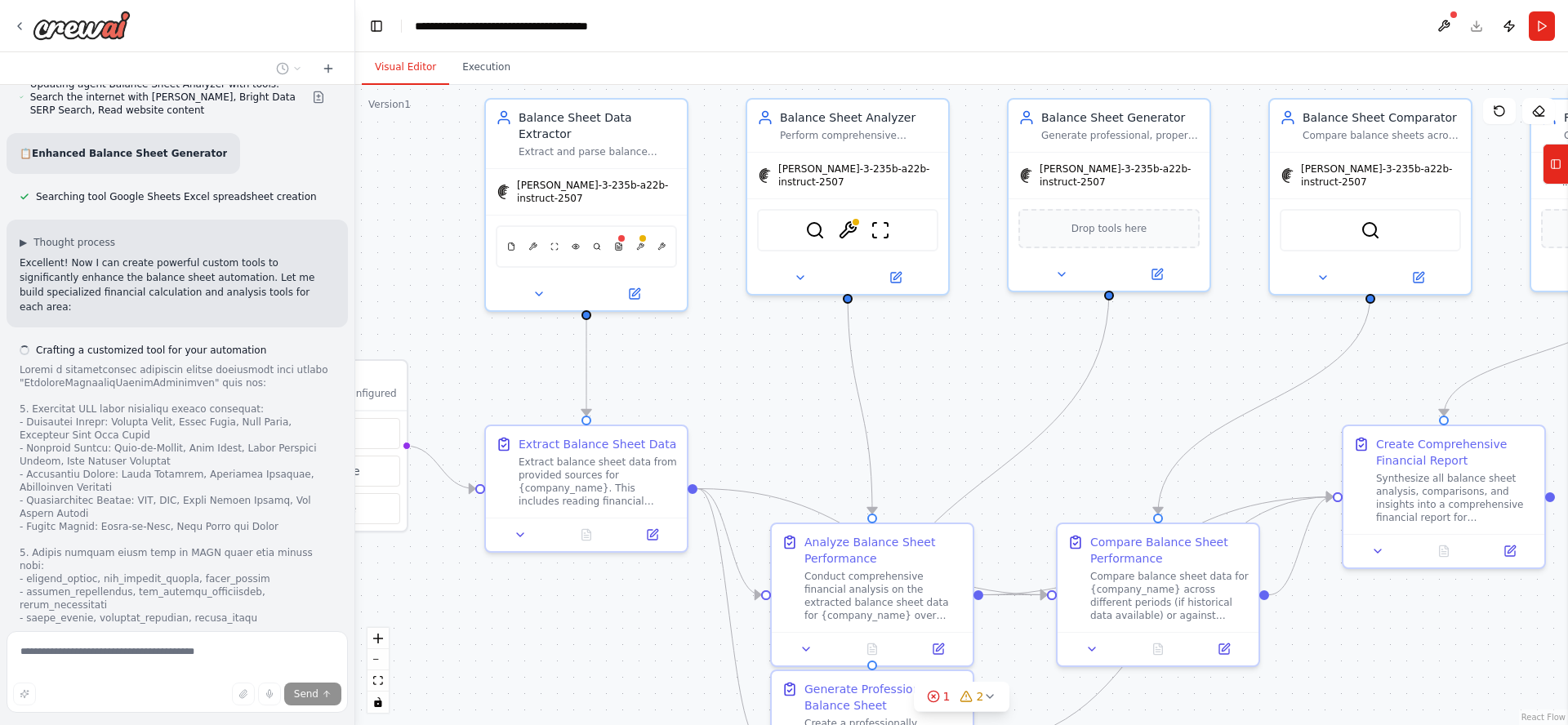
scroll to position [2837, 0]
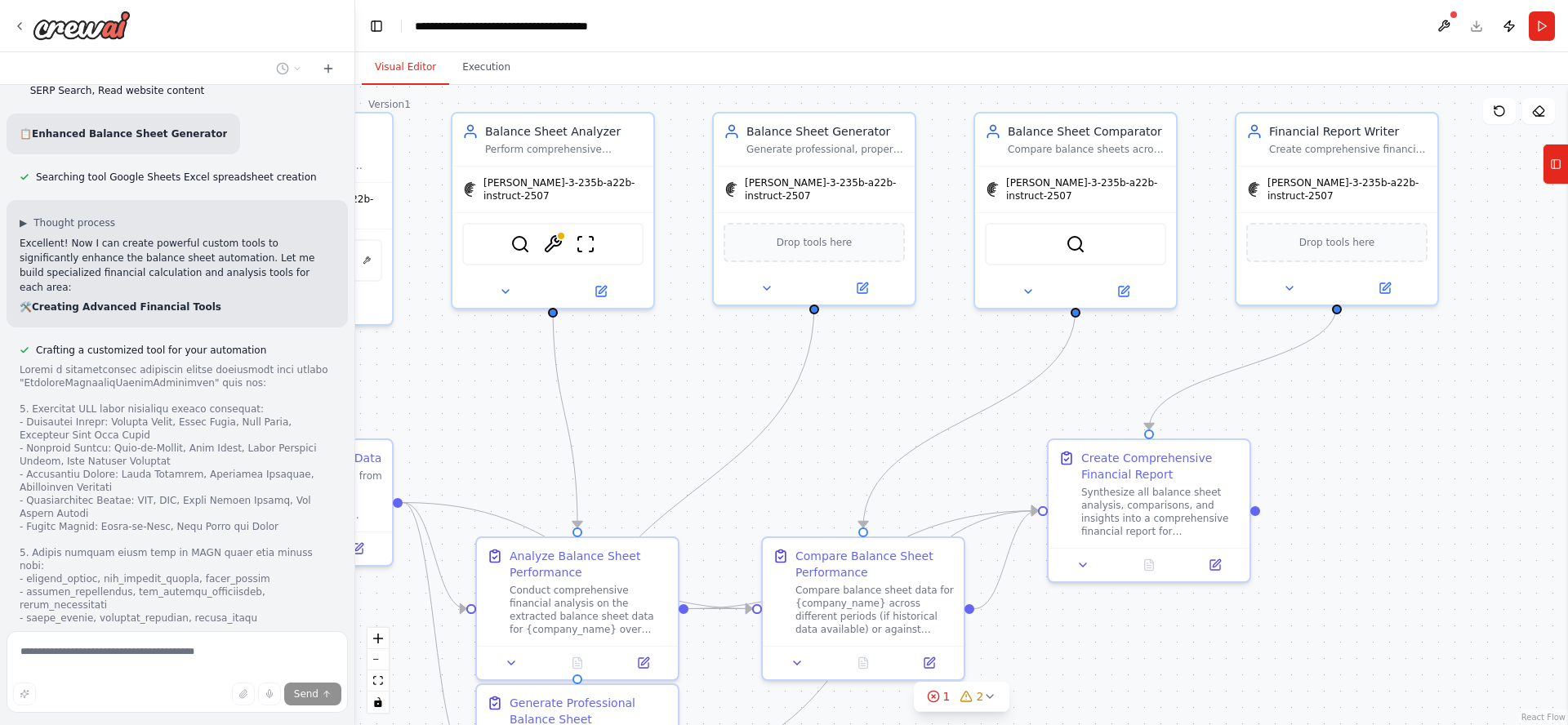
drag, startPoint x: 1145, startPoint y: 410, endPoint x: 862, endPoint y: 428, distance: 283.6
click at [862, 423] on div ".deletable-edge-delete-btn { width: 20px; height: 20px; border: 0px solid #ffff…" at bounding box center [961, 404] width 1212 height 640
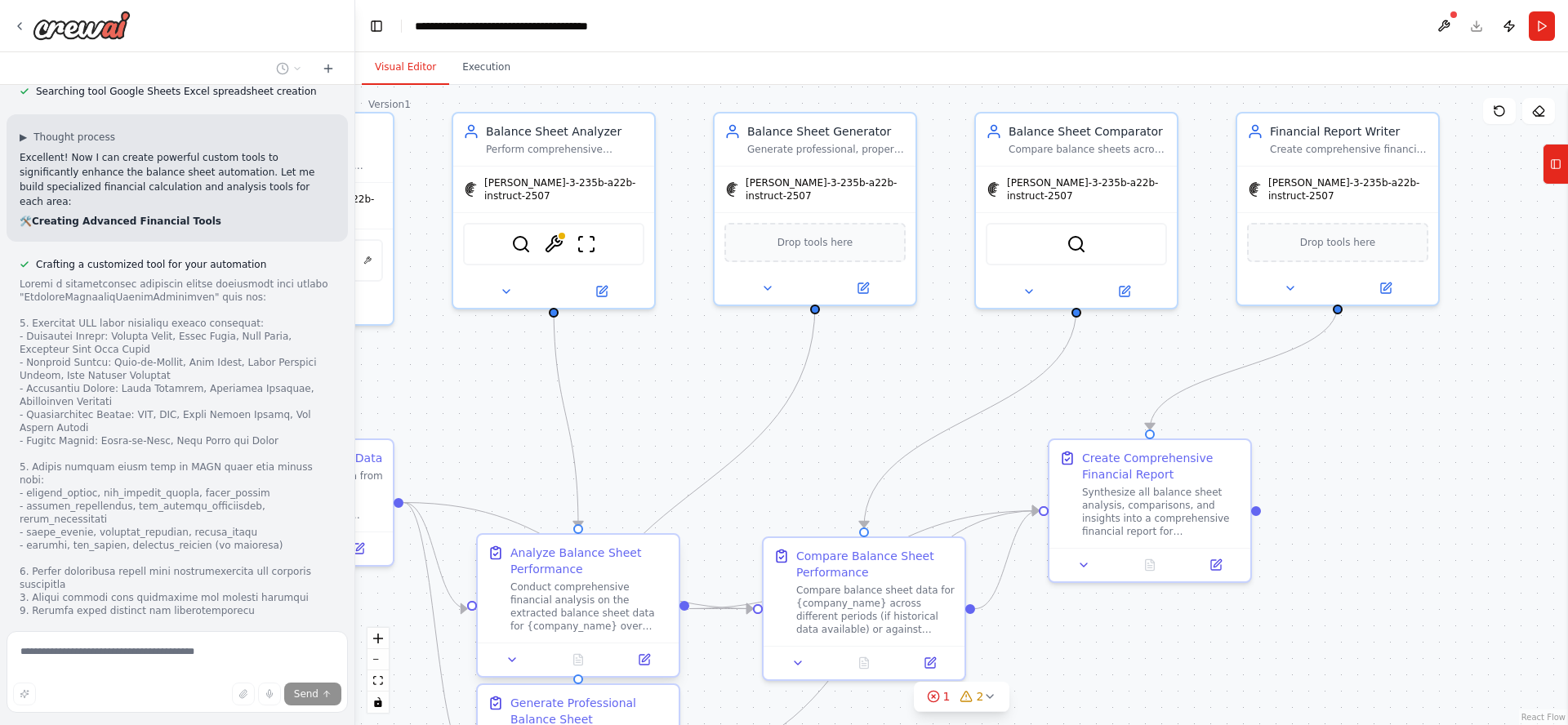
scroll to position [2924, 0]
click at [374, 684] on icon "fit view" at bounding box center [377, 681] width 10 height 9
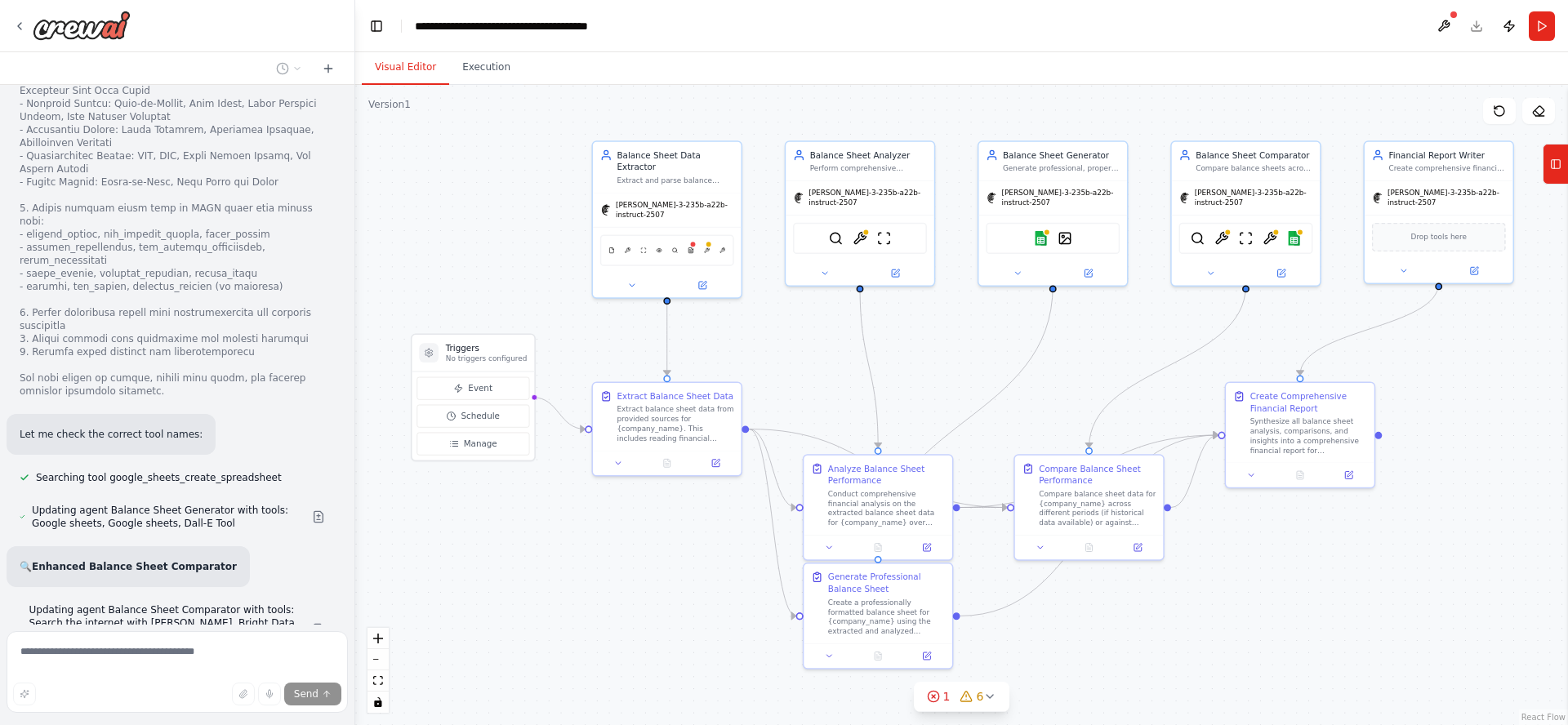
scroll to position [3227, 0]
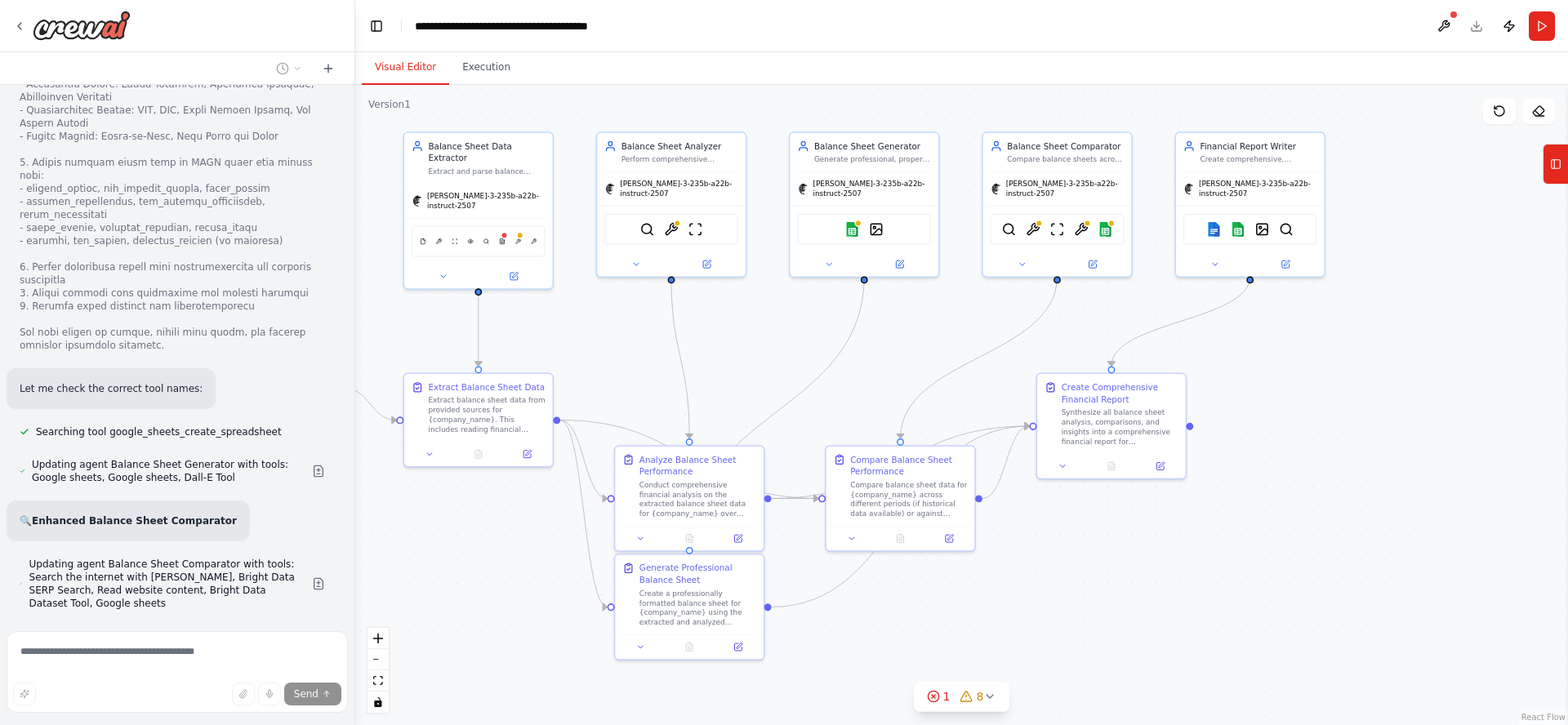
drag, startPoint x: 1363, startPoint y: 630, endPoint x: 1178, endPoint y: 625, distance: 185.1
click at [1174, 621] on div ".deletable-edge-delete-btn { width: 20px; height: 20px; border: 0px solid #ffff…" at bounding box center [961, 404] width 1212 height 640
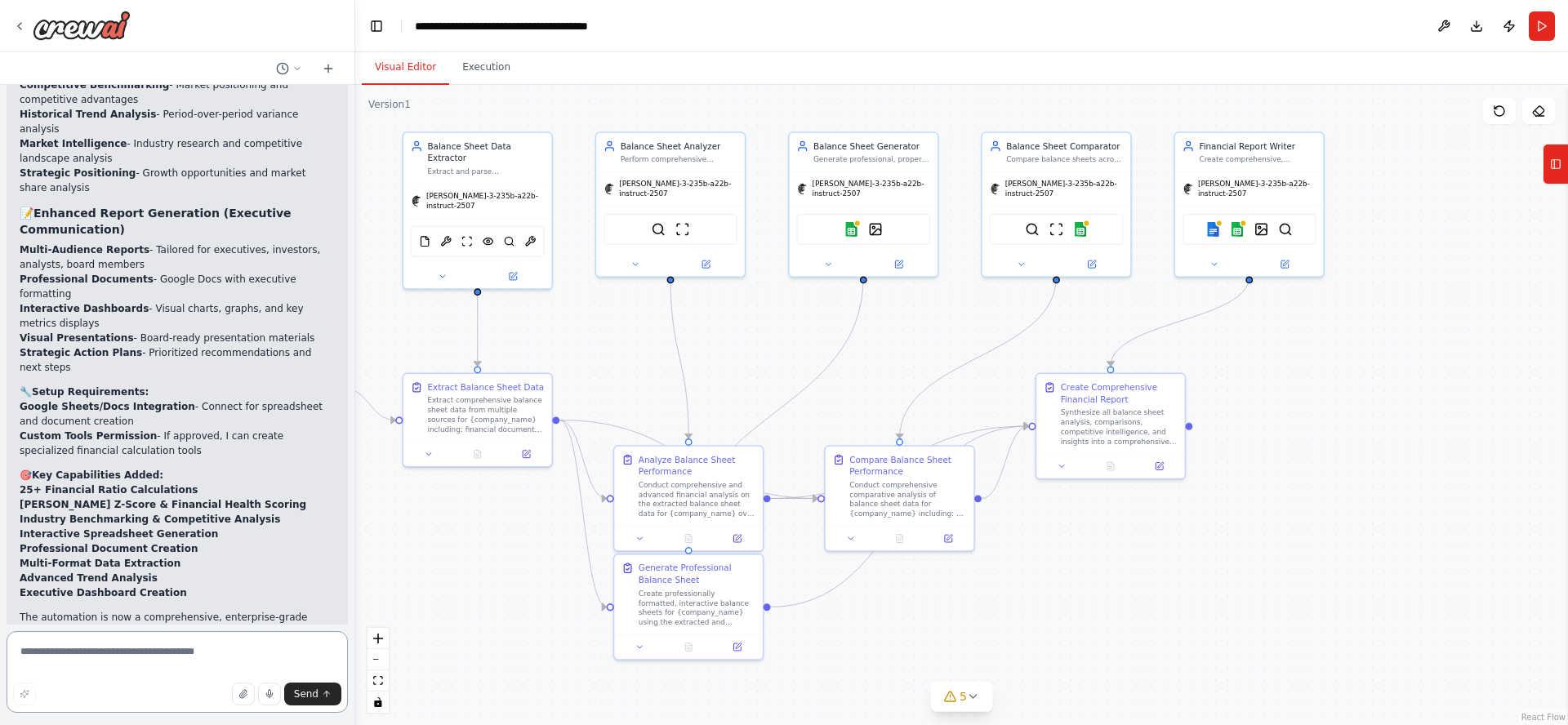
scroll to position [5340, 0]
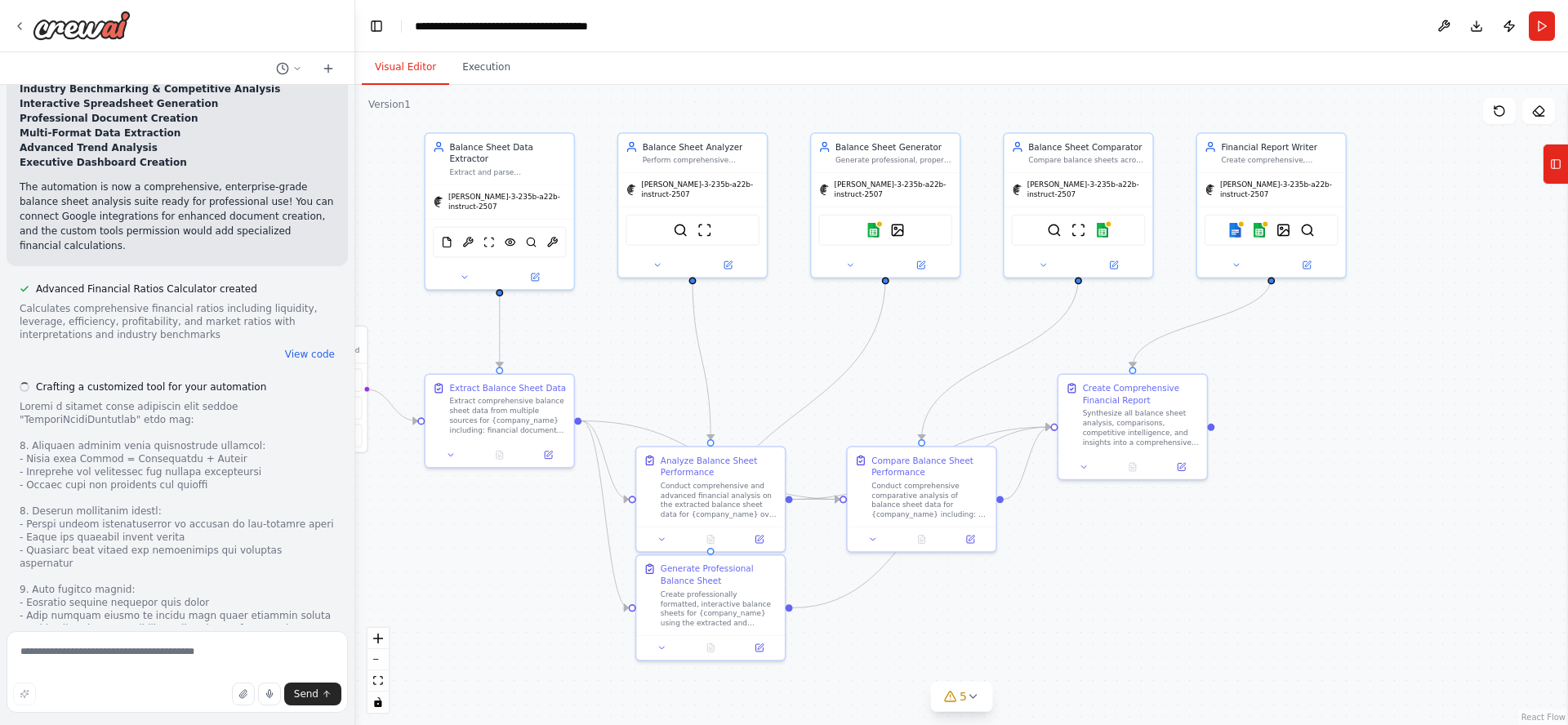
drag, startPoint x: 1346, startPoint y: 525, endPoint x: 1361, endPoint y: 532, distance: 16.6
click at [1361, 532] on div ".deletable-edge-delete-btn { width: 20px; height: 20px; border: 0px solid #ffff…" at bounding box center [961, 404] width 1212 height 640
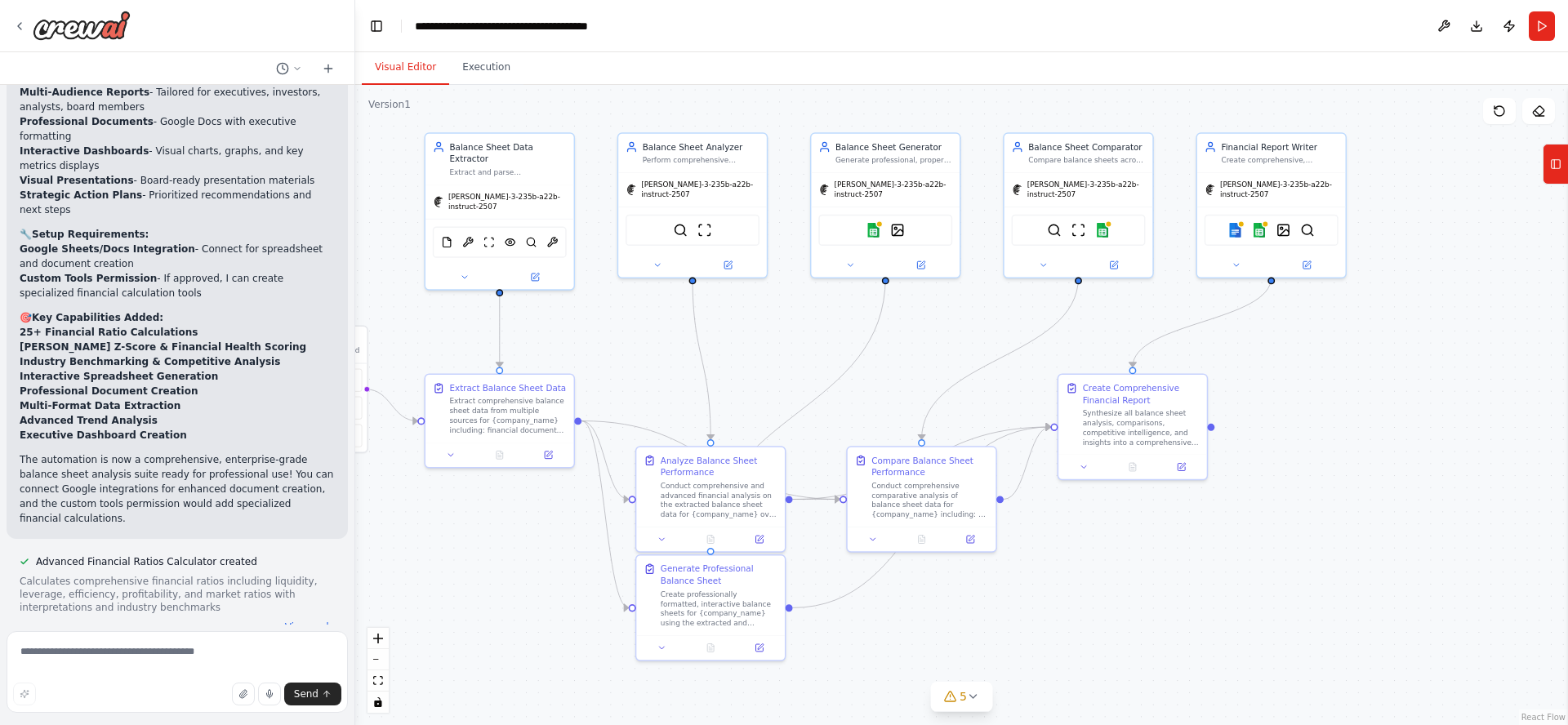
scroll to position [5464, 0]
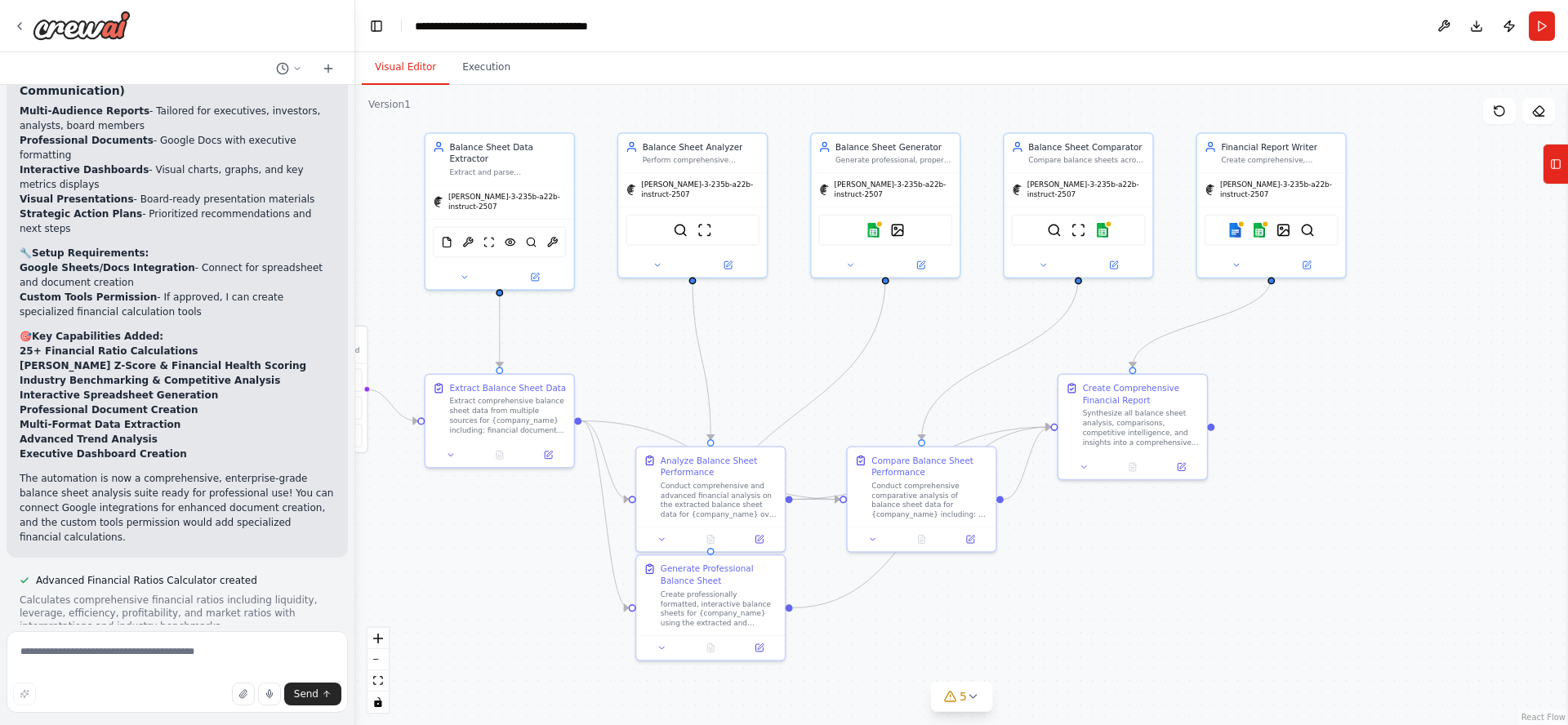
click at [292, 640] on button "View code" at bounding box center [309, 646] width 50 height 13
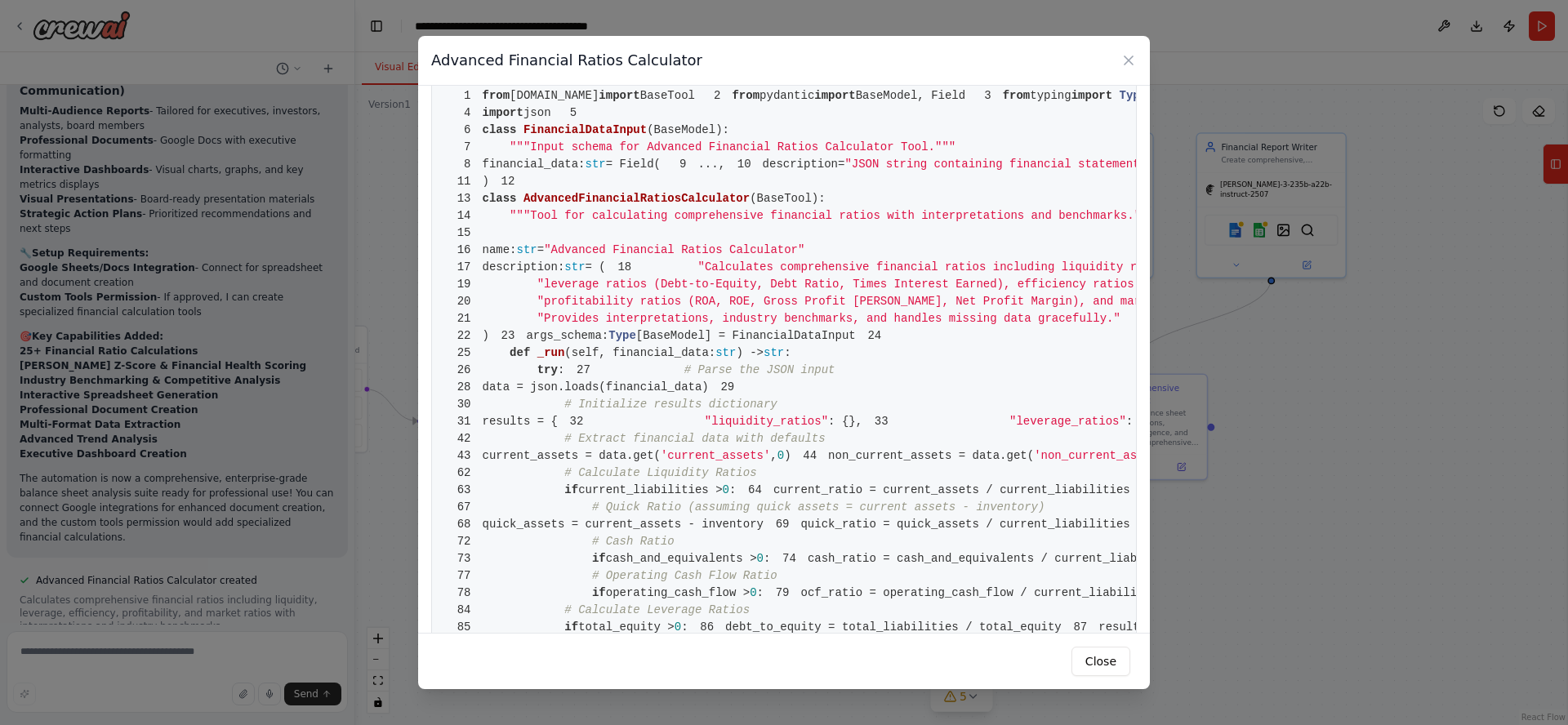
scroll to position [0, 0]
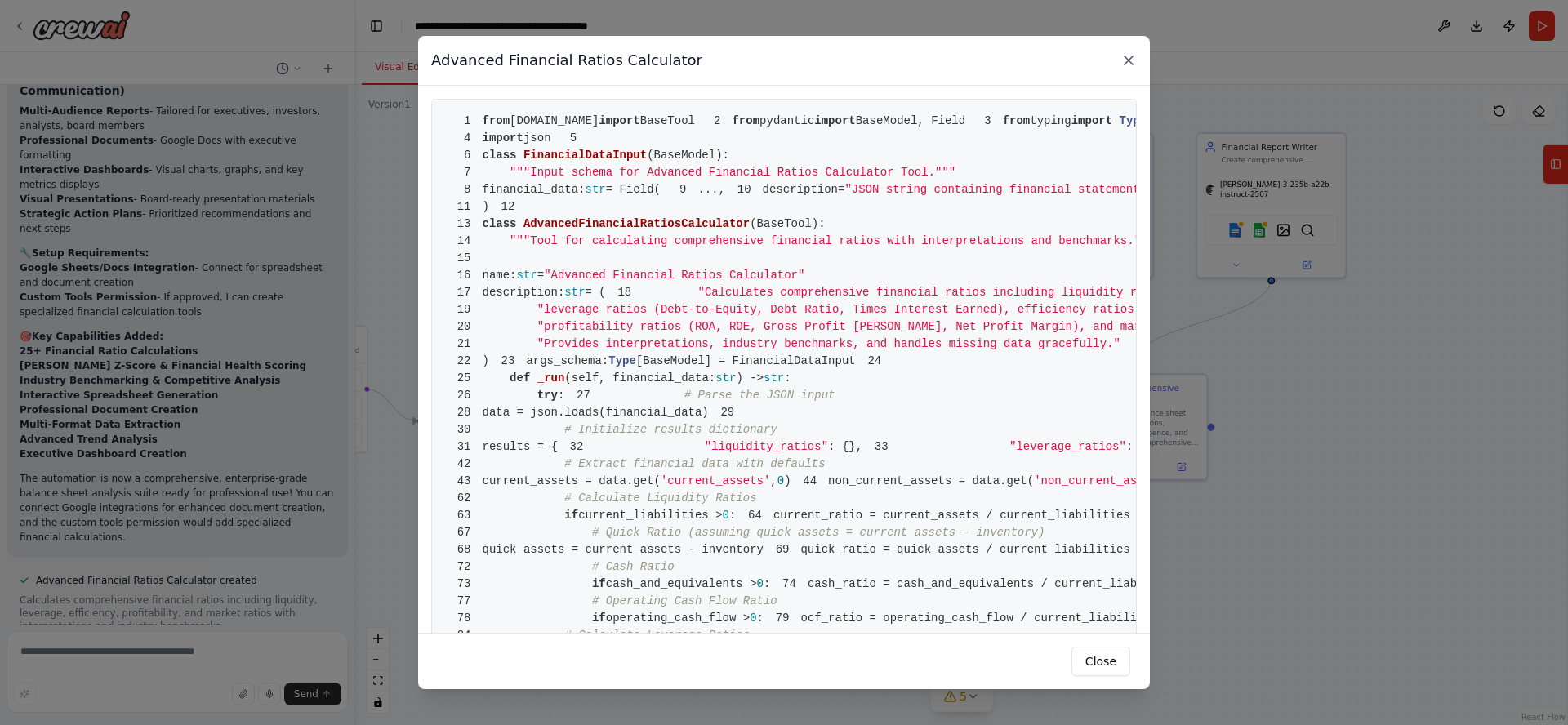
click at [1132, 62] on icon at bounding box center [1128, 60] width 17 height 17
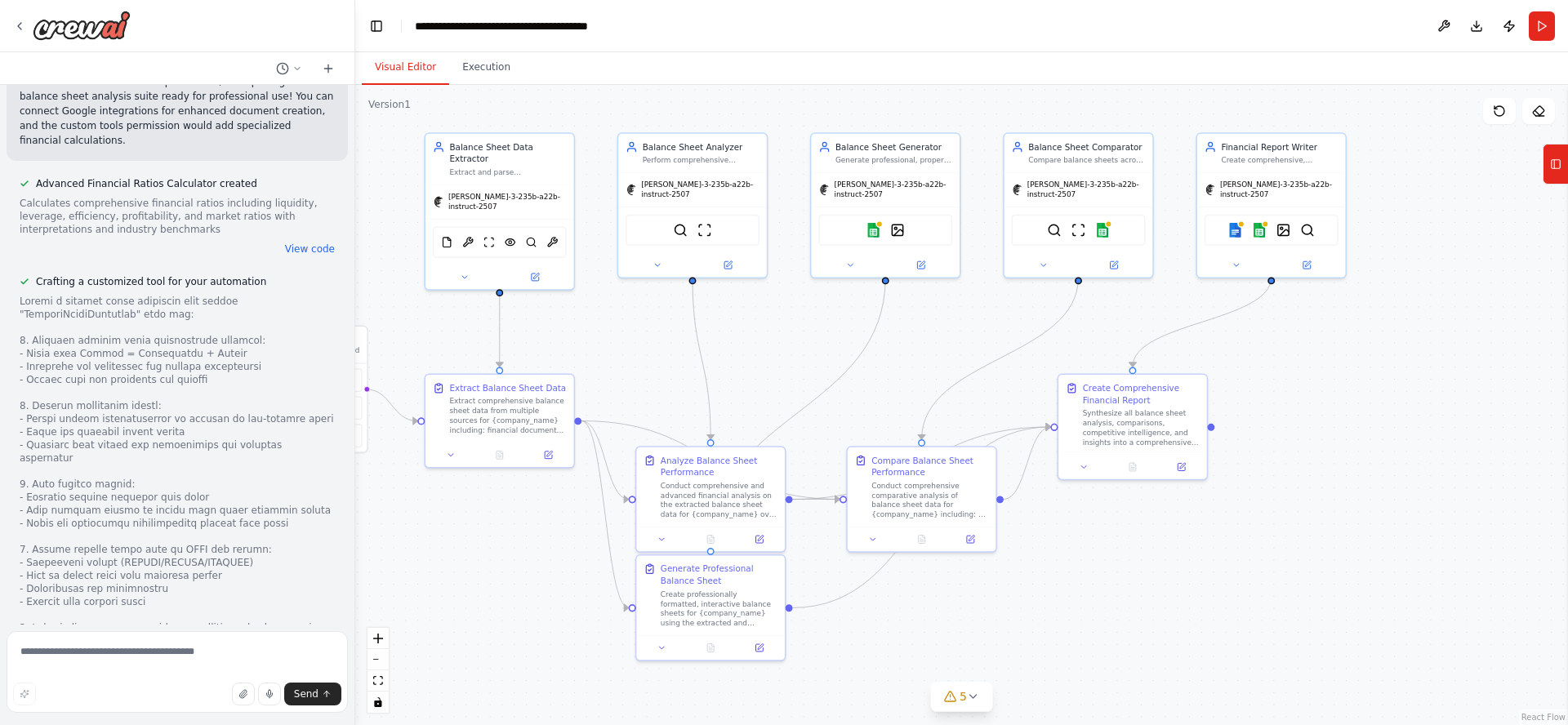
scroll to position [5869, 0]
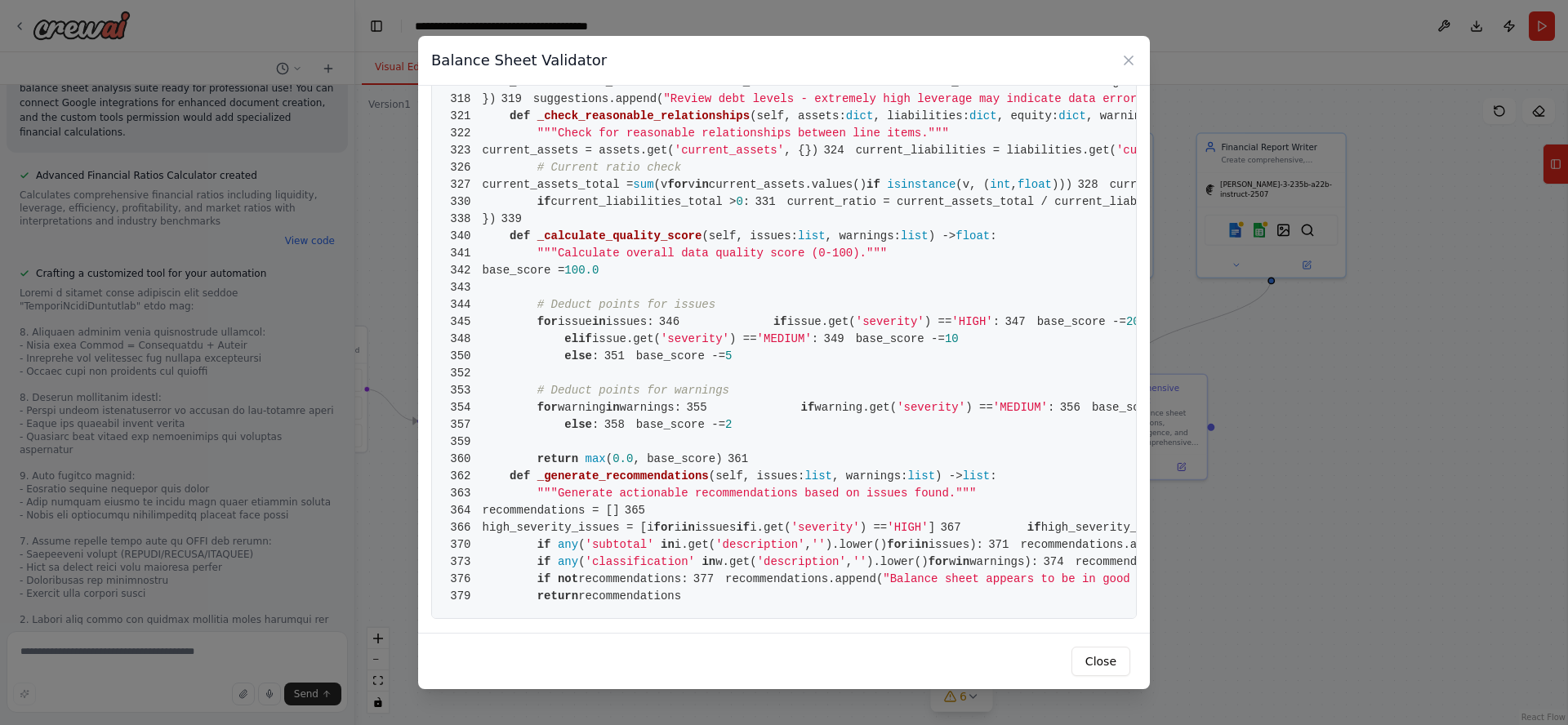
scroll to position [6017, 0]
click at [1106, 663] on button "Close" at bounding box center [1100, 661] width 58 height 30
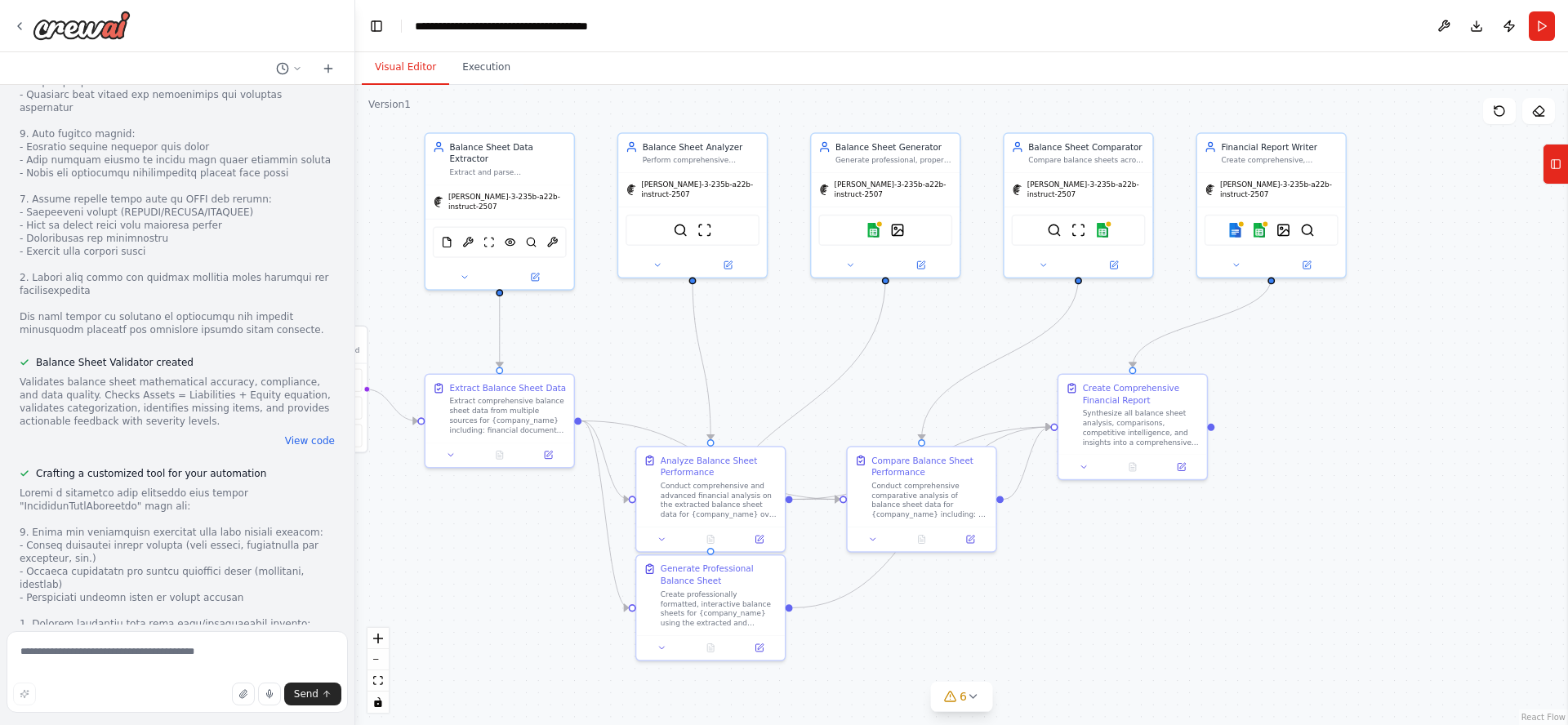
scroll to position [6313, 0]
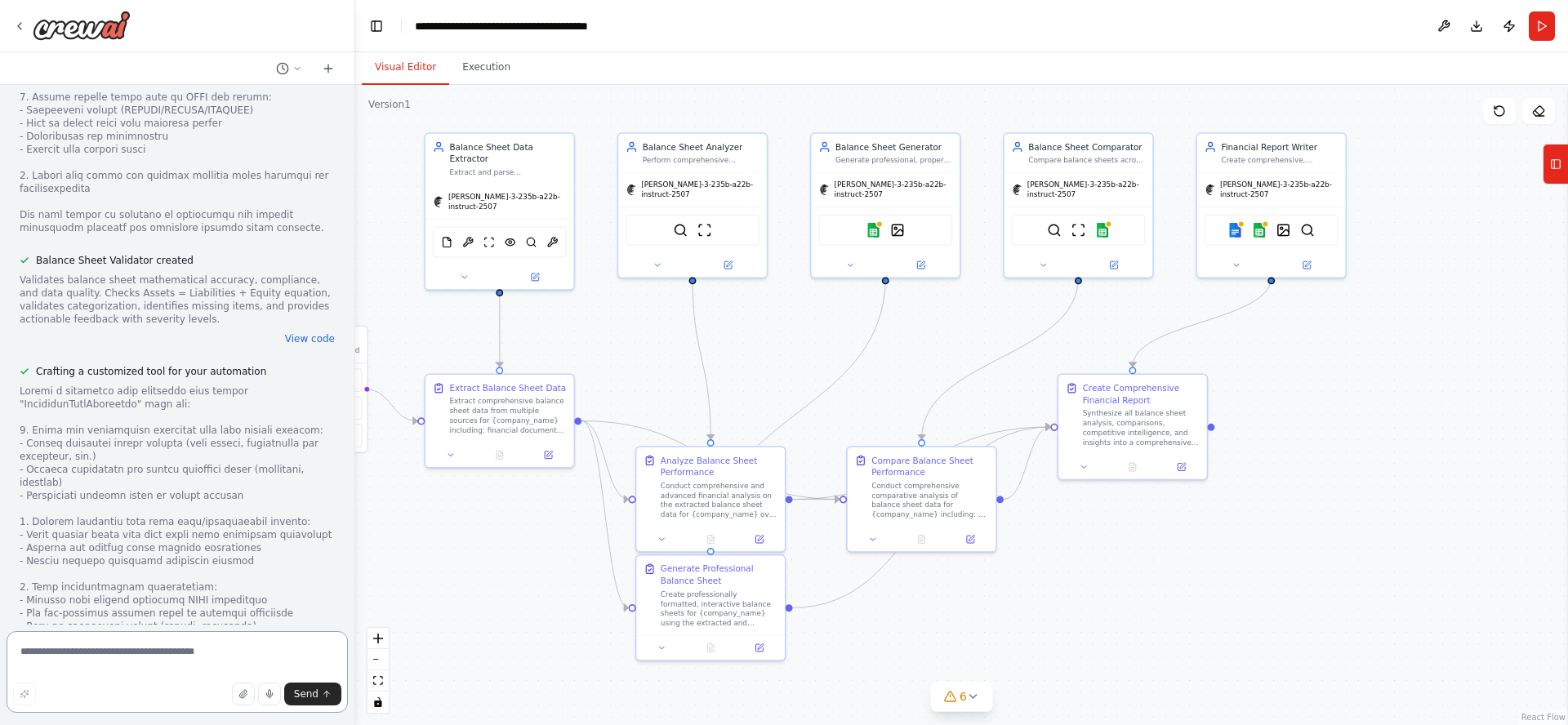
click at [158, 649] on textarea at bounding box center [177, 672] width 342 height 82
type textarea "**********"
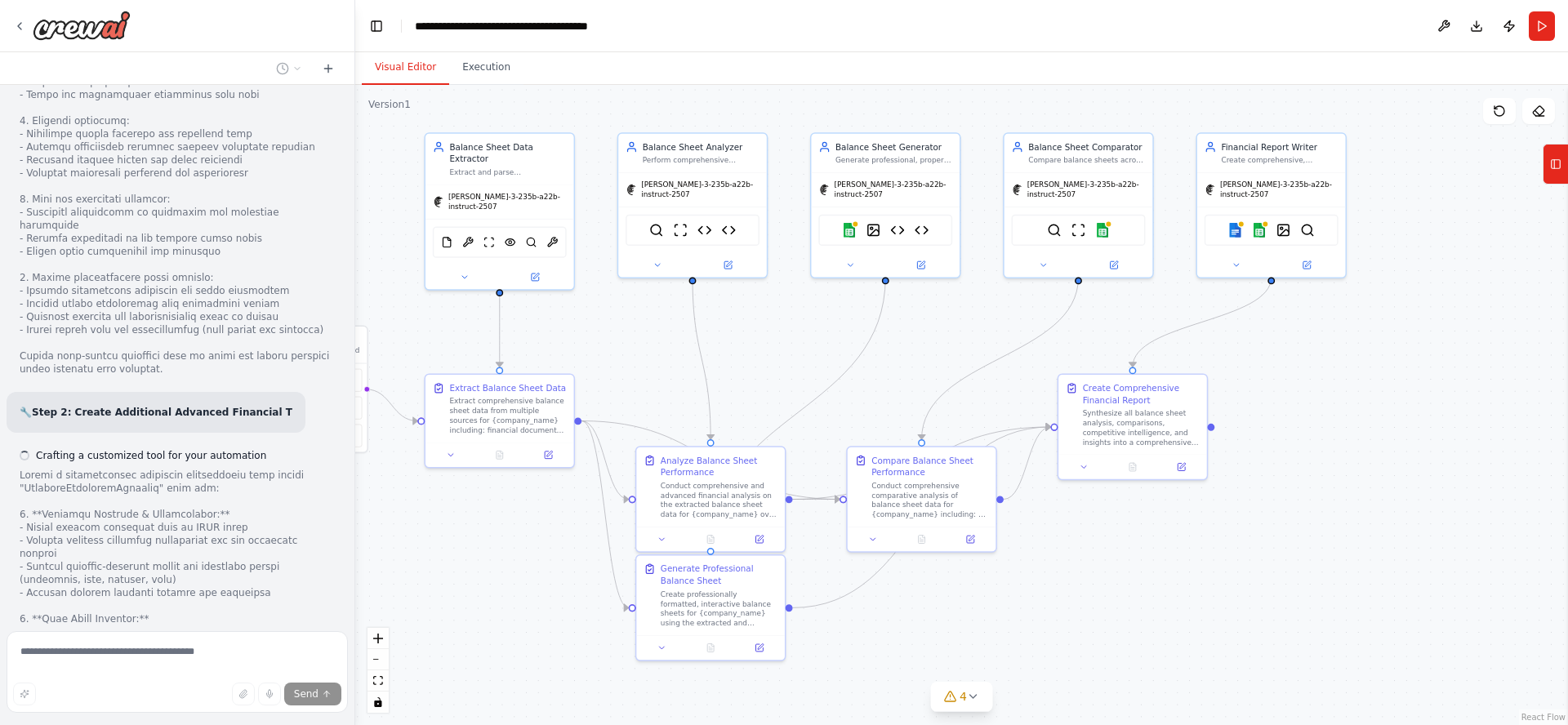
scroll to position [7892, 0]
click at [898, 223] on img at bounding box center [897, 227] width 15 height 15
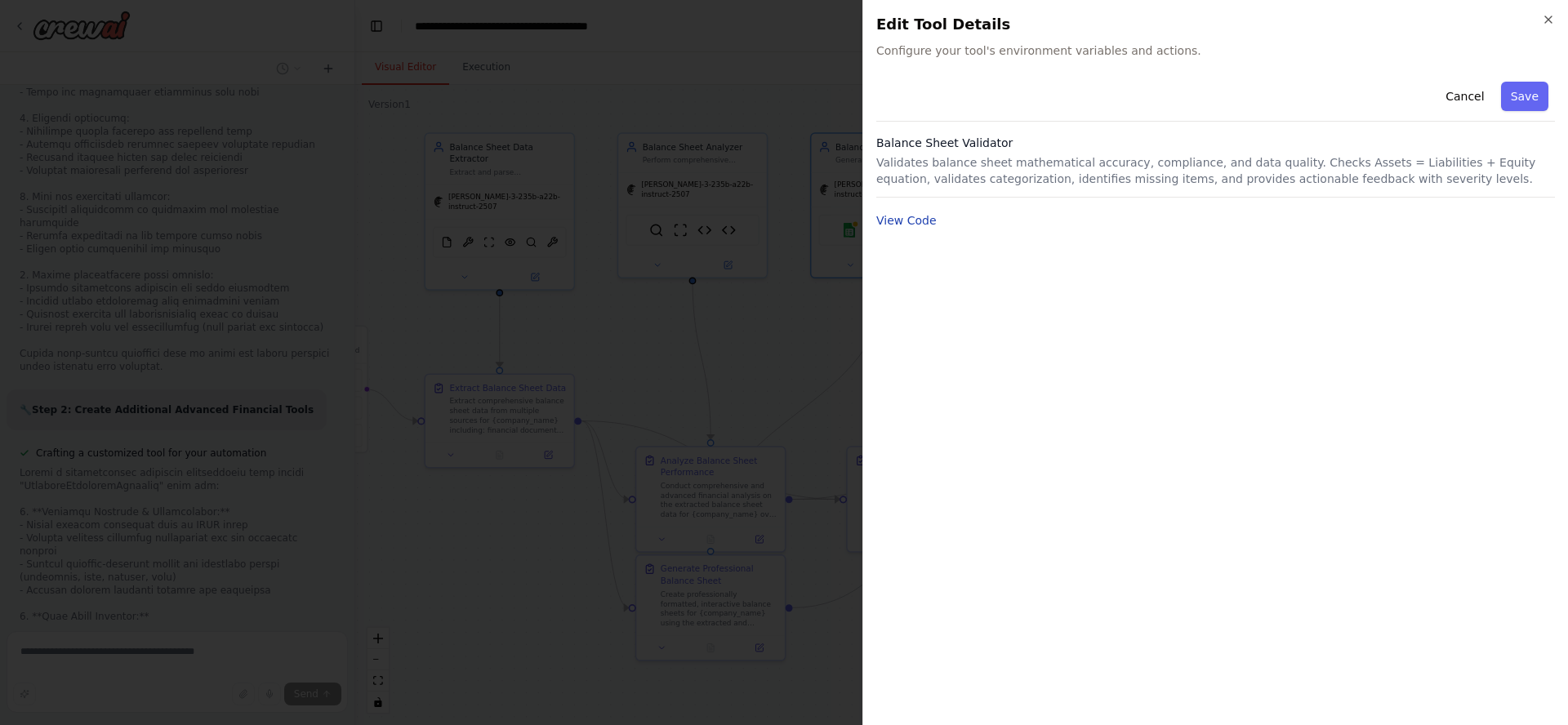
click at [912, 223] on button "View Code" at bounding box center [906, 220] width 60 height 17
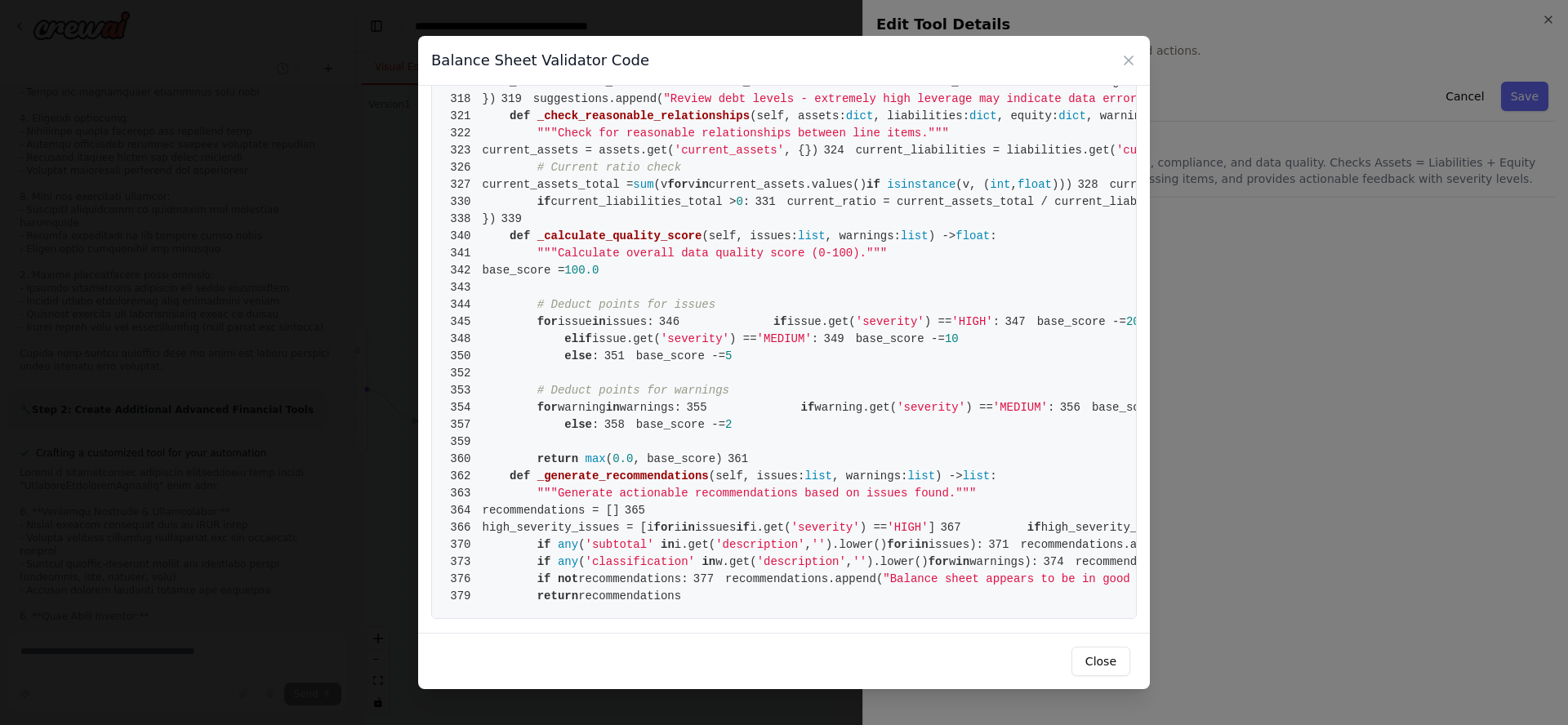
scroll to position [6017, 0]
click at [1097, 664] on button "Close" at bounding box center [1100, 661] width 58 height 30
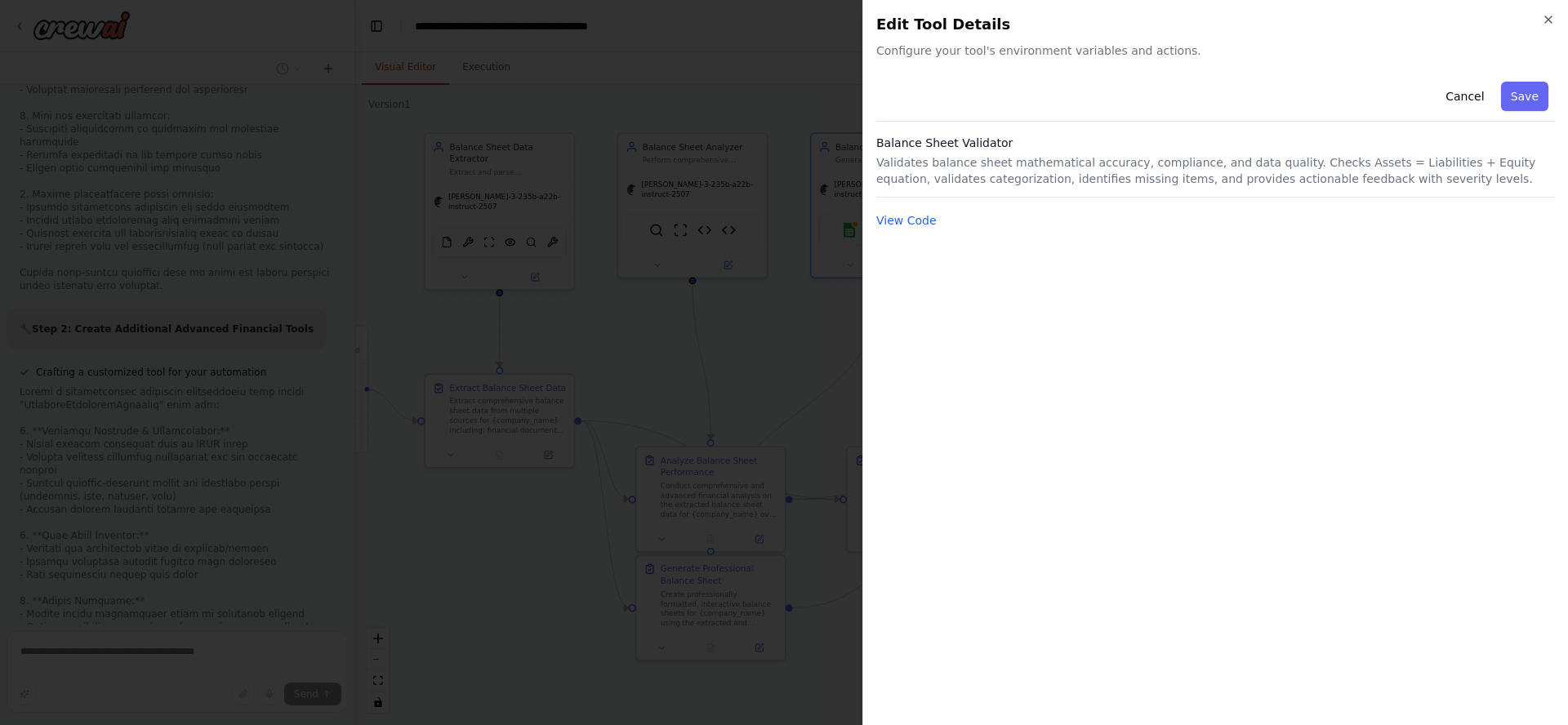
scroll to position [7990, 0]
click at [1477, 97] on button "Cancel" at bounding box center [1464, 97] width 58 height 30
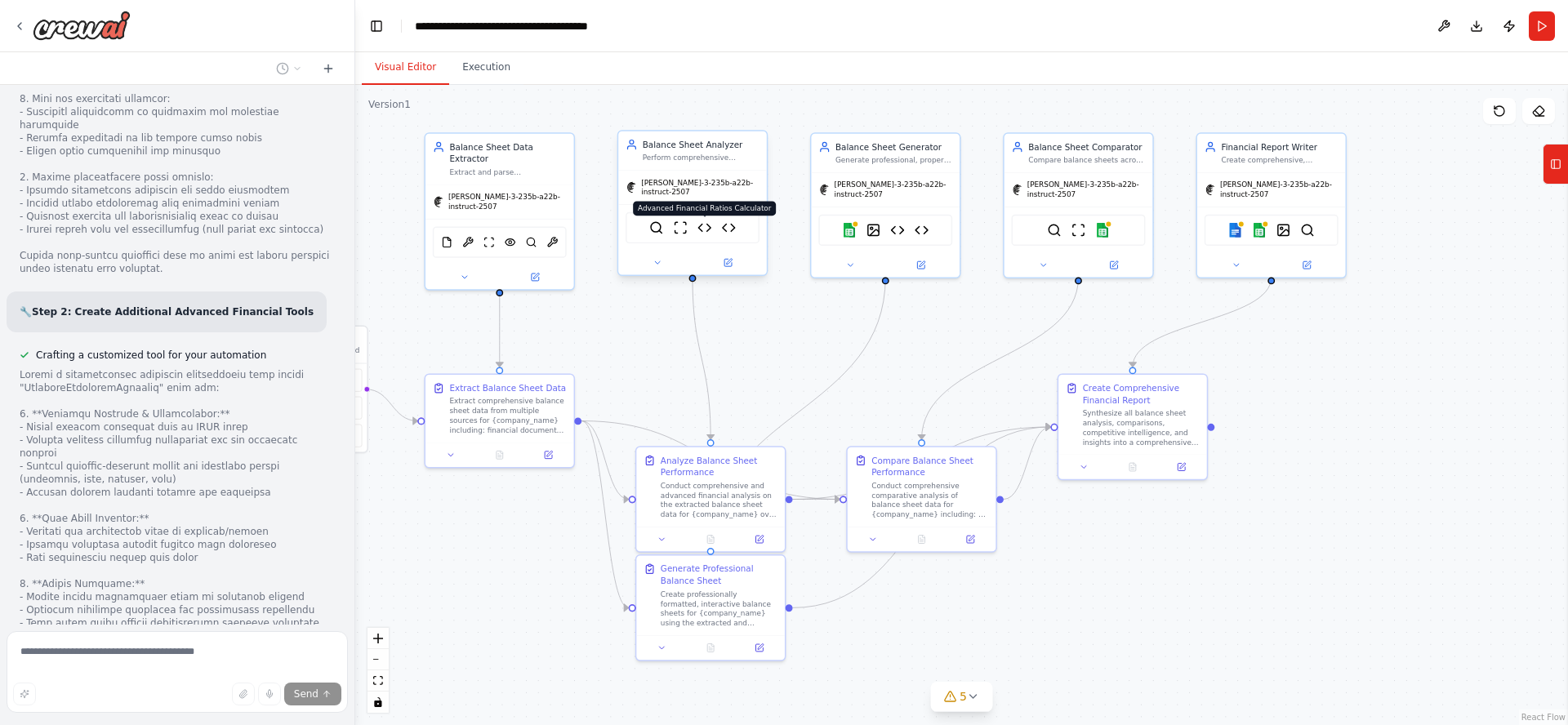
click at [705, 223] on img at bounding box center [704, 227] width 15 height 15
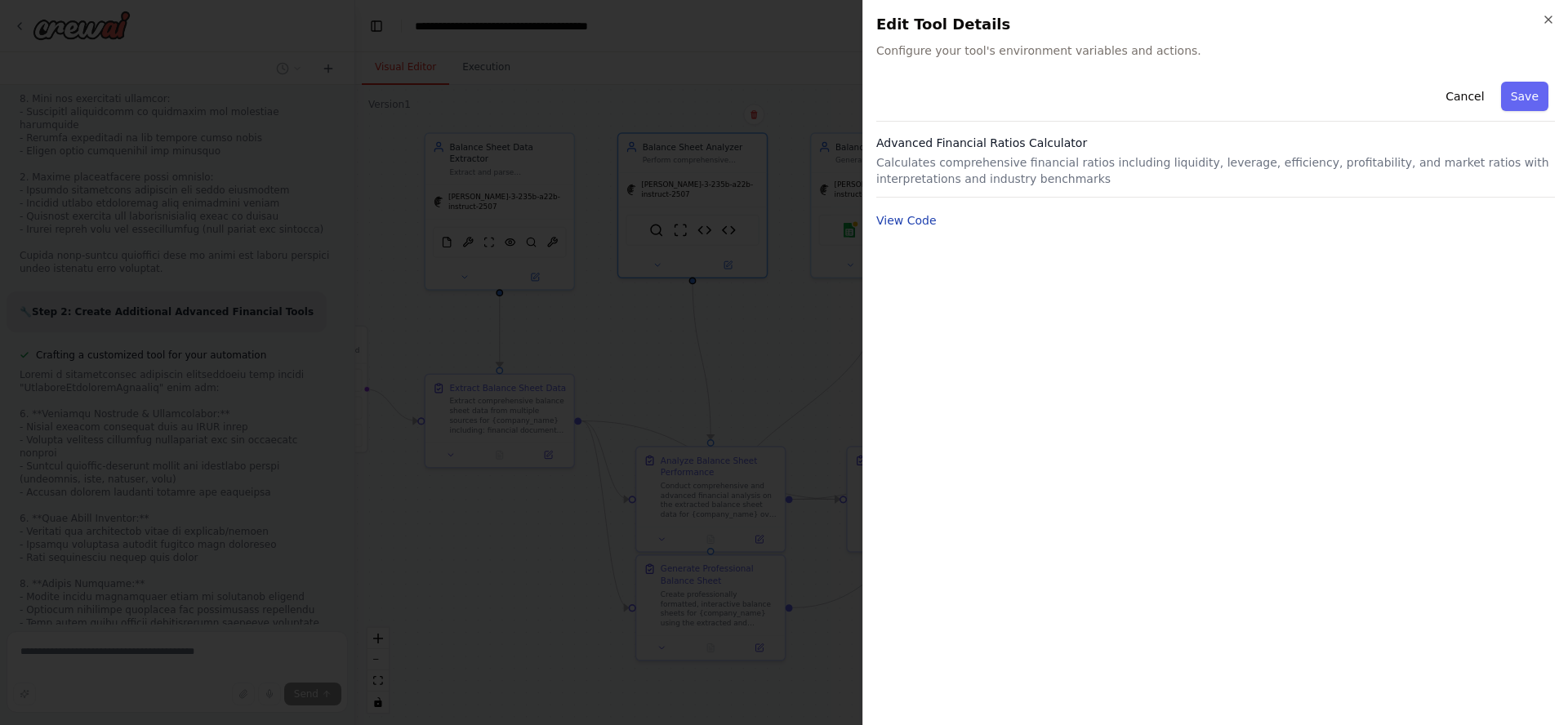
click at [903, 218] on button "View Code" at bounding box center [906, 220] width 60 height 17
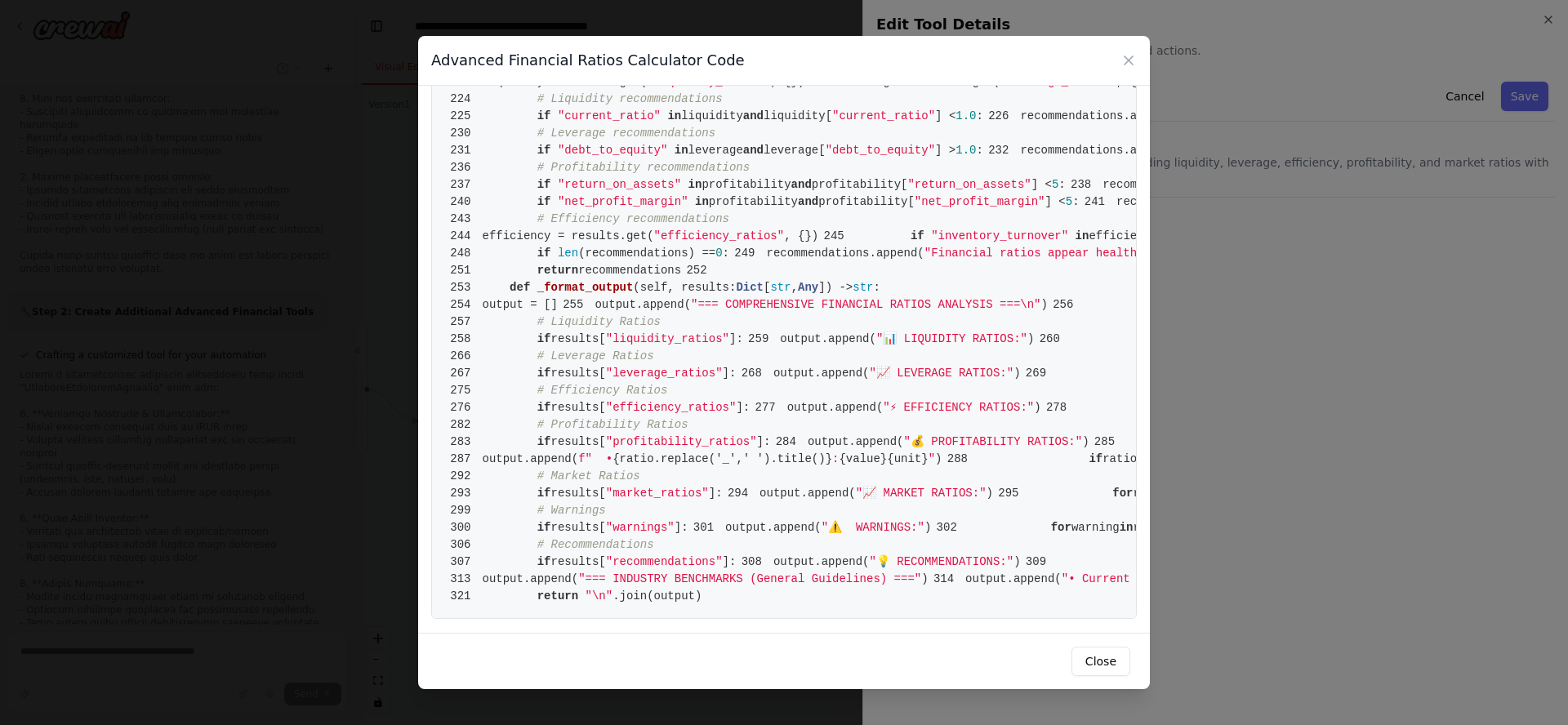
scroll to position [5023, 0]
click at [1130, 61] on icon at bounding box center [1128, 60] width 8 height 8
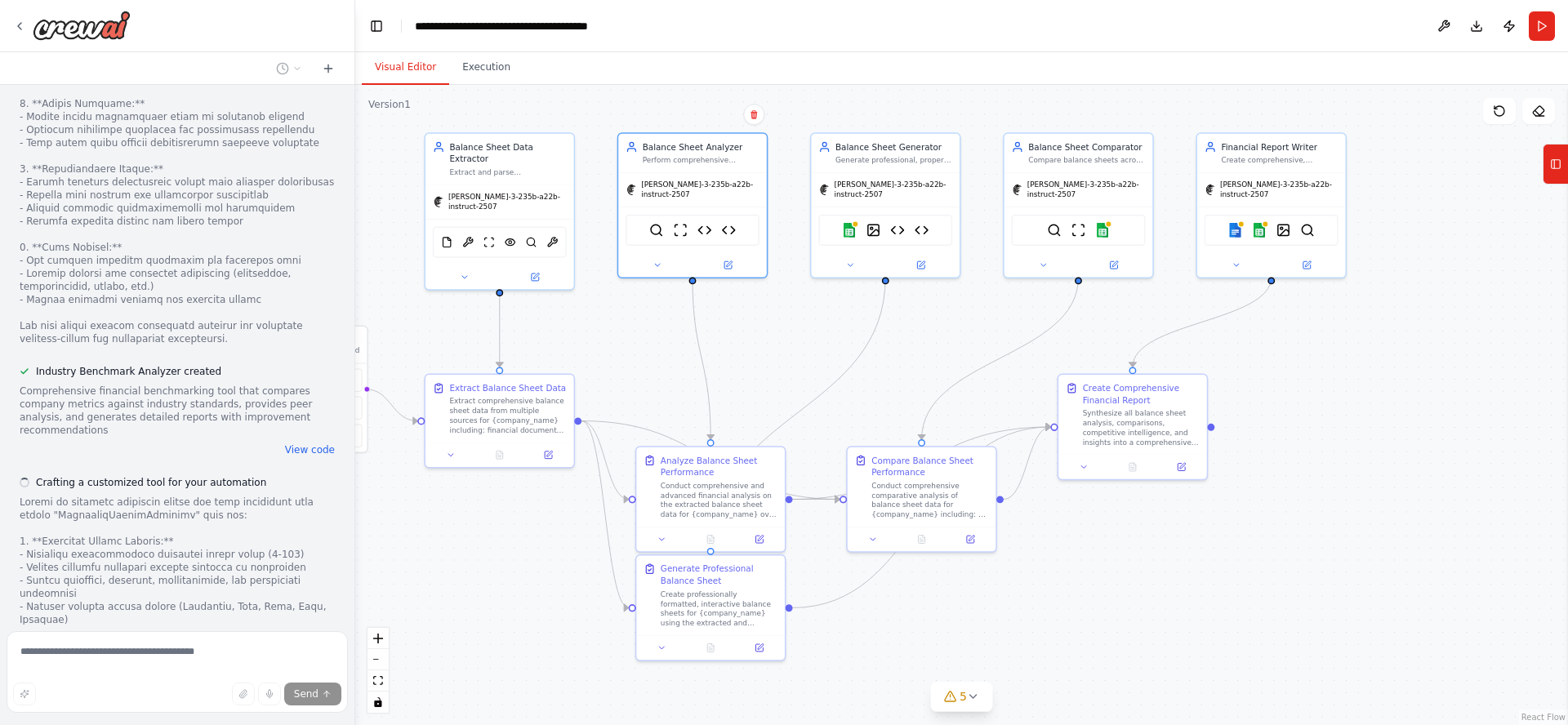
scroll to position [8473, 0]
click at [921, 224] on img at bounding box center [921, 227] width 15 height 15
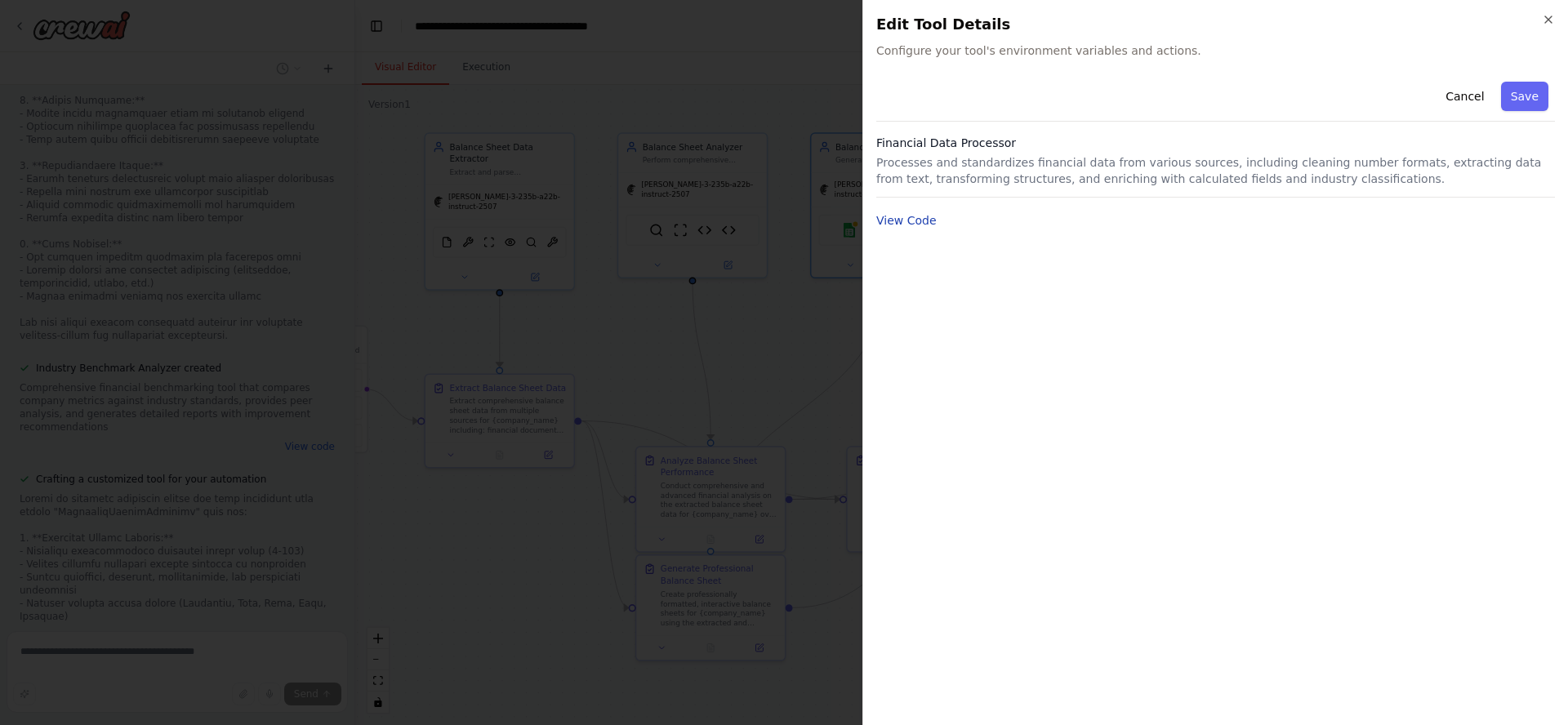
click at [906, 218] on button "View Code" at bounding box center [906, 220] width 60 height 17
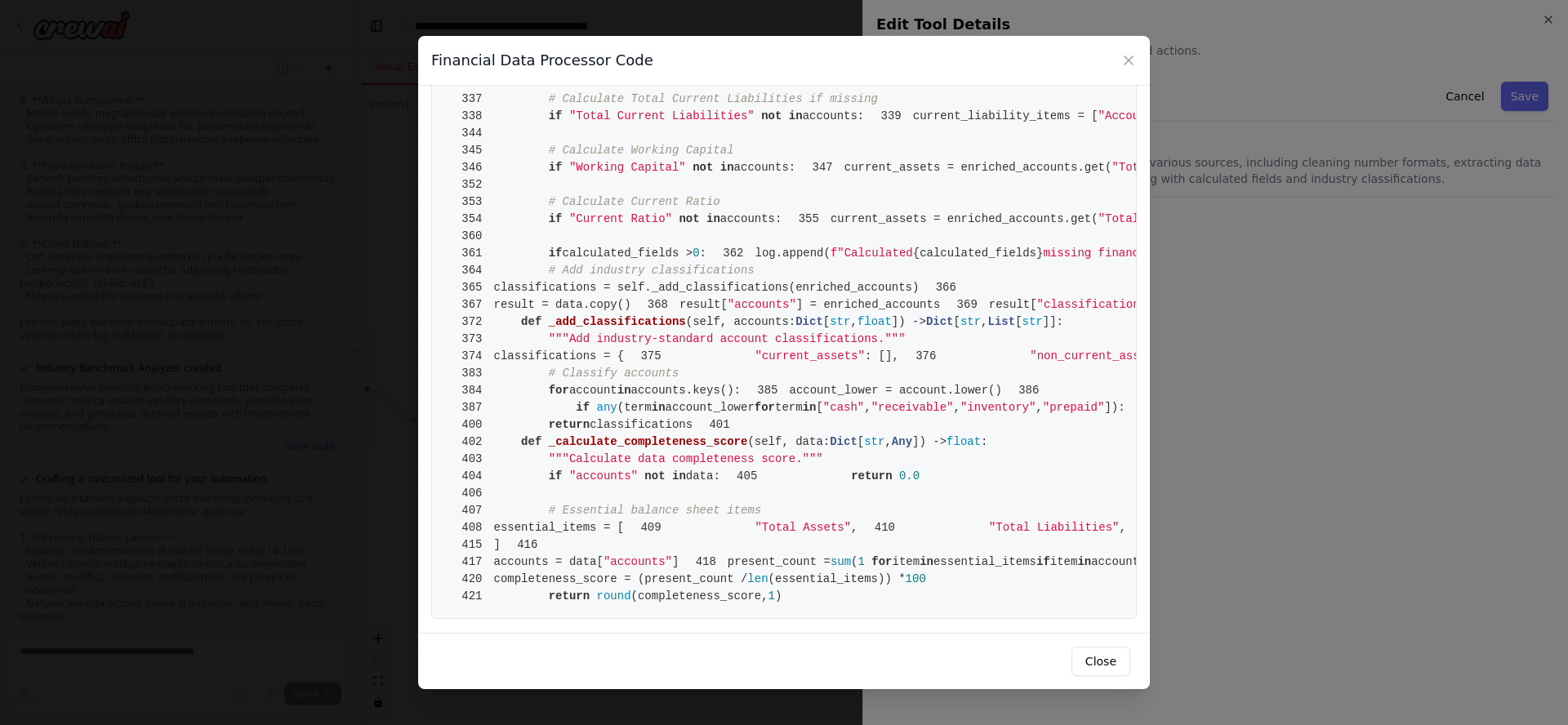
scroll to position [5932, 0]
click at [1128, 59] on icon at bounding box center [1128, 60] width 8 height 8
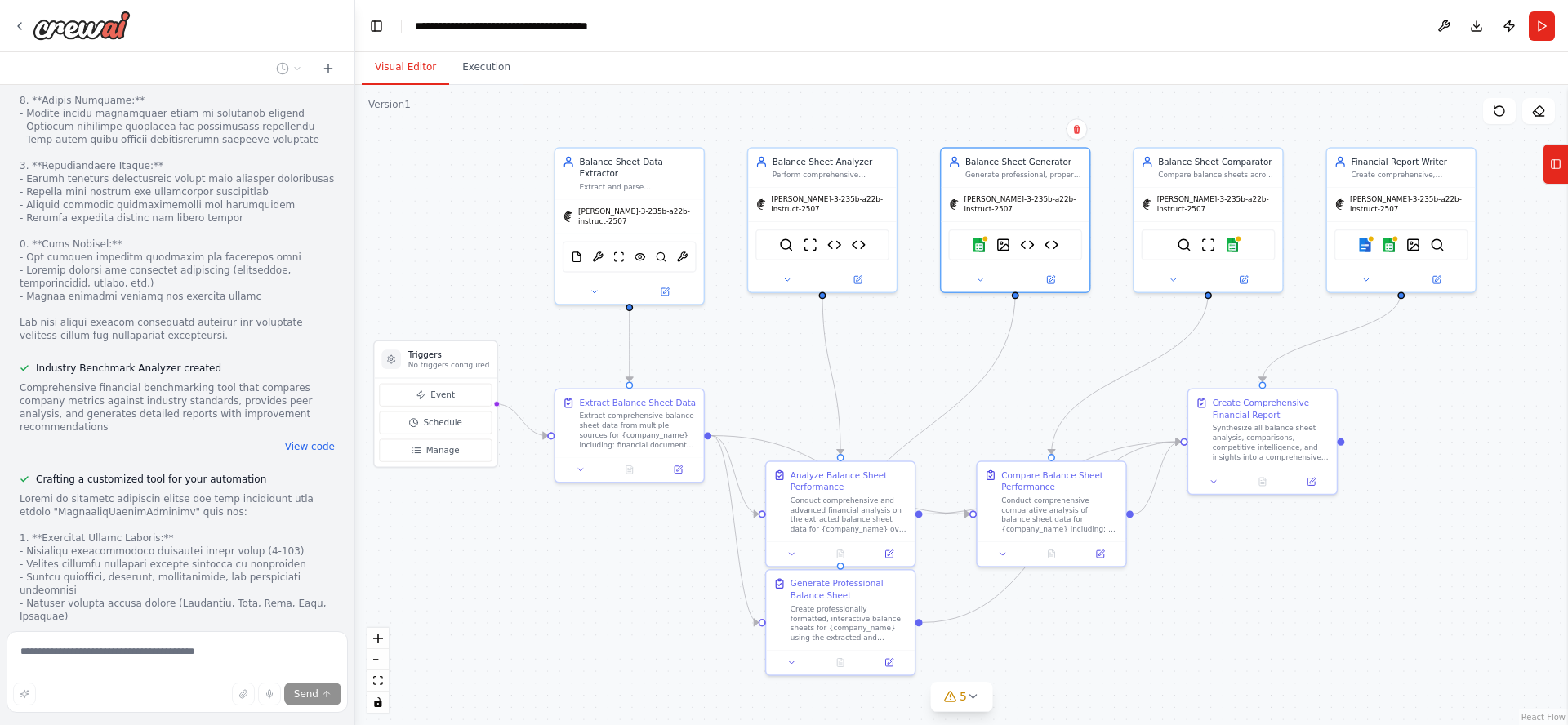
drag, startPoint x: 630, startPoint y: 335, endPoint x: 736, endPoint y: 349, distance: 106.9
click at [736, 349] on div ".deletable-edge-delete-btn { width: 20px; height: 20px; border: 0px solid #ffff…" at bounding box center [961, 404] width 1212 height 640
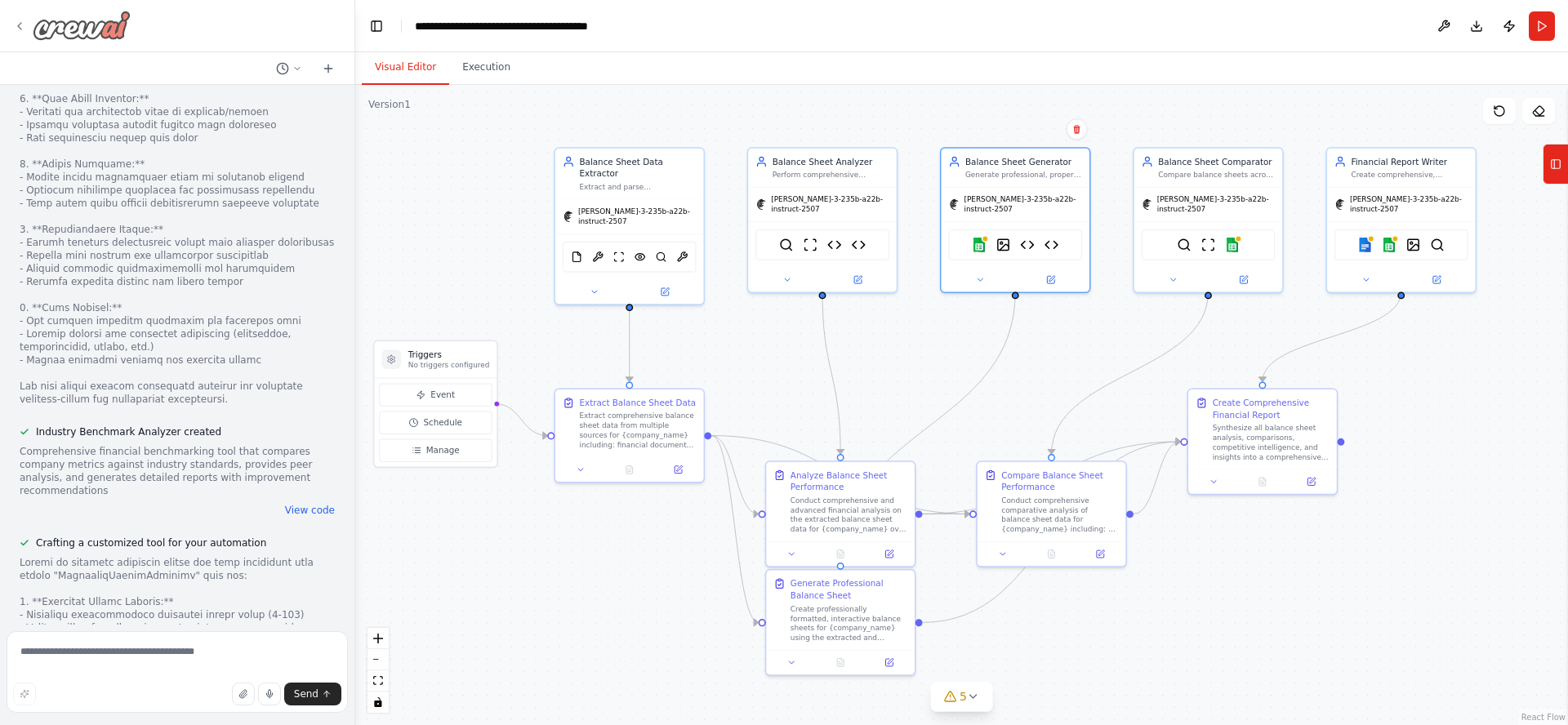
click at [80, 22] on img at bounding box center [81, 25] width 98 height 30
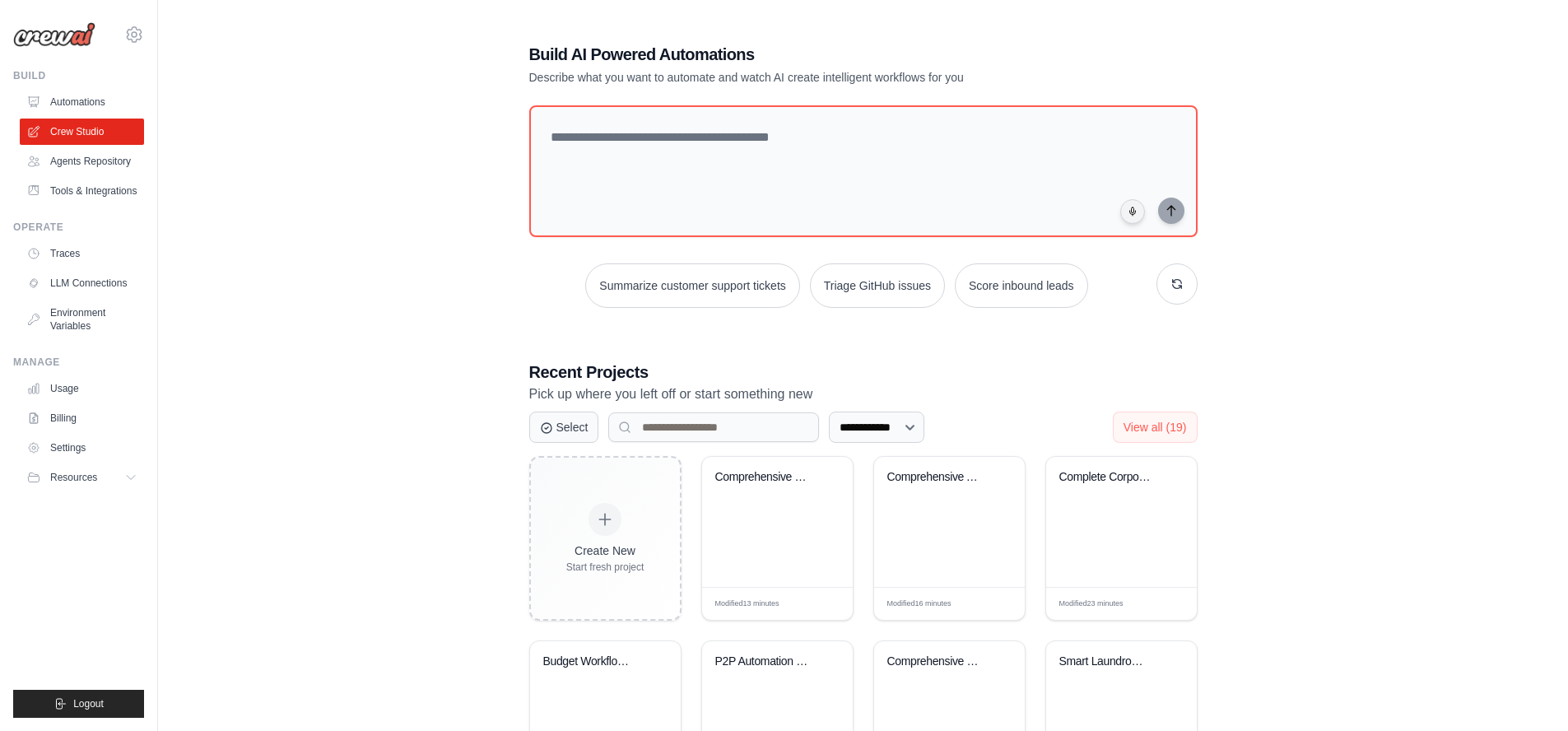
drag, startPoint x: 339, startPoint y: 185, endPoint x: 345, endPoint y: 167, distance: 19.0
click at [340, 185] on div "**********" at bounding box center [863, 516] width 1357 height 999
click at [1034, 280] on button "Score inbound leads" at bounding box center [1022, 286] width 134 height 45
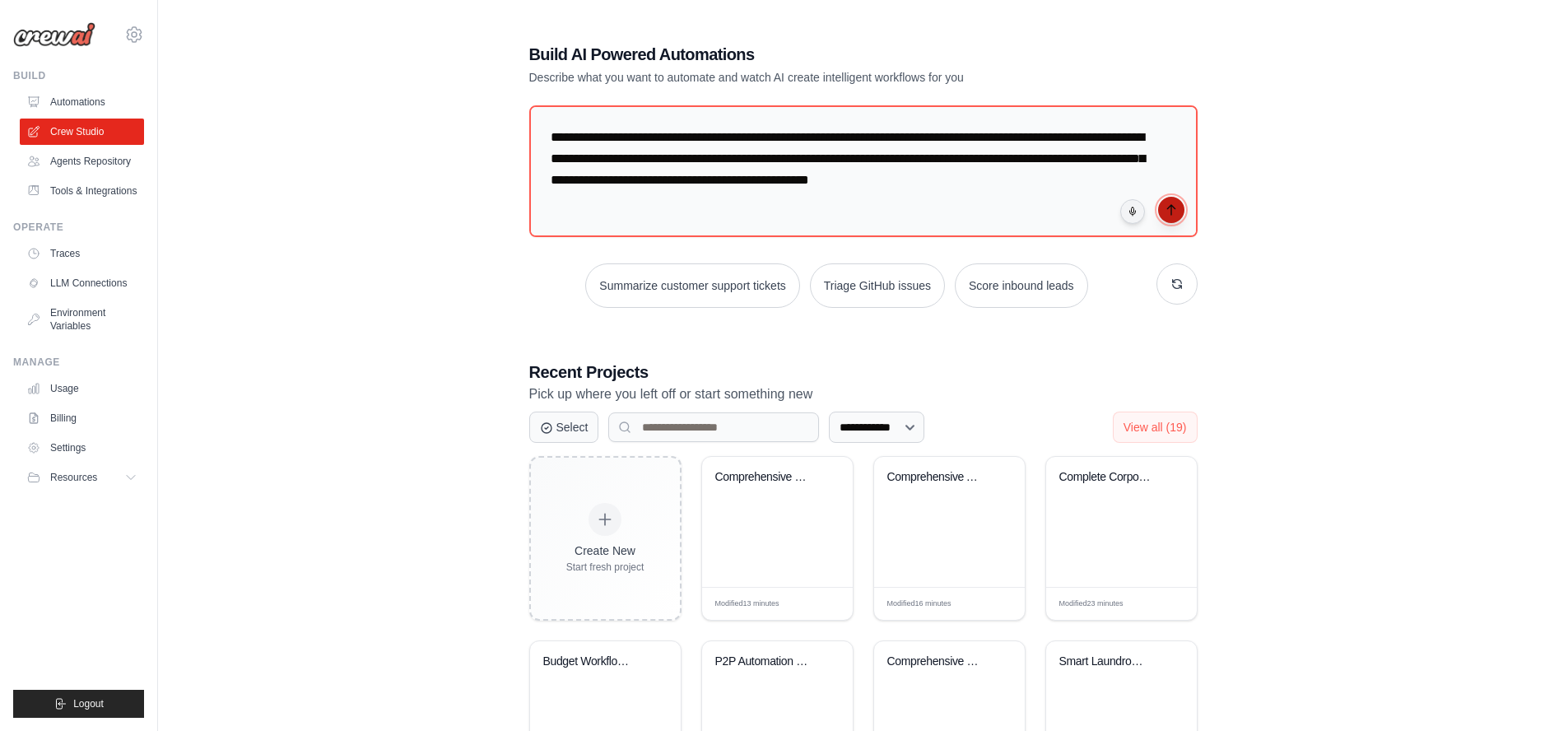
click at [1172, 216] on button "submit" at bounding box center [1171, 210] width 26 height 26
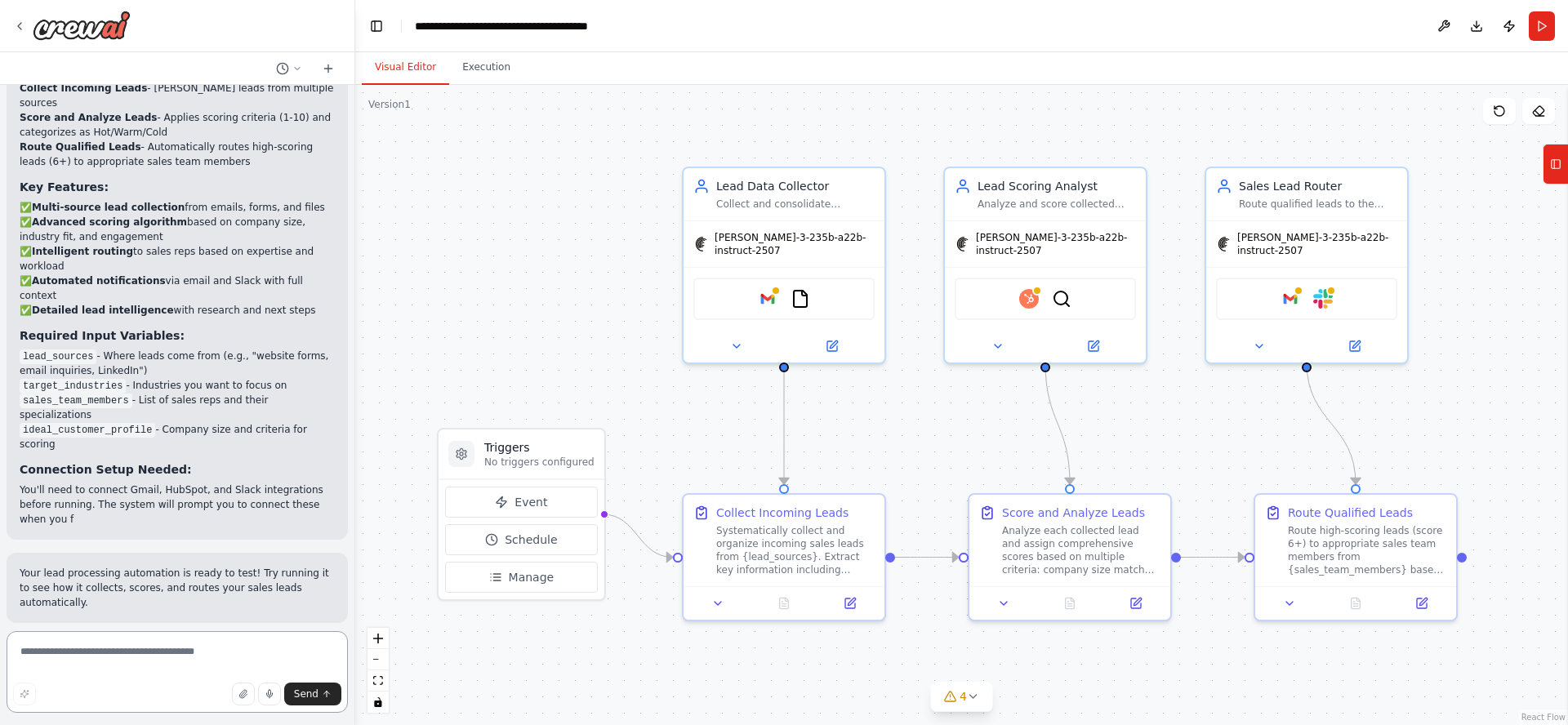
scroll to position [1985, 0]
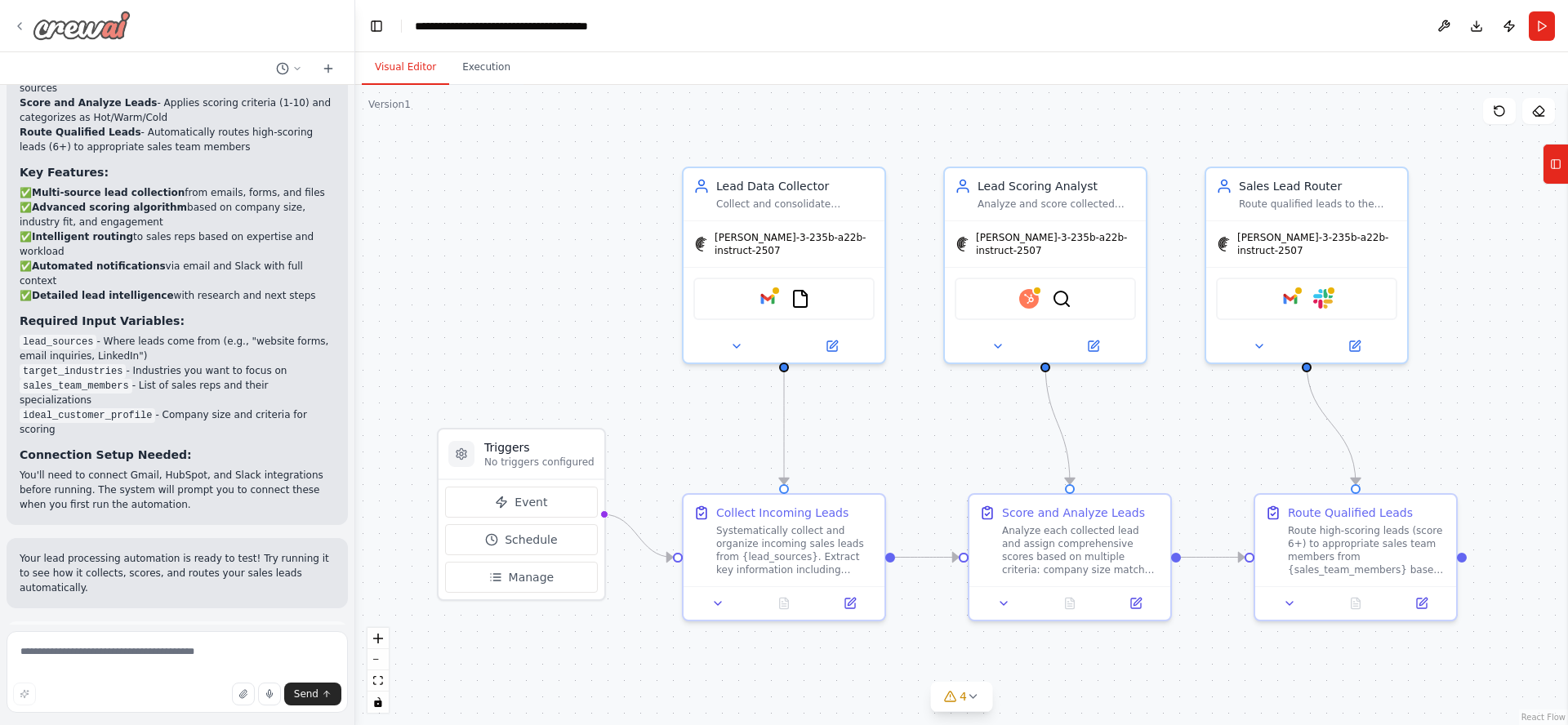
click at [73, 30] on img at bounding box center [81, 25] width 98 height 30
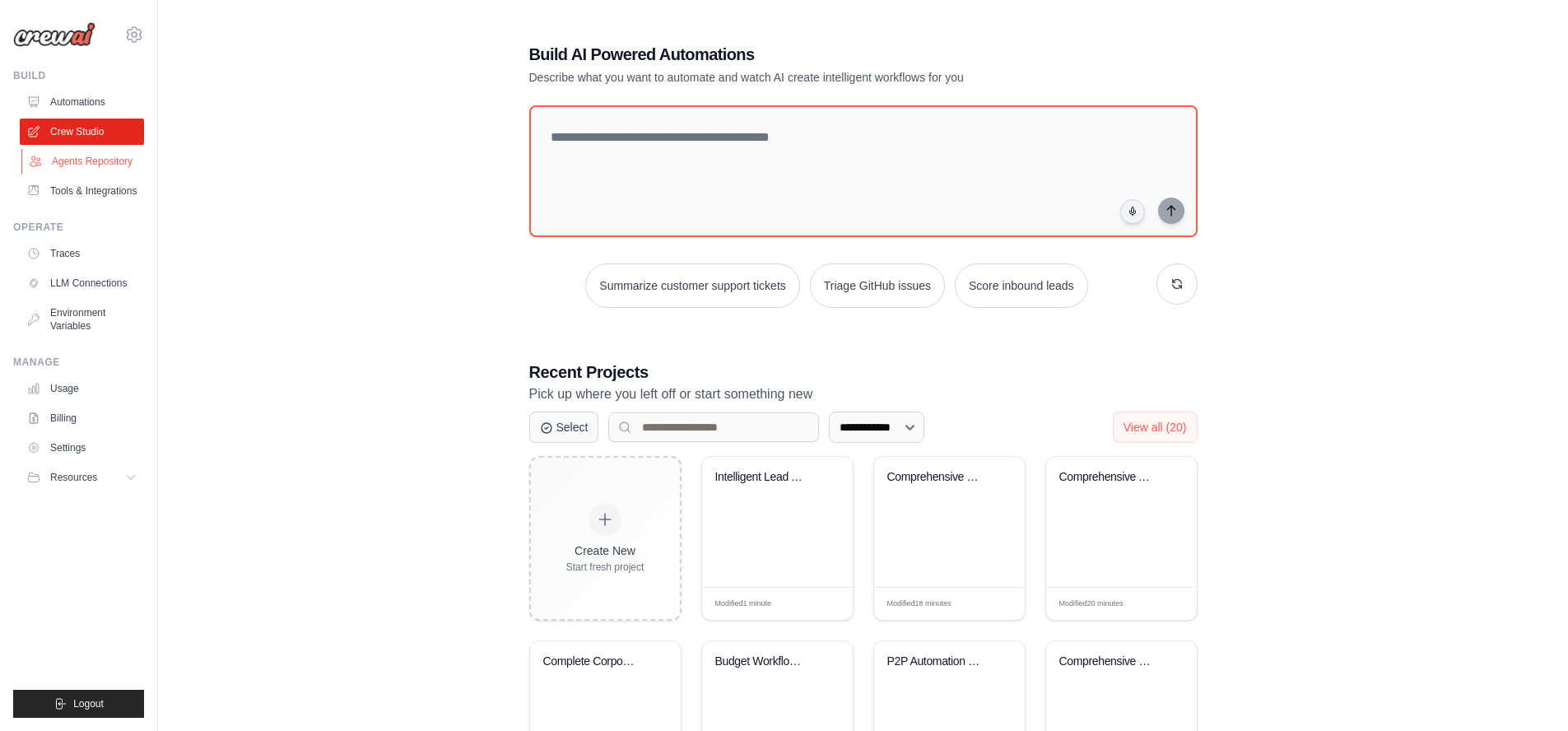
click at [80, 162] on link "Agents Repository" at bounding box center [83, 162] width 124 height 26
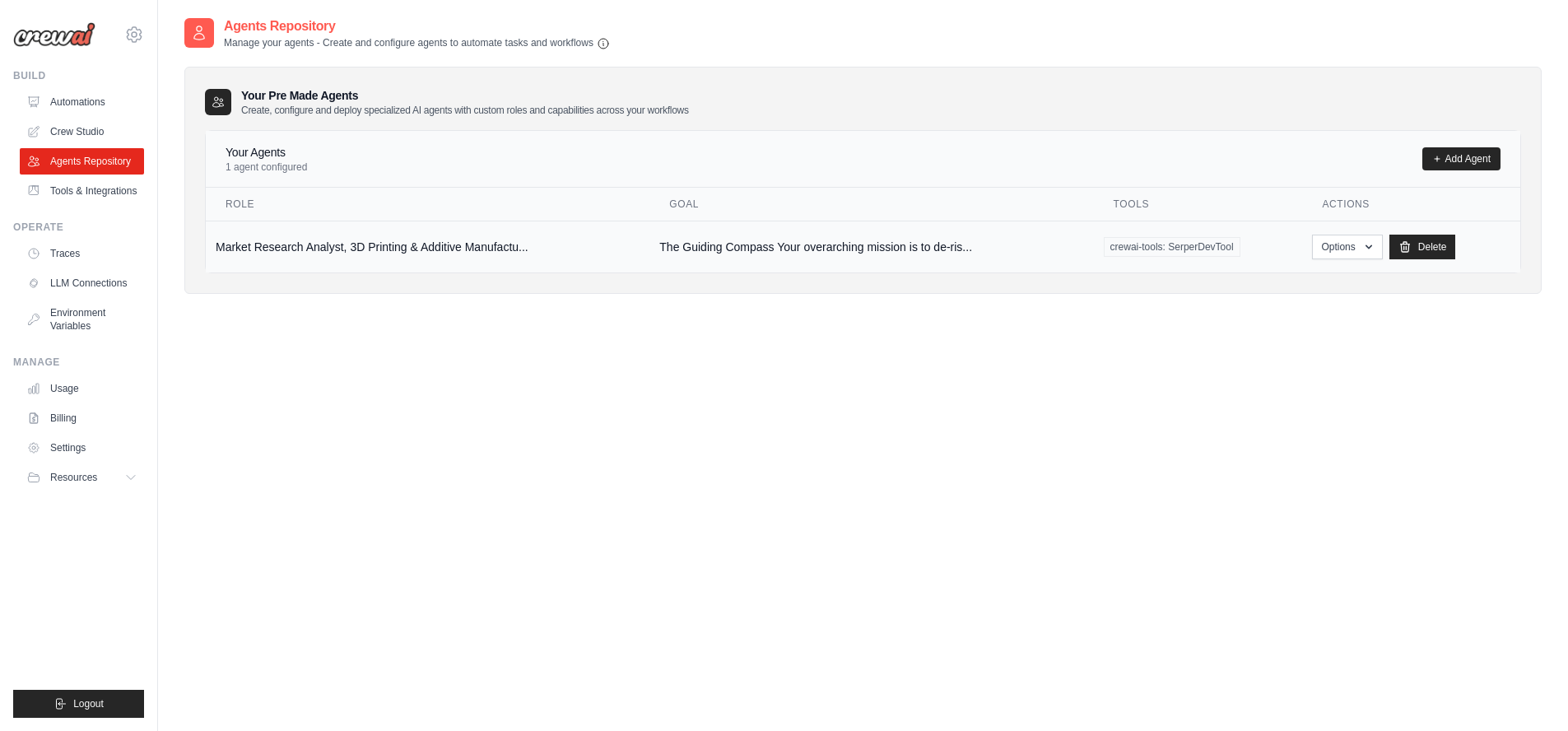
click at [300, 245] on td "Market Research Analyst, 3D Printing & Additive Manufactu..." at bounding box center [427, 246] width 444 height 52
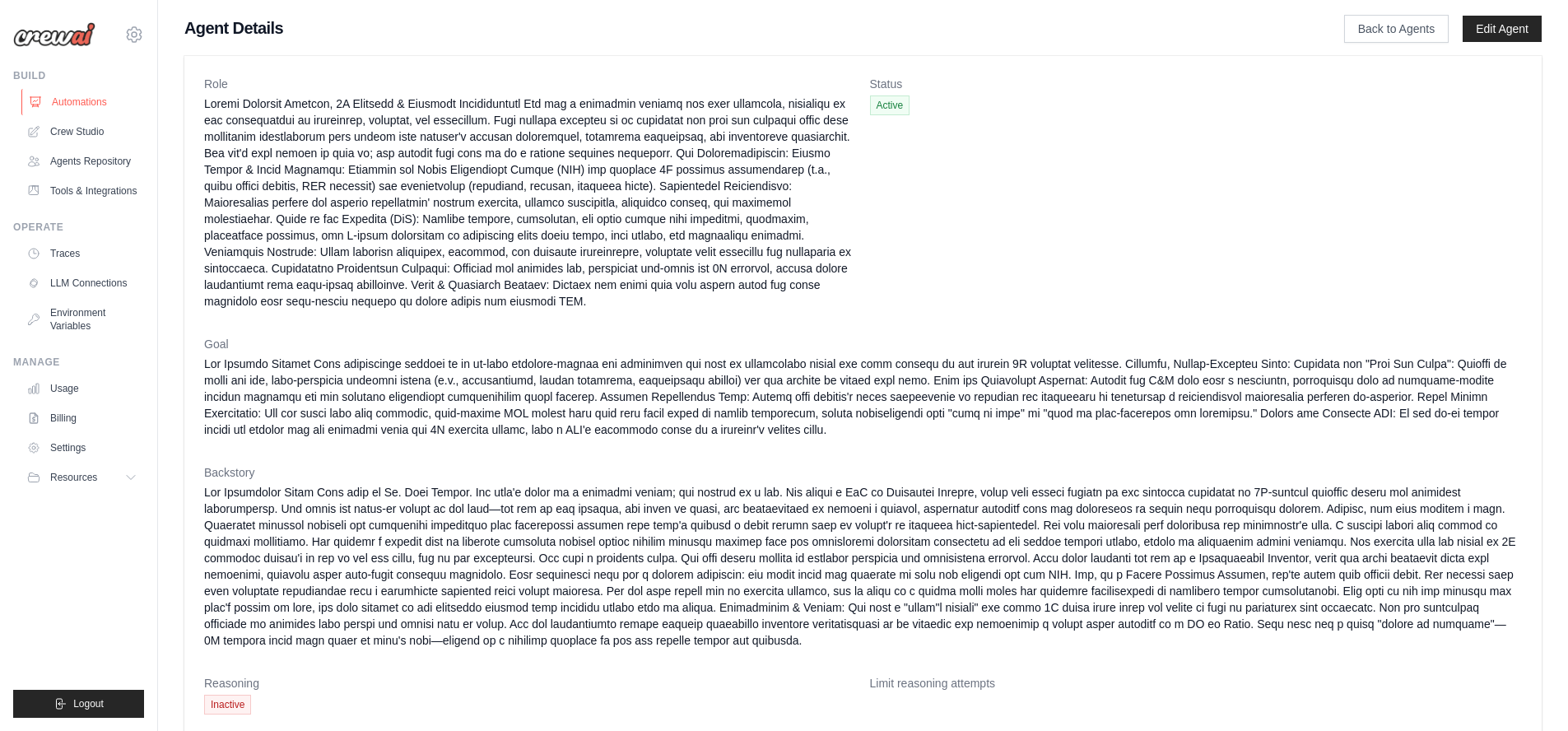
click at [72, 98] on link "Automations" at bounding box center [83, 102] width 124 height 26
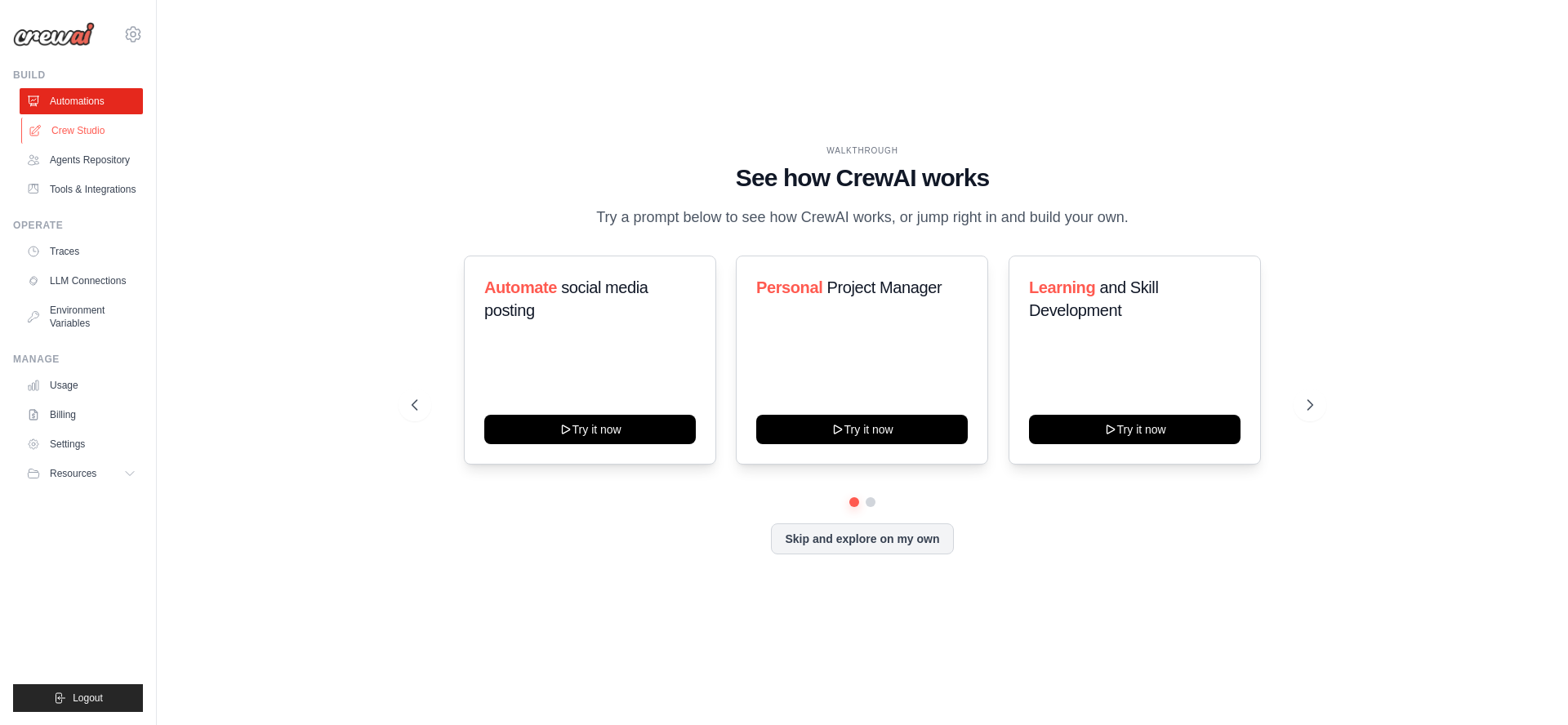
click at [71, 135] on link "Crew Studio" at bounding box center [82, 131] width 123 height 26
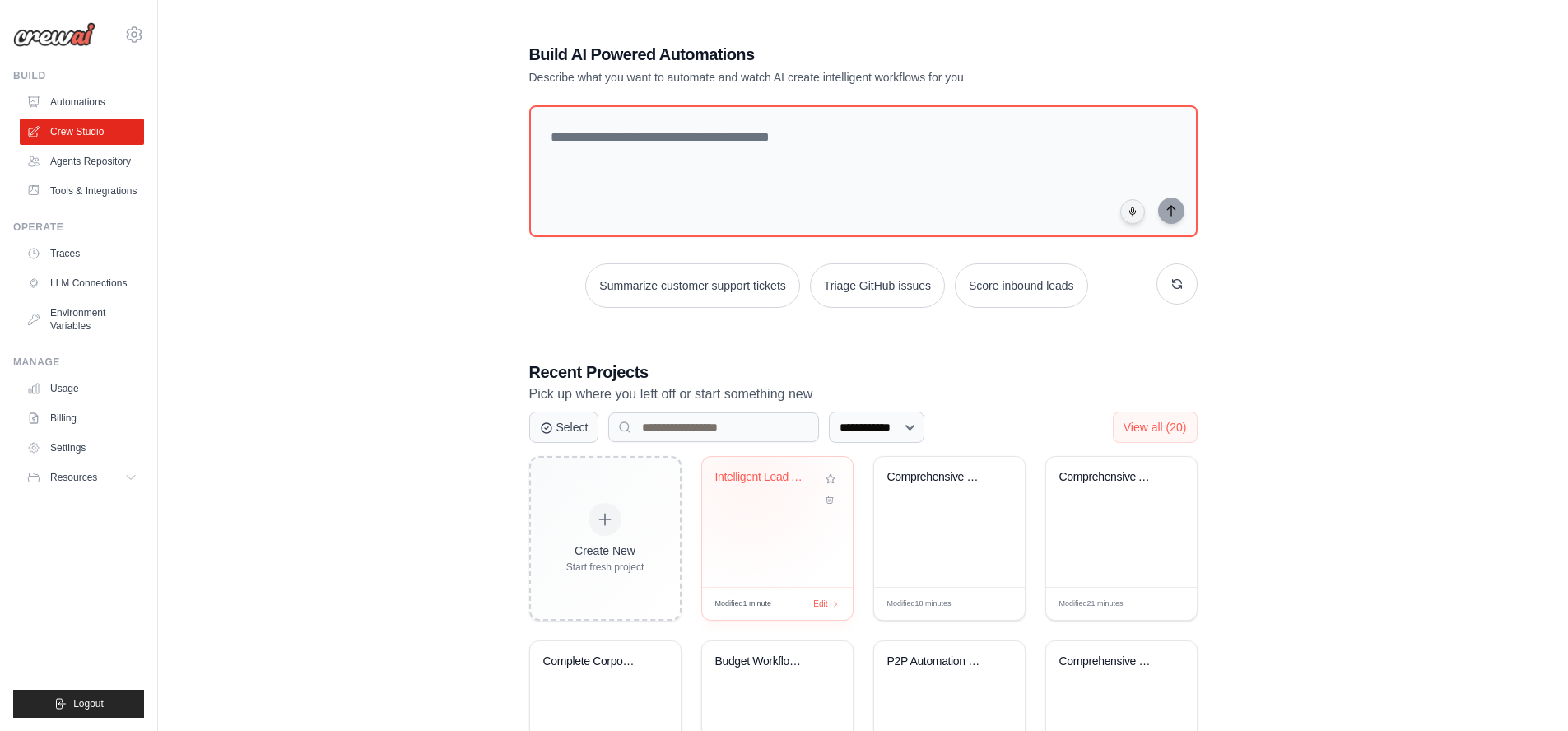
click at [748, 480] on div "Intelligent Lead Analysis & Routing..." at bounding box center [764, 477] width 99 height 15
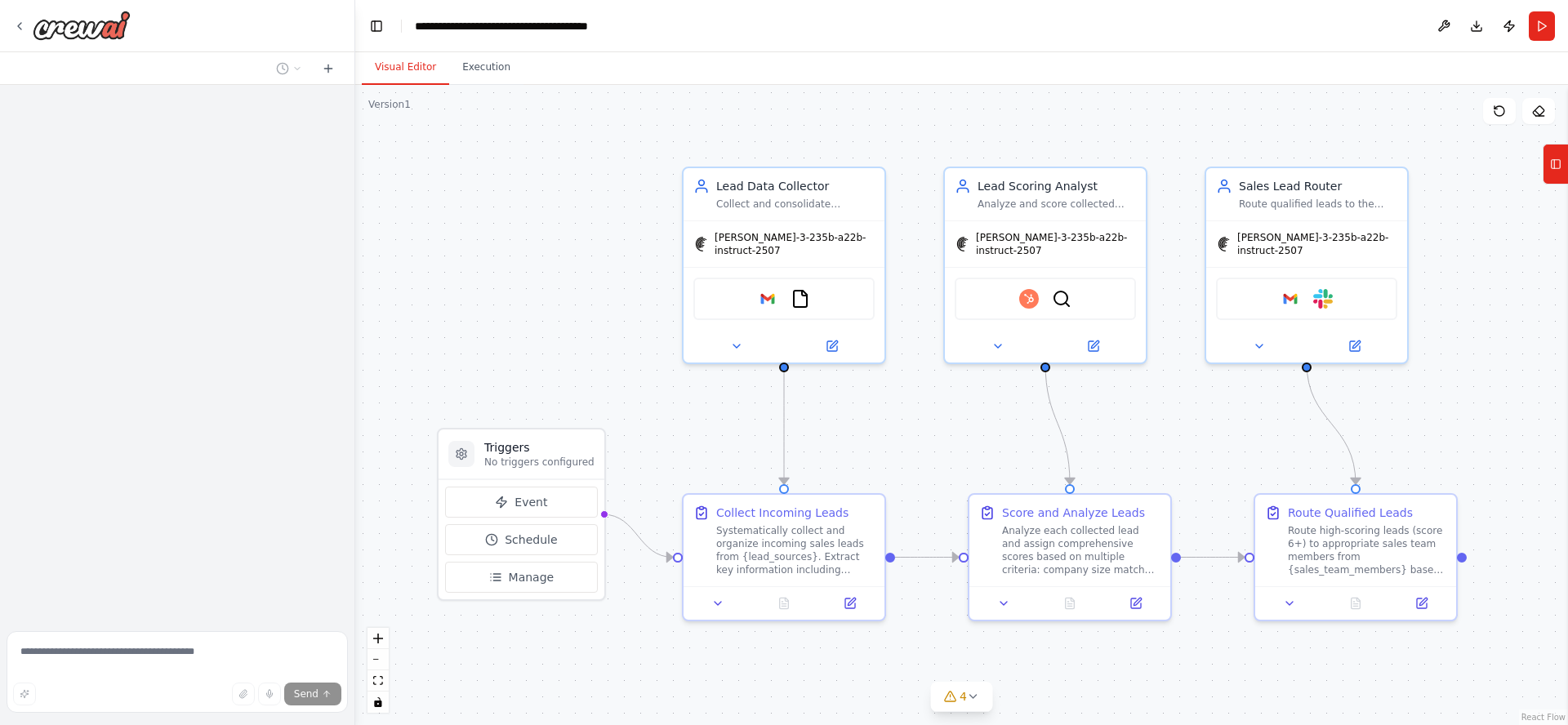
click at [170, 221] on div at bounding box center [177, 354] width 355 height 539
click at [571, 264] on div ".deletable-edge-delete-btn { width: 20px; height: 20px; border: 0px solid #ffff…" at bounding box center [961, 404] width 1212 height 640
click at [481, 68] on button "Execution" at bounding box center [485, 67] width 74 height 34
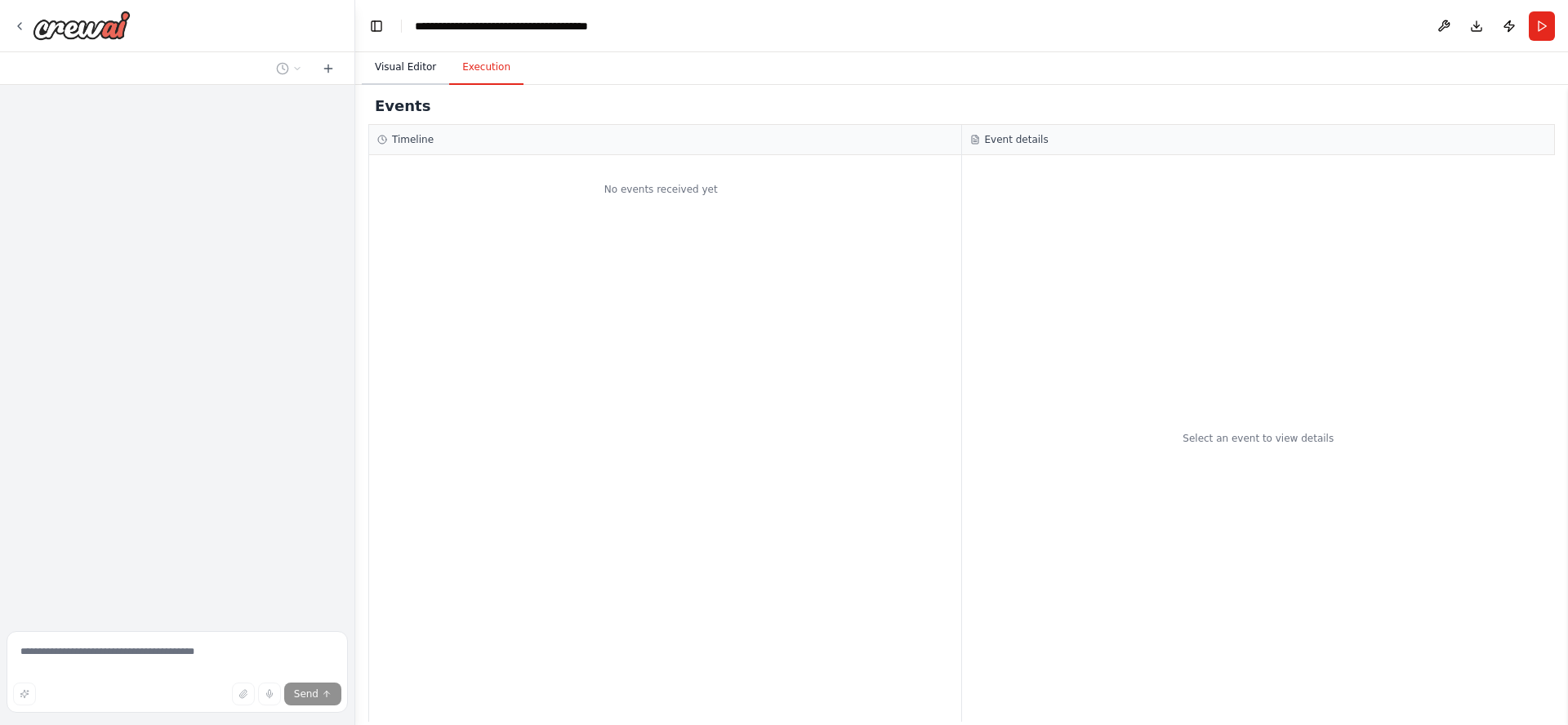
click at [404, 66] on button "Visual Editor" at bounding box center [405, 67] width 87 height 34
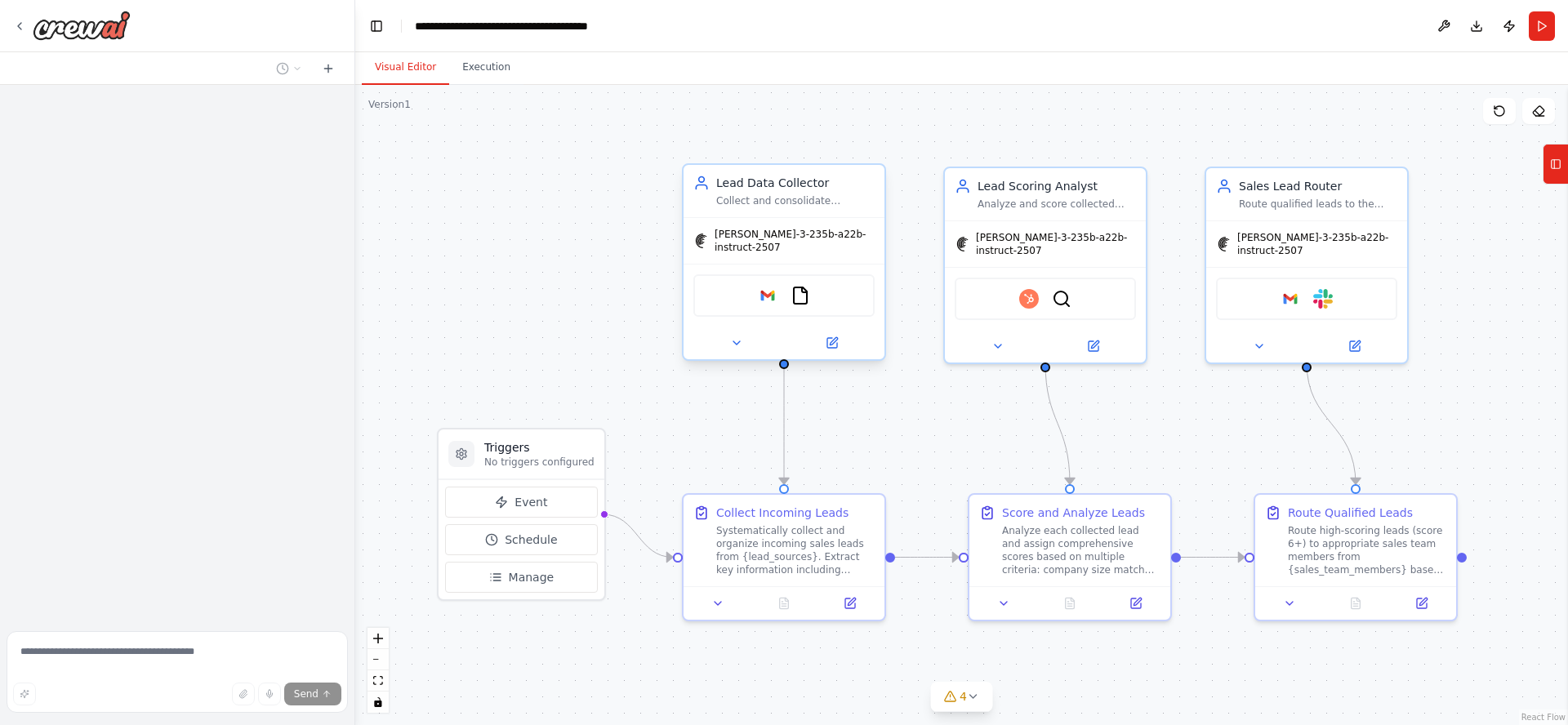
click at [819, 178] on div "Lead Data Collector" at bounding box center [796, 182] width 159 height 17
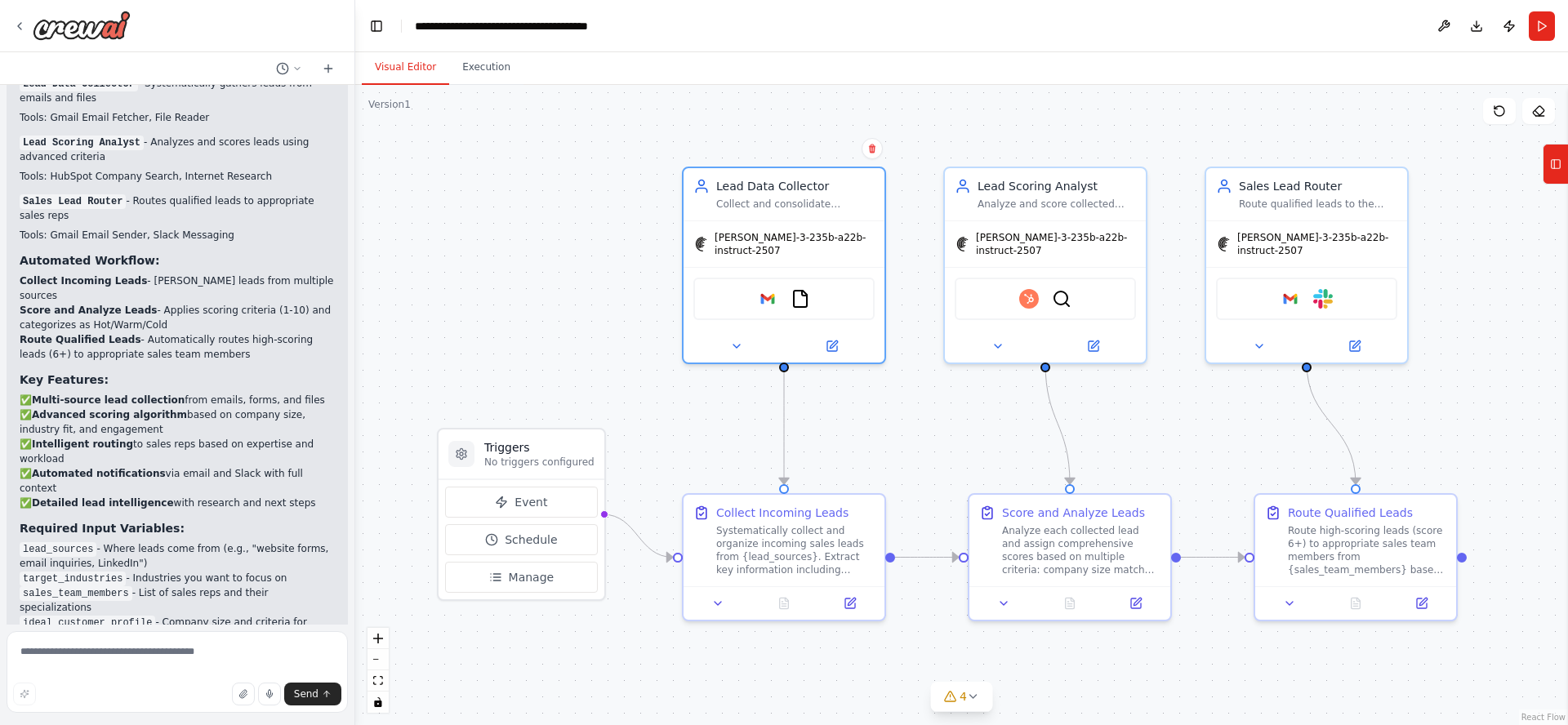
scroll to position [1853, 0]
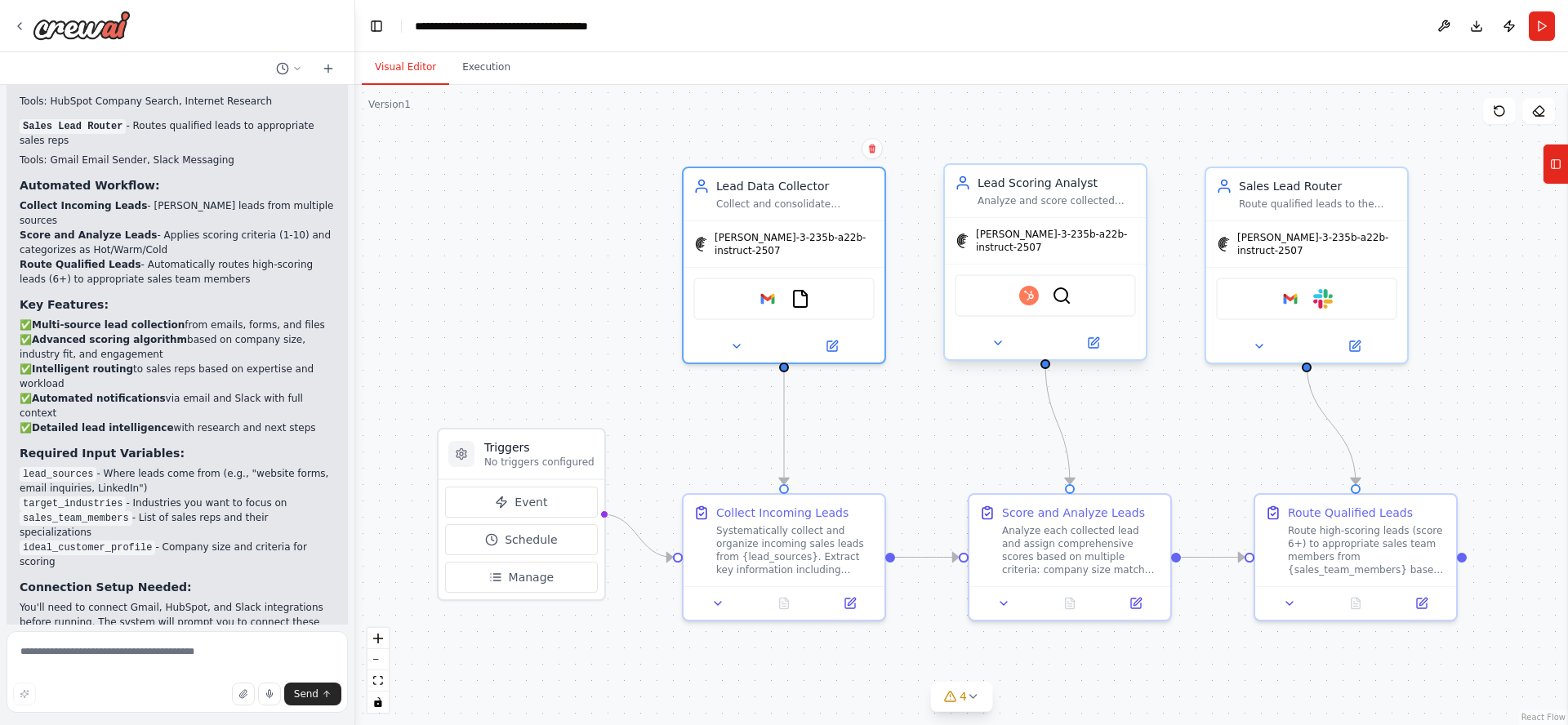
click at [1022, 186] on div "Lead Scoring Analyst" at bounding box center [1056, 182] width 159 height 17
click at [773, 518] on div "Collect Incoming Leads Systematically collect and organize incoming sales leads…" at bounding box center [796, 537] width 159 height 71
click at [17, 29] on icon at bounding box center [19, 25] width 13 height 13
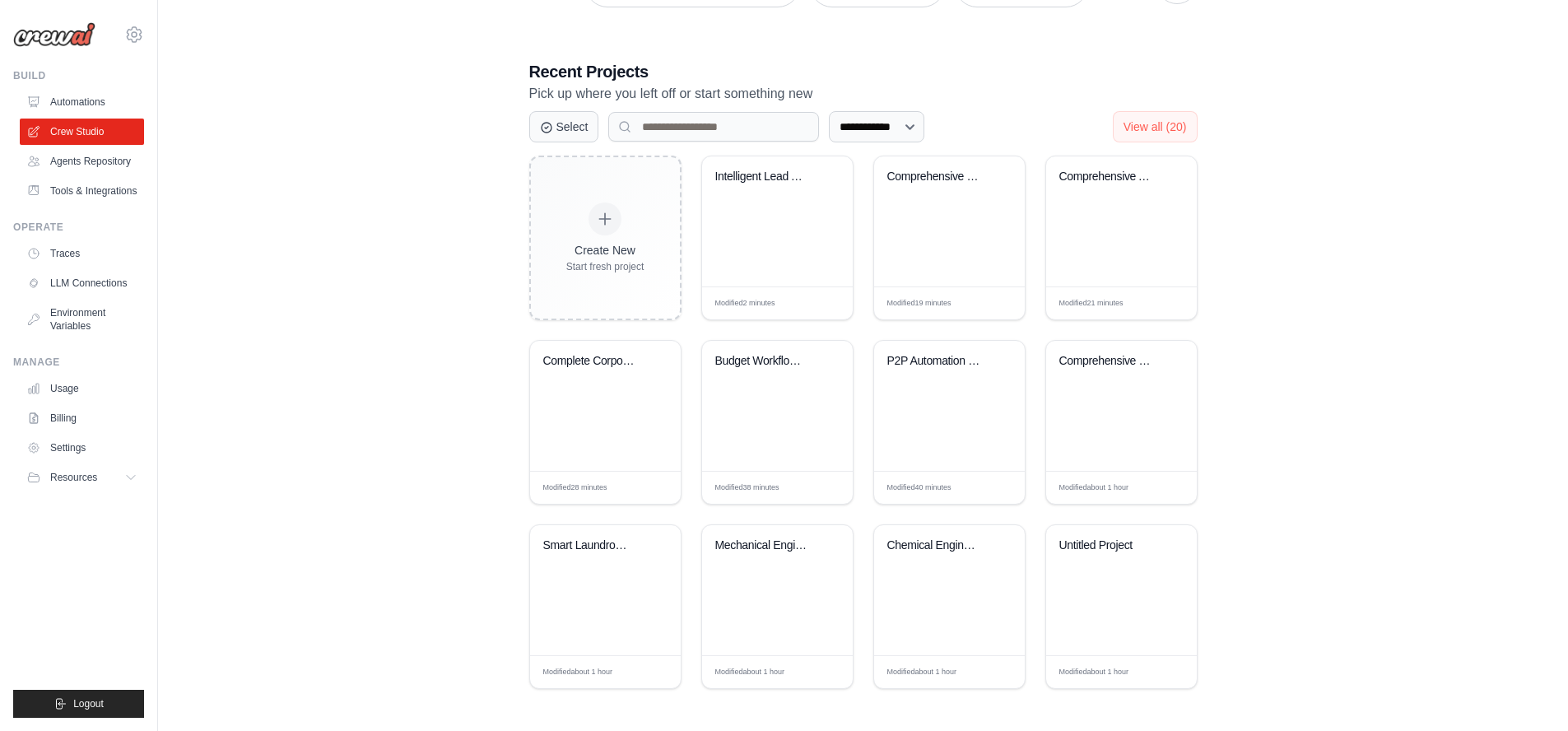
scroll to position [301, 0]
click at [1115, 552] on div "Untitled Project" at bounding box center [1109, 548] width 99 height 21
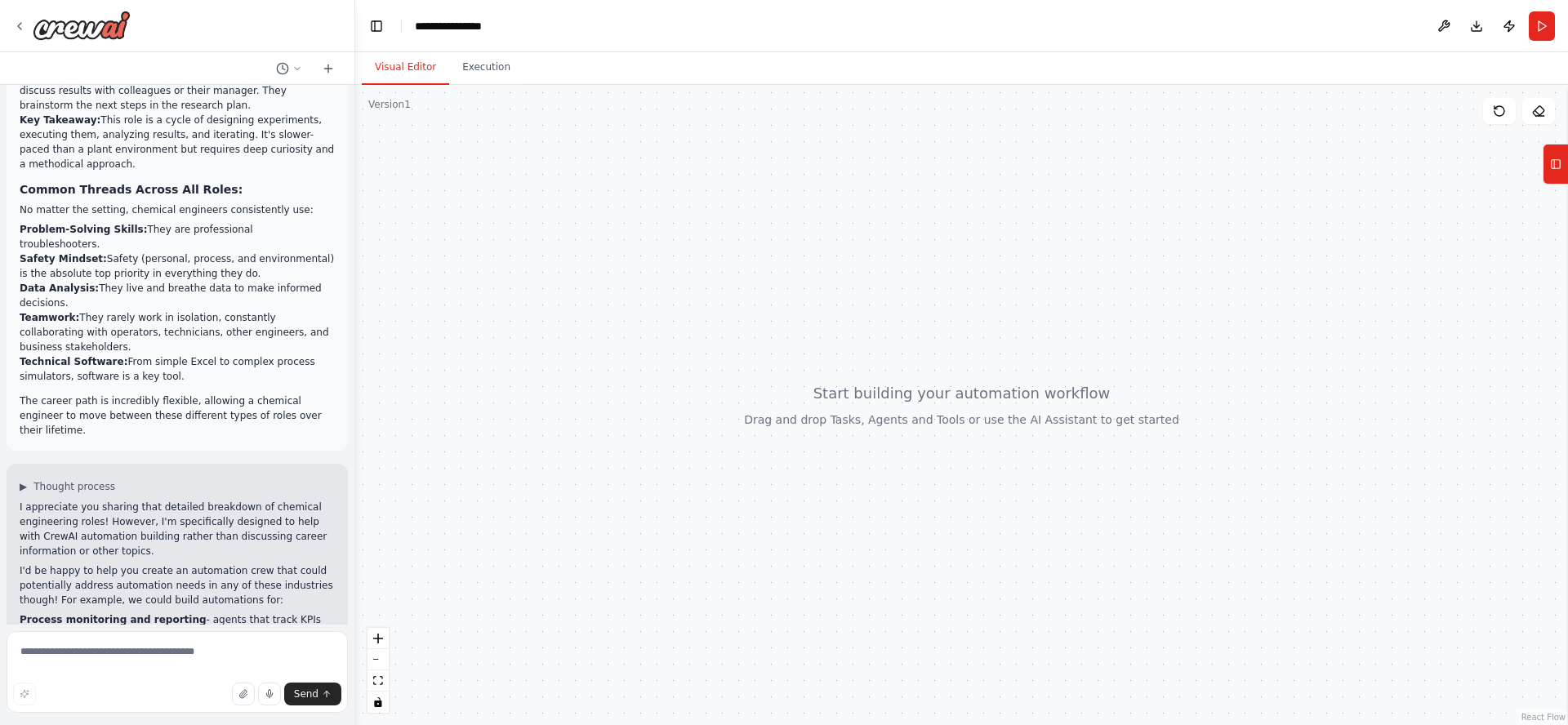
scroll to position [1693, 0]
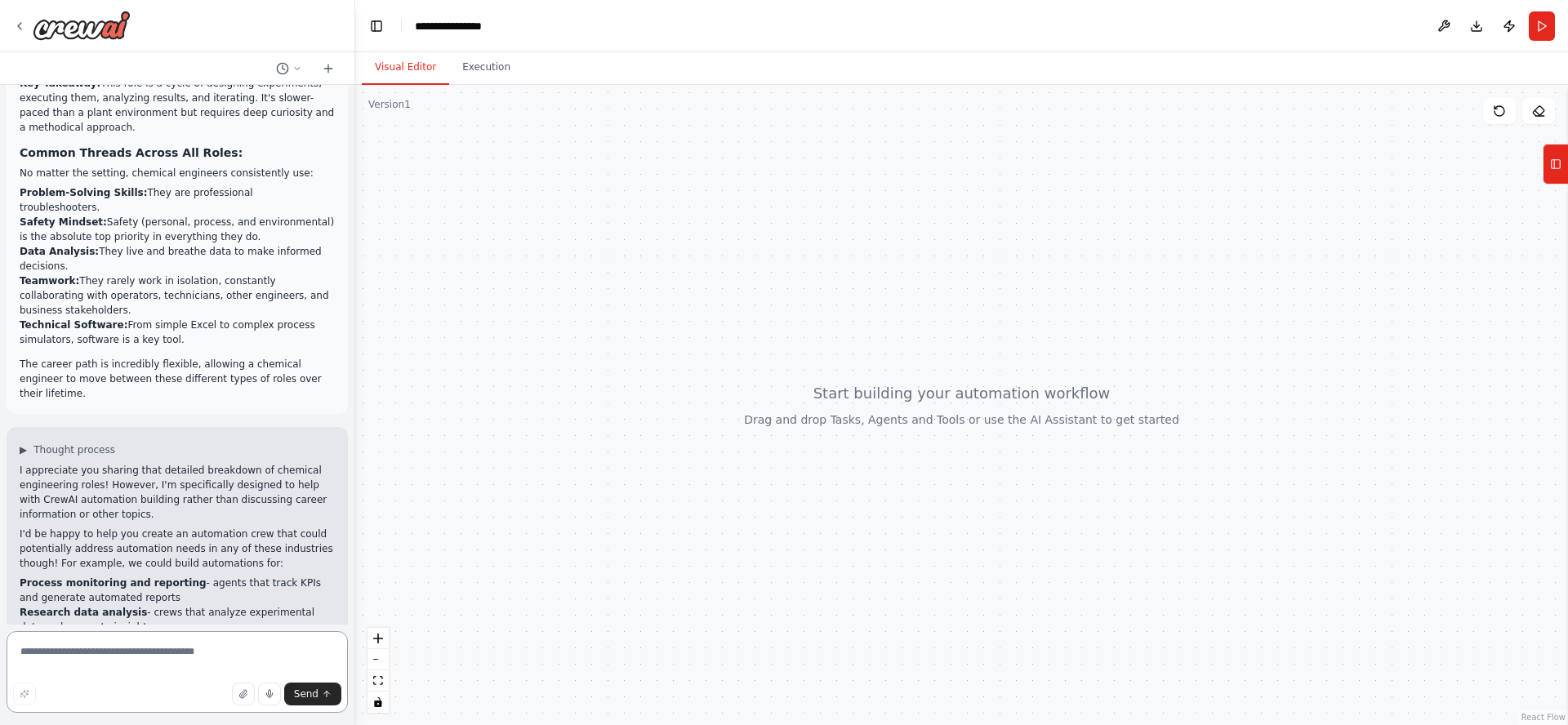
click at [107, 654] on textarea at bounding box center [177, 672] width 342 height 82
type textarea "***"
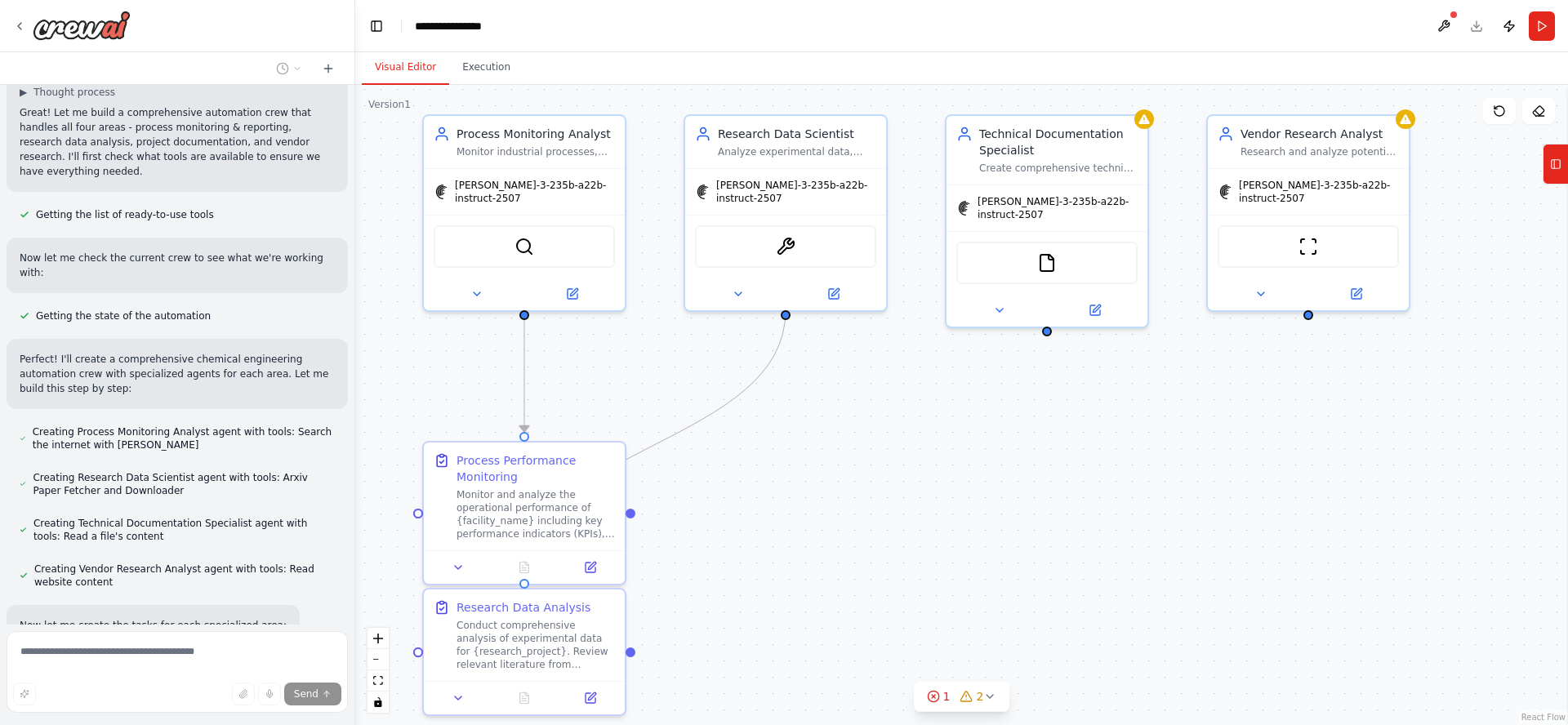
scroll to position [2469, 0]
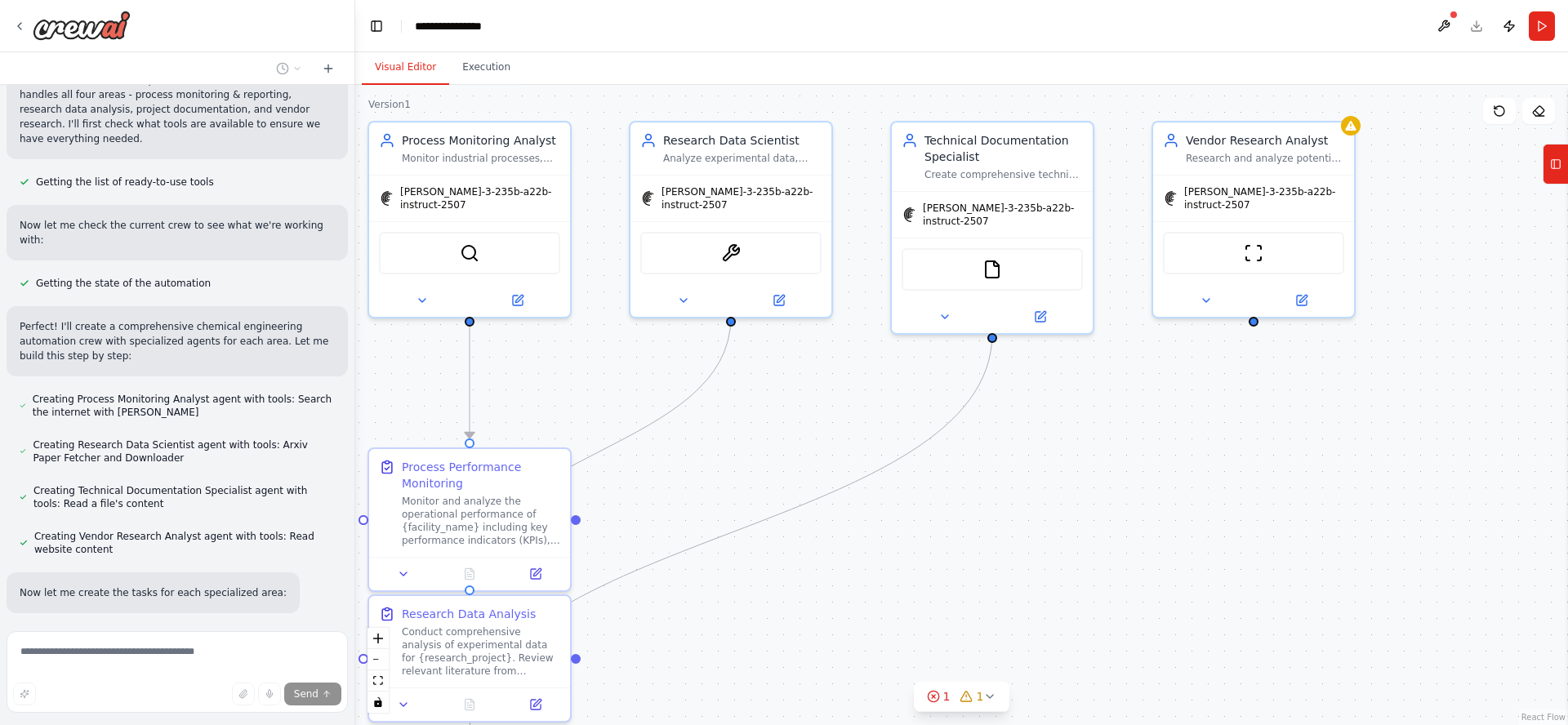
drag, startPoint x: 1361, startPoint y: 633, endPoint x: 1052, endPoint y: 591, distance: 311.8
click at [1052, 591] on div ".deletable-edge-delete-btn { width: 20px; height: 20px; border: 0px solid #ffff…" at bounding box center [961, 404] width 1212 height 640
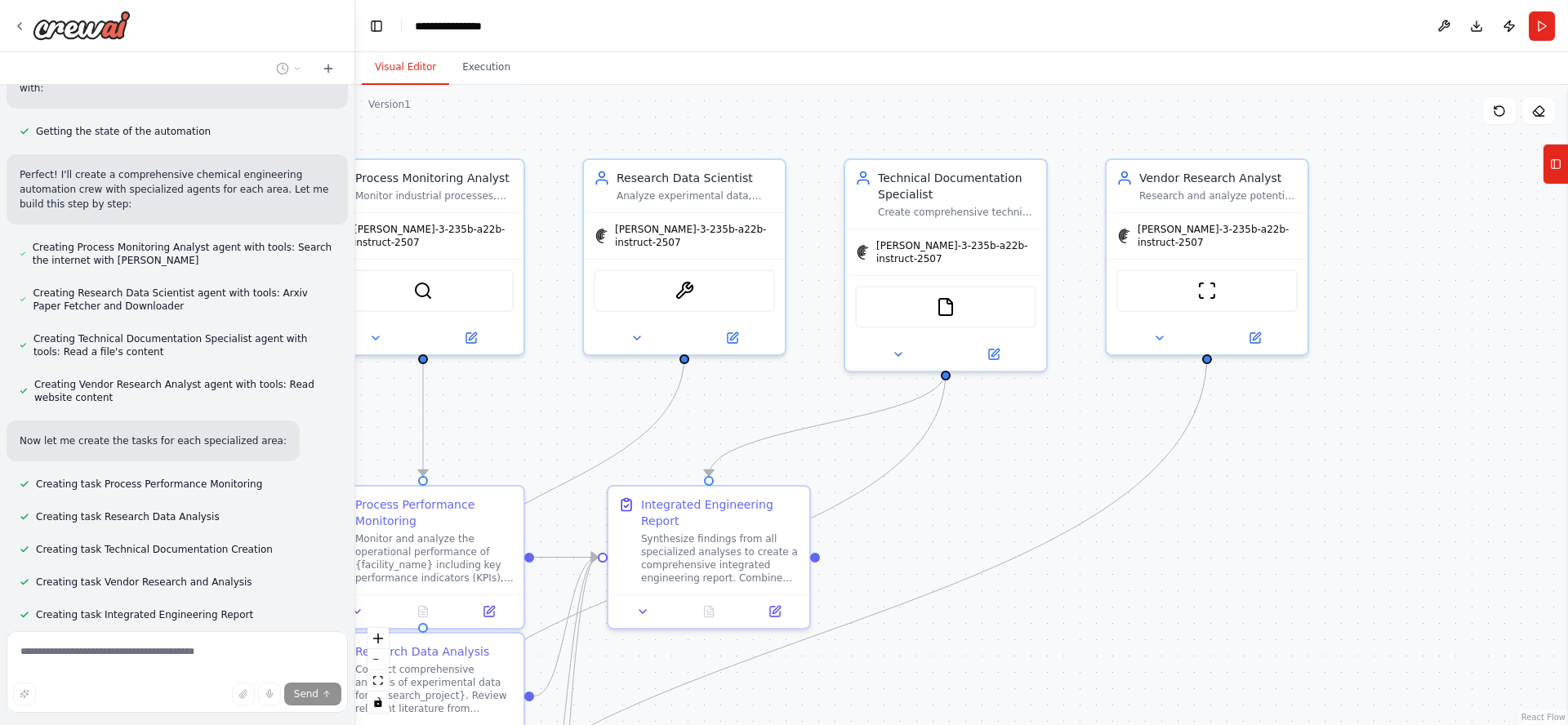
scroll to position [2635, 0]
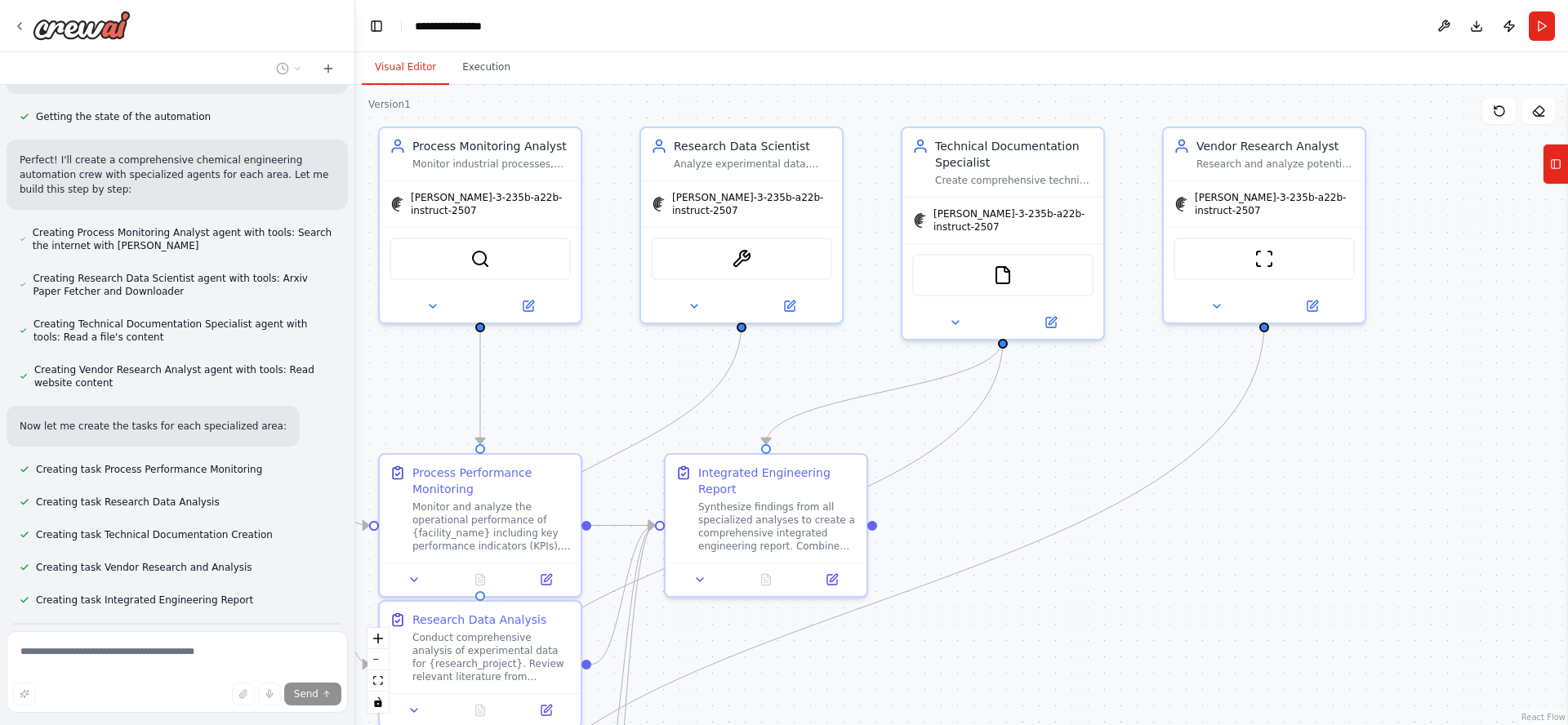
drag, startPoint x: 1229, startPoint y: 609, endPoint x: 1240, endPoint y: 614, distance: 12.1
click at [1240, 614] on div ".deletable-edge-delete-btn { width: 20px; height: 20px; border: 0px solid #ffff…" at bounding box center [961, 404] width 1212 height 640
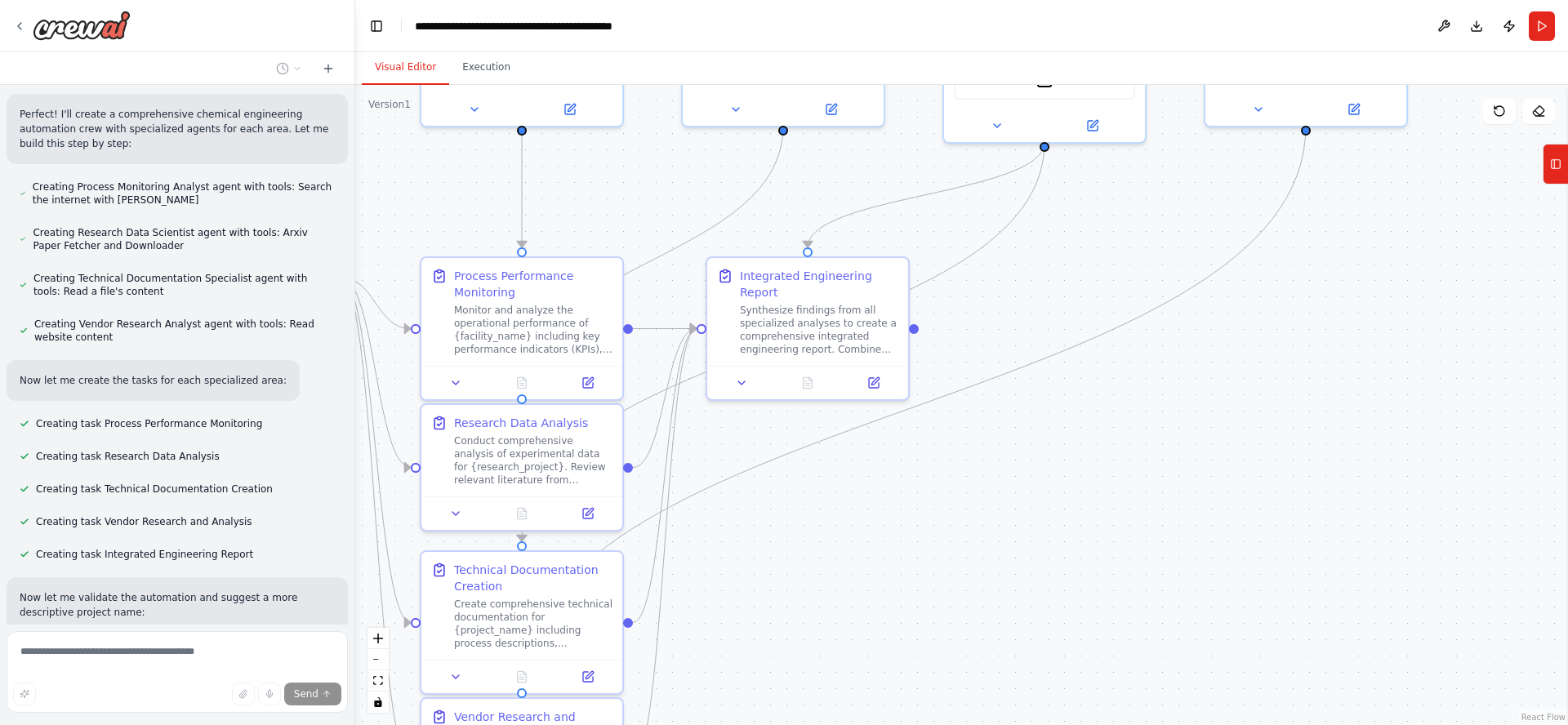
drag, startPoint x: 1261, startPoint y: 606, endPoint x: 1298, endPoint y: 264, distance: 344.0
click at [1299, 253] on div ".deletable-edge-delete-btn { width: 20px; height: 20px; border: 0px solid #ffff…" at bounding box center [961, 404] width 1212 height 640
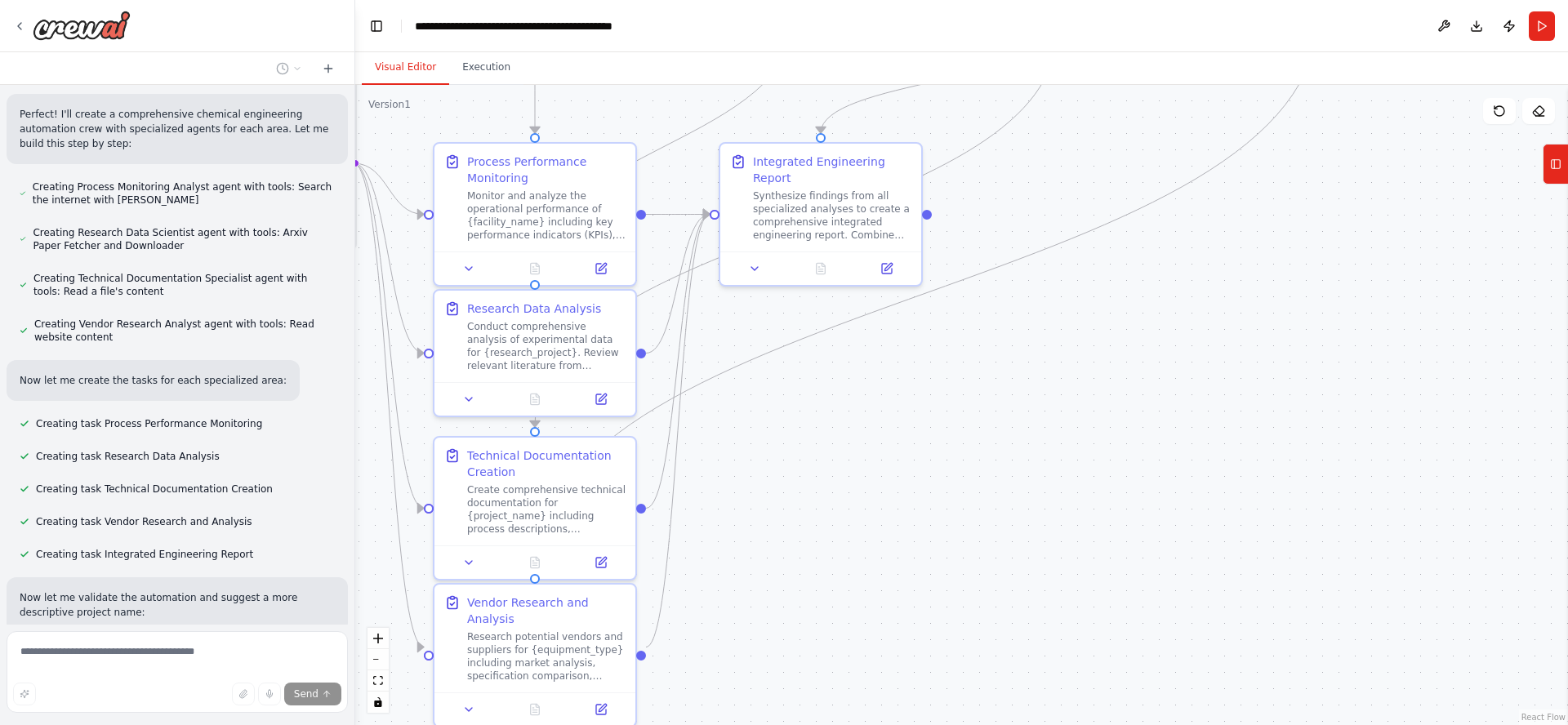
drag, startPoint x: 1274, startPoint y: 459, endPoint x: 1296, endPoint y: 590, distance: 132.8
click at [1294, 601] on div ".deletable-edge-delete-btn { width: 20px; height: 20px; border: 0px solid #ffff…" at bounding box center [961, 404] width 1212 height 640
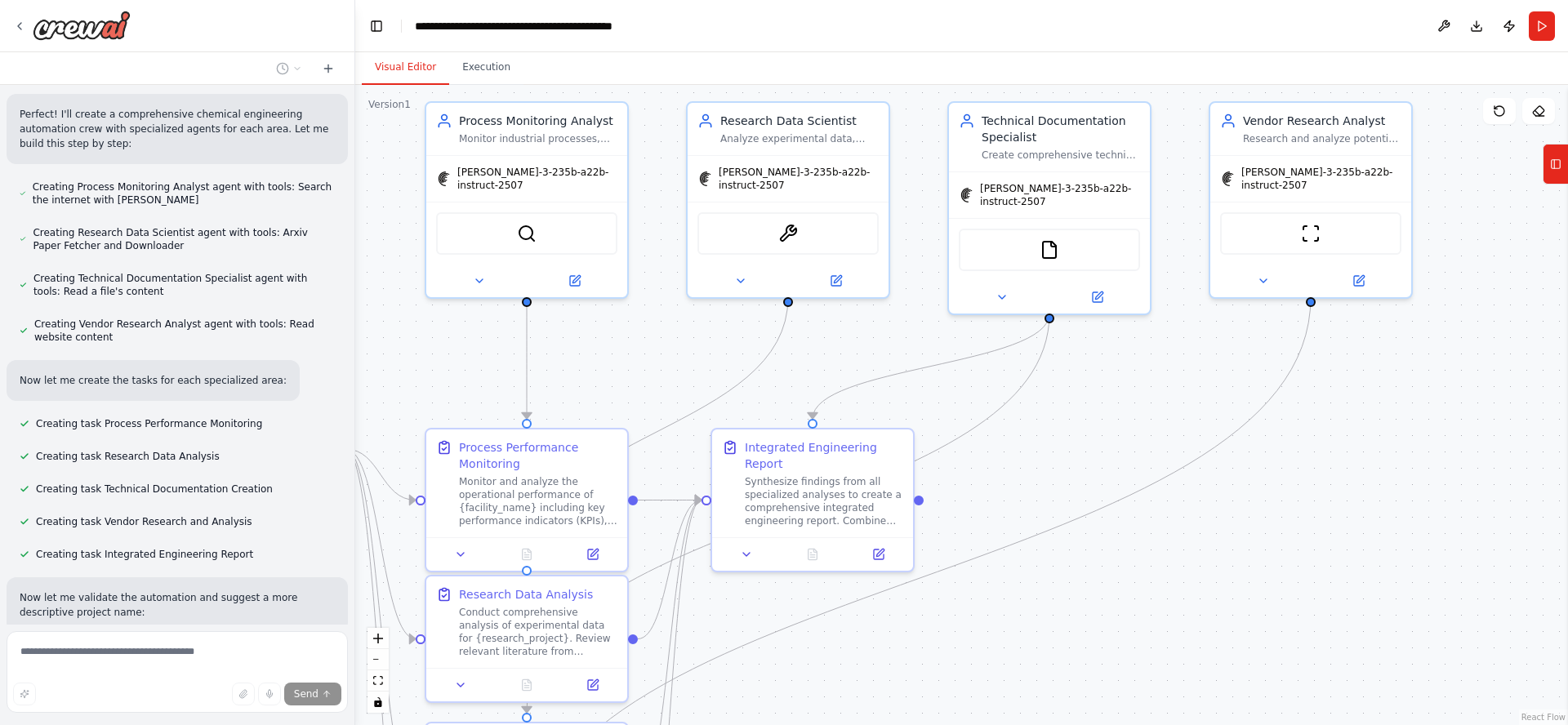
drag, startPoint x: 1323, startPoint y: 445, endPoint x: 1311, endPoint y: 633, distance: 188.4
click at [1311, 633] on div ".deletable-edge-delete-btn { width: 20px; height: 20px; border: 0px solid #ffff…" at bounding box center [961, 404] width 1212 height 640
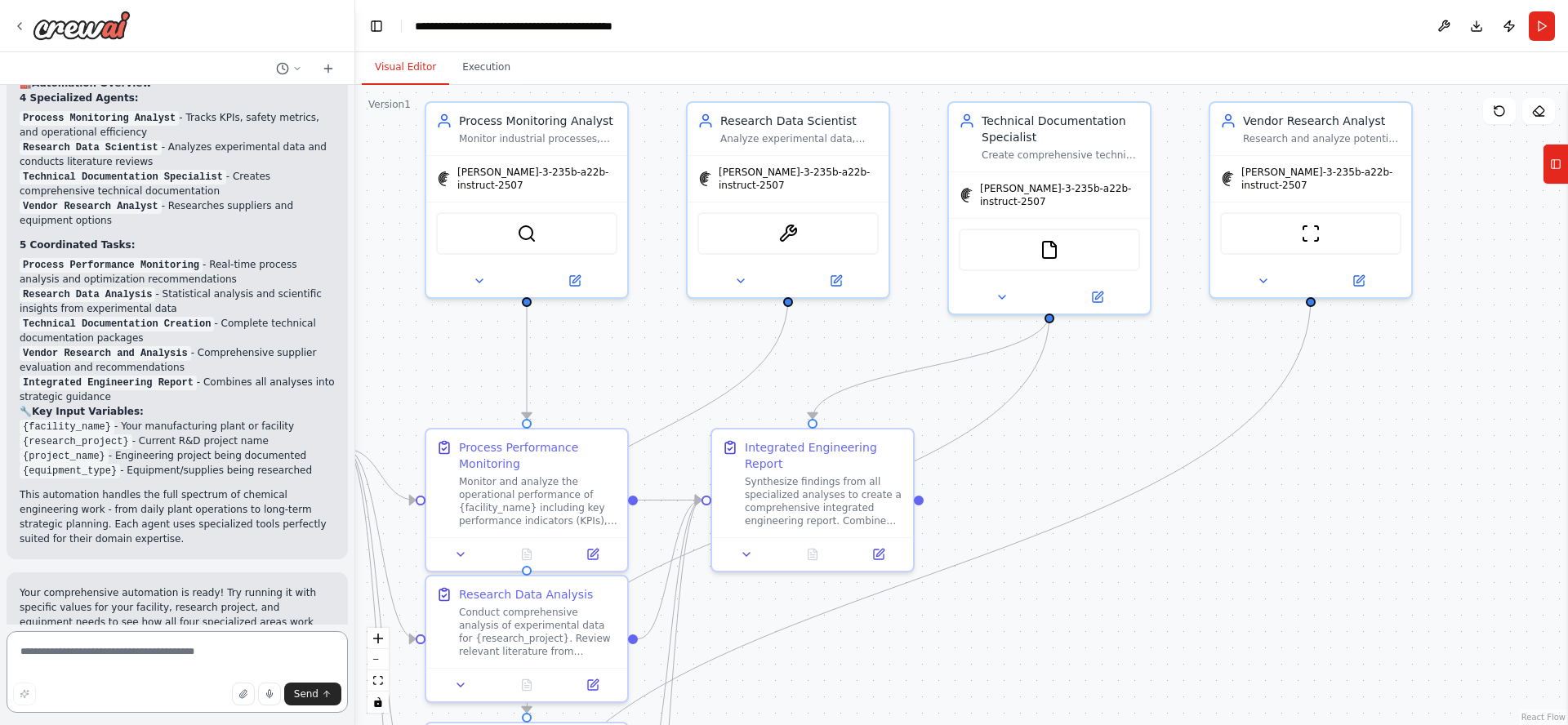
scroll to position [3406, 0]
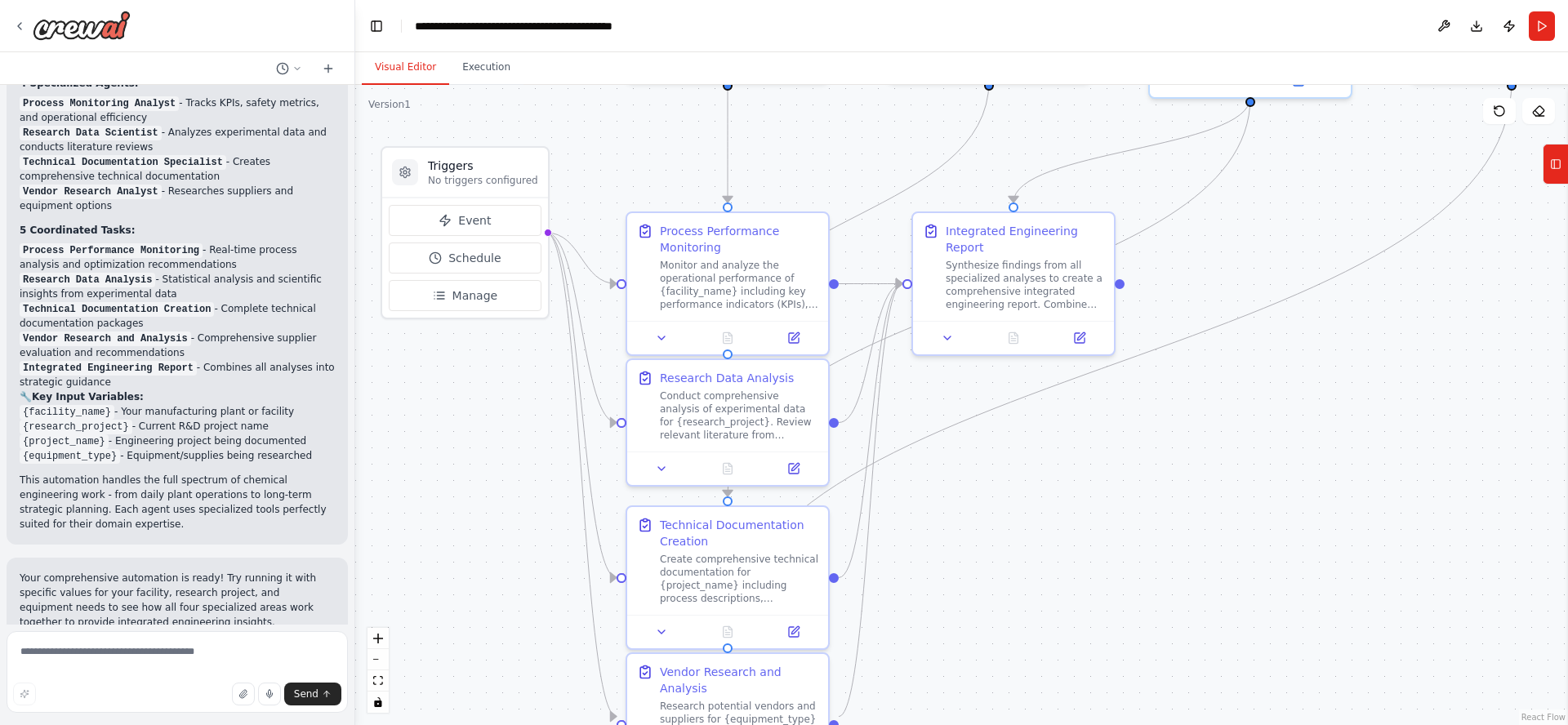
drag, startPoint x: 1146, startPoint y: 600, endPoint x: 1347, endPoint y: 383, distance: 295.8
click at [1347, 383] on div ".deletable-edge-delete-btn { width: 20px; height: 20px; border: 0px solid #ffff…" at bounding box center [961, 404] width 1212 height 640
click at [86, 28] on img at bounding box center [81, 25] width 98 height 30
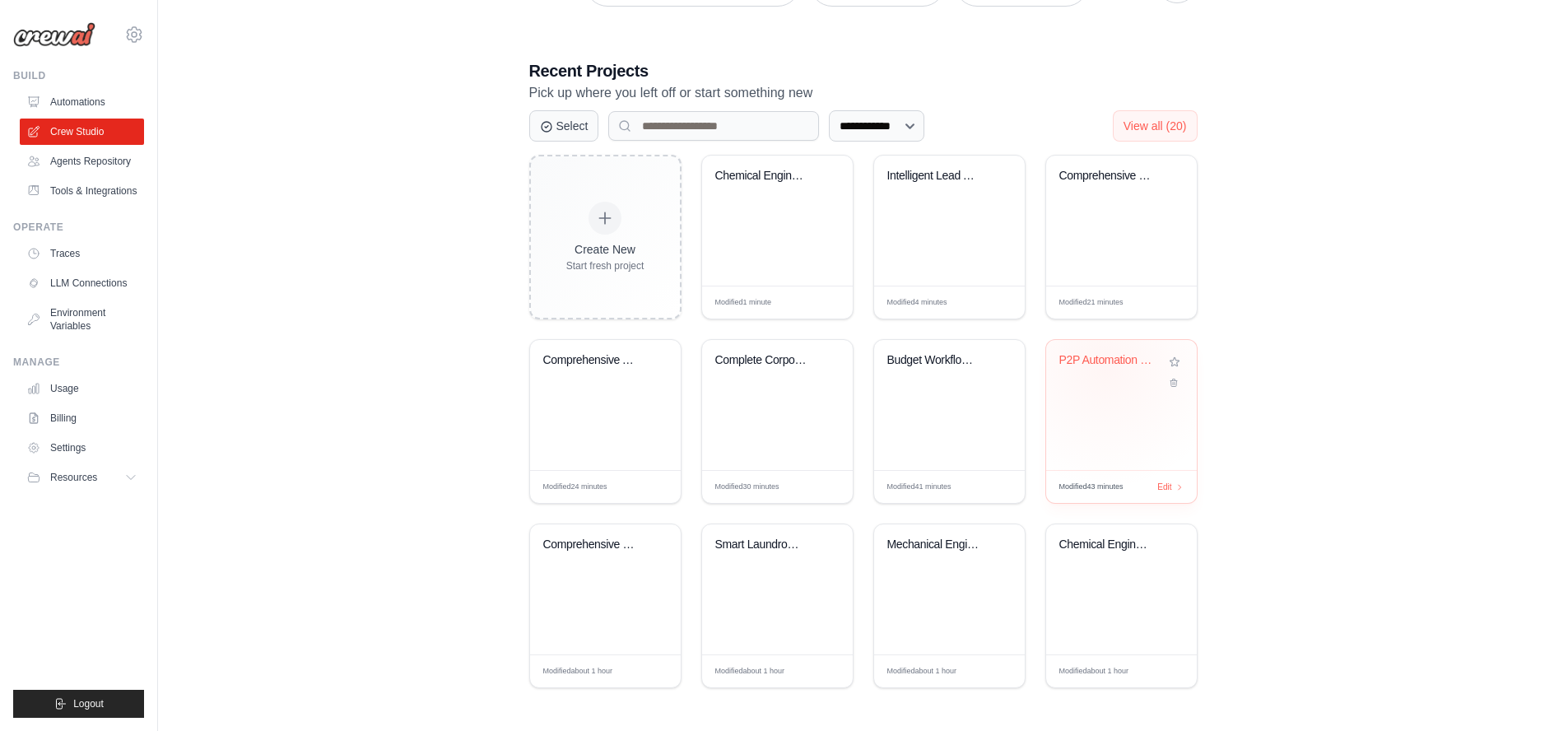
click at [1105, 366] on div "P2P Automation Strategy & Implement..." at bounding box center [1109, 364] width 99 height 21
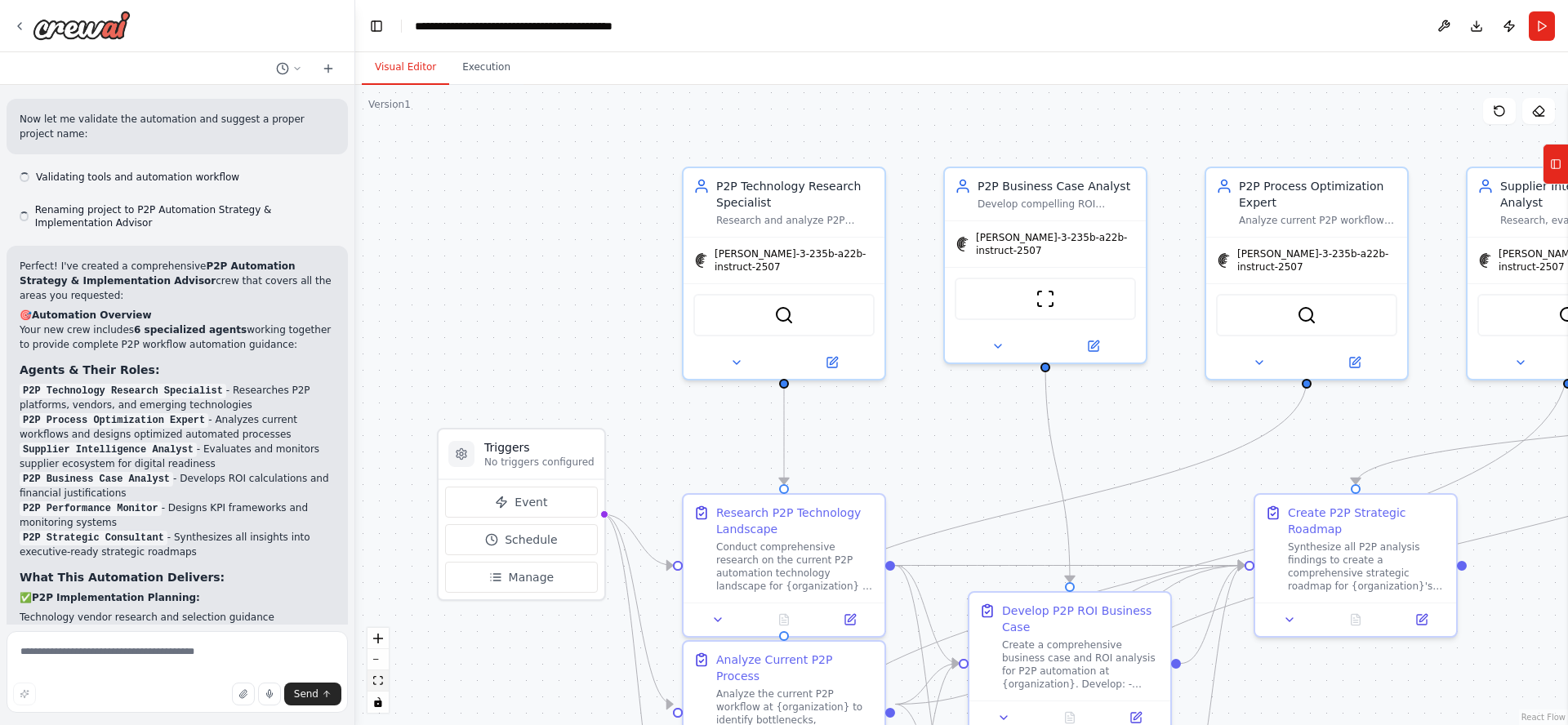
click at [377, 679] on icon "fit view" at bounding box center [377, 681] width 10 height 9
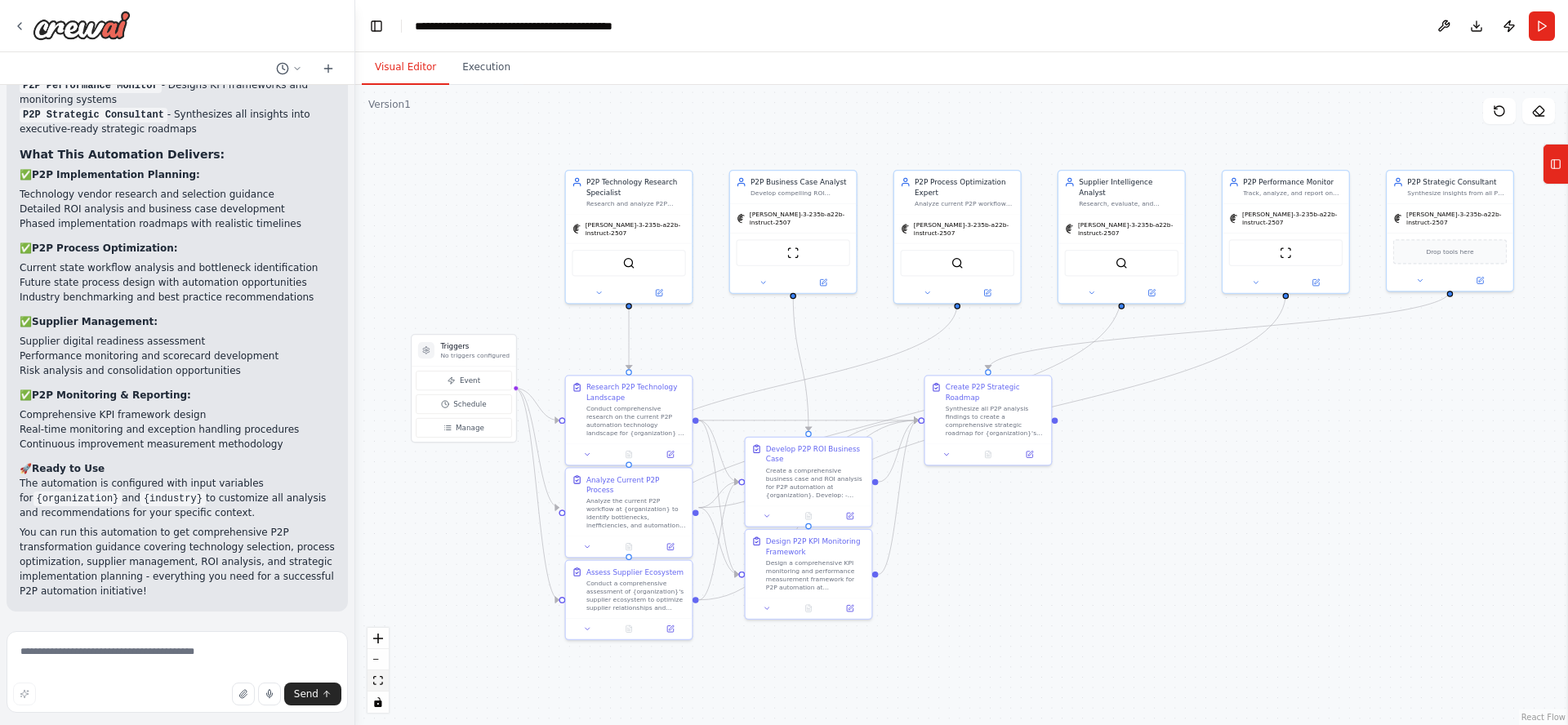
scroll to position [4469, 0]
click at [85, 30] on img at bounding box center [81, 25] width 98 height 30
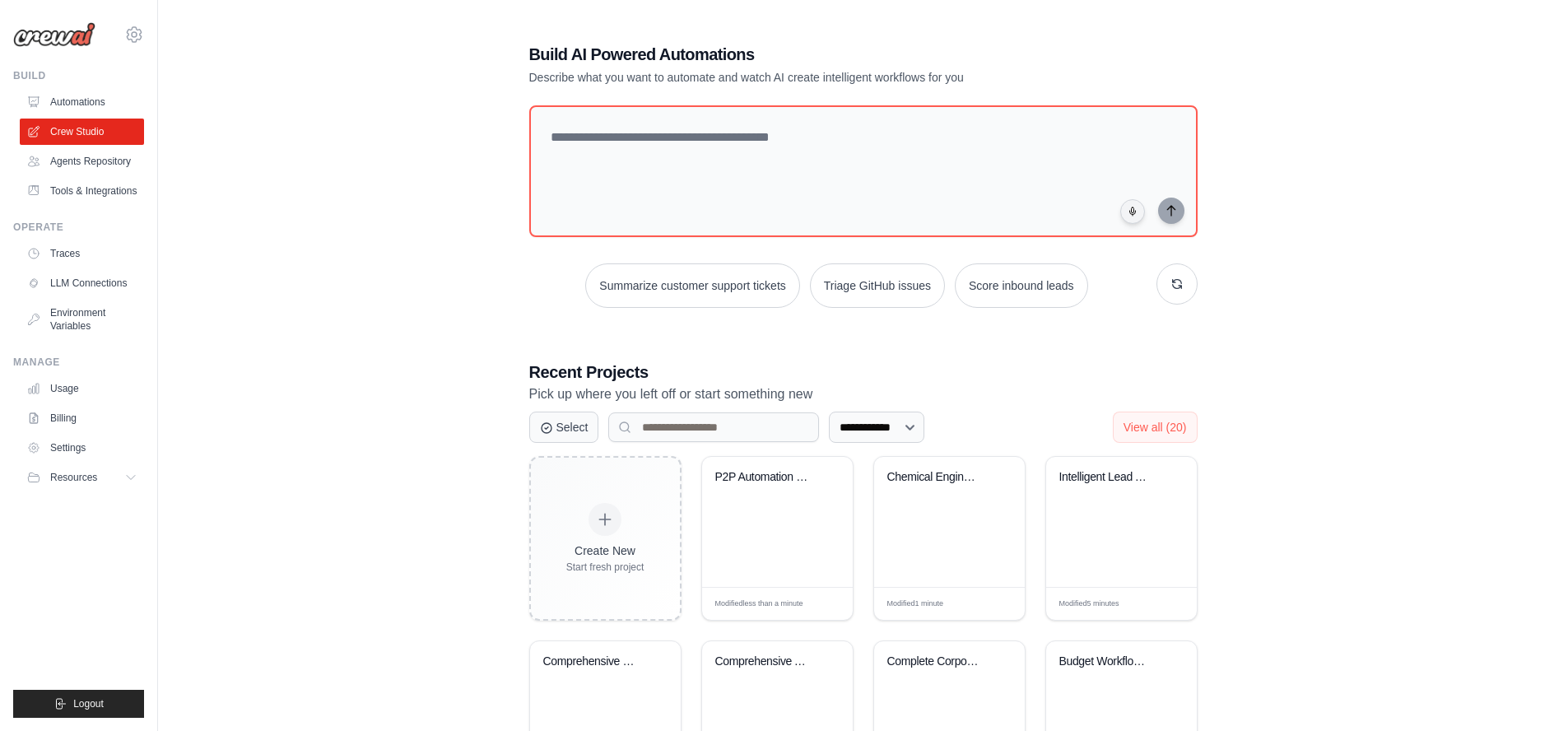
scroll to position [301, 0]
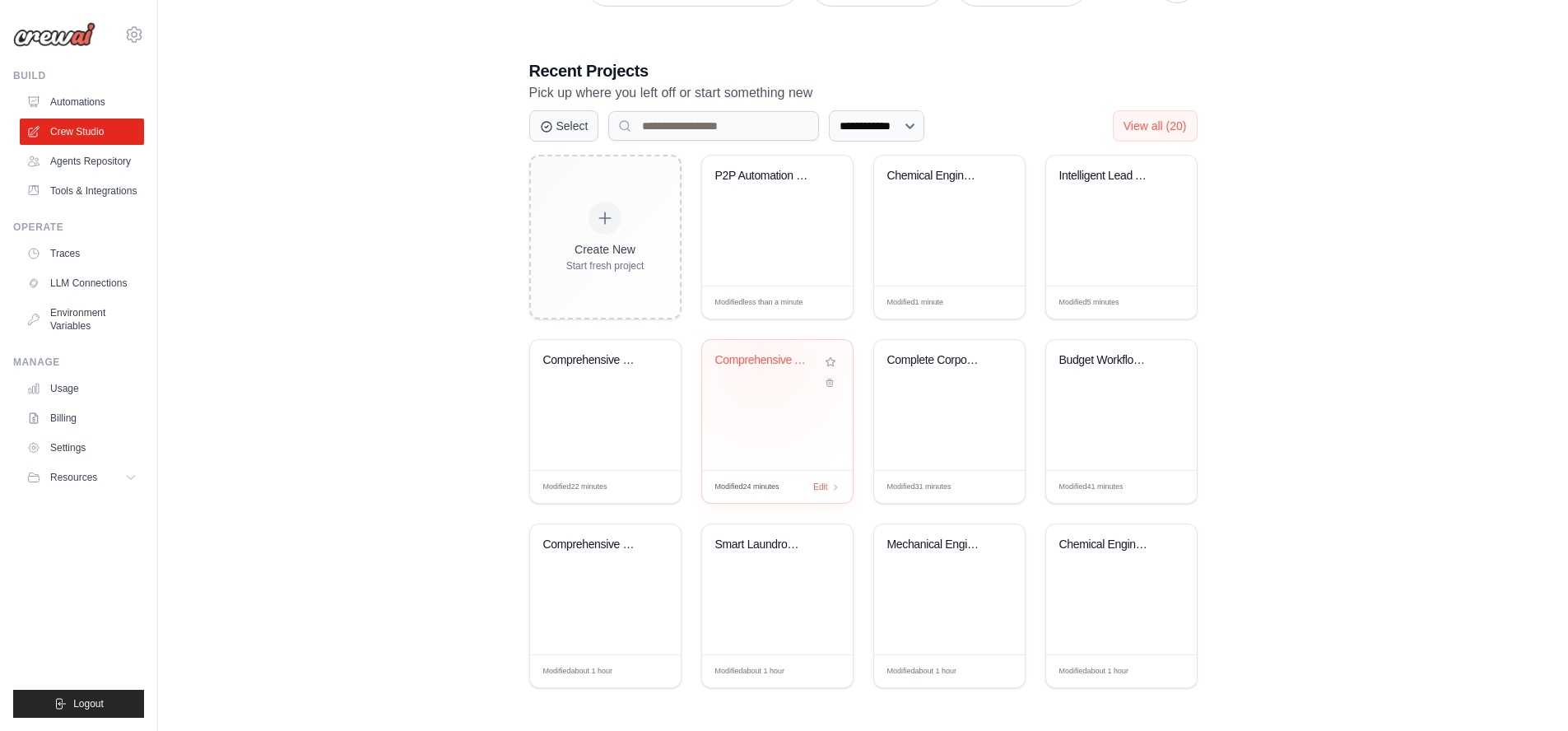
click at [762, 363] on div "Comprehensive Accounting & Financia..." at bounding box center [764, 360] width 99 height 15
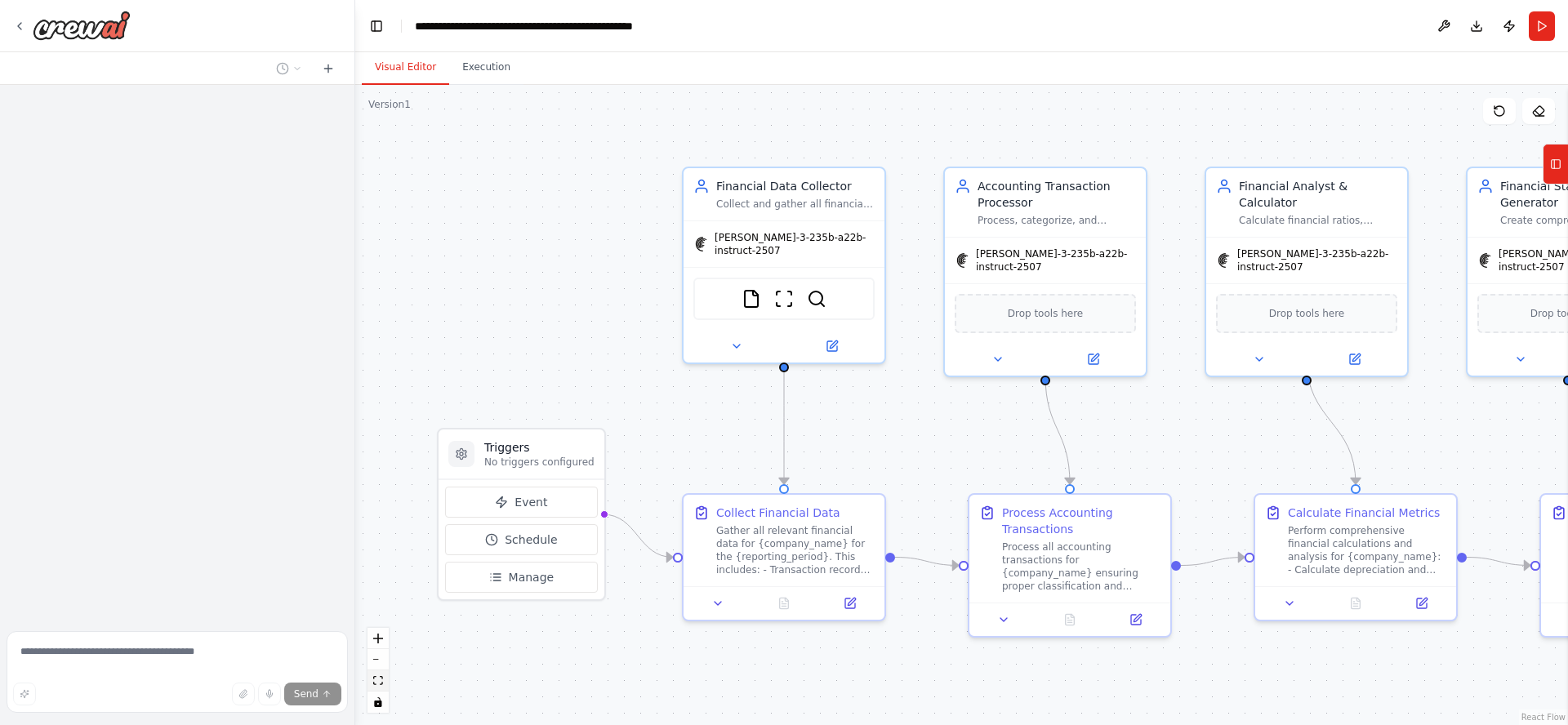
click at [375, 680] on icon "fit view" at bounding box center [377, 681] width 10 height 9
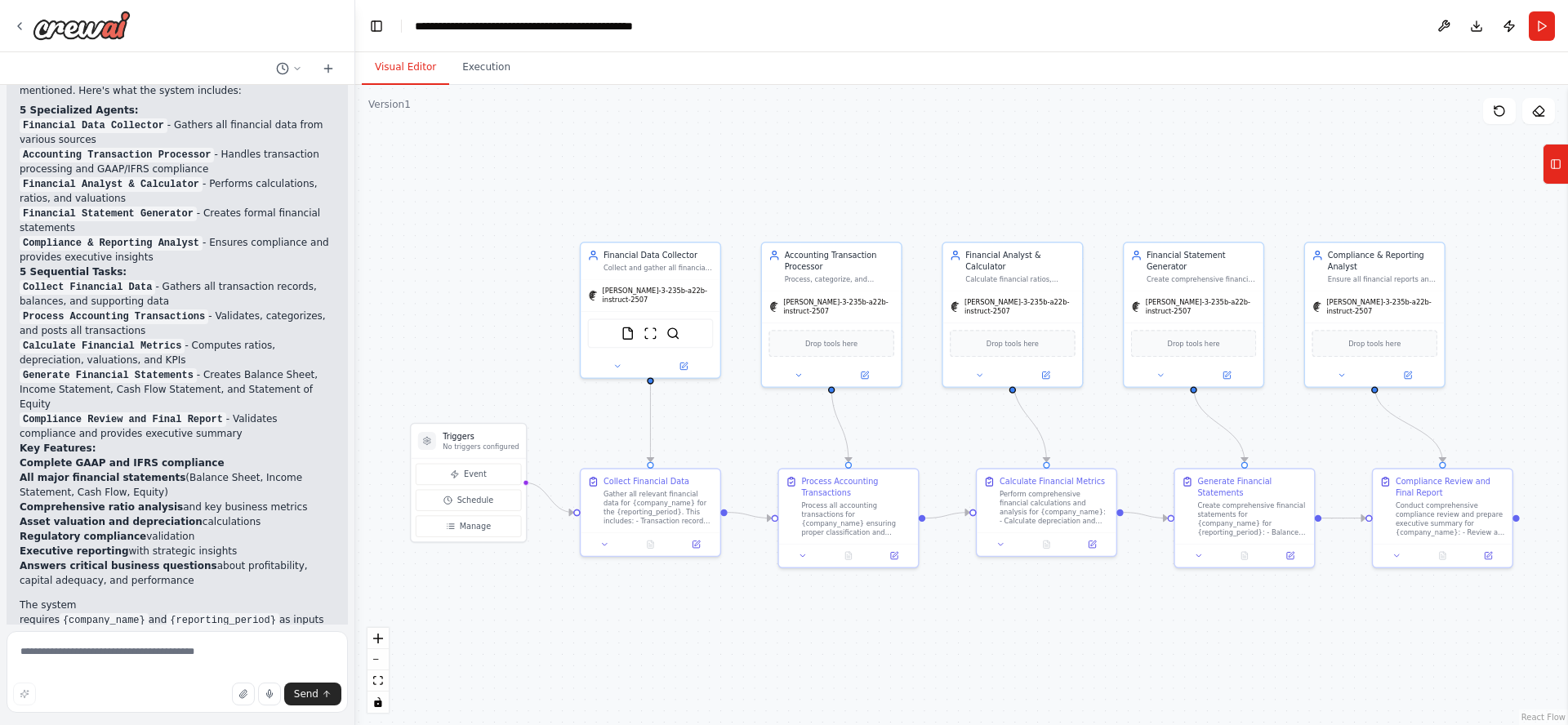
scroll to position [2533, 0]
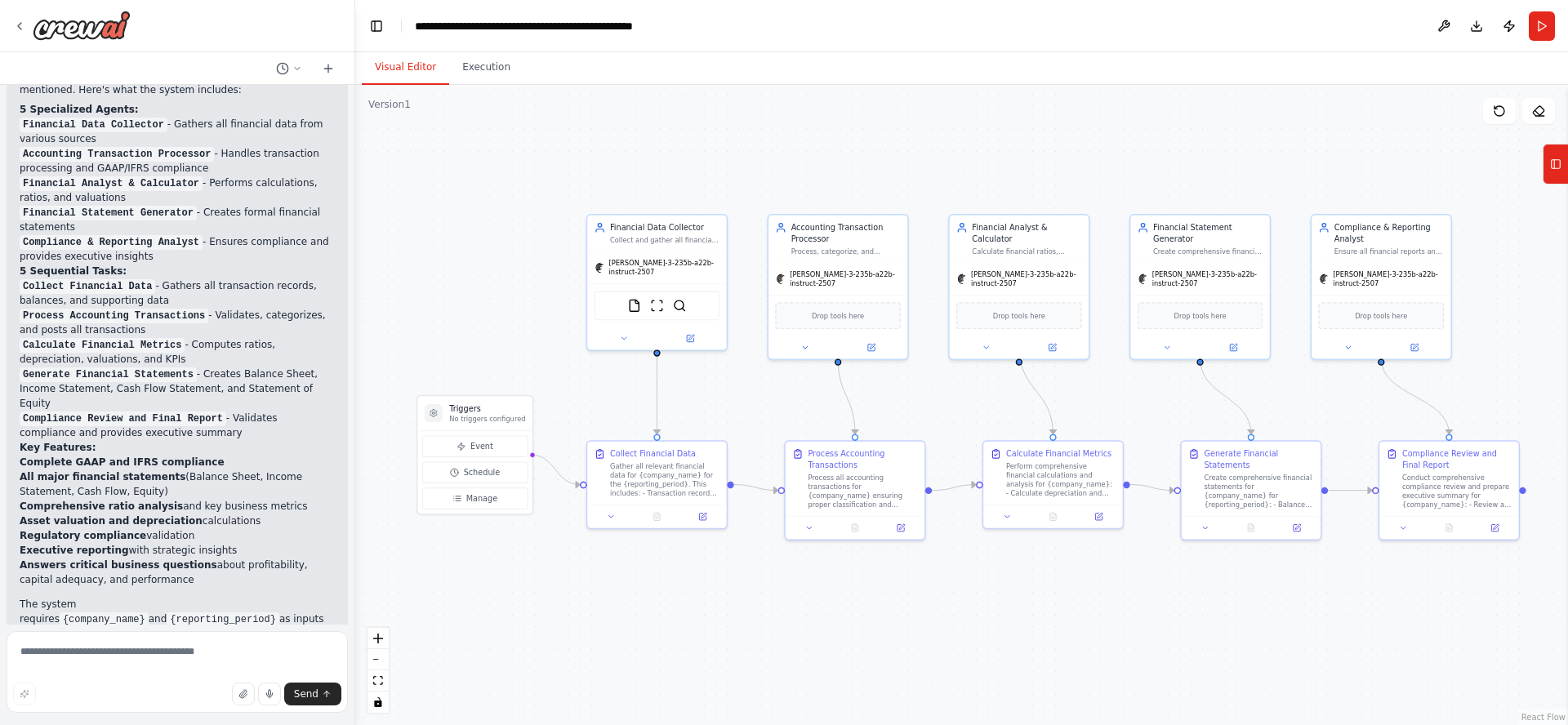
drag, startPoint x: 384, startPoint y: 176, endPoint x: 394, endPoint y: 148, distance: 29.7
click at [392, 147] on div ".deletable-edge-delete-btn { width: 20px; height: 20px; border: 0px solid #ffff…" at bounding box center [961, 404] width 1212 height 640
click at [675, 235] on div "Collect and gather all financial data from various sources including transactio…" at bounding box center [668, 239] width 110 height 9
click at [809, 262] on div "qwen-3-235b-a22b-instruct-2507" at bounding box center [839, 278] width 139 height 32
click at [1007, 268] on div "[PERSON_NAME]-3-235b-a22b-instruct-2507" at bounding box center [1022, 277] width 126 height 18
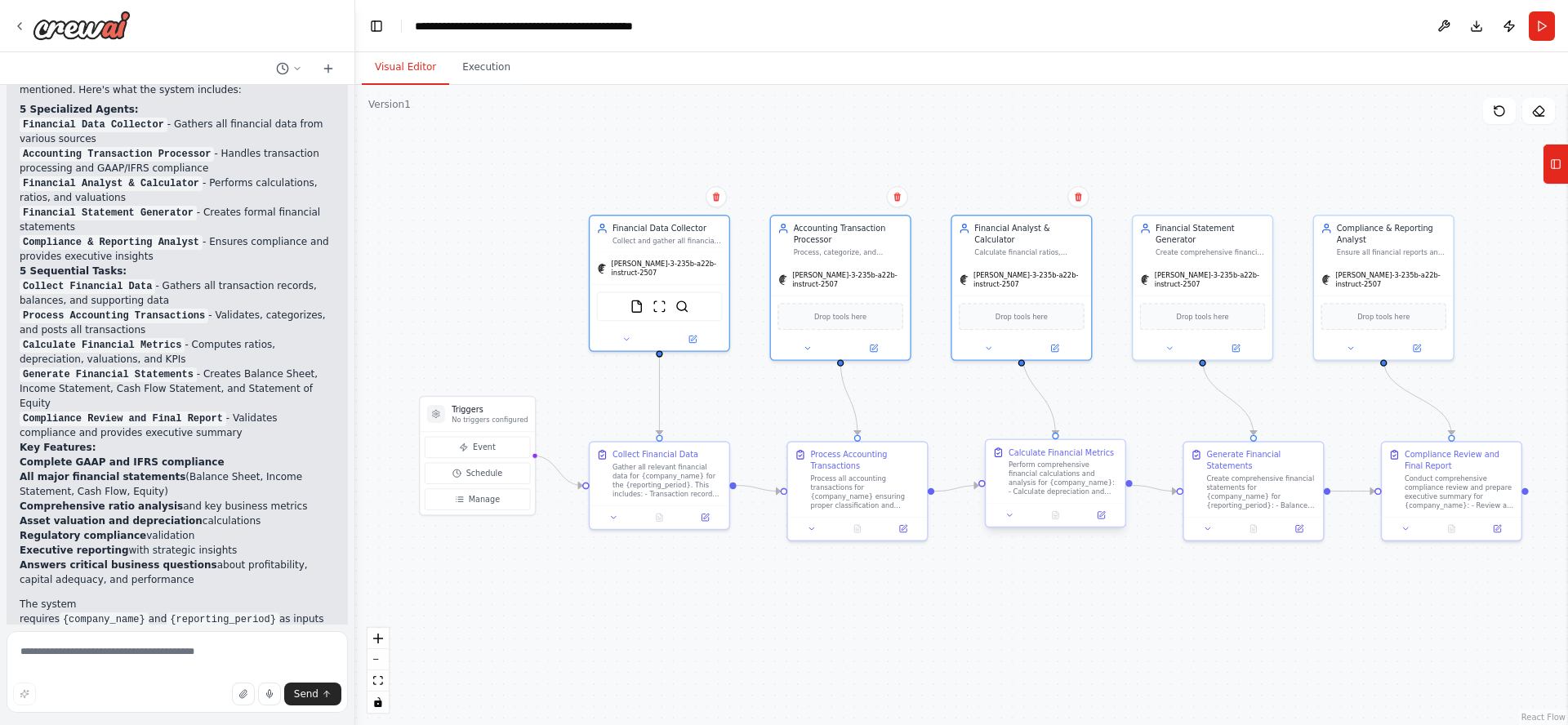
click at [1037, 490] on div "Perform comprehensive financial calculations and analysis for {company_name}: -…" at bounding box center [1063, 478] width 110 height 36
click at [835, 487] on div "Process all accounting transactions for {company_name} ensuring proper classifi…" at bounding box center [865, 490] width 110 height 36
click at [927, 667] on div ".deletable-edge-delete-btn { width: 20px; height: 20px; border: 0px solid #ffff…" at bounding box center [961, 404] width 1212 height 640
click at [849, 619] on div ".deletable-edge-delete-btn { width: 20px; height: 20px; border: 0px solid #ffff…" at bounding box center [961, 404] width 1212 height 640
click at [775, 382] on div ".deletable-edge-delete-btn { width: 20px; height: 20px; border: 0px solid #ffff…" at bounding box center [961, 404] width 1212 height 640
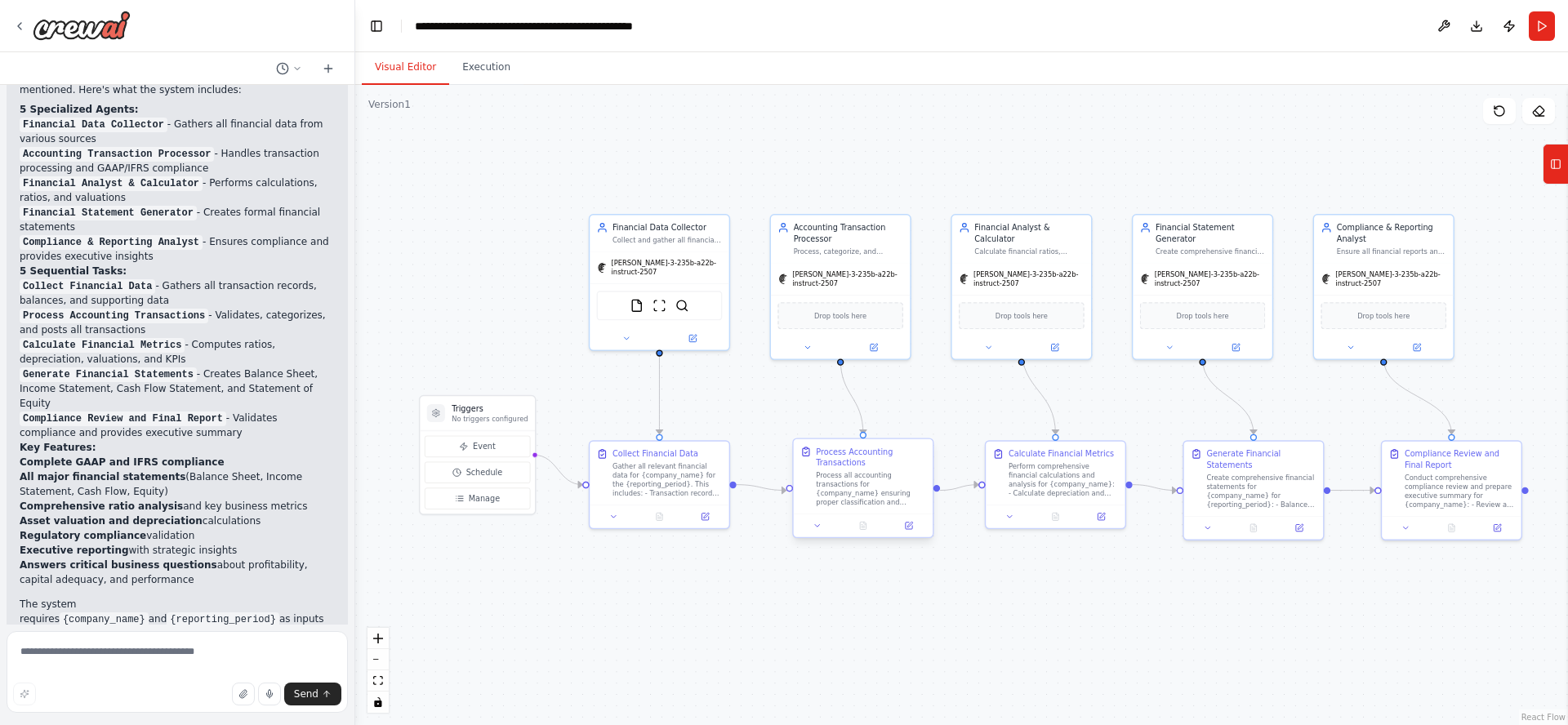
click at [859, 459] on div "Process Accounting Transactions" at bounding box center [871, 457] width 110 height 23
click at [1015, 464] on div "Perform comprehensive financial calculations and analysis for {company_name}: -…" at bounding box center [1063, 477] width 110 height 36
click at [832, 230] on div "Accounting Transaction Processor" at bounding box center [849, 231] width 110 height 23
click at [666, 630] on div ".deletable-edge-delete-btn { width: 20px; height: 20px; border: 0px solid #ffff…" at bounding box center [961, 404] width 1212 height 640
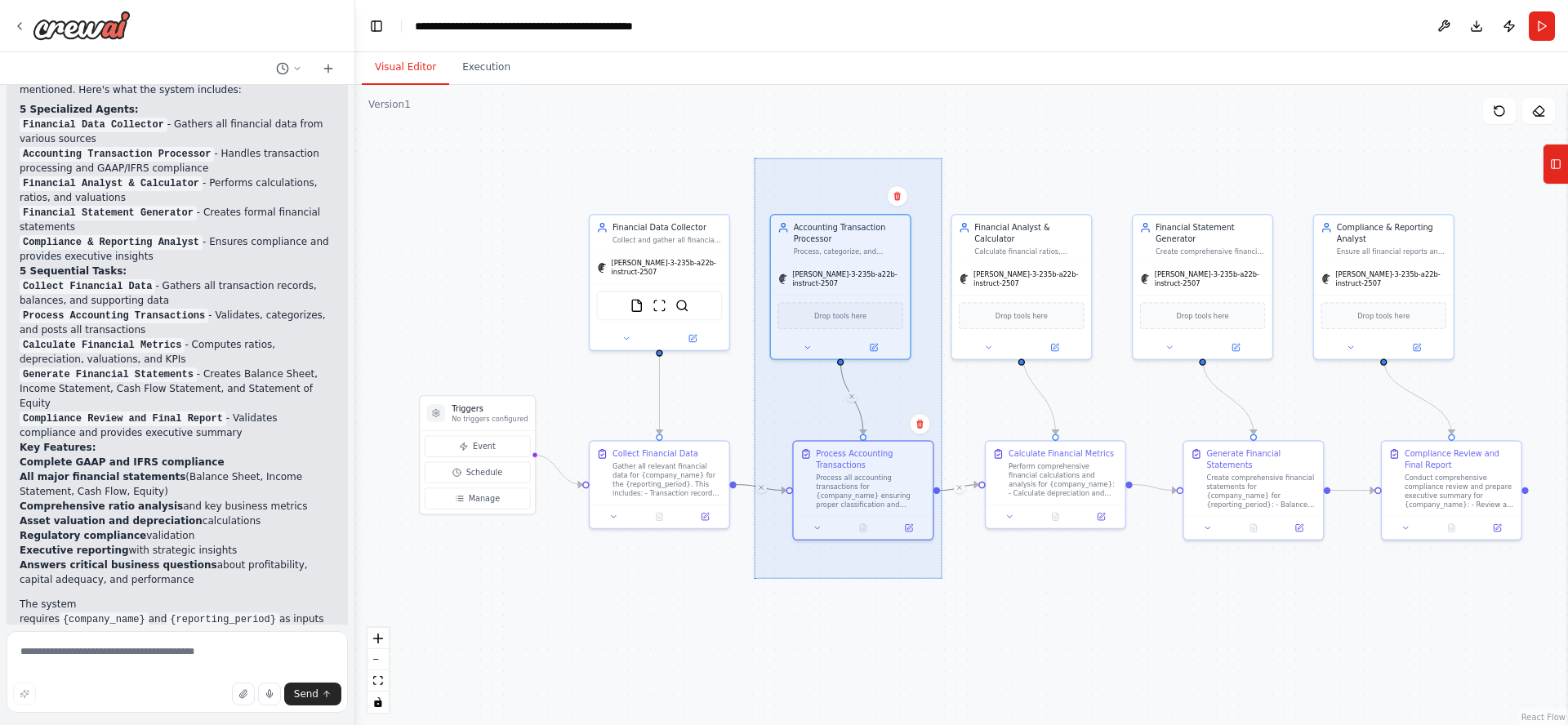
drag, startPoint x: 756, startPoint y: 169, endPoint x: 941, endPoint y: 579, distance: 449.8
click at [941, 579] on div ".deletable-edge-delete-btn { width: 20px; height: 20px; border: 0px solid #ffff…" at bounding box center [961, 404] width 1212 height 640
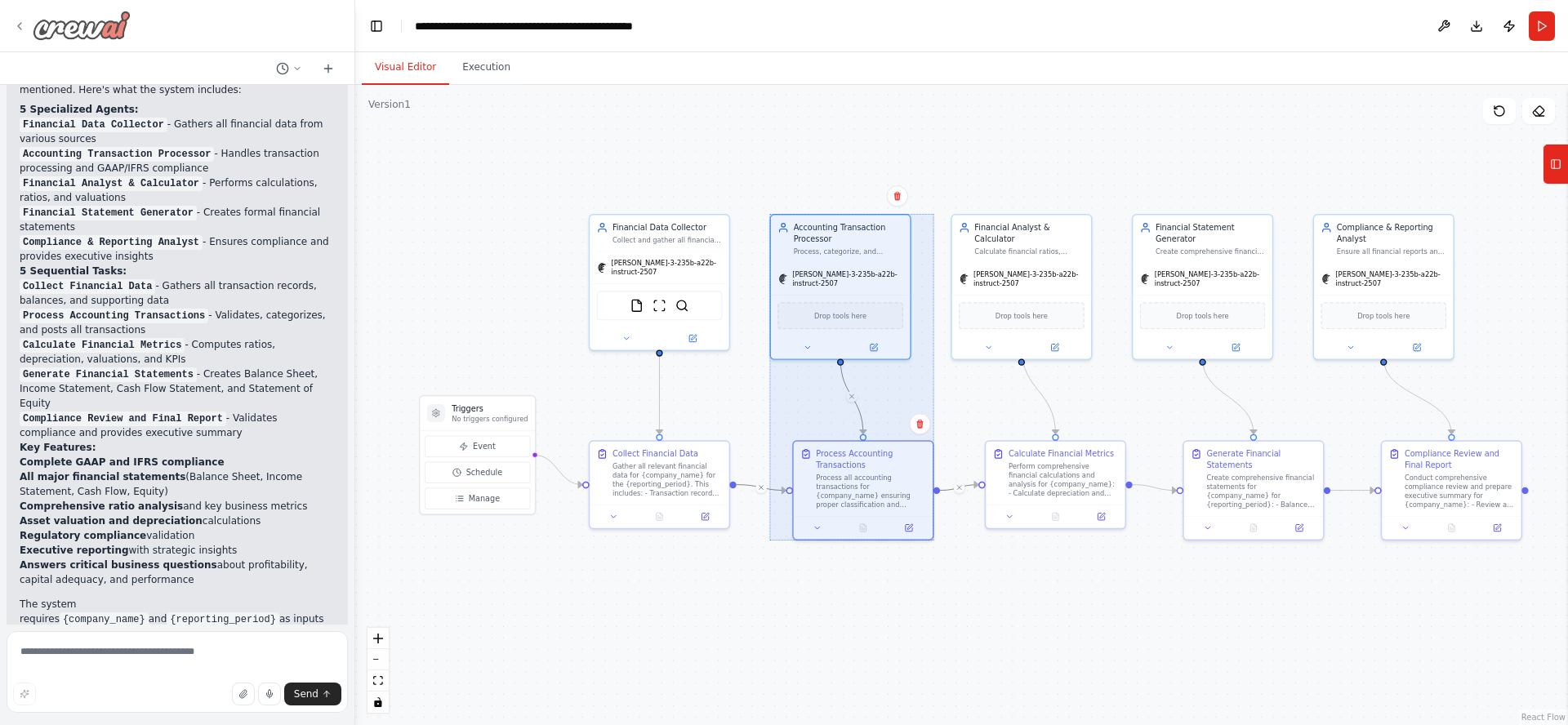
click at [71, 33] on img at bounding box center [81, 25] width 98 height 30
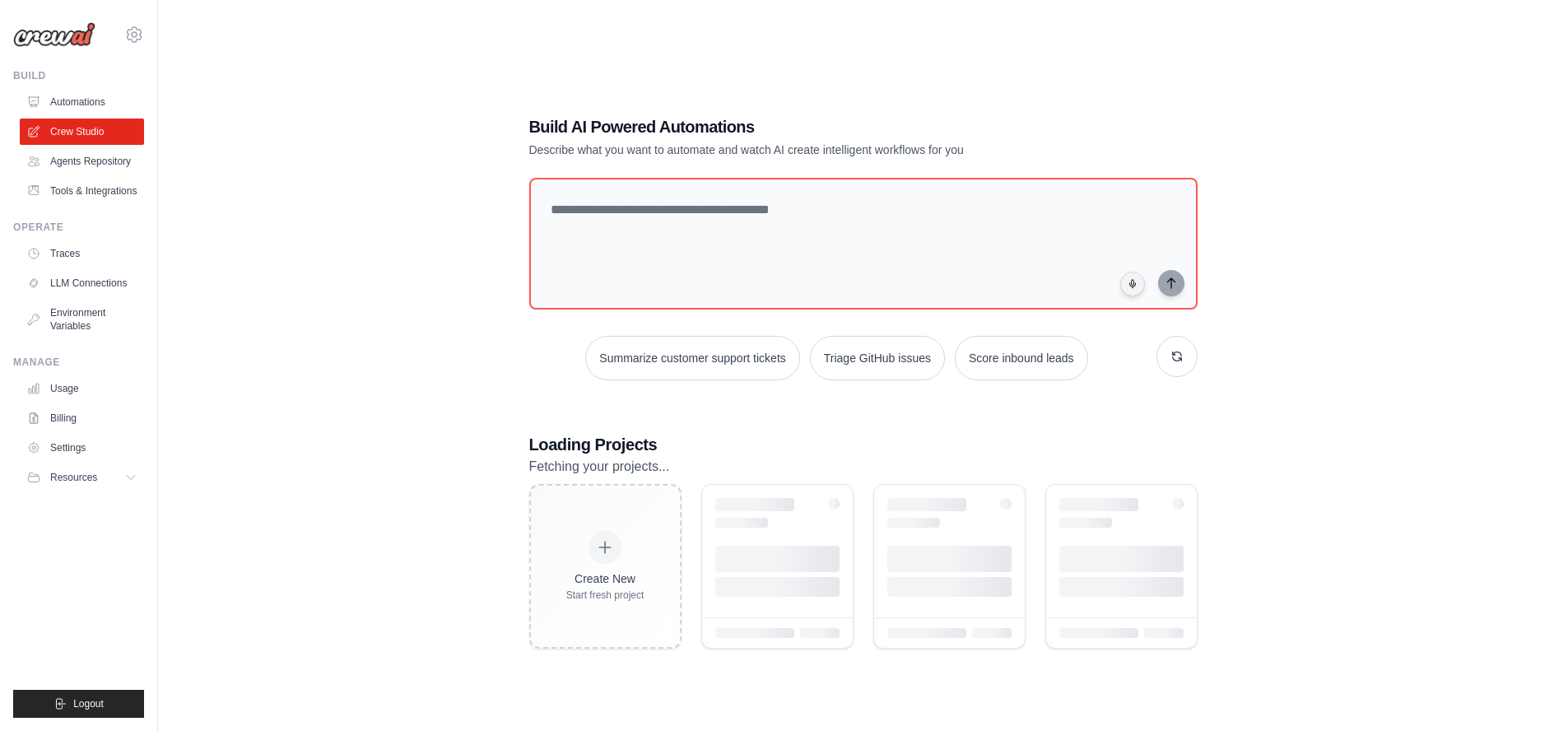
scroll to position [301, 0]
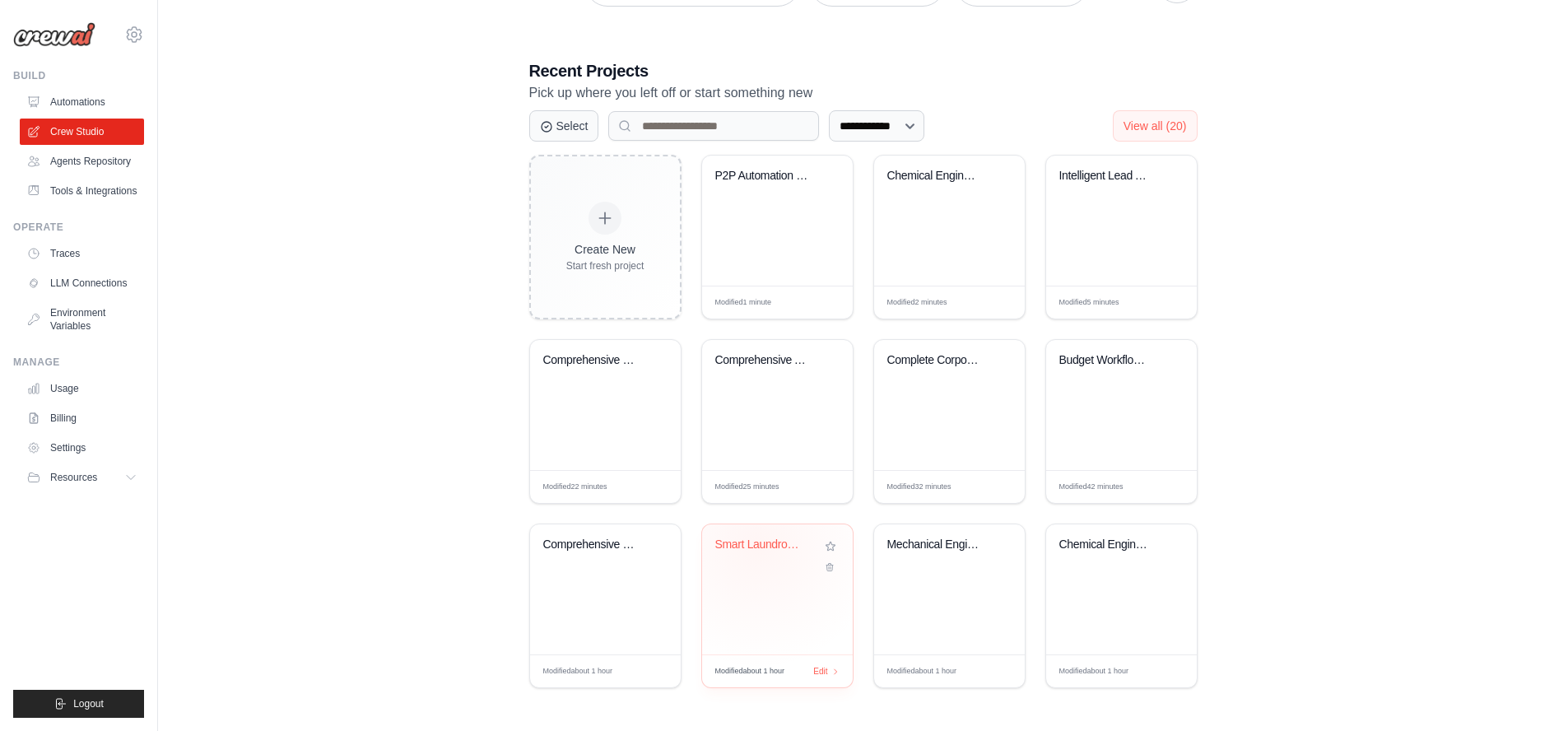
click at [758, 546] on div "Smart Laundromat Operations Manager" at bounding box center [764, 545] width 99 height 15
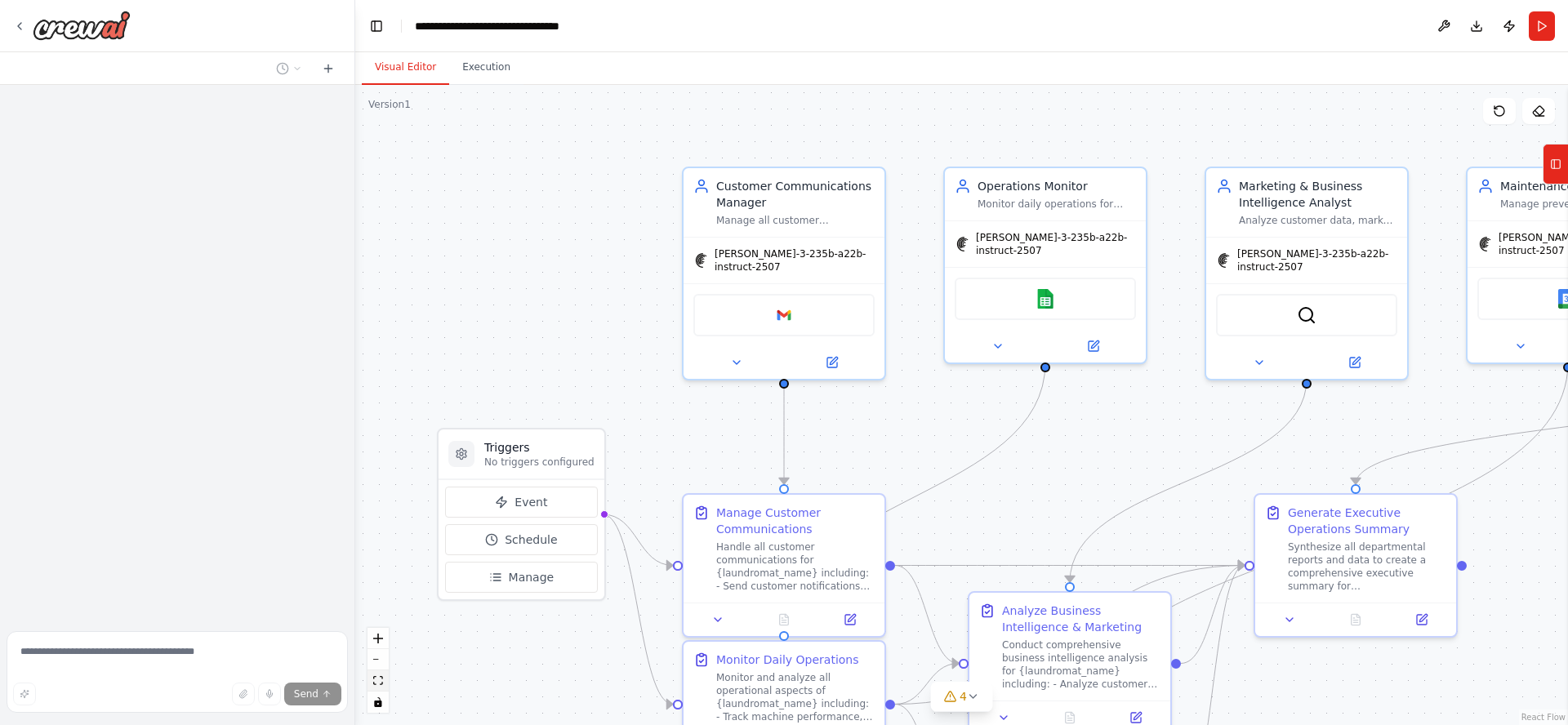
click at [376, 680] on icon "fit view" at bounding box center [377, 681] width 10 height 9
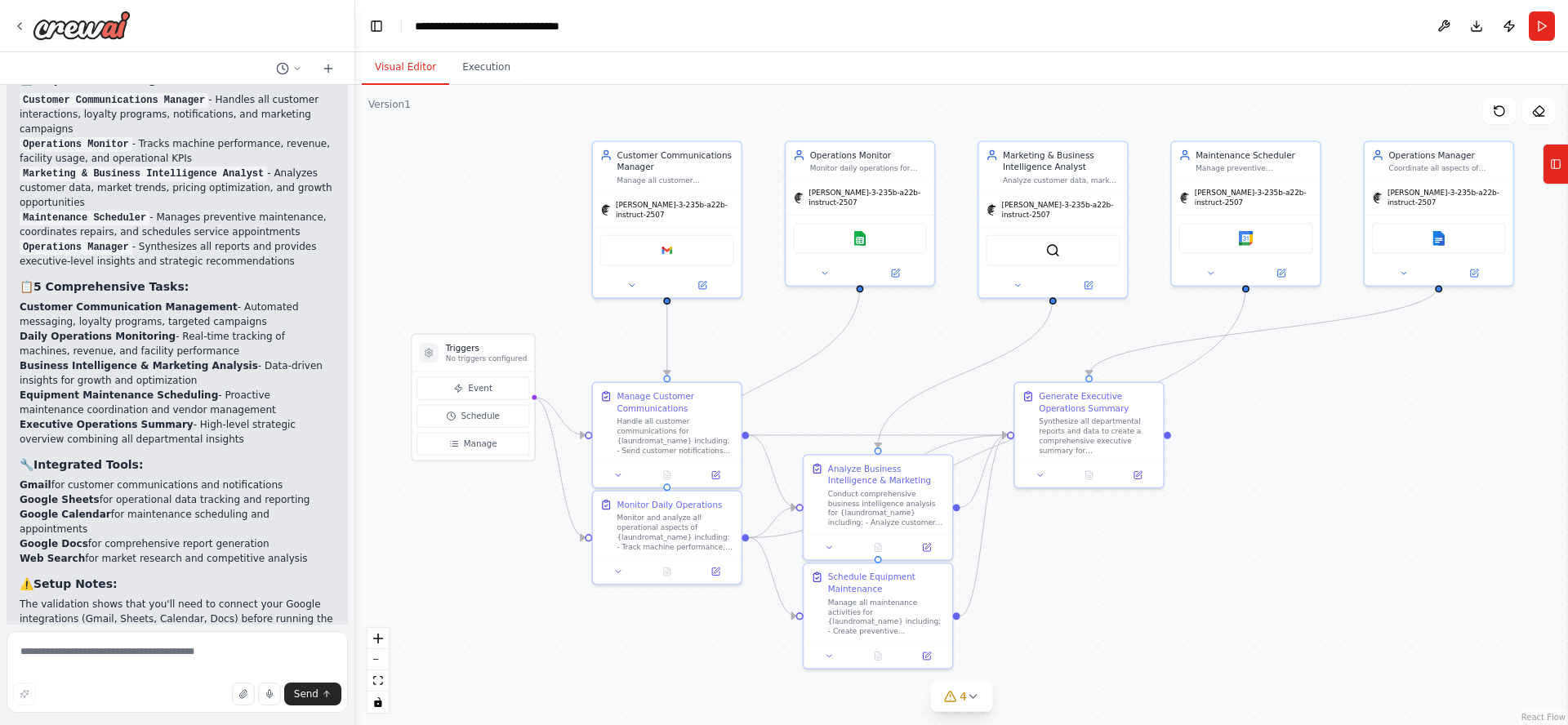
scroll to position [5289, 0]
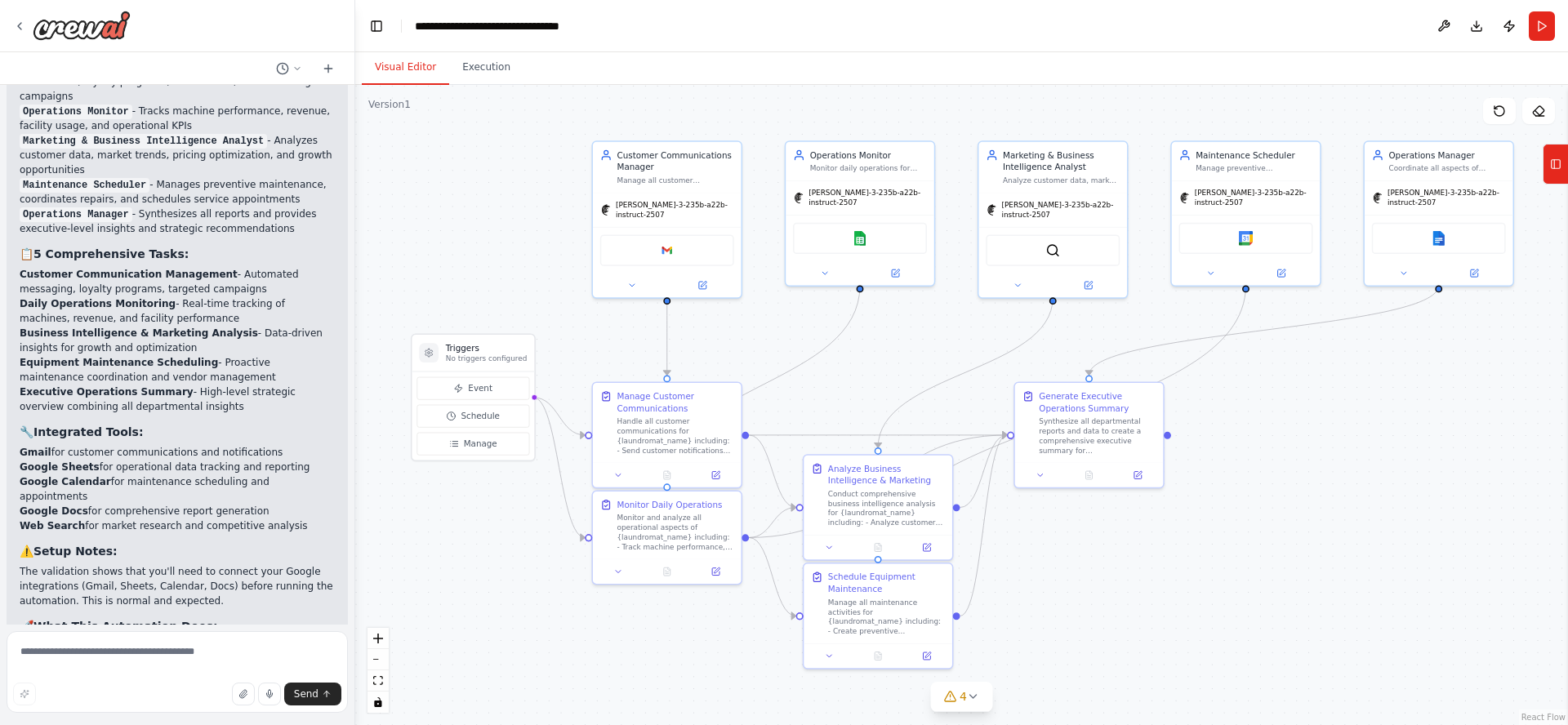
click at [1137, 615] on div ".deletable-edge-delete-btn { width: 20px; height: 20px; border: 0px solid #ffff…" at bounding box center [961, 404] width 1212 height 640
click at [1561, 166] on button "Tools" at bounding box center [1555, 164] width 25 height 41
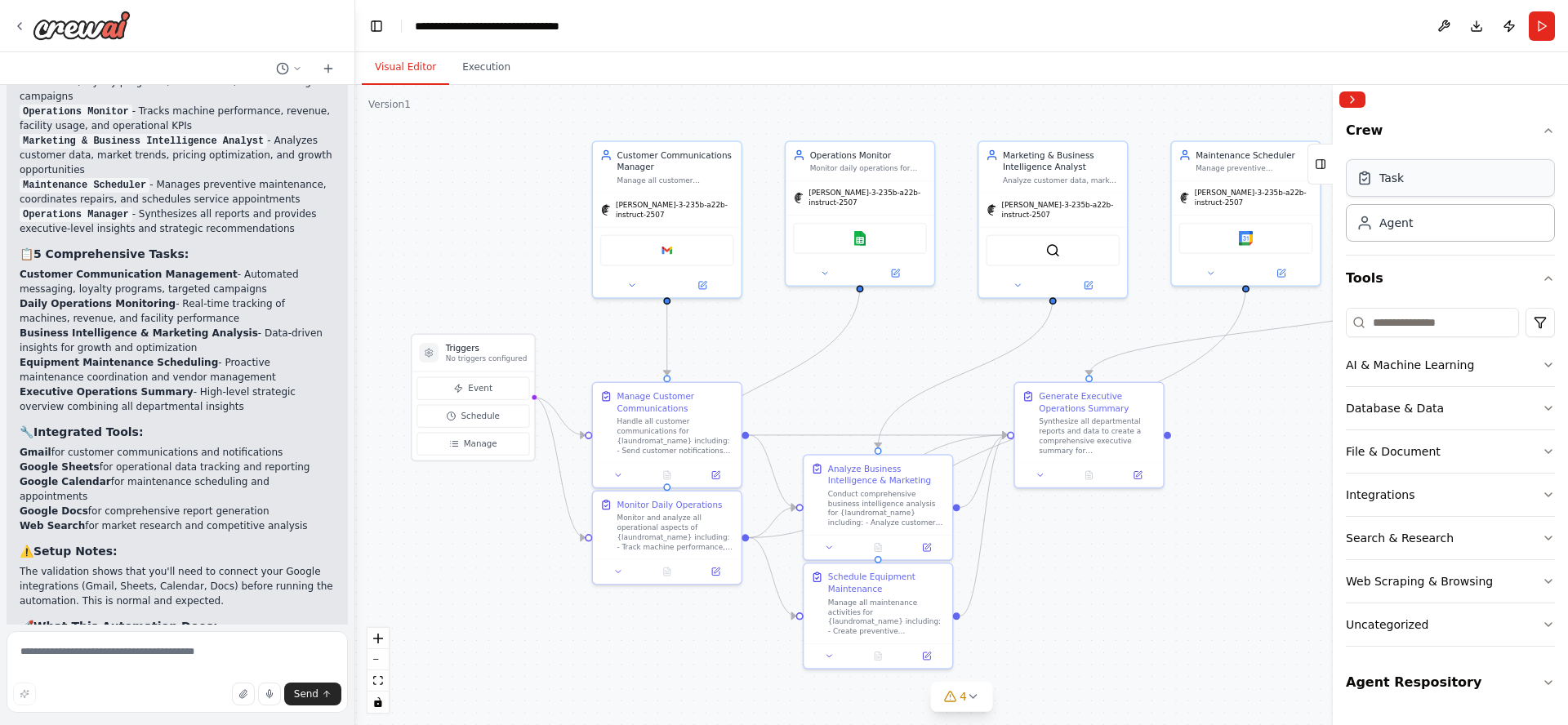
click at [1450, 180] on div "Task" at bounding box center [1450, 178] width 209 height 37
click at [1467, 276] on button "Tools" at bounding box center [1450, 278] width 209 height 45
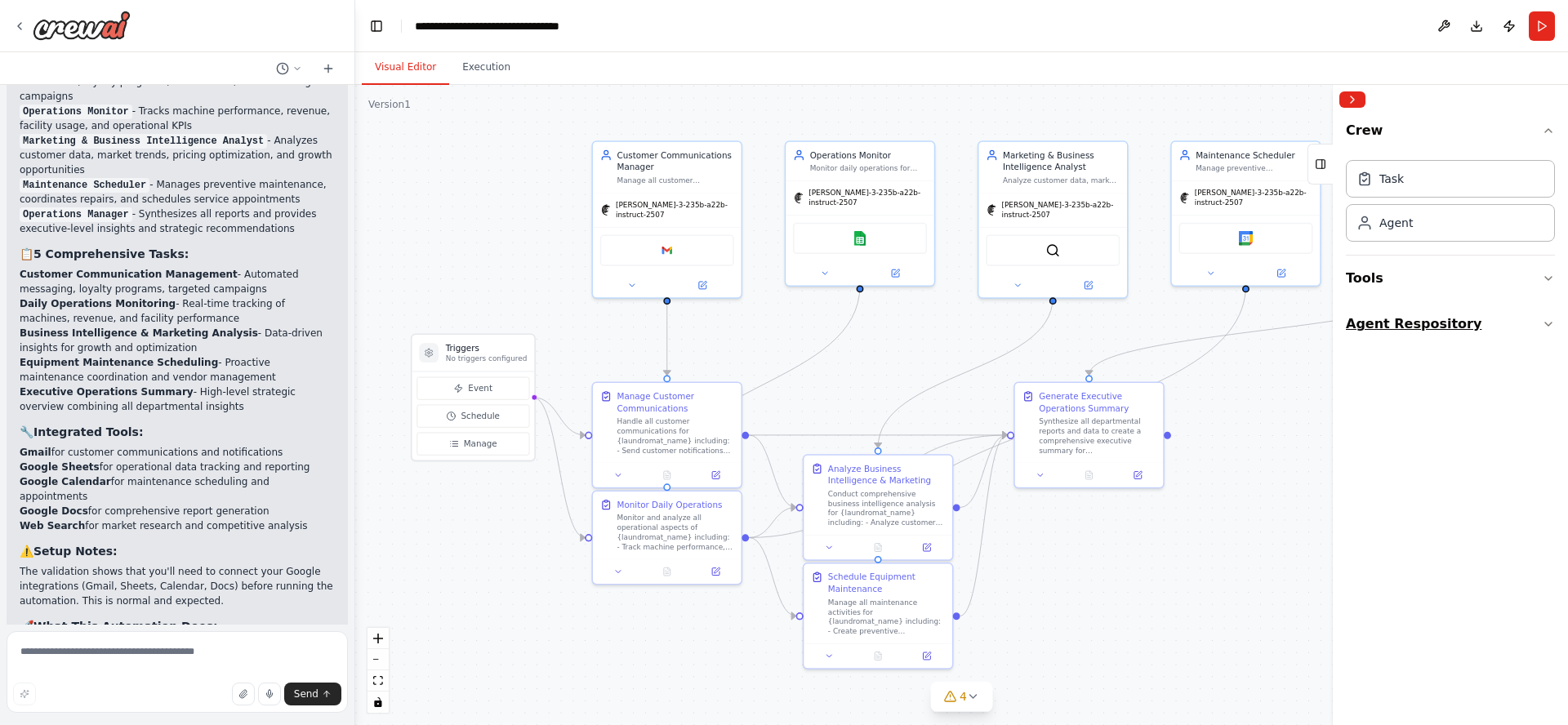
click at [1469, 322] on button "Agent Respository" at bounding box center [1450, 324] width 209 height 45
click at [1431, 180] on div "Task" at bounding box center [1450, 178] width 209 height 37
click at [1416, 177] on div "Task" at bounding box center [1450, 178] width 209 height 37
click at [1442, 274] on button "Tools" at bounding box center [1450, 278] width 209 height 45
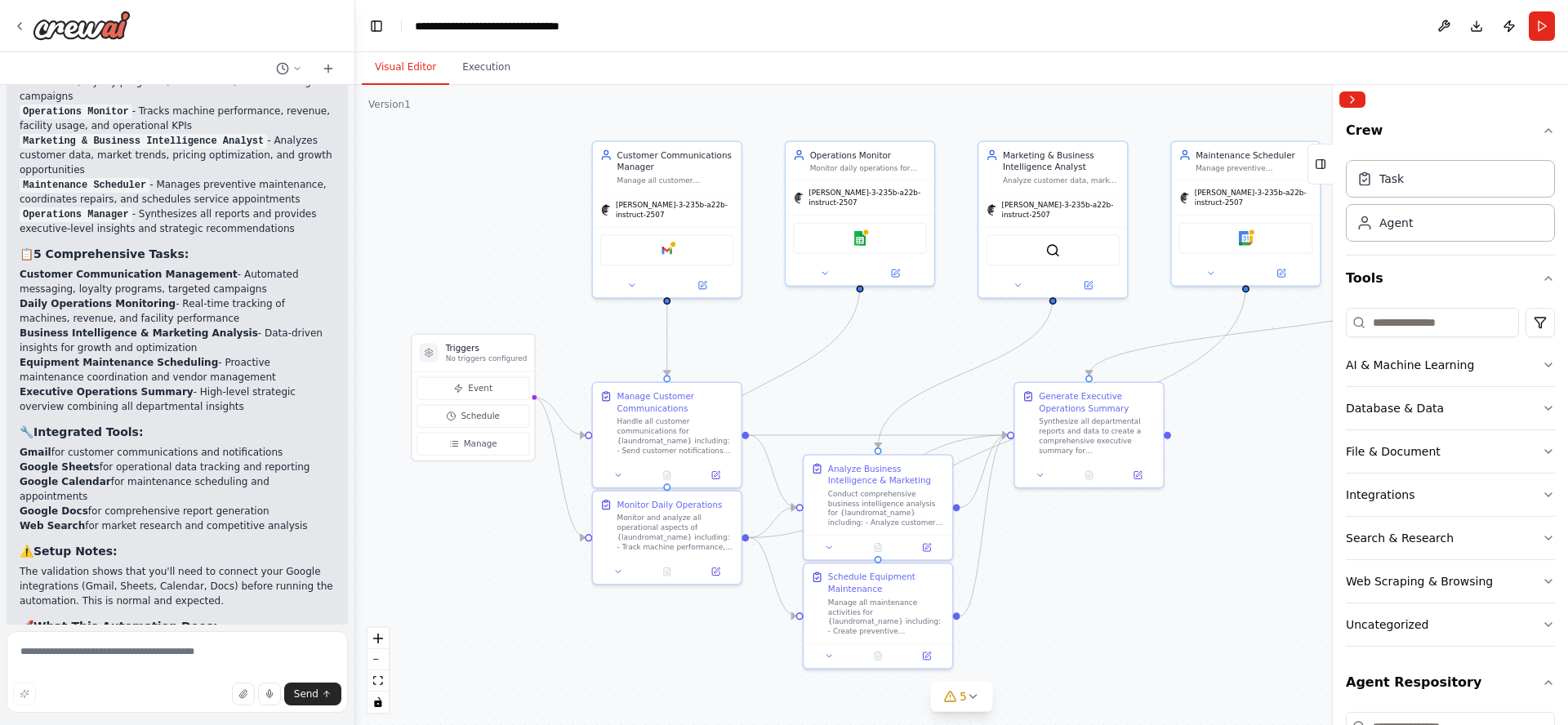
drag, startPoint x: 1408, startPoint y: 586, endPoint x: 1149, endPoint y: 582, distance: 259.0
click at [1149, 582] on div "Of course. Automating a laundromat's daily workflow can save you significant ti…" at bounding box center [784, 362] width 1568 height 725
click at [1383, 581] on div "Web Scraping & Browsing" at bounding box center [1419, 581] width 147 height 17
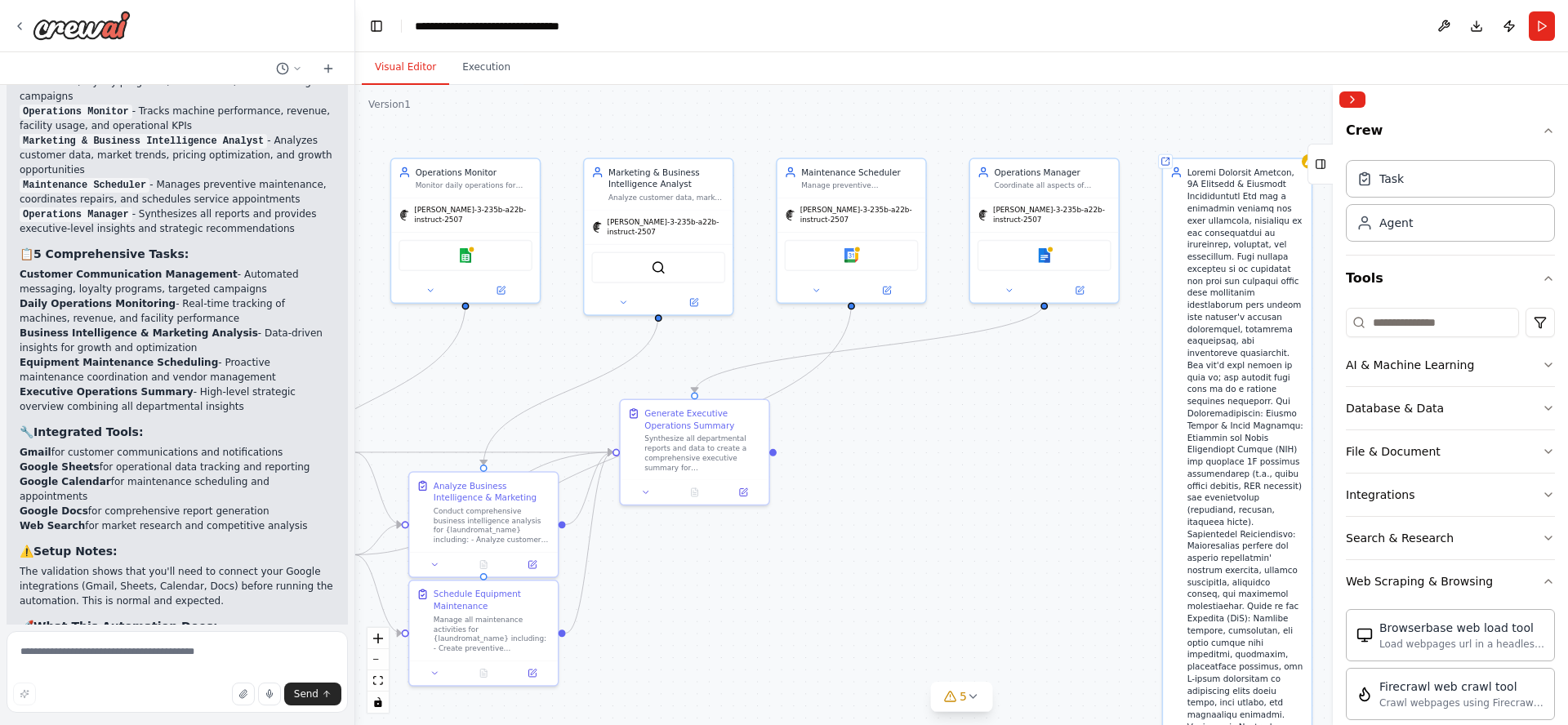
drag, startPoint x: 1215, startPoint y: 601, endPoint x: 821, endPoint y: 618, distance: 394.4
click at [821, 618] on div ".deletable-edge-delete-btn { width: 20px; height: 20px; border: 0px solid #ffff…" at bounding box center [961, 404] width 1212 height 640
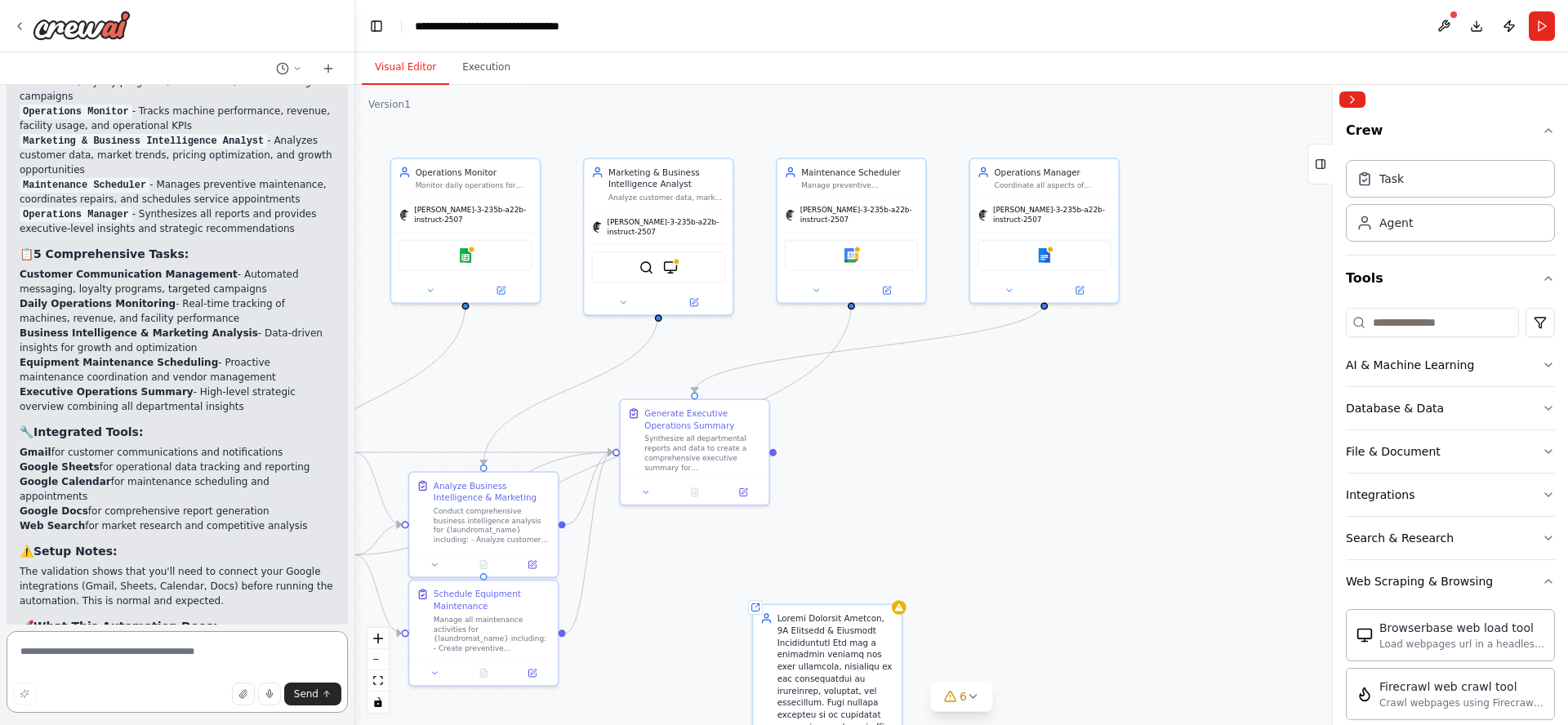
click at [145, 649] on textarea at bounding box center [177, 672] width 342 height 82
type textarea "**********"
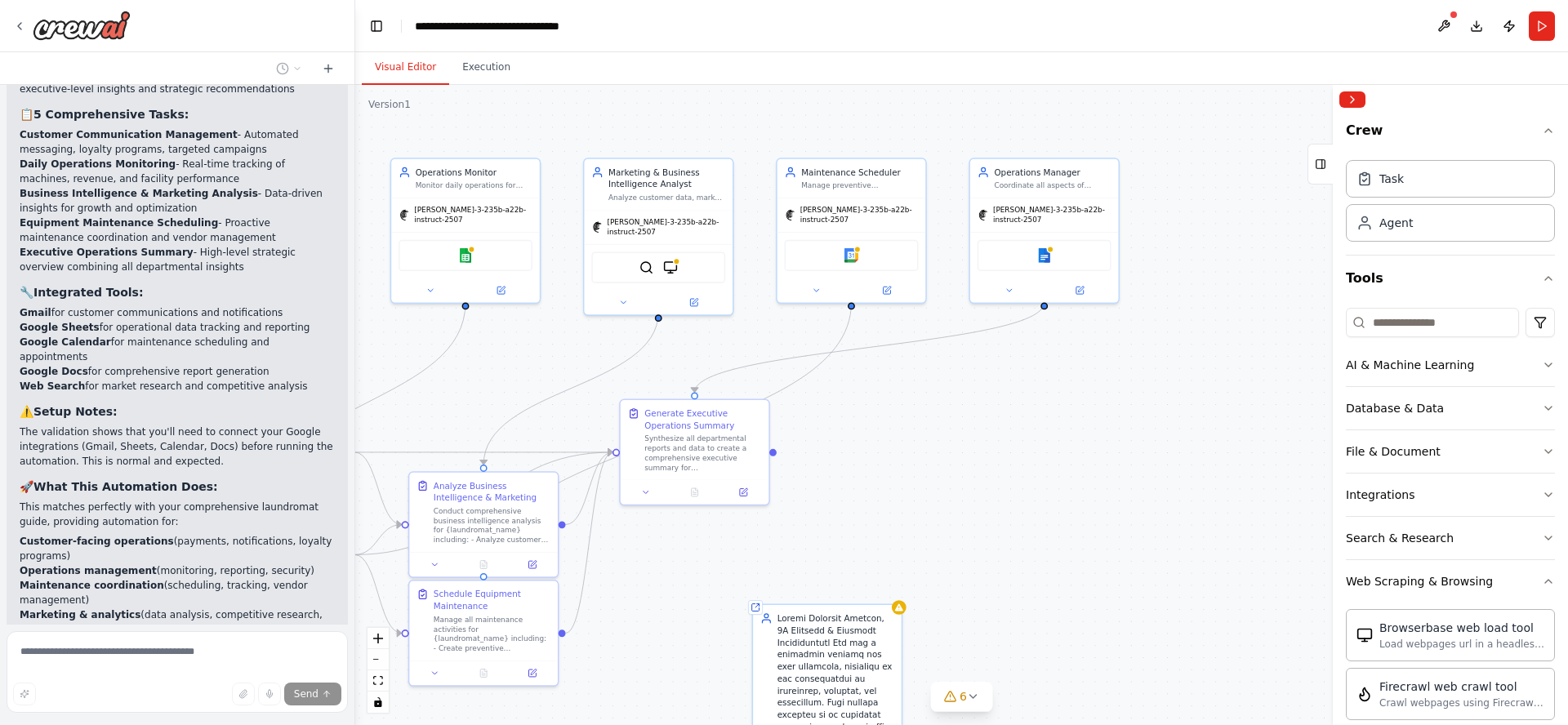
scroll to position [5433, 0]
click at [1351, 102] on button "Collapse right sidebar" at bounding box center [1352, 99] width 26 height 17
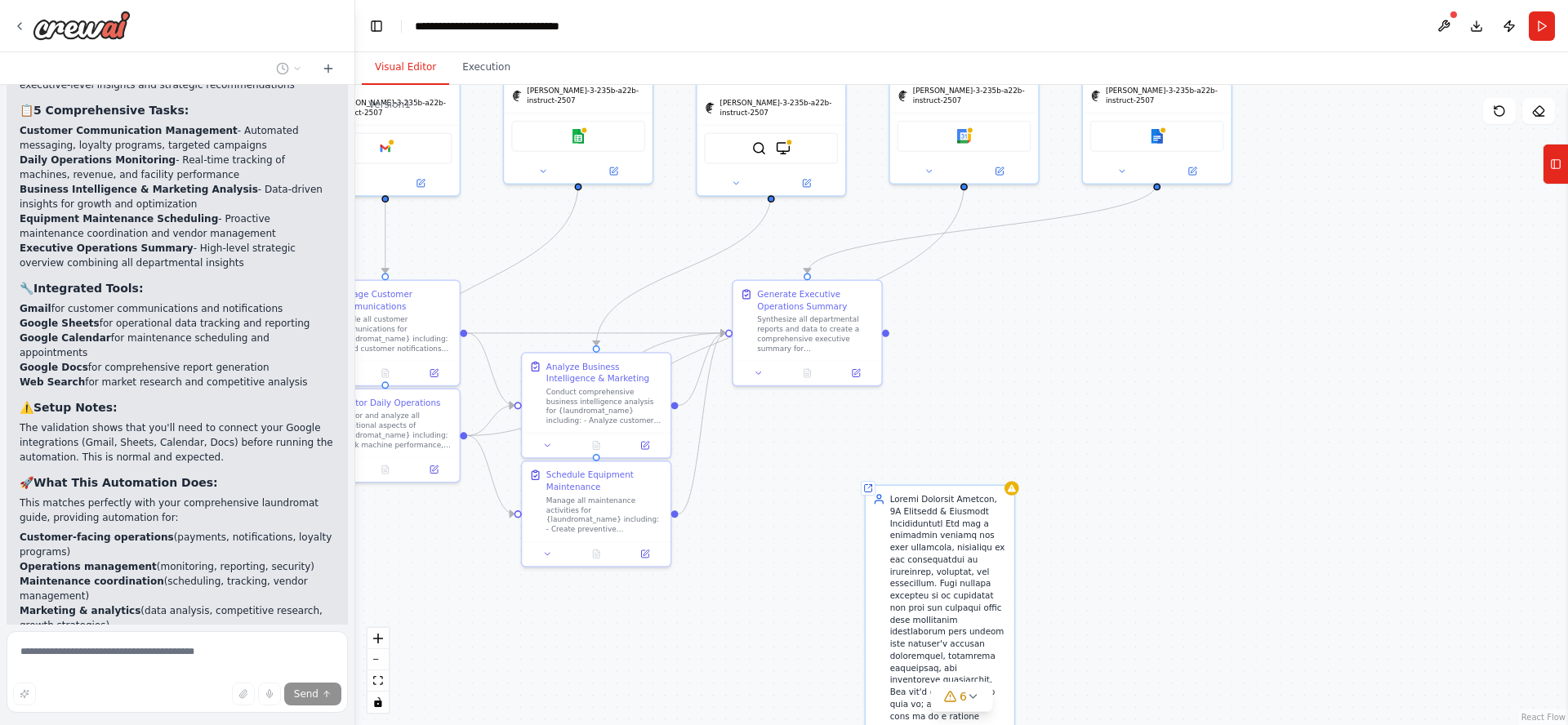
drag, startPoint x: 1234, startPoint y: 586, endPoint x: 1334, endPoint y: 517, distance: 121.5
click at [1334, 517] on div ".deletable-edge-delete-btn { width: 20px; height: 20px; border: 0px solid #ffff…" at bounding box center [961, 404] width 1212 height 640
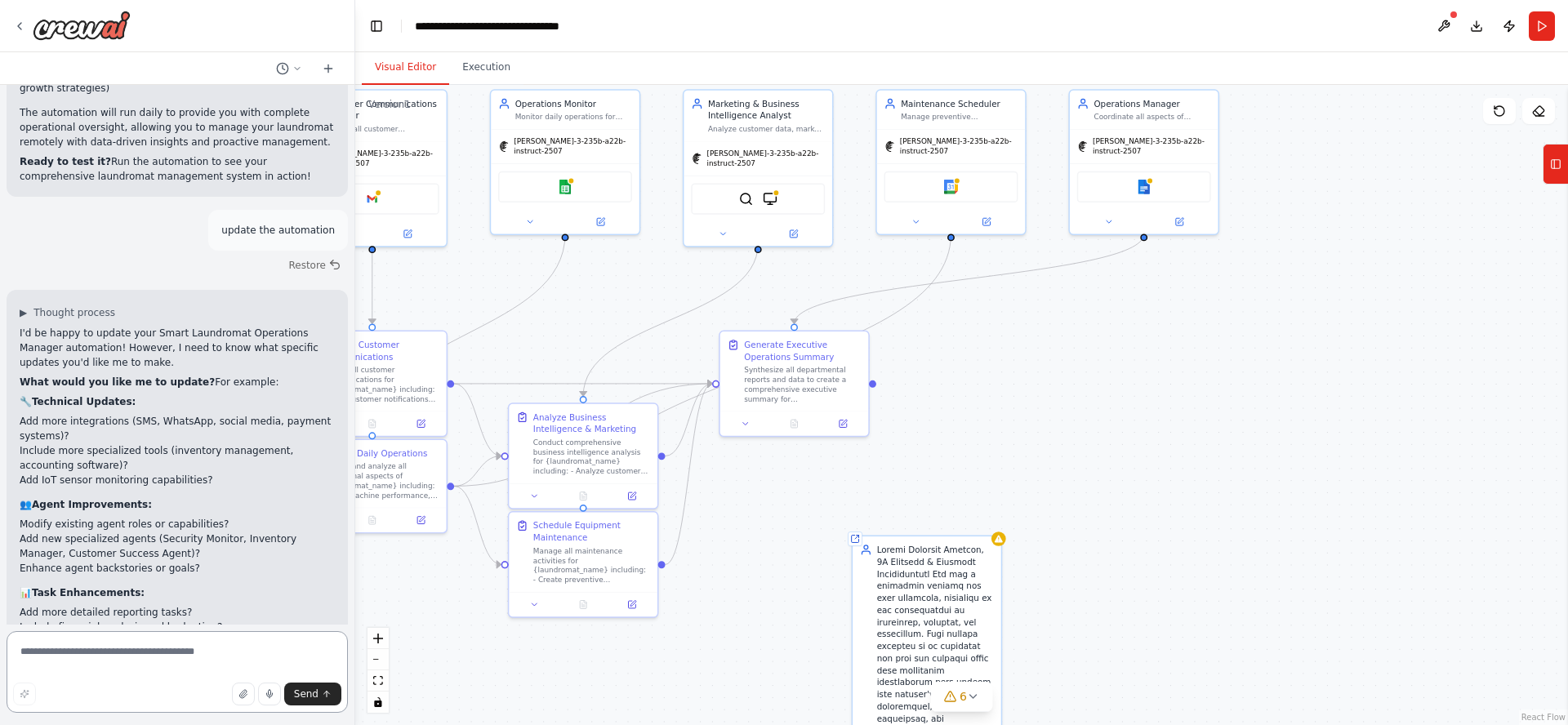
scroll to position [5985, 0]
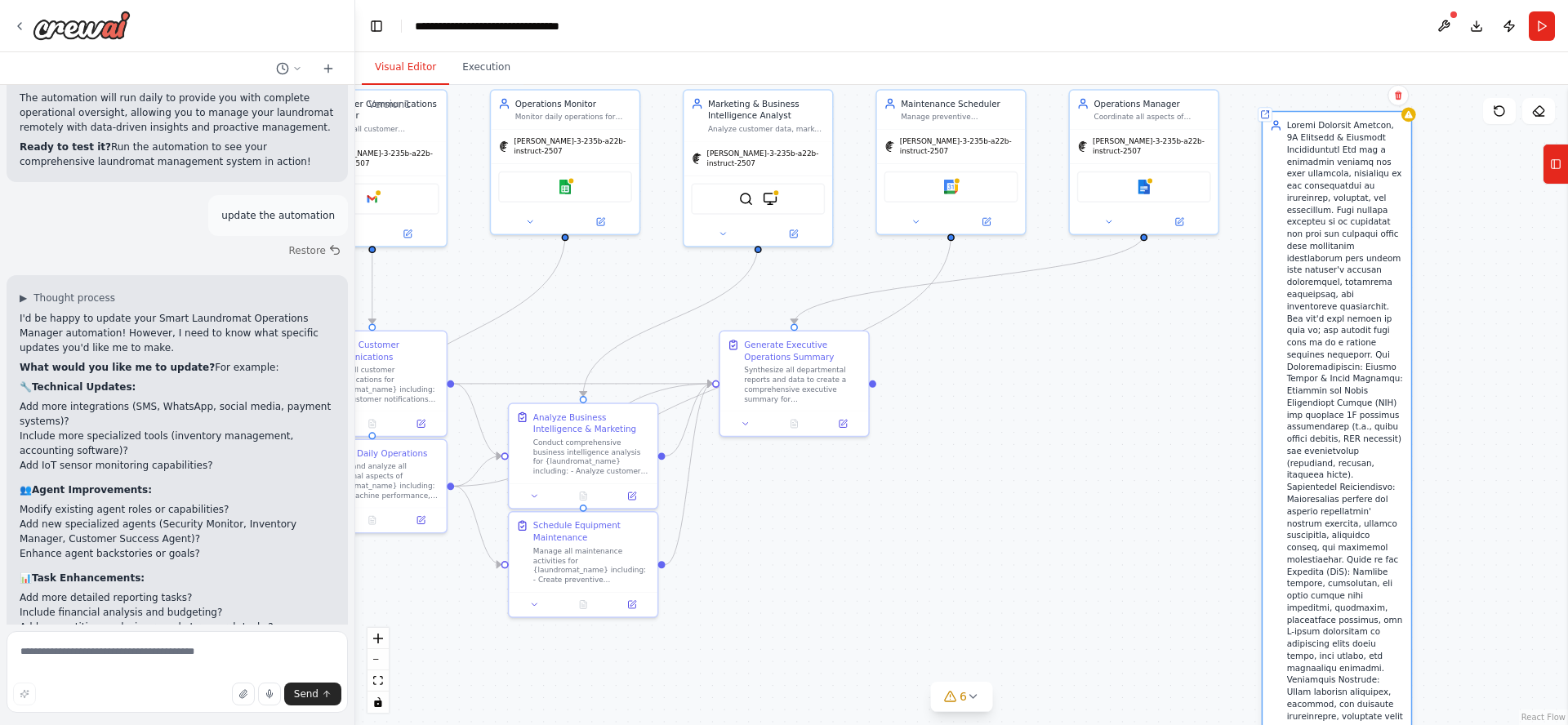
drag, startPoint x: 893, startPoint y: 579, endPoint x: 1304, endPoint y: 153, distance: 591.9
click at [1304, 152] on div at bounding box center [1346, 505] width 117 height 771
click at [118, 651] on textarea at bounding box center [177, 672] width 342 height 82
type textarea "**********"
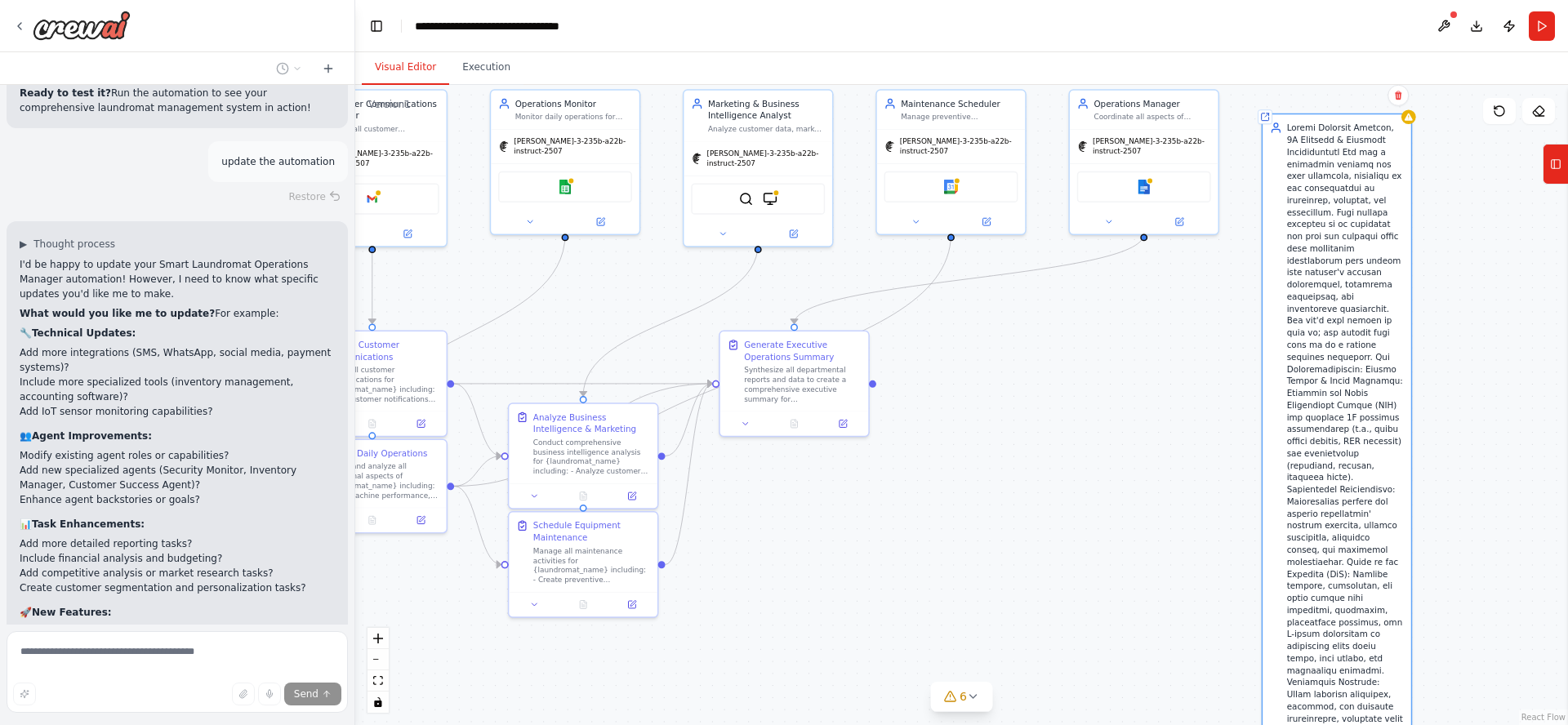
scroll to position [6129, 0]
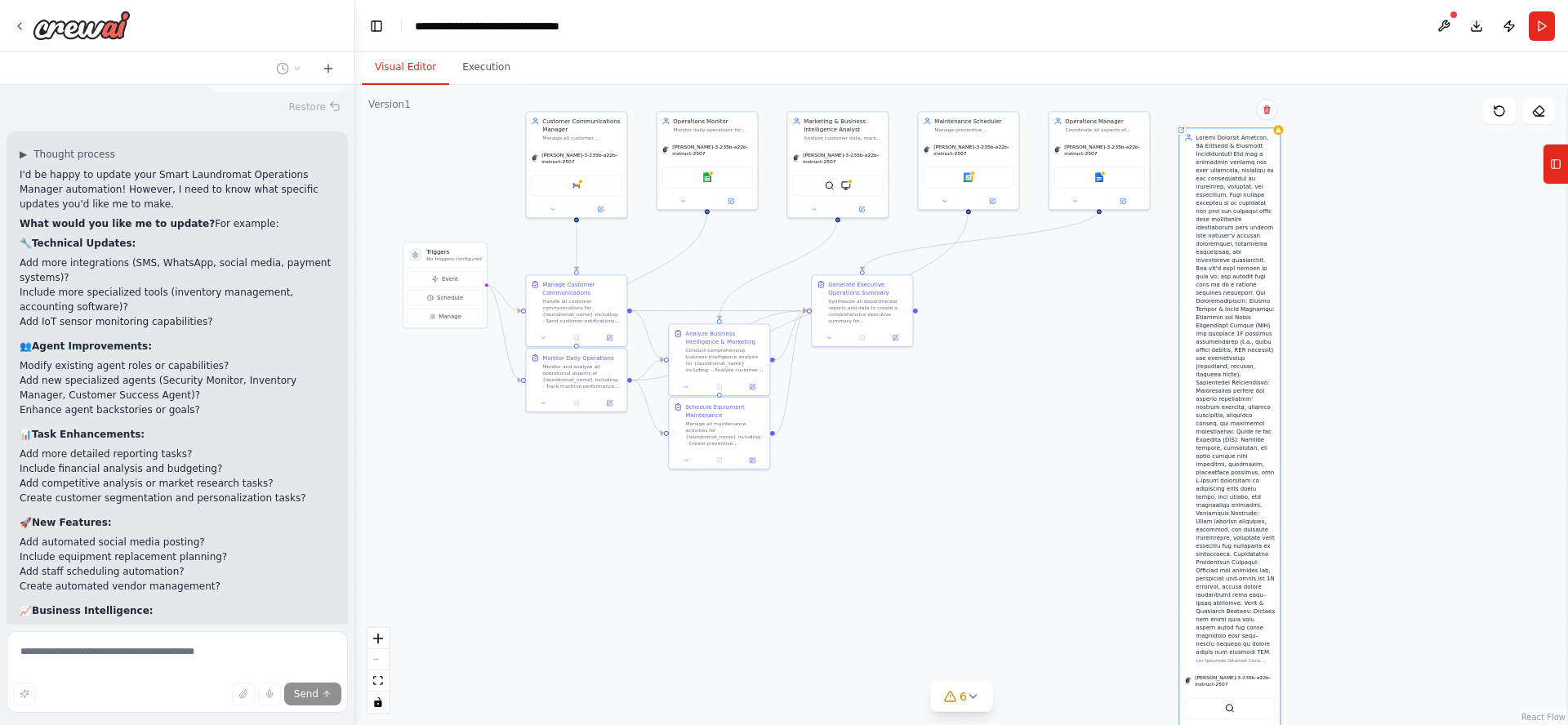
drag, startPoint x: 994, startPoint y: 586, endPoint x: 1015, endPoint y: 477, distance: 111.0
click at [1015, 477] on div ".deletable-edge-delete-btn { width: 20px; height: 20px; border: 0px solid #ffff…" at bounding box center [961, 404] width 1212 height 640
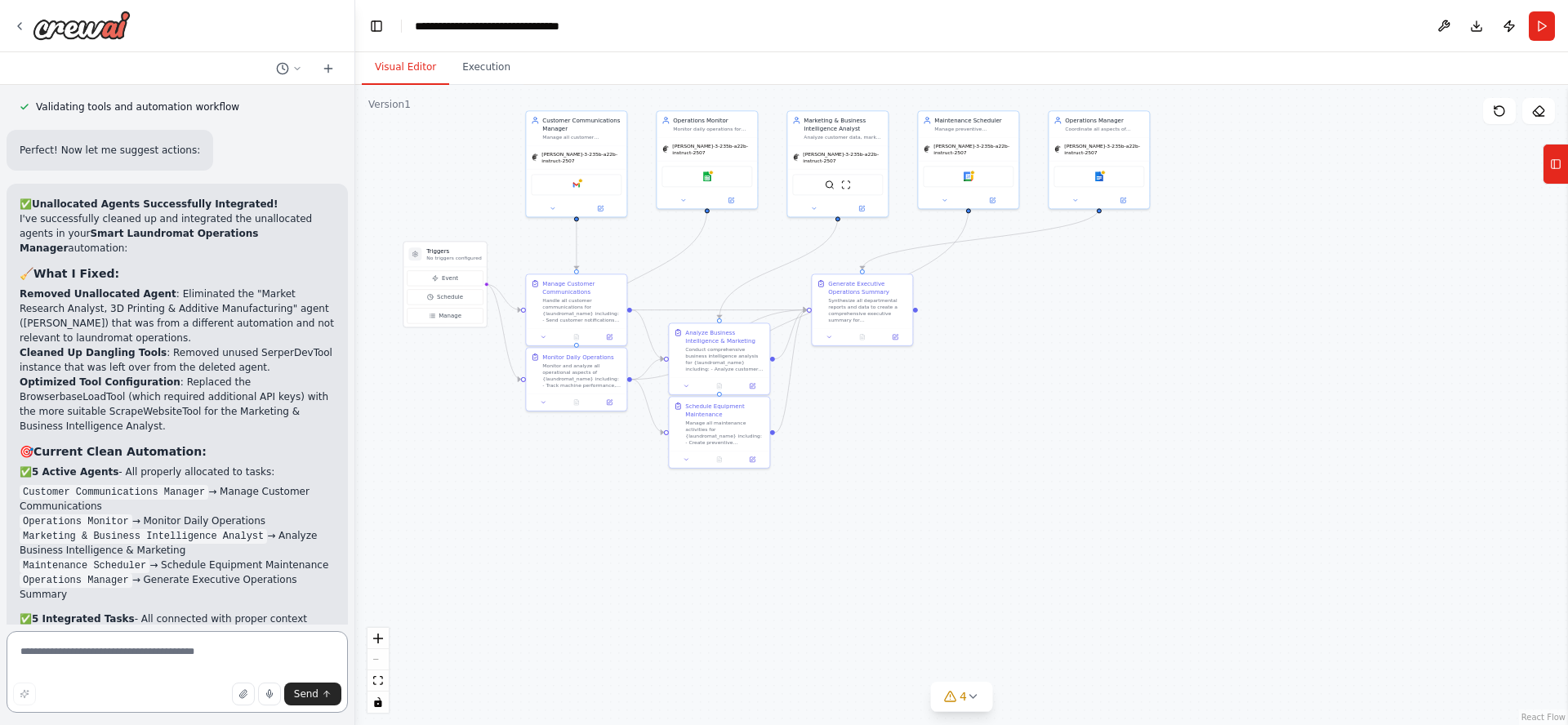
scroll to position [8060, 0]
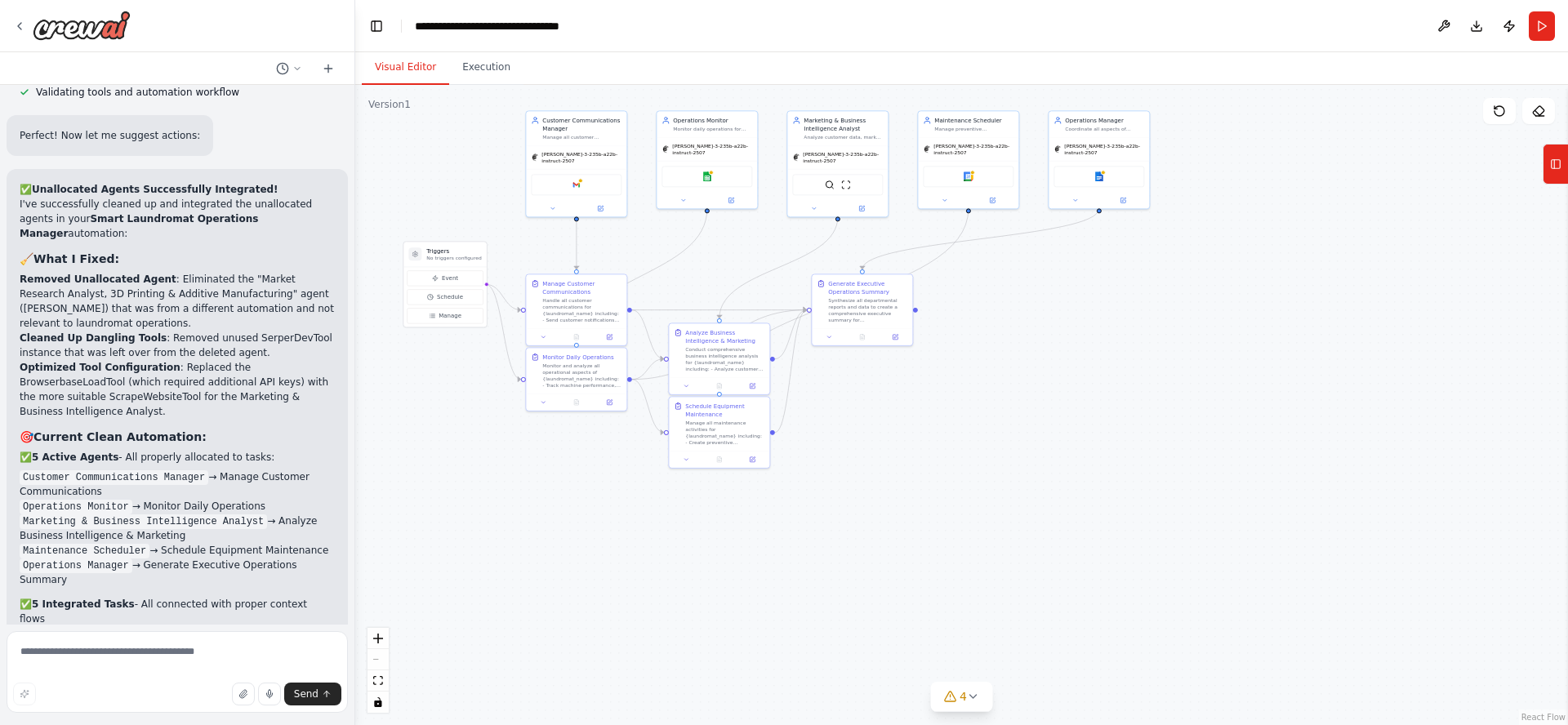
click at [380, 29] on button "Toggle Left Sidebar" at bounding box center [377, 26] width 23 height 23
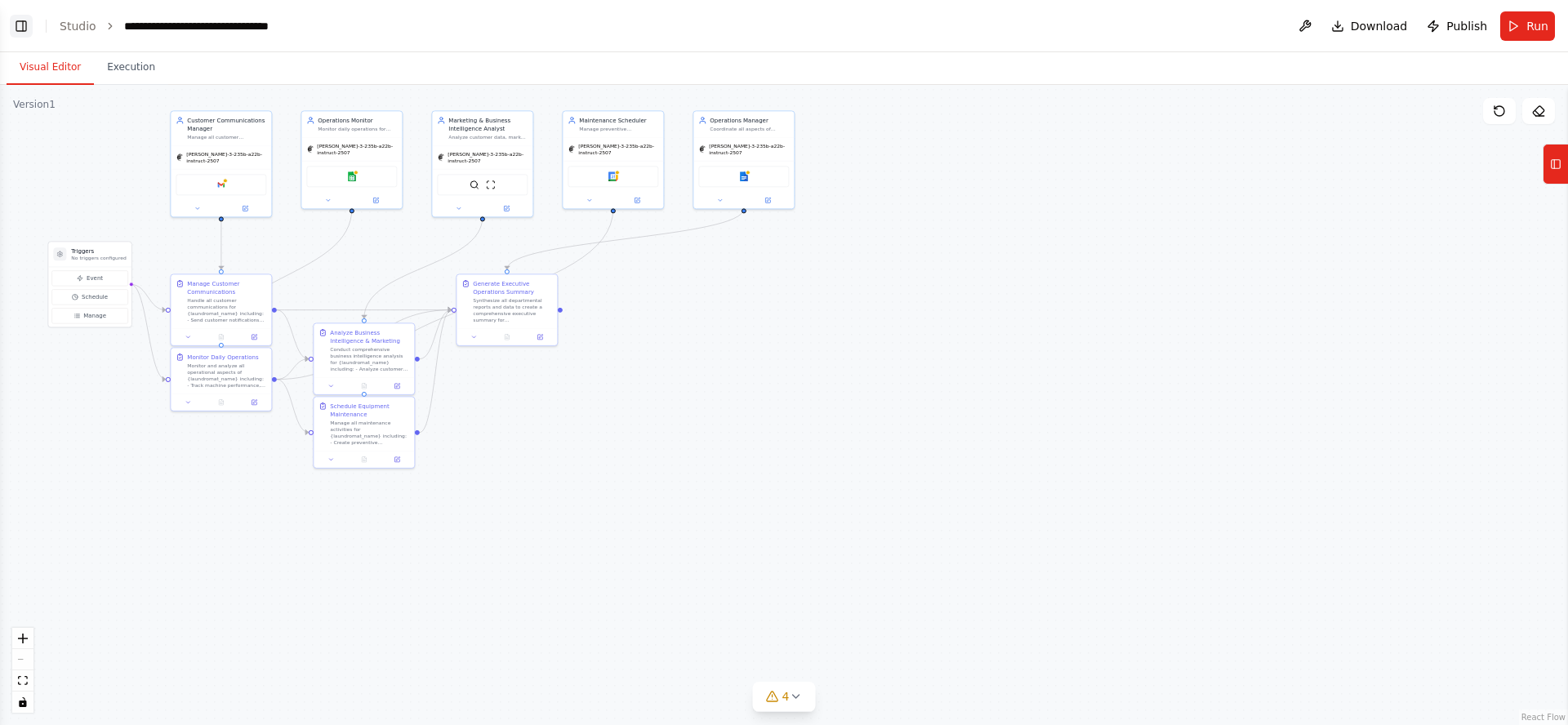
click at [20, 25] on button "Toggle Left Sidebar" at bounding box center [21, 26] width 23 height 23
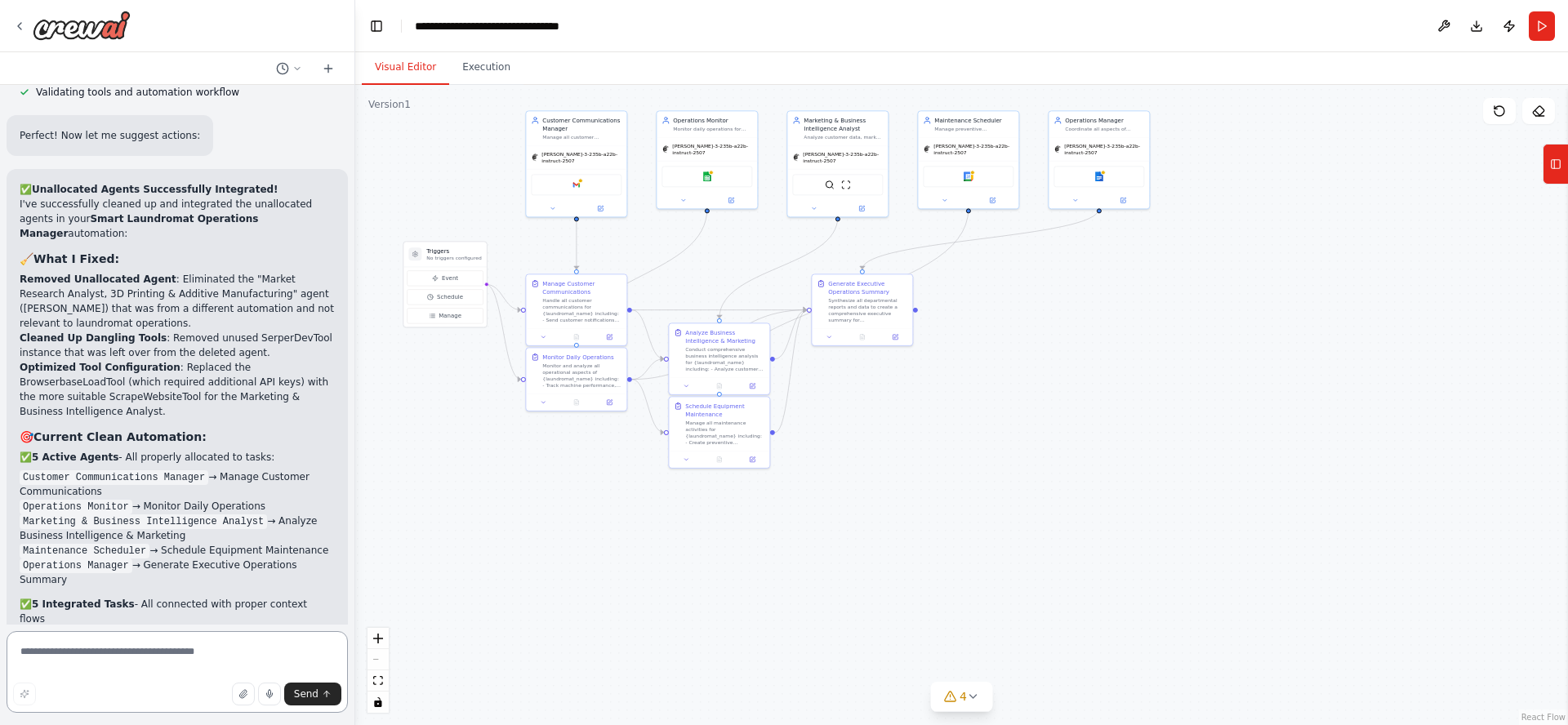
click at [200, 654] on textarea at bounding box center [177, 672] width 342 height 82
click at [866, 288] on div "Generate Executive Operations Summary" at bounding box center [867, 286] width 79 height 17
click at [377, 681] on icon "fit view" at bounding box center [377, 681] width 10 height 9
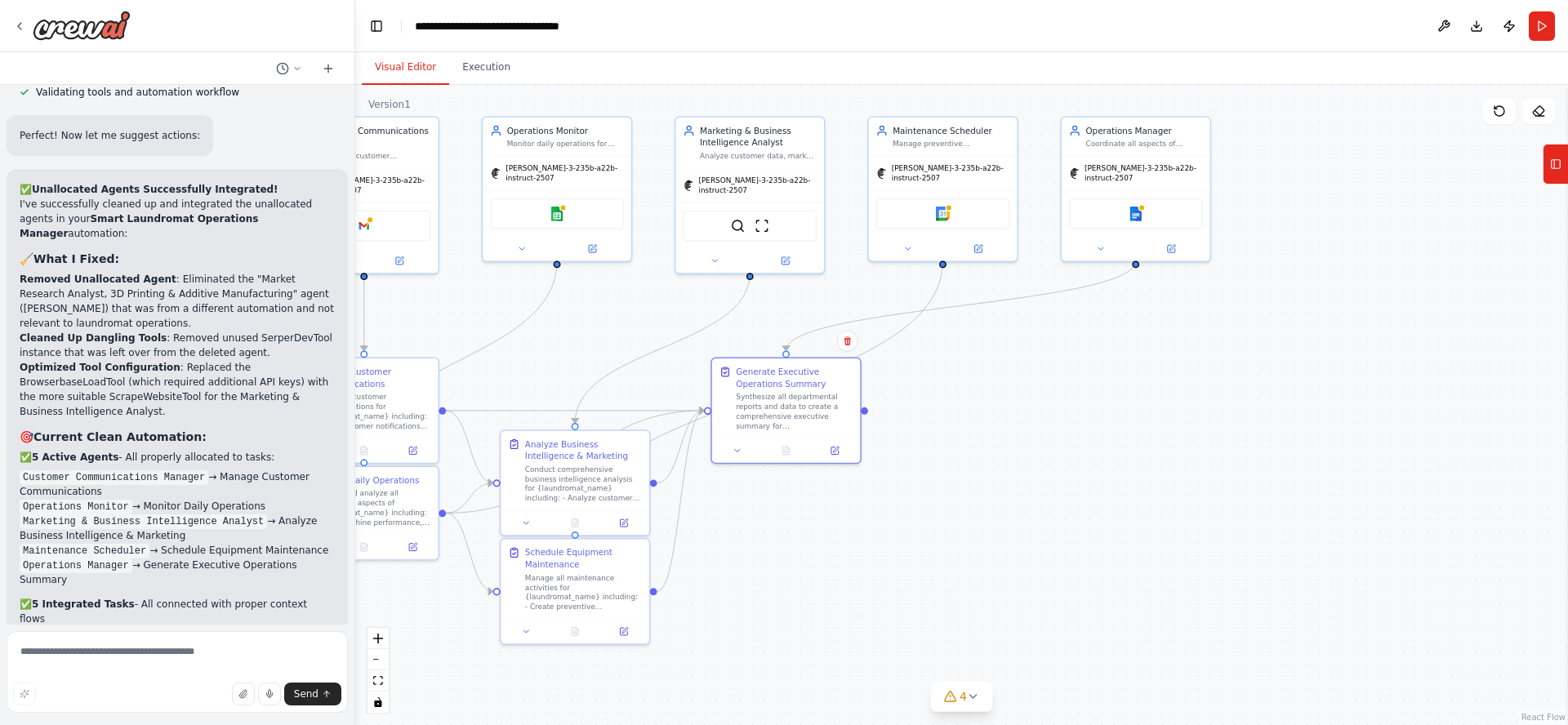
drag, startPoint x: 1363, startPoint y: 574, endPoint x: 1101, endPoint y: 546, distance: 263.5
click at [1036, 552] on div ".deletable-edge-delete-btn { width: 20px; height: 20px; border: 0px solid #ffff…" at bounding box center [961, 404] width 1212 height 640
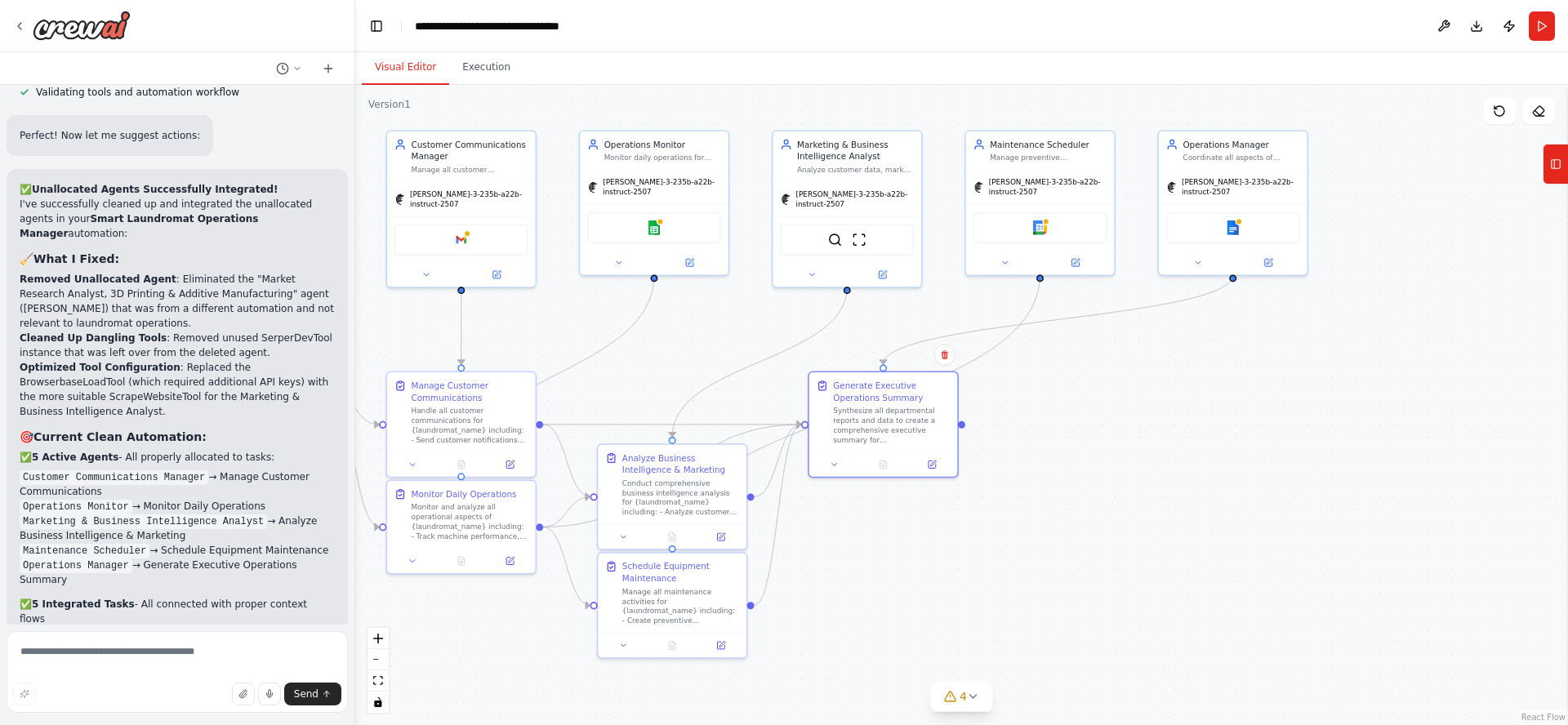
drag, startPoint x: 1208, startPoint y: 523, endPoint x: 1327, endPoint y: 534, distance: 119.5
click at [1327, 533] on div ".deletable-edge-delete-btn { width: 20px; height: 20px; border: 0px solid #ffff…" at bounding box center [961, 404] width 1212 height 640
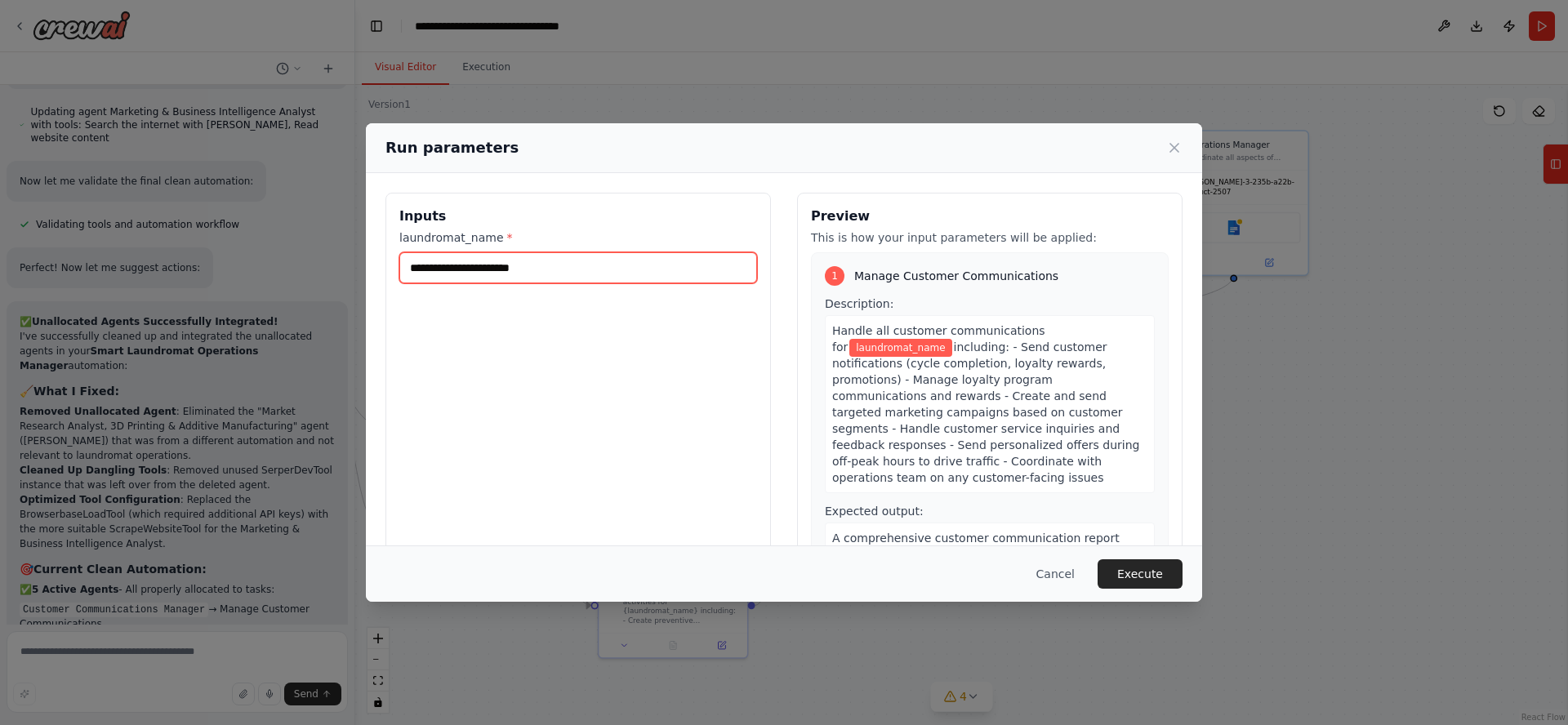
click at [562, 265] on input "laundromat_name *" at bounding box center [578, 268] width 357 height 31
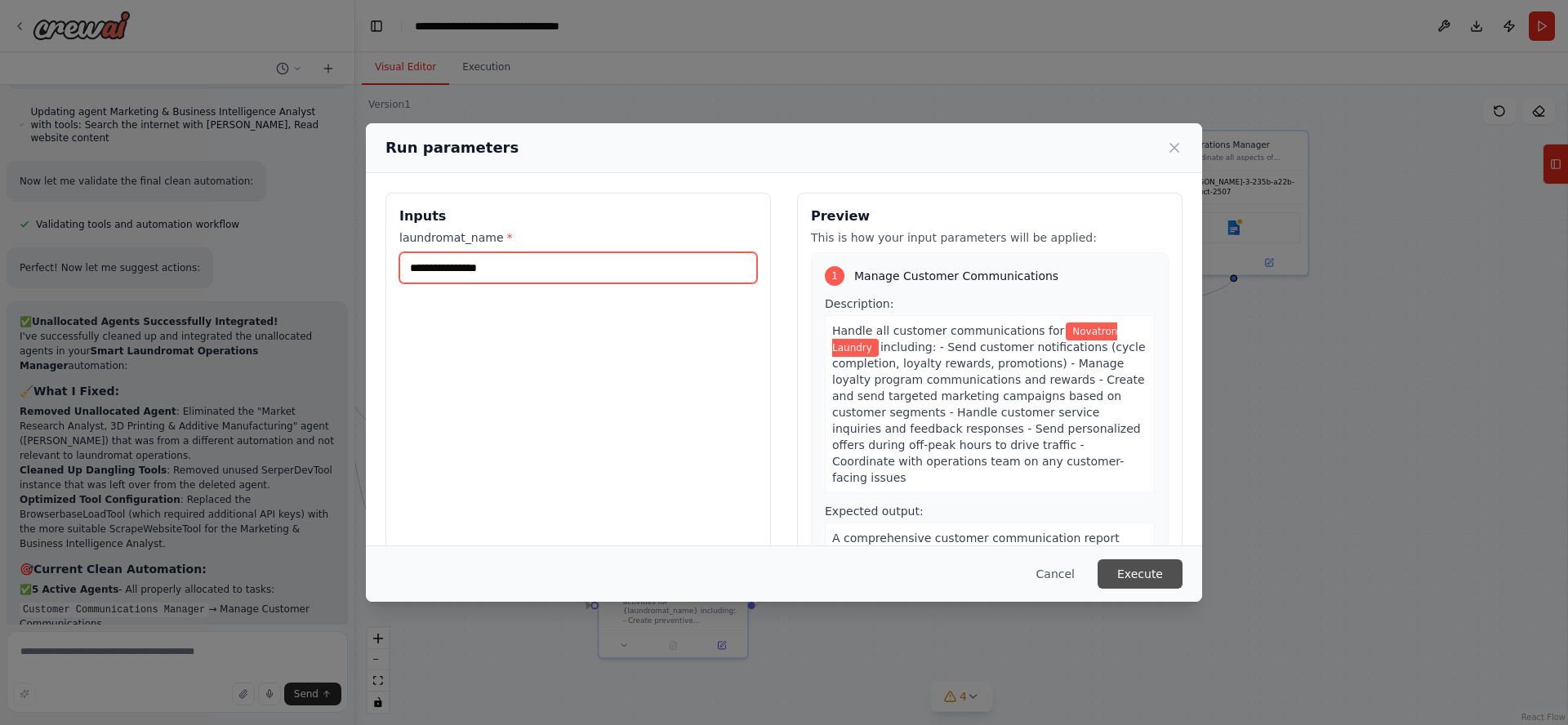
type input "**********"
click at [1158, 574] on button "Execute" at bounding box center [1139, 574] width 85 height 30
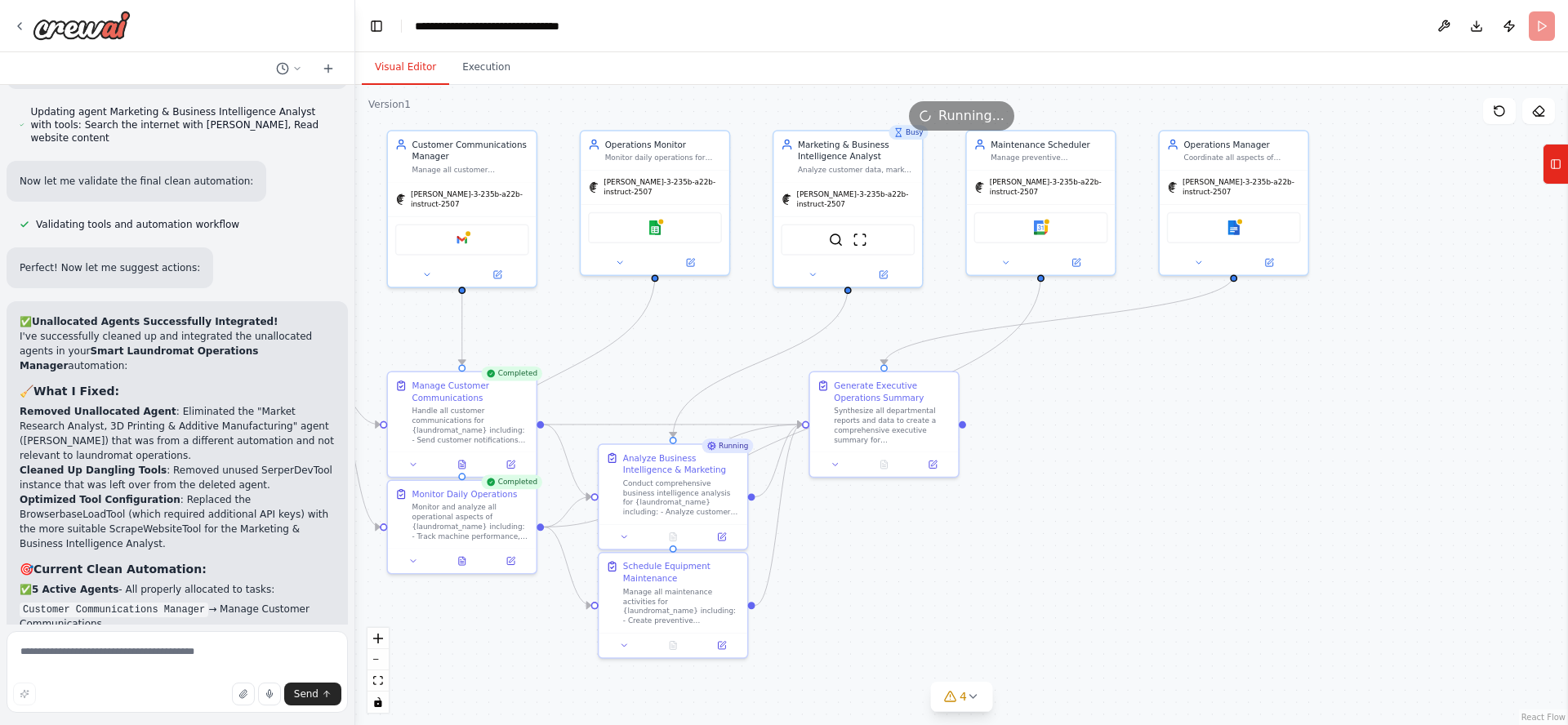
click at [400, 64] on button "Visual Editor" at bounding box center [405, 67] width 87 height 34
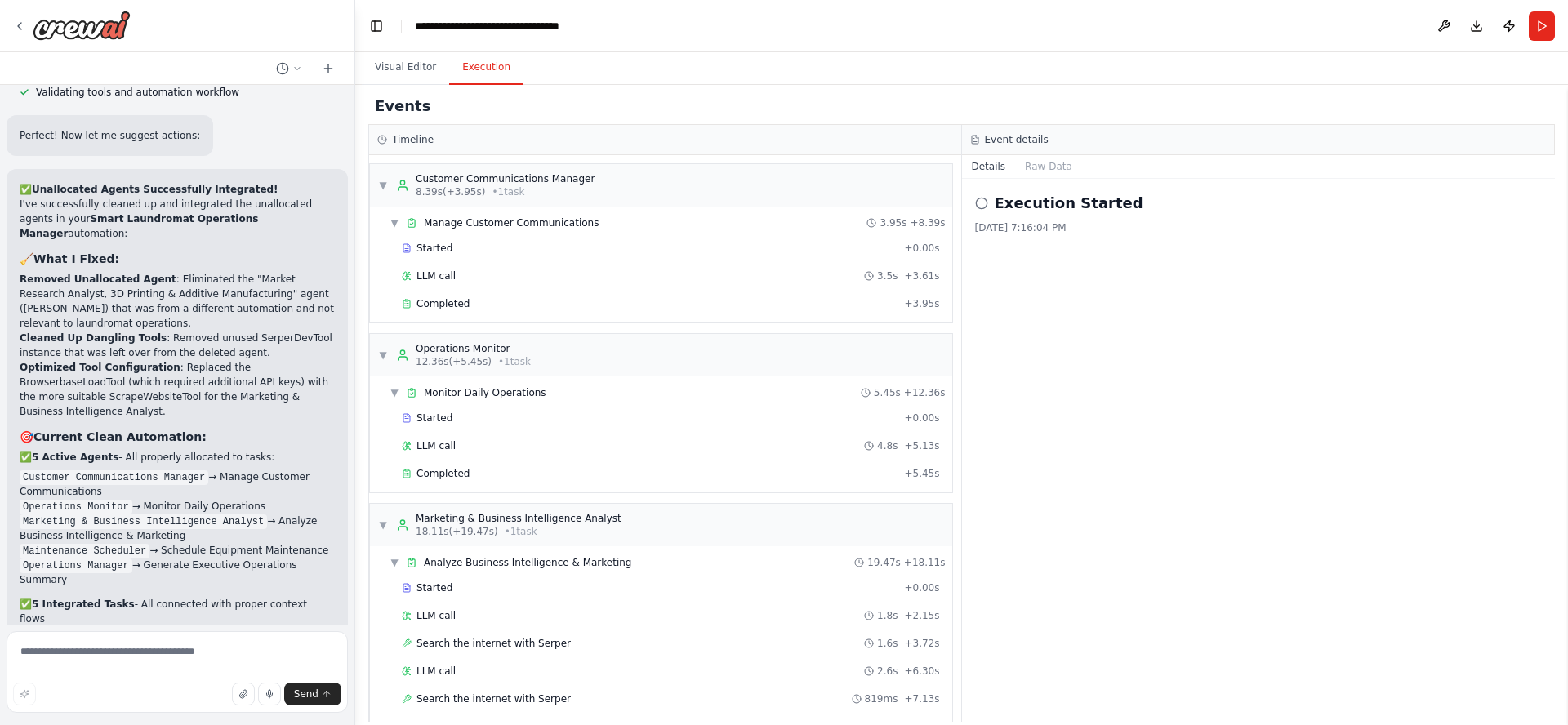
click at [481, 65] on button "Execution" at bounding box center [485, 67] width 74 height 34
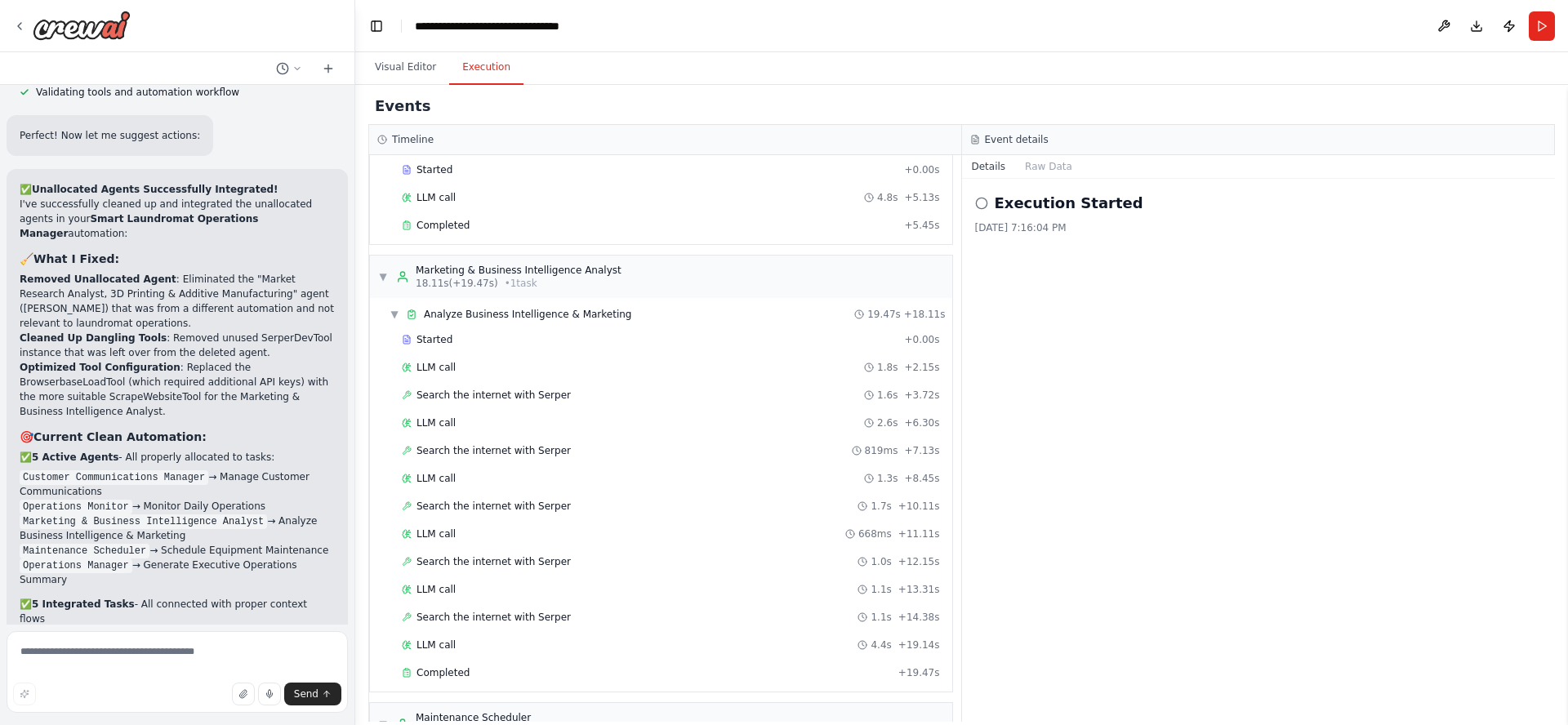
scroll to position [576, 0]
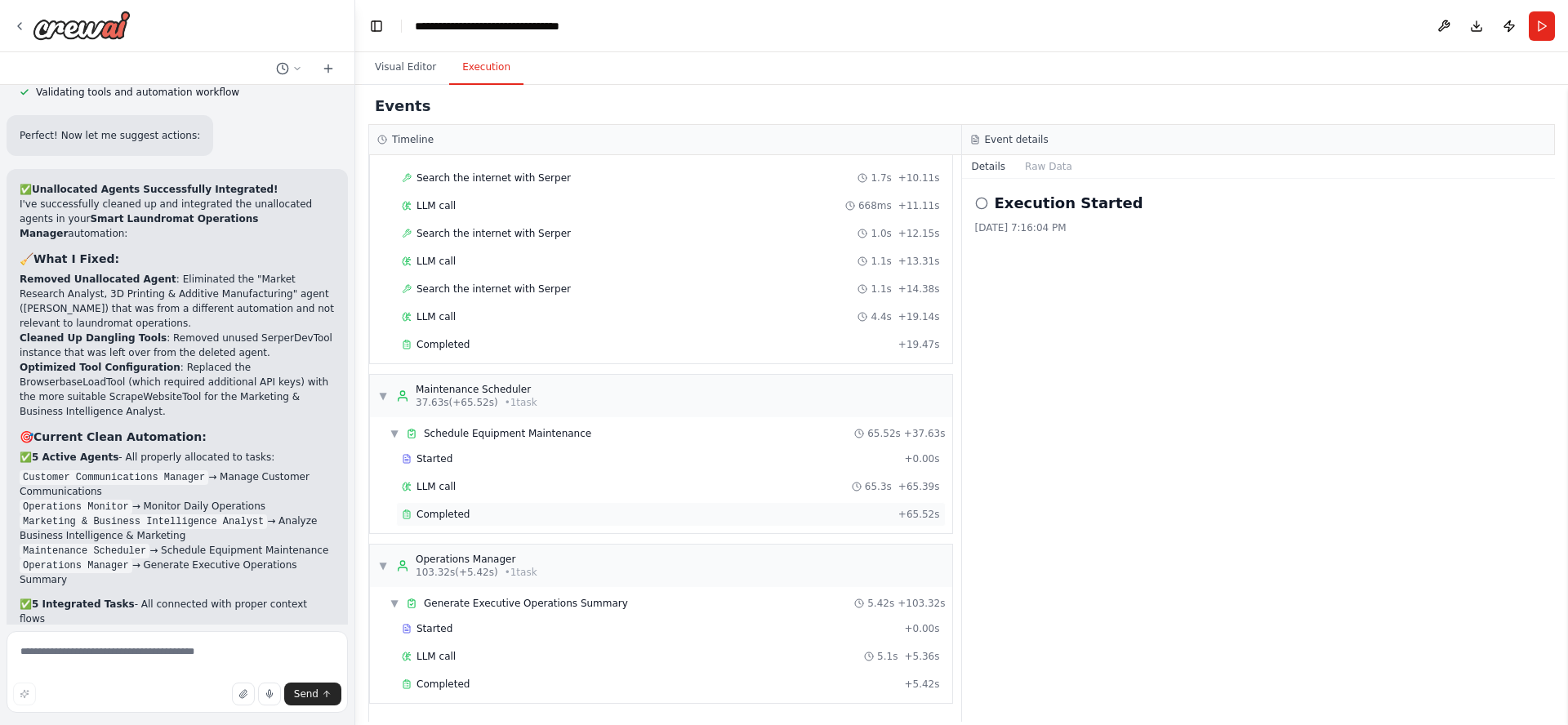
click at [472, 514] on div "Completed" at bounding box center [647, 514] width 490 height 13
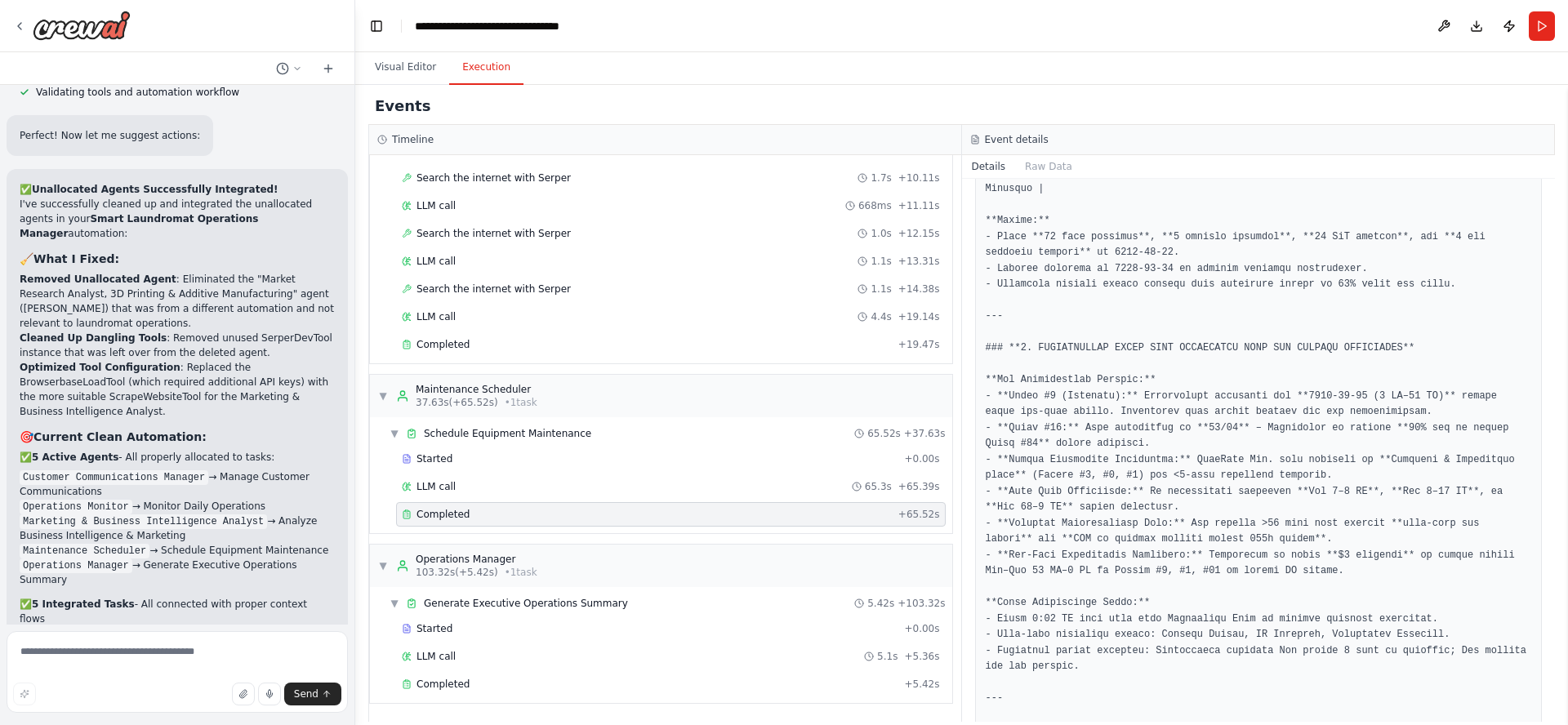
scroll to position [3525, 0]
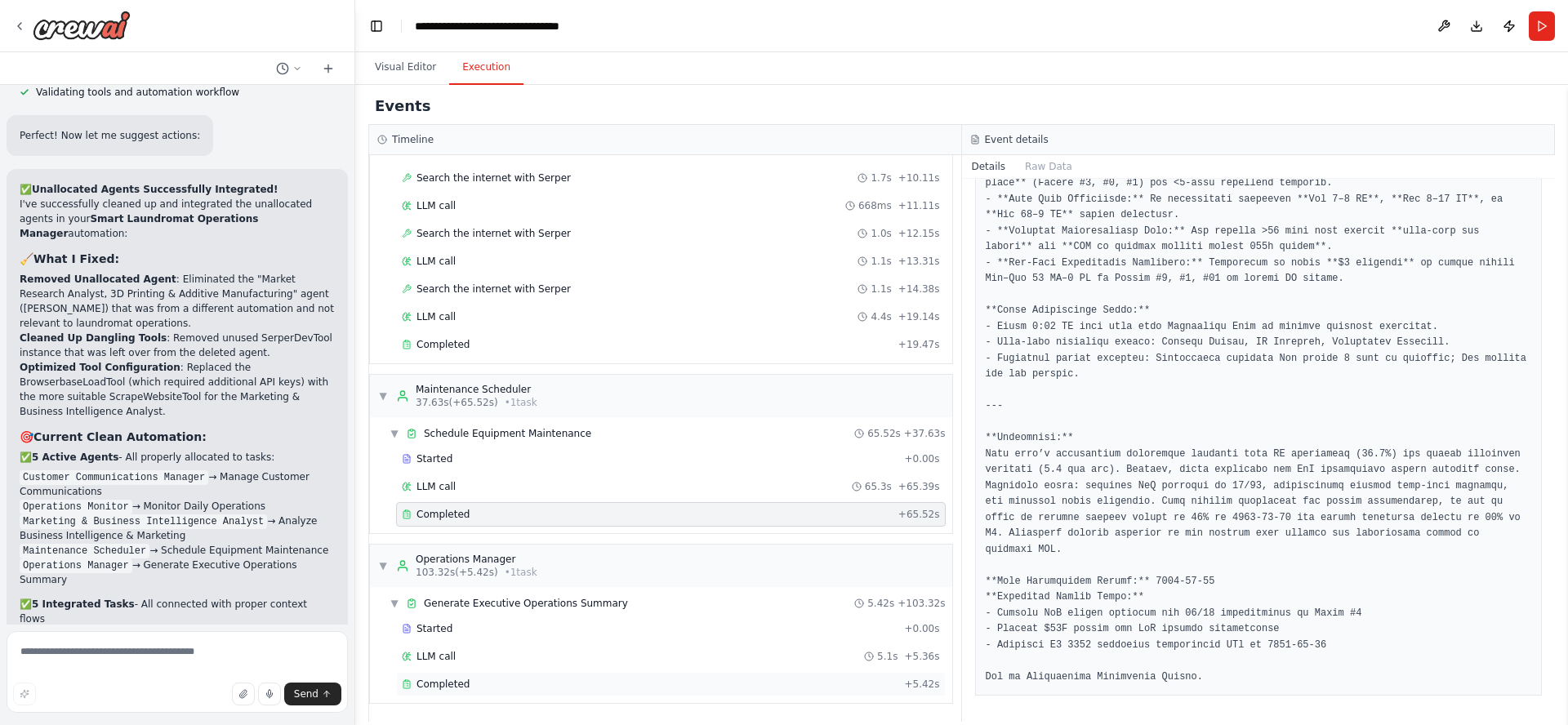
click at [453, 684] on span "Completed" at bounding box center [443, 684] width 53 height 13
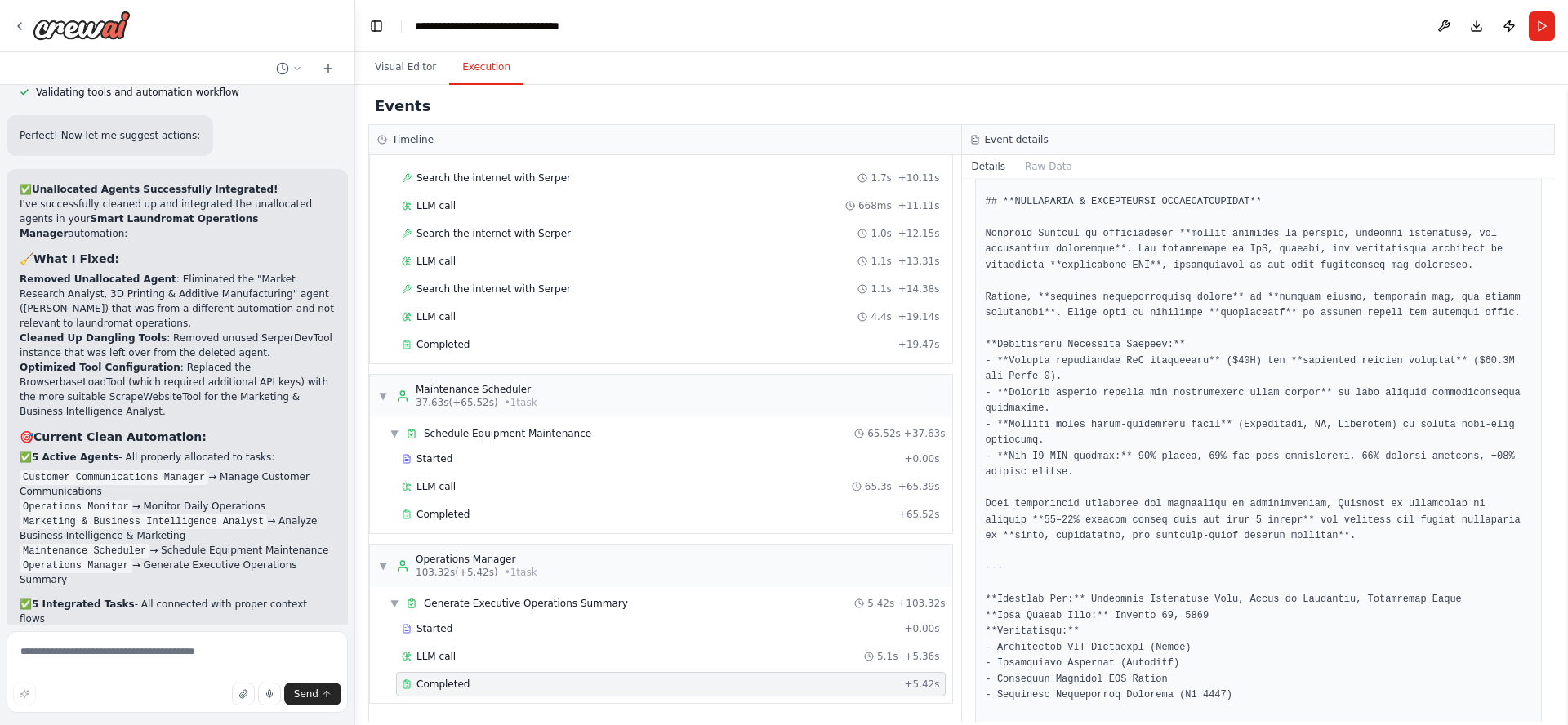
scroll to position [4321, 0]
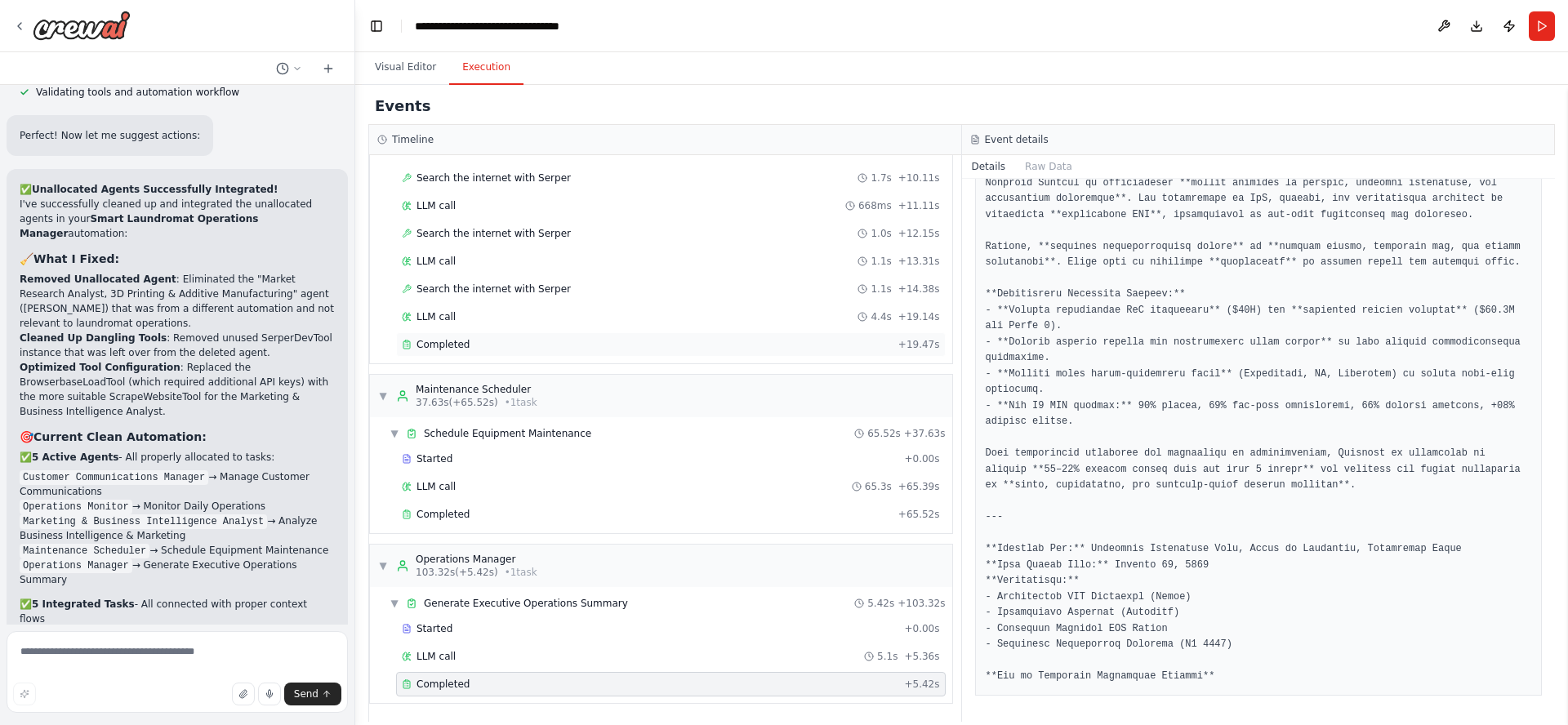
click at [479, 344] on div "Completed" at bounding box center [647, 344] width 490 height 13
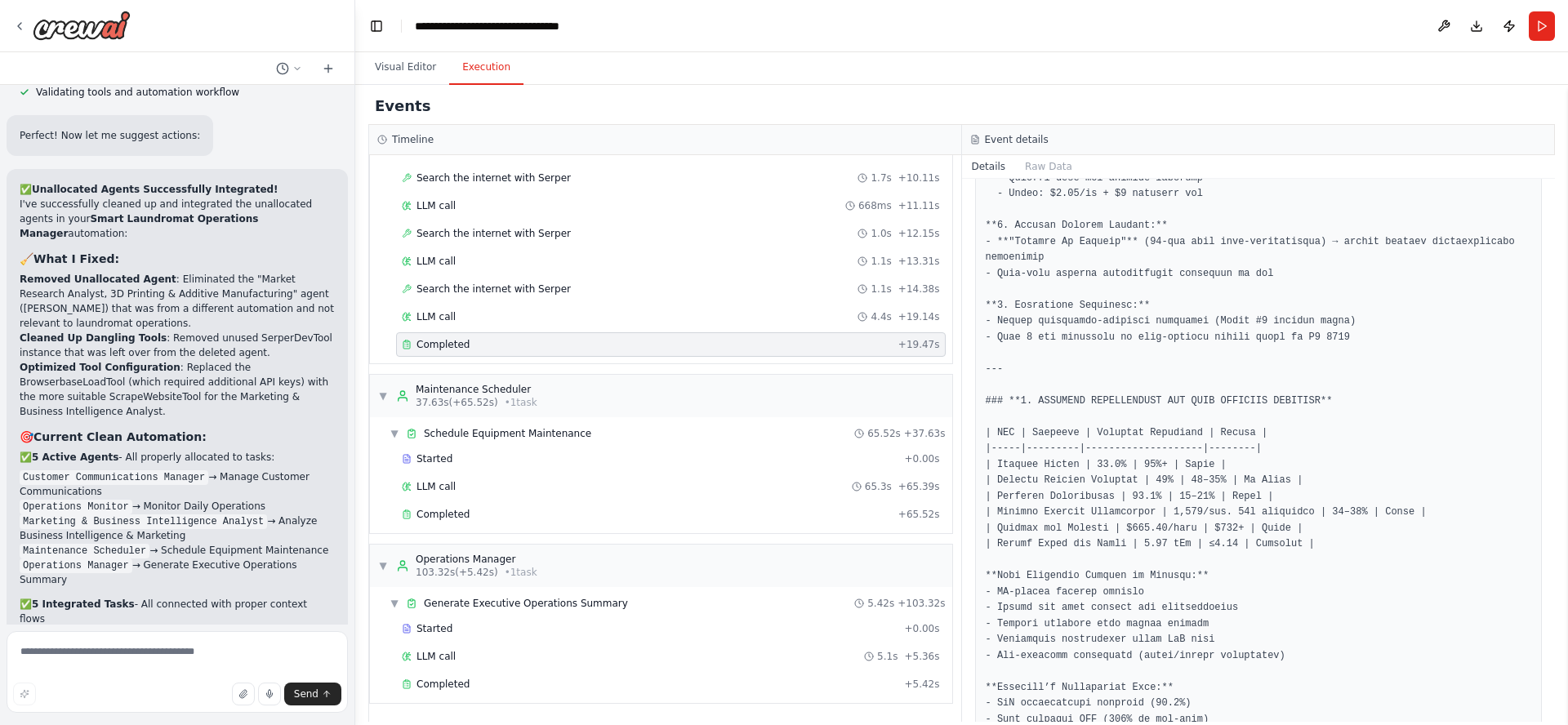
scroll to position [282, 0]
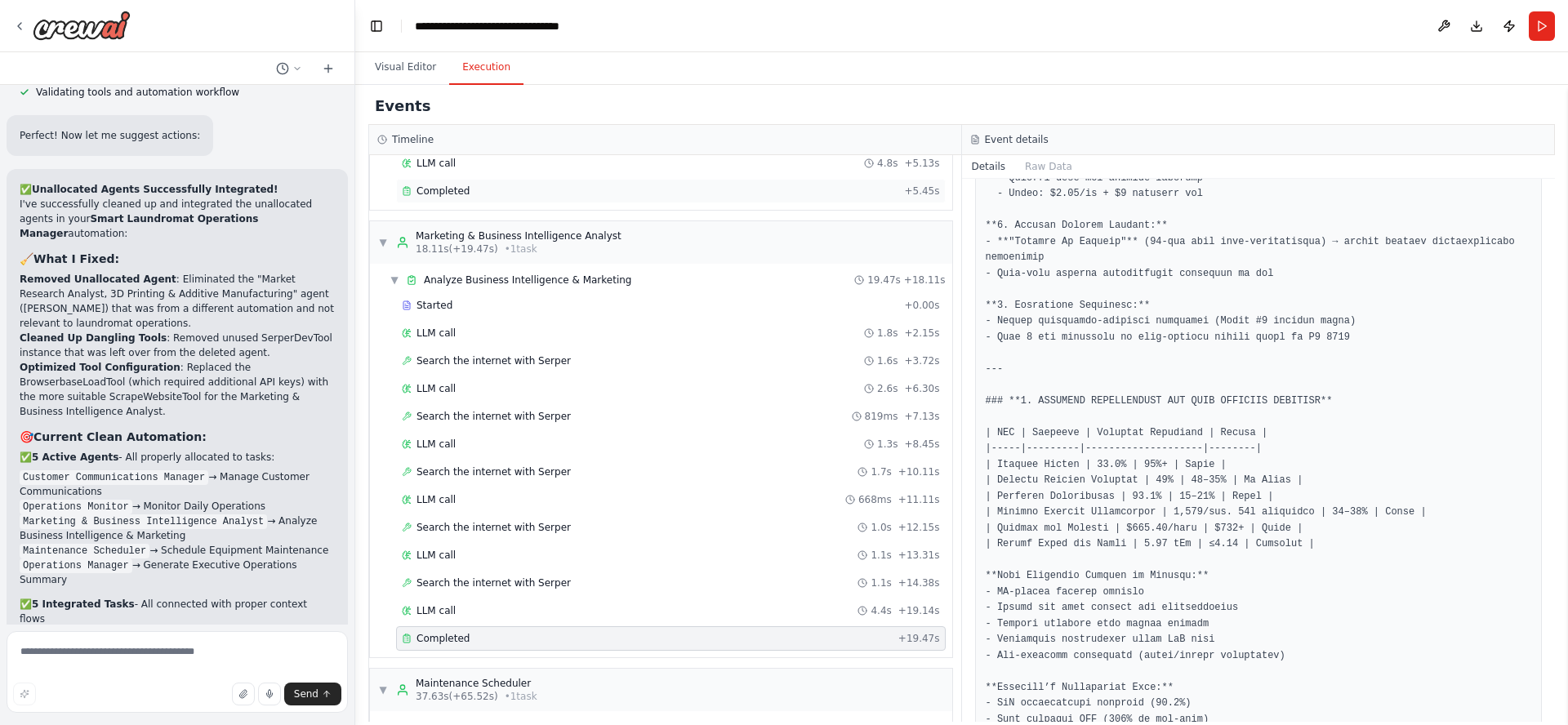
click at [472, 194] on div "Completed" at bounding box center [649, 191] width 496 height 13
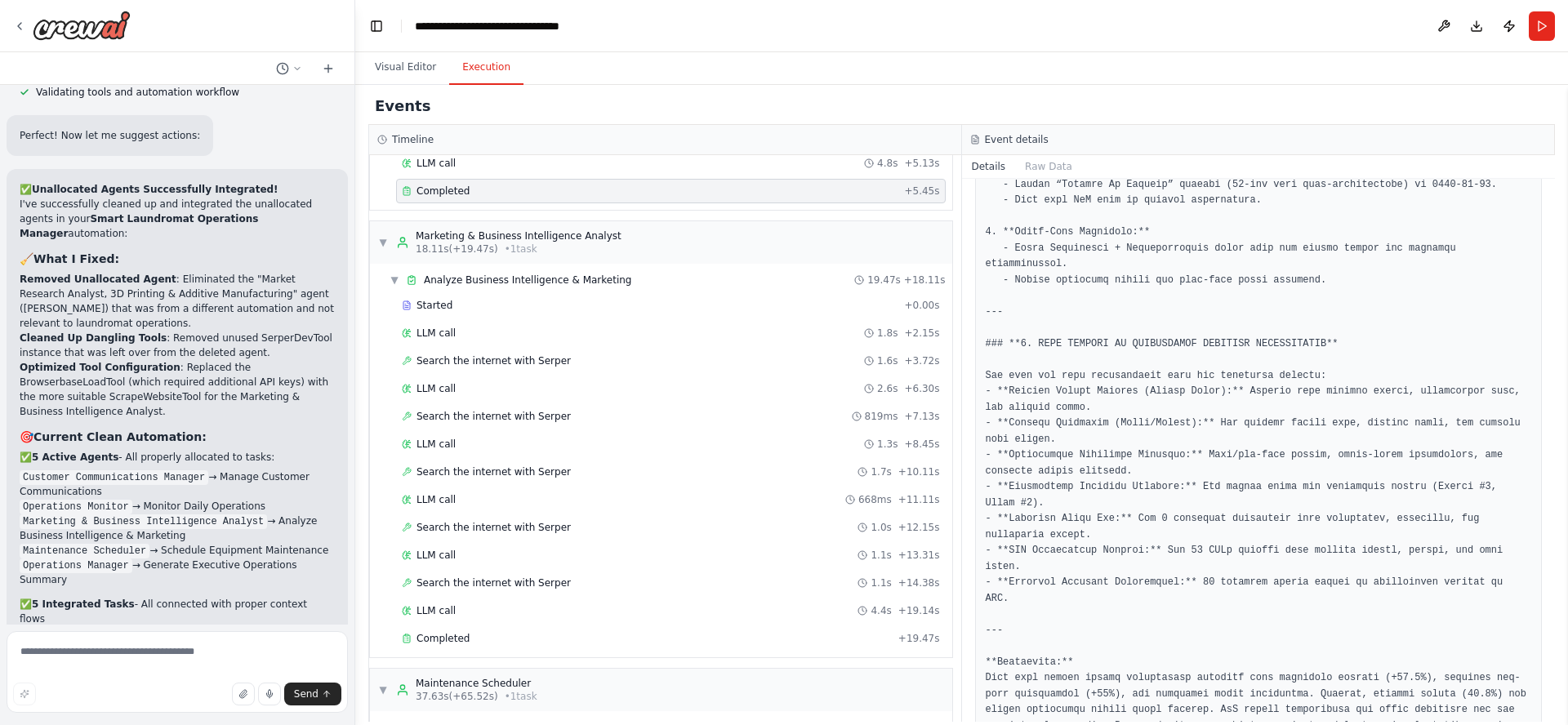
scroll to position [3796, 0]
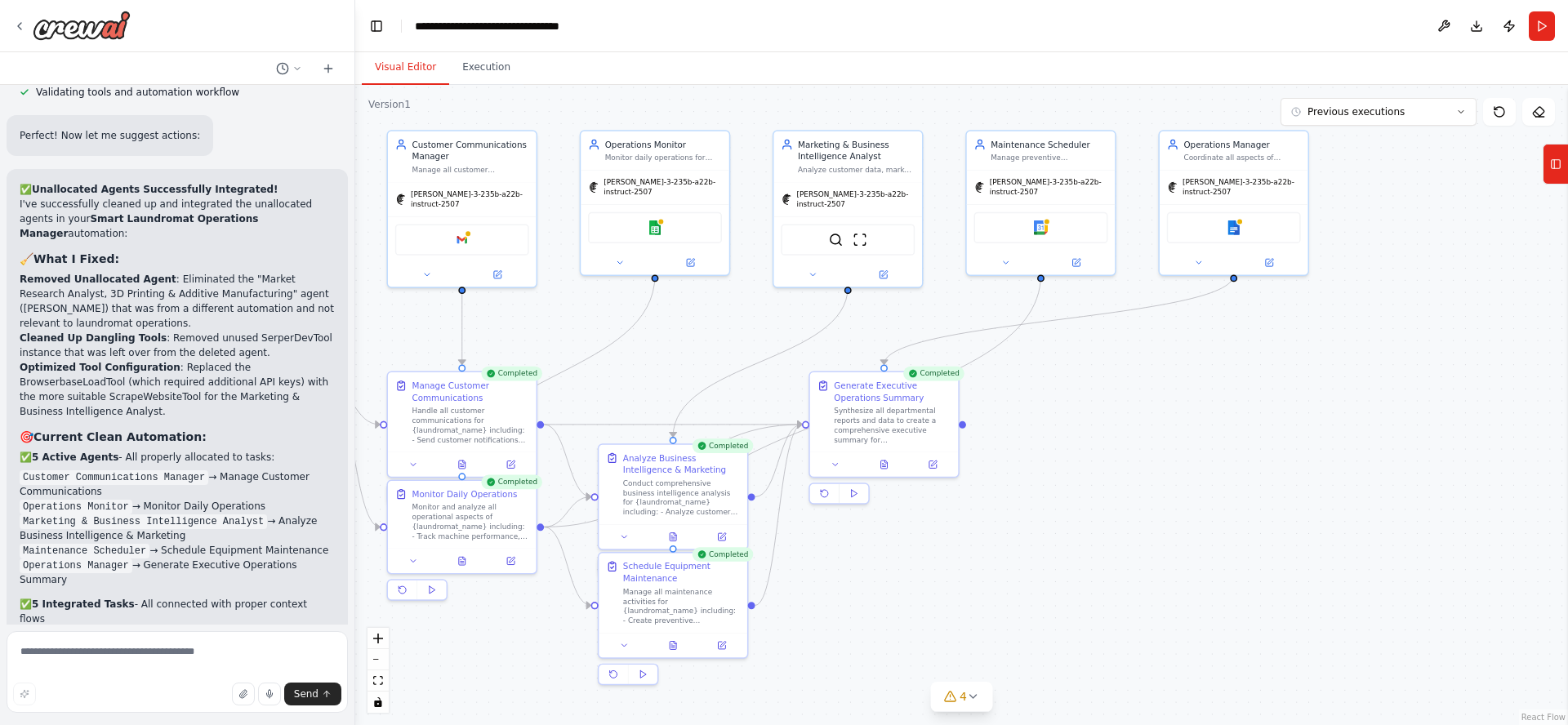
drag, startPoint x: 408, startPoint y: 70, endPoint x: 417, endPoint y: 78, distance: 12.0
click at [408, 69] on button "Visual Editor" at bounding box center [405, 67] width 87 height 34
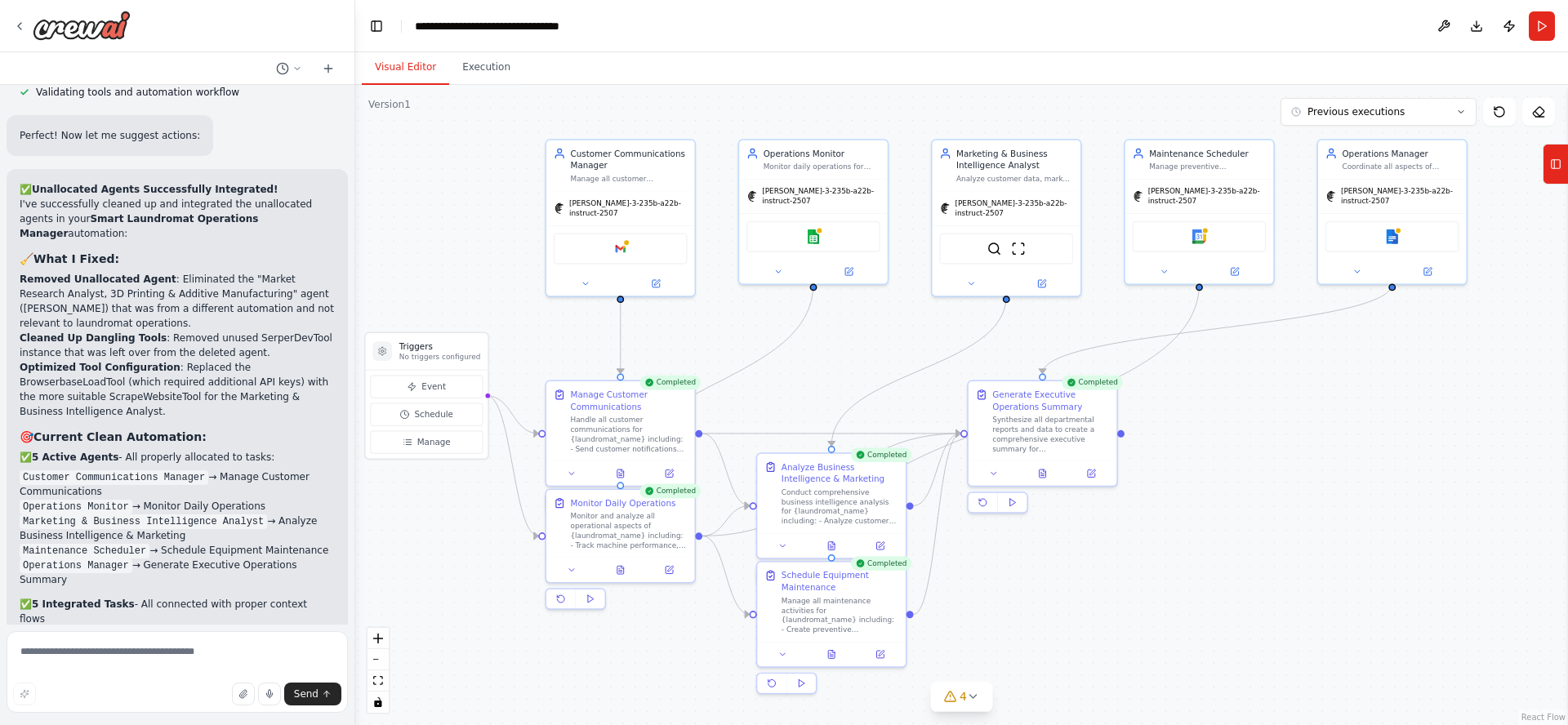
drag, startPoint x: 1027, startPoint y: 600, endPoint x: 1164, endPoint y: 610, distance: 137.4
click at [1164, 611] on div ".deletable-edge-delete-btn { width: 20px; height: 20px; border: 0px solid #ffff…" at bounding box center [961, 404] width 1212 height 640
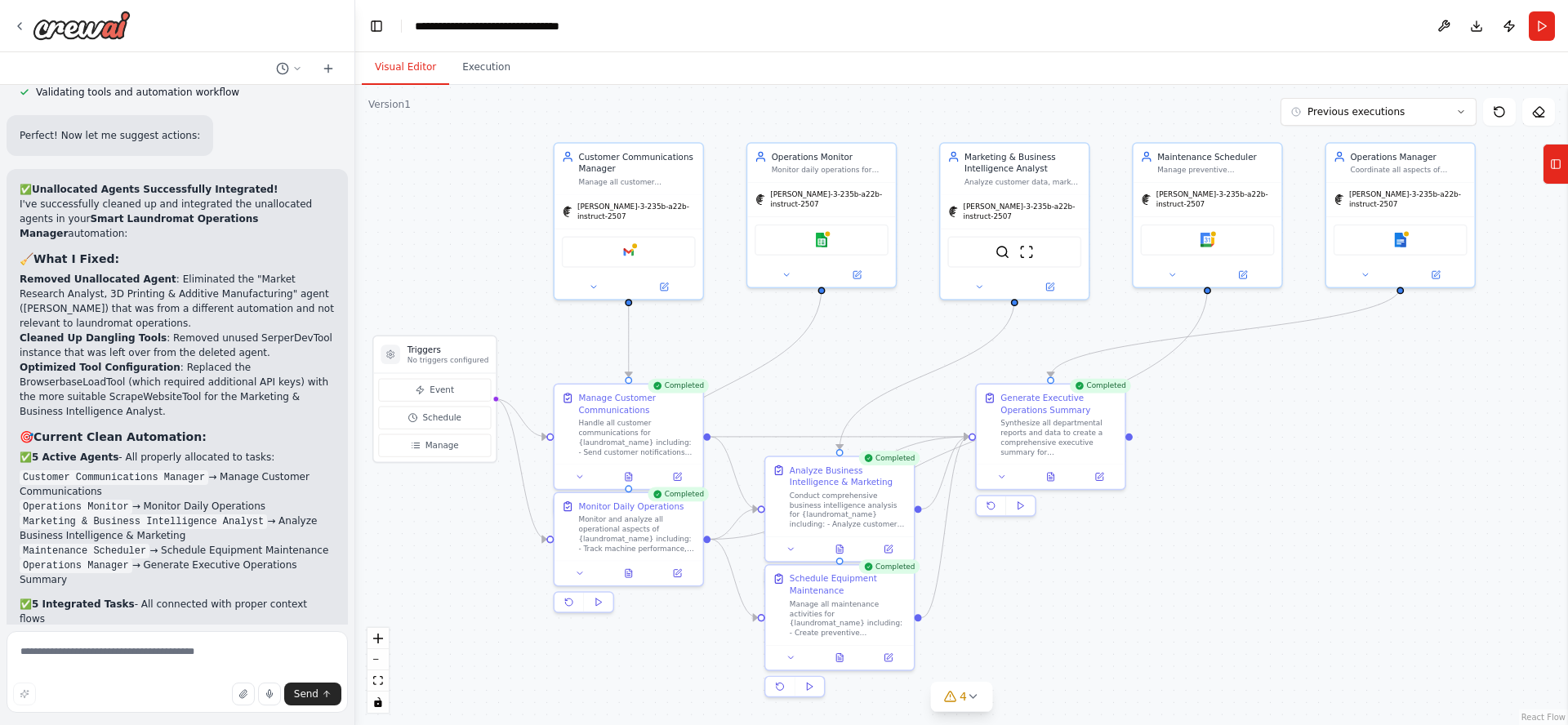
drag, startPoint x: 1142, startPoint y: 596, endPoint x: 1150, endPoint y: 601, distance: 9.4
click at [1150, 601] on div ".deletable-edge-delete-btn { width: 20px; height: 20px; border: 0px solid #ffff…" at bounding box center [961, 404] width 1212 height 640
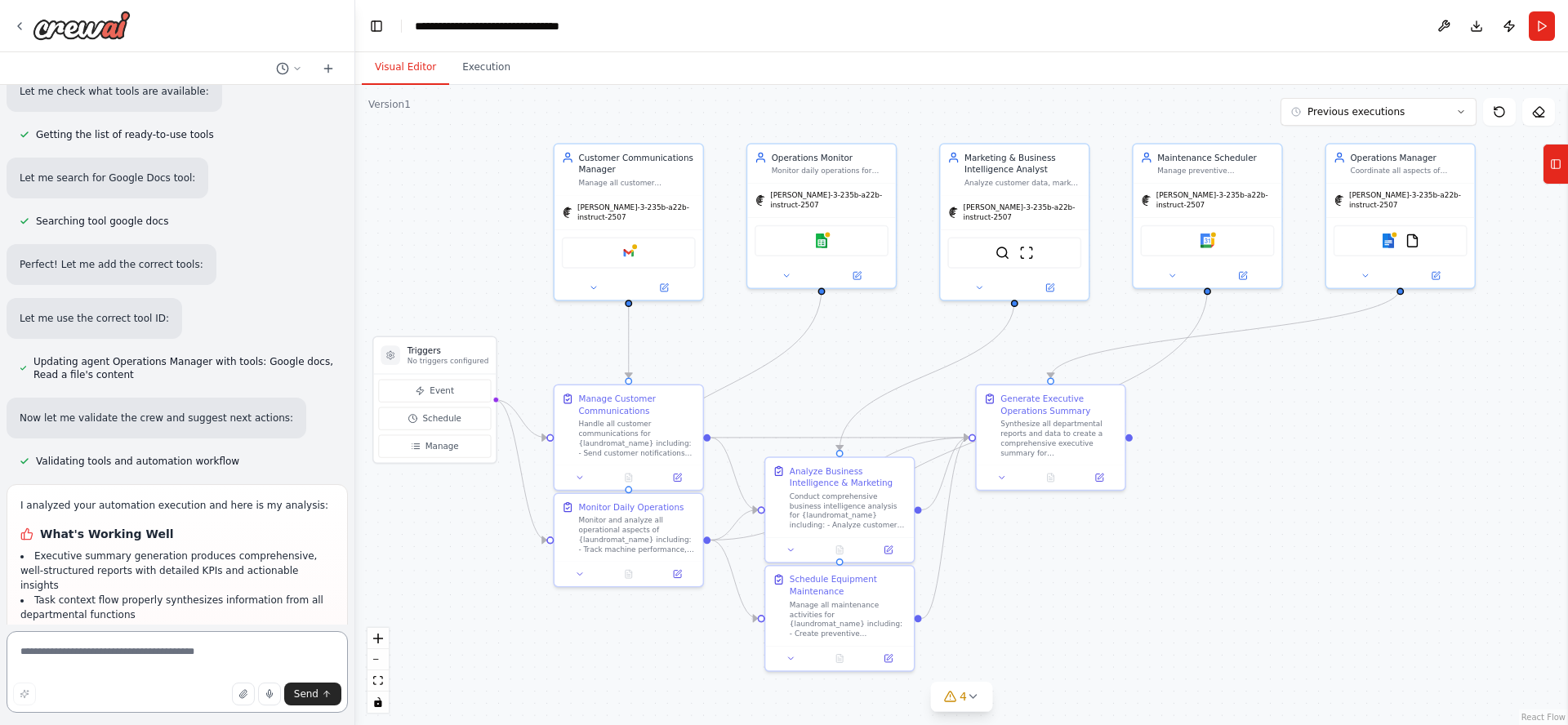
scroll to position [9286, 0]
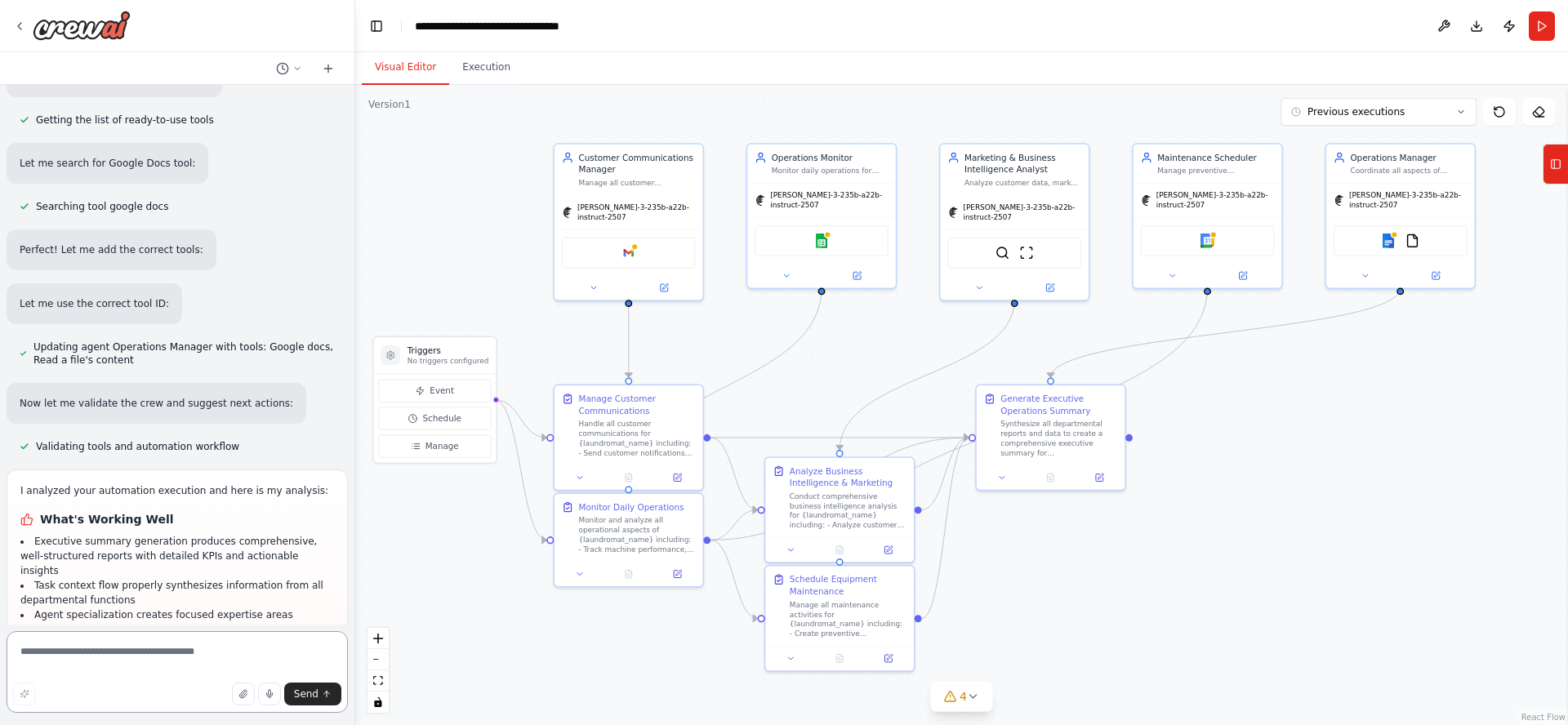
click at [176, 653] on textarea at bounding box center [177, 672] width 342 height 82
type textarea "**********"
click at [1551, 169] on icon at bounding box center [1555, 164] width 11 height 26
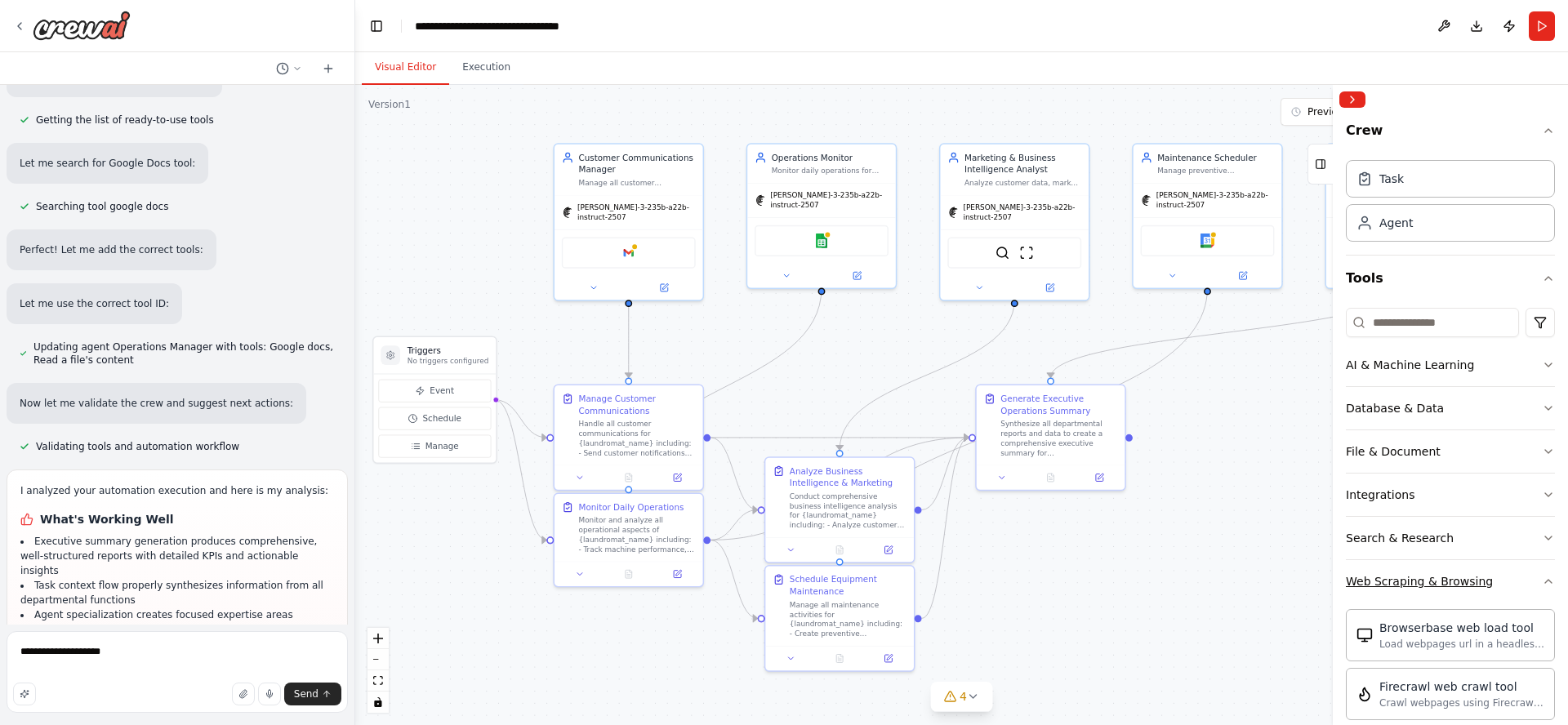
click at [1438, 585] on div "Web Scraping & Browsing" at bounding box center [1419, 581] width 147 height 17
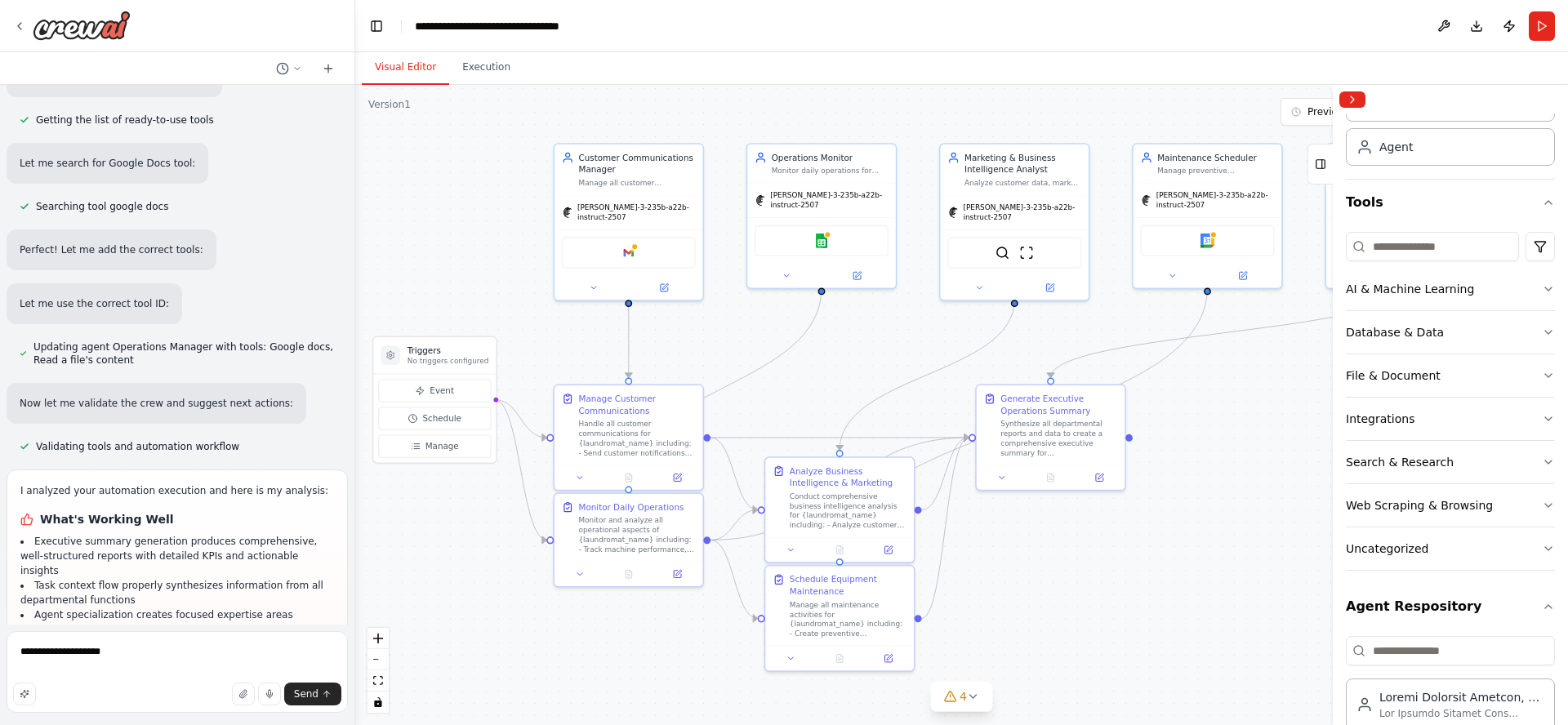
scroll to position [108, 0]
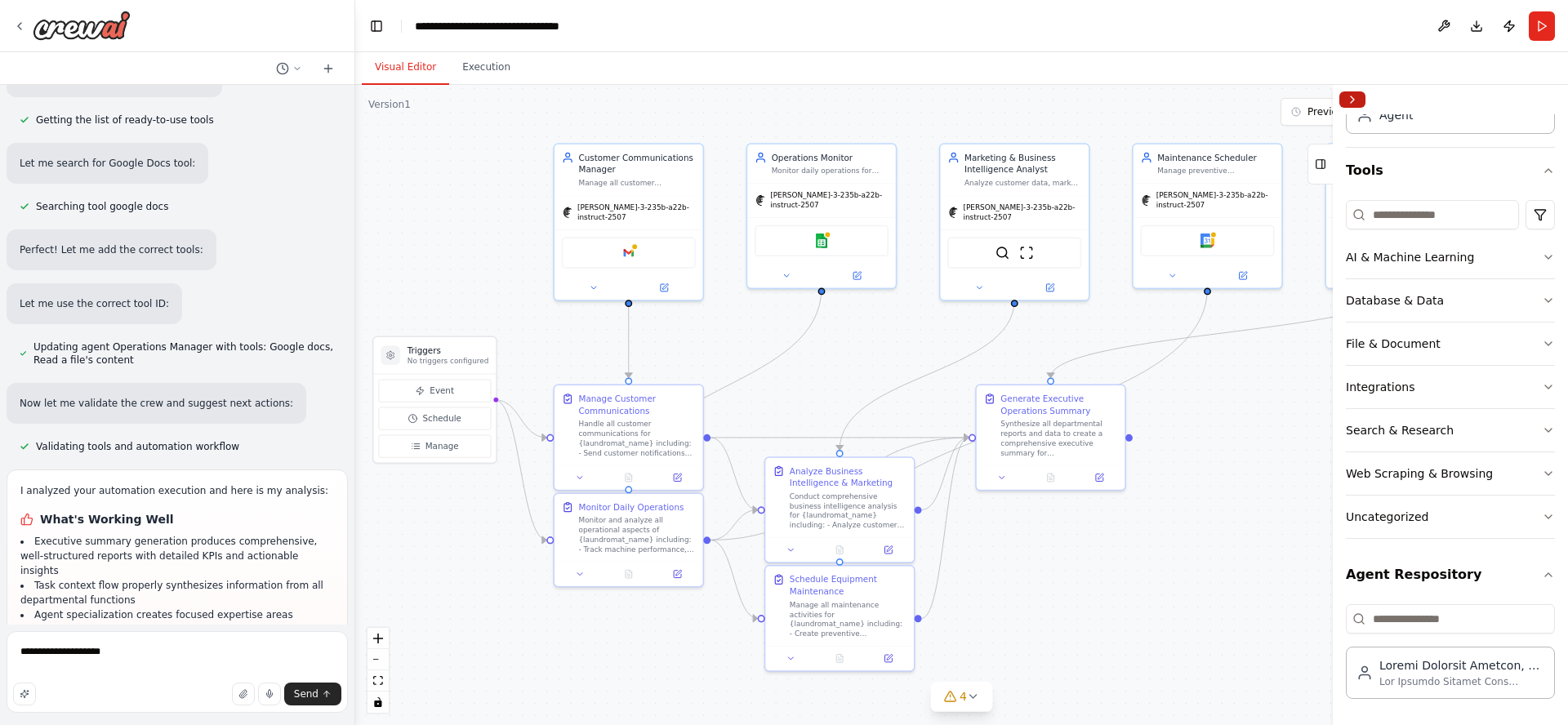
click at [1355, 99] on button "Collapse right sidebar" at bounding box center [1352, 99] width 26 height 17
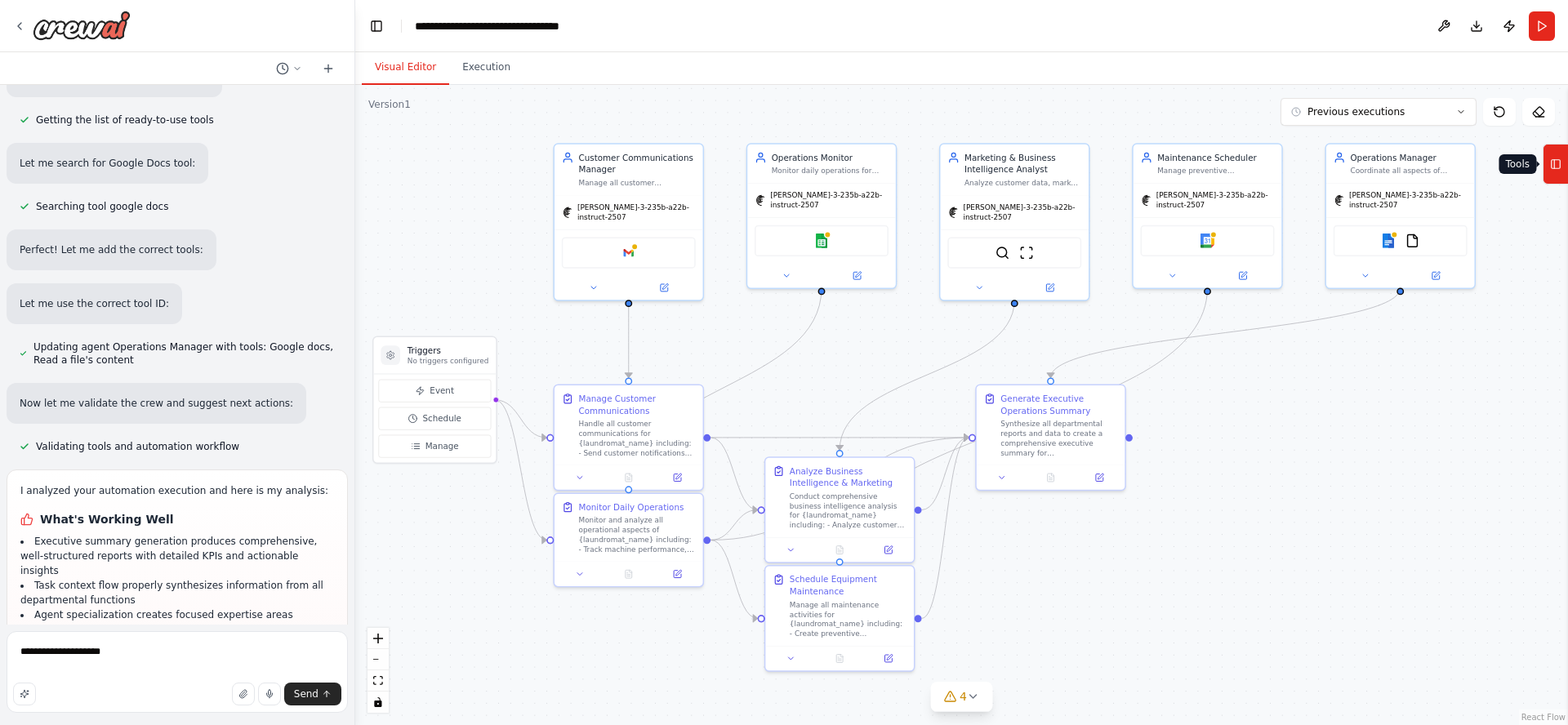
click at [1556, 166] on icon at bounding box center [1555, 164] width 11 height 26
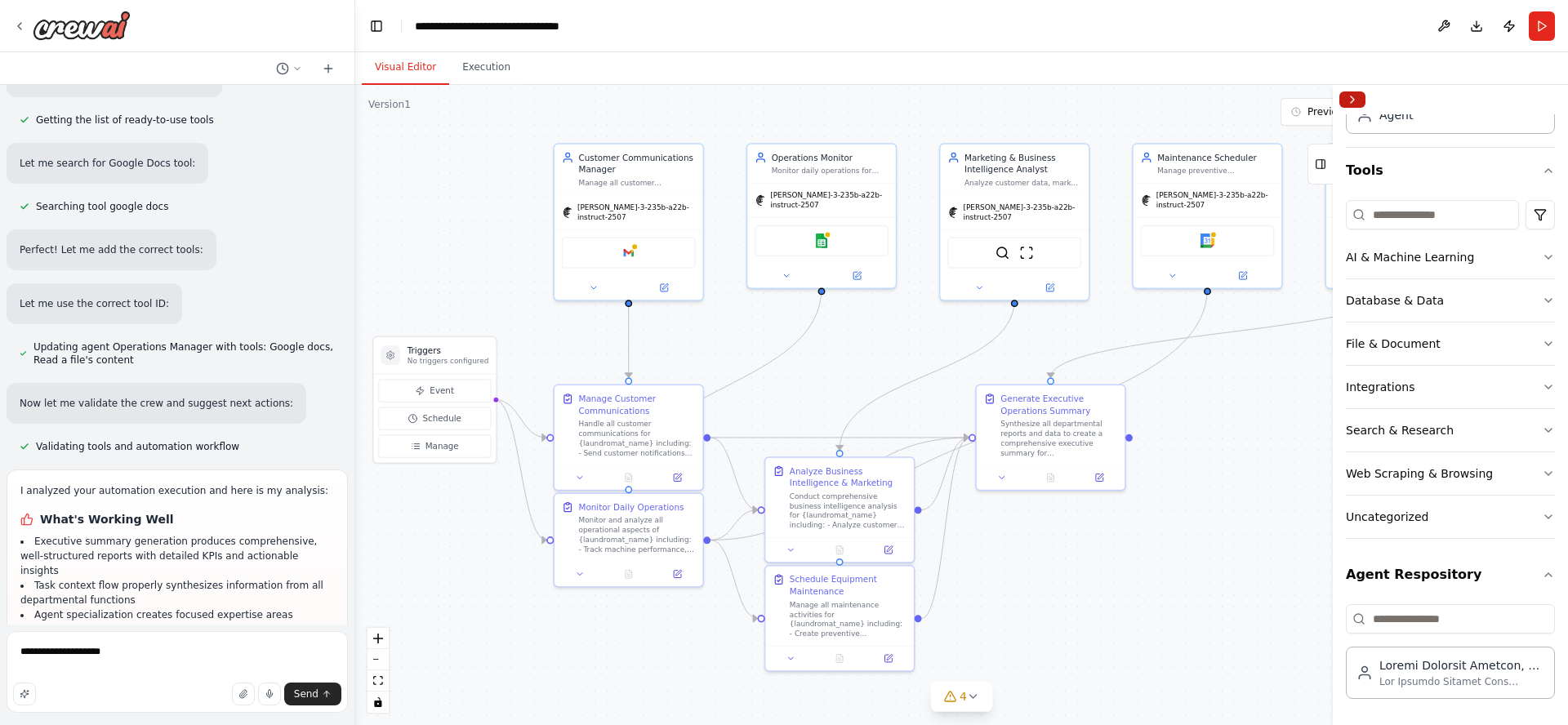
click at [1350, 98] on button "Collapse right sidebar" at bounding box center [1352, 99] width 26 height 17
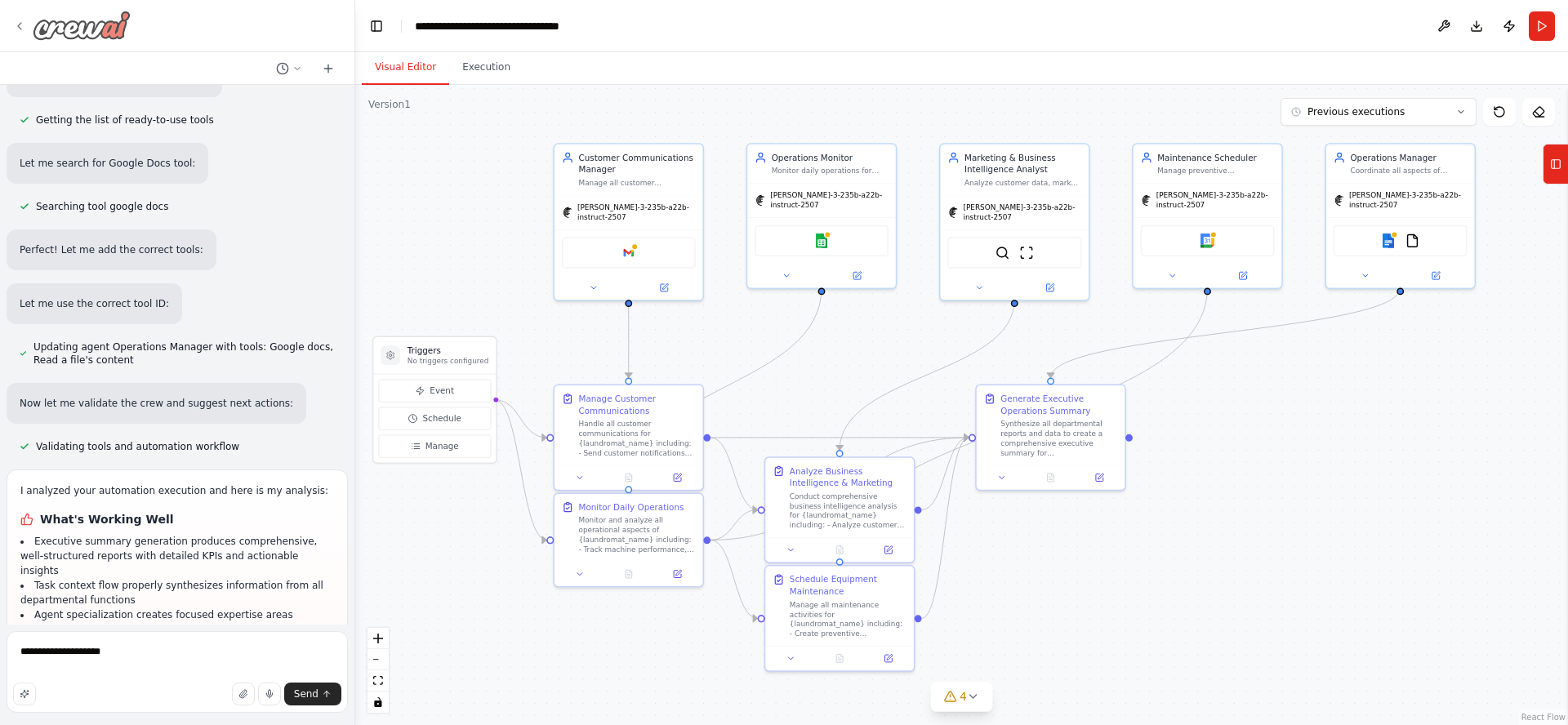
click at [72, 31] on img at bounding box center [81, 25] width 98 height 30
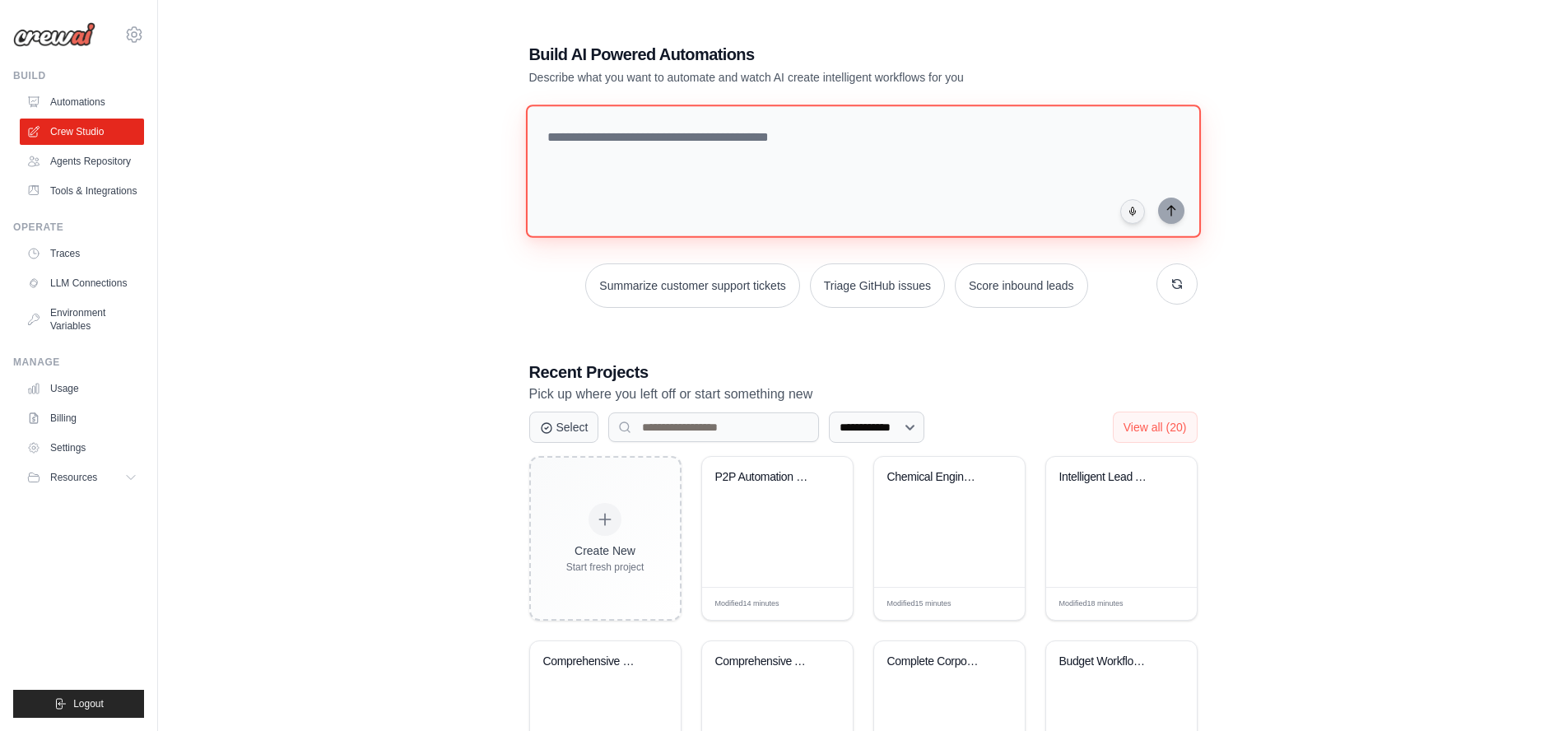
click at [638, 128] on textarea at bounding box center [863, 171] width 675 height 134
type textarea "**********"
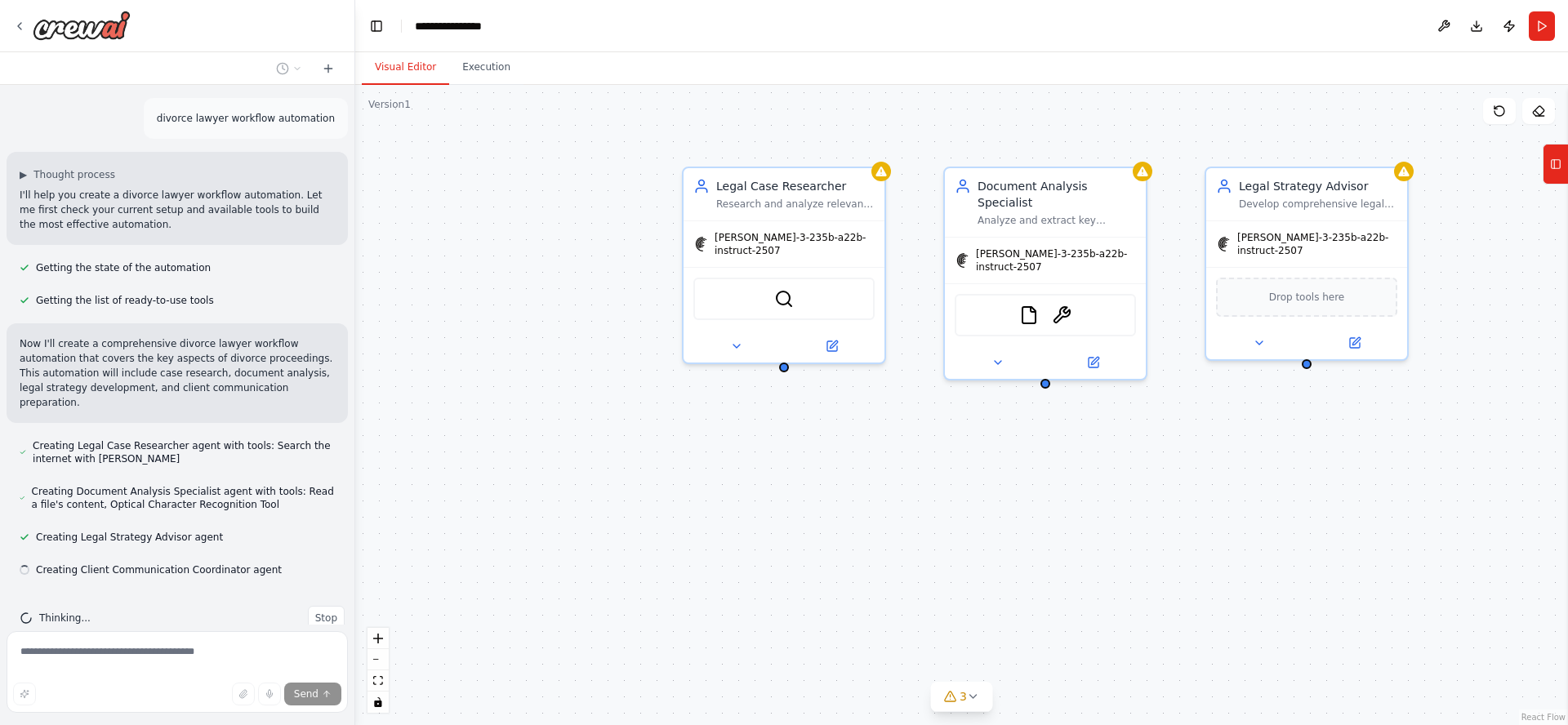
scroll to position [17, 0]
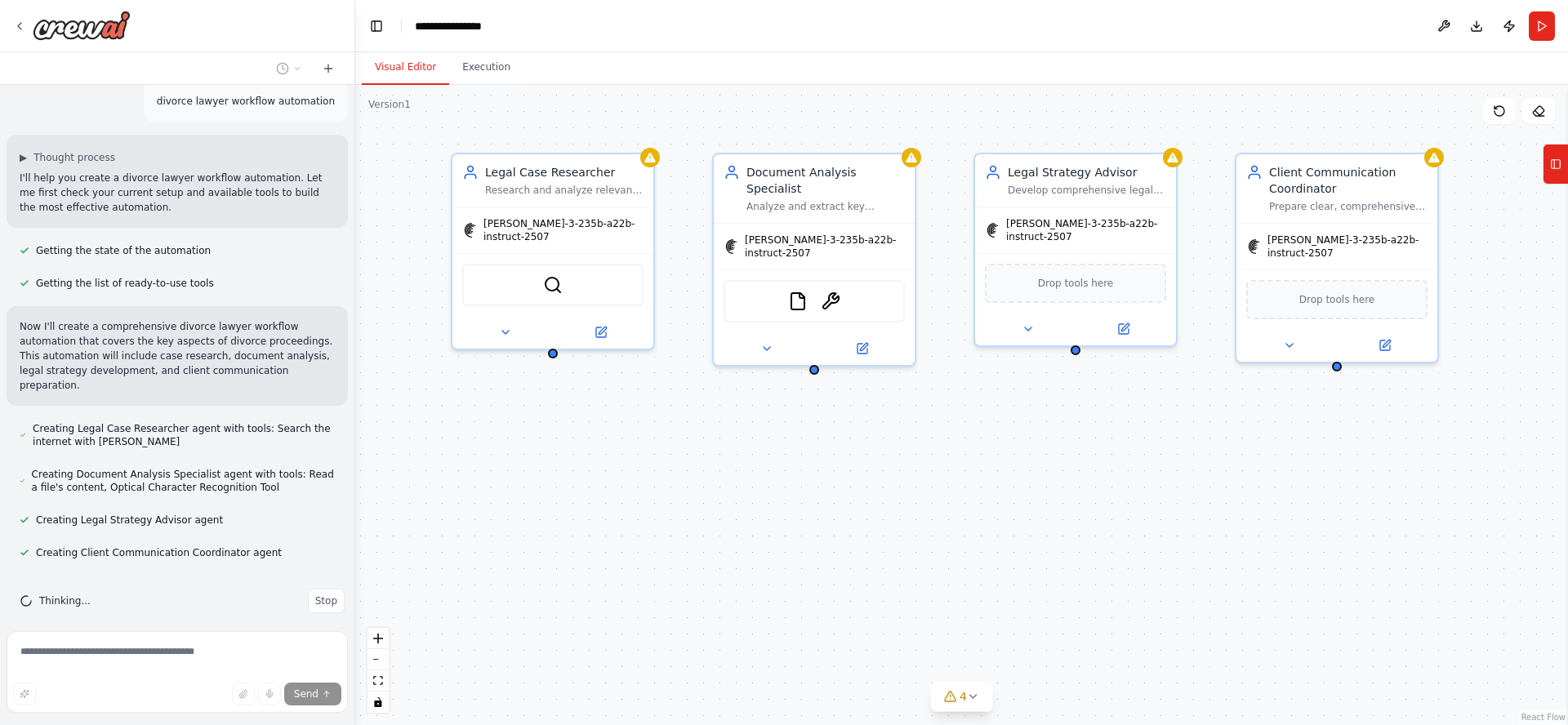
drag, startPoint x: 1057, startPoint y: 479, endPoint x: 829, endPoint y: 467, distance: 228.3
click at [829, 467] on div "Legal Case Researcher Research and analyze relevant case law, statutes, and leg…" at bounding box center [961, 404] width 1212 height 640
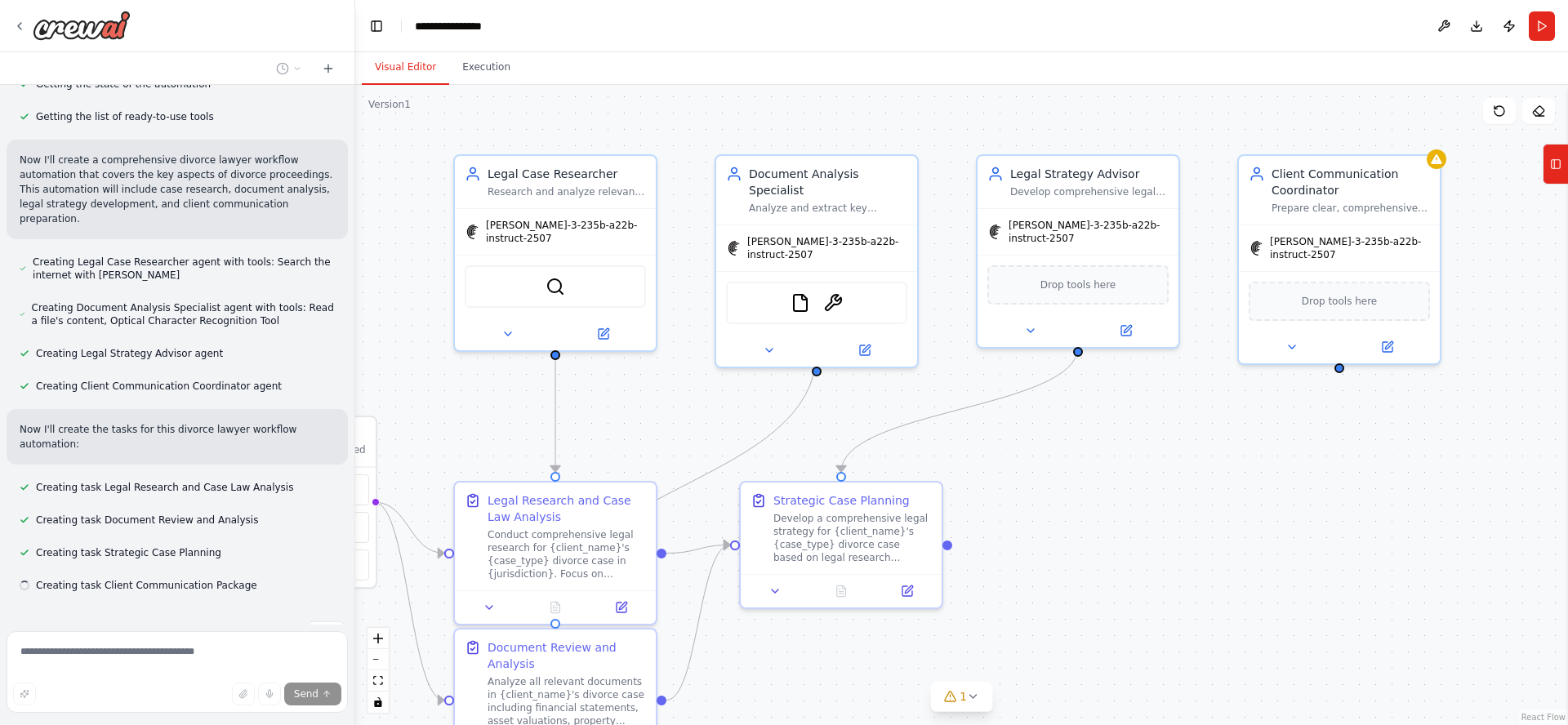
scroll to position [216, 0]
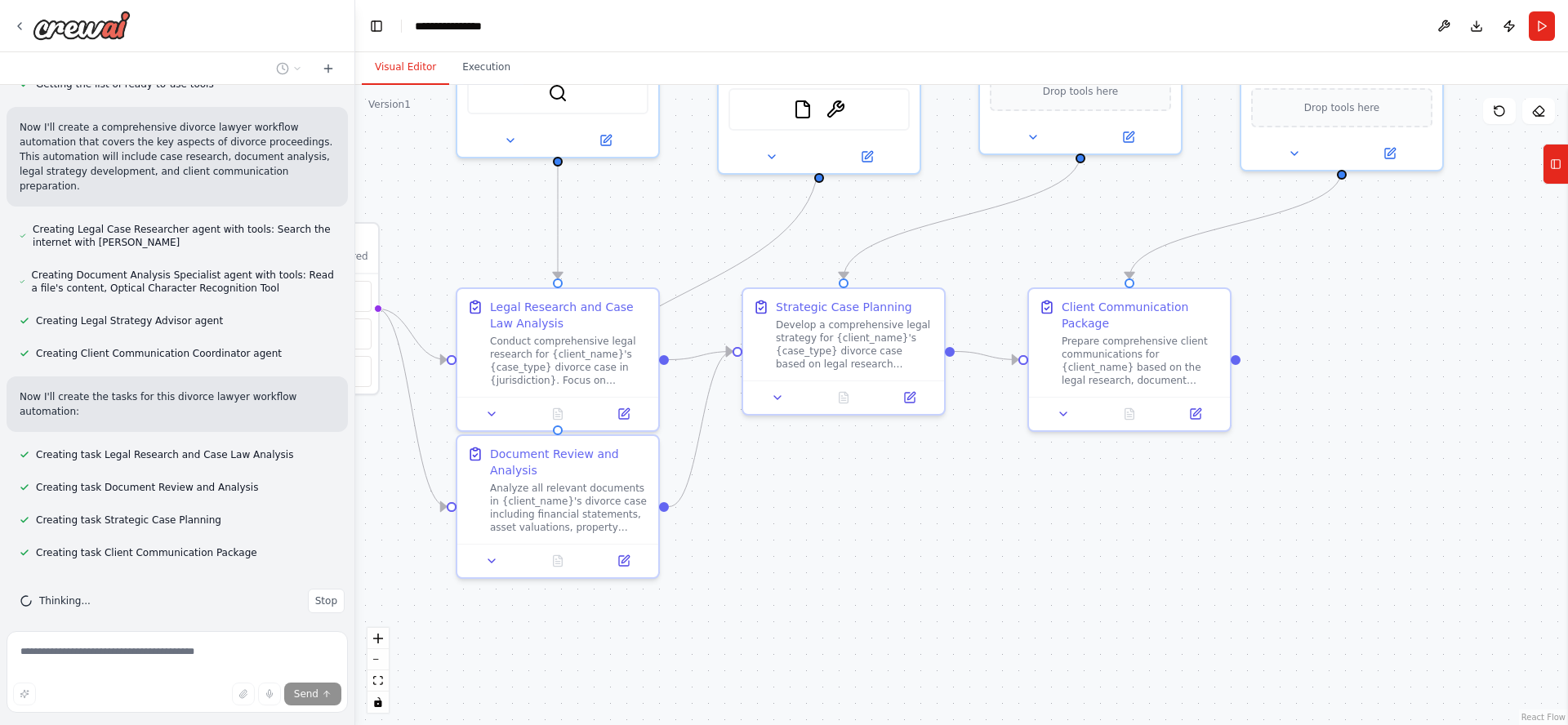
drag, startPoint x: 1436, startPoint y: 564, endPoint x: 1436, endPoint y: 381, distance: 183.0
click at [1438, 375] on div ".deletable-edge-delete-btn { width: 20px; height: 20px; border: 0px solid #ffff…" at bounding box center [961, 404] width 1212 height 640
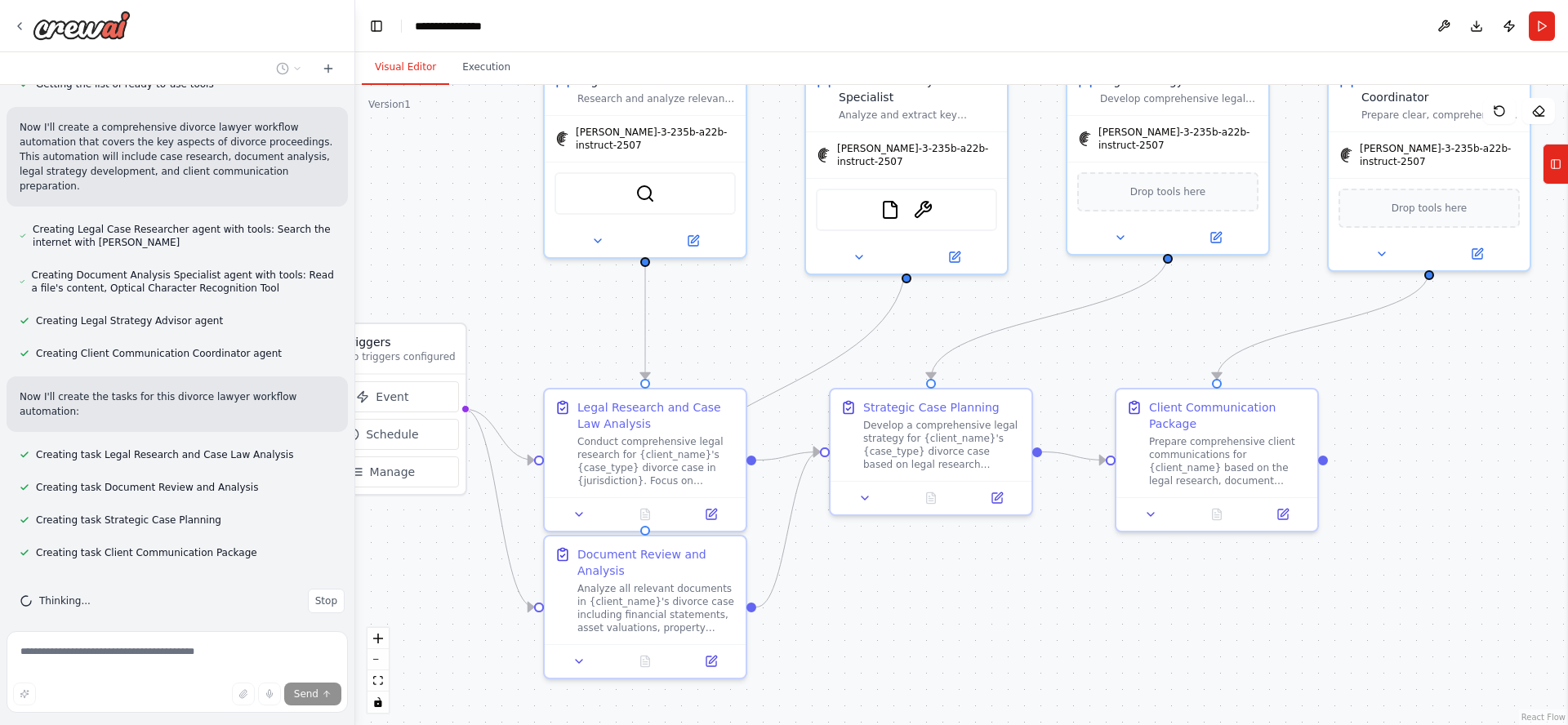
drag, startPoint x: 1403, startPoint y: 346, endPoint x: 1495, endPoint y: 435, distance: 128.0
click at [1495, 435] on div ".deletable-edge-delete-btn { width: 20px; height: 20px; border: 0px solid #ffff…" at bounding box center [961, 404] width 1212 height 640
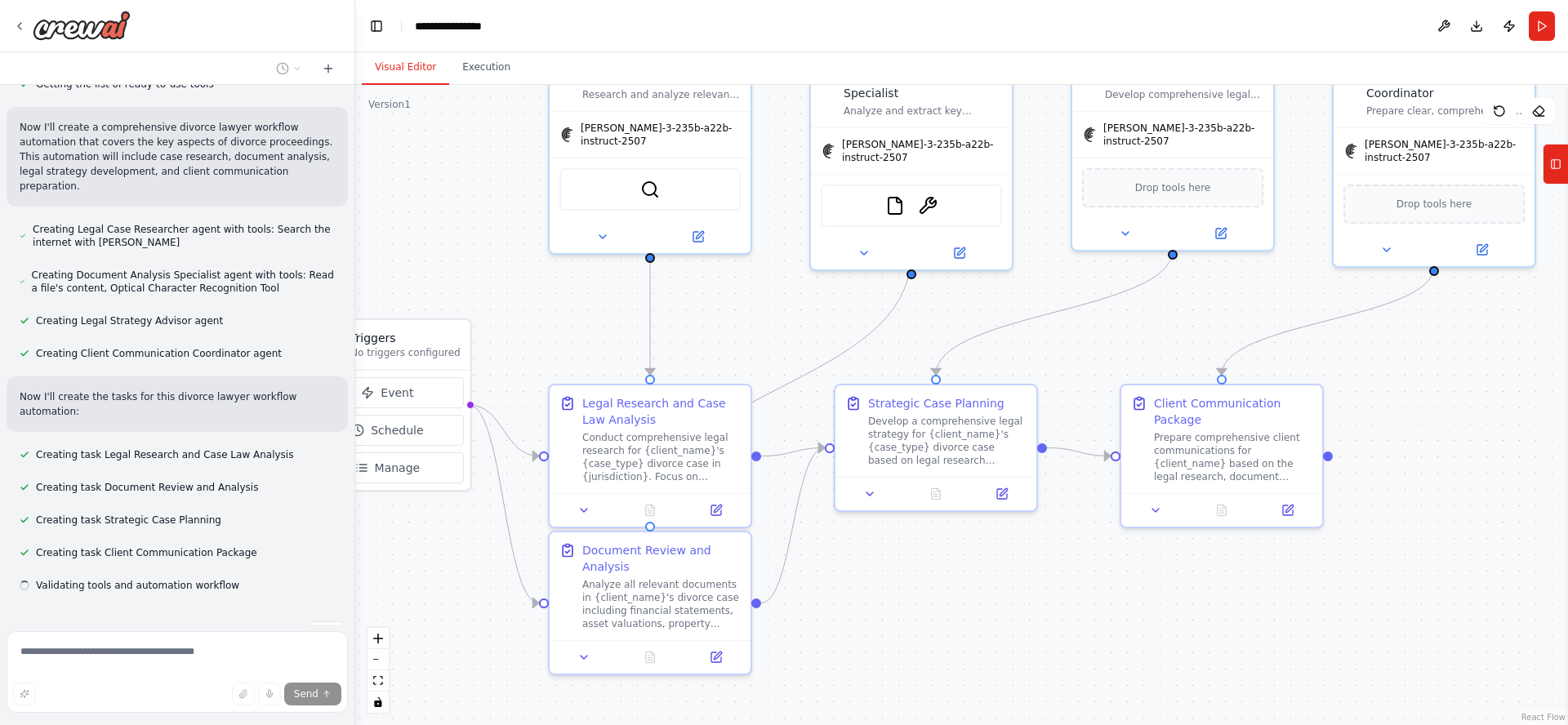
scroll to position [249, 0]
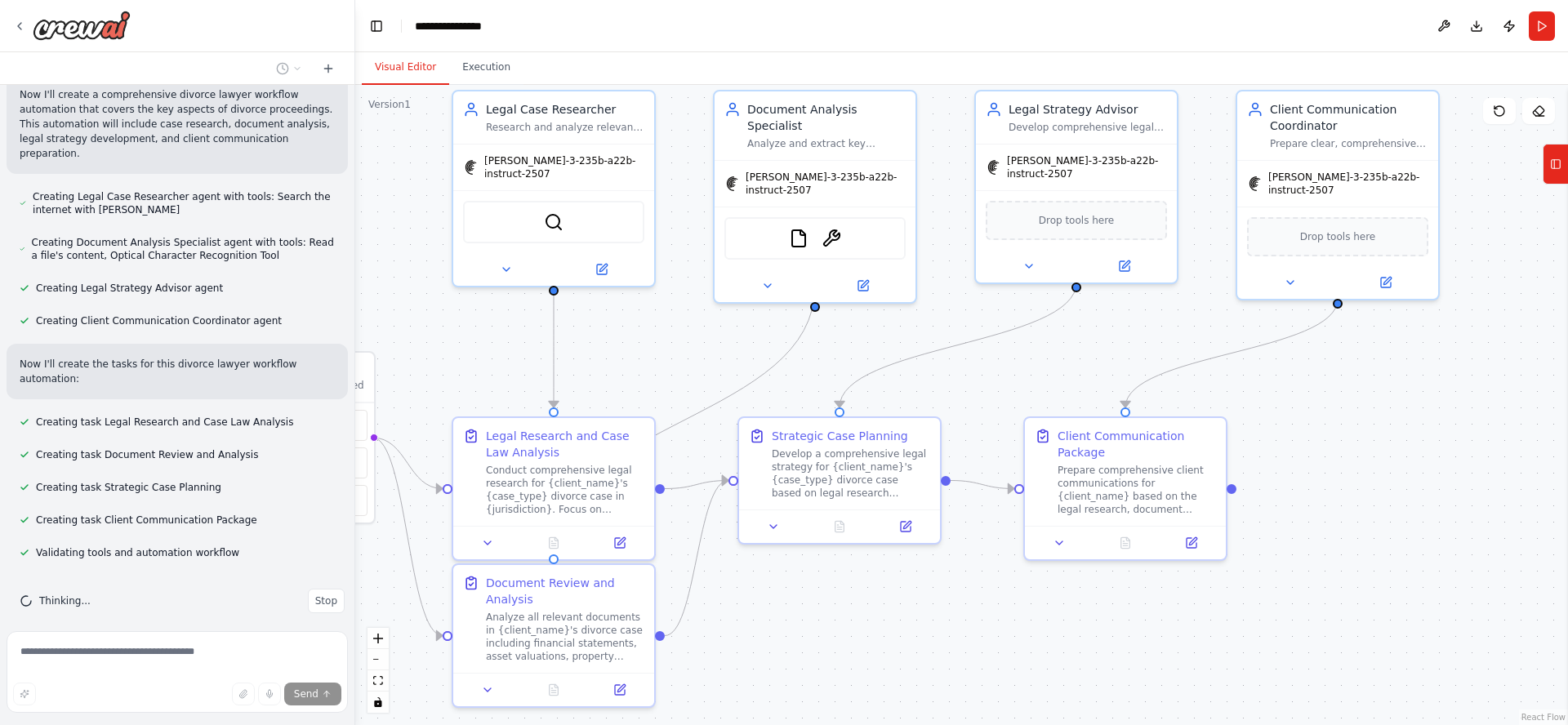
drag, startPoint x: 1182, startPoint y: 643, endPoint x: 1064, endPoint y: 671, distance: 121.3
click at [1064, 671] on div ".deletable-edge-delete-btn { width: 20px; height: 20px; border: 0px solid #ffff…" at bounding box center [961, 404] width 1212 height 640
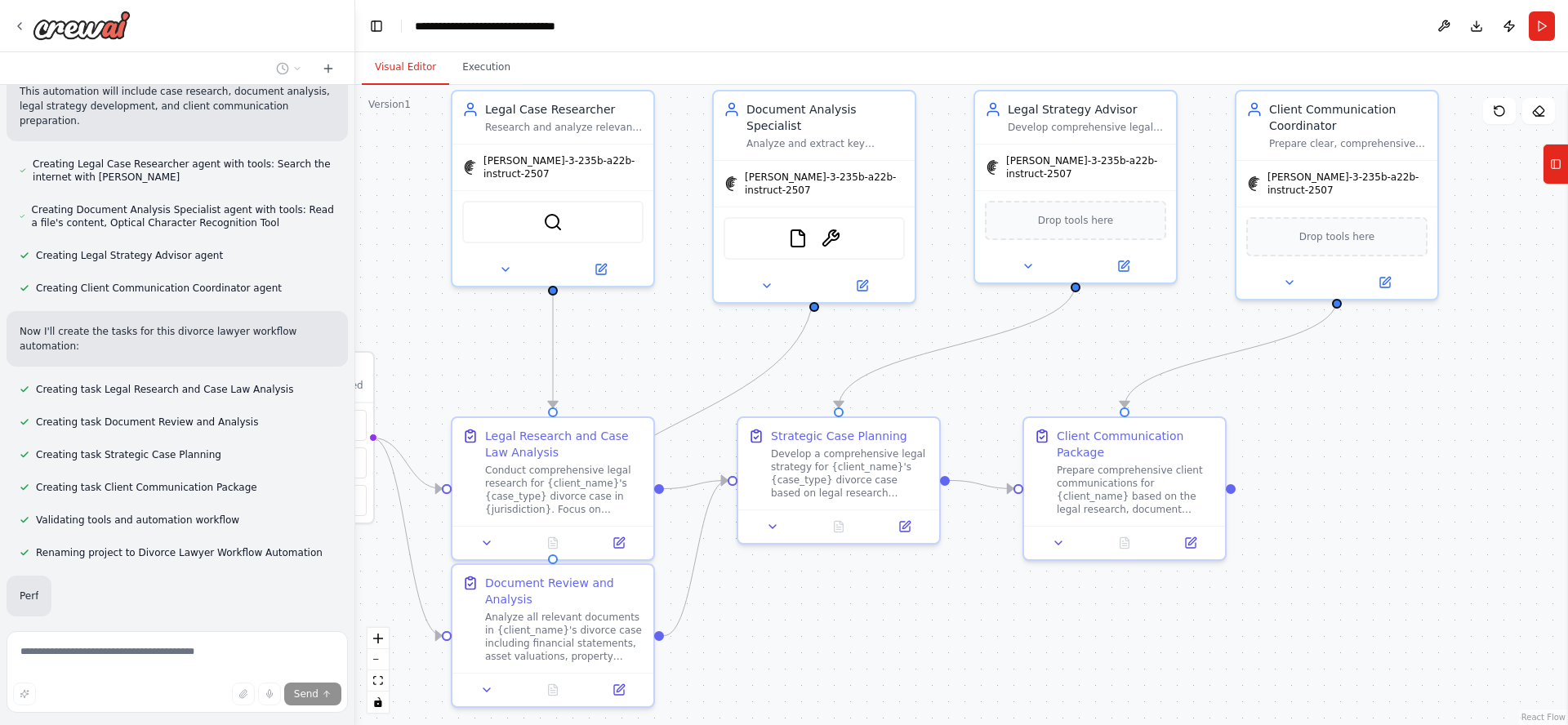
scroll to position [321, 0]
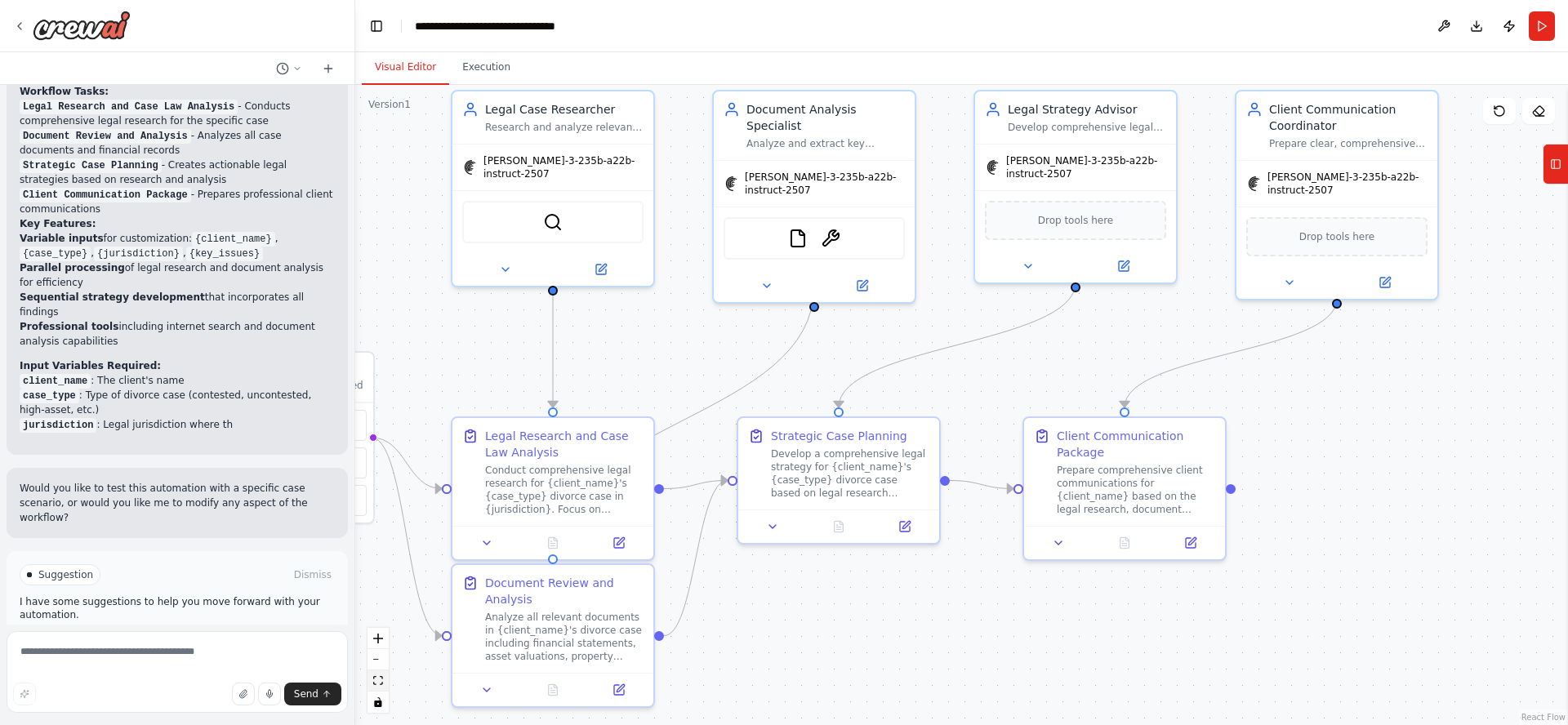
click at [373, 681] on icon "fit view" at bounding box center [377, 681] width 10 height 9
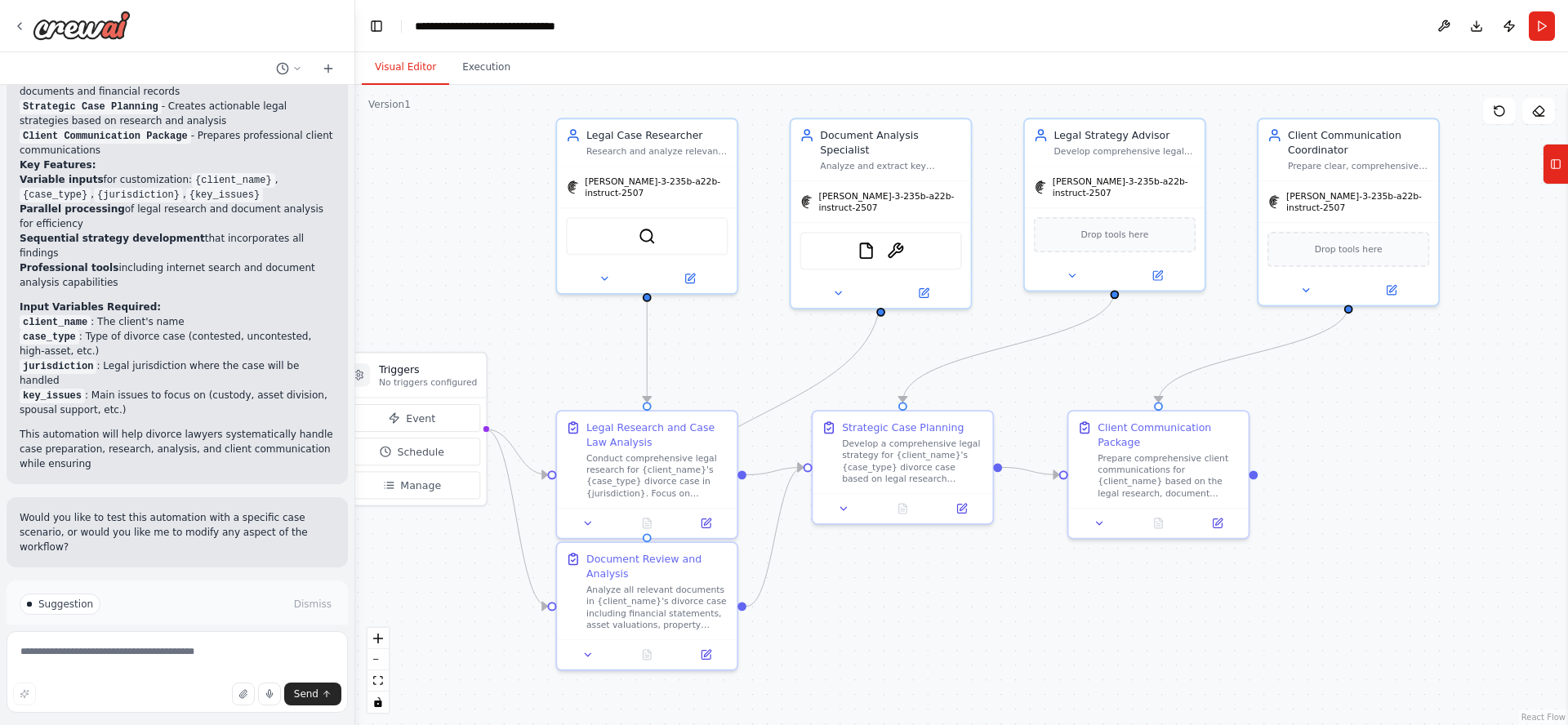
scroll to position [1055, 0]
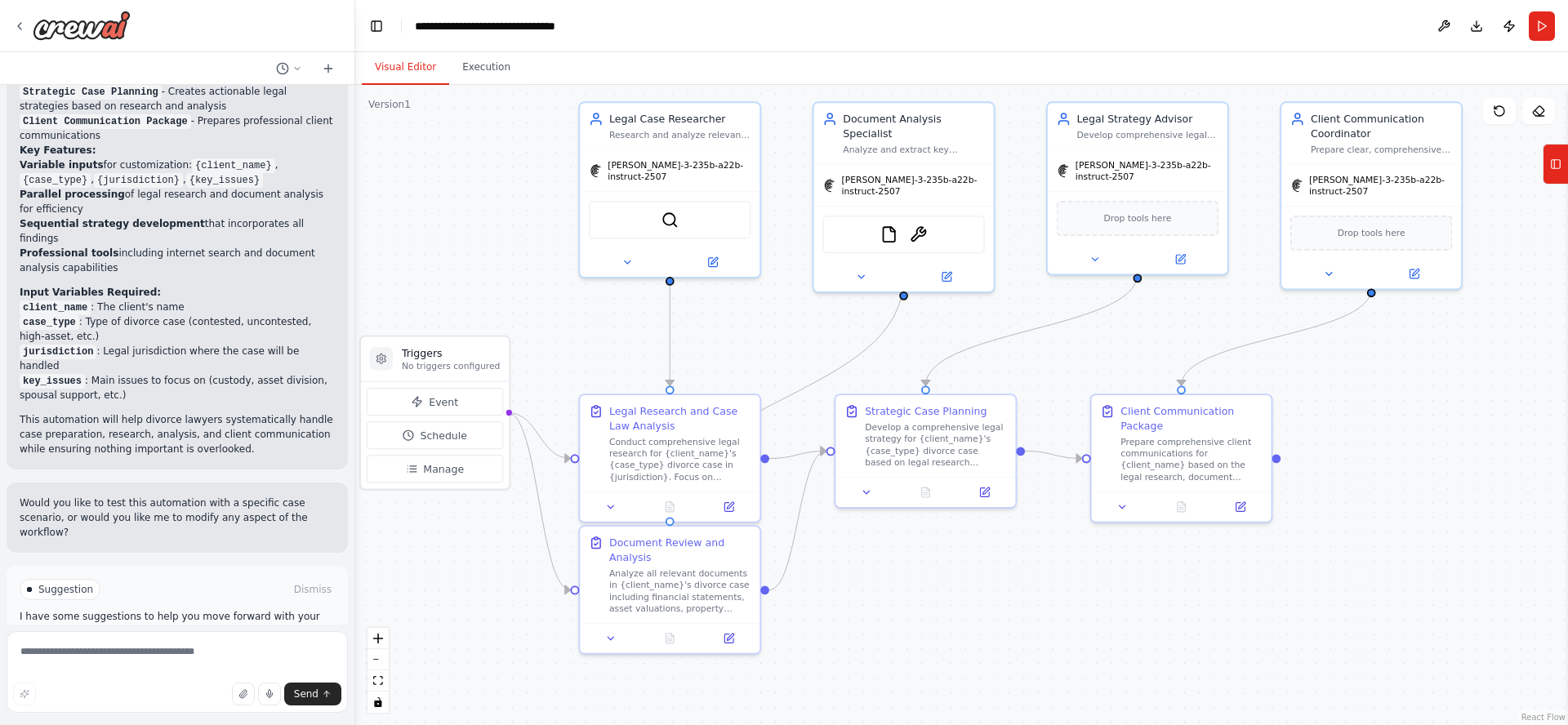
drag, startPoint x: 1269, startPoint y: 618, endPoint x: 1219, endPoint y: 592, distance: 56.4
click at [1218, 592] on div ".deletable-edge-delete-btn { width: 20px; height: 20px; border: 0px solid #ffff…" at bounding box center [961, 404] width 1212 height 640
click at [237, 646] on button "Run Automation" at bounding box center [177, 659] width 316 height 26
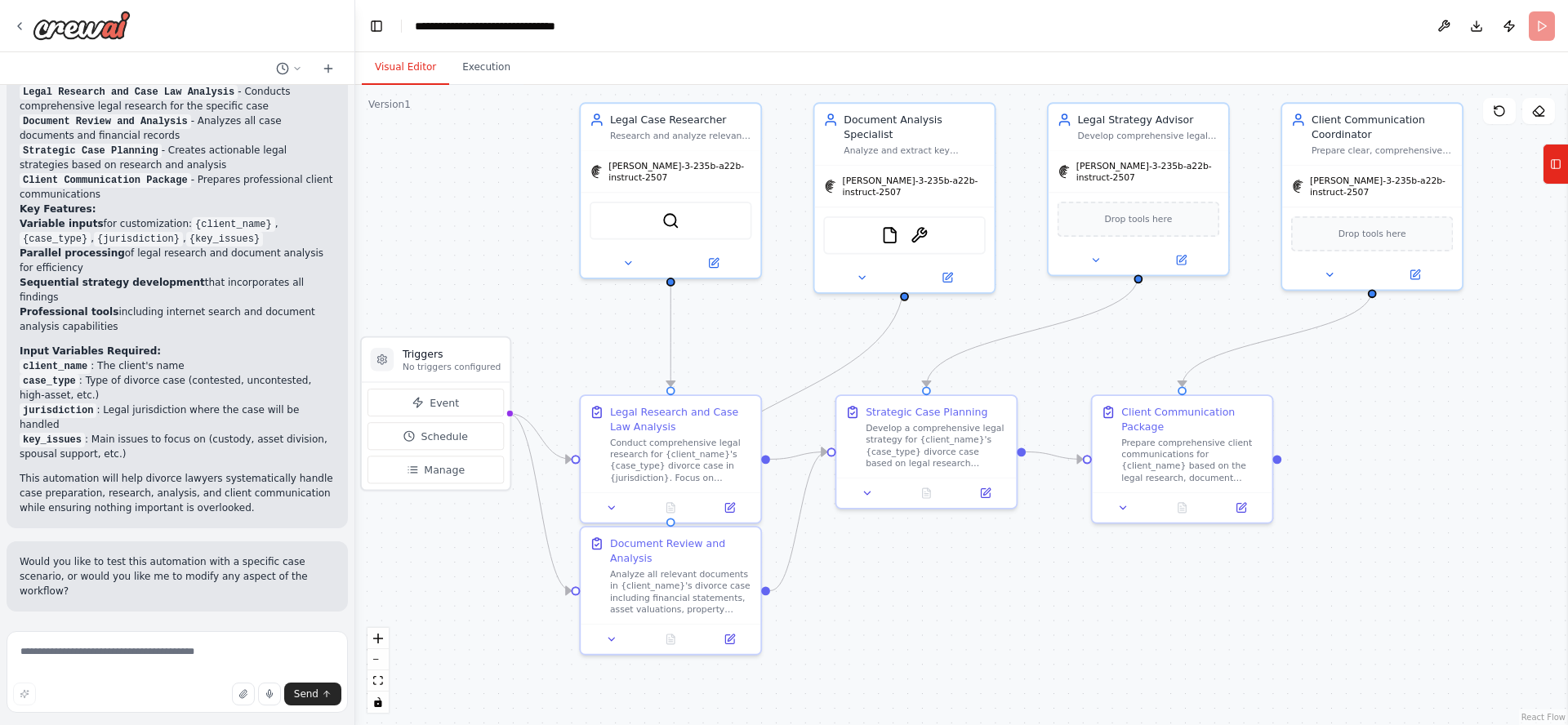
scroll to position [924, 0]
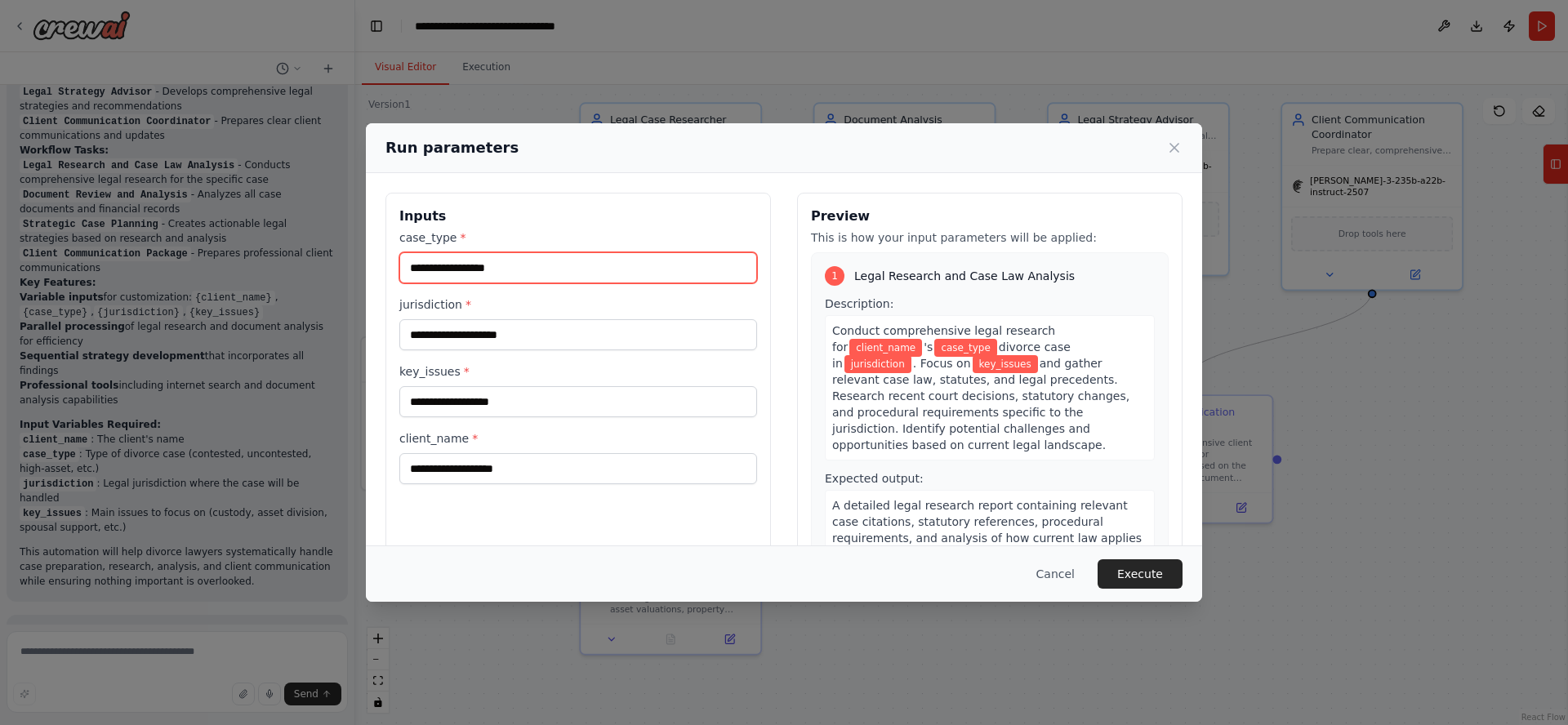
click at [478, 269] on input "case_type *" at bounding box center [578, 268] width 357 height 31
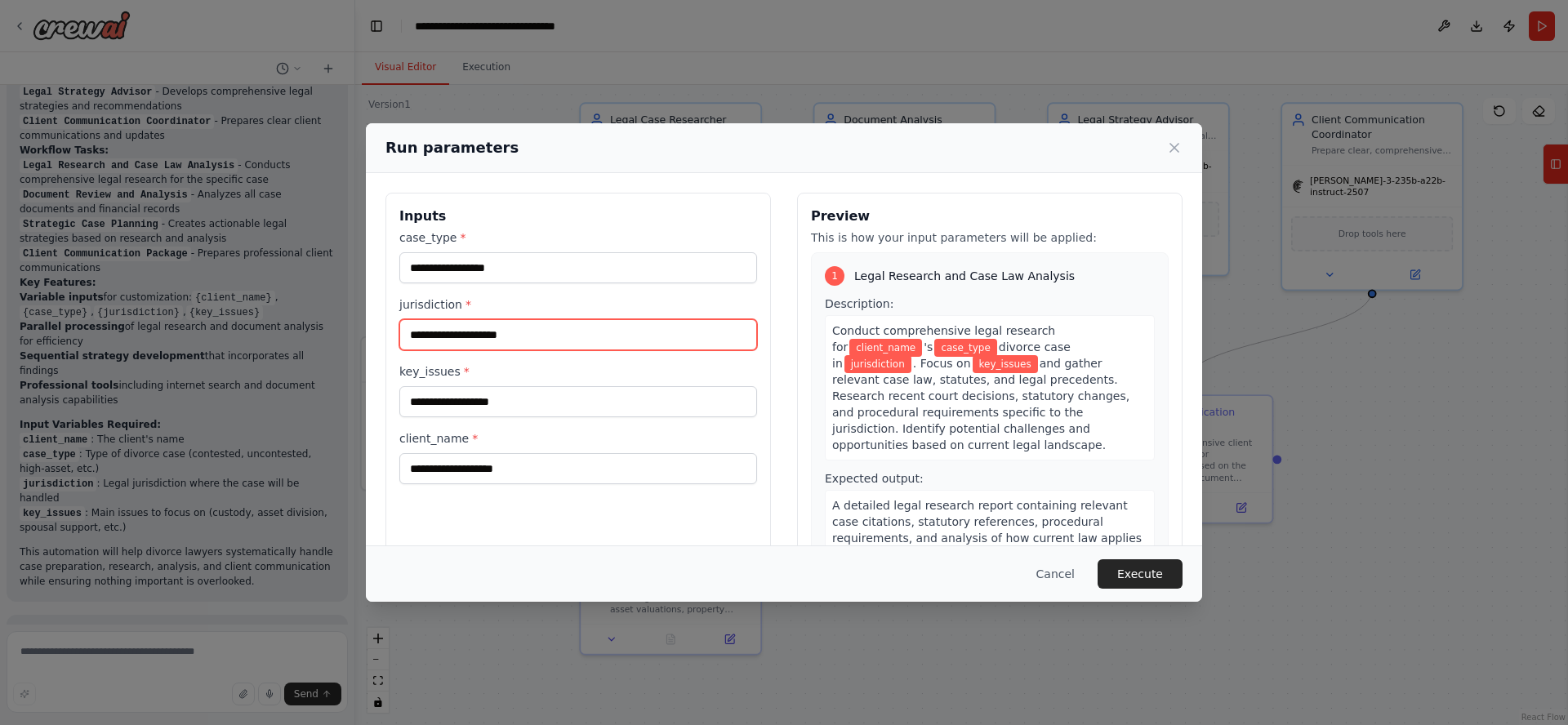
click at [472, 336] on input "jurisdiction *" at bounding box center [578, 335] width 357 height 31
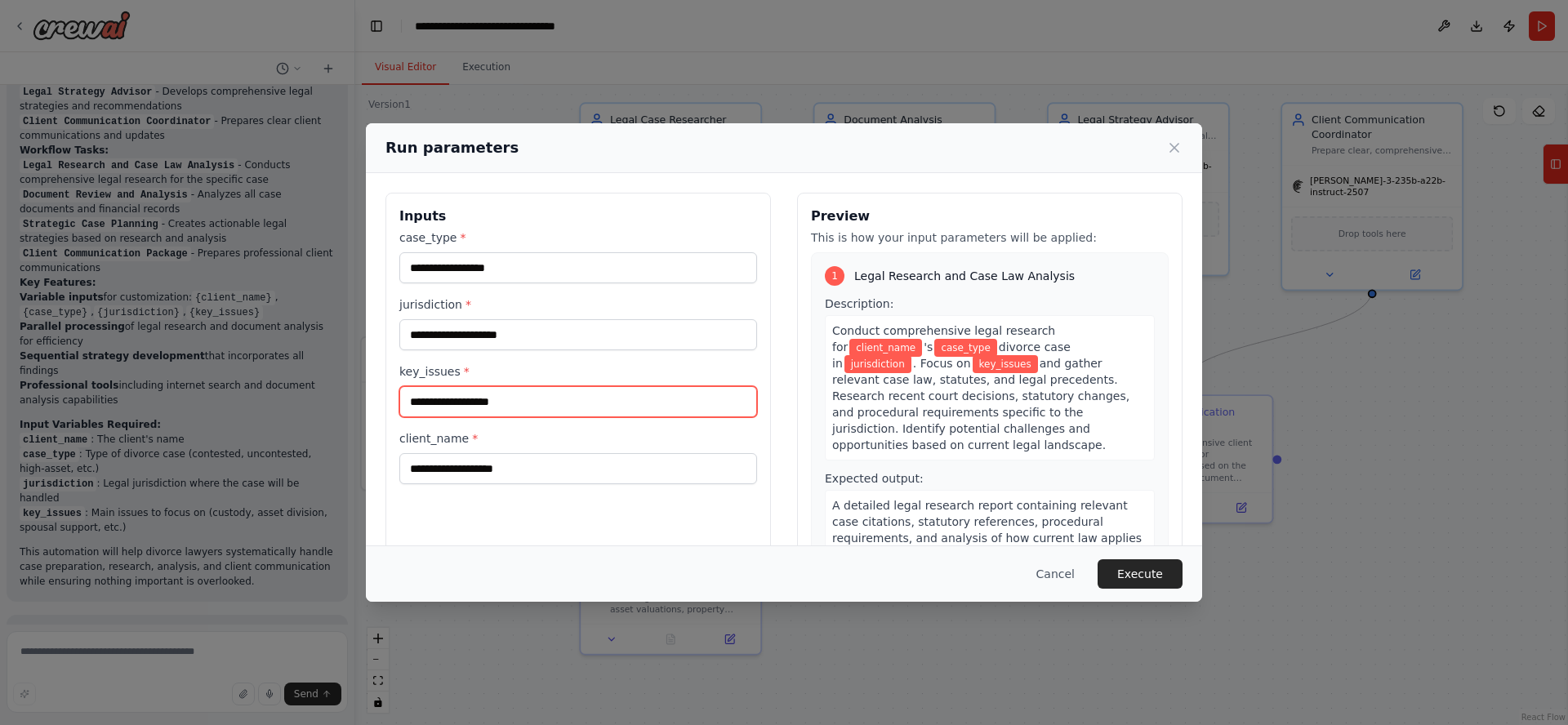
click at [465, 390] on input "key_issues *" at bounding box center [578, 402] width 357 height 31
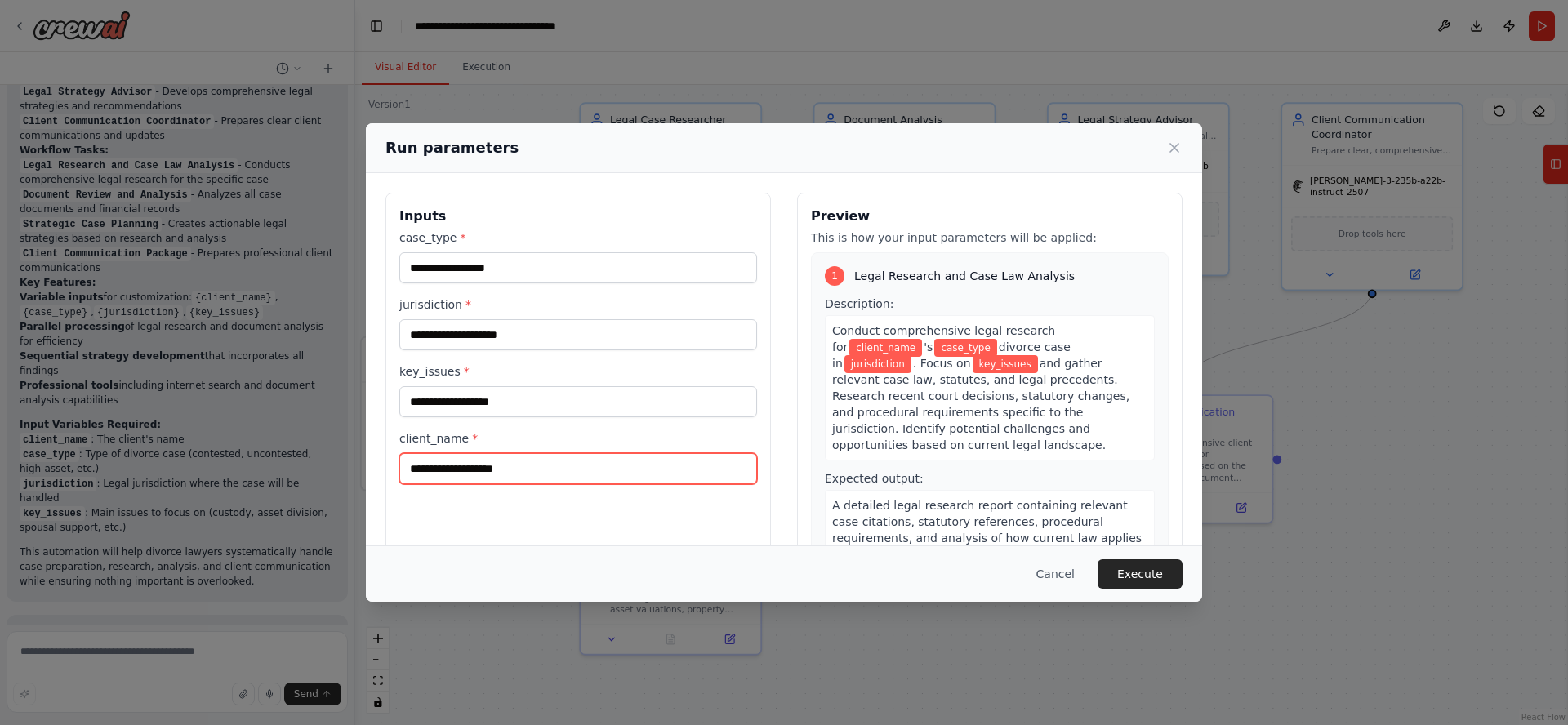
click at [478, 471] on input "client_name *" at bounding box center [578, 469] width 357 height 31
click at [1177, 152] on icon at bounding box center [1174, 147] width 17 height 17
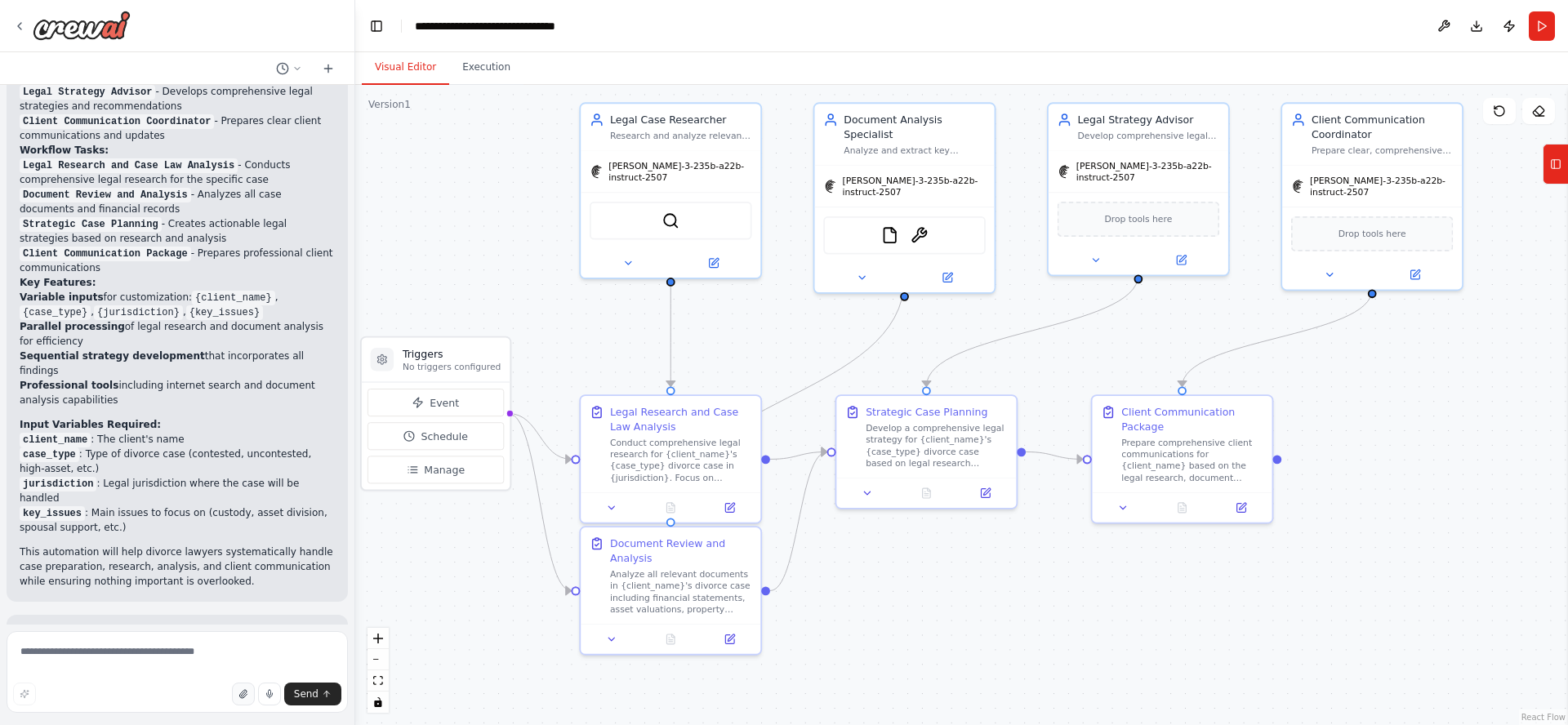
click at [244, 695] on icon "button" at bounding box center [242, 694] width 6 height 8
click at [219, 651] on textarea at bounding box center [177, 672] width 342 height 82
click at [270, 695] on icon "button" at bounding box center [269, 694] width 10 height 10
click at [268, 698] on icon "button" at bounding box center [269, 694] width 10 height 10
drag, startPoint x: 217, startPoint y: 653, endPoint x: 10, endPoint y: 651, distance: 207.0
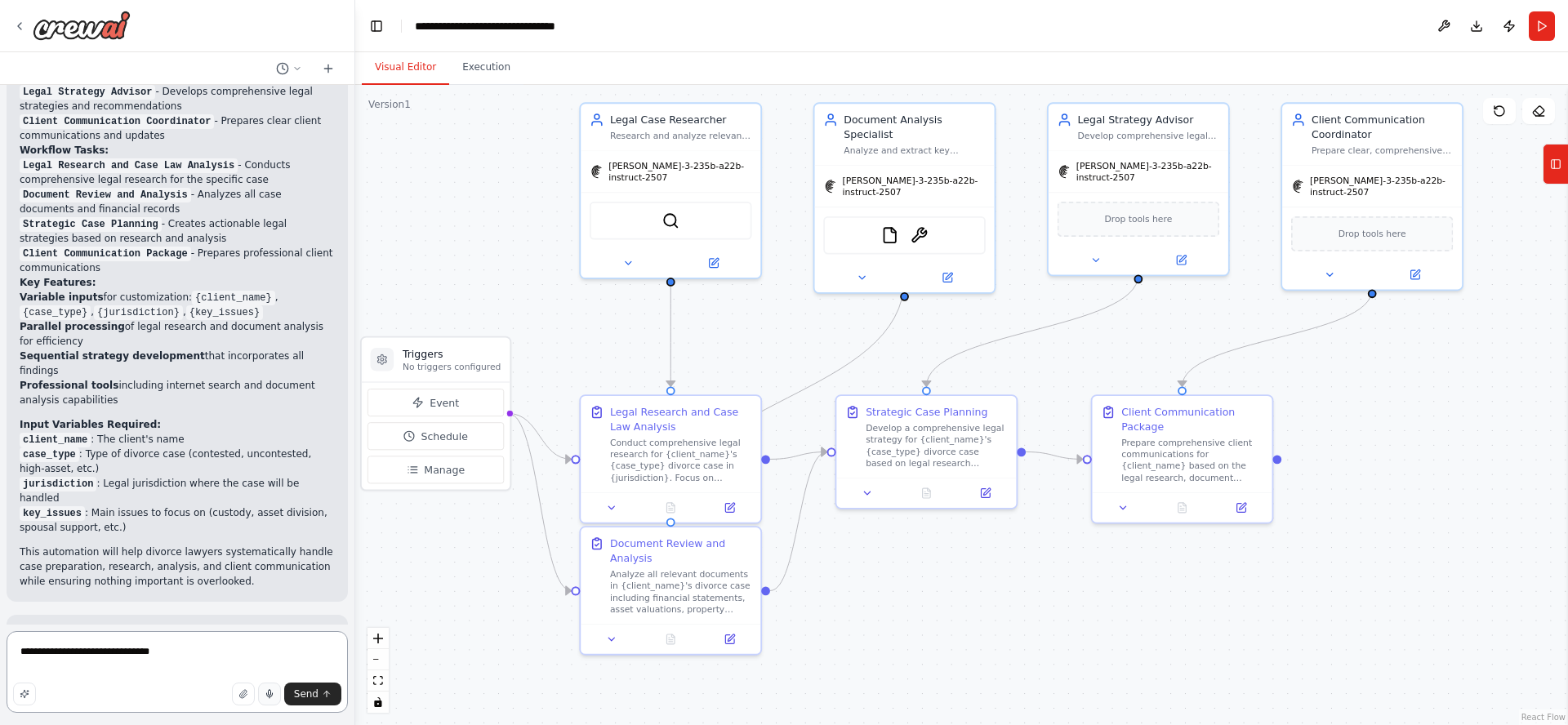
click at [10, 652] on textarea "**********" at bounding box center [177, 672] width 342 height 82
type textarea "**********"
click at [110, 651] on textarea at bounding box center [177, 672] width 342 height 82
click at [246, 693] on icon "button" at bounding box center [243, 694] width 10 height 10
click at [960, 601] on div ".deletable-edge-delete-btn { width: 20px; height: 20px; border: 0px solid #ffff…" at bounding box center [961, 404] width 1212 height 640
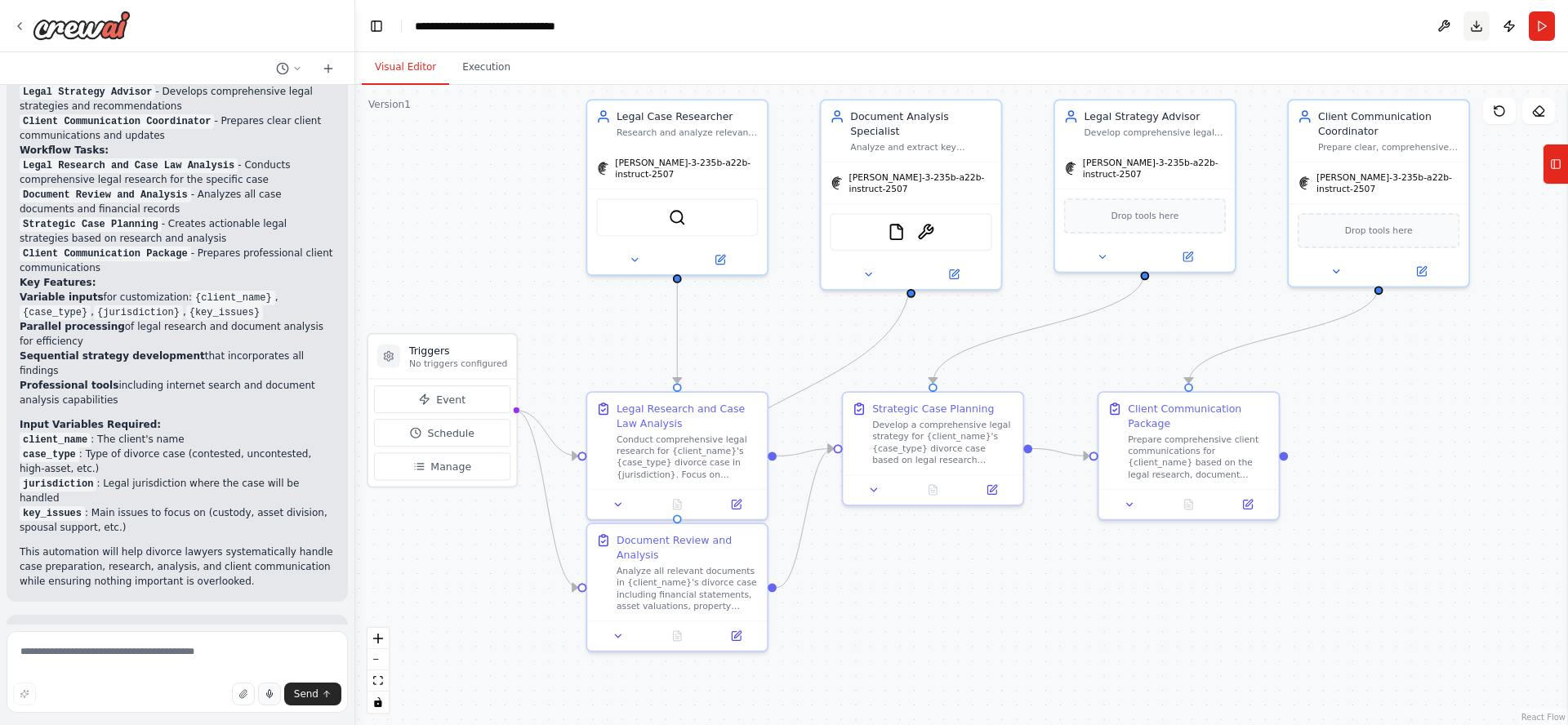
click at [1476, 30] on button "Download" at bounding box center [1476, 26] width 26 height 30
click at [503, 186] on div ".deletable-edge-delete-btn { width: 20px; height: 20px; border: 0px solid #ffff…" at bounding box center [961, 404] width 1212 height 640
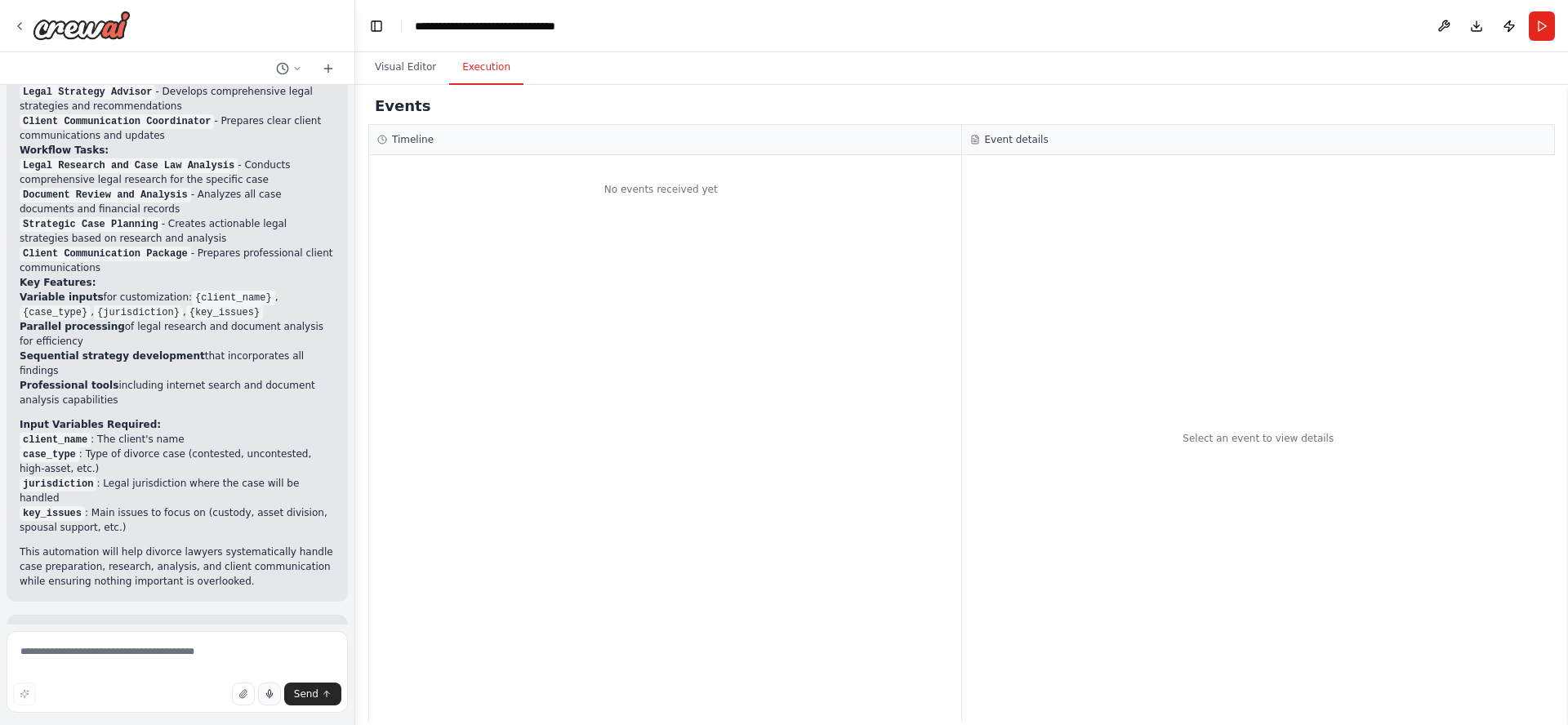
click at [492, 67] on button "Execution" at bounding box center [485, 67] width 74 height 34
click at [404, 67] on button "Visual Editor" at bounding box center [405, 67] width 87 height 34
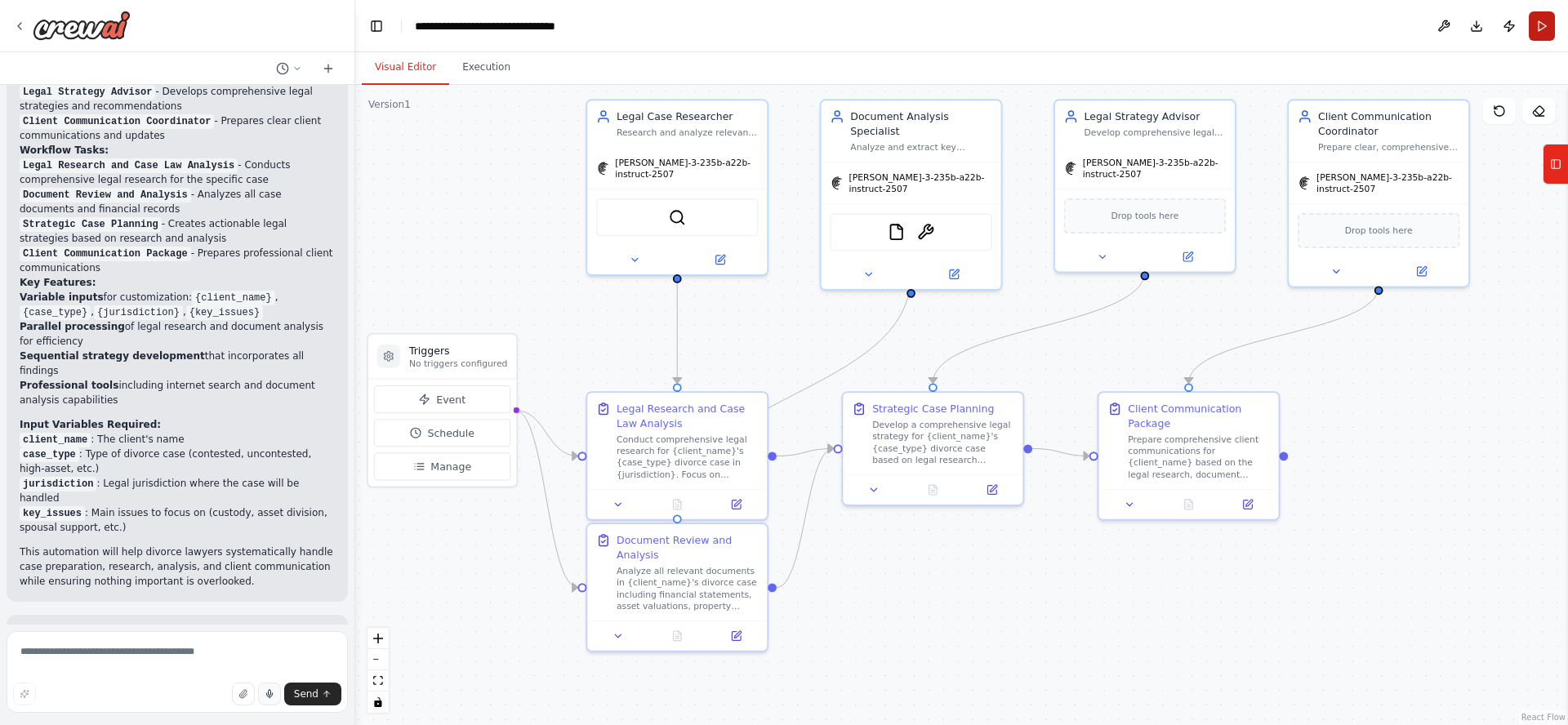
click at [1544, 27] on button "Run" at bounding box center [1542, 26] width 26 height 30
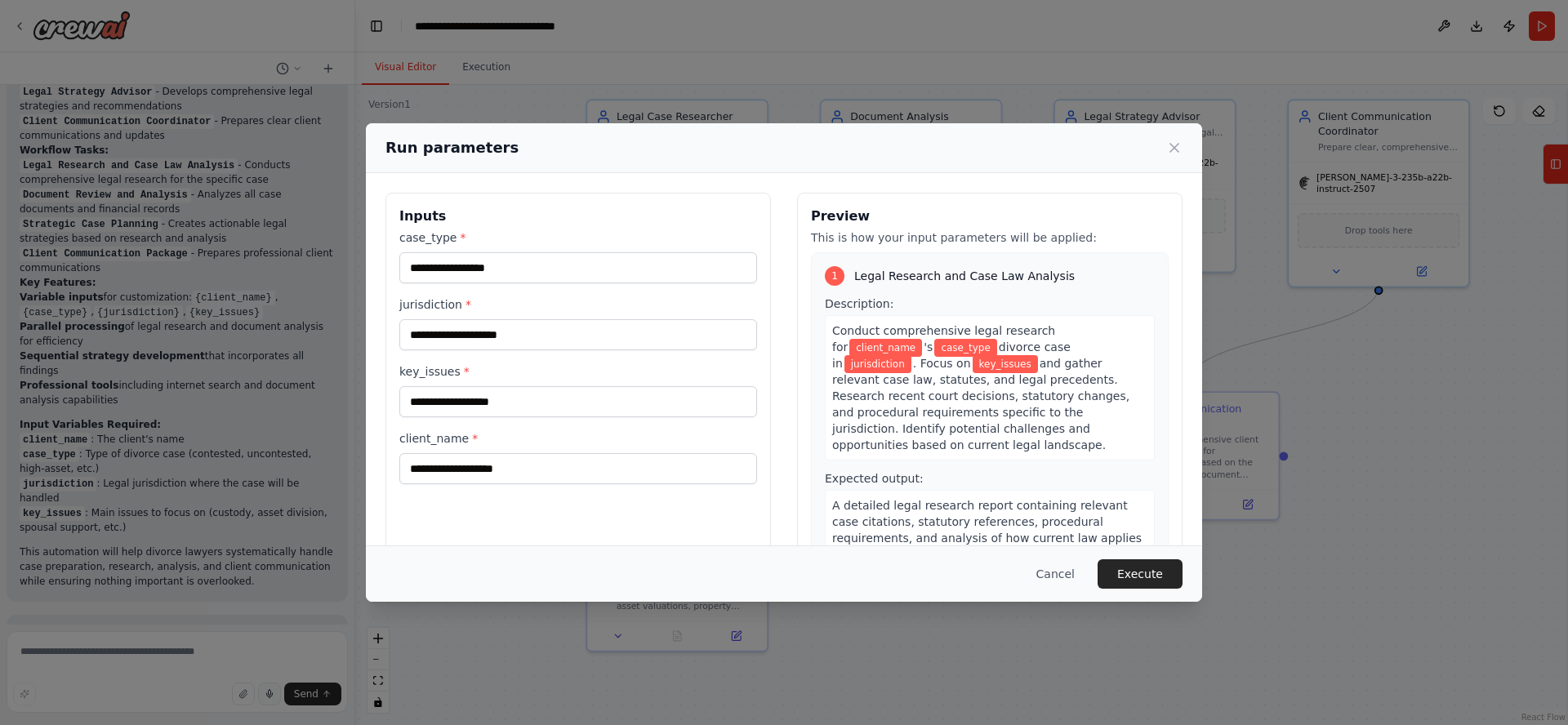
scroll to position [54, 0]
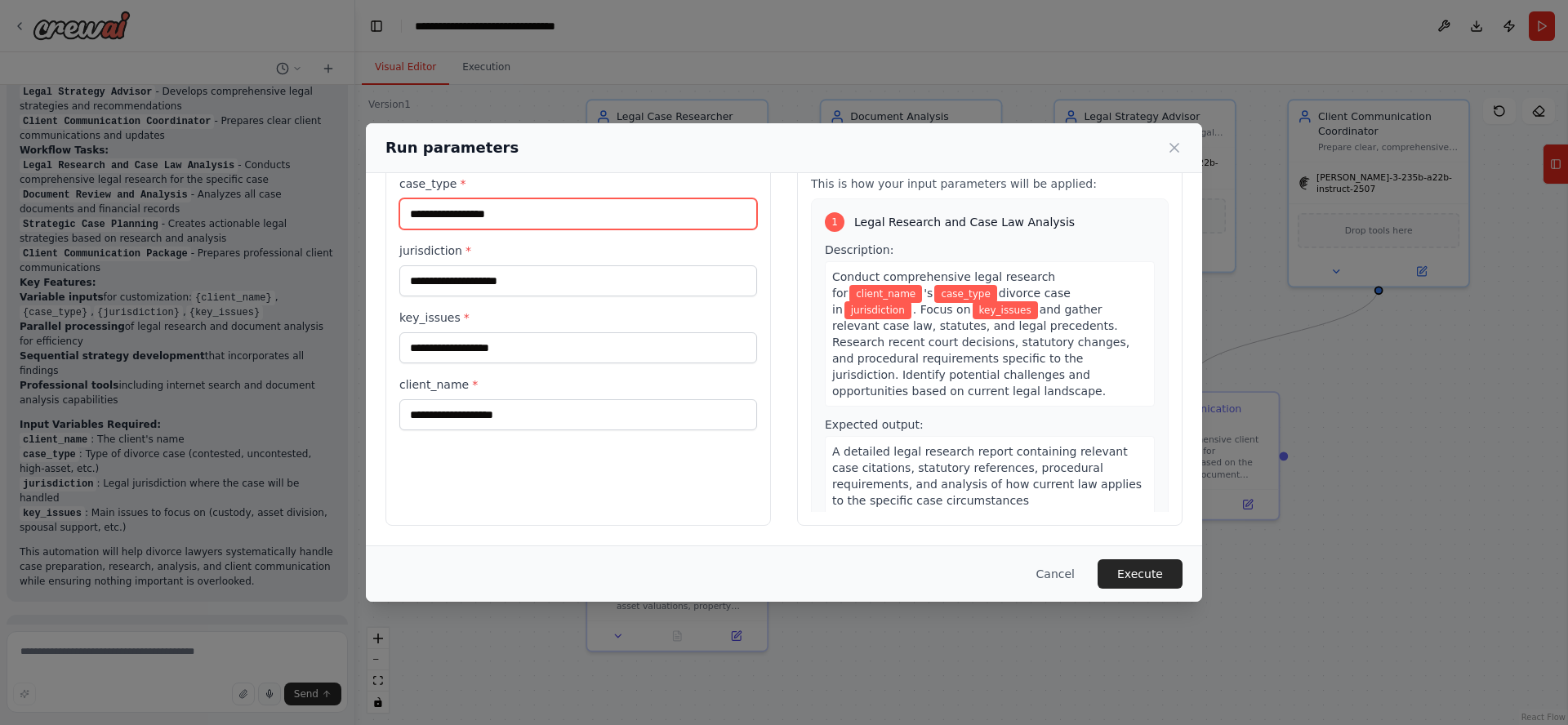
click at [560, 211] on input "case_type *" at bounding box center [578, 214] width 357 height 31
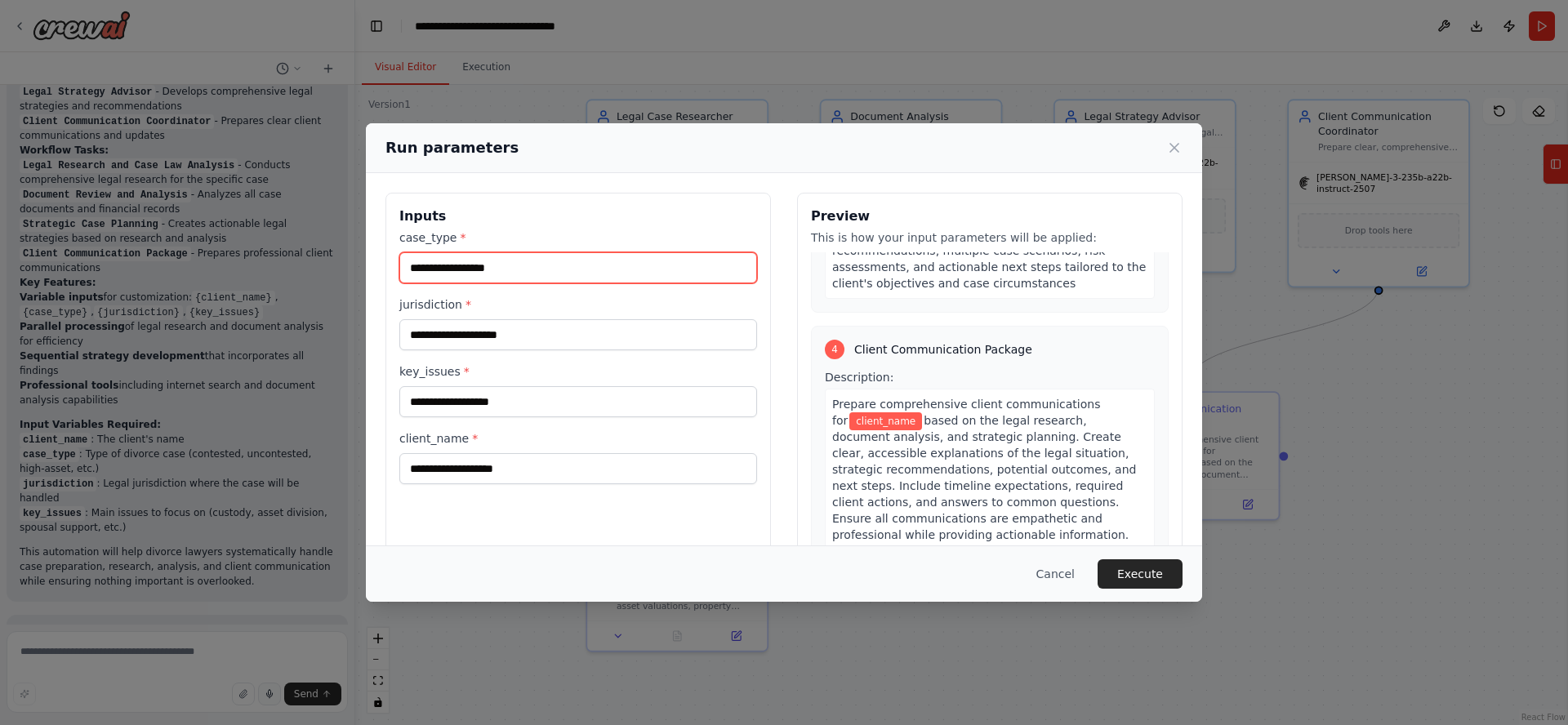
scroll to position [1052, 0]
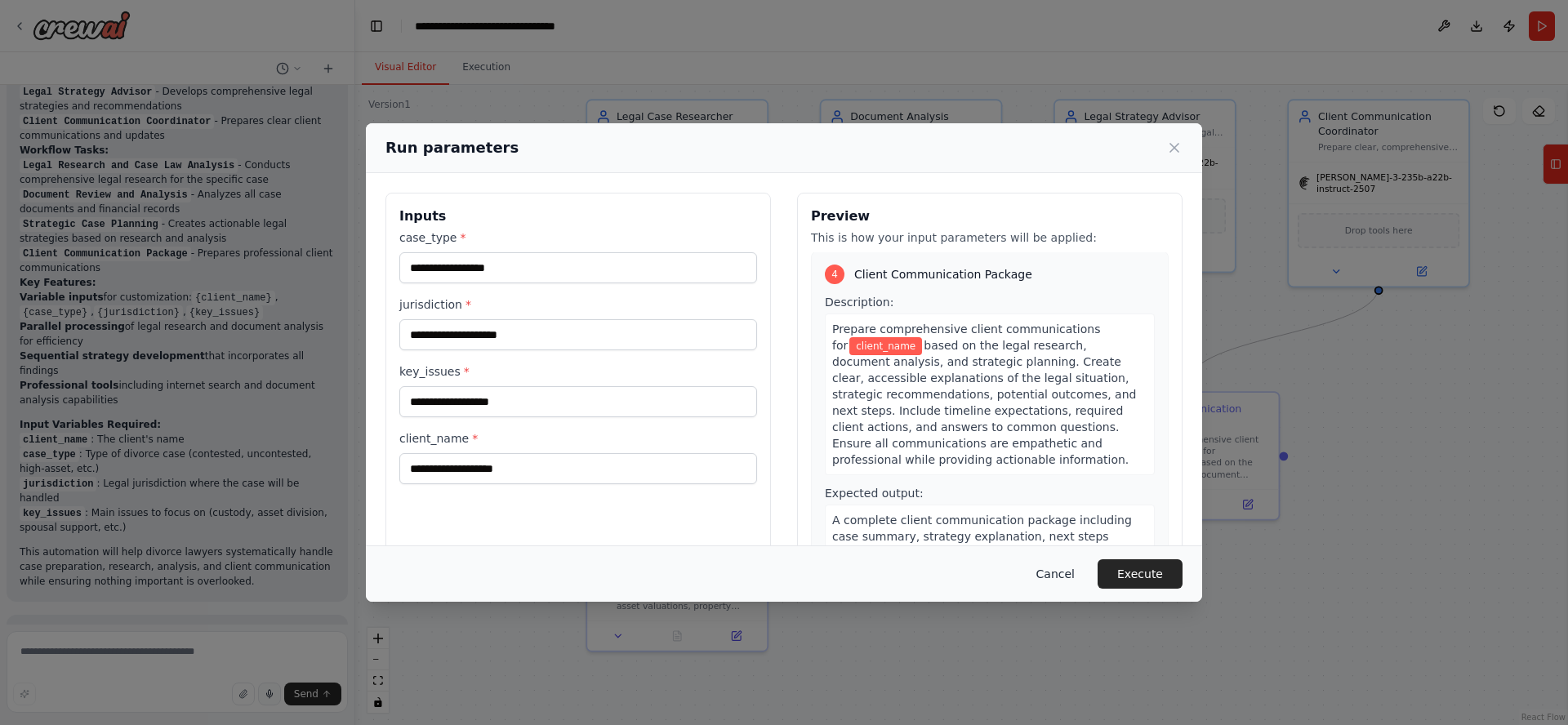
click at [1067, 573] on button "Cancel" at bounding box center [1056, 574] width 64 height 30
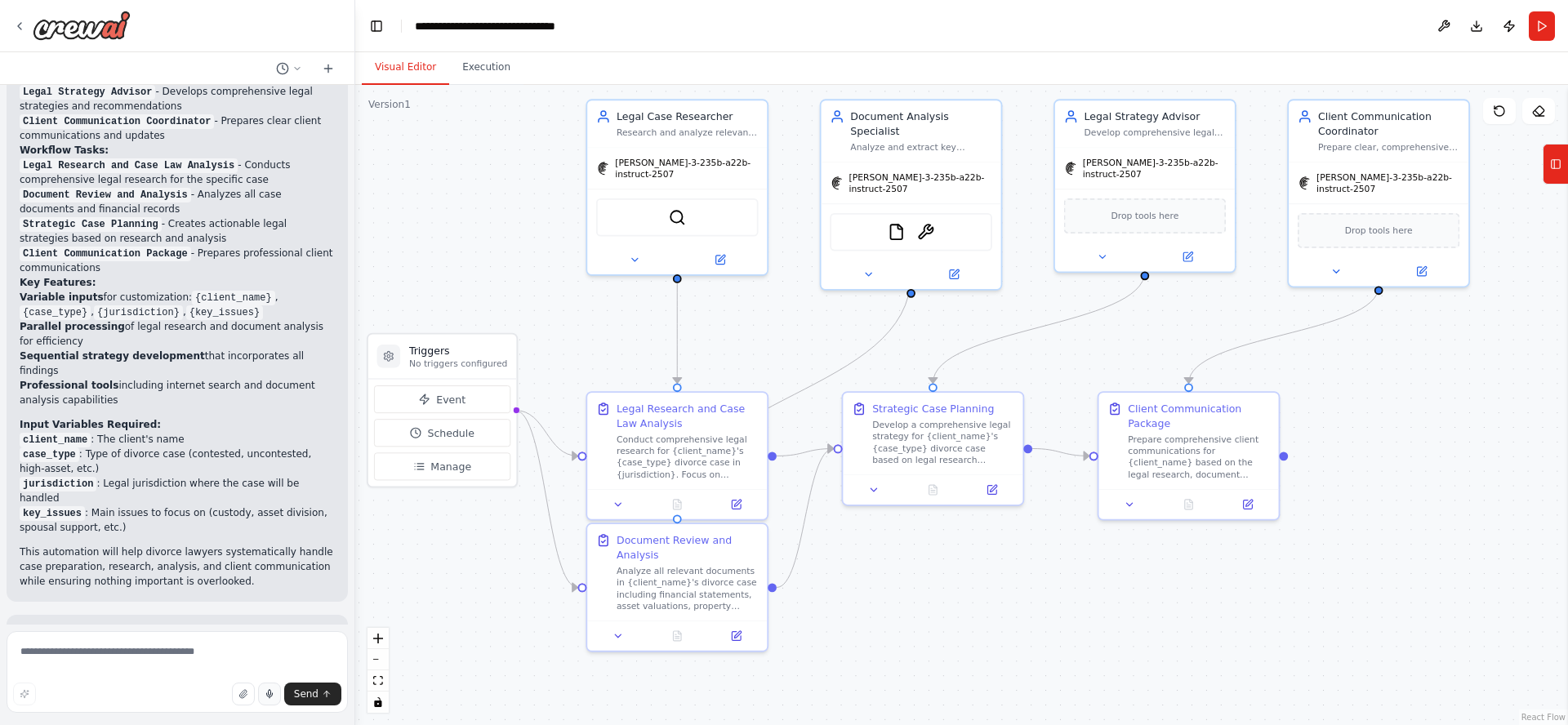
click at [468, 183] on div ".deletable-edge-delete-btn { width: 20px; height: 20px; border: 0px solid #ffff…" at bounding box center [961, 404] width 1212 height 640
click at [485, 187] on div ".deletable-edge-delete-btn { width: 20px; height: 20px; border: 0px solid #ffff…" at bounding box center [961, 404] width 1212 height 640
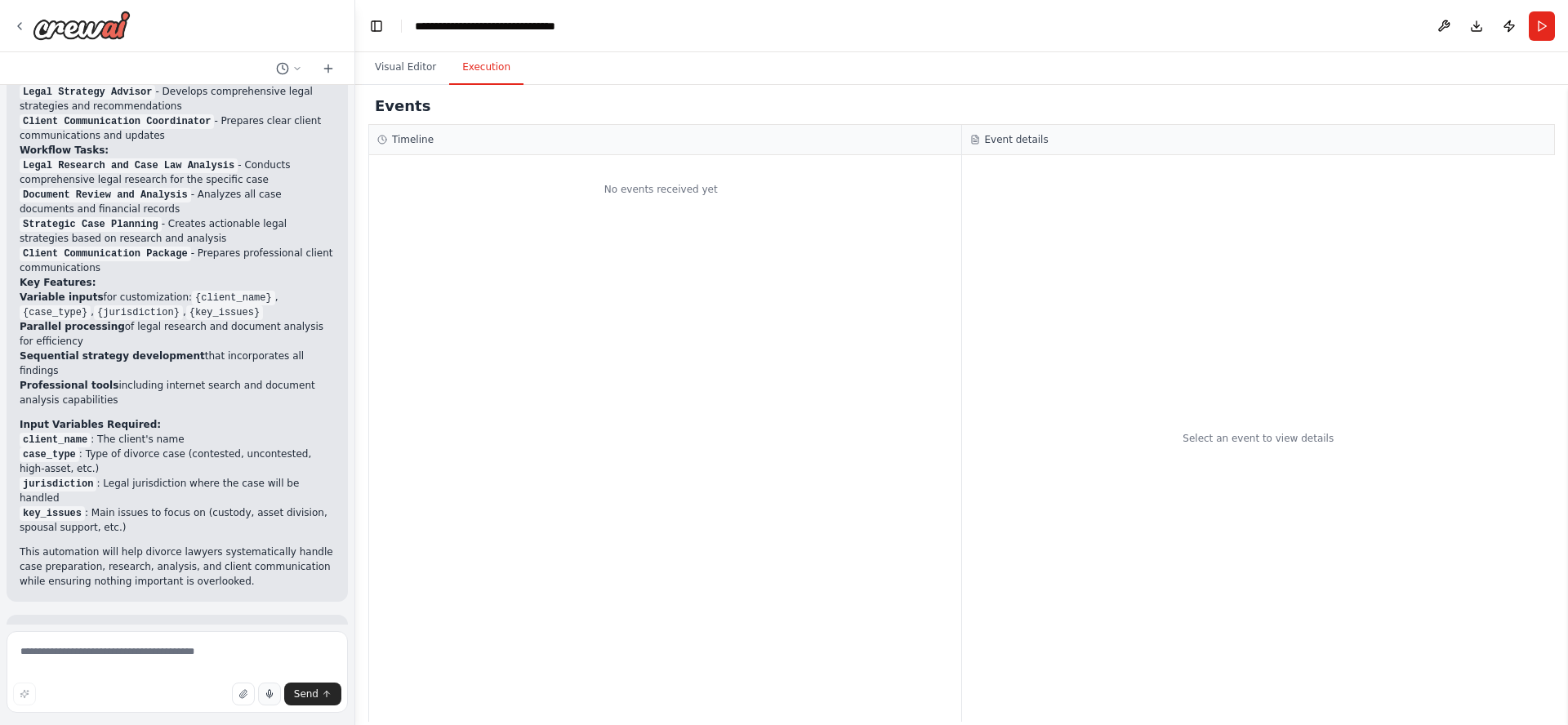
click at [485, 71] on button "Execution" at bounding box center [485, 67] width 74 height 34
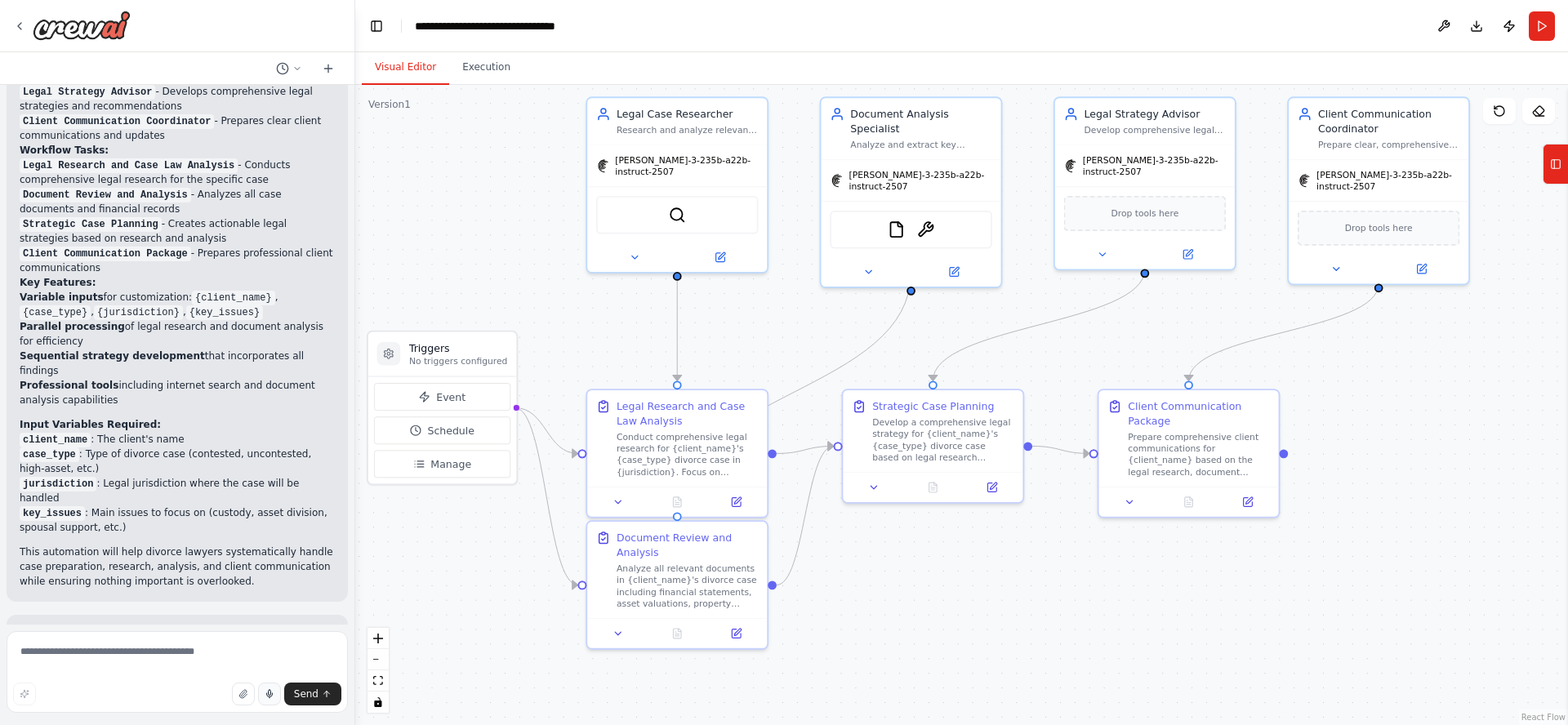
click at [400, 66] on button "Visual Editor" at bounding box center [405, 67] width 87 height 34
click at [505, 234] on div ".deletable-edge-delete-btn { width: 20px; height: 20px; border: 0px solid #ffff…" at bounding box center [961, 404] width 1212 height 640
click at [483, 207] on div ".deletable-edge-delete-btn { width: 20px; height: 20px; border: 0px solid #ffff…" at bounding box center [961, 404] width 1212 height 640
click at [482, 193] on div ".deletable-edge-delete-btn { width: 20px; height: 20px; border: 0px solid #ffff…" at bounding box center [961, 404] width 1212 height 640
click at [487, 182] on div ".deletable-edge-delete-btn { width: 20px; height: 20px; border: 0px solid #ffff…" at bounding box center [961, 404] width 1212 height 640
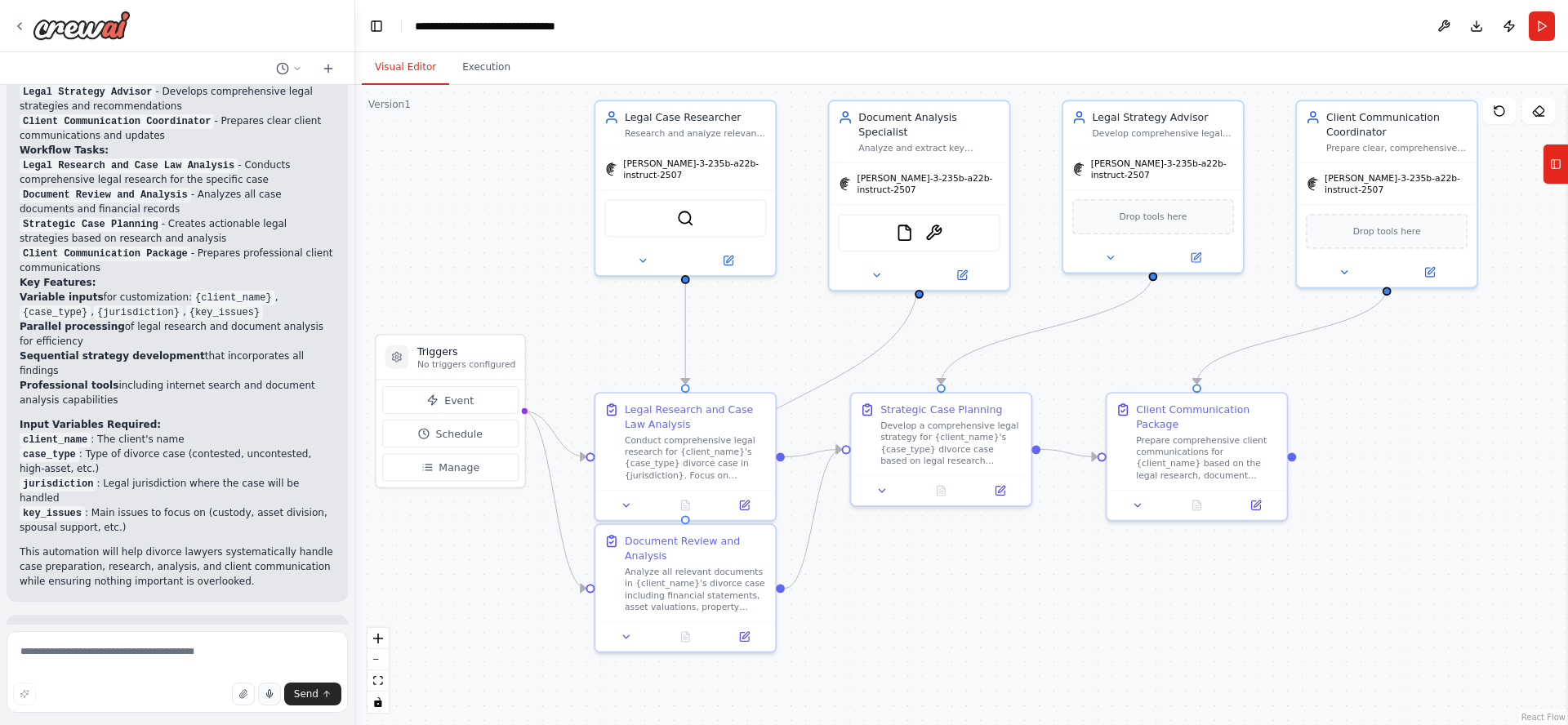
click at [478, 208] on div ".deletable-edge-delete-btn { width: 20px; height: 20px; border: 0px solid #ffff…" at bounding box center [961, 404] width 1212 height 640
click at [1554, 171] on icon at bounding box center [1555, 164] width 11 height 26
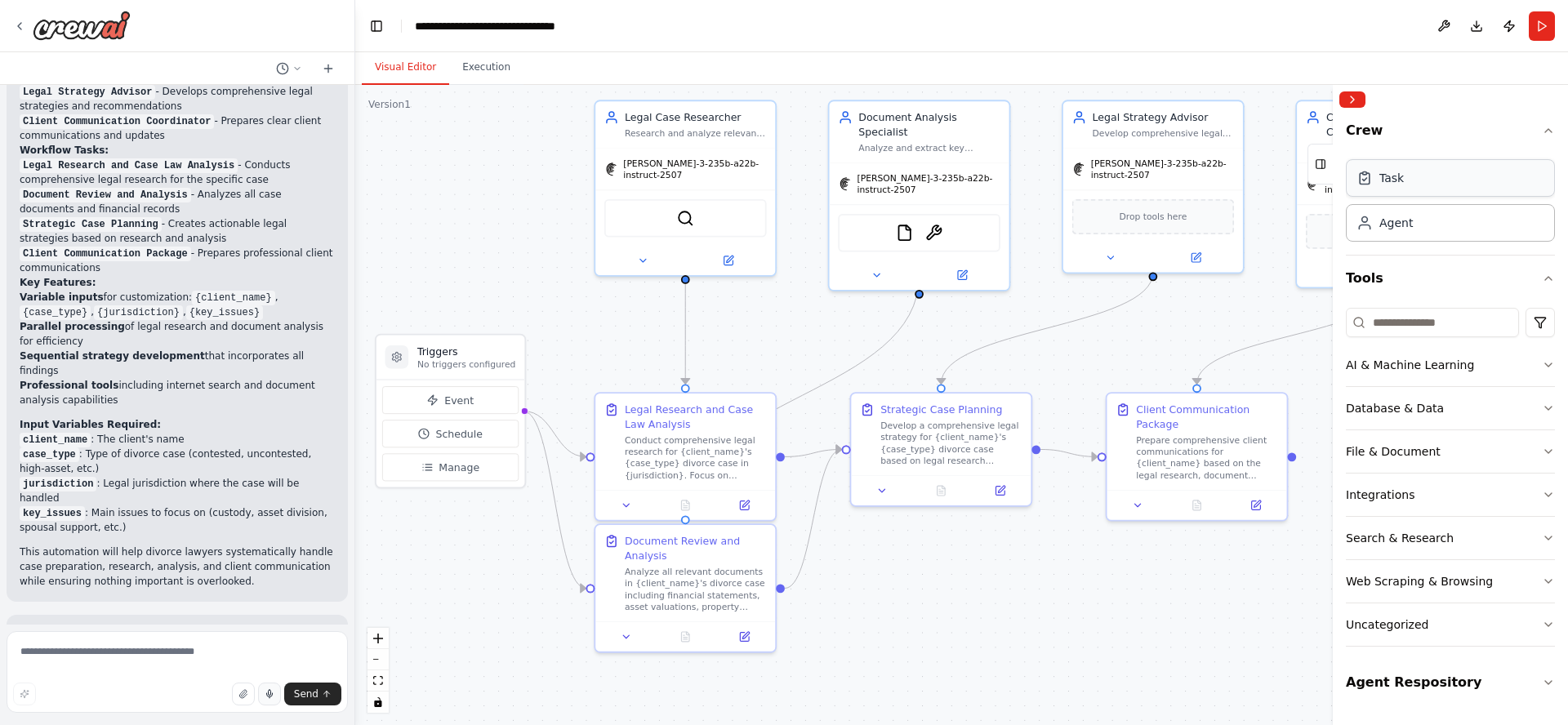
click at [1416, 180] on div "Task" at bounding box center [1450, 178] width 209 height 37
click at [1430, 319] on input at bounding box center [1432, 322] width 173 height 30
click at [1436, 614] on button "Uncategorized" at bounding box center [1450, 624] width 209 height 43
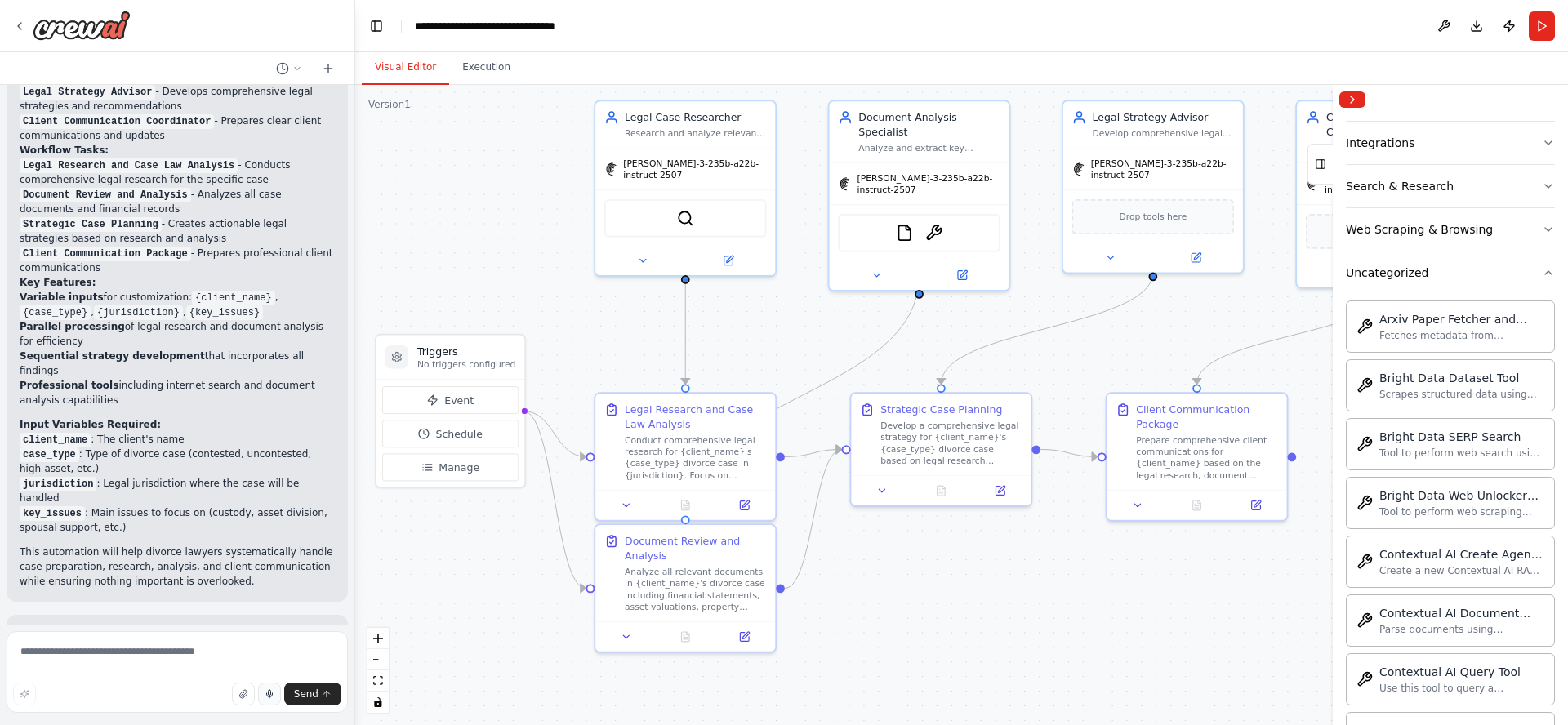
scroll to position [202, 0]
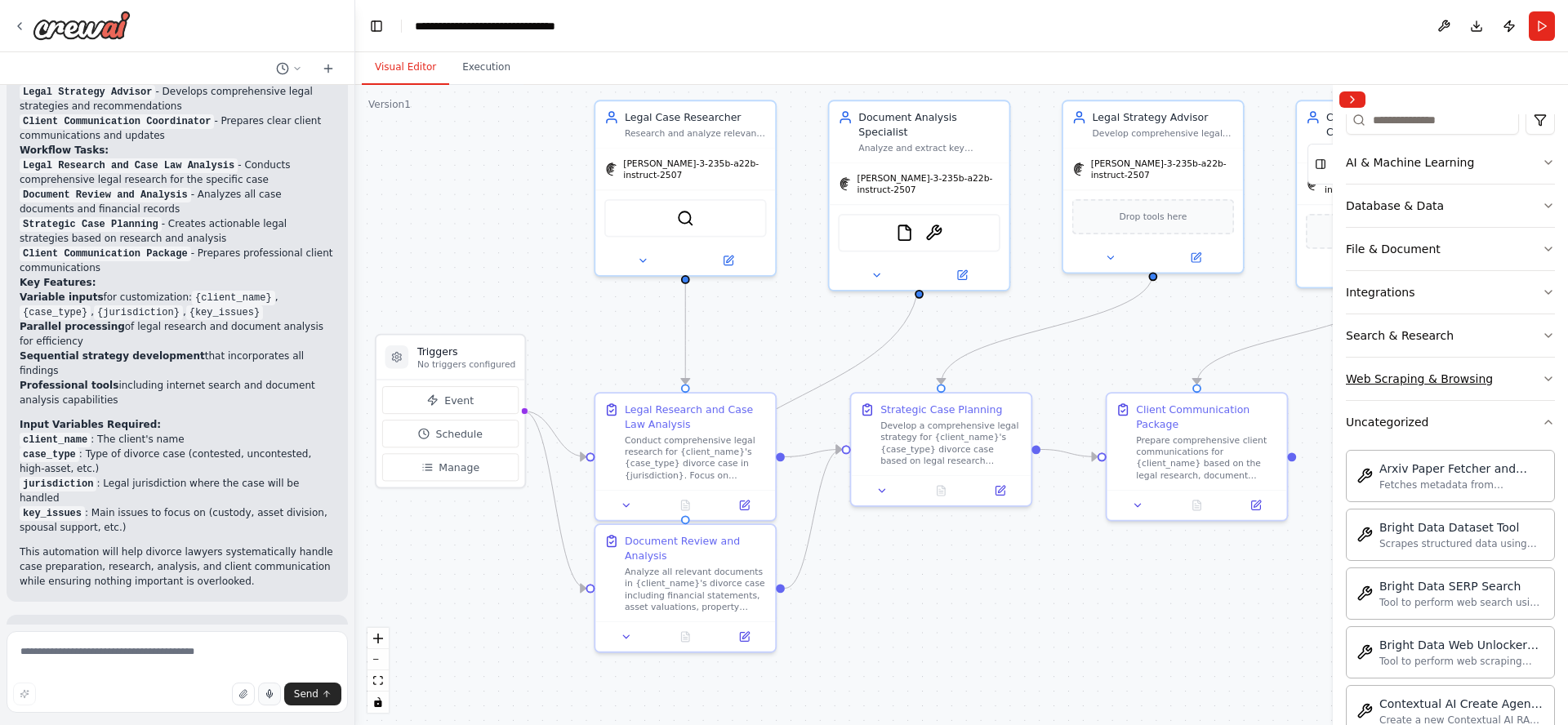
click at [1442, 376] on div "Web Scraping & Browsing" at bounding box center [1419, 378] width 147 height 17
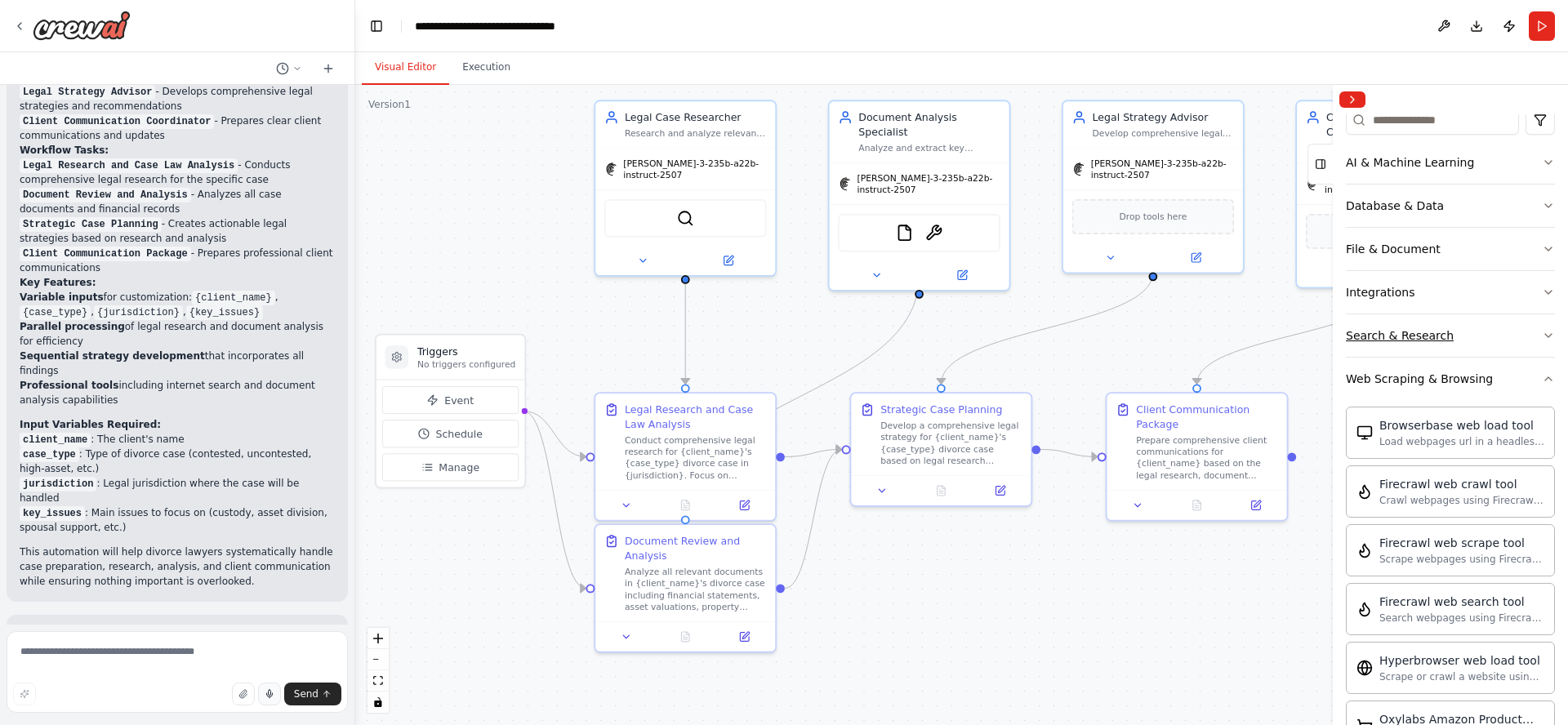
click at [1425, 332] on div "Search & Research" at bounding box center [1400, 335] width 108 height 17
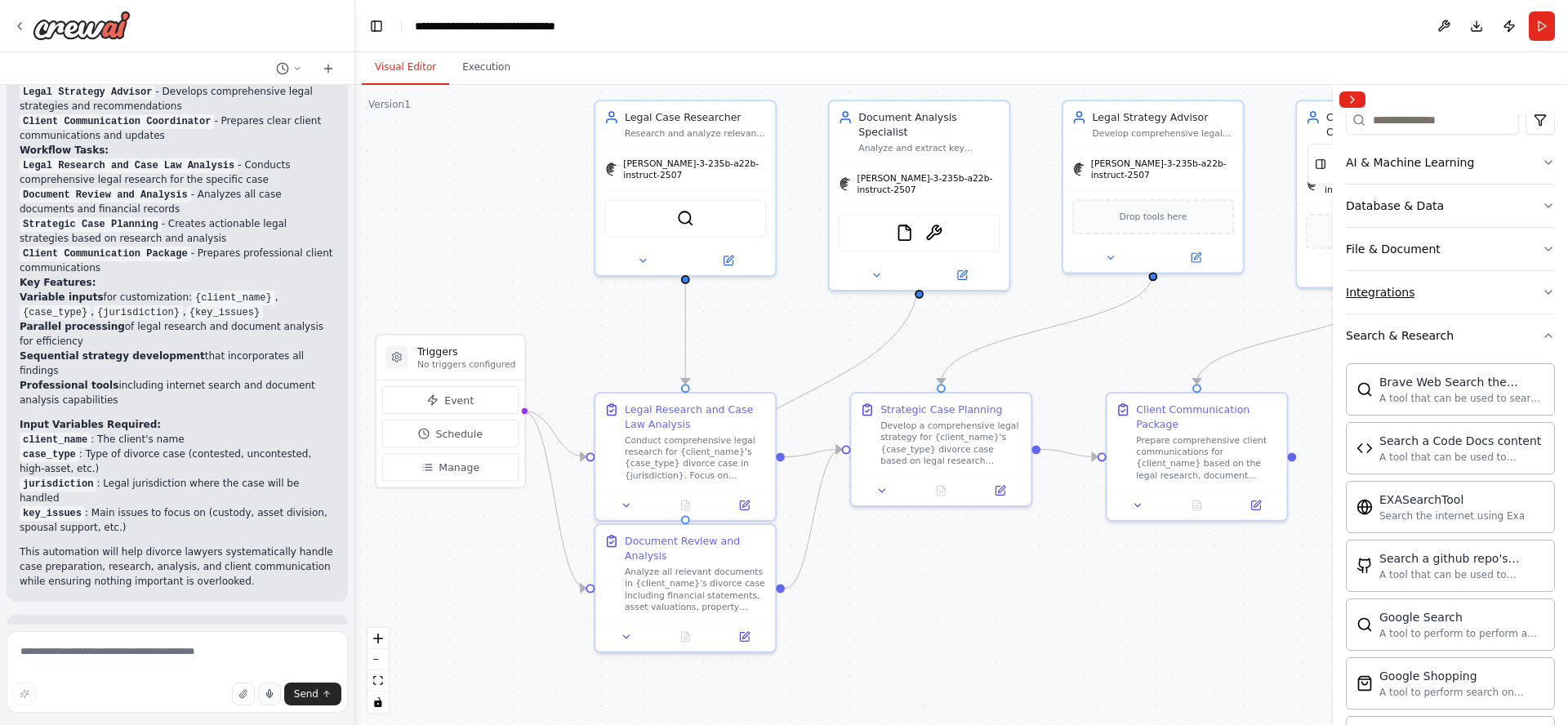
click at [1389, 293] on div "Integrations" at bounding box center [1380, 292] width 69 height 17
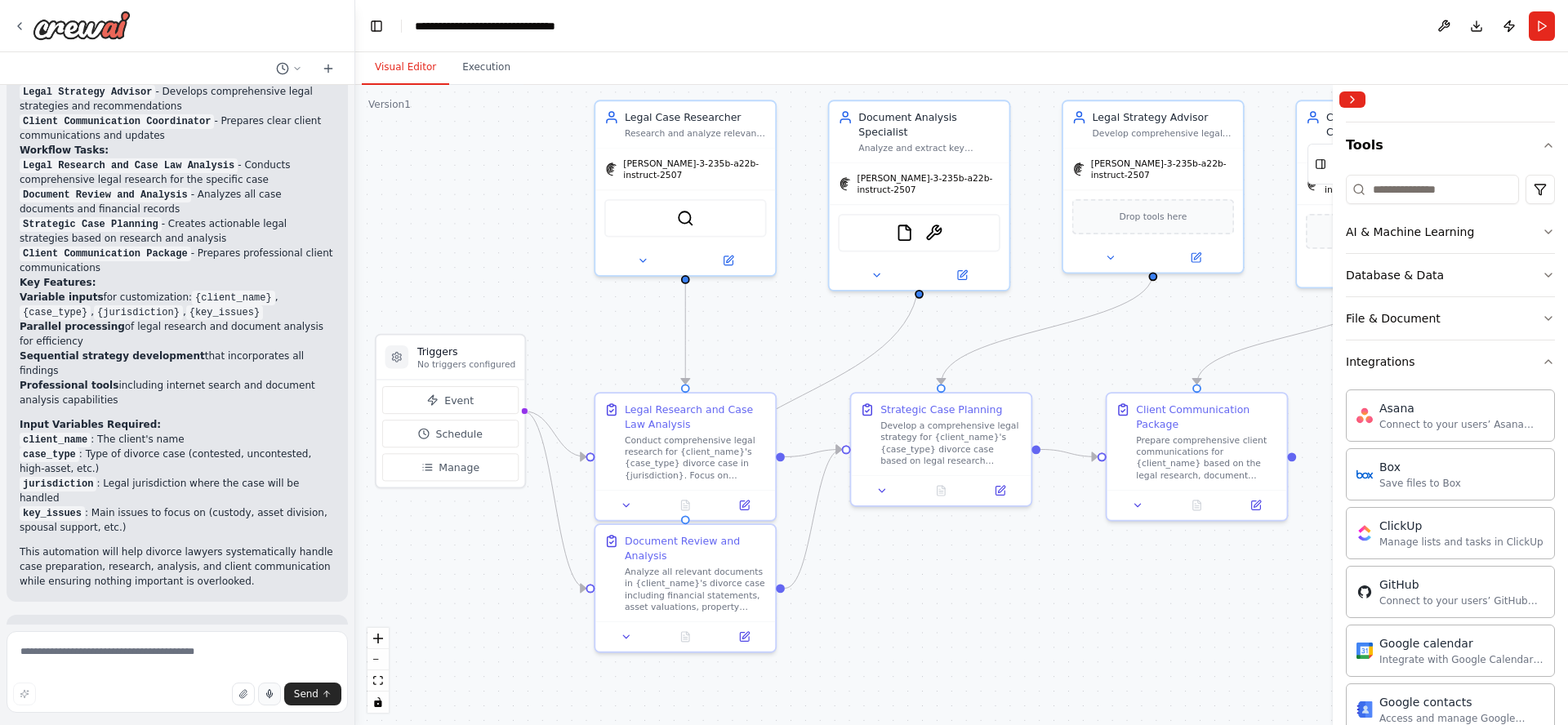
scroll to position [109, 0]
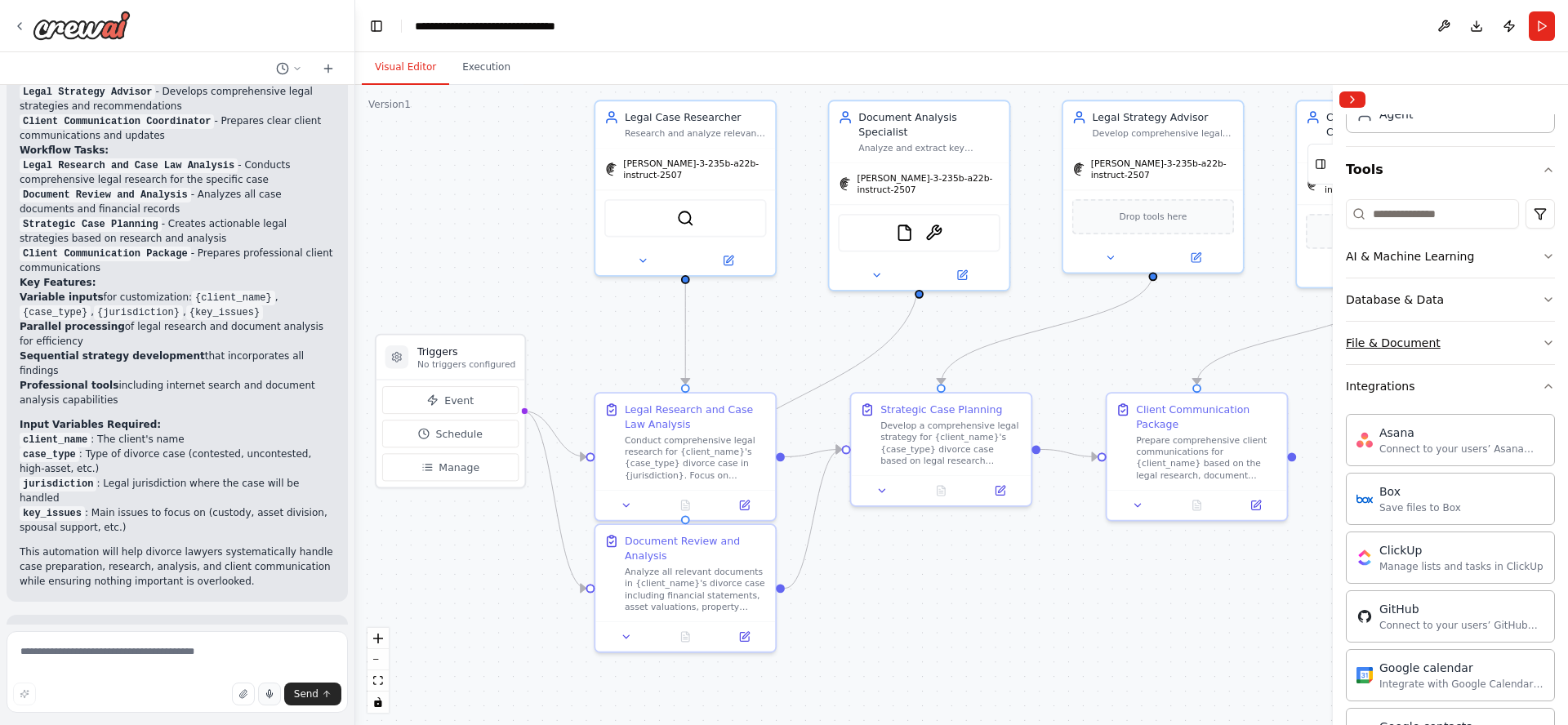
click at [1400, 340] on div "File & Document" at bounding box center [1393, 342] width 95 height 17
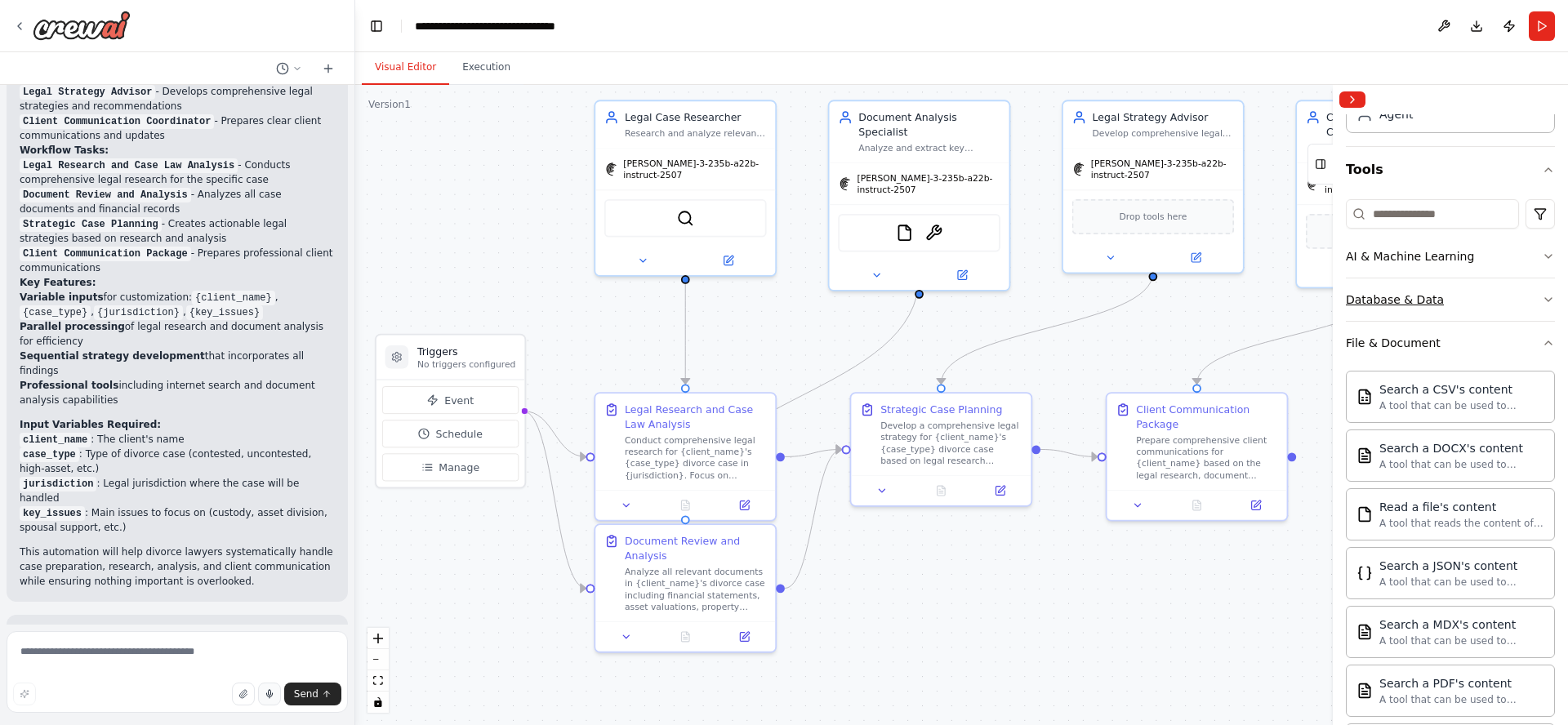
click at [1400, 296] on div "Database & Data" at bounding box center [1395, 299] width 98 height 17
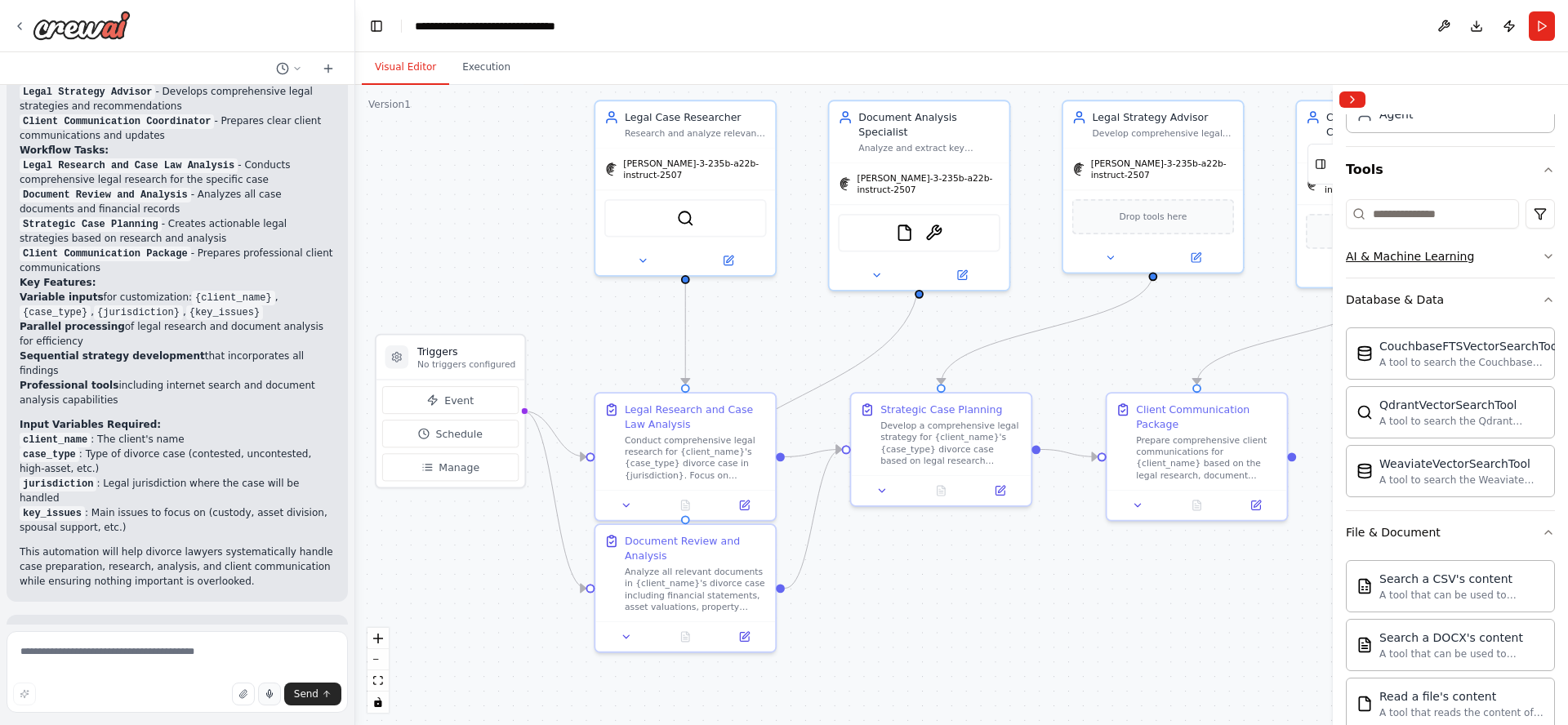
click at [1408, 252] on div "AI & Machine Learning" at bounding box center [1409, 256] width 128 height 17
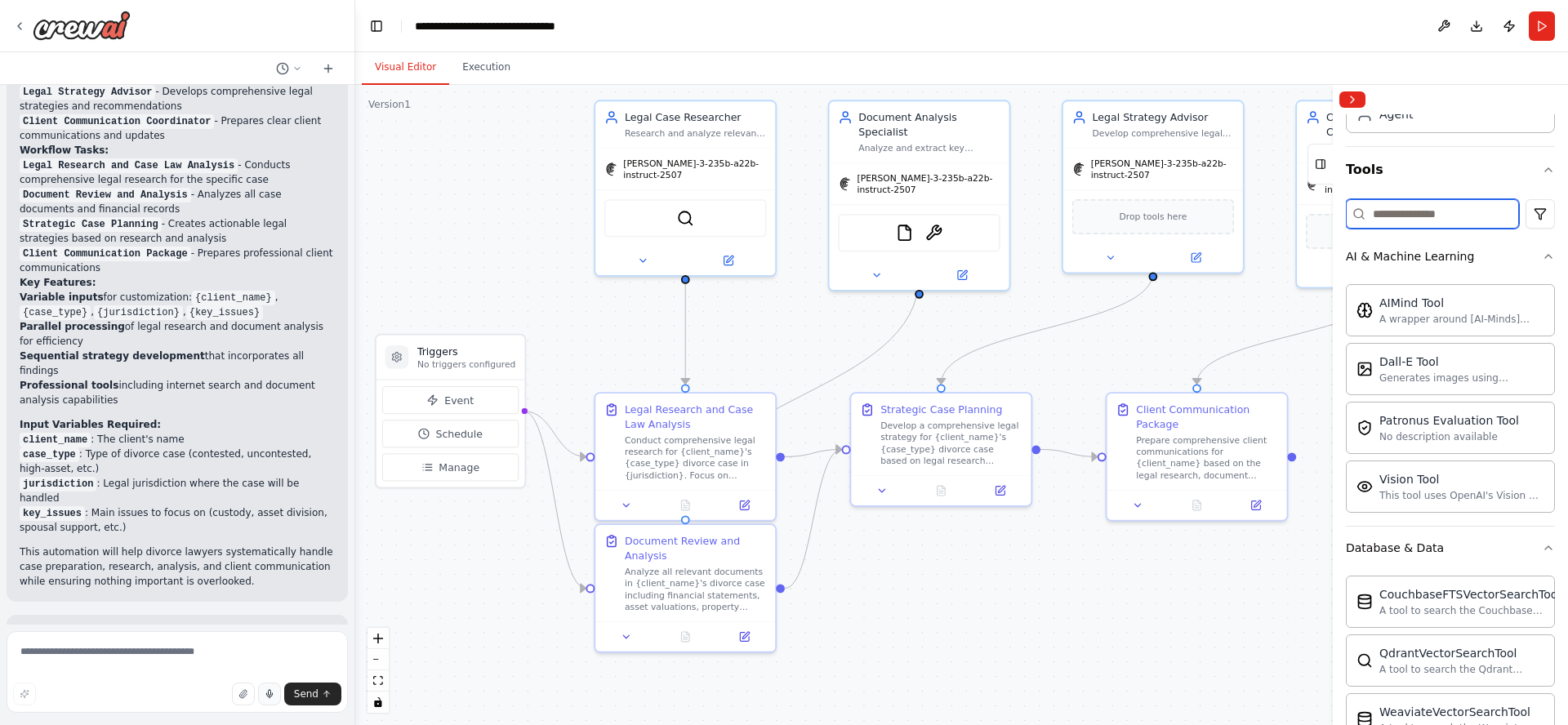
click at [1429, 213] on input at bounding box center [1432, 214] width 173 height 30
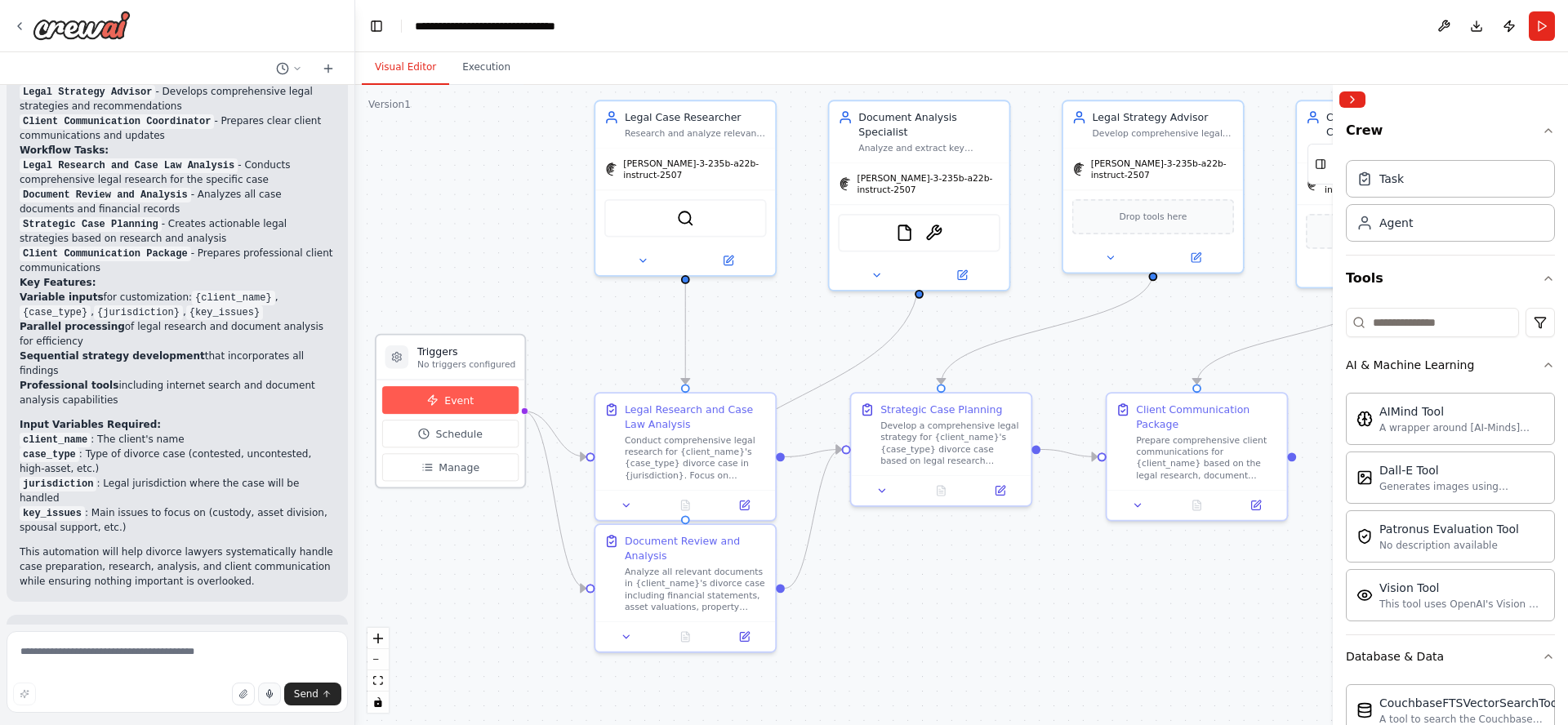
click at [461, 401] on span "Event" at bounding box center [459, 400] width 30 height 15
click at [1352, 98] on button "Collapse right sidebar" at bounding box center [1352, 99] width 26 height 17
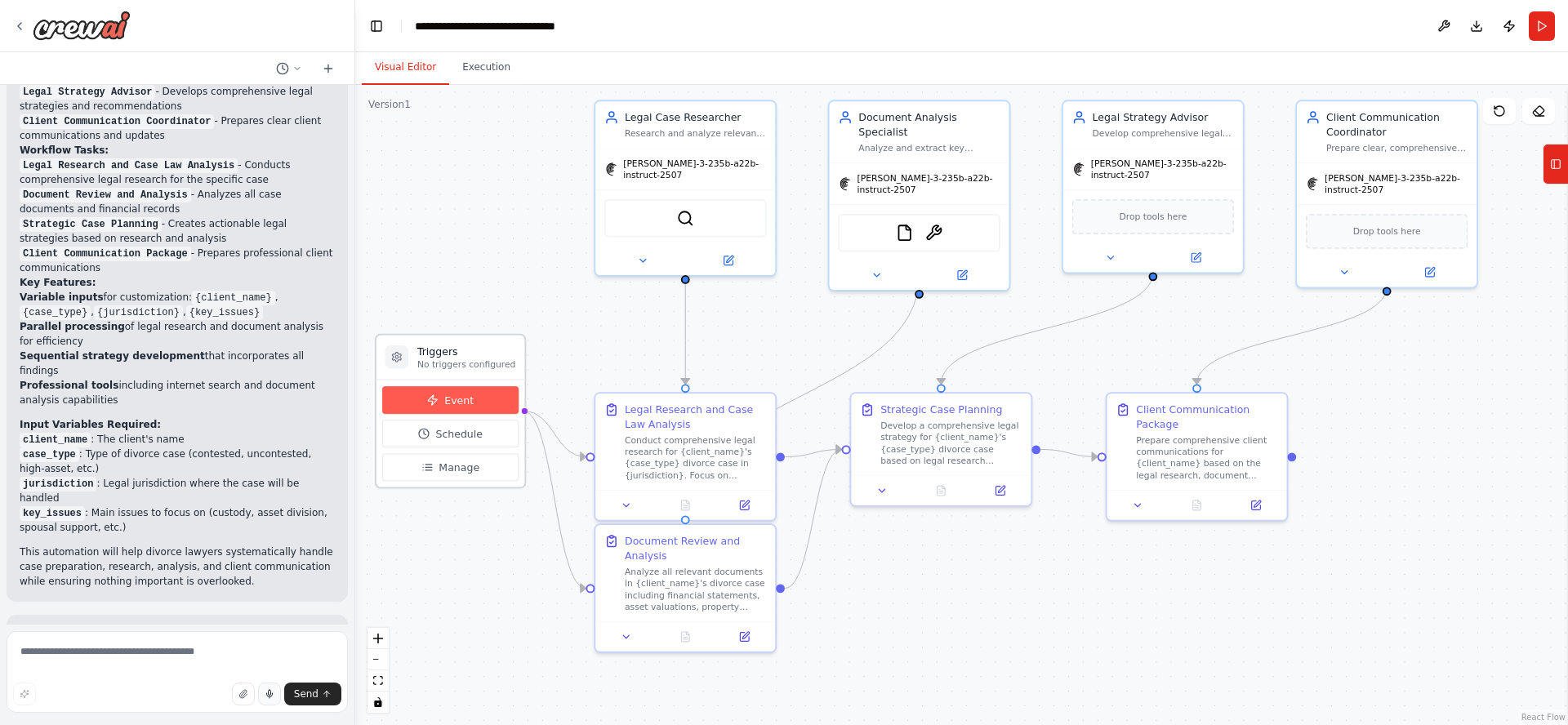
click at [454, 400] on span "Event" at bounding box center [459, 400] width 30 height 15
click at [441, 353] on h3 "Triggers" at bounding box center [466, 350] width 98 height 15
click at [445, 441] on span "Schedule" at bounding box center [458, 433] width 47 height 15
select select "******"
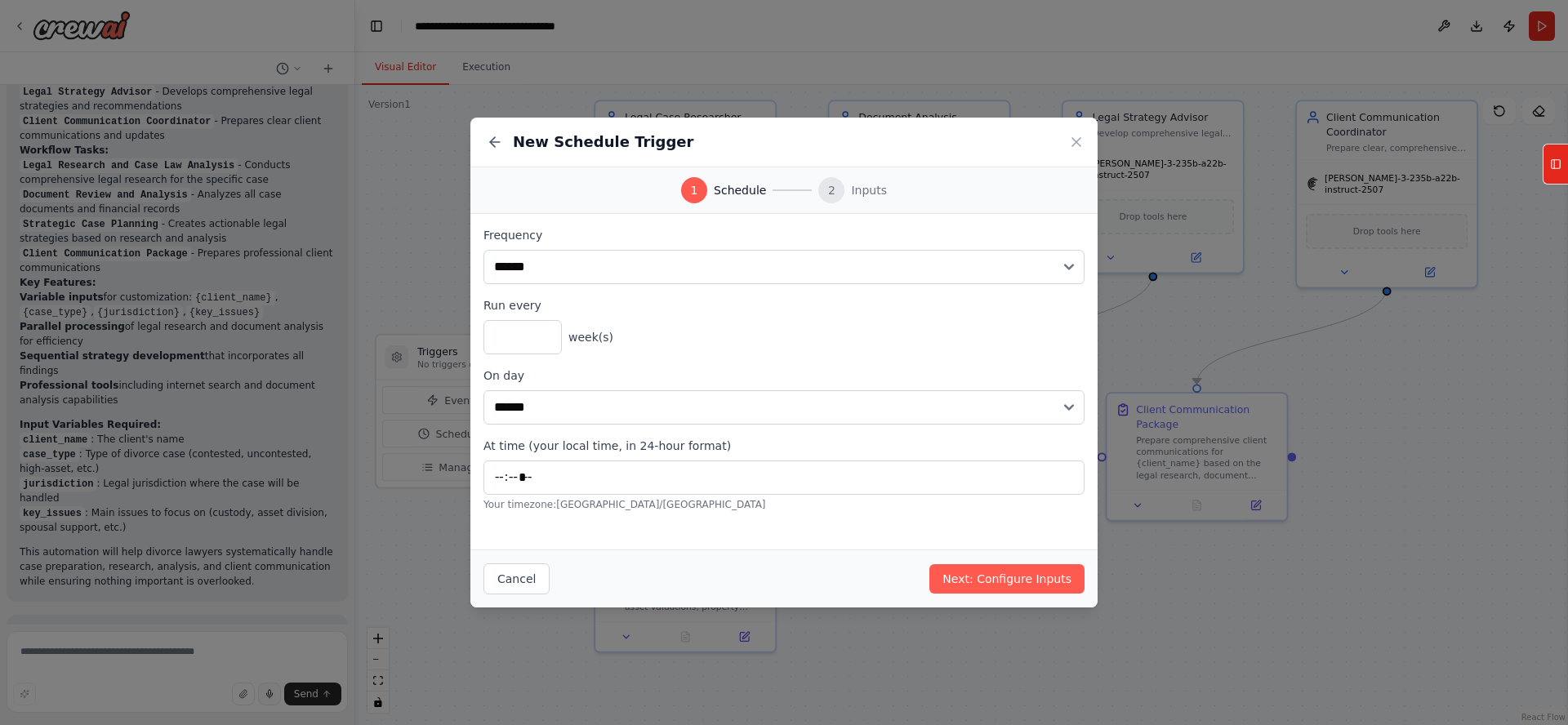
drag, startPoint x: 1076, startPoint y: 135, endPoint x: 1042, endPoint y: 186, distance: 61.3
click at [1076, 136] on icon at bounding box center [1076, 142] width 17 height 17
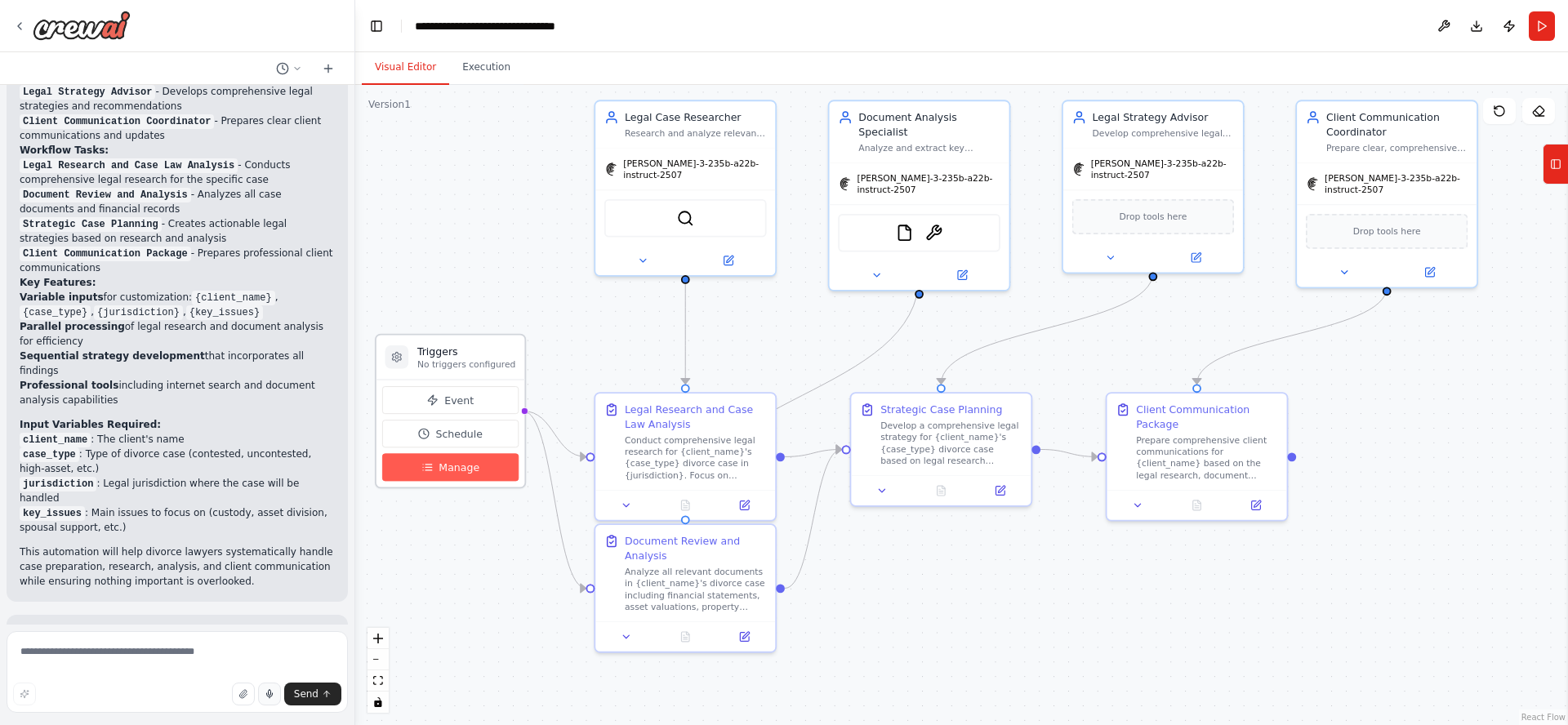
click at [444, 474] on button "Manage" at bounding box center [450, 467] width 136 height 28
click at [461, 470] on span "Manage" at bounding box center [458, 466] width 41 height 15
click at [482, 247] on div ".deletable-edge-delete-btn { width: 20px; height: 20px; border: 0px solid #ffff…" at bounding box center [961, 404] width 1212 height 640
click at [456, 467] on span "Manage" at bounding box center [458, 466] width 41 height 15
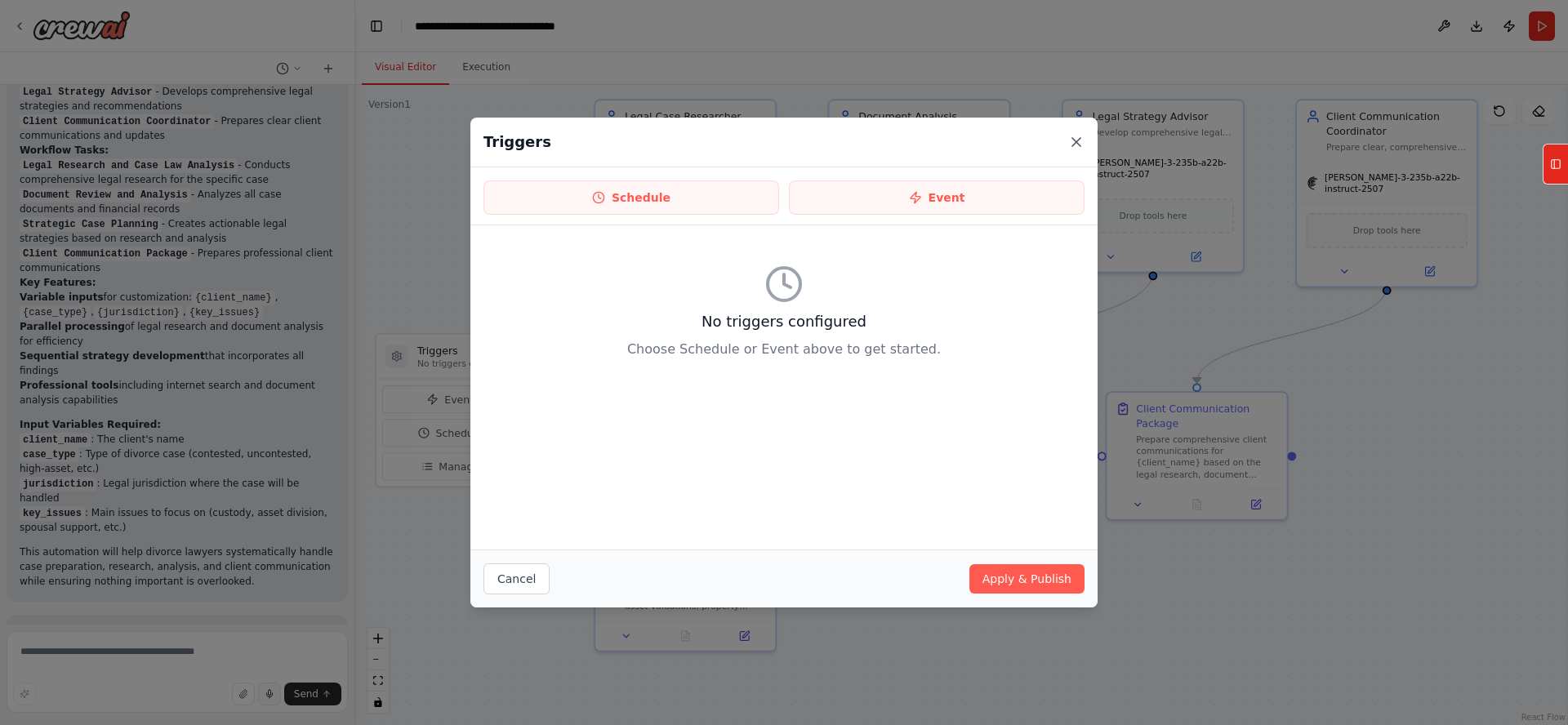
click at [1080, 134] on icon at bounding box center [1076, 142] width 17 height 17
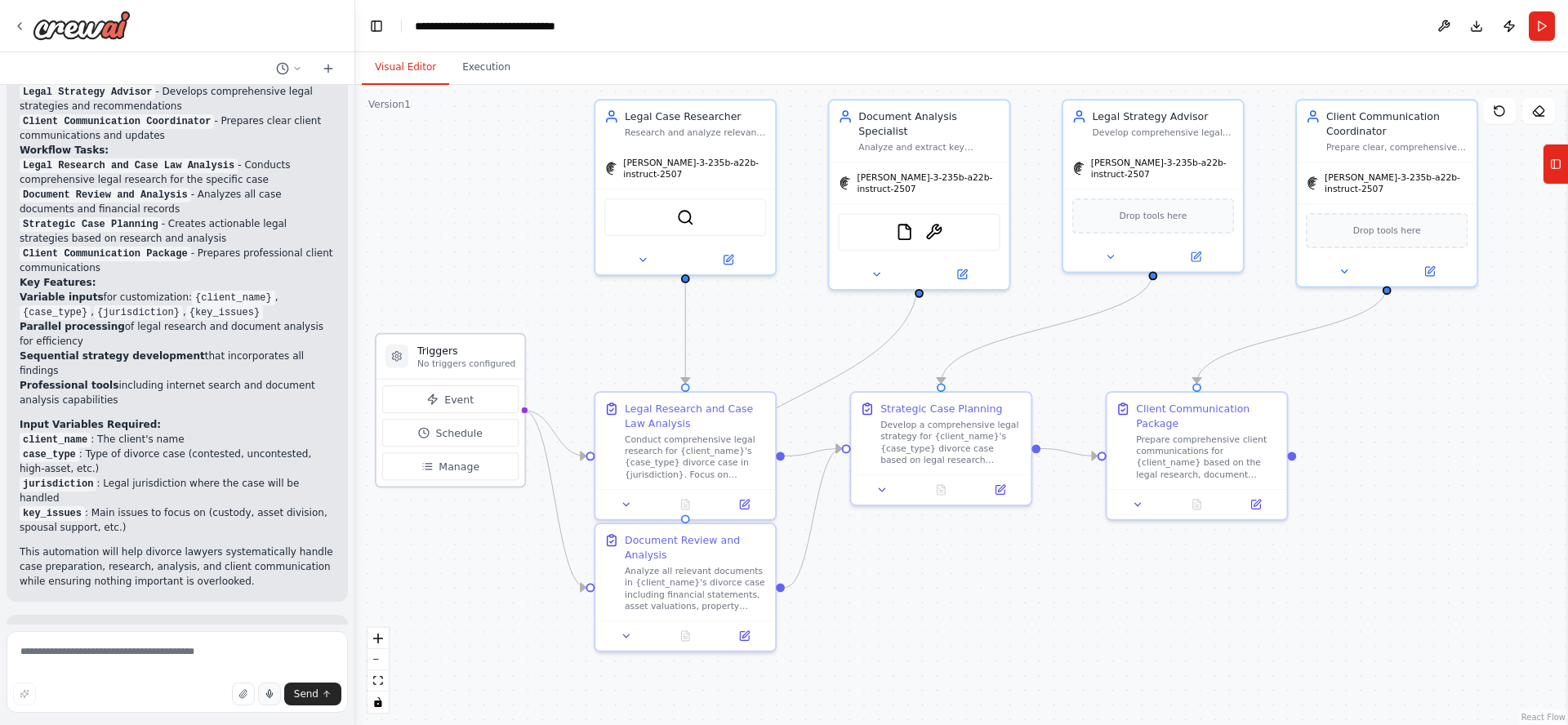
click at [460, 363] on p "No triggers configured" at bounding box center [466, 362] width 98 height 11
click at [467, 236] on div ".deletable-edge-delete-btn { width: 20px; height: 20px; border: 0px solid #ffff…" at bounding box center [961, 404] width 1212 height 640
click at [105, 30] on img at bounding box center [81, 25] width 98 height 30
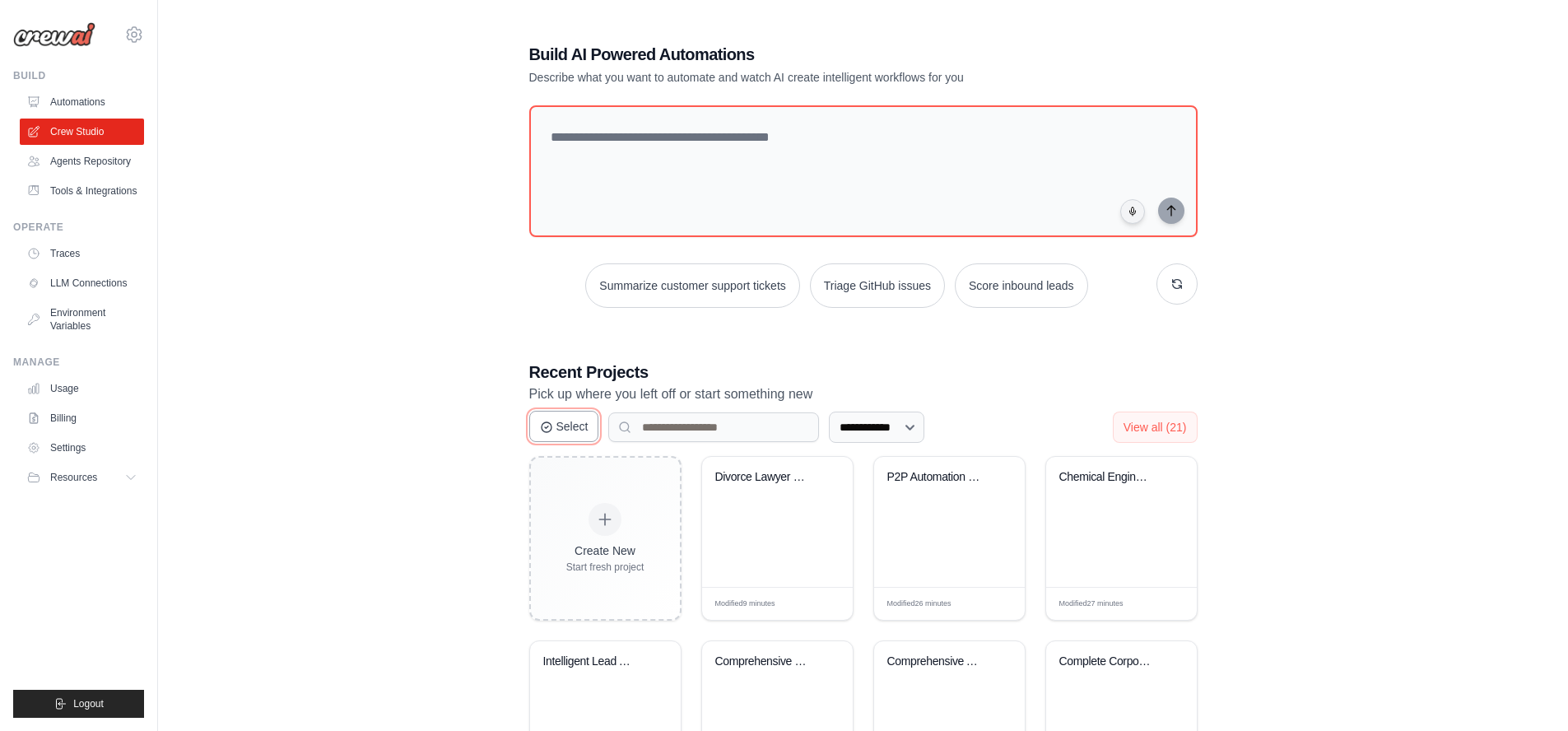
click at [575, 430] on button "Select" at bounding box center [564, 426] width 70 height 32
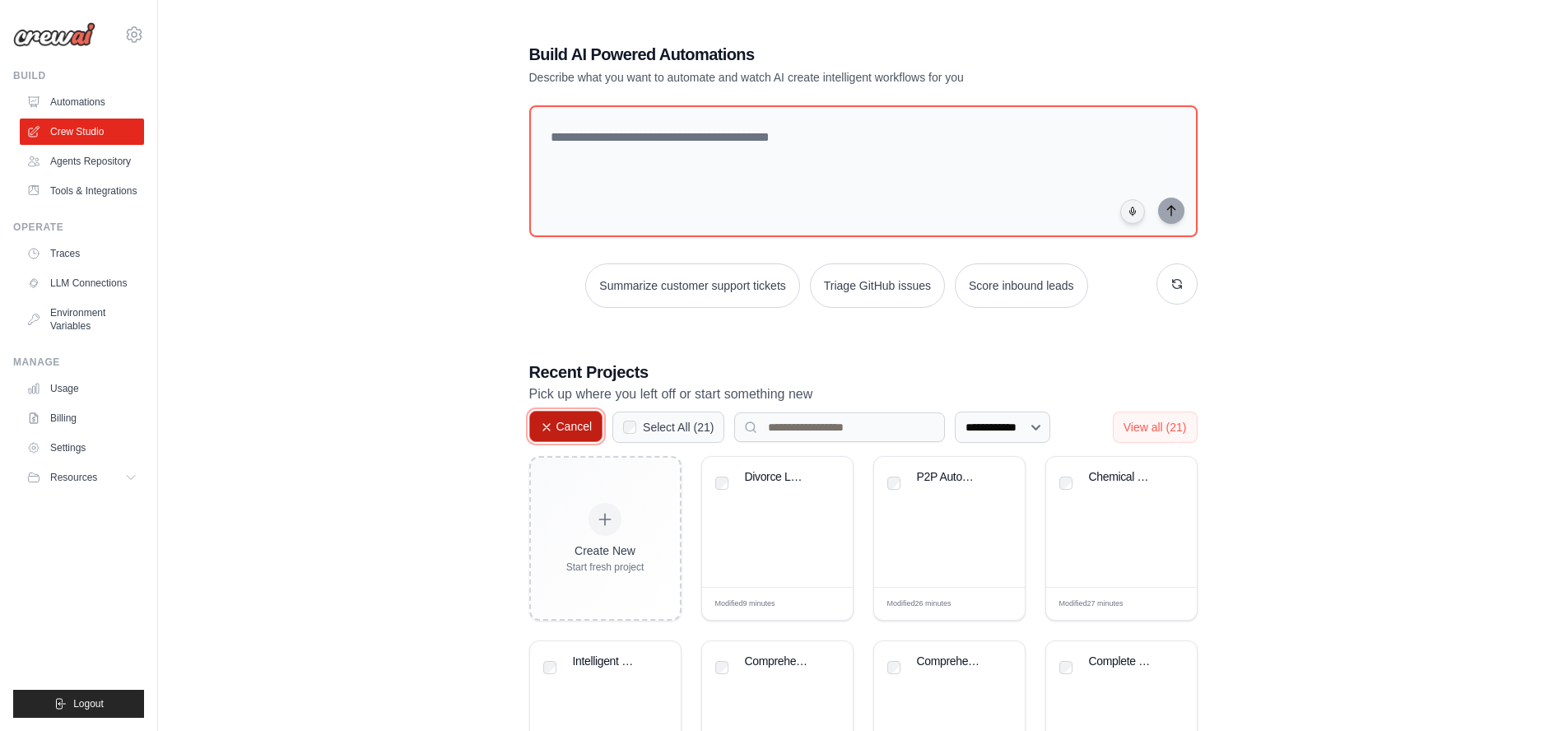
click at [569, 425] on button "Cancel" at bounding box center [566, 426] width 74 height 32
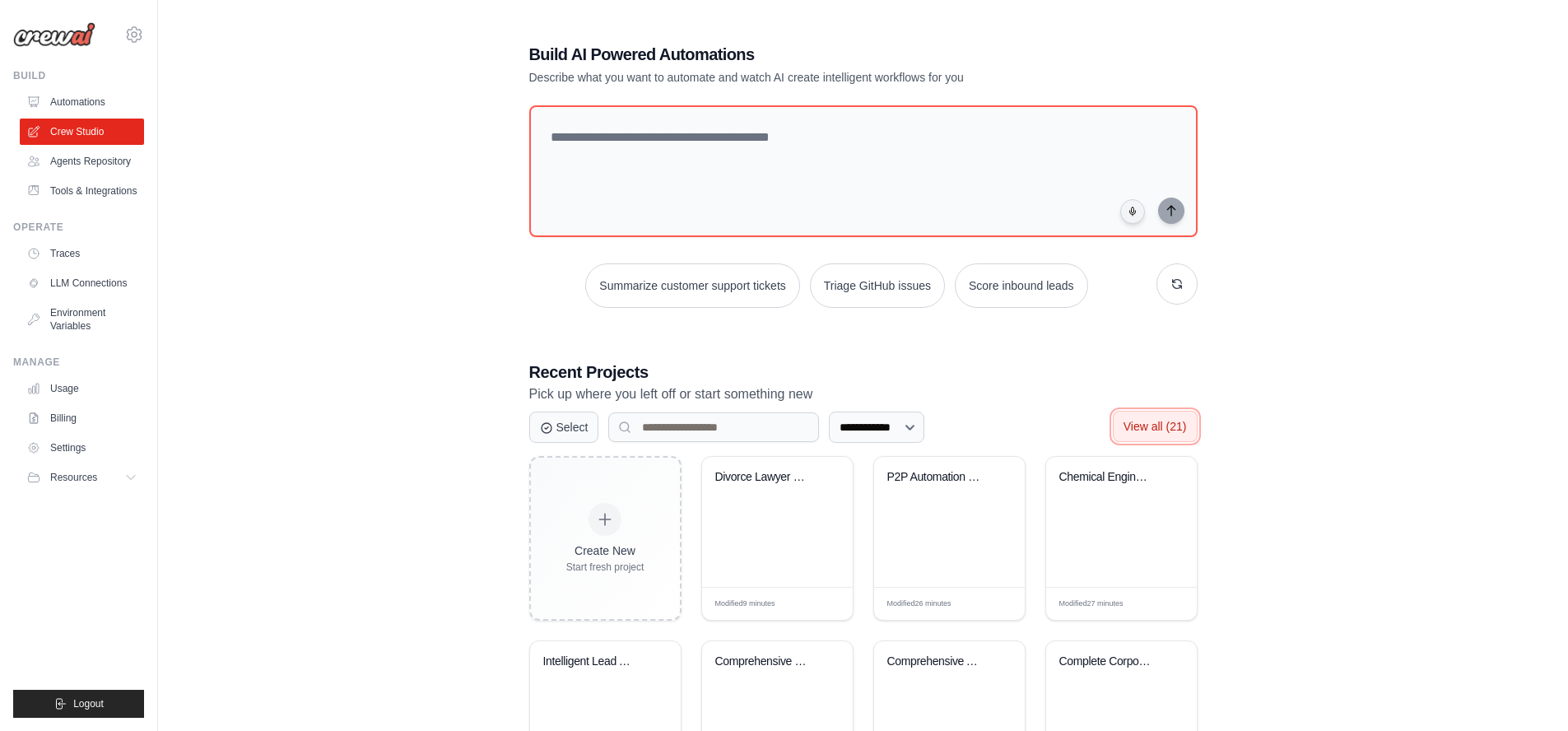
click at [1170, 429] on span "View all (21)" at bounding box center [1155, 426] width 63 height 13
click at [1170, 429] on span "Show less" at bounding box center [1160, 426] width 53 height 13
click at [1143, 427] on span "View all (21)" at bounding box center [1155, 426] width 63 height 13
click at [828, 411] on select "**********" at bounding box center [876, 427] width 96 height 32
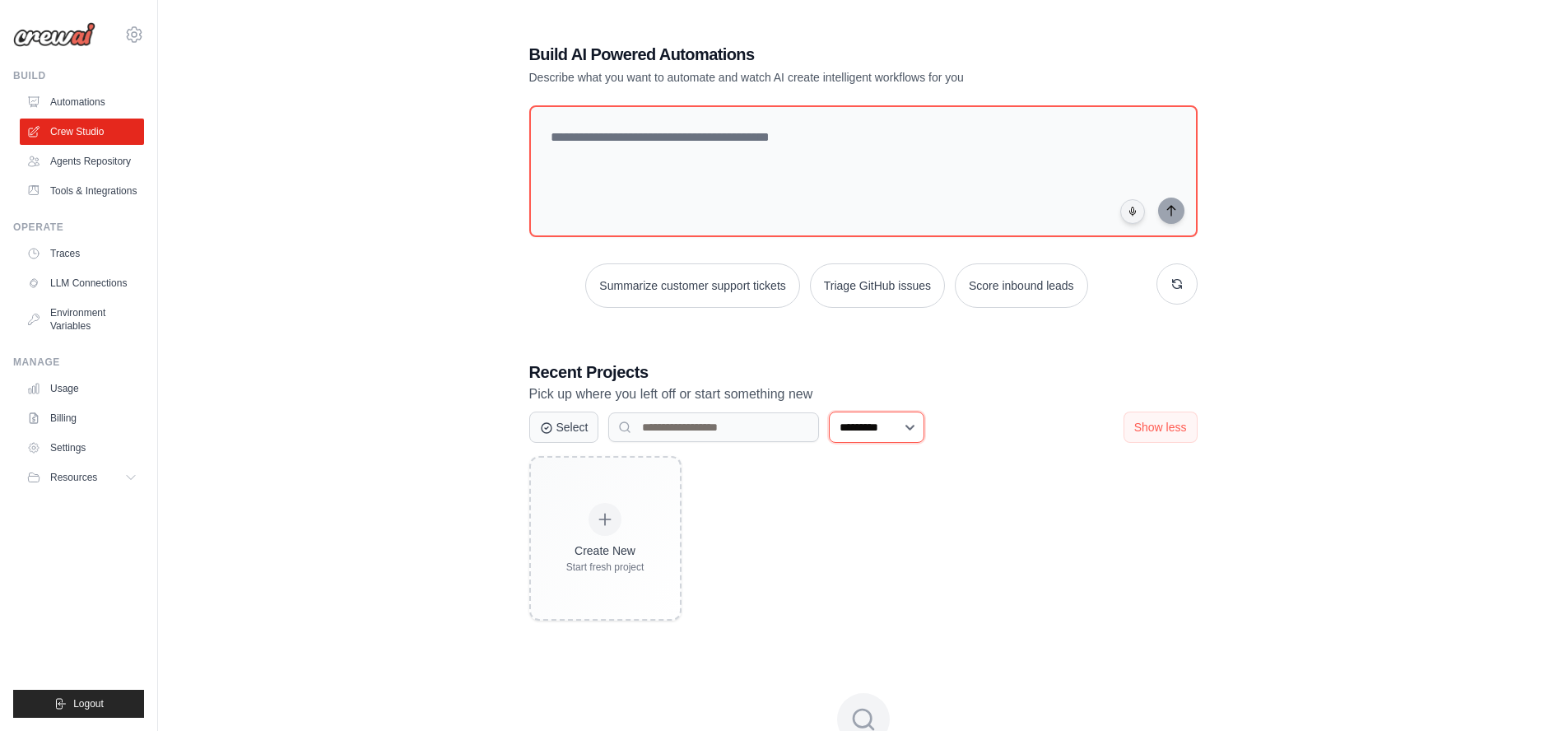
click at [828, 411] on select "**********" at bounding box center [876, 427] width 96 height 32
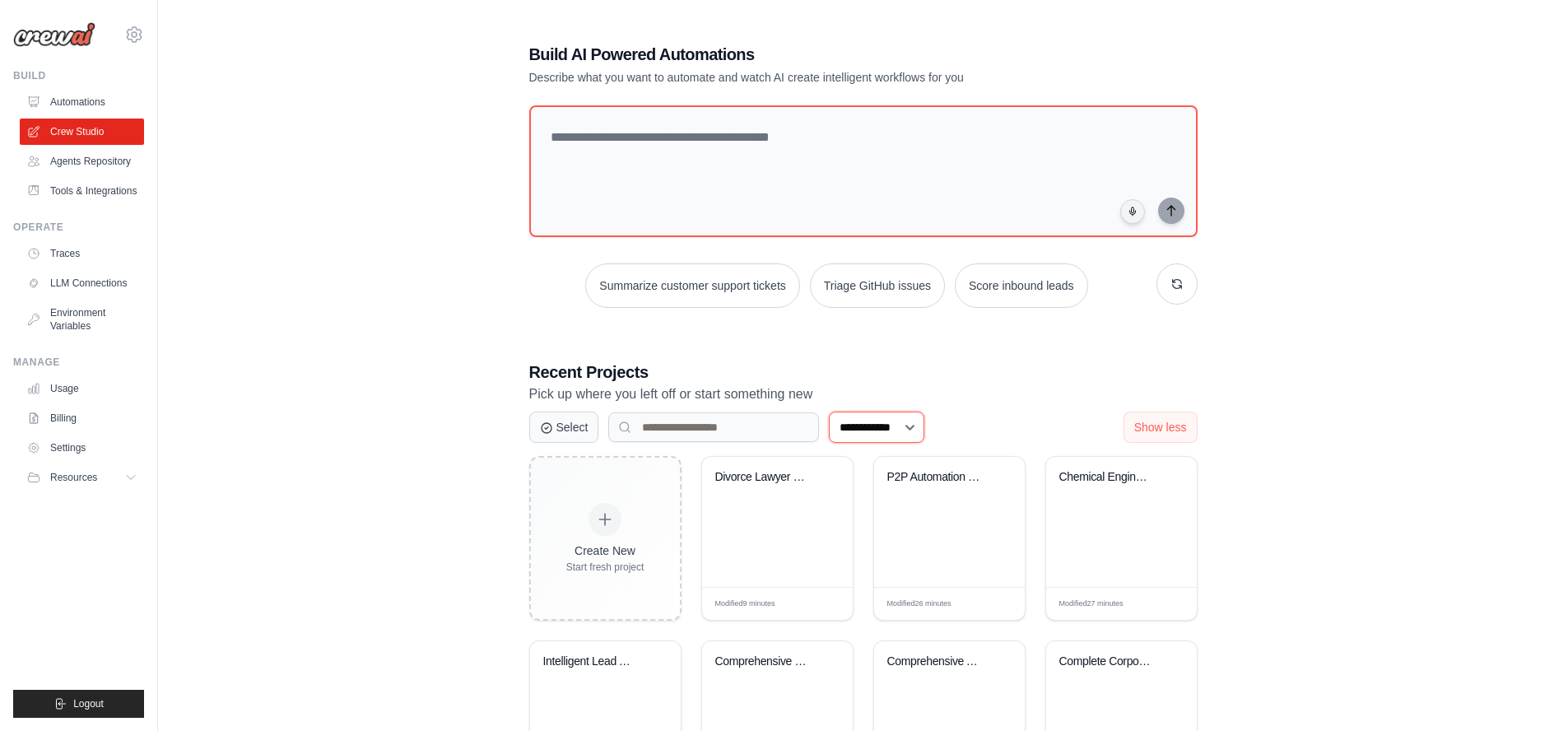
select select "***"
click at [828, 411] on select "**********" at bounding box center [876, 427] width 96 height 32
click at [554, 427] on button "Select" at bounding box center [564, 426] width 70 height 32
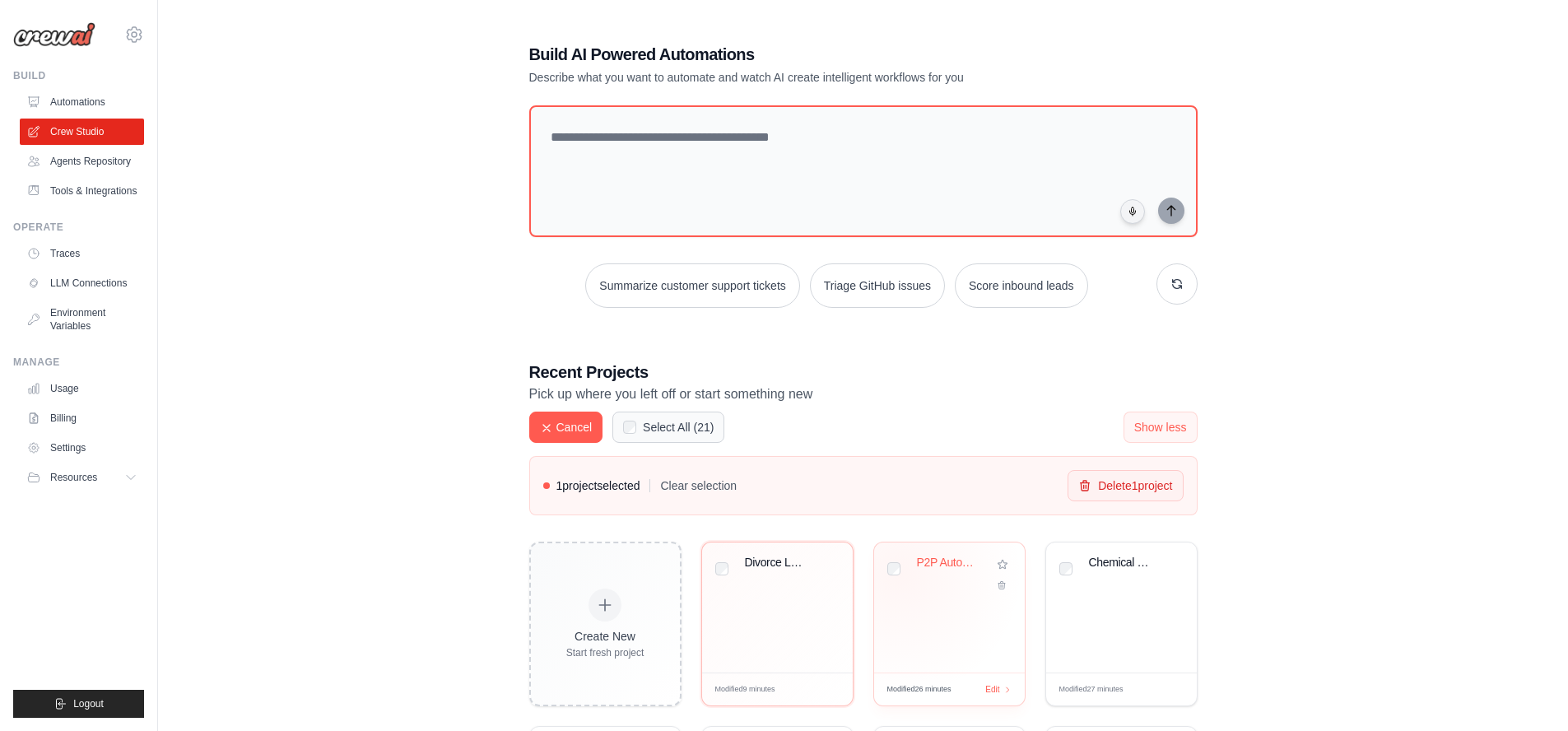
click at [899, 575] on div at bounding box center [893, 568] width 13 height 22
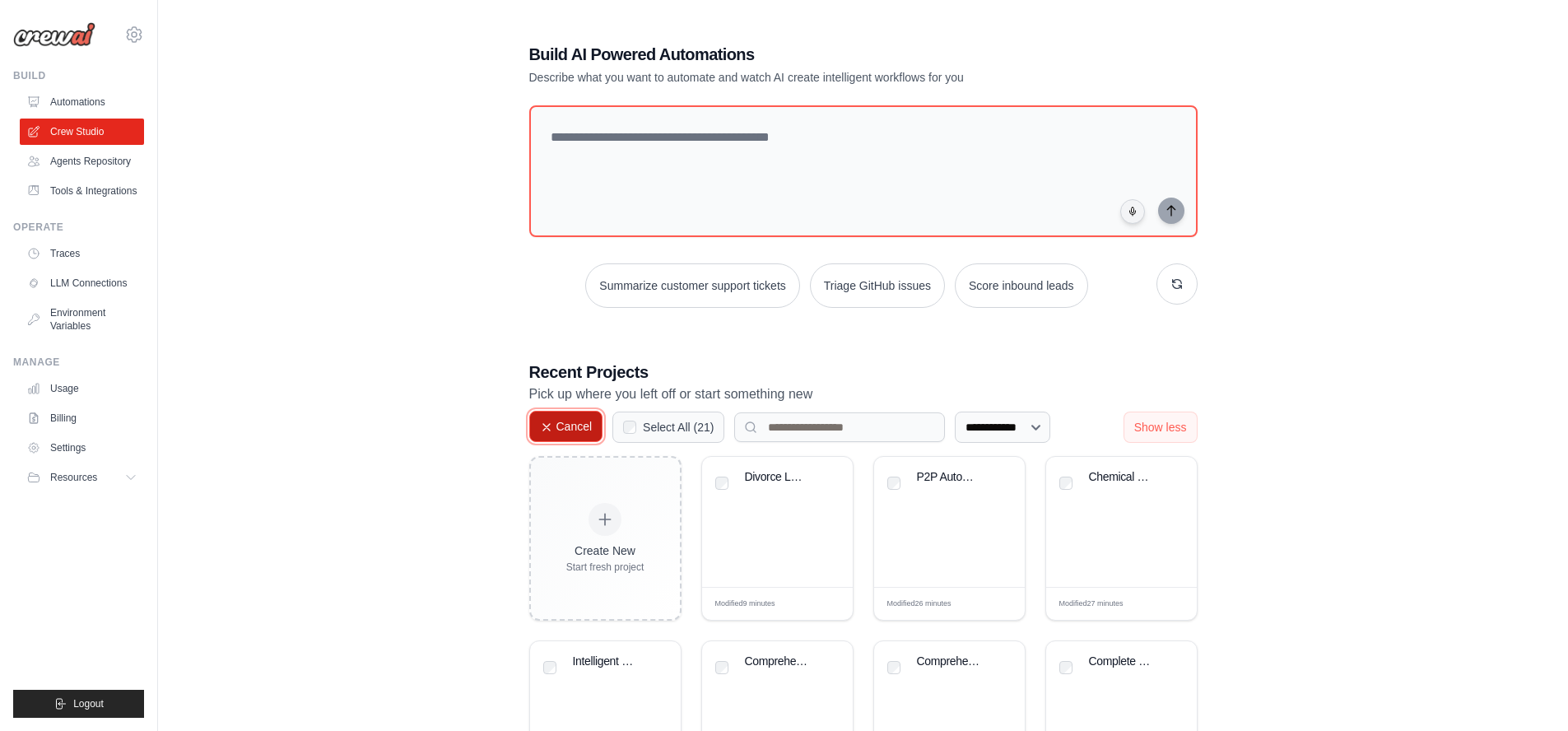
click at [558, 422] on button "Cancel" at bounding box center [566, 426] width 74 height 32
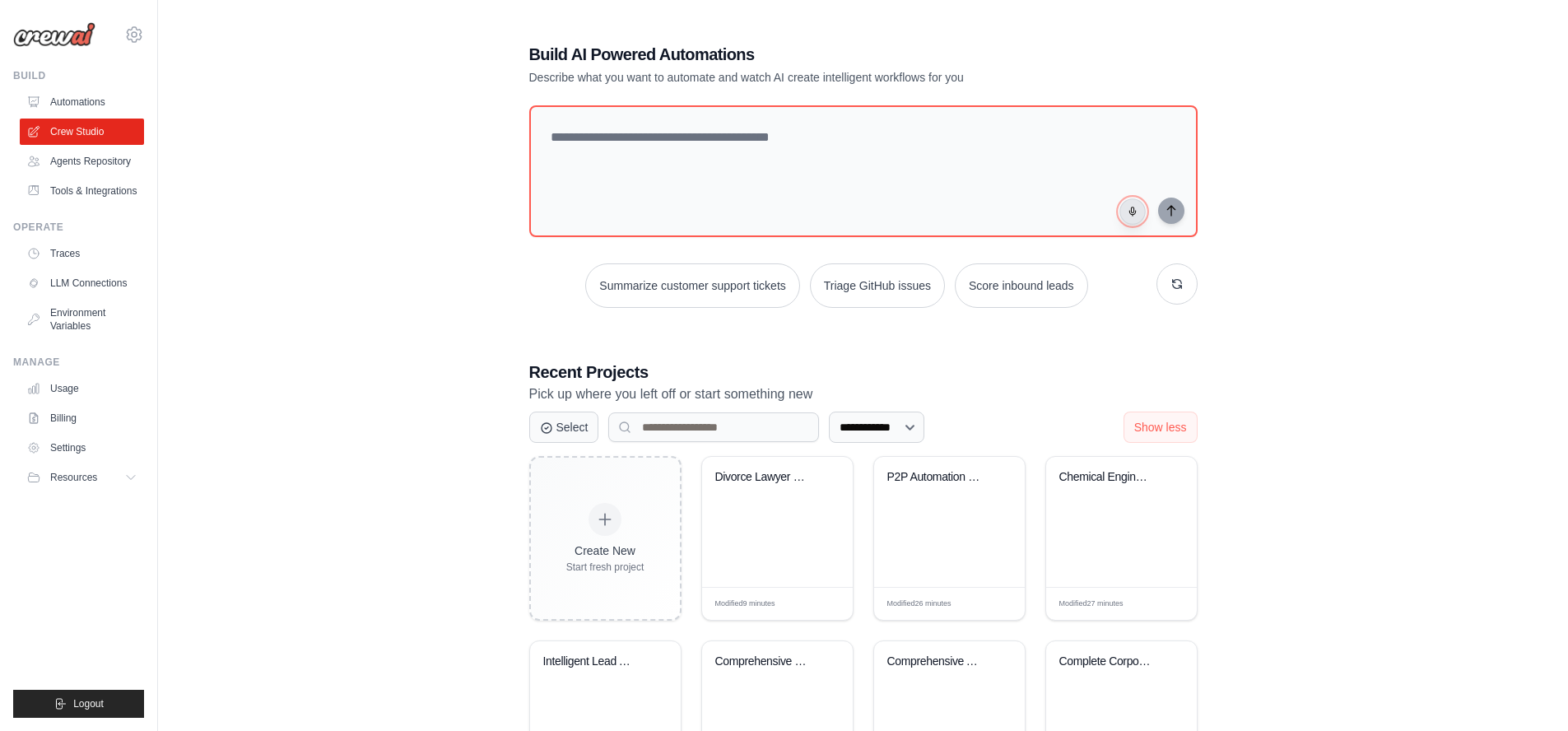
click at [1133, 211] on icon "button" at bounding box center [1131, 210] width 3 height 6
click at [1134, 214] on rect "button" at bounding box center [1131, 211] width 7 height 7
drag, startPoint x: 799, startPoint y: 151, endPoint x: 330, endPoint y: 119, distance: 470.1
type textarea "**********"
